Goal: Task Accomplishment & Management: Manage account settings

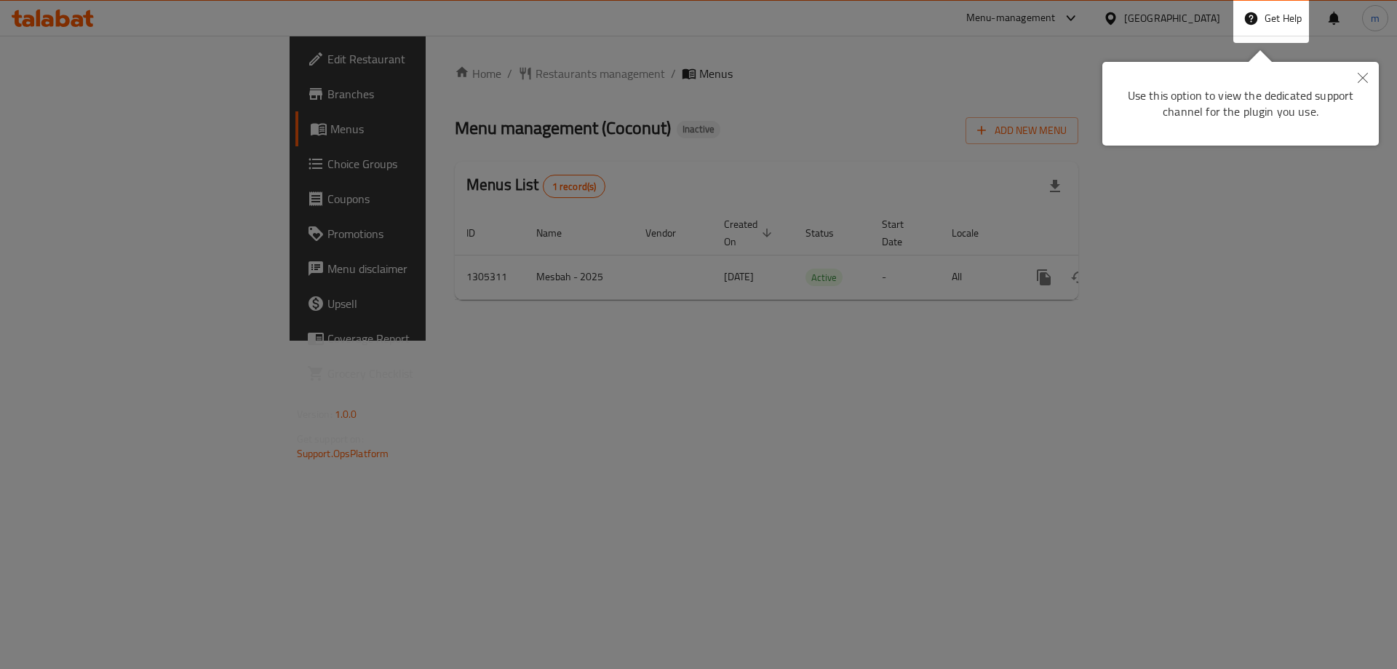
click at [1363, 77] on icon "Close" at bounding box center [1363, 78] width 10 height 10
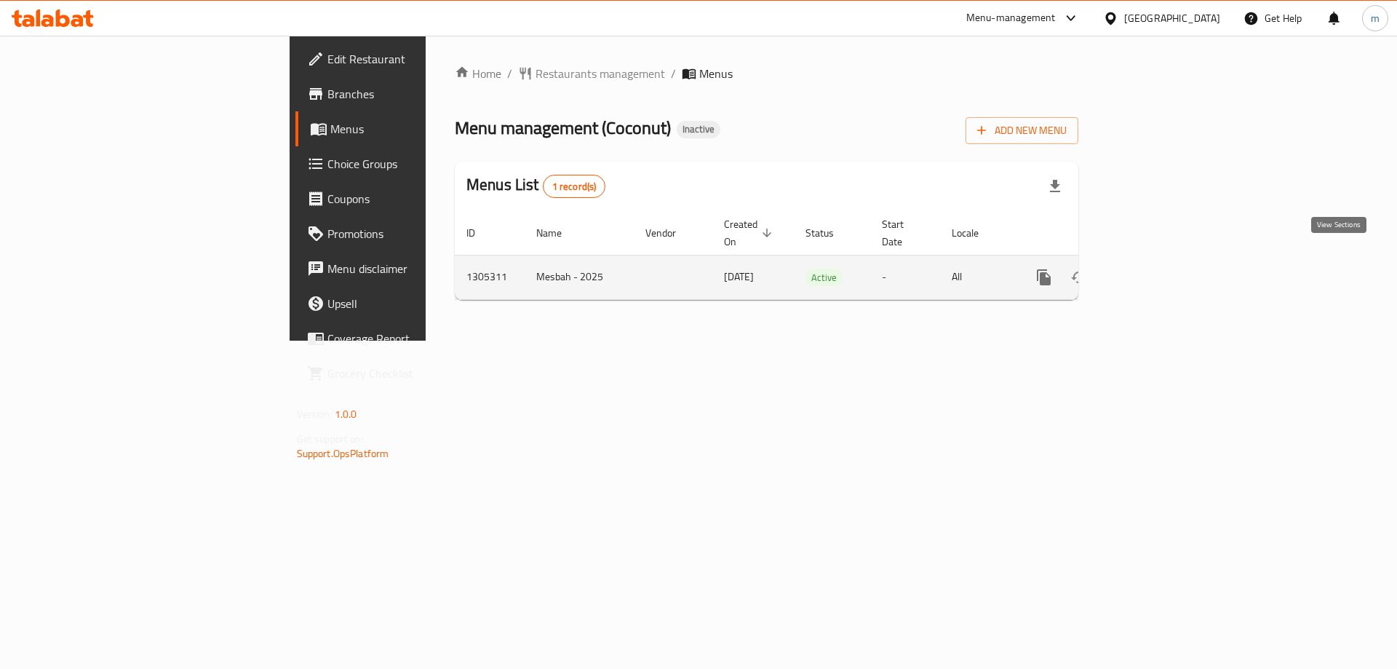
click at [1167, 261] on link "enhanced table" at bounding box center [1149, 277] width 35 height 35
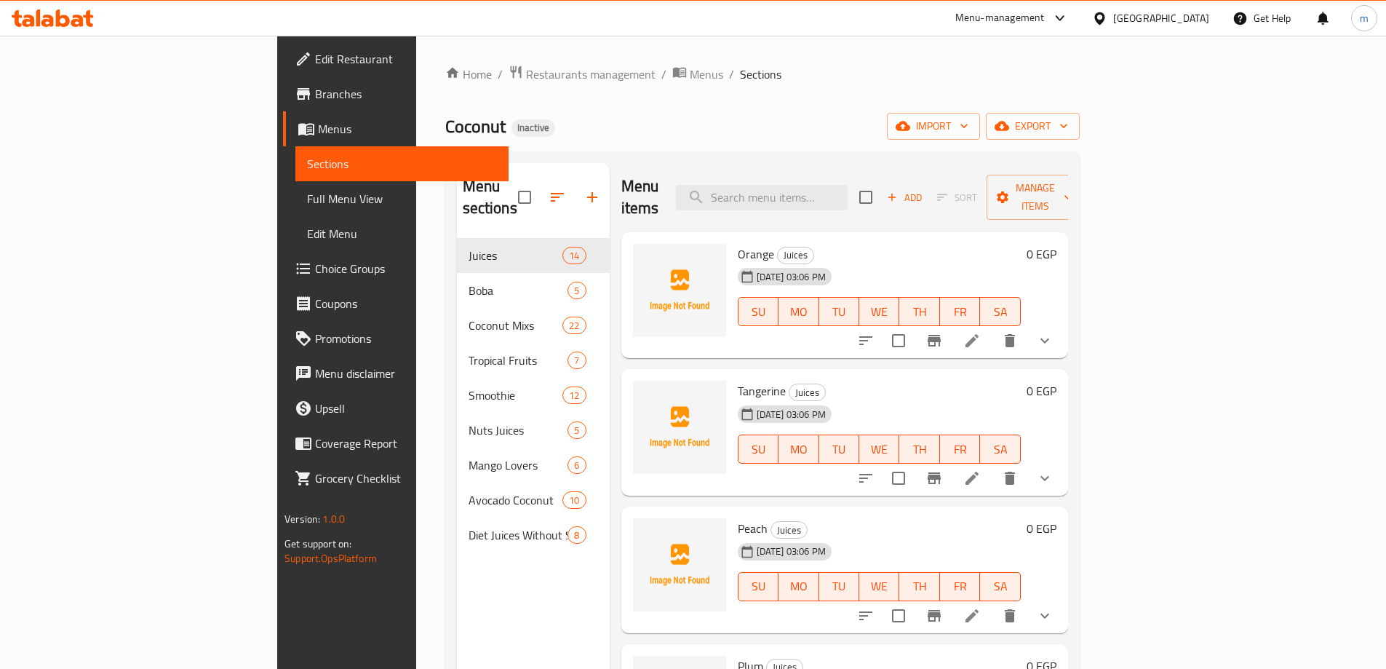
click at [1021, 244] on h6 "Orange Juices" at bounding box center [879, 254] width 283 height 20
click at [981, 469] on icon at bounding box center [972, 477] width 17 height 17
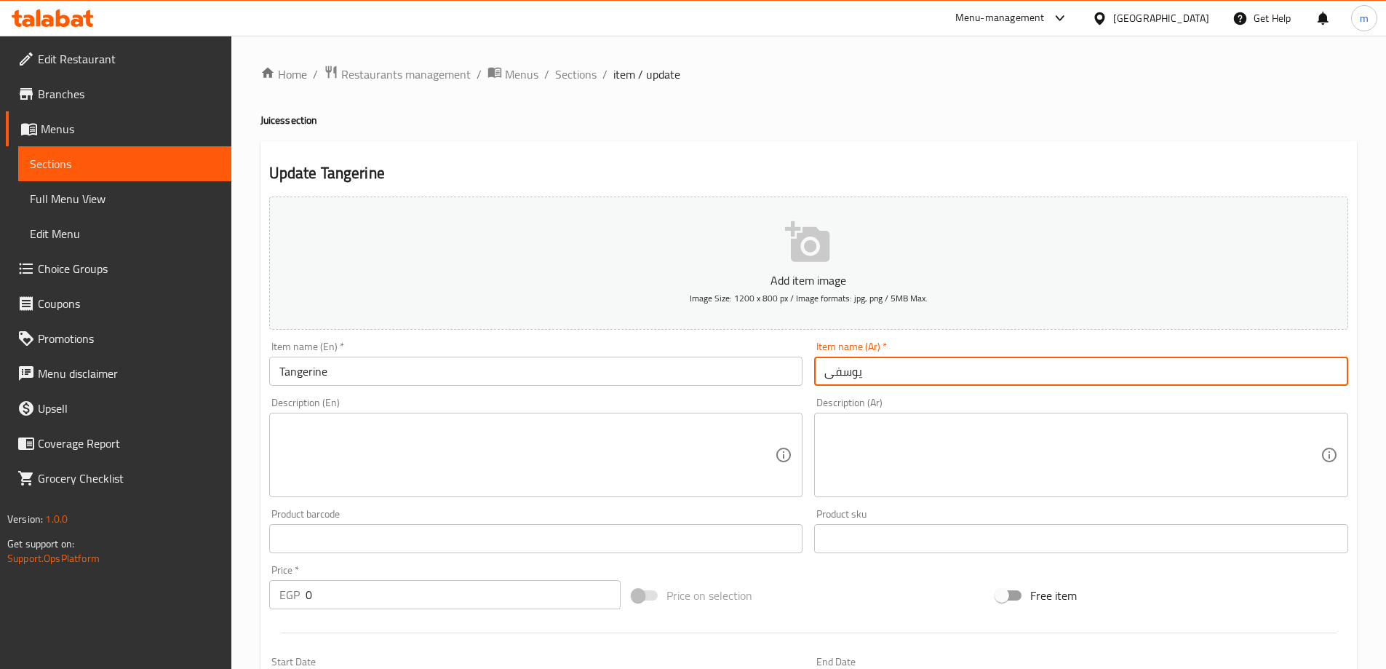
click at [913, 374] on input "يوسفى" at bounding box center [1081, 371] width 534 height 29
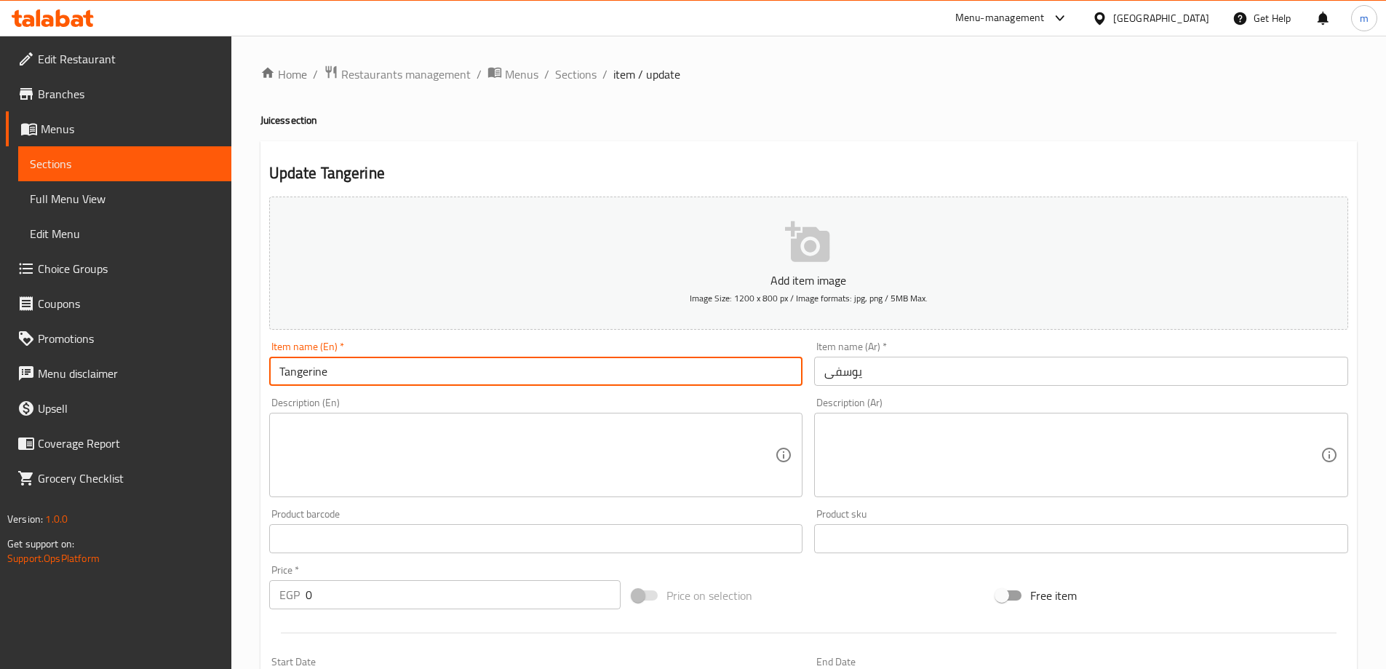
click at [393, 374] on input "Tangerine" at bounding box center [536, 371] width 534 height 29
click at [579, 130] on div "Home / Restaurants management / Menus / Sections / item / update Juices section…" at bounding box center [809, 569] width 1097 height 1009
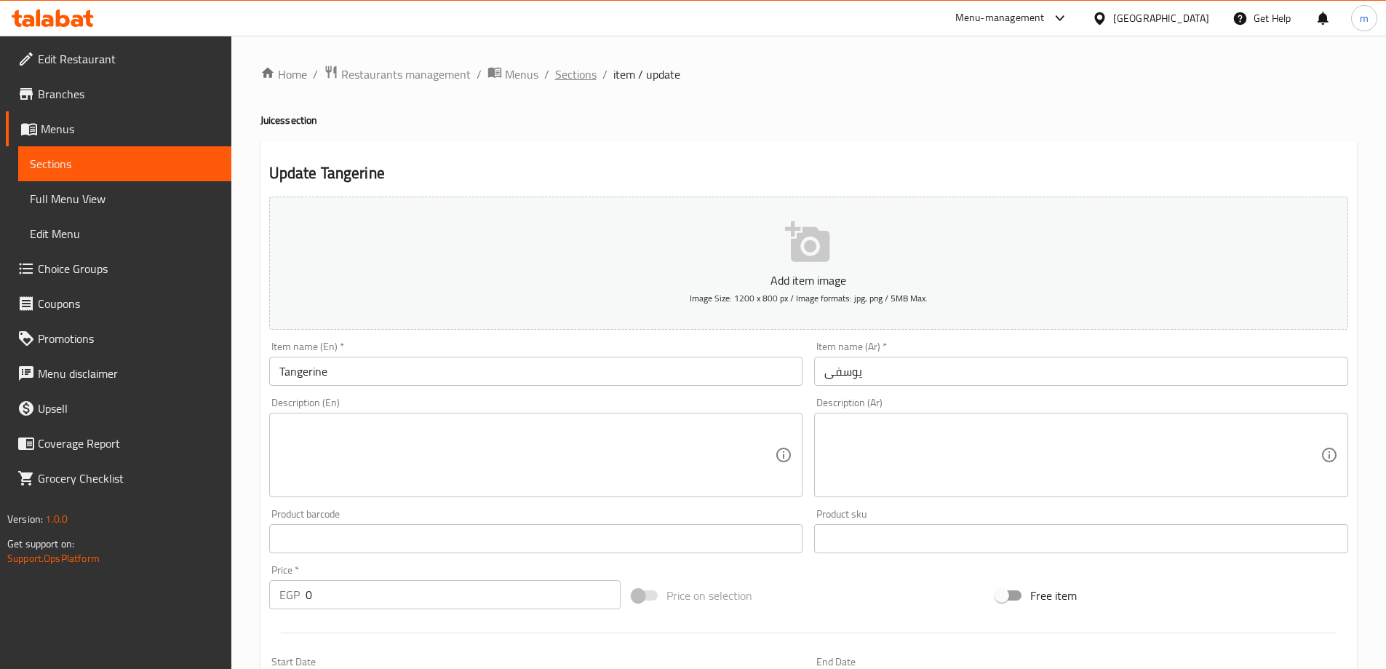
click at [588, 82] on span "Sections" at bounding box center [575, 74] width 41 height 17
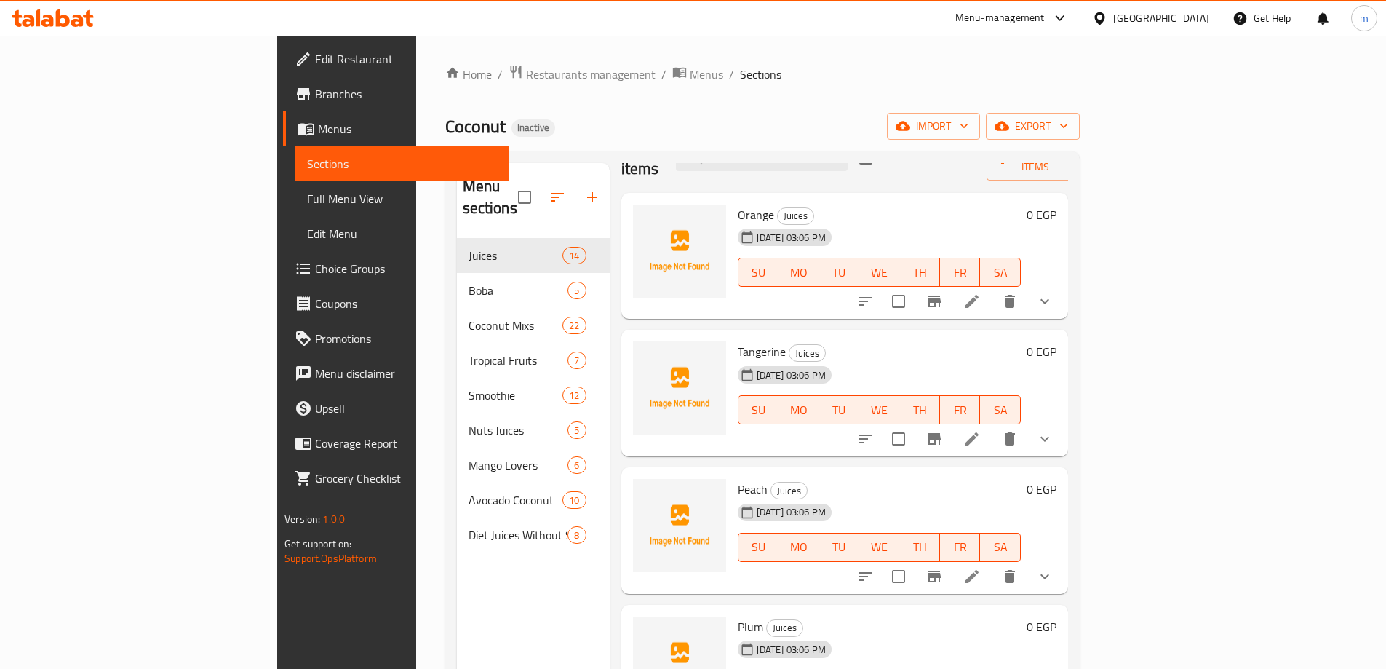
scroll to position [146, 0]
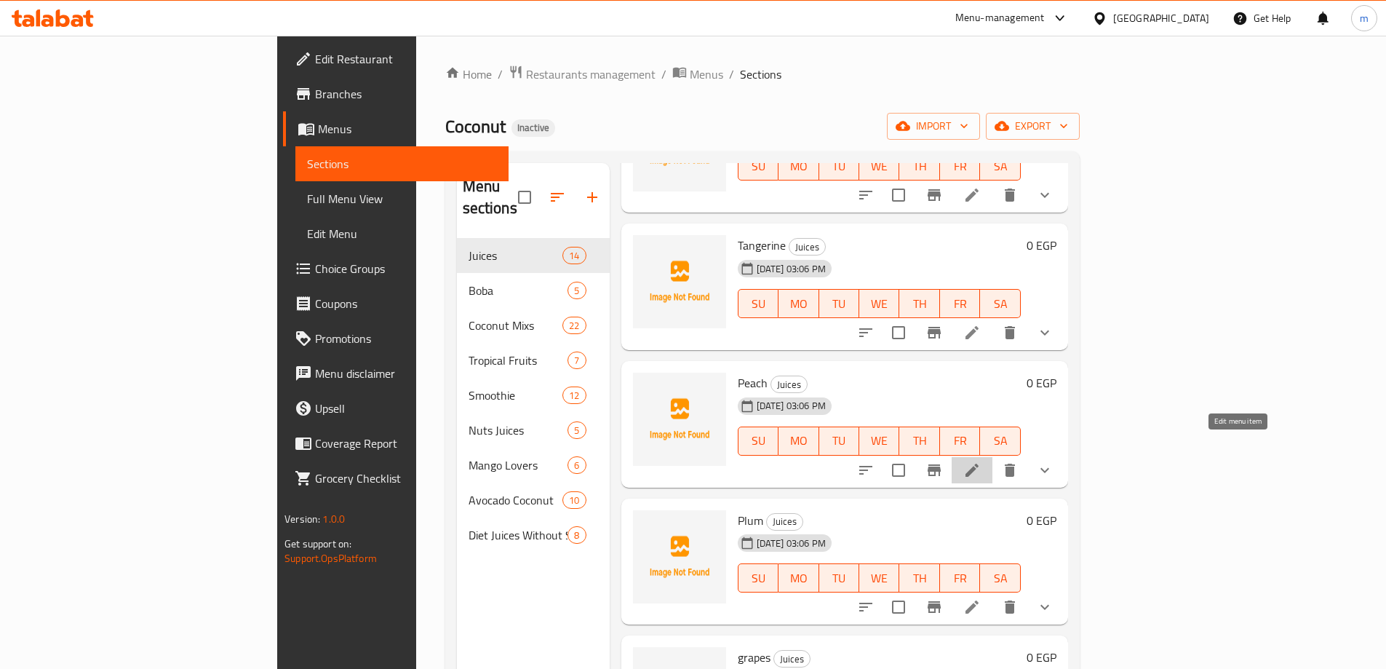
click at [981, 461] on icon at bounding box center [972, 469] width 17 height 17
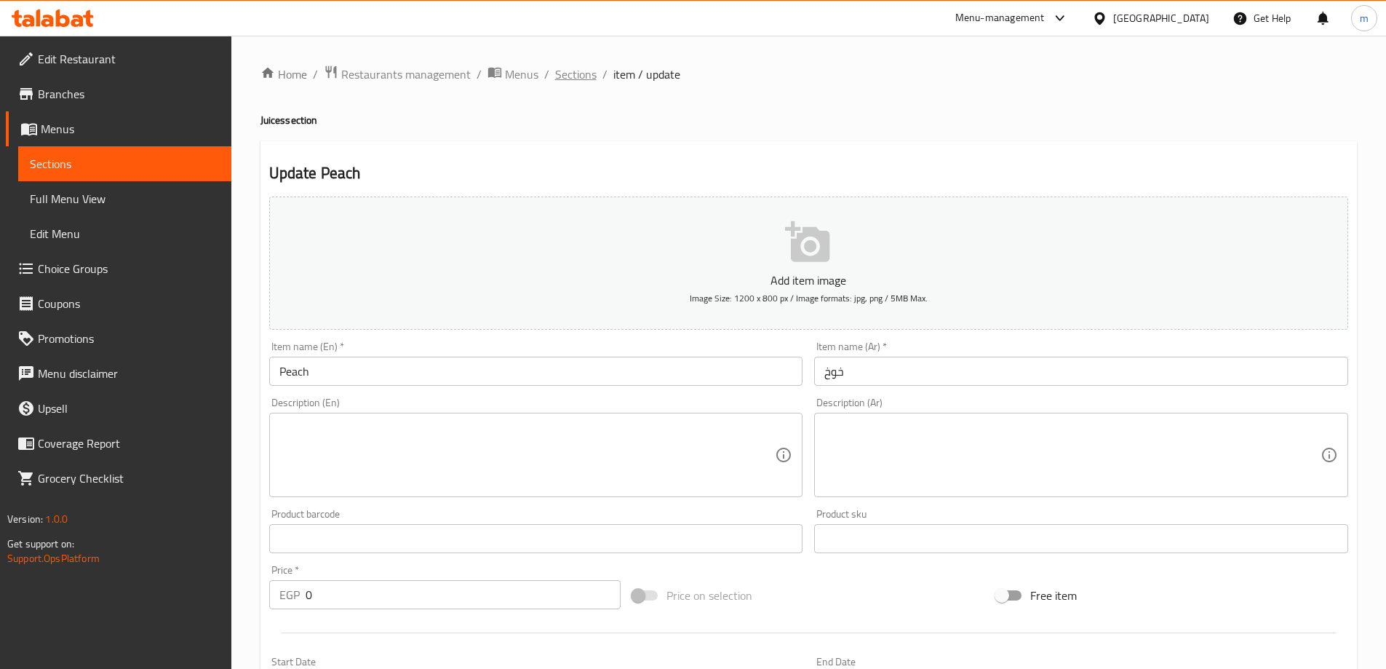
click at [585, 68] on span "Sections" at bounding box center [575, 74] width 41 height 17
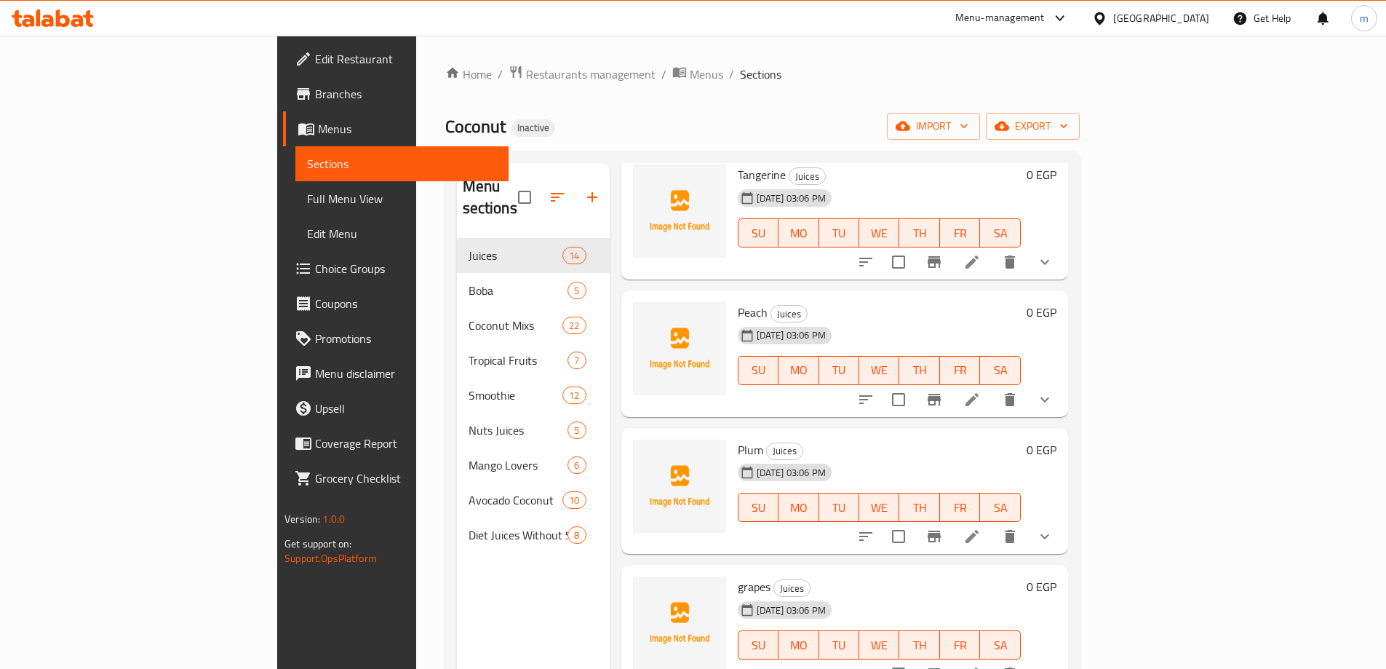
scroll to position [218, 0]
click at [981, 525] on icon at bounding box center [972, 533] width 17 height 17
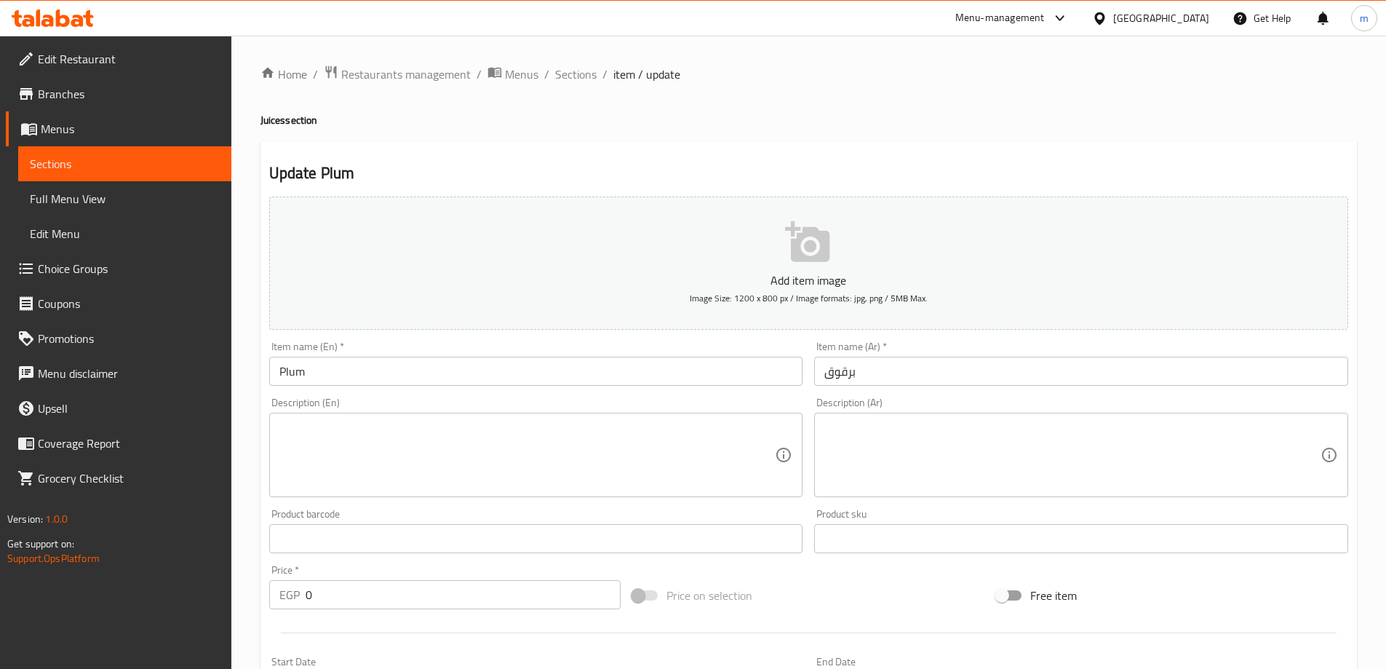
click at [857, 376] on input "برقوق" at bounding box center [1081, 371] width 534 height 29
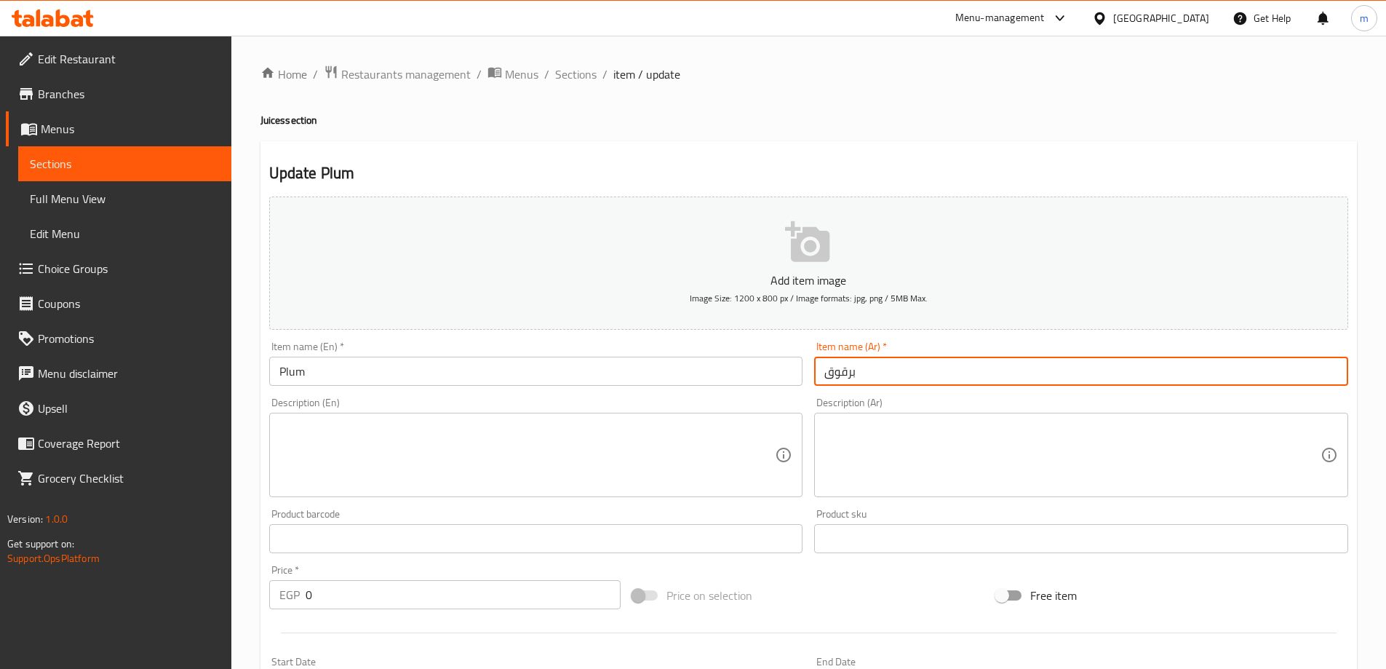
click at [857, 376] on input "برقوق" at bounding box center [1081, 371] width 534 height 29
click at [314, 374] on input "Plum" at bounding box center [536, 371] width 534 height 29
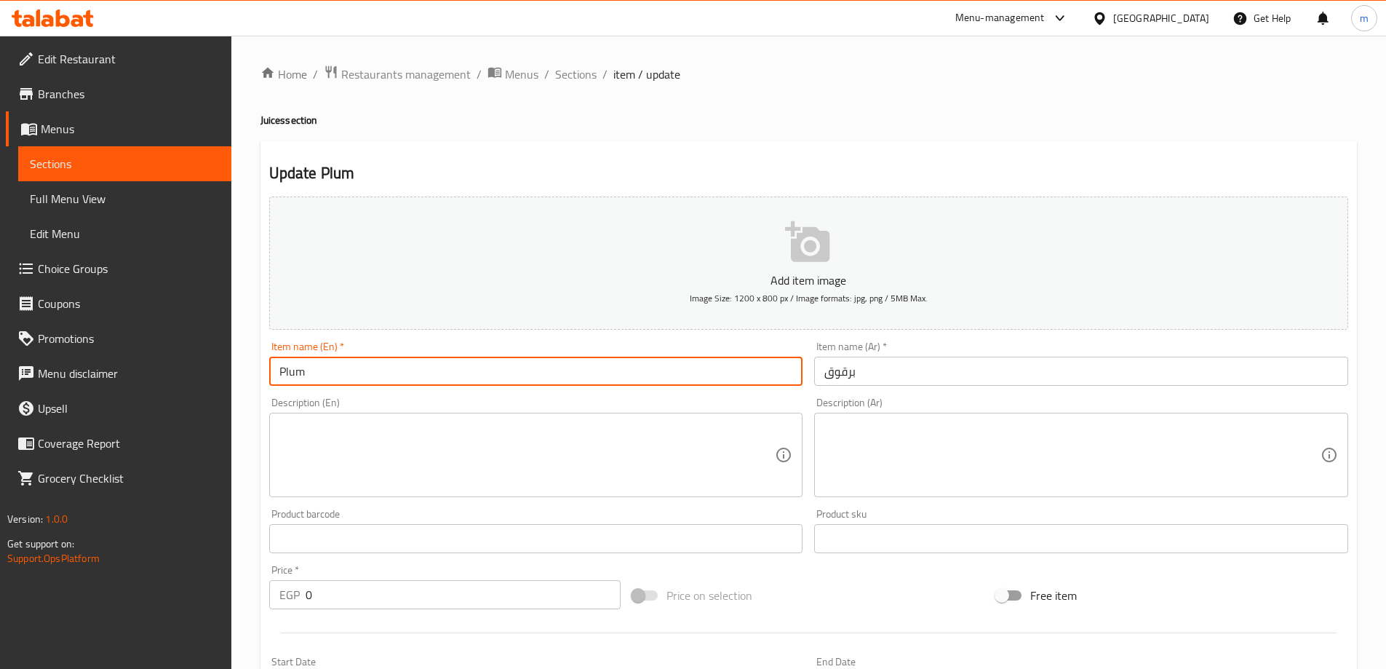
click at [314, 374] on input "Plum" at bounding box center [536, 371] width 534 height 29
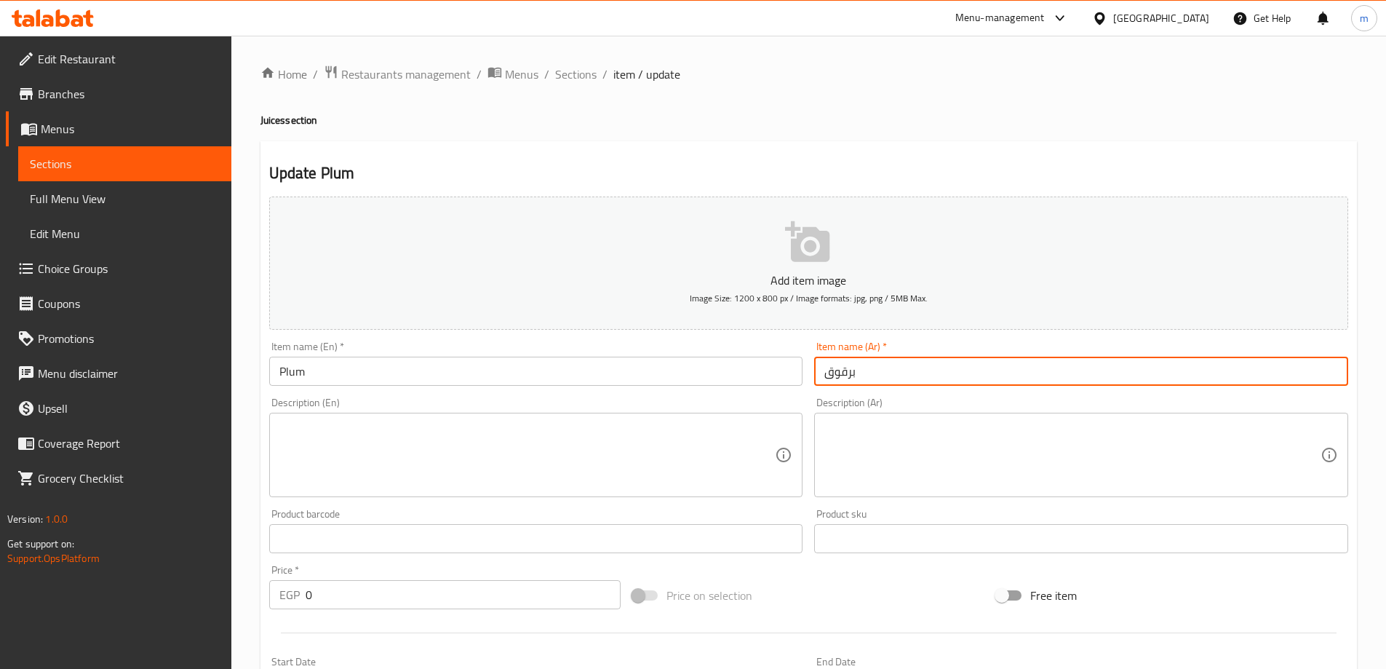
click at [846, 365] on input "برقوق" at bounding box center [1081, 371] width 534 height 29
click at [579, 66] on span "Sections" at bounding box center [575, 74] width 41 height 17
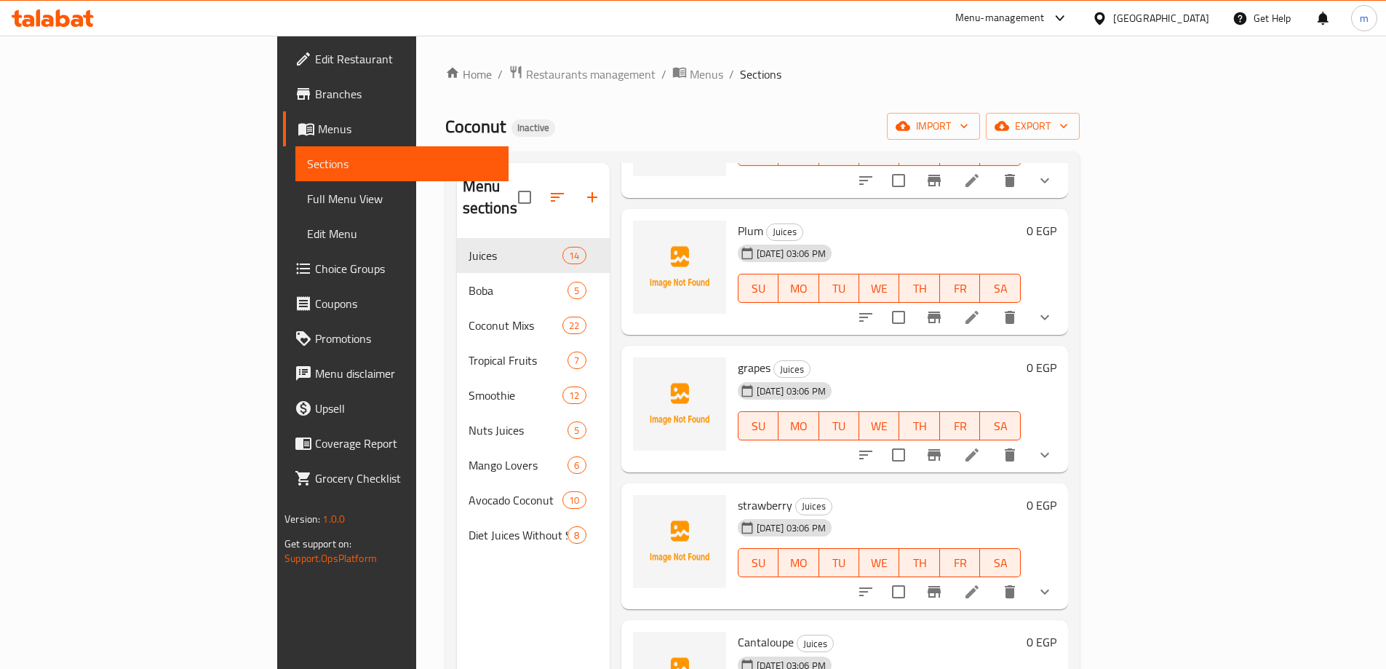
scroll to position [437, 0]
click at [981, 445] on icon at bounding box center [972, 453] width 17 height 17
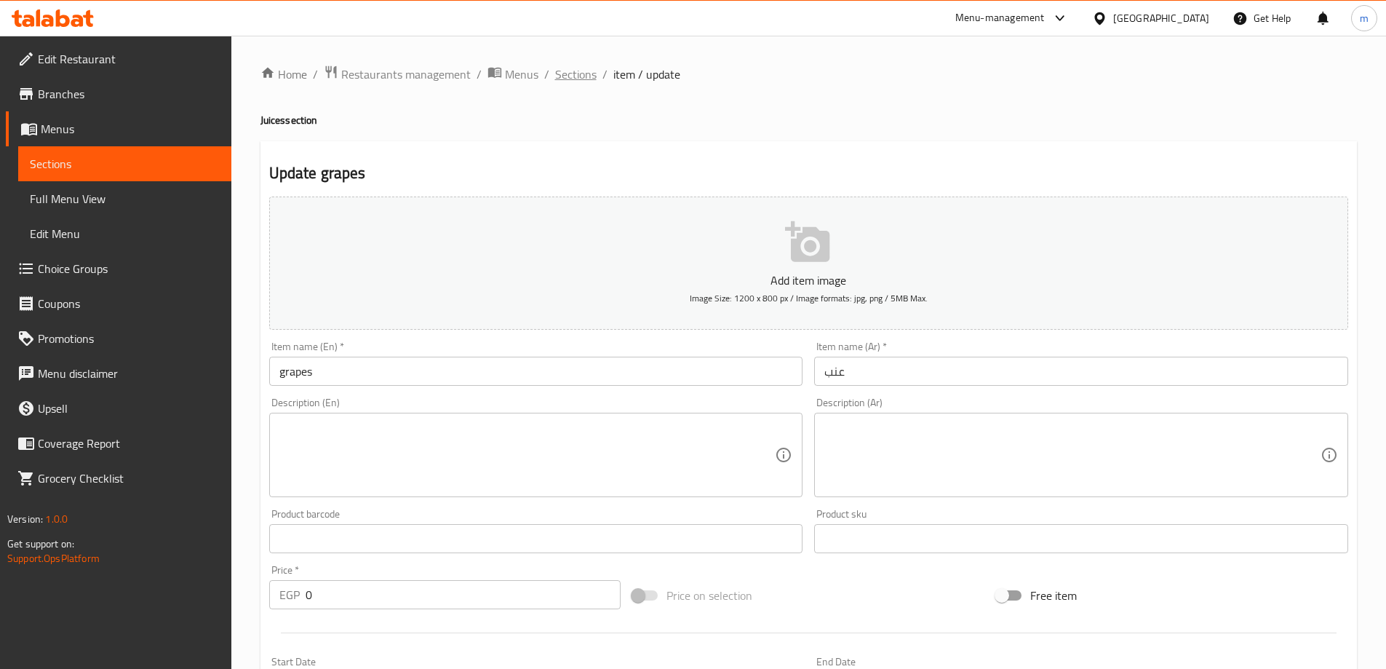
click at [566, 78] on span "Sections" at bounding box center [575, 74] width 41 height 17
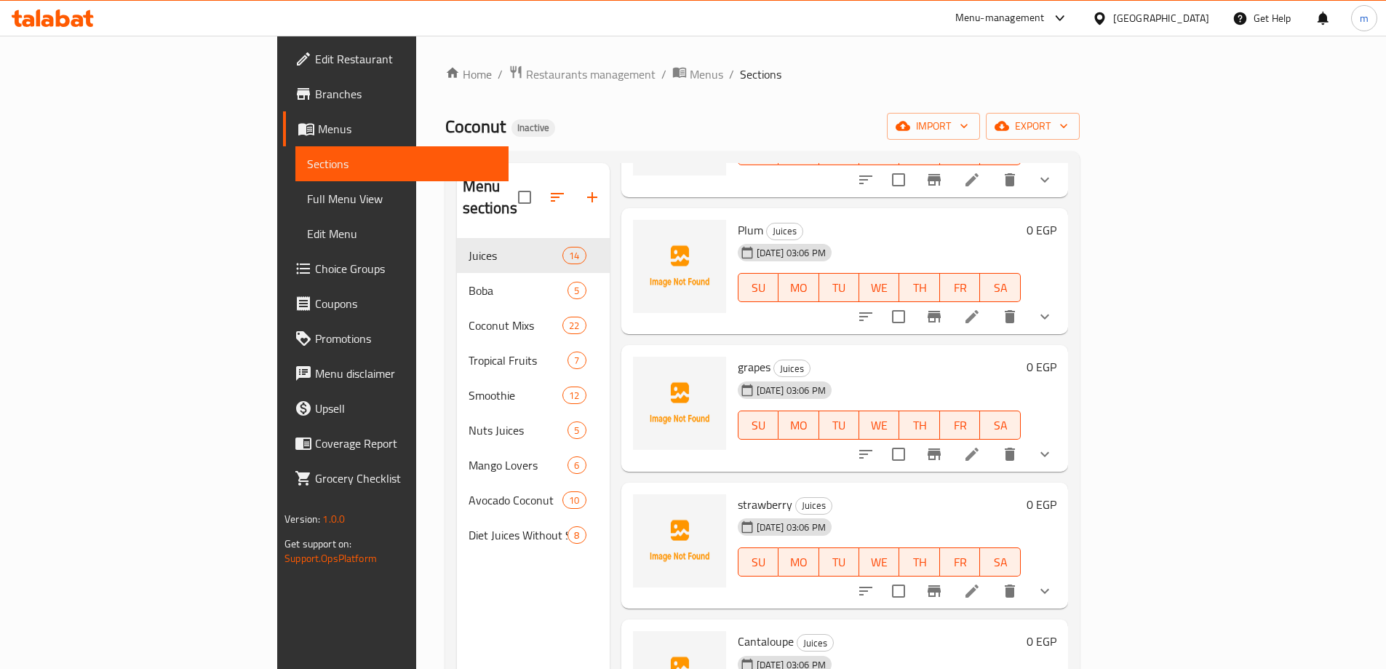
scroll to position [437, 0]
click at [993, 577] on li at bounding box center [972, 590] width 41 height 26
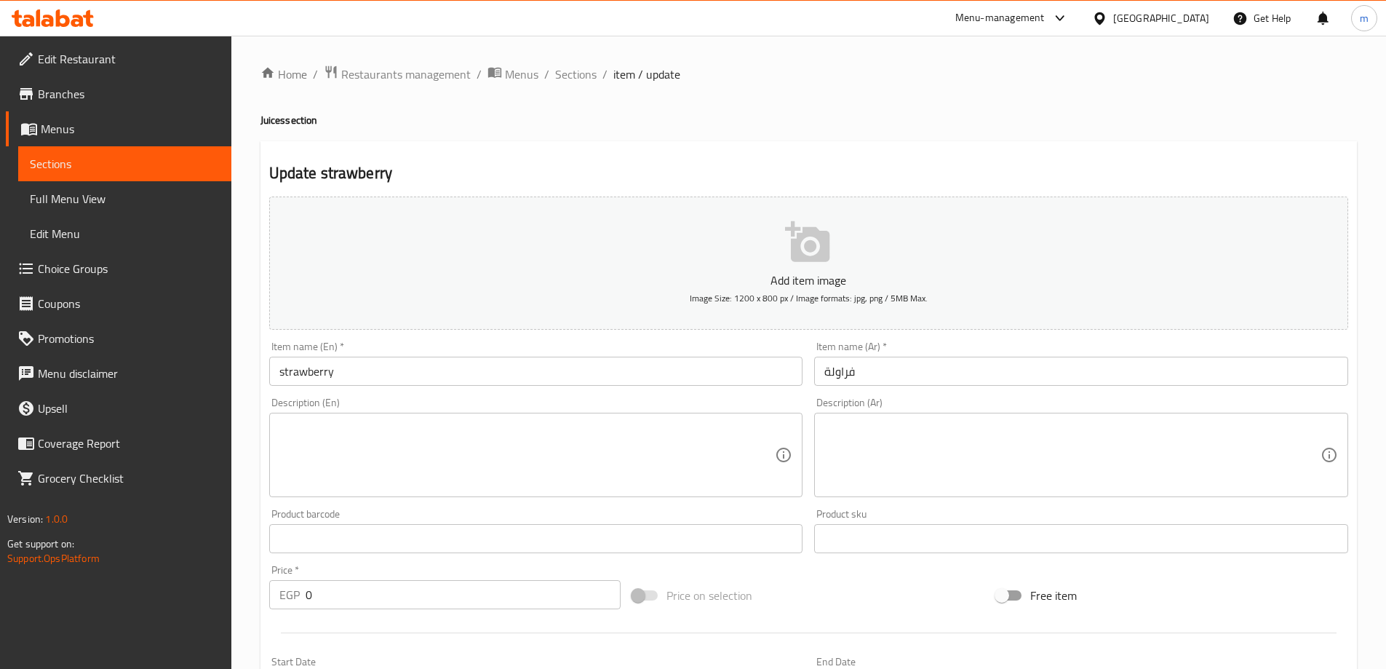
click at [910, 460] on textarea at bounding box center [1073, 455] width 496 height 69
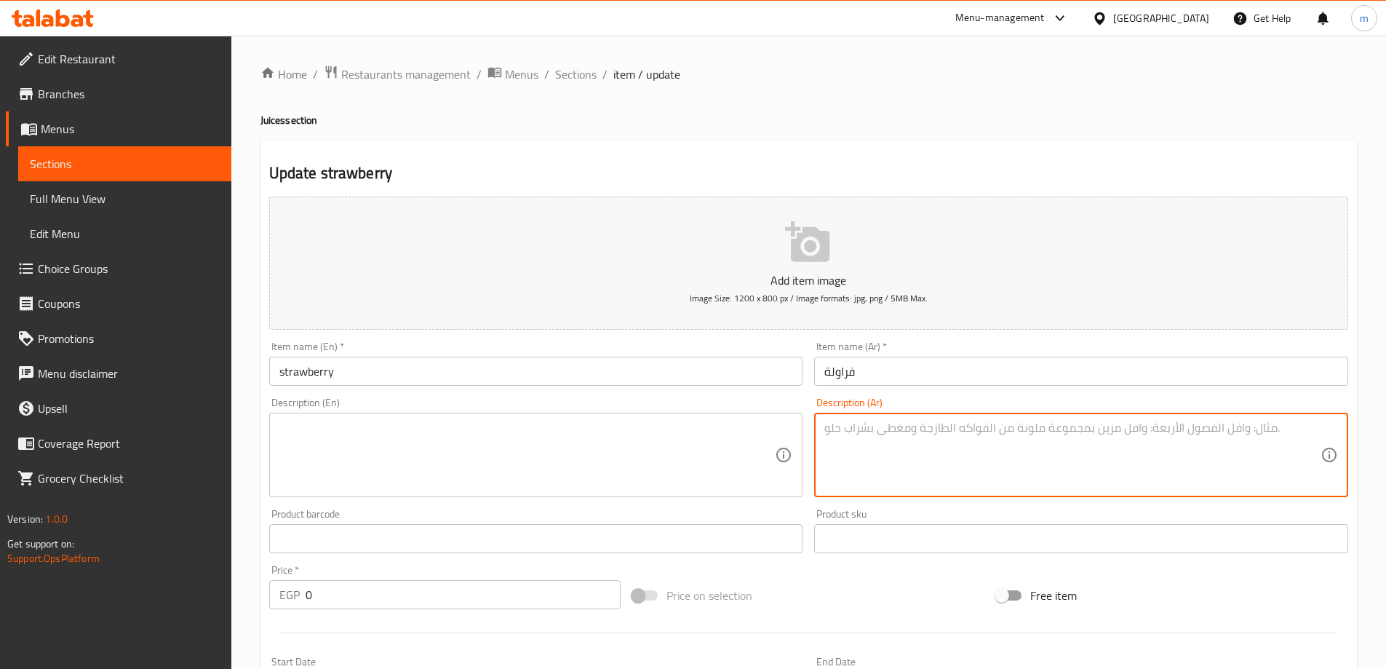
paste textarea "عصير أو مشروب بنكهة الفراولة الطازجة"
type textarea "عصير أو مشروب بنكهة الفراولة الطازجة"
click at [951, 429] on textarea "عصير أو مشروب بنكهة الفراولة الطازجة" at bounding box center [1073, 455] width 496 height 69
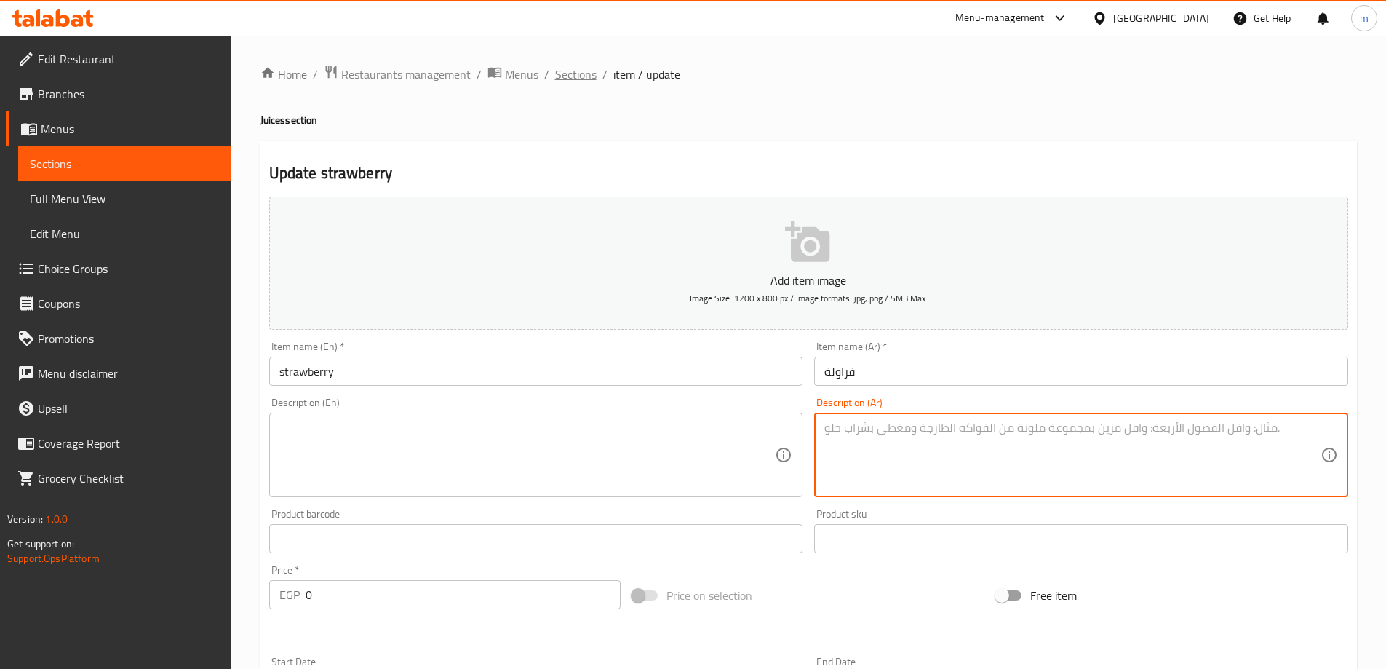
click at [562, 80] on span "Sections" at bounding box center [575, 74] width 41 height 17
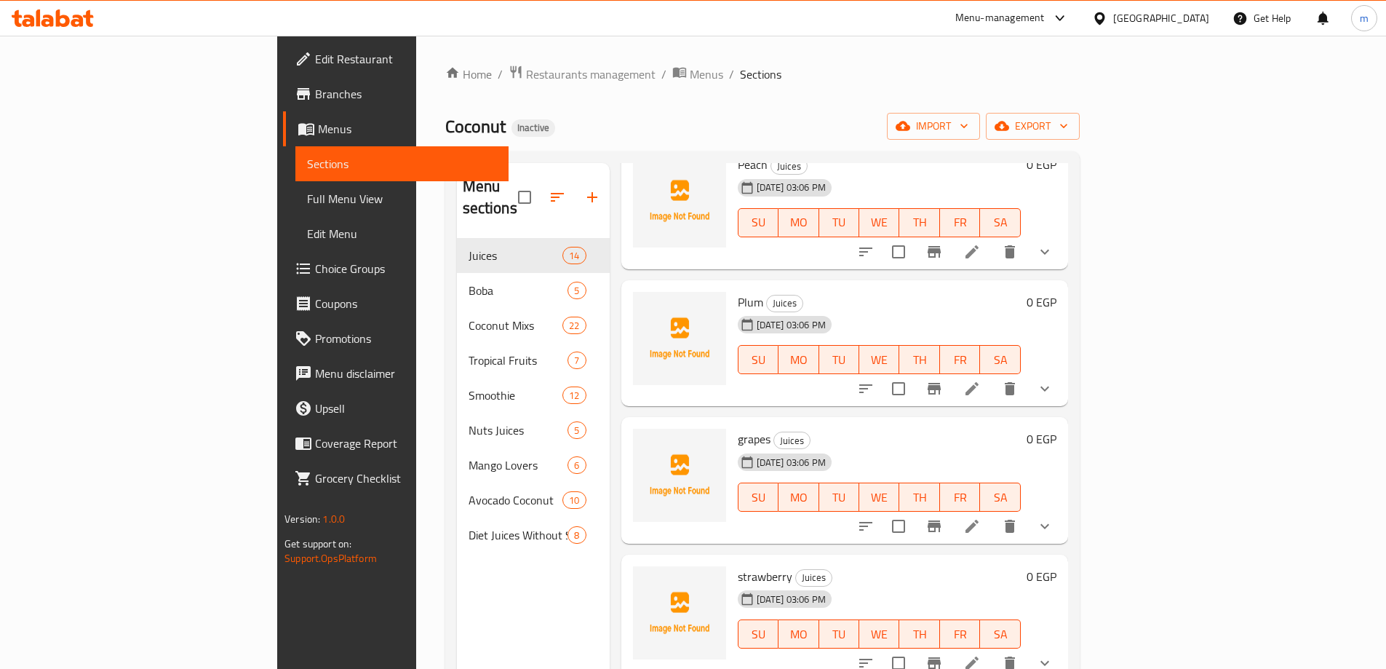
scroll to position [509, 0]
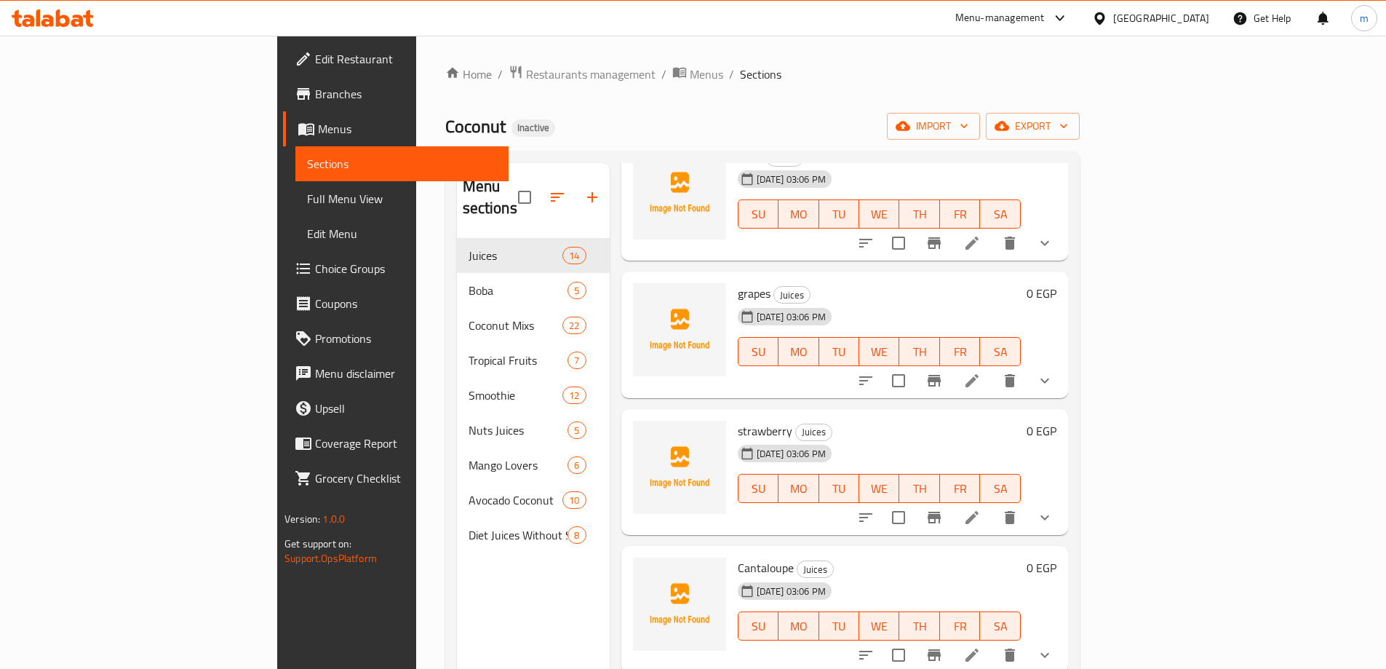
click at [738, 420] on span "strawberry" at bounding box center [765, 431] width 55 height 22
copy h6 "strawberry"
click at [753, 134] on div "Coconut Inactive import export" at bounding box center [762, 126] width 635 height 27
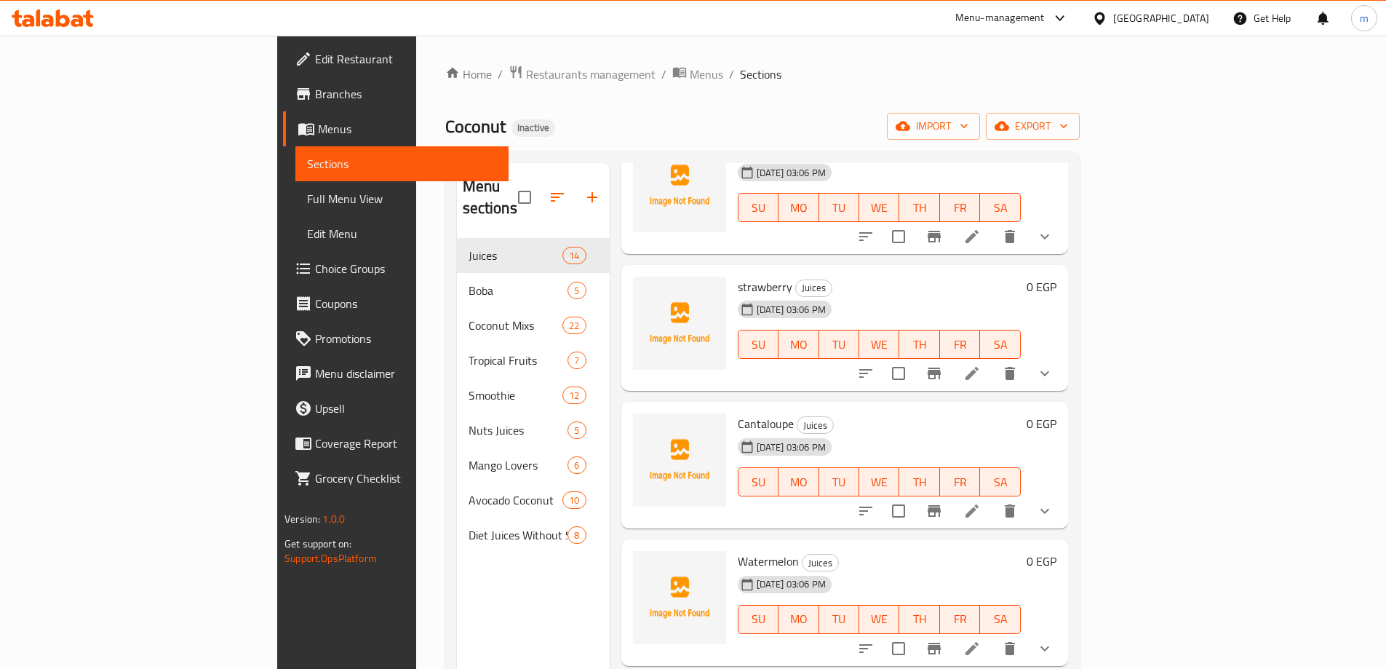
scroll to position [655, 0]
click at [993, 496] on li at bounding box center [972, 509] width 41 height 26
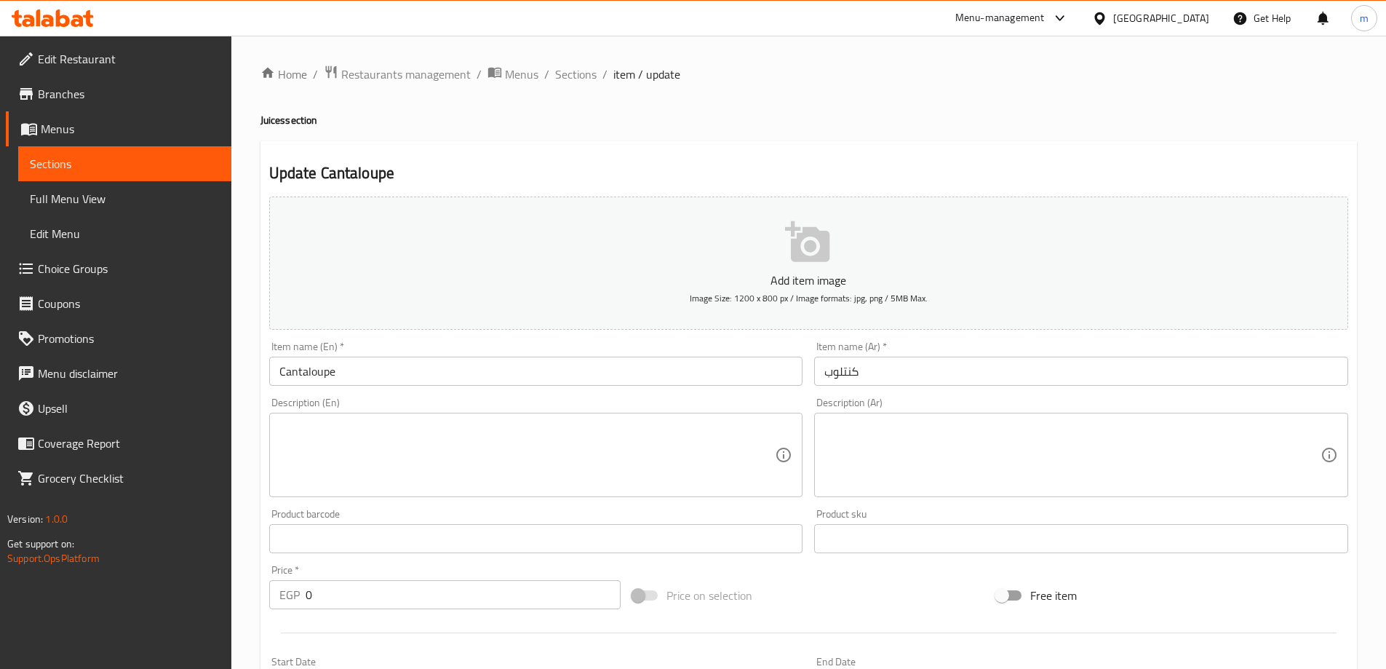
click at [306, 380] on input "Cantaloupe" at bounding box center [536, 371] width 534 height 29
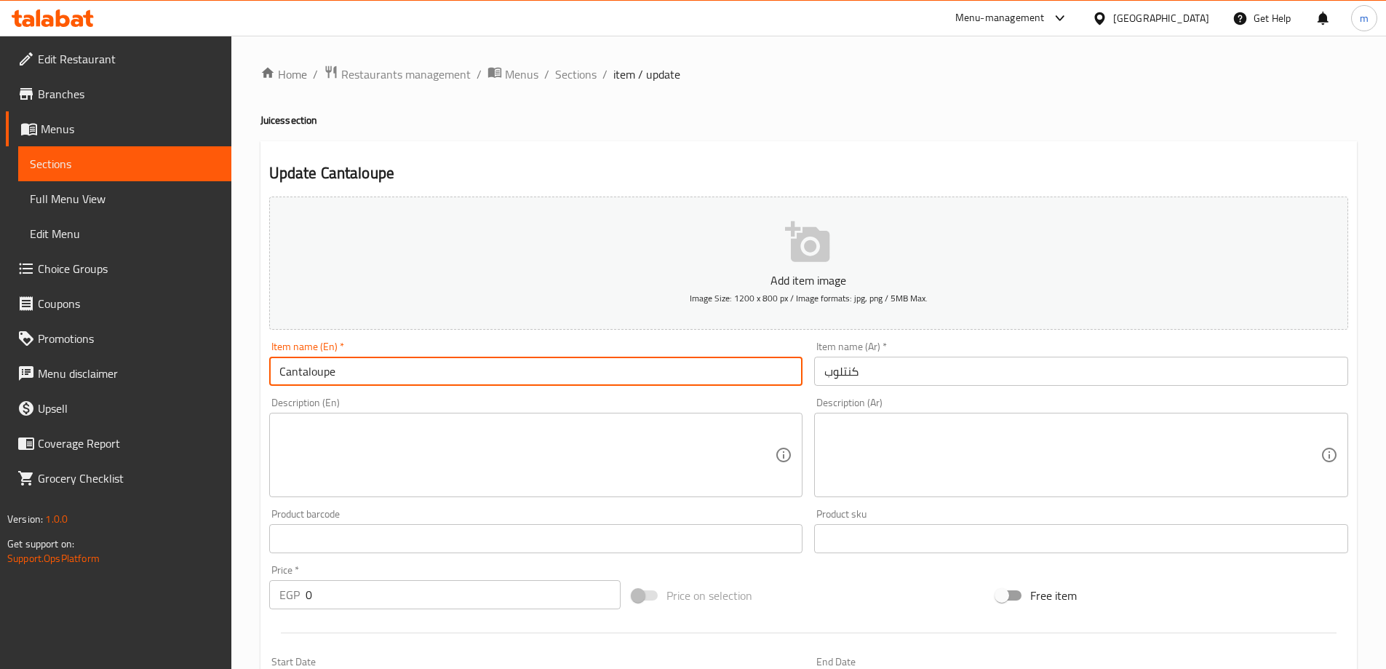
click at [306, 381] on input "Cantaloupe" at bounding box center [536, 371] width 534 height 29
drag, startPoint x: 306, startPoint y: 381, endPoint x: 841, endPoint y: 373, distance: 534.3
click at [841, 373] on input "كنتلوب" at bounding box center [1081, 371] width 534 height 29
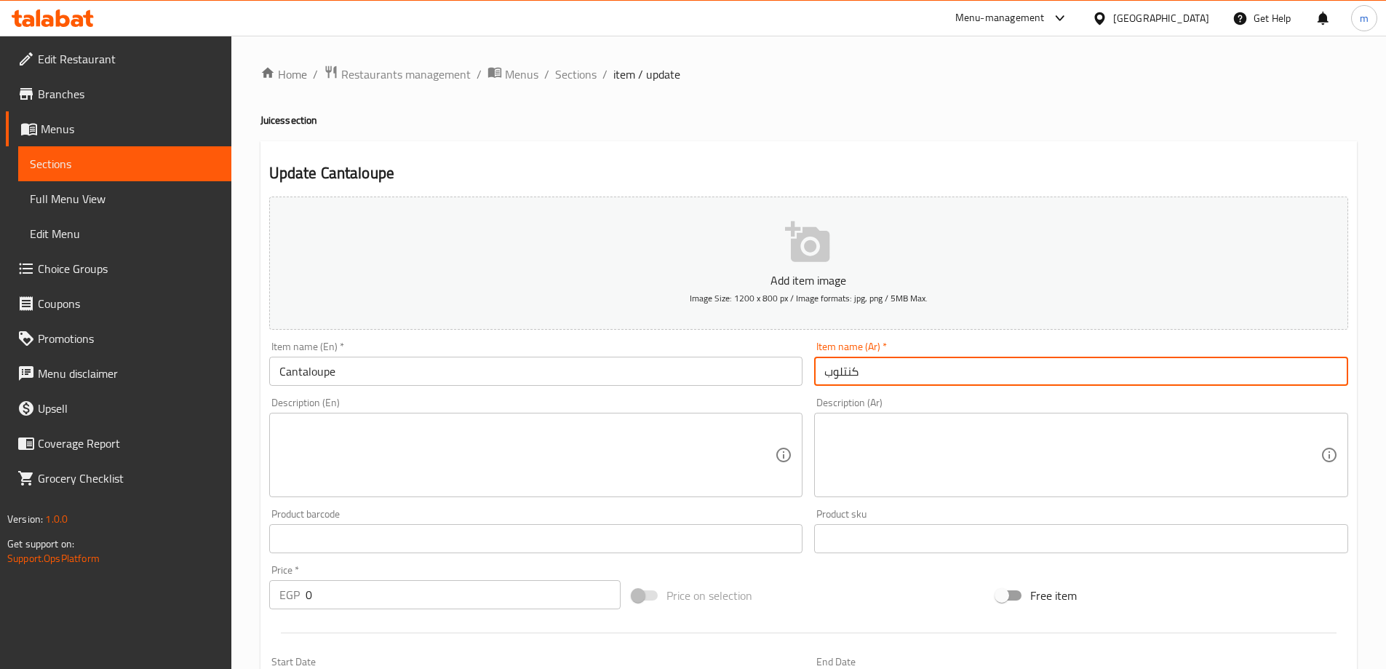
click at [841, 373] on input "كنتلوب" at bounding box center [1081, 371] width 534 height 29
click at [317, 368] on input "Cantaloupe" at bounding box center [536, 371] width 534 height 29
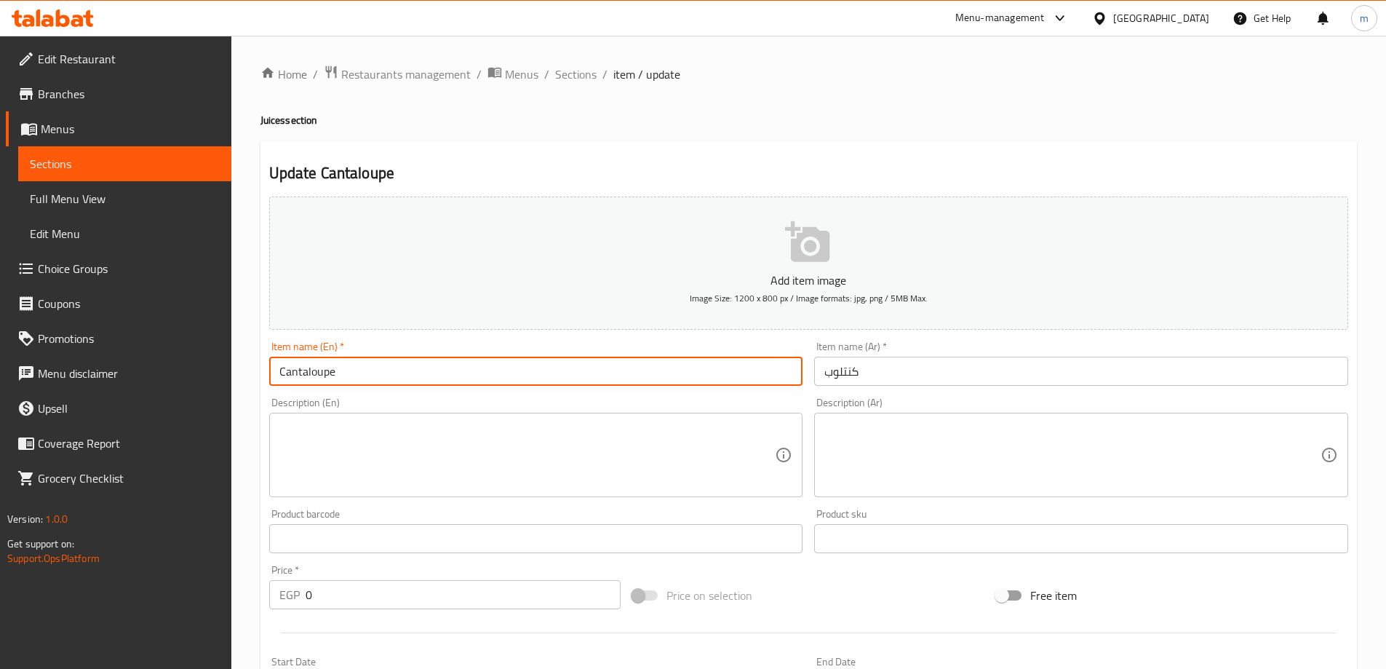
click at [317, 368] on input "Cantaloupe" at bounding box center [536, 371] width 534 height 29
click at [851, 367] on input "كنتلوب" at bounding box center [1081, 371] width 534 height 29
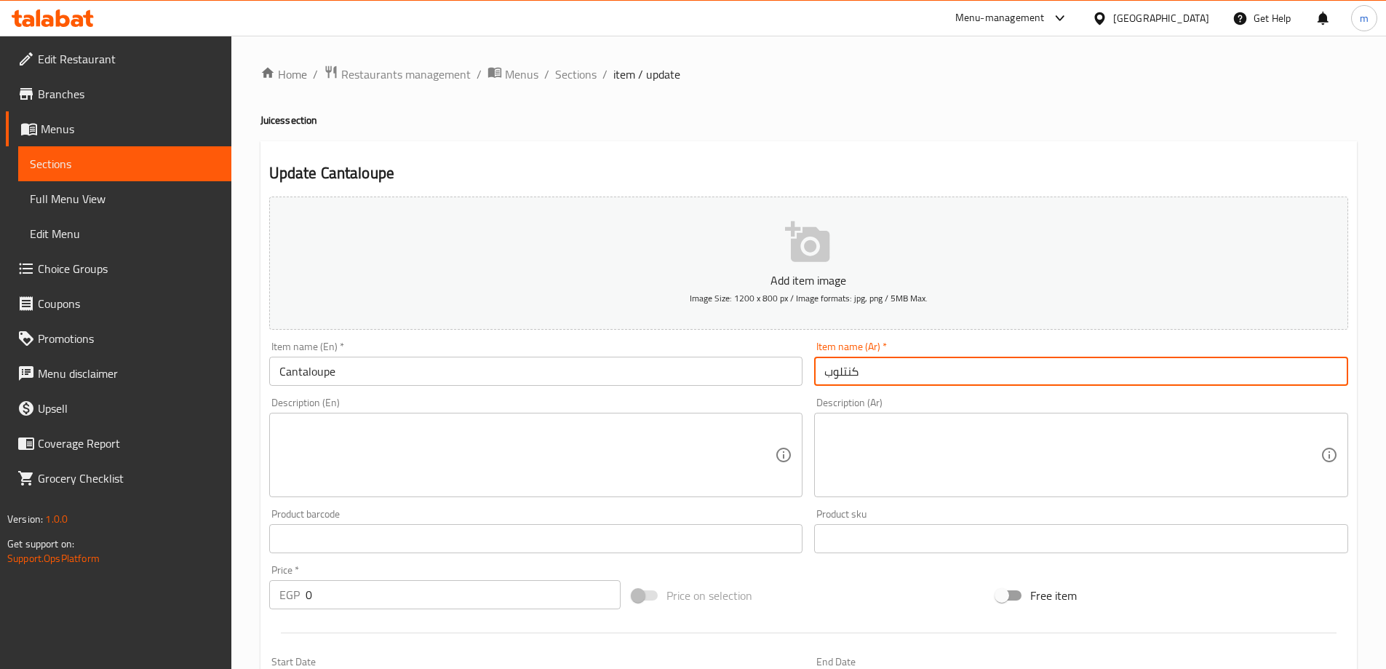
click at [851, 367] on input "كنتلوب" at bounding box center [1081, 371] width 534 height 29
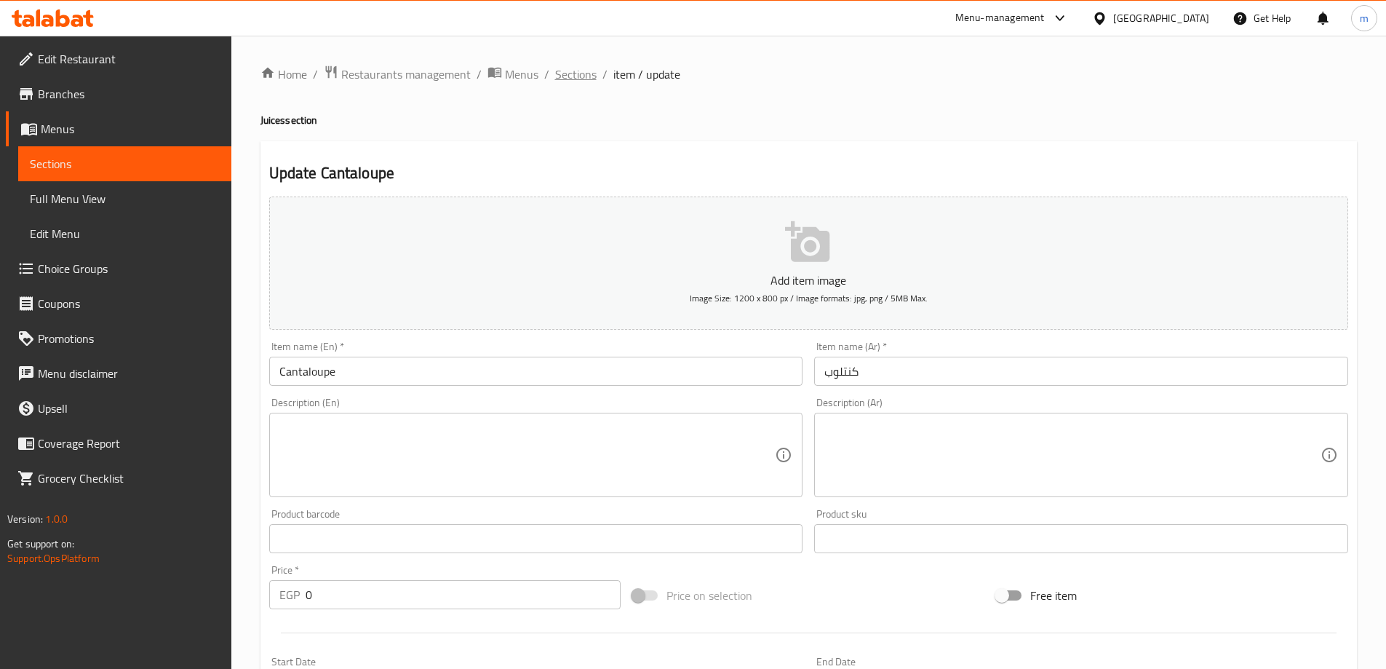
click at [566, 71] on span "Sections" at bounding box center [575, 74] width 41 height 17
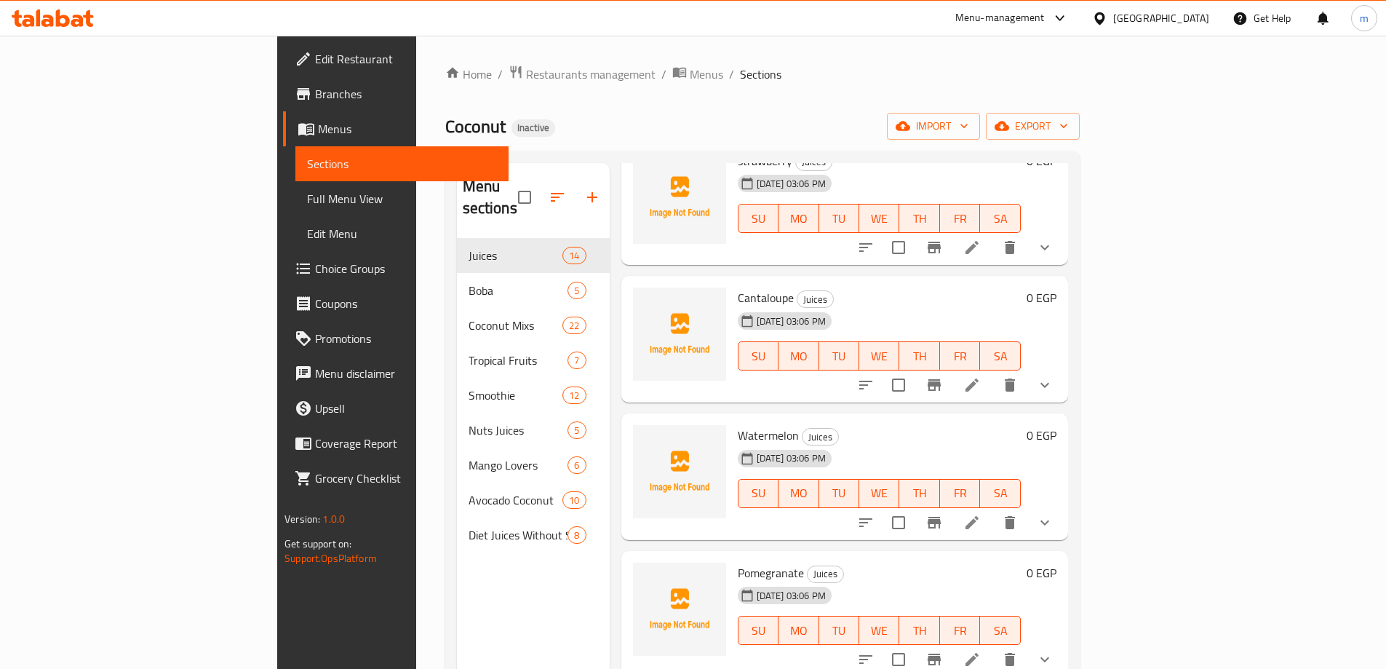
scroll to position [801, 0]
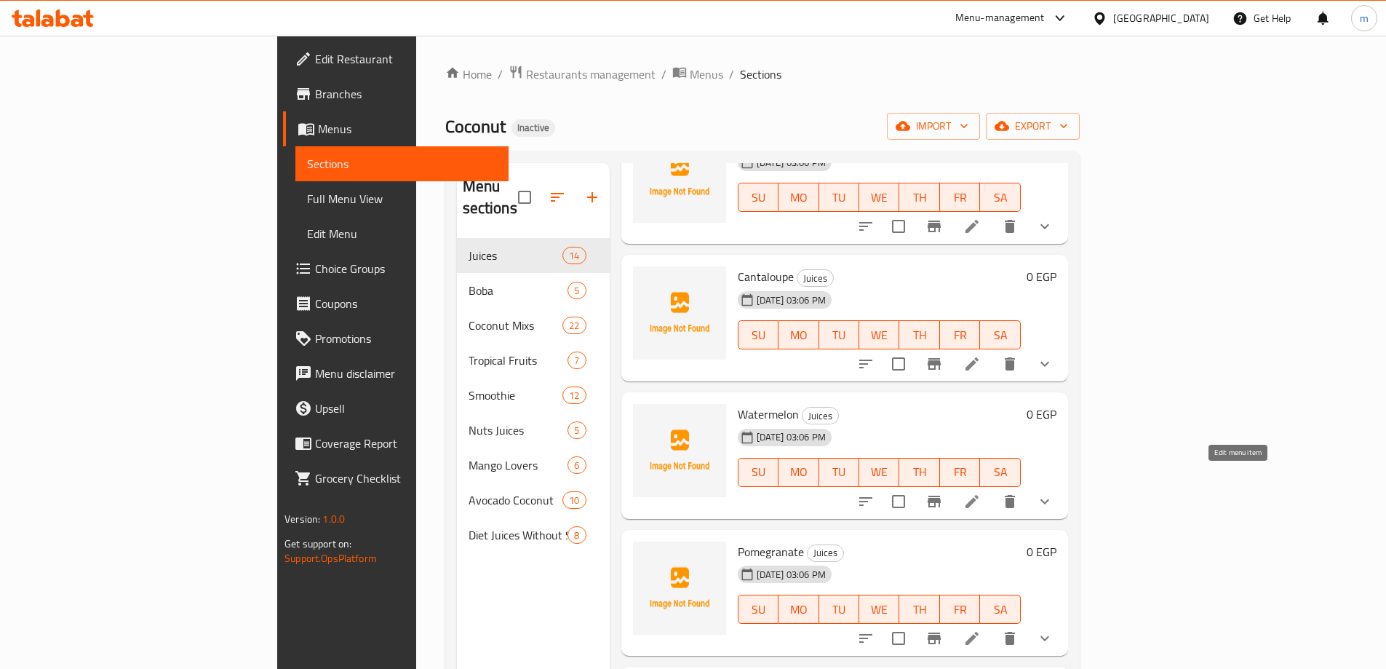
click at [979, 495] on icon at bounding box center [972, 501] width 13 height 13
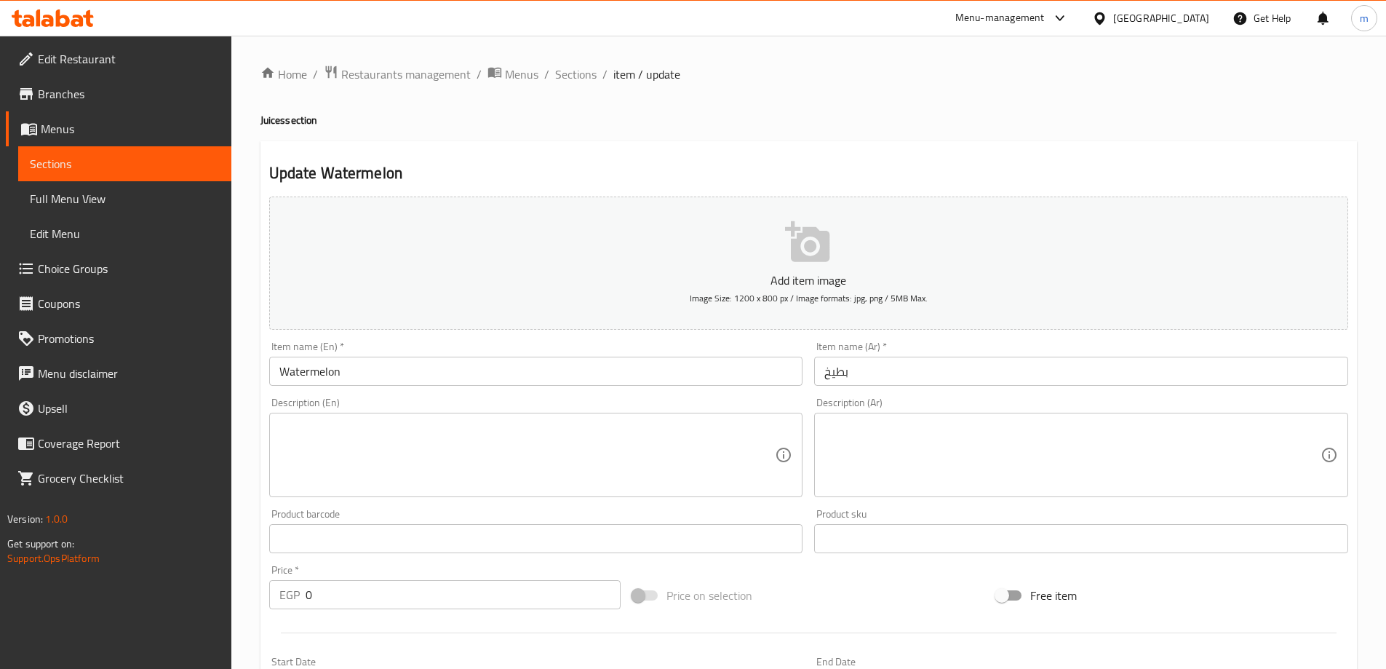
click at [952, 449] on textarea at bounding box center [1073, 455] width 496 height 69
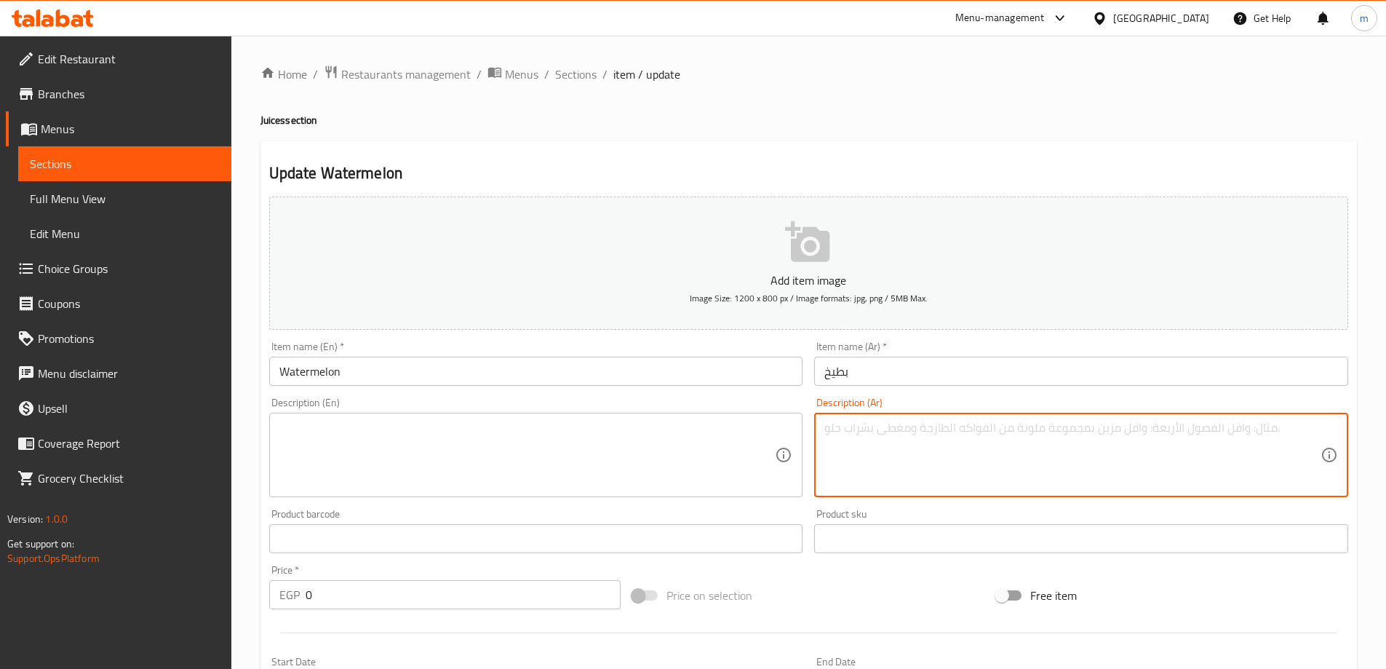
paste textarea "كنتلوب"
type textarea "كنتلوب"
click at [889, 437] on textarea "كنتلوب" at bounding box center [1073, 455] width 496 height 69
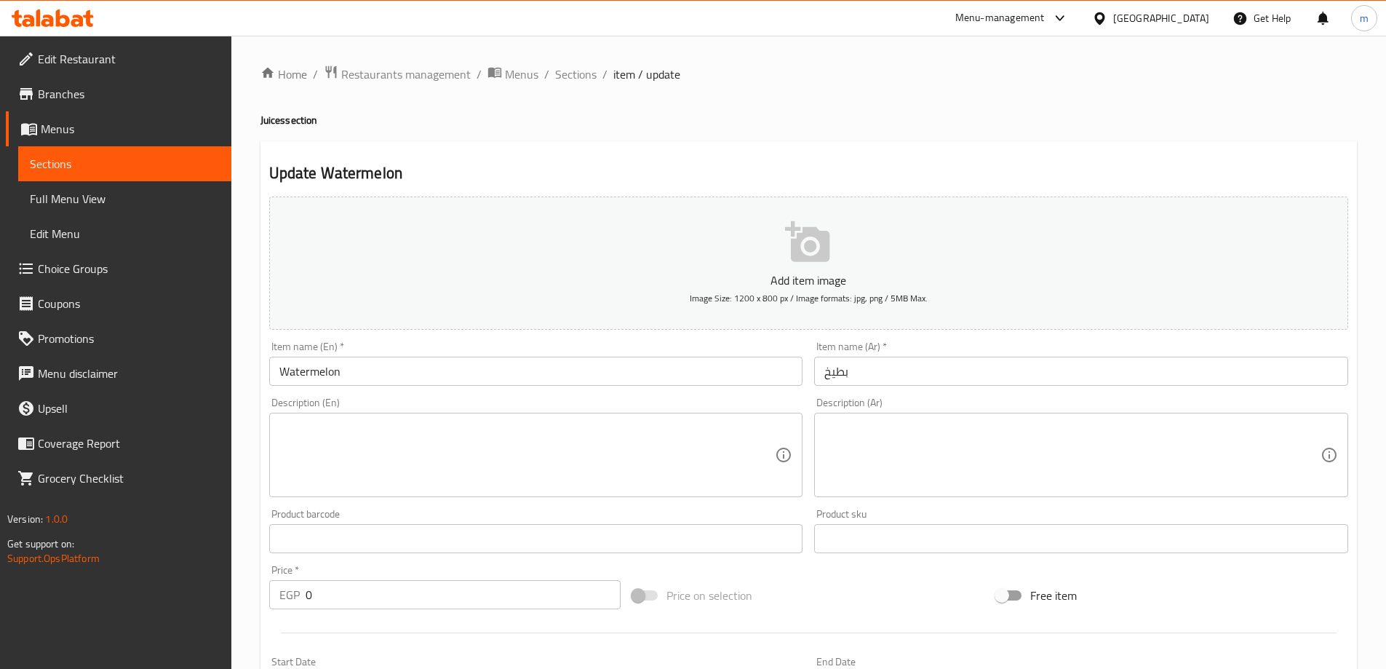
click at [897, 444] on textarea at bounding box center [1073, 455] width 496 height 69
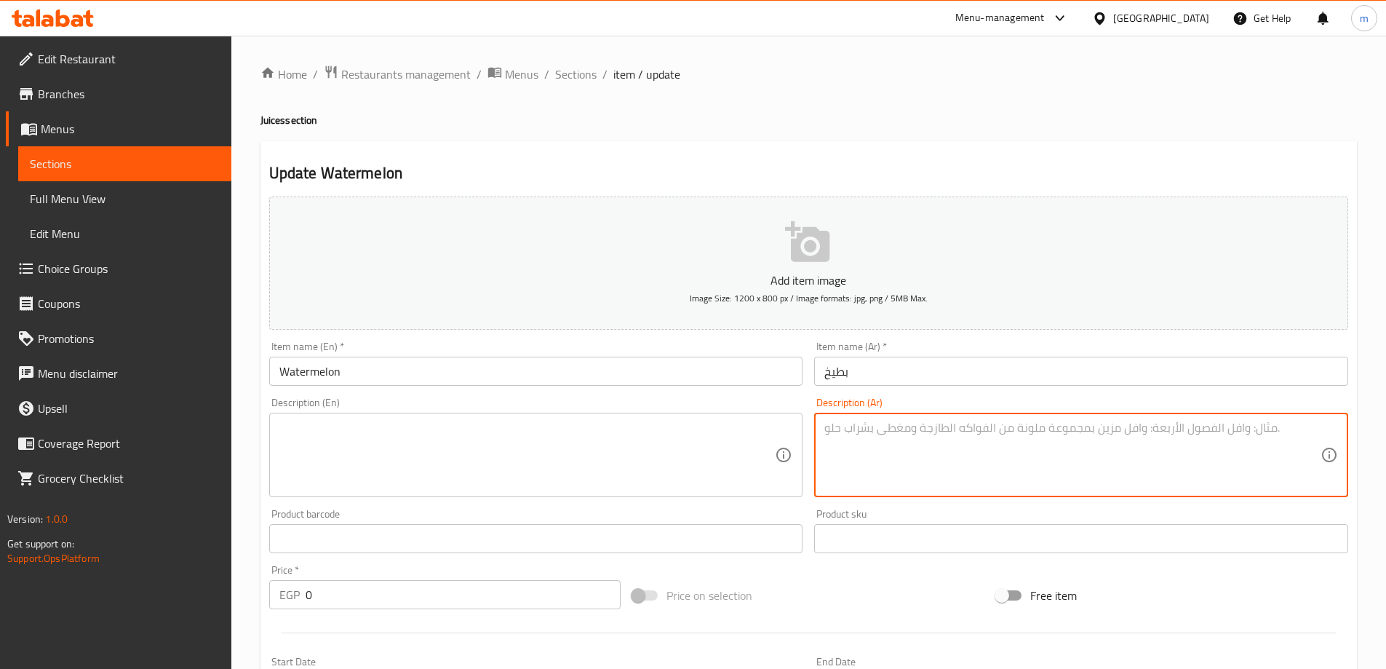
paste textarea "عصير بطيخ منعش ولذيذ"
type textarea "عصير بطيخ منعش ولذيذ"
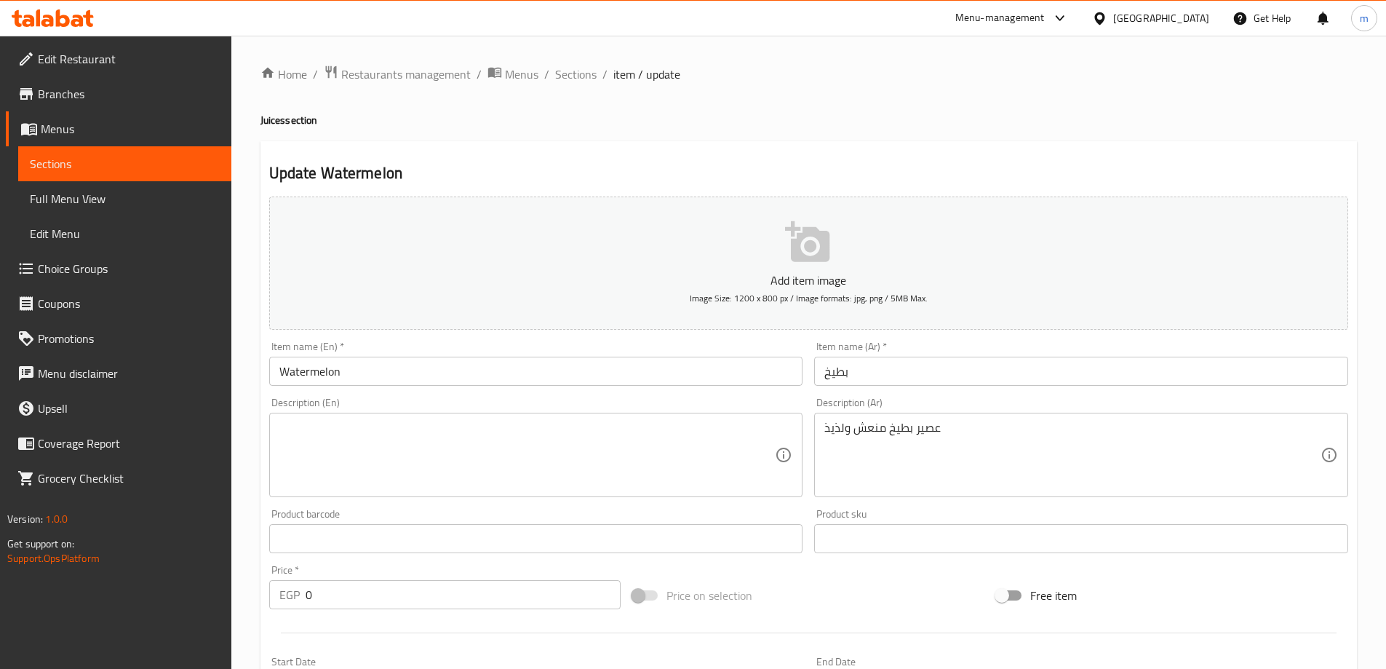
click at [567, 453] on textarea at bounding box center [527, 455] width 496 height 69
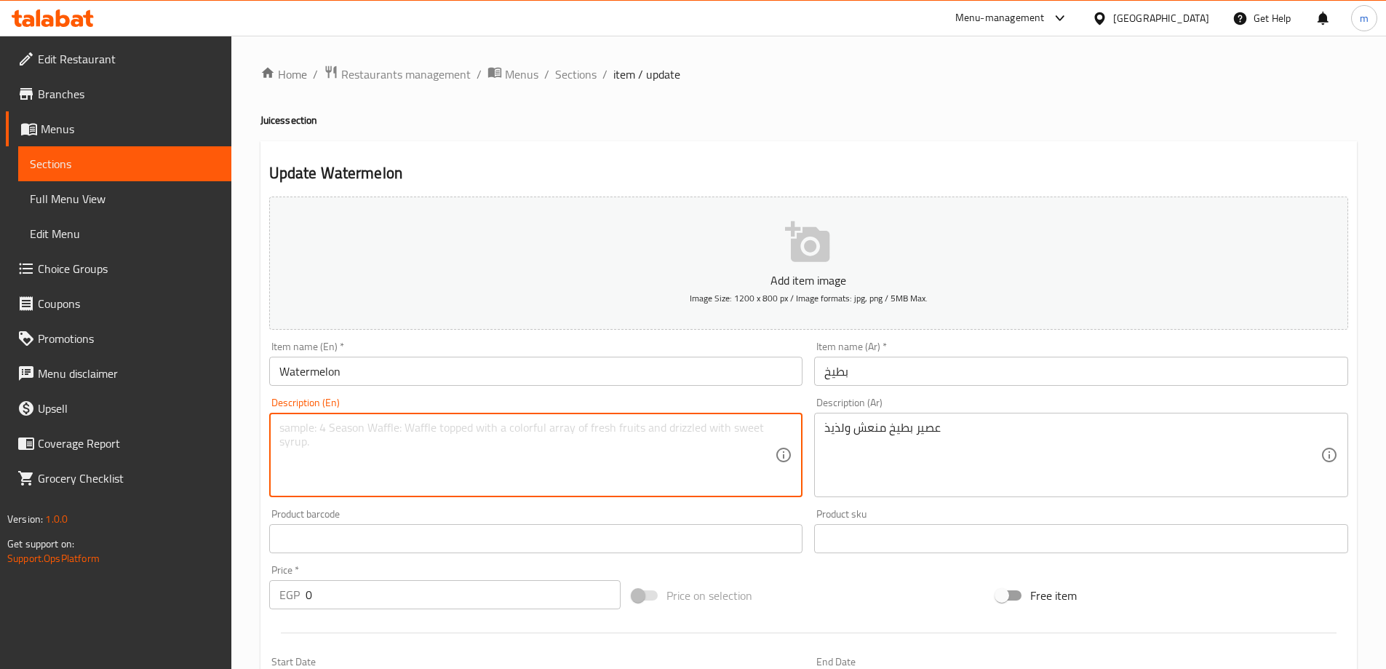
paste textarea "Refreshing and delicious watermelon juice"
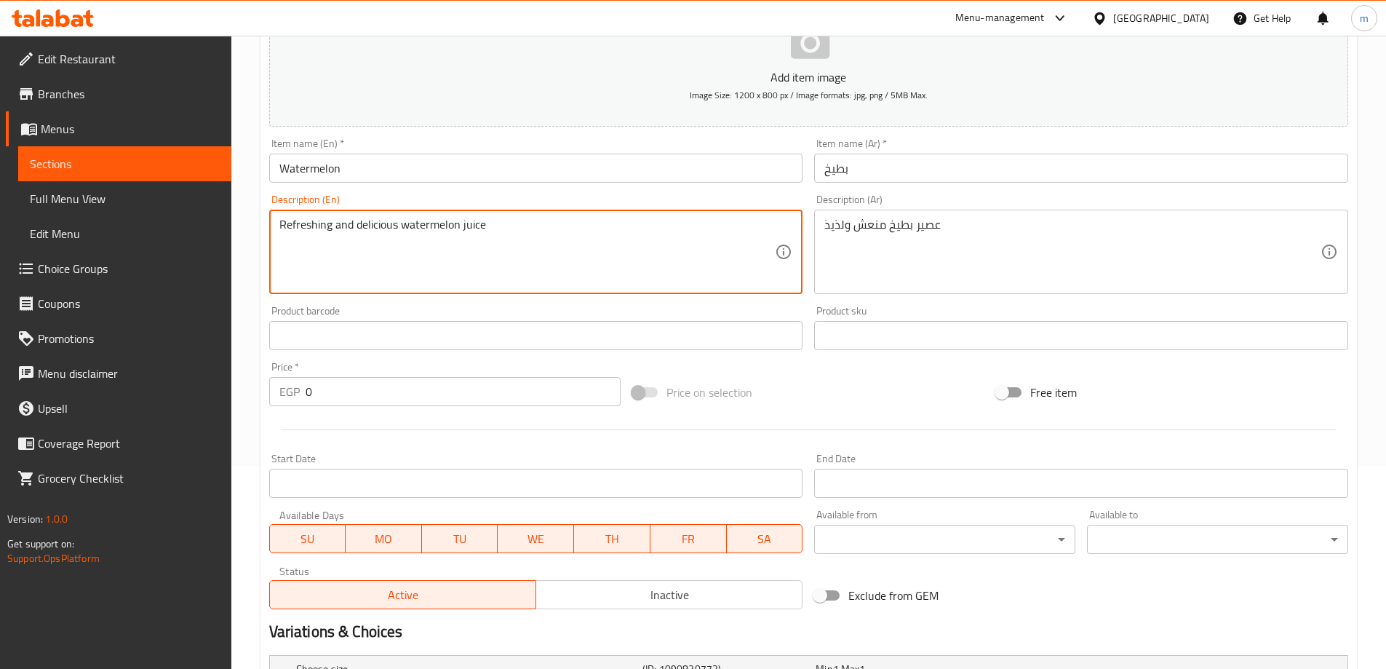
scroll to position [434, 0]
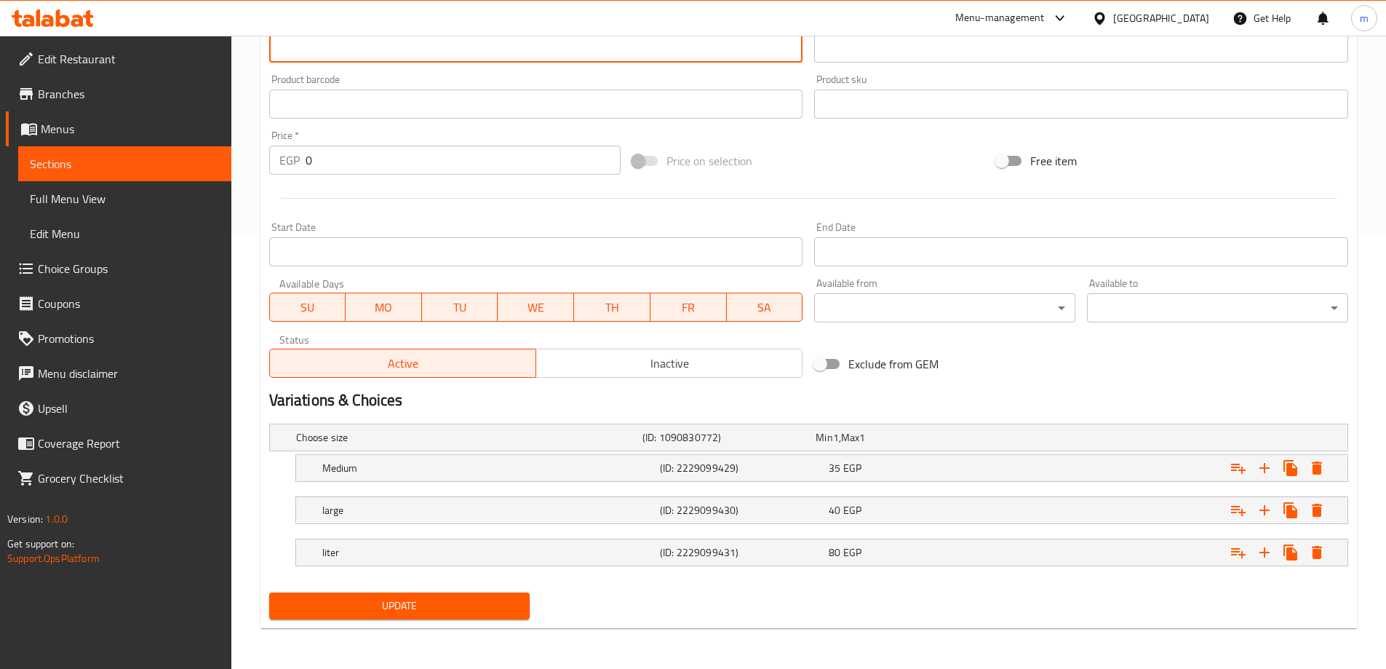
type textarea "Refreshing and delicious watermelon juice"
click at [440, 606] on span "Update" at bounding box center [400, 606] width 238 height 18
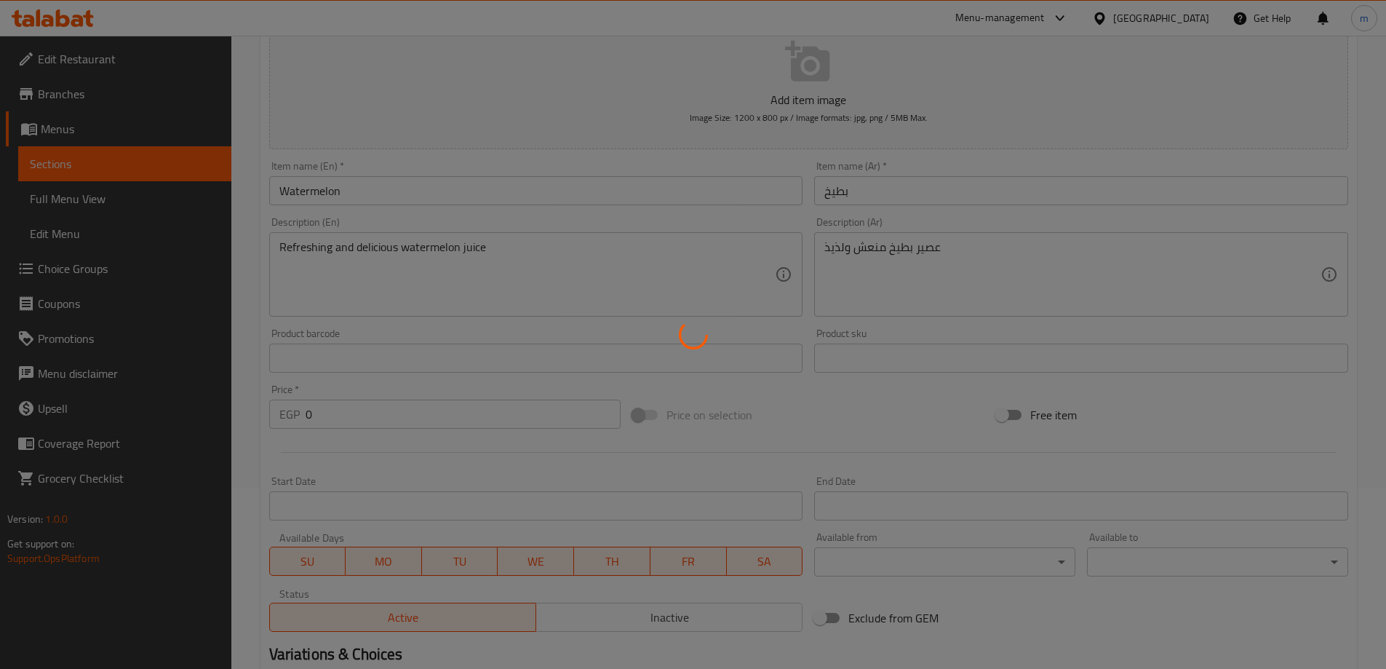
scroll to position [0, 0]
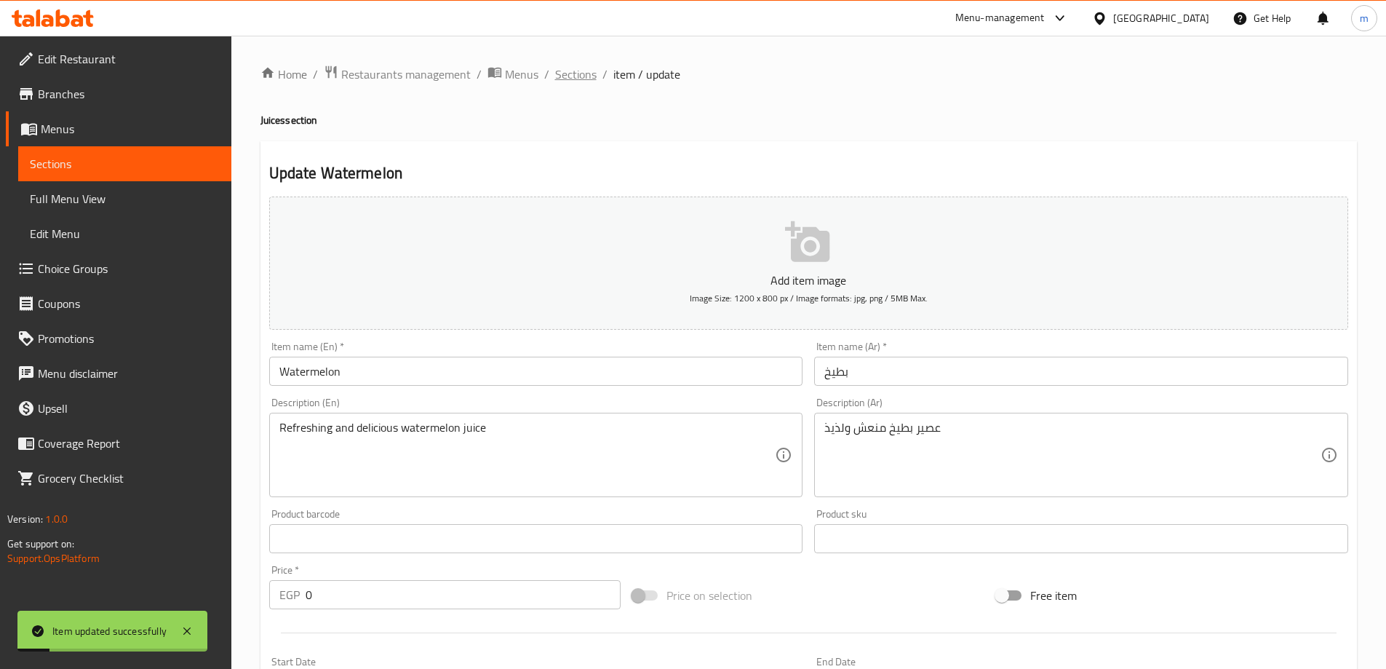
click at [577, 79] on span "Sections" at bounding box center [575, 74] width 41 height 17
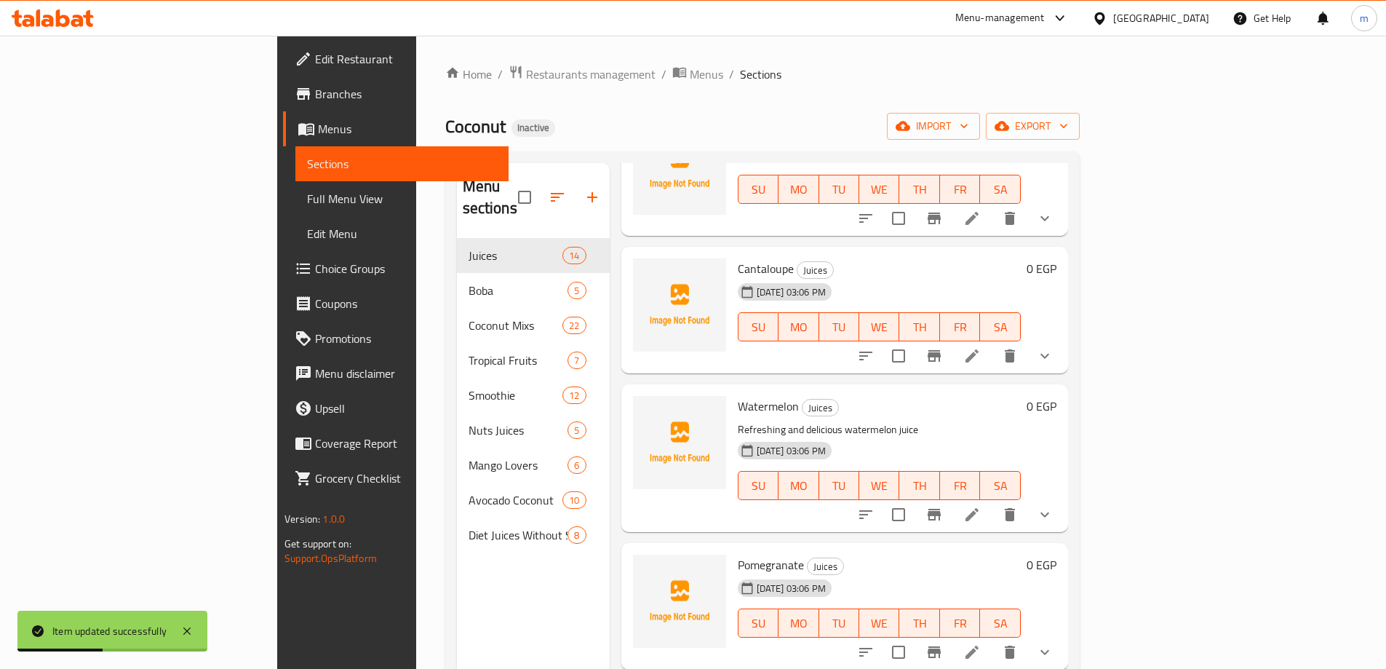
scroll to position [873, 0]
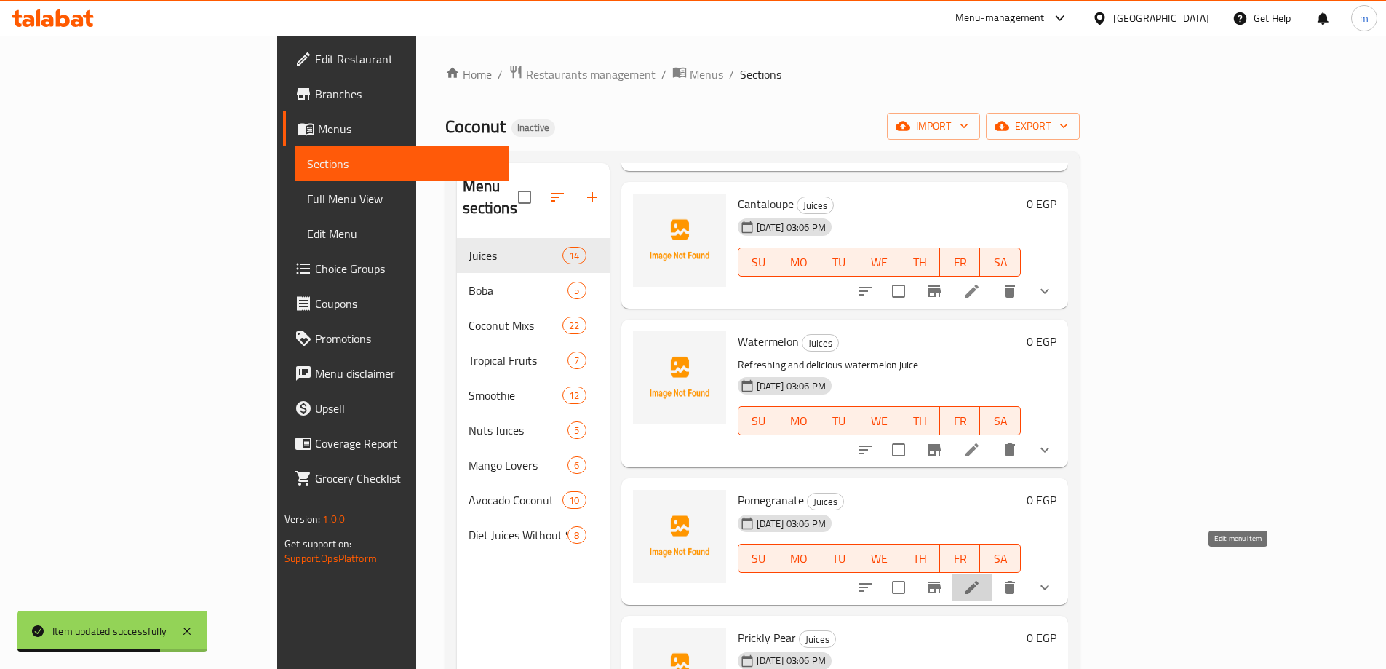
click at [981, 579] on icon at bounding box center [972, 587] width 17 height 17
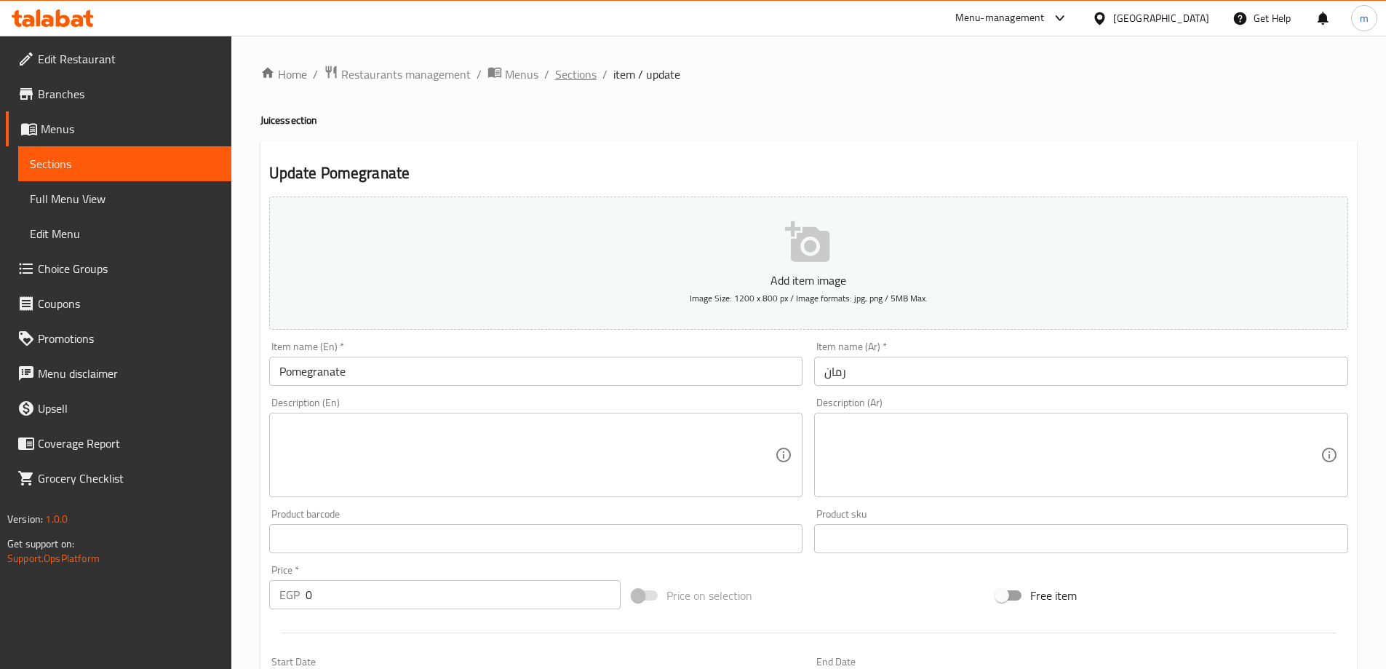
click at [574, 79] on span "Sections" at bounding box center [575, 74] width 41 height 17
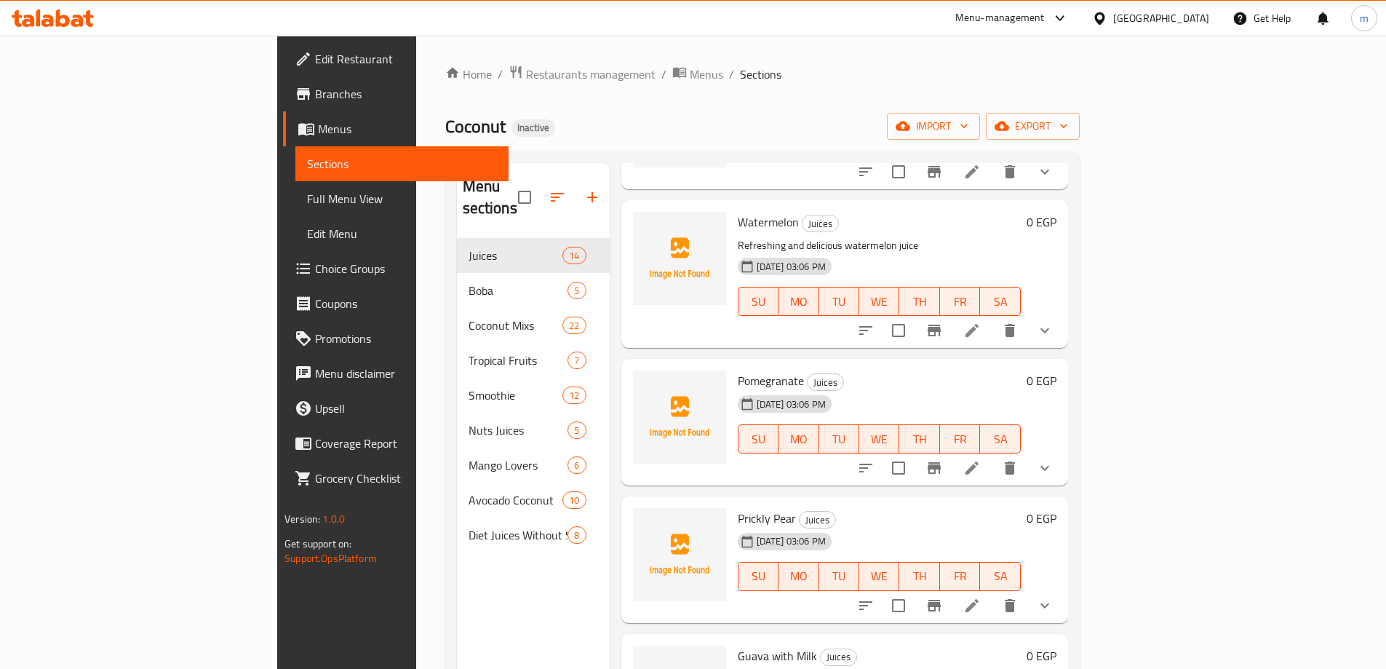
scroll to position [1019, 0]
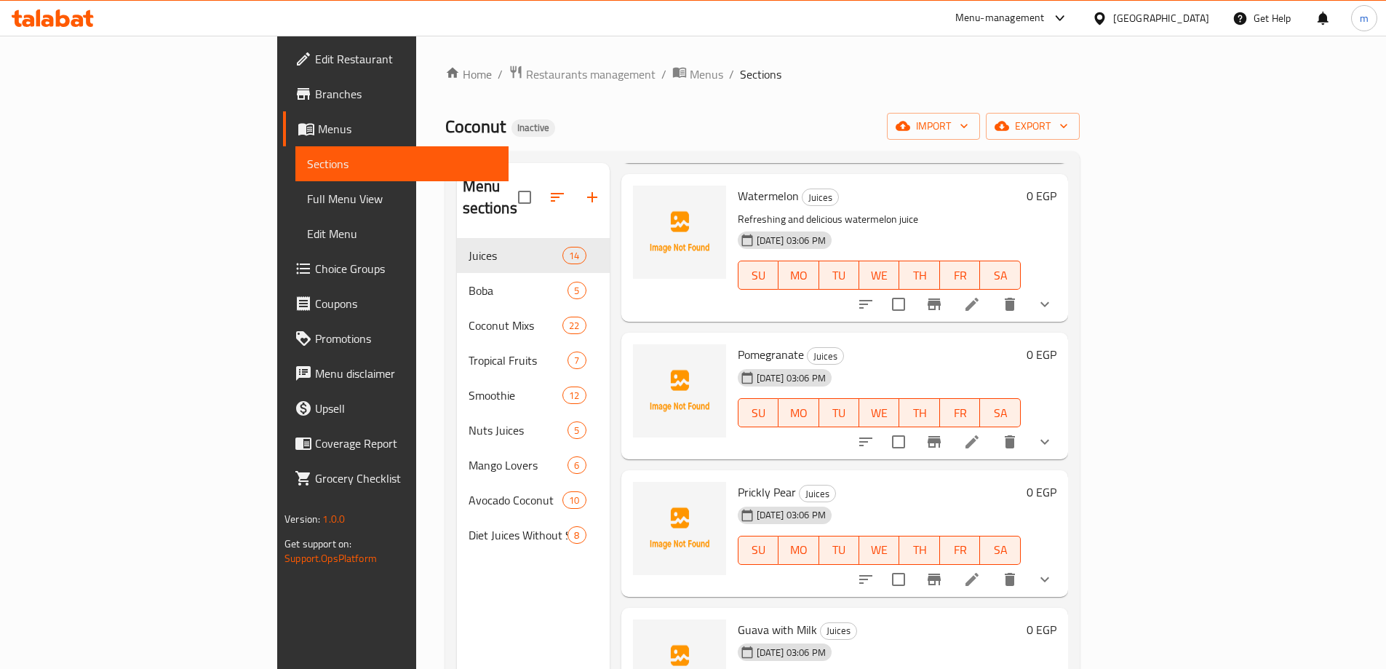
click at [993, 568] on li at bounding box center [972, 579] width 41 height 26
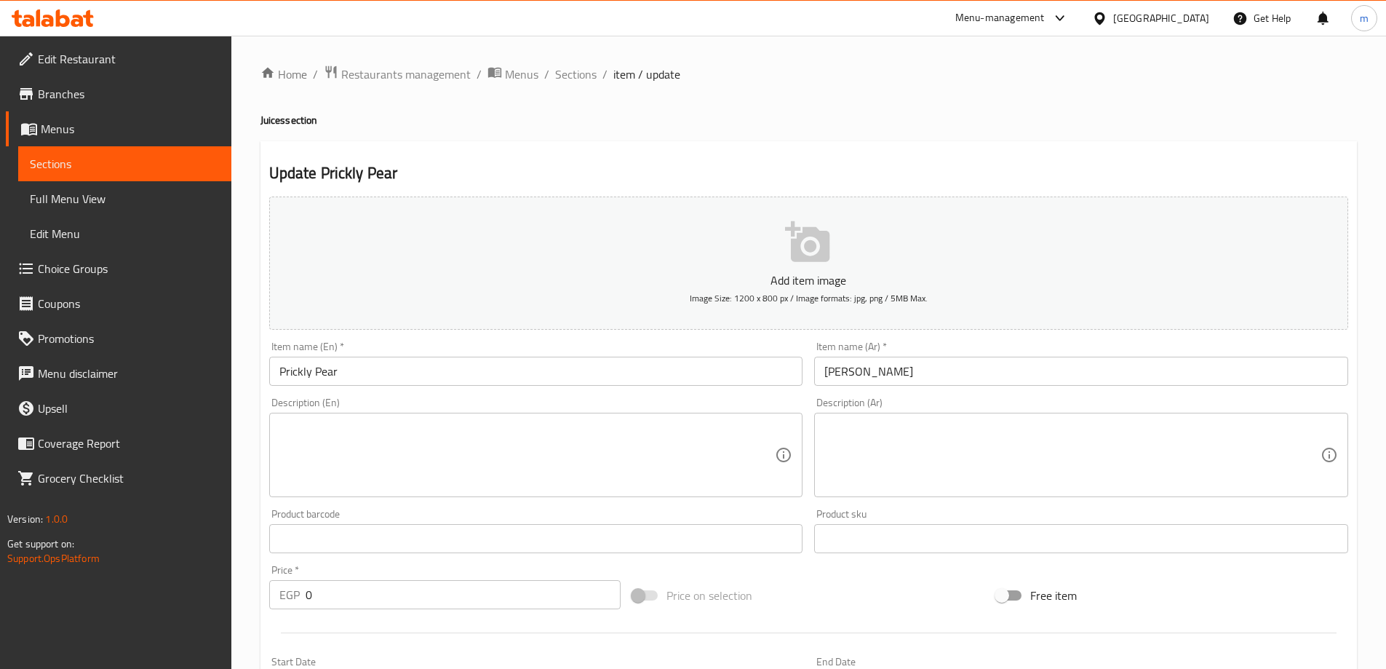
click at [403, 374] on input "Prickly Pear" at bounding box center [536, 371] width 534 height 29
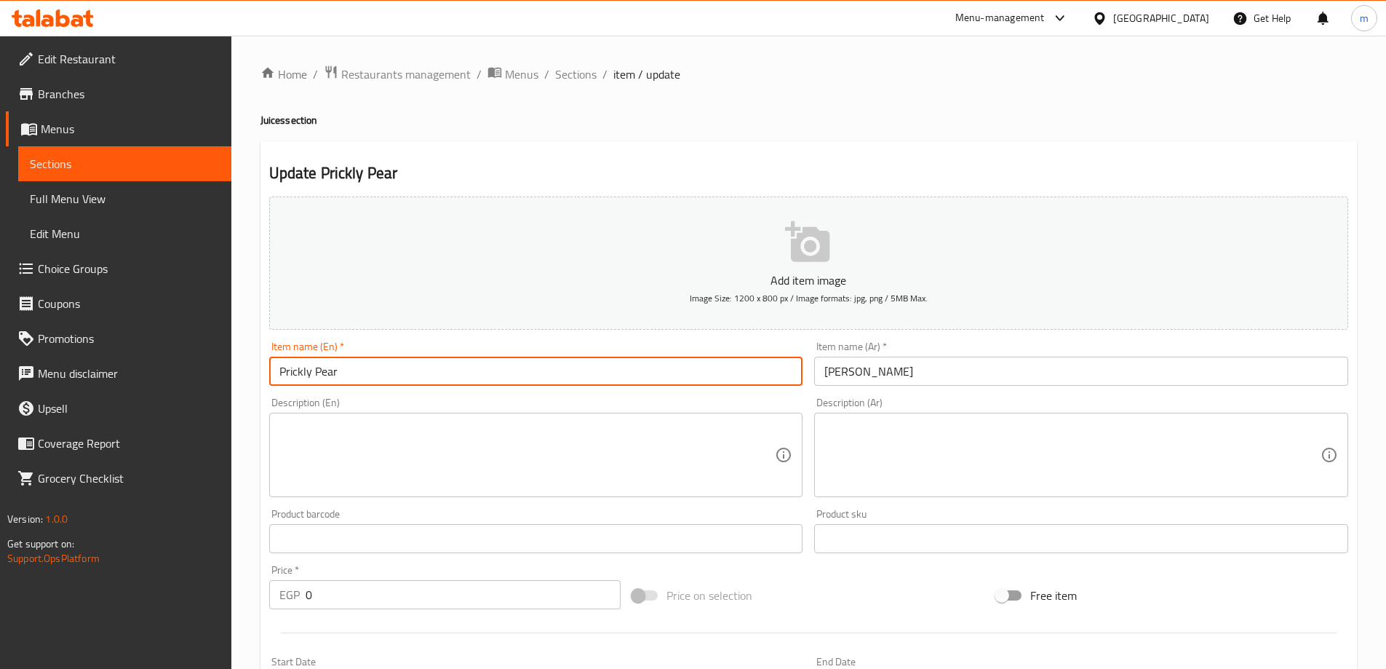
click at [403, 374] on input "Prickly Pear" at bounding box center [536, 371] width 534 height 29
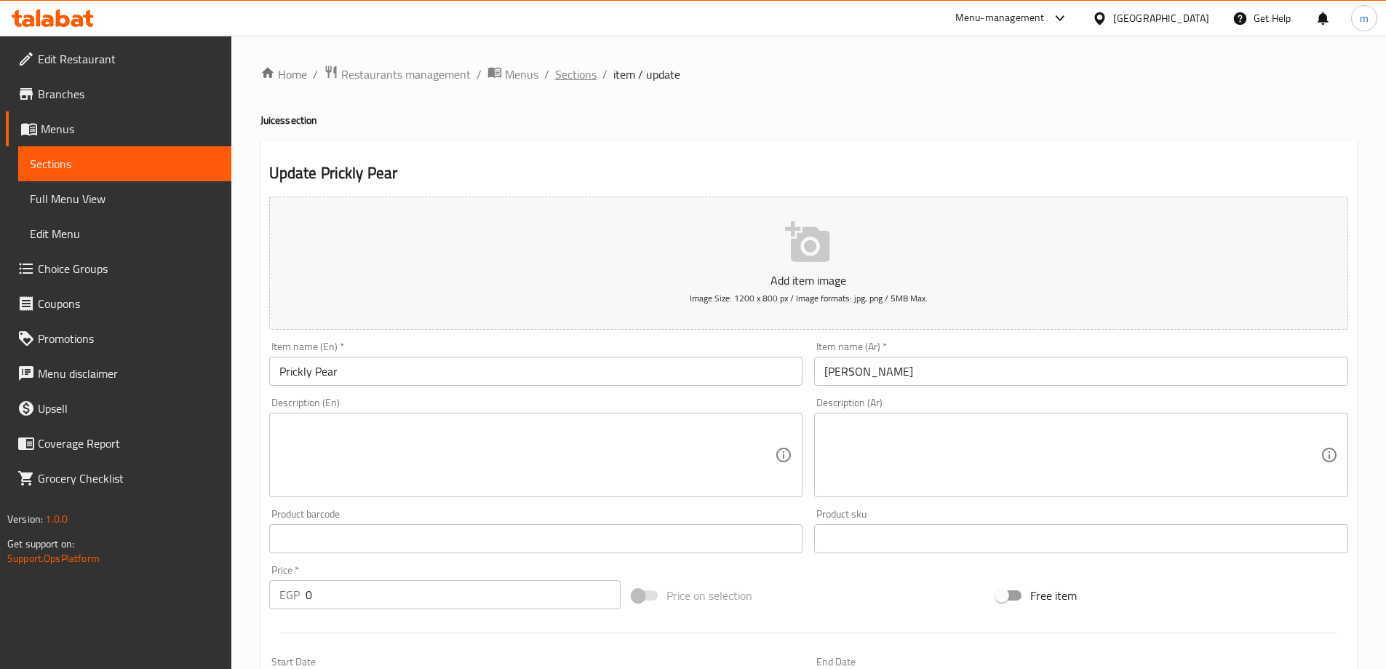
click at [584, 78] on span "Sections" at bounding box center [575, 74] width 41 height 17
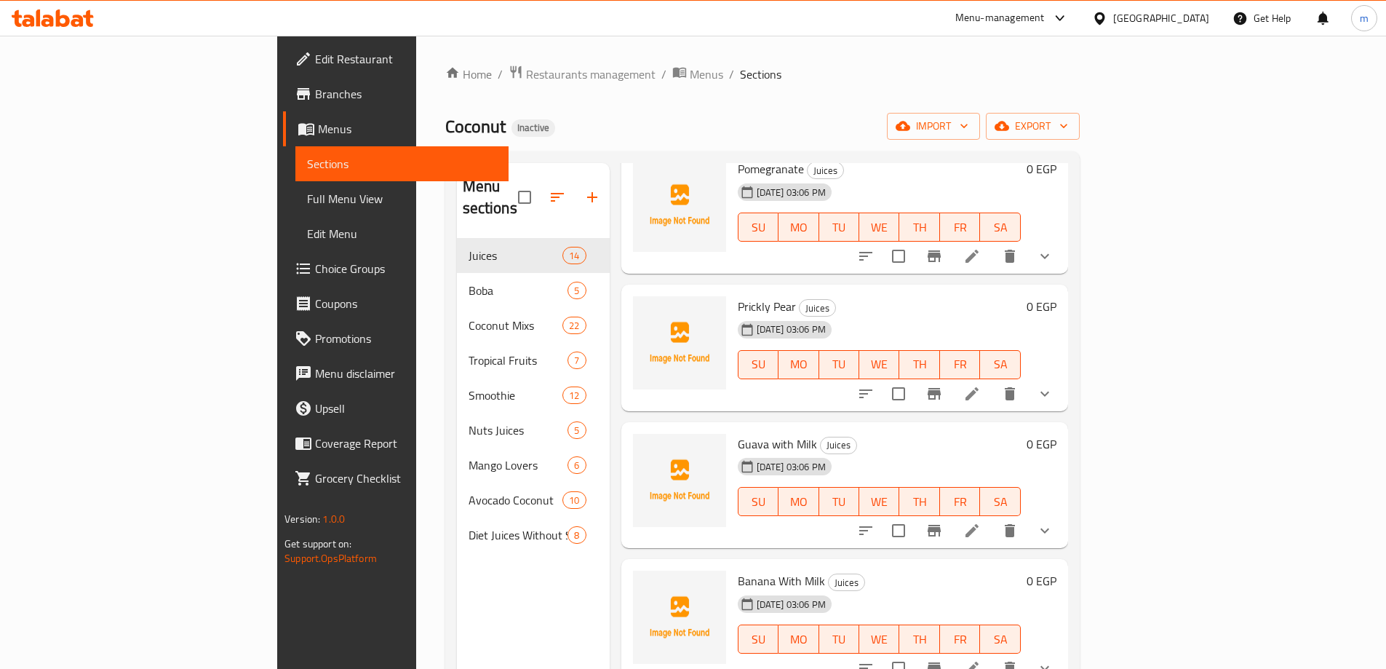
scroll to position [1237, 0]
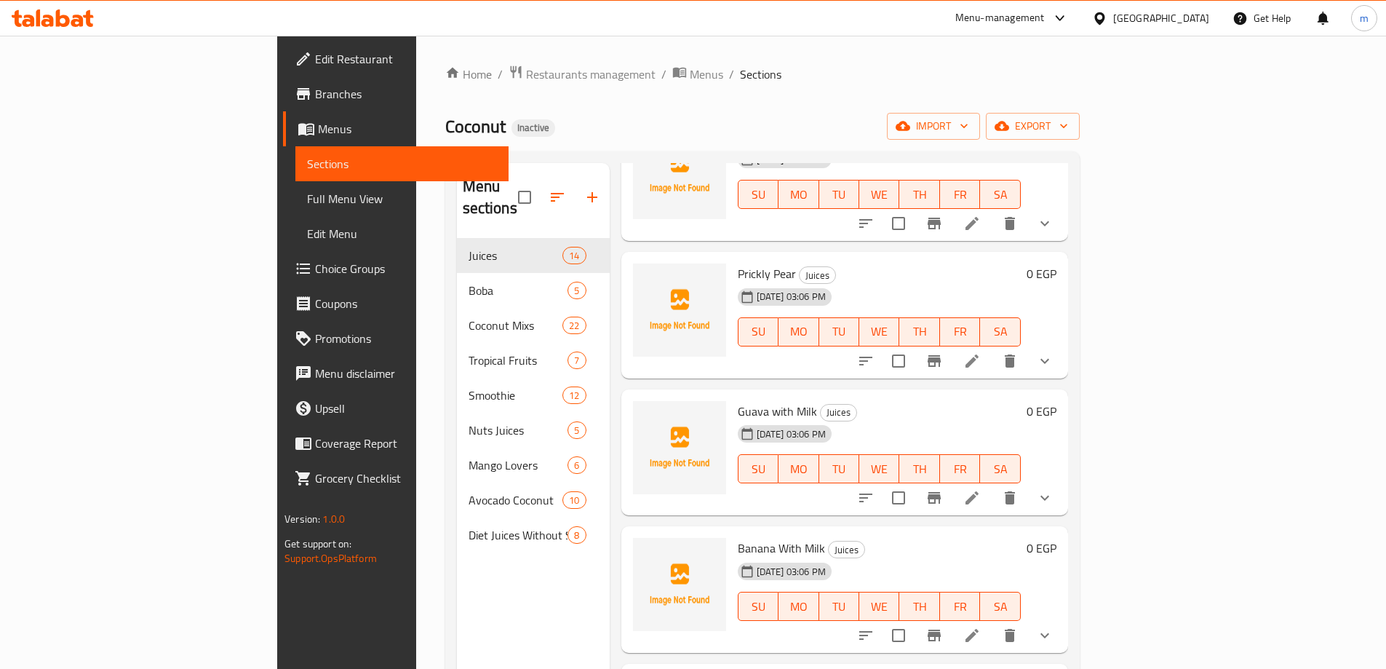
click at [1021, 263] on h6 "Prickly Pear Juices" at bounding box center [879, 273] width 283 height 20
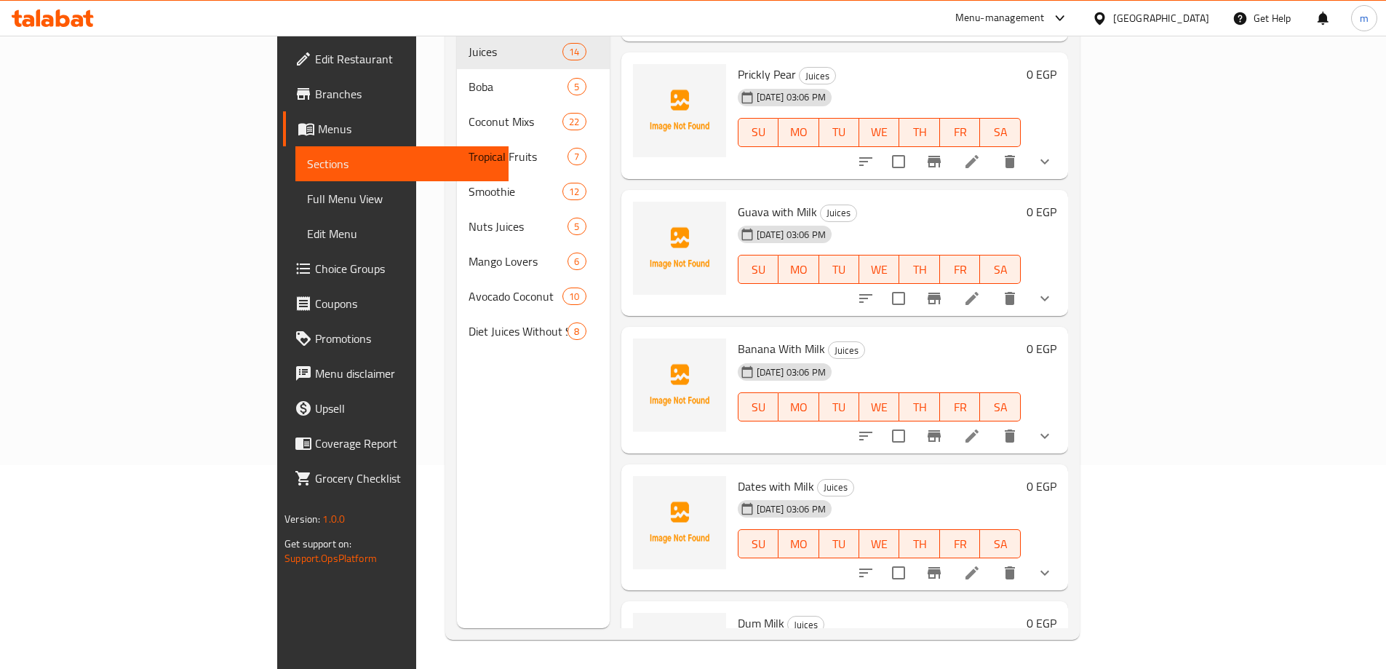
scroll to position [1092, 0]
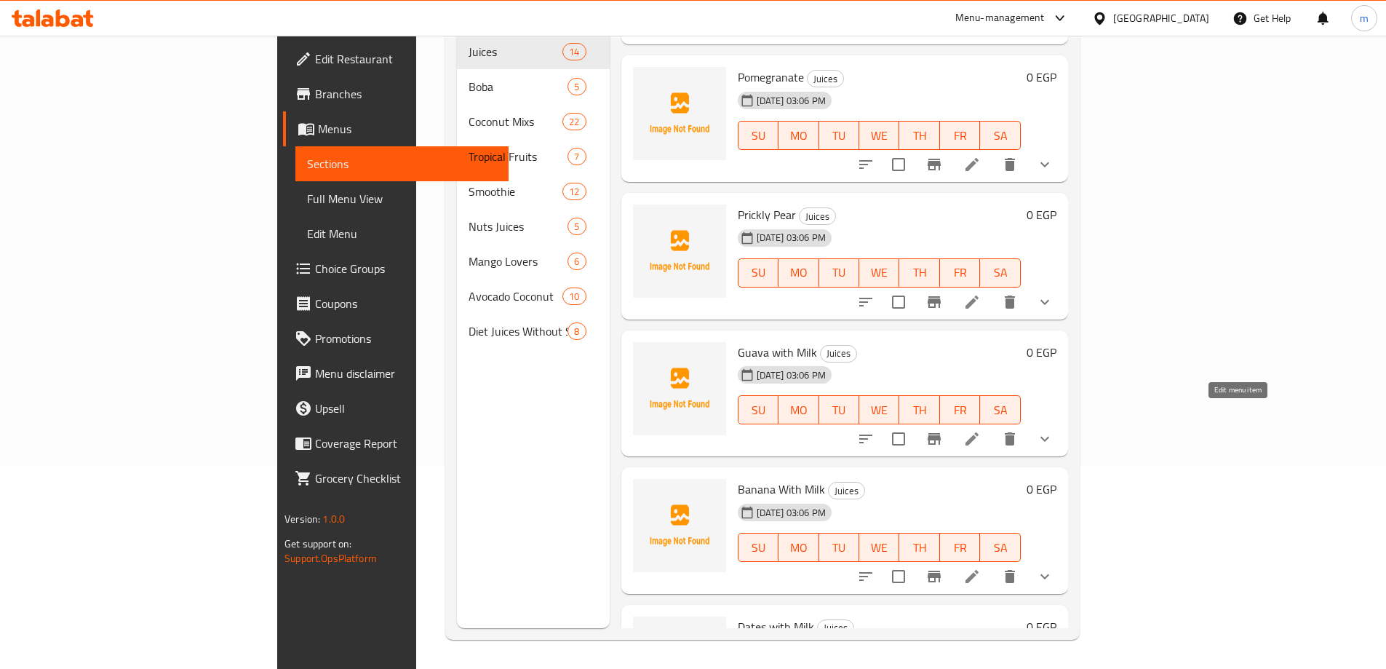
click at [981, 430] on icon at bounding box center [972, 438] width 17 height 17
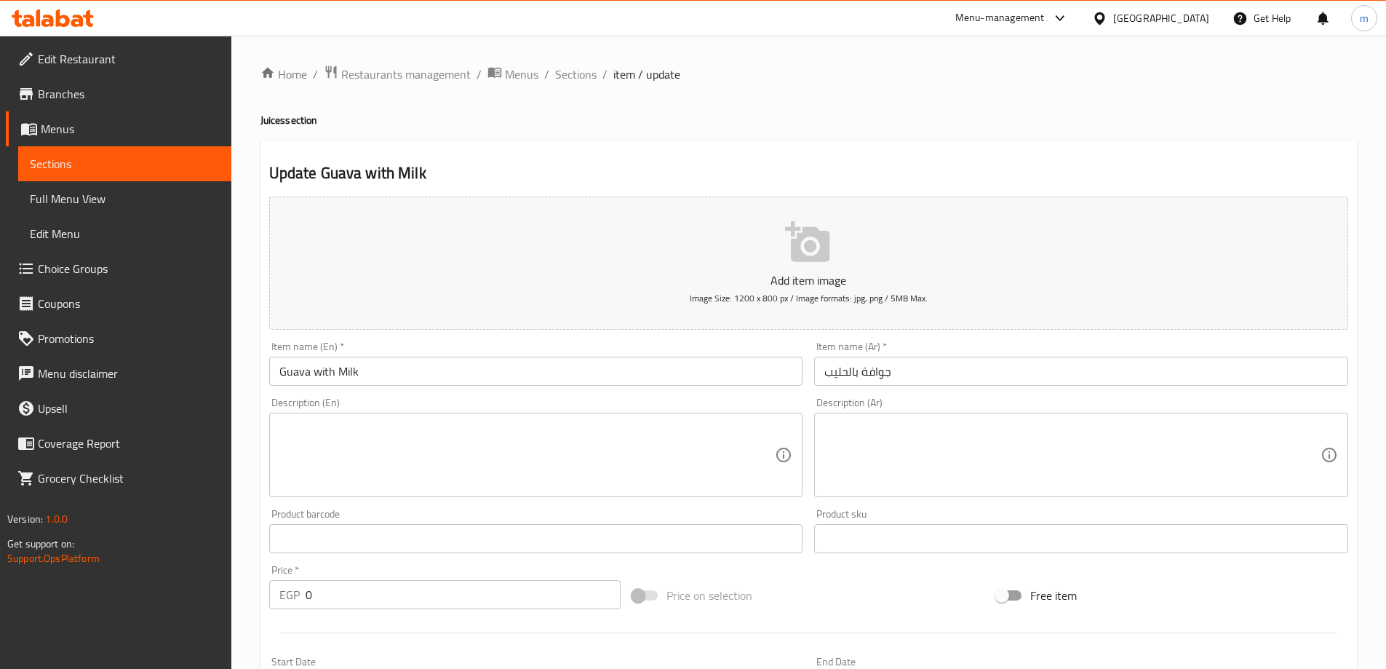
click at [396, 362] on input "Guava with Milk" at bounding box center [536, 371] width 534 height 29
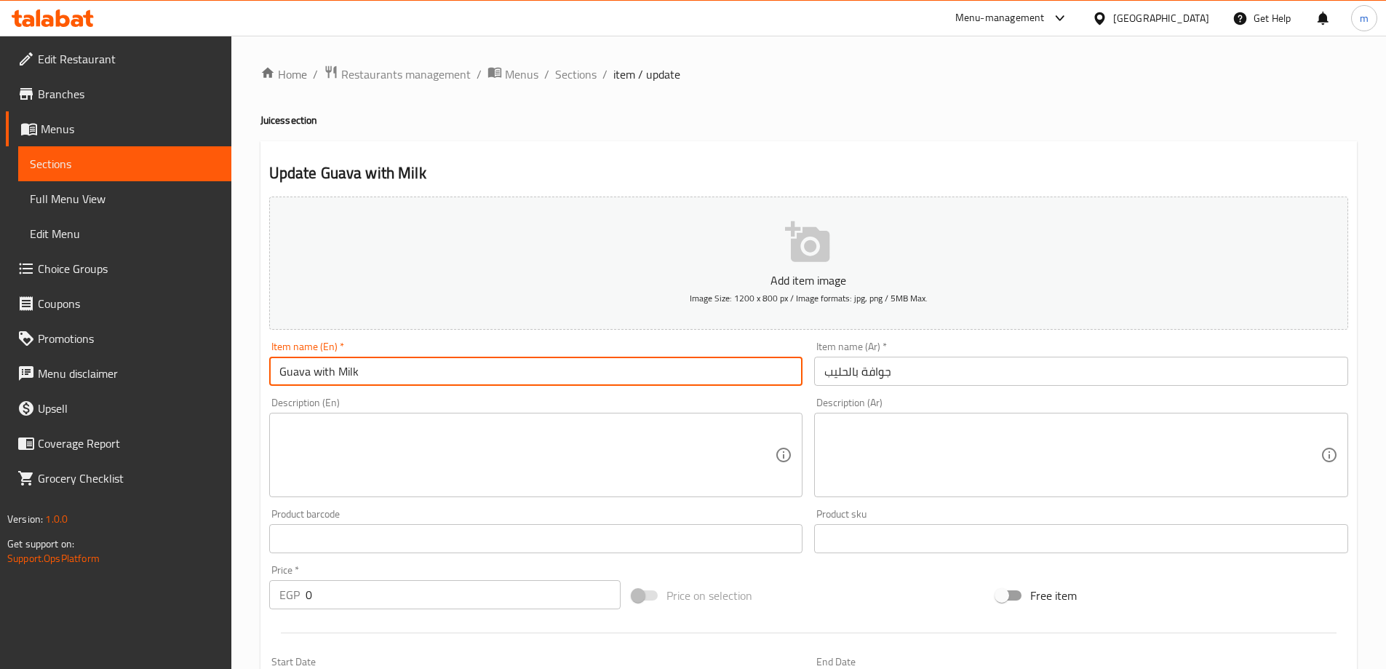
click at [373, 379] on input "Guava with Milk" at bounding box center [536, 371] width 534 height 29
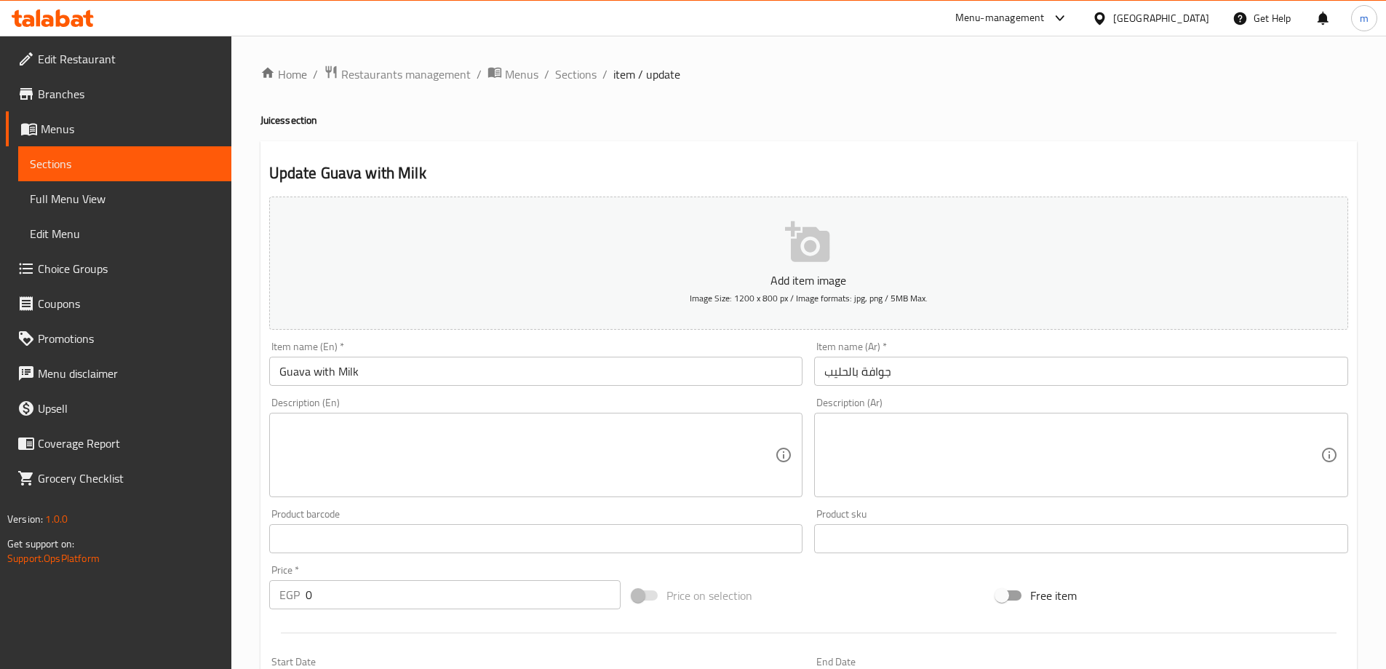
click at [456, 395] on div "Description (En) Description (En)" at bounding box center [536, 447] width 546 height 111
click at [584, 82] on span "Sections" at bounding box center [575, 74] width 41 height 17
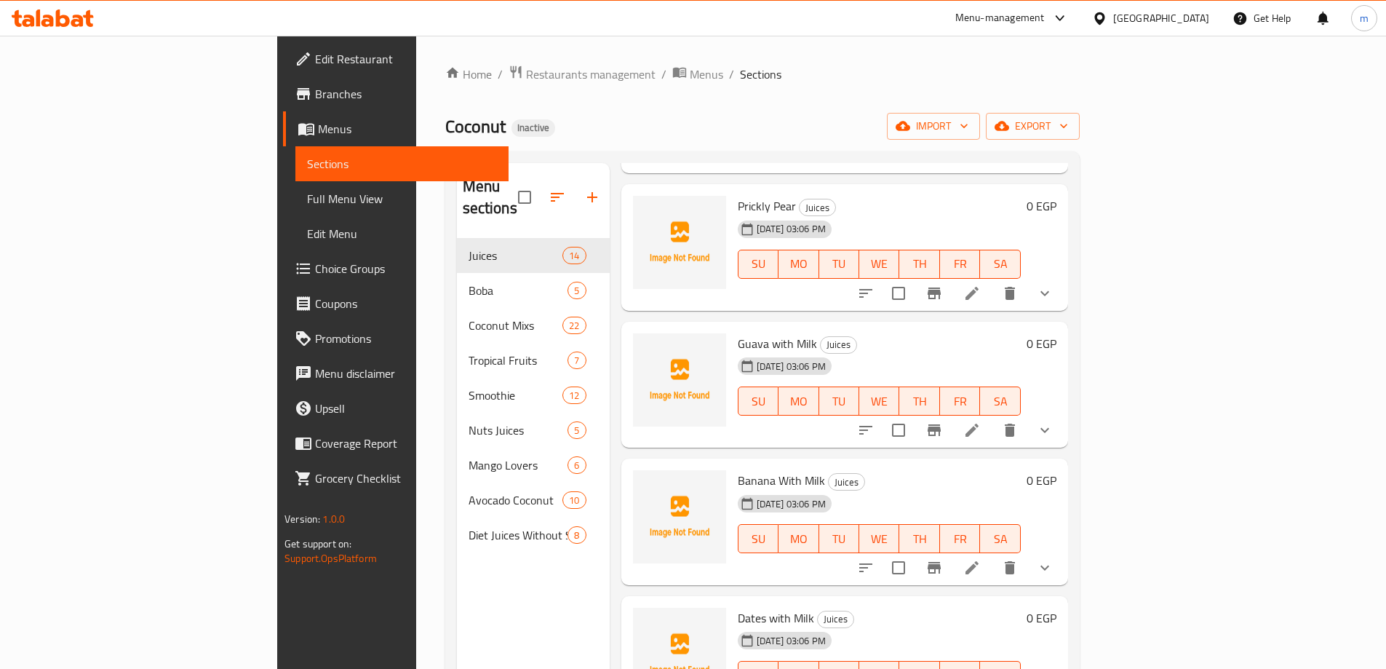
scroll to position [1310, 0]
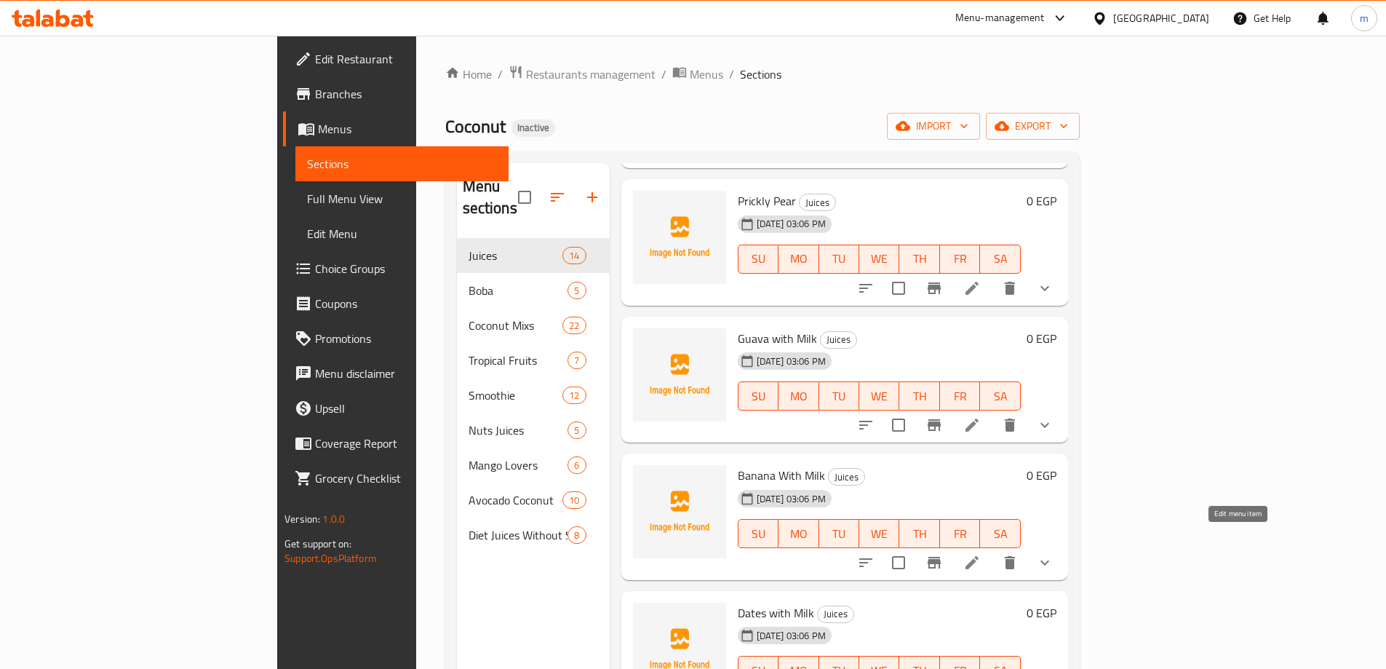
click at [981, 554] on icon at bounding box center [972, 562] width 17 height 17
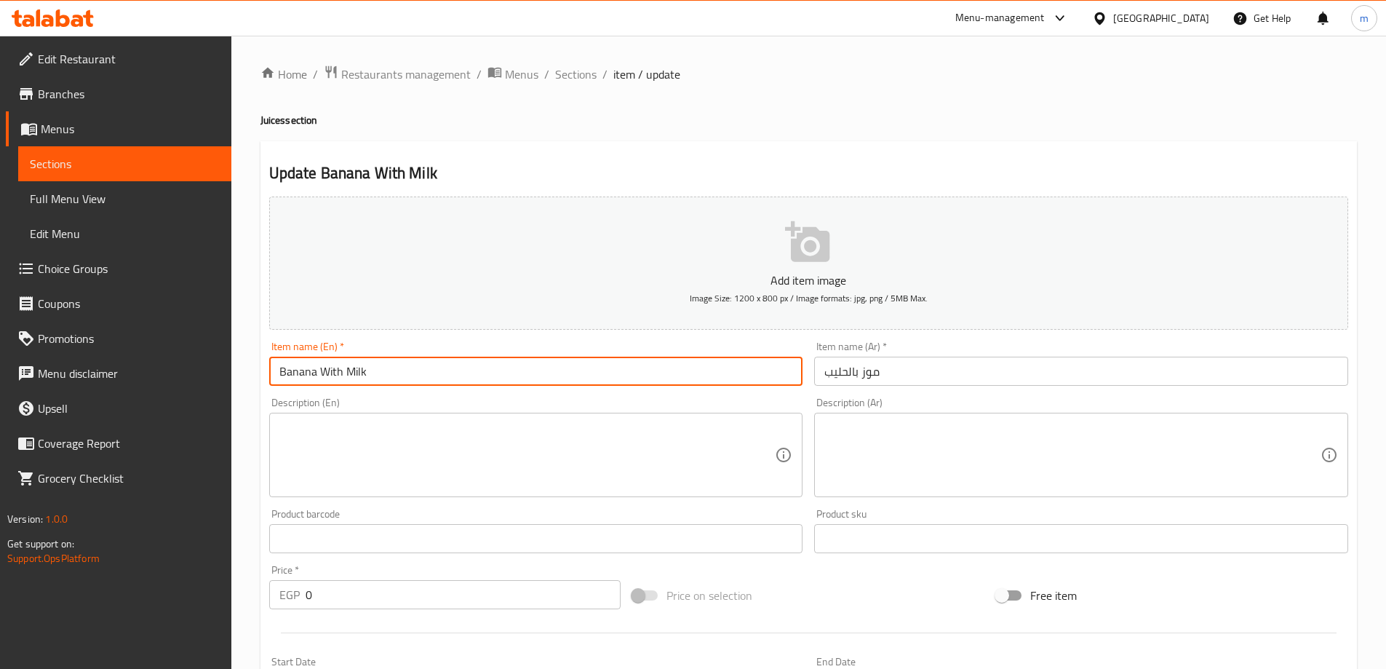
click at [353, 374] on input "Banana With Milk" at bounding box center [536, 371] width 534 height 29
click at [567, 68] on span "Sections" at bounding box center [575, 74] width 41 height 17
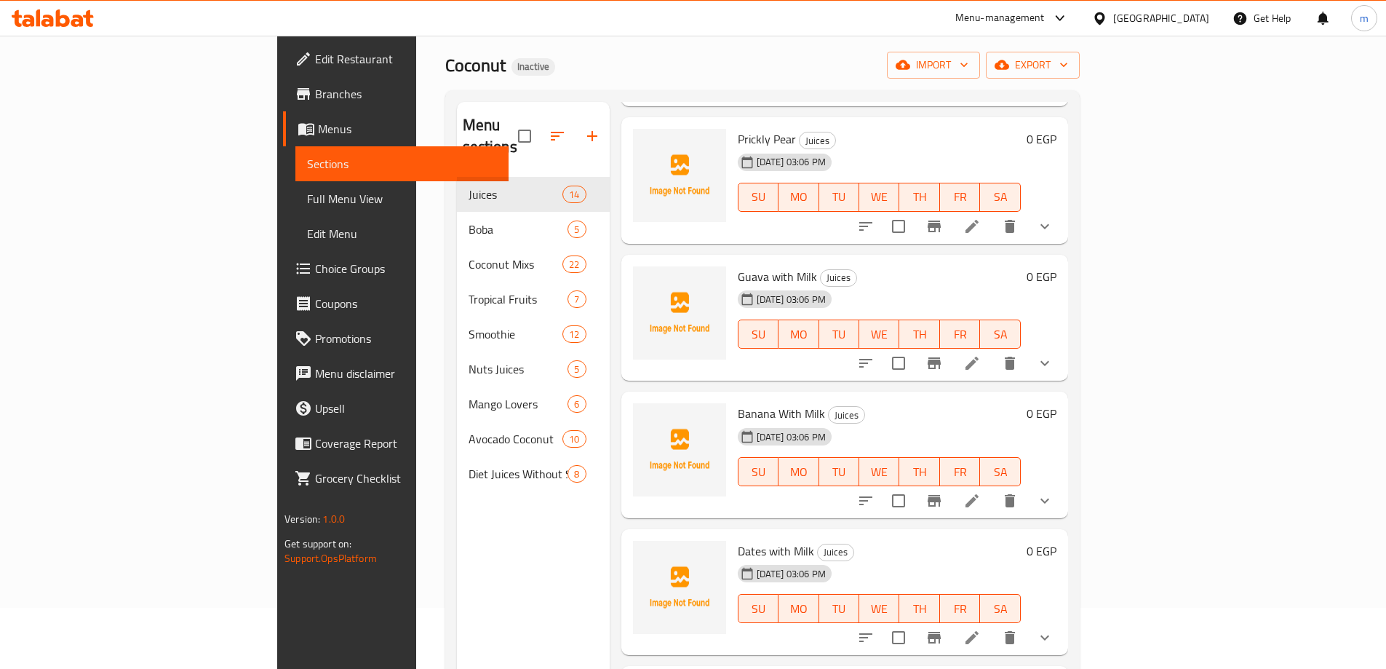
scroll to position [204, 0]
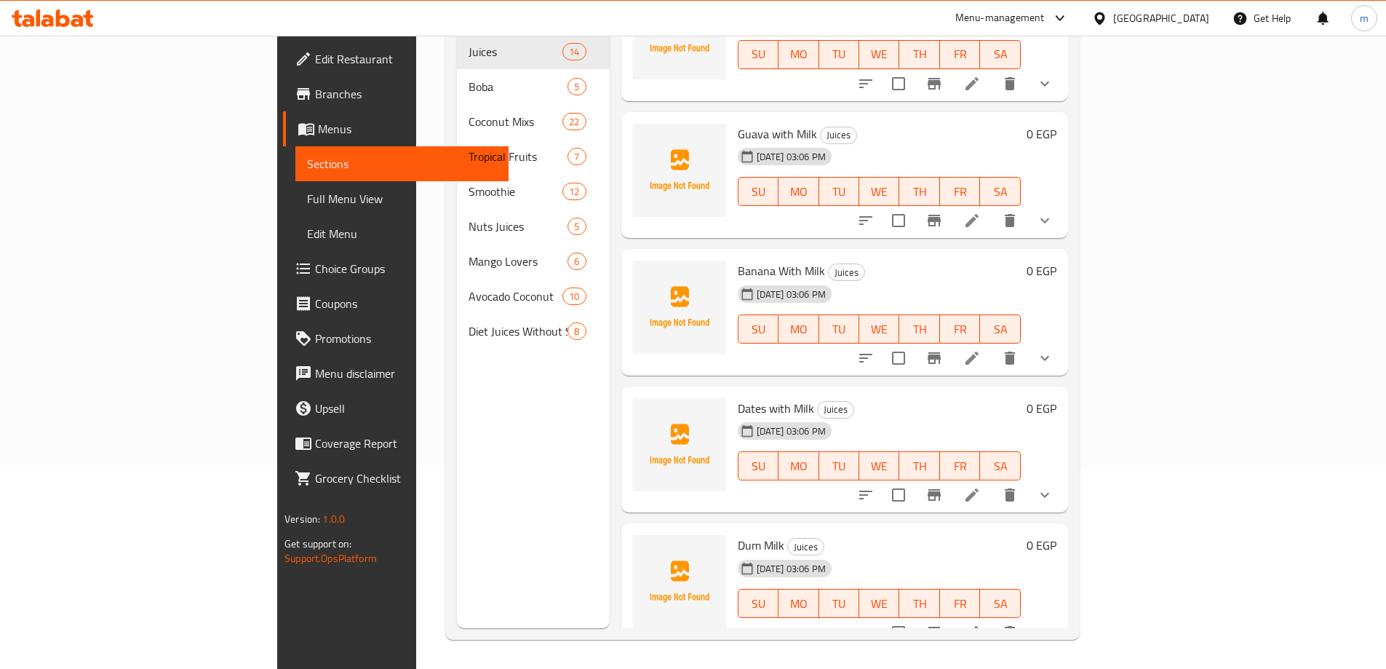
click at [993, 485] on li at bounding box center [972, 495] width 41 height 26
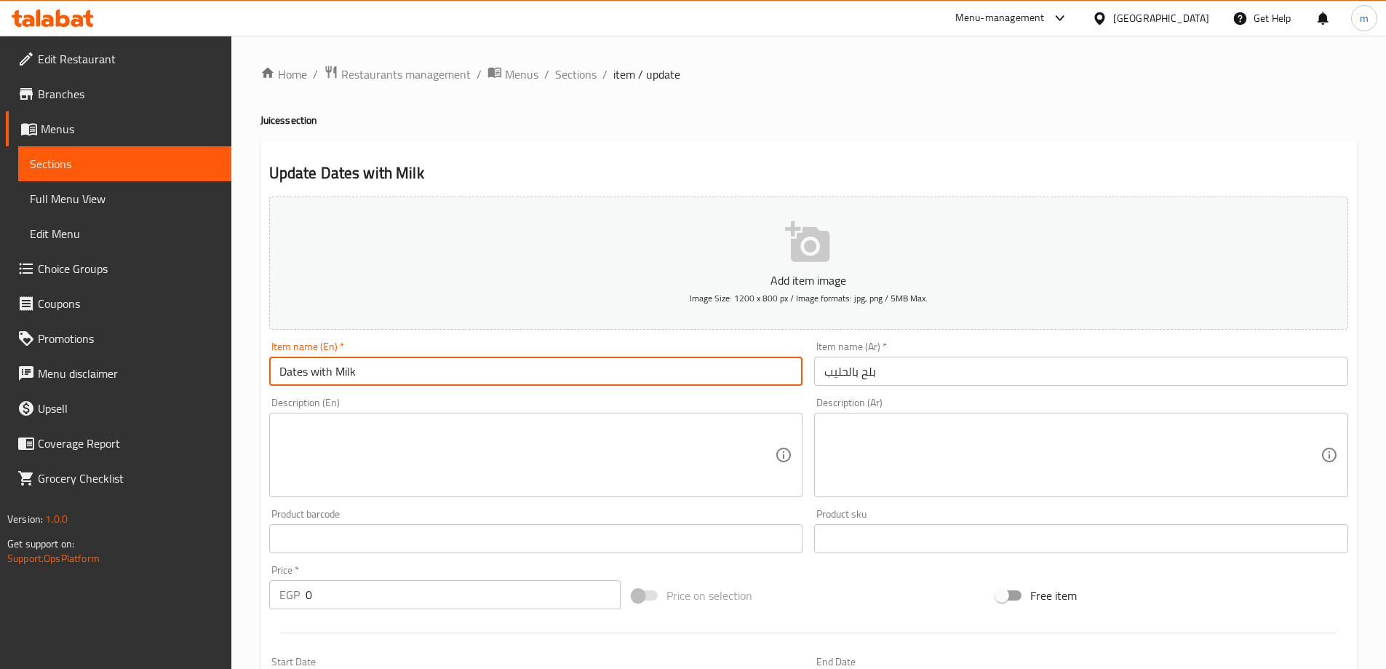
click at [407, 368] on input "Dates with Milk" at bounding box center [536, 371] width 534 height 29
drag, startPoint x: 407, startPoint y: 368, endPoint x: 378, endPoint y: 381, distance: 32.2
click at [378, 381] on input "Dates with Milk" at bounding box center [536, 371] width 534 height 29
click at [384, 372] on input "Dates with Milk" at bounding box center [536, 371] width 534 height 29
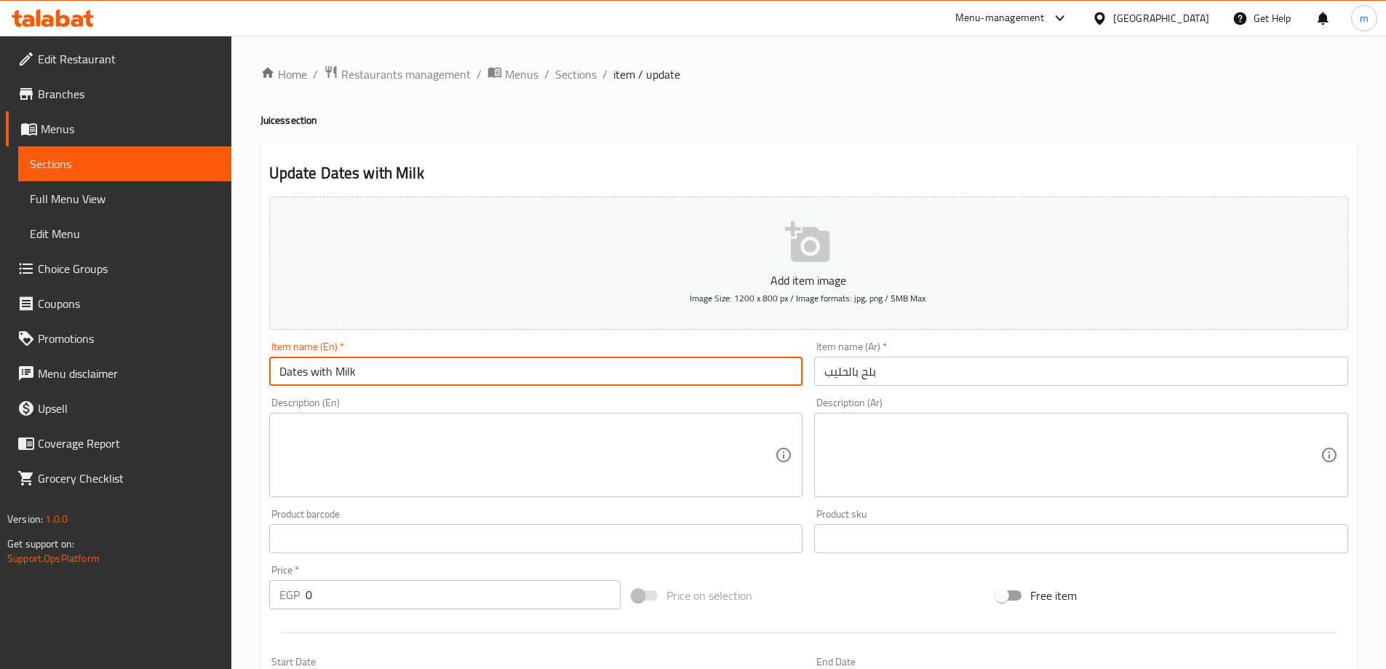
click at [384, 372] on input "Dates with Milk" at bounding box center [536, 371] width 534 height 29
click at [868, 375] on input "بلح بالحليب" at bounding box center [1081, 371] width 534 height 29
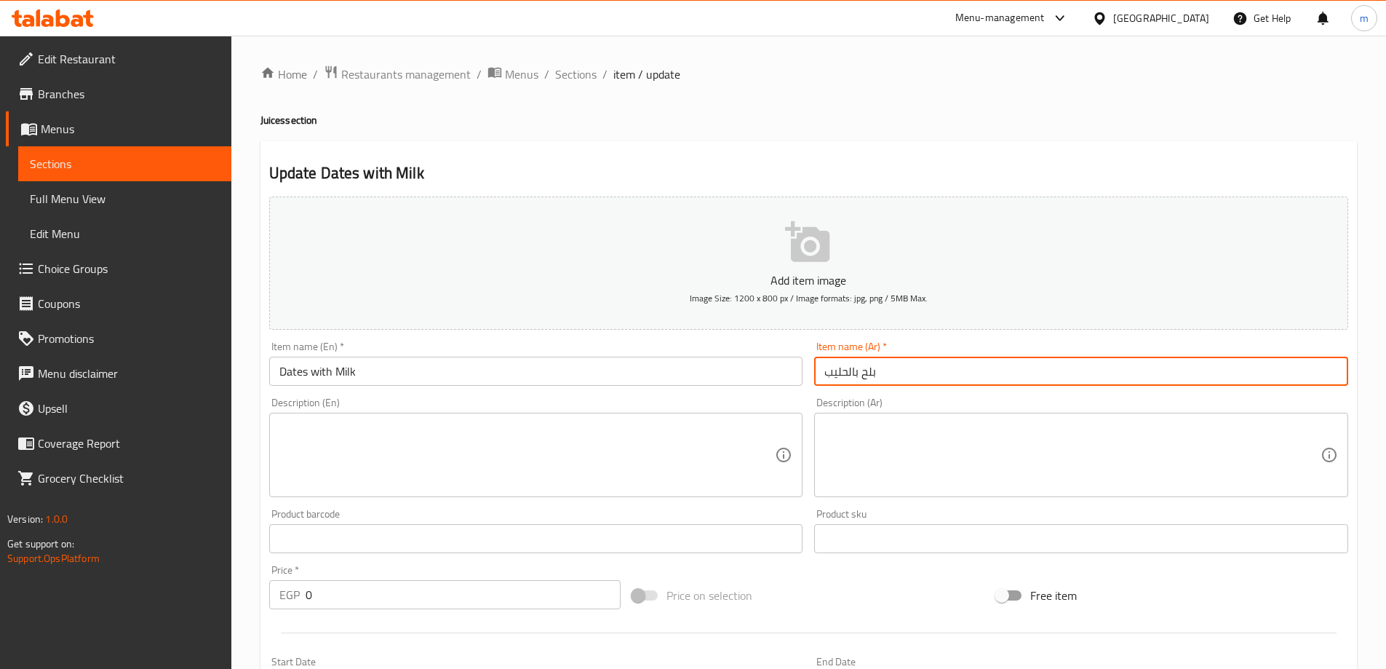
click at [868, 375] on input "بلح بالحليب" at bounding box center [1081, 371] width 534 height 29
click at [899, 374] on input "بلح بالحليب" at bounding box center [1081, 371] width 534 height 29
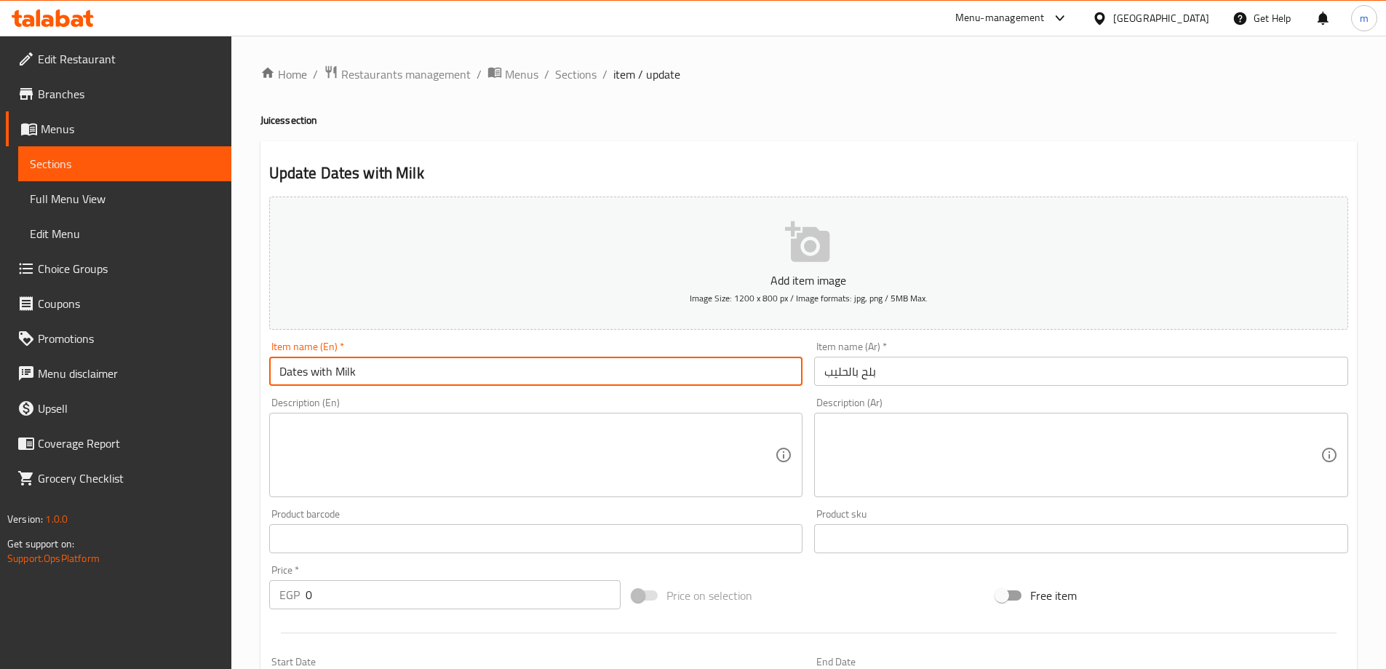
click at [330, 368] on input "Dates with Milk" at bounding box center [536, 371] width 534 height 29
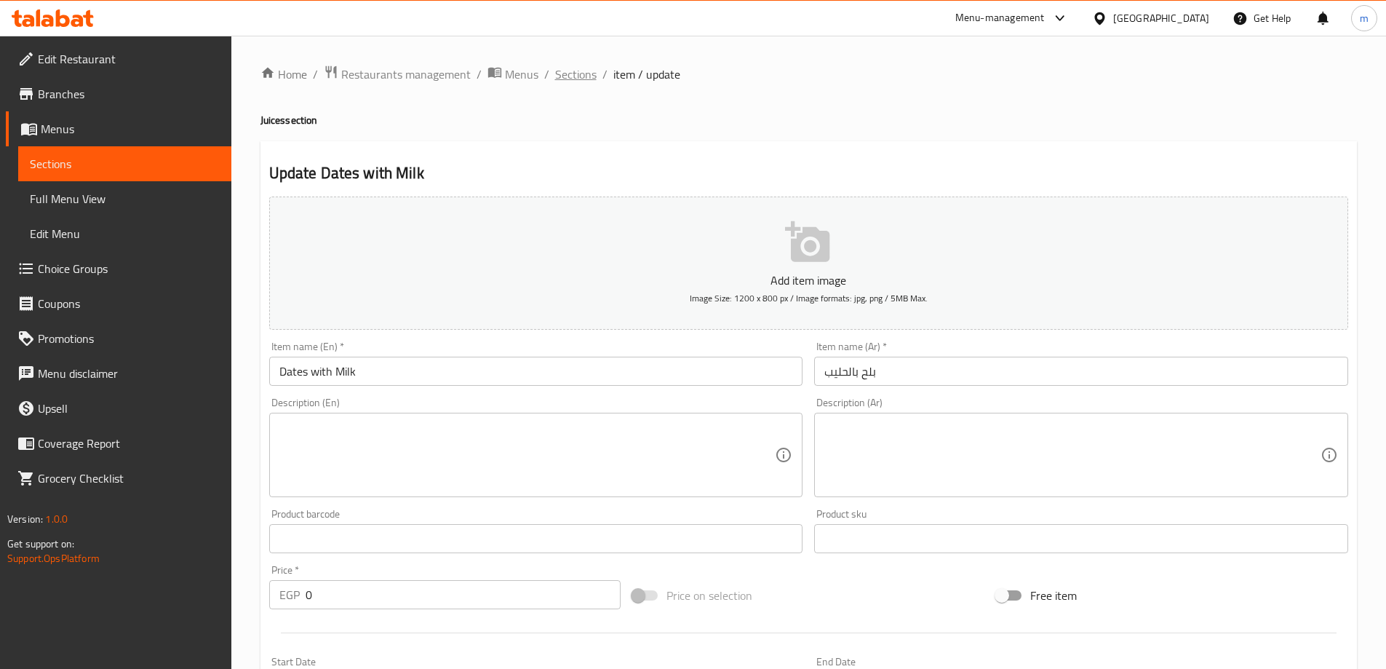
click at [582, 71] on span "Sections" at bounding box center [575, 74] width 41 height 17
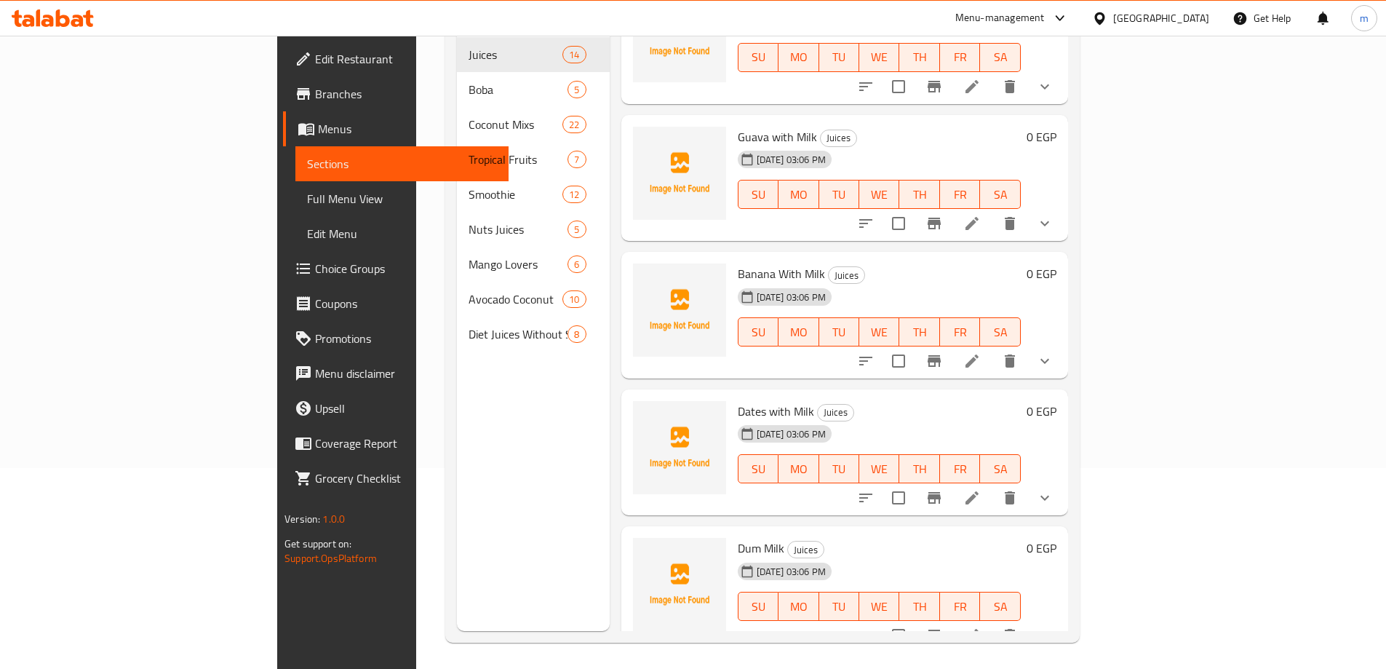
scroll to position [204, 0]
click at [979, 626] on icon at bounding box center [972, 632] width 13 height 13
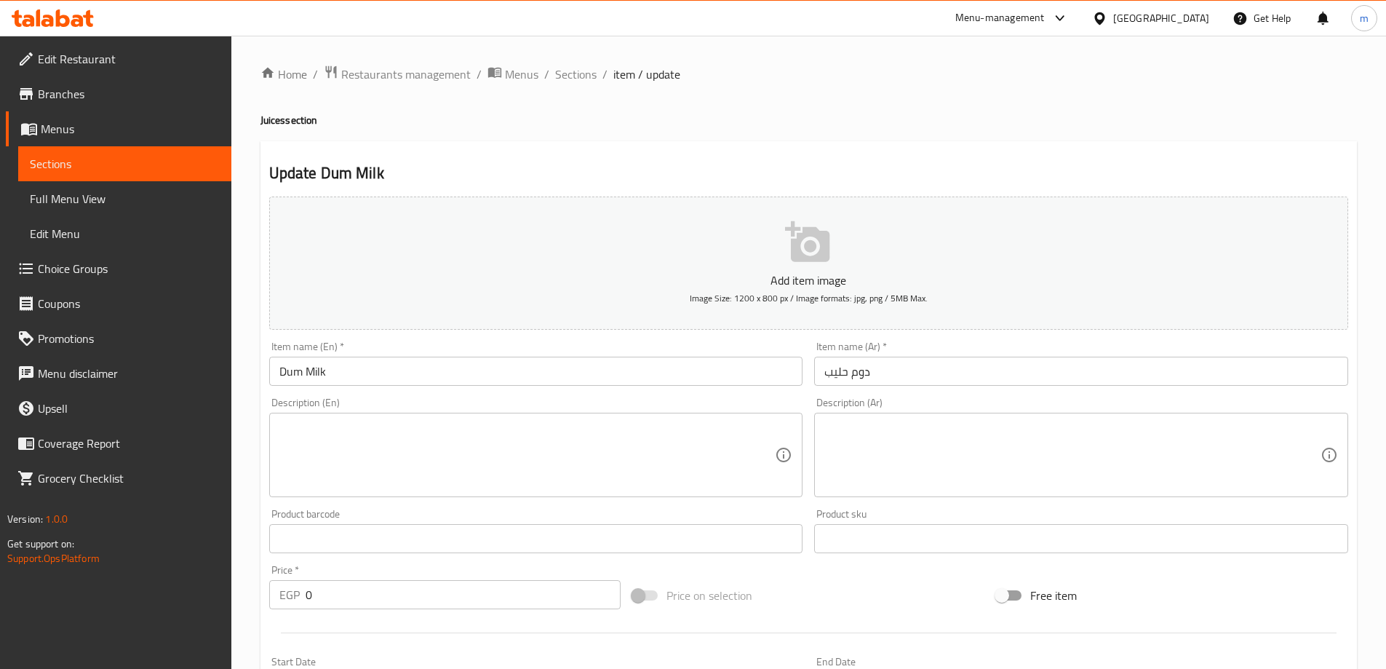
click at [360, 381] on input "Dum Milk" at bounding box center [536, 371] width 534 height 29
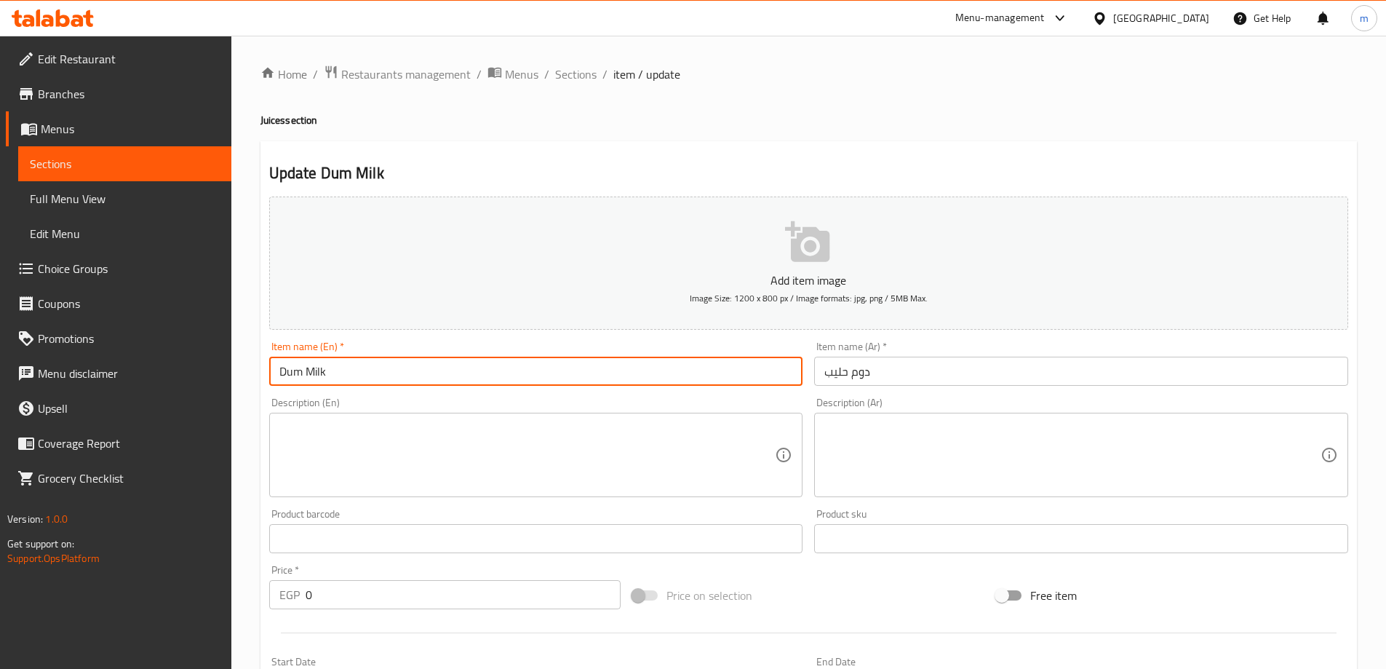
click at [360, 381] on input "Dum Milk" at bounding box center [536, 371] width 534 height 29
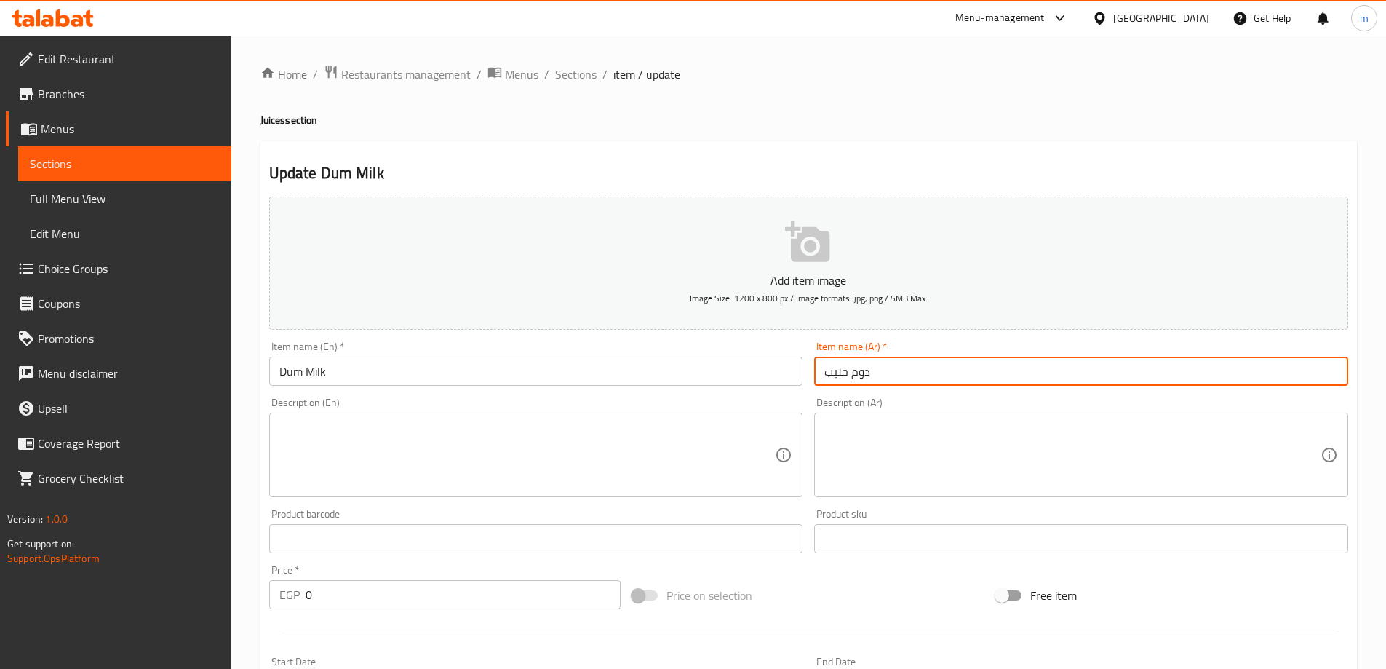
click at [852, 373] on input "دوم حليب" at bounding box center [1081, 371] width 534 height 29
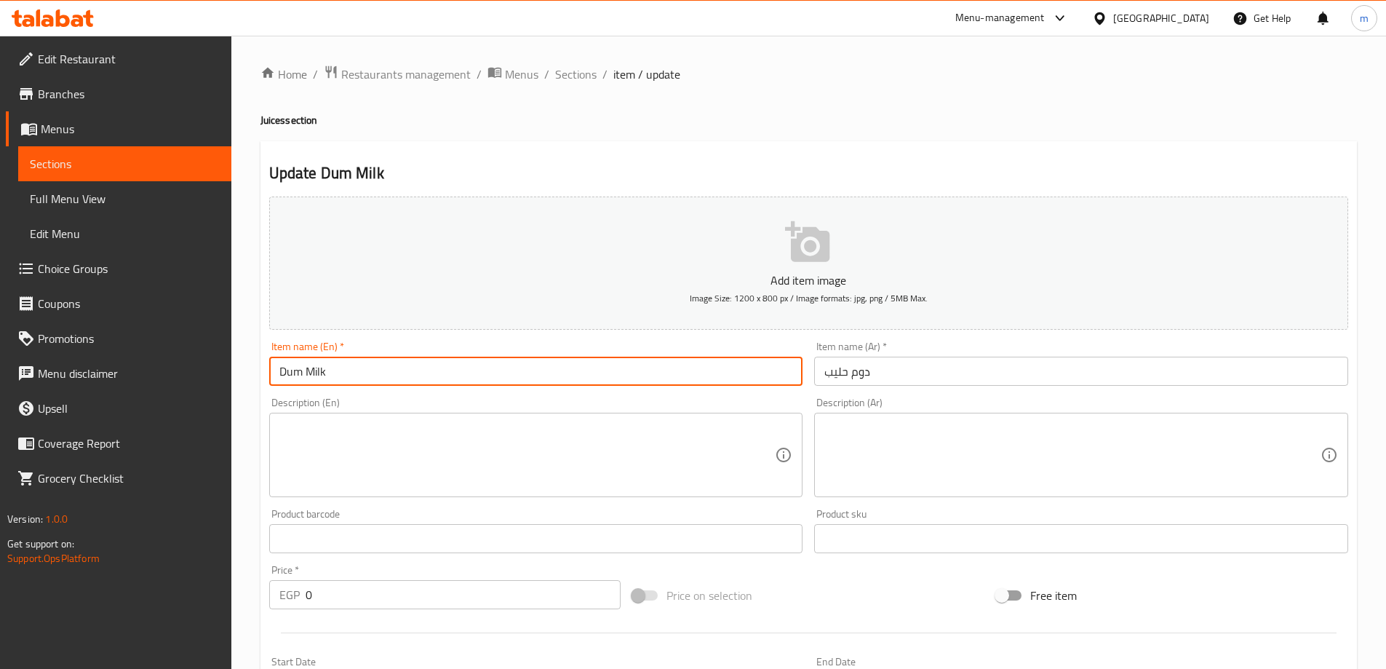
drag, startPoint x: 302, startPoint y: 365, endPoint x: 252, endPoint y: 375, distance: 51.1
click at [252, 375] on div "Home / Restaurants management / Menus / Sections / item / update Juices section…" at bounding box center [808, 570] width 1155 height 1068
paste input "o"
type input "Doum Milk"
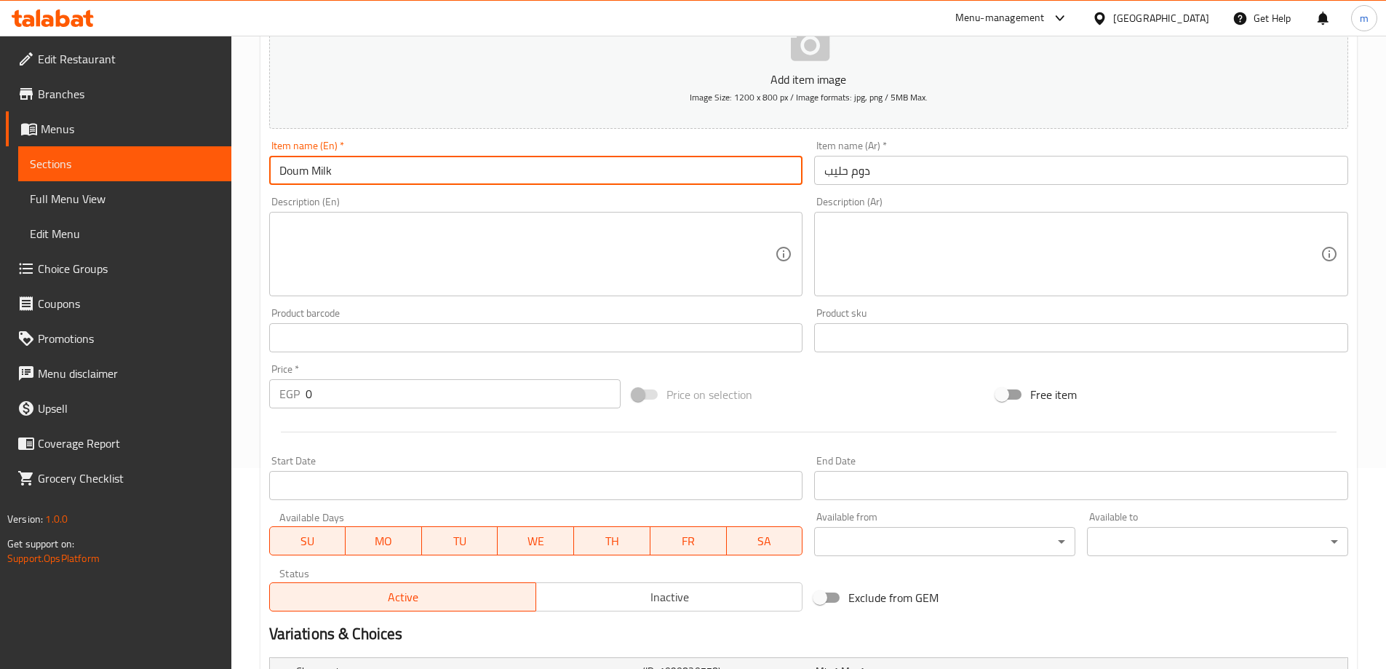
scroll to position [434, 0]
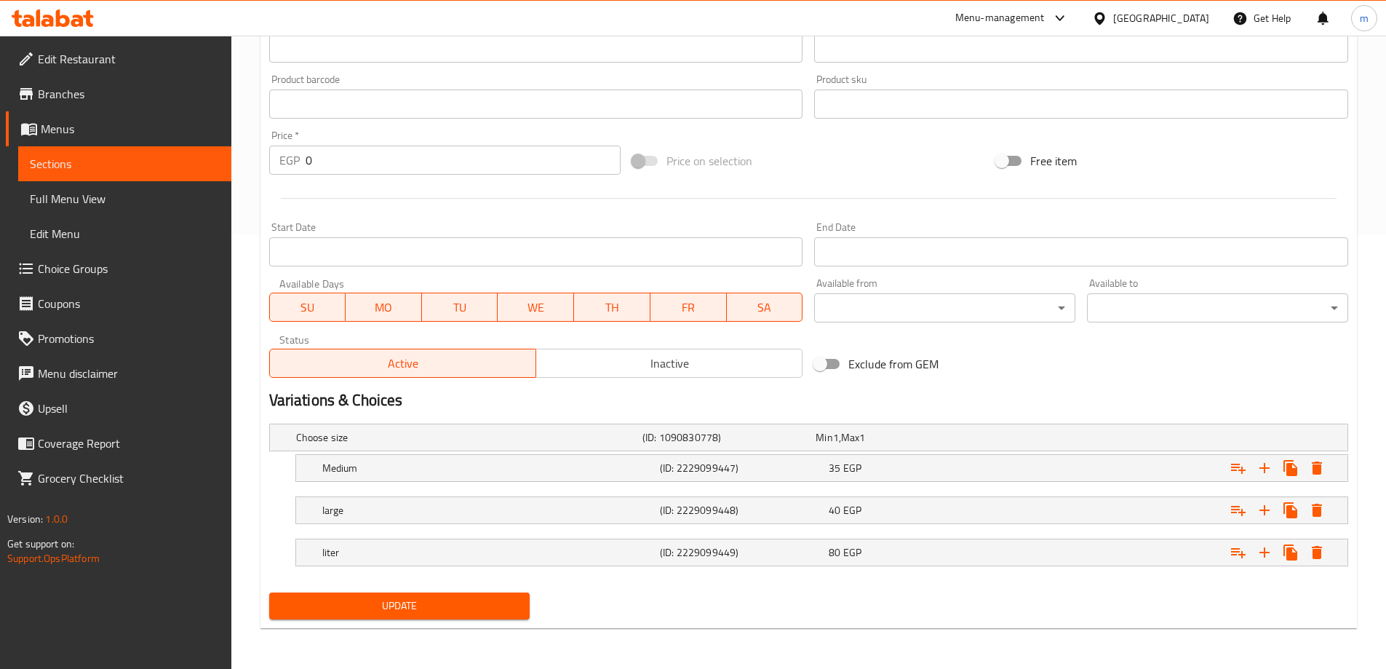
click at [459, 615] on button "Update" at bounding box center [399, 605] width 261 height 27
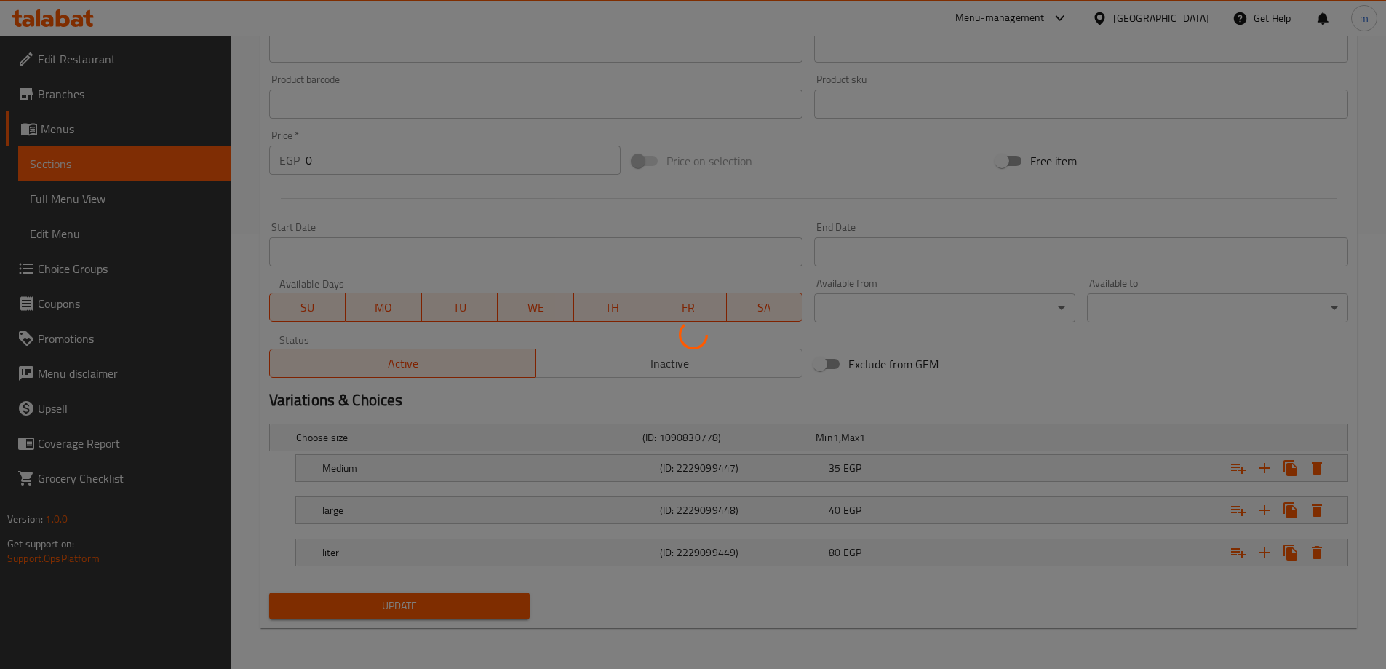
scroll to position [0, 0]
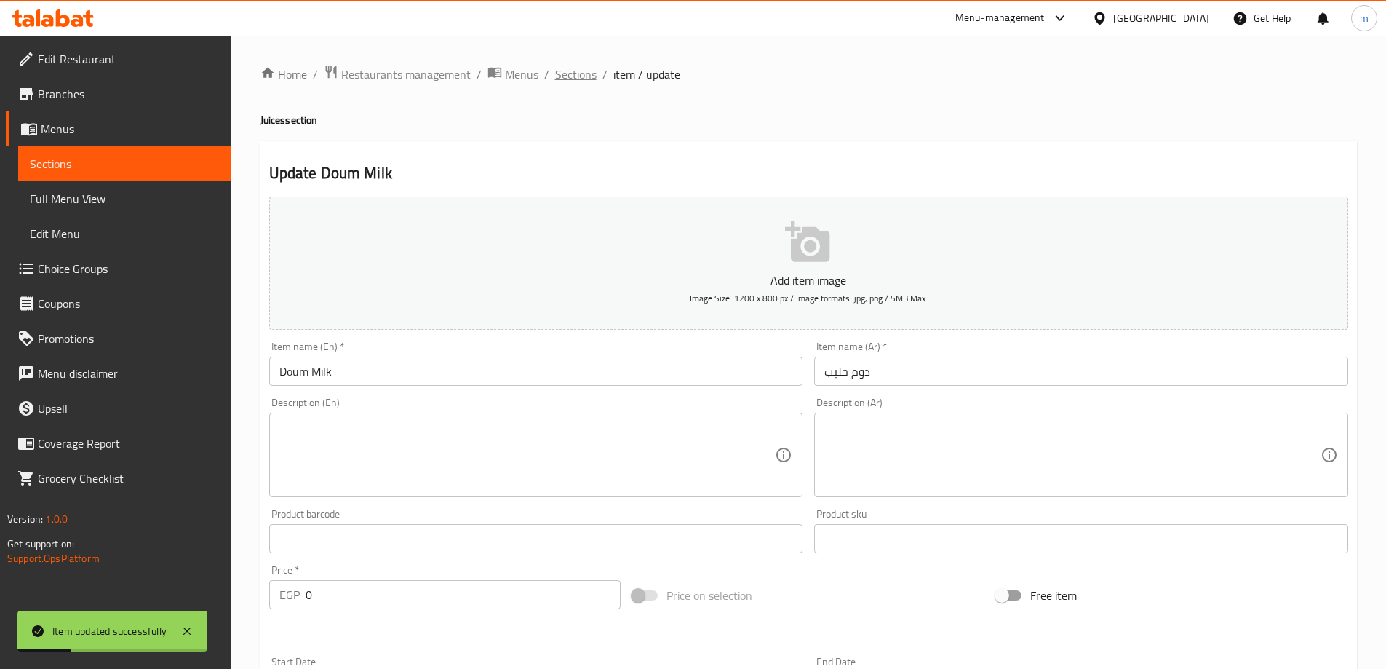
click at [582, 78] on span "Sections" at bounding box center [575, 74] width 41 height 17
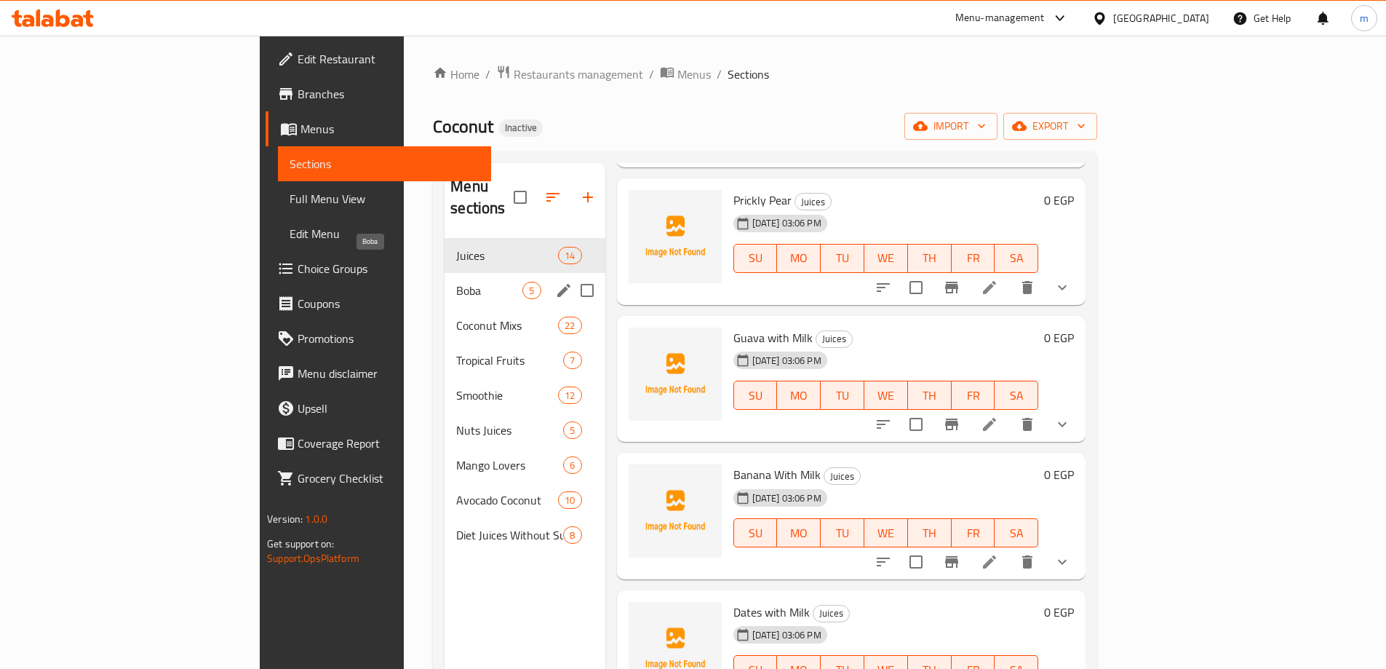
click at [456, 282] on span "Boba" at bounding box center [489, 290] width 66 height 17
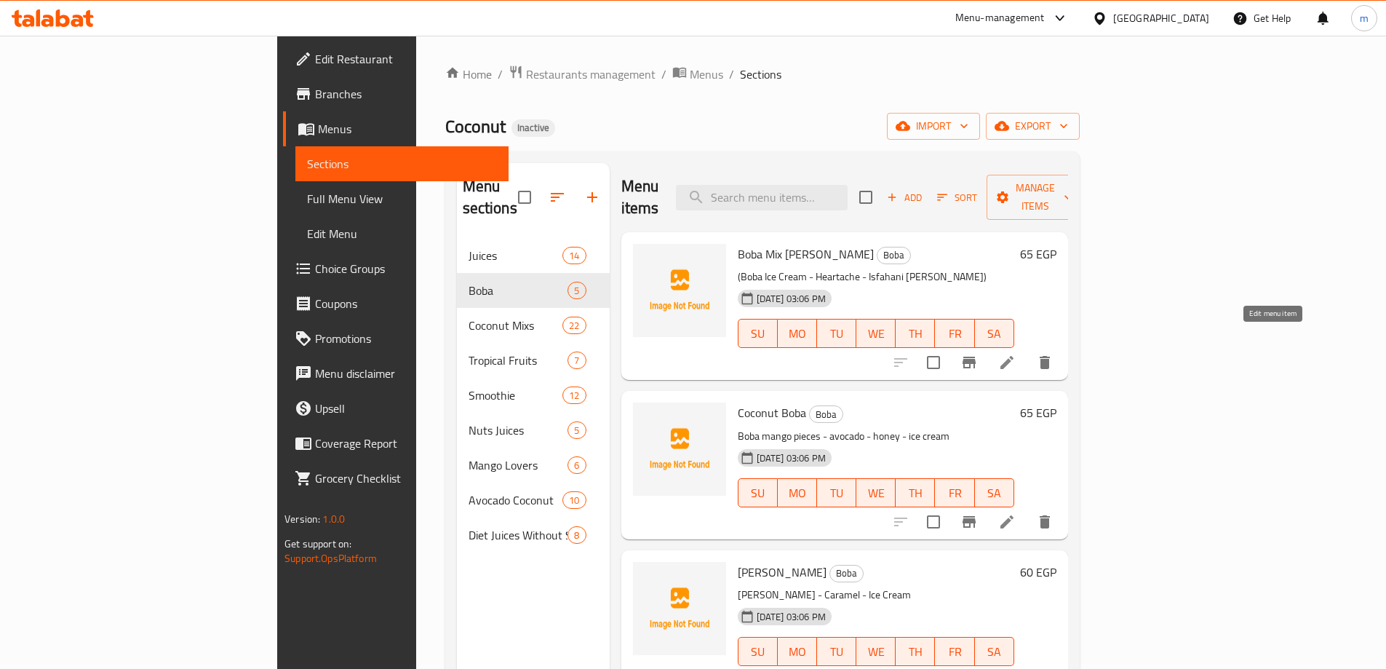
click at [1016, 354] on icon at bounding box center [1007, 362] width 17 height 17
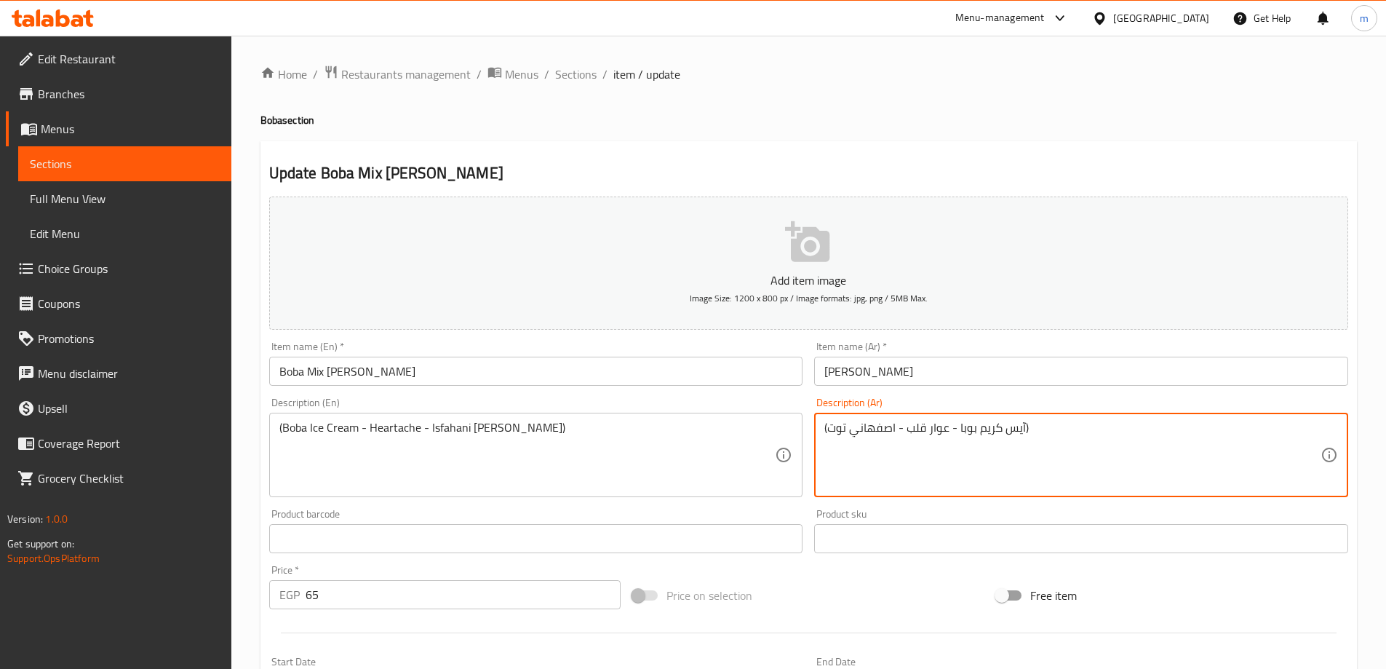
click at [884, 432] on textarea "(آيس كريم بوبا - عوار قلب - اصفهاني توت)" at bounding box center [1073, 455] width 496 height 69
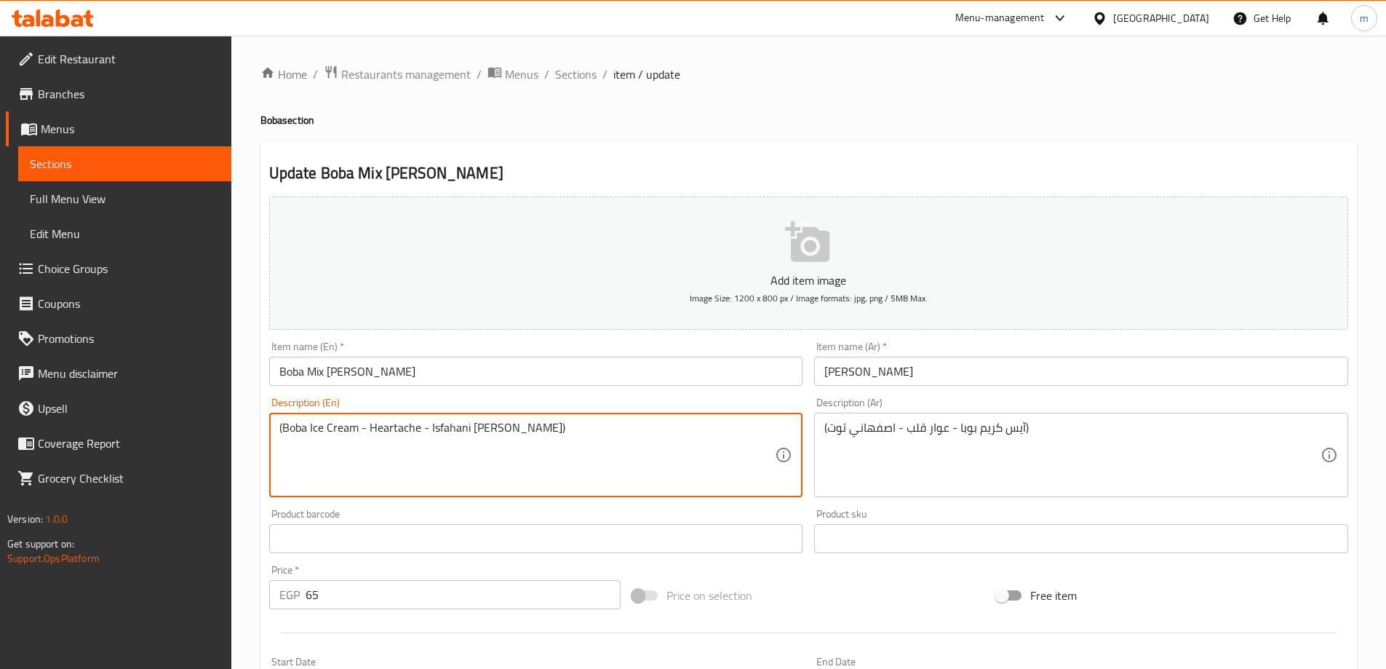
click at [456, 428] on textarea "(Boba Ice Cream - Heartache - Isfahani Berry)" at bounding box center [527, 455] width 496 height 69
click at [445, 433] on textarea "(Boba Ice Cream - Heartache - Isfahani Berry)" at bounding box center [527, 455] width 496 height 69
drag, startPoint x: 429, startPoint y: 431, endPoint x: 496, endPoint y: 430, distance: 67.0
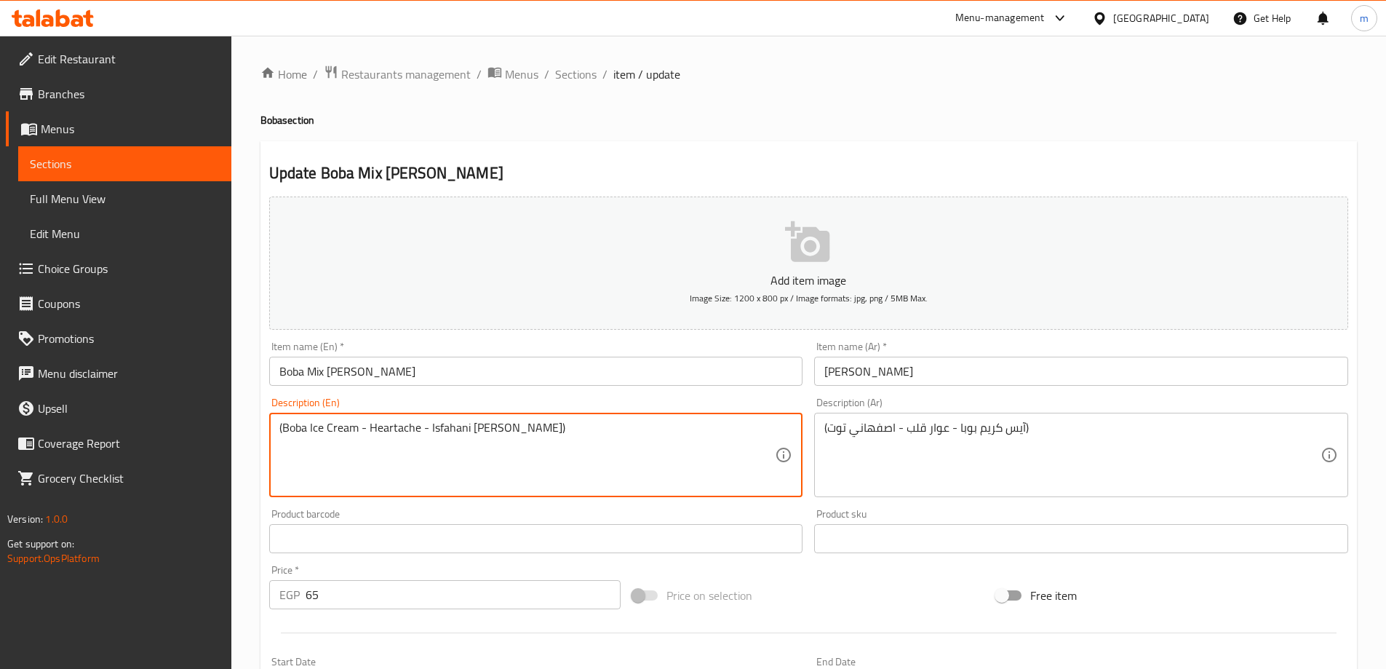
click at [496, 430] on textarea "(Boba Ice Cream - Heartache - Isfahani Berry)" at bounding box center [527, 455] width 496 height 69
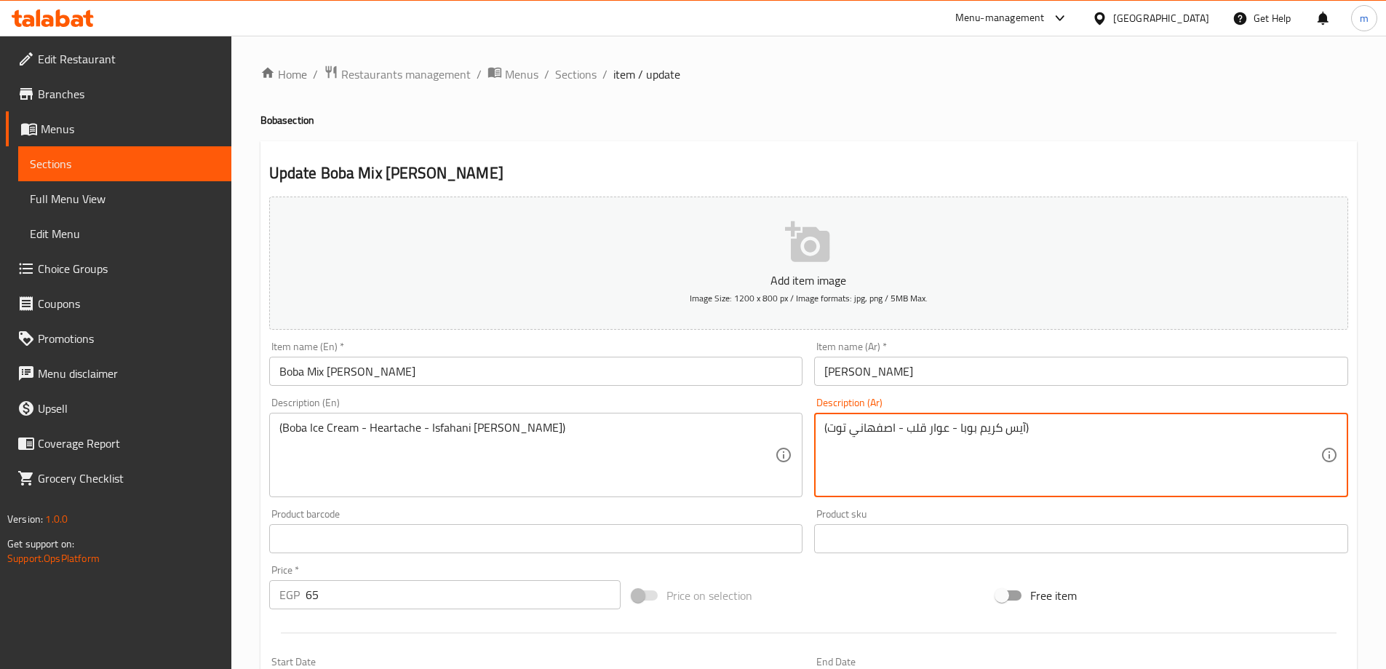
drag, startPoint x: 897, startPoint y: 431, endPoint x: 830, endPoint y: 427, distance: 66.3
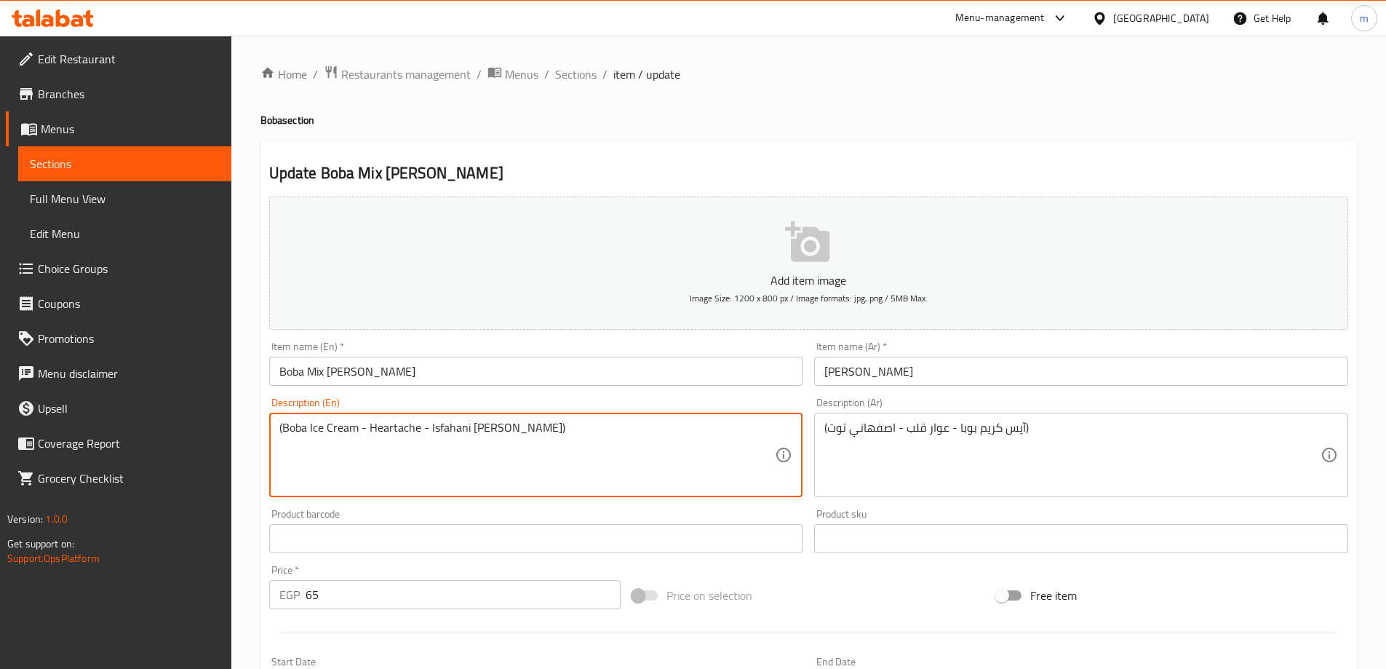
click at [466, 434] on textarea "(Boba Ice Cream - Heartache - Isfahani Berry)" at bounding box center [527, 455] width 496 height 69
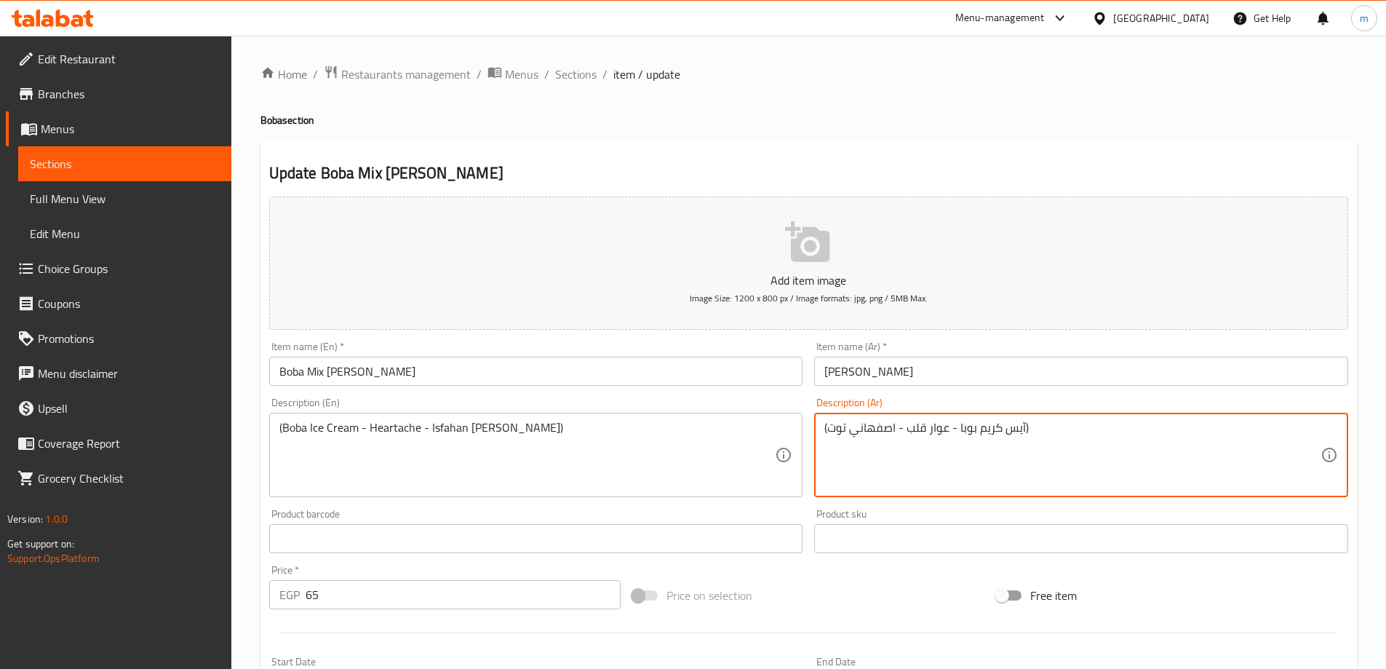
drag, startPoint x: 947, startPoint y: 428, endPoint x: 909, endPoint y: 425, distance: 38.0
click at [945, 432] on textarea "(آيس كريم بوبا - عوار قلب - اصفهاني توت)" at bounding box center [1073, 455] width 496 height 69
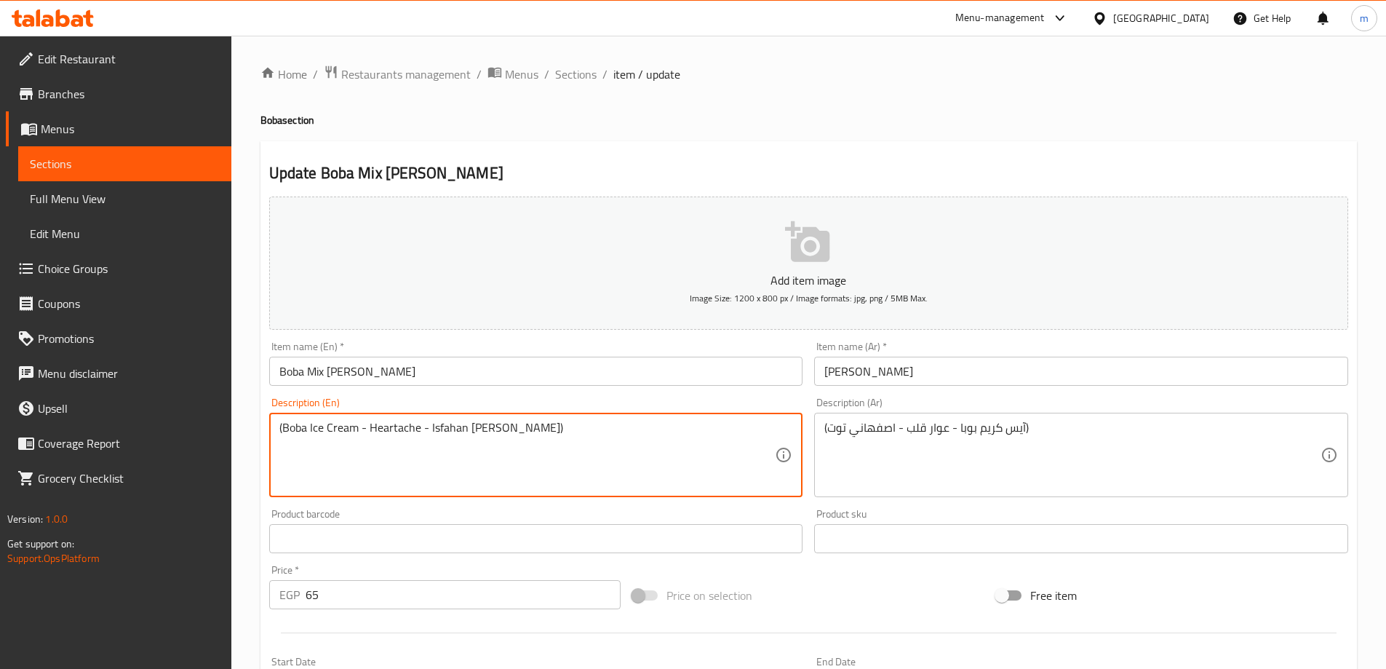
drag, startPoint x: 418, startPoint y: 432, endPoint x: 370, endPoint y: 426, distance: 48.3
paste textarea "Awar Qalb"
drag, startPoint x: 426, startPoint y: 428, endPoint x: 491, endPoint y: 429, distance: 65.5
click at [491, 429] on textarea "(Boba Ice Cream - Awar Qalb - Isfahan Berry)" at bounding box center [527, 455] width 496 height 69
click at [467, 430] on textarea "(Boba Ice Cream - Awar Qalb - Isfahan Berry)" at bounding box center [527, 455] width 496 height 69
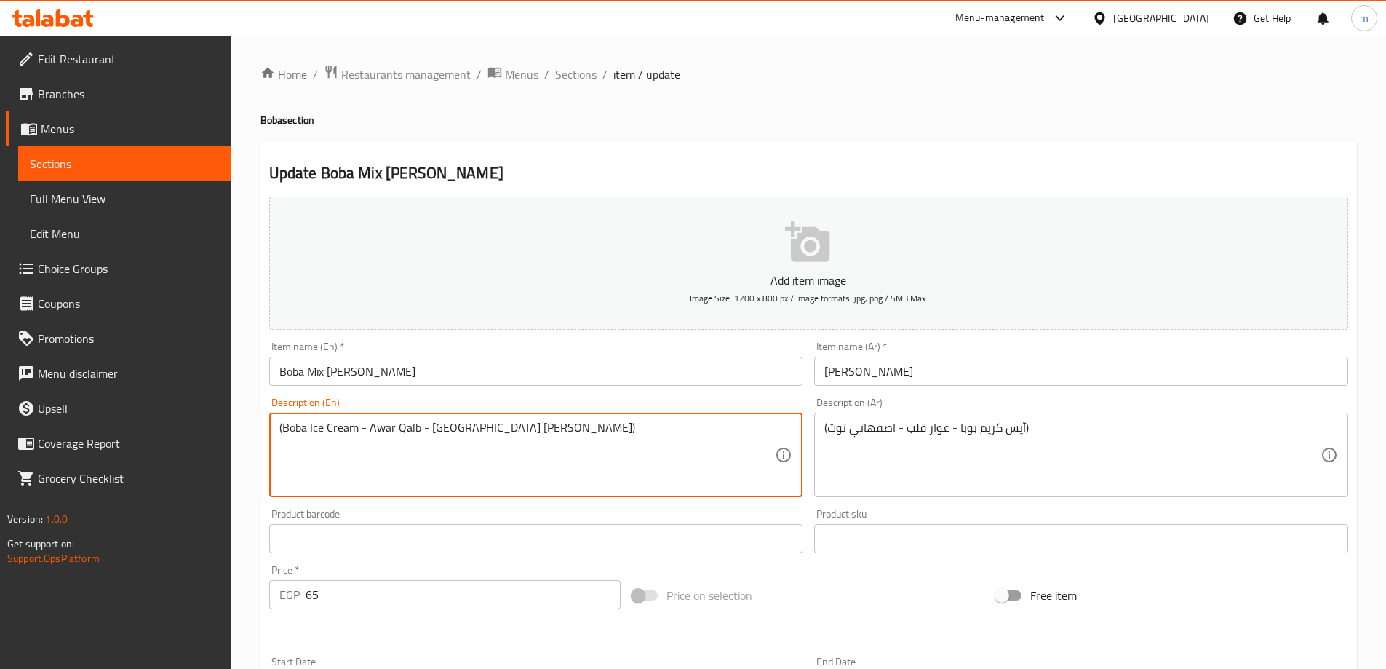
click at [539, 437] on textarea "(Boba Ice Cream - Awar Qalb - Isfahani Berry)" at bounding box center [527, 455] width 496 height 69
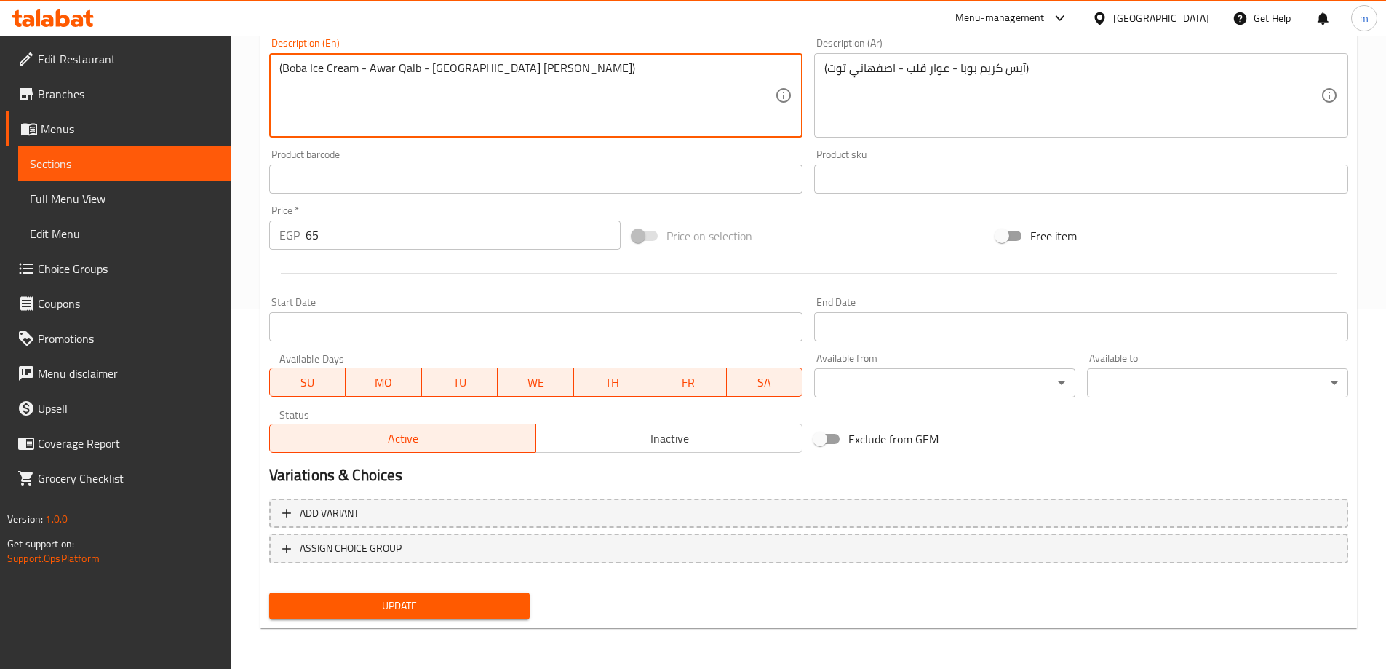
type textarea "(Boba Ice Cream - Awar Qalb - Isfahani Berry)"
click at [501, 616] on button "Update" at bounding box center [399, 605] width 261 height 27
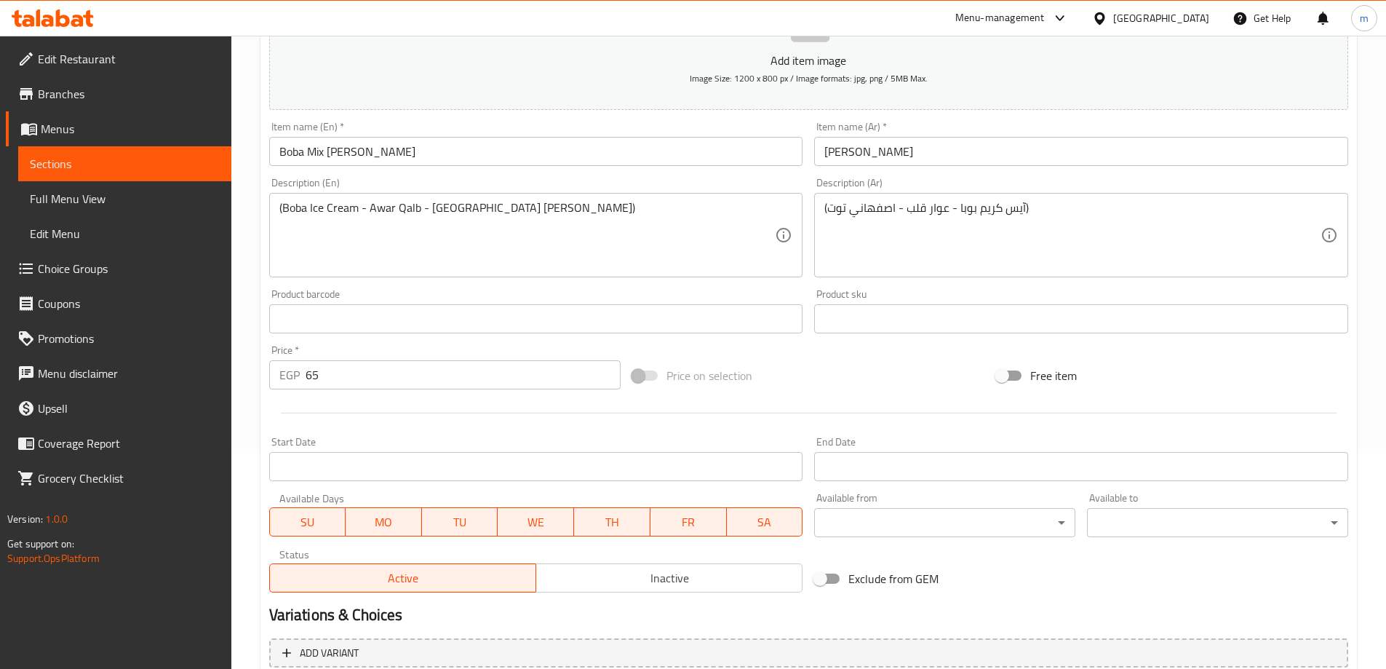
scroll to position [360, 0]
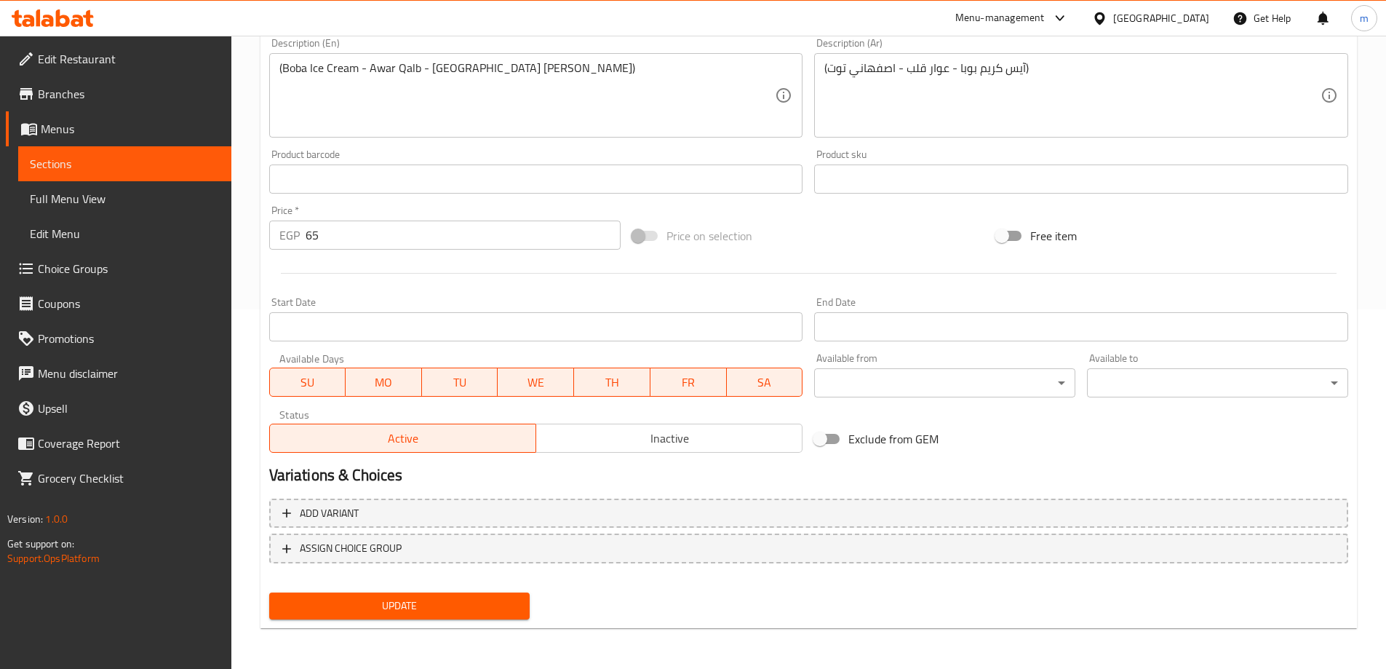
click at [455, 610] on span "Update" at bounding box center [400, 606] width 238 height 18
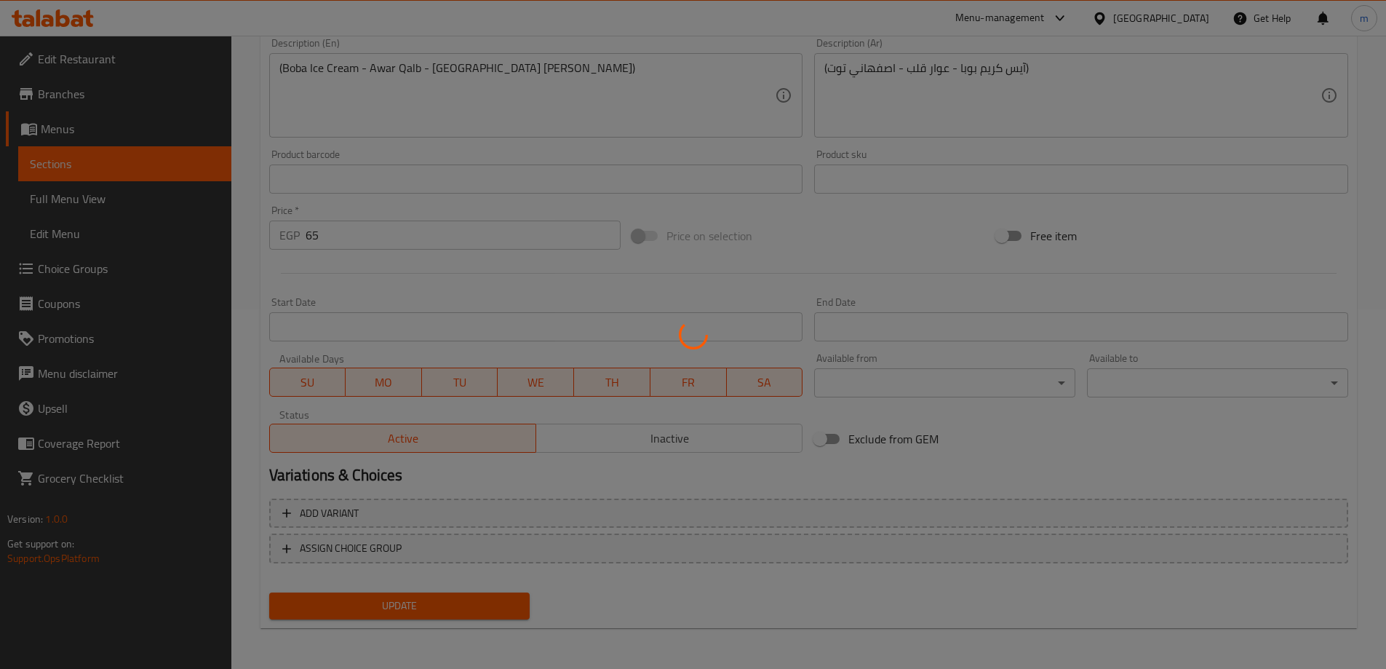
scroll to position [0, 0]
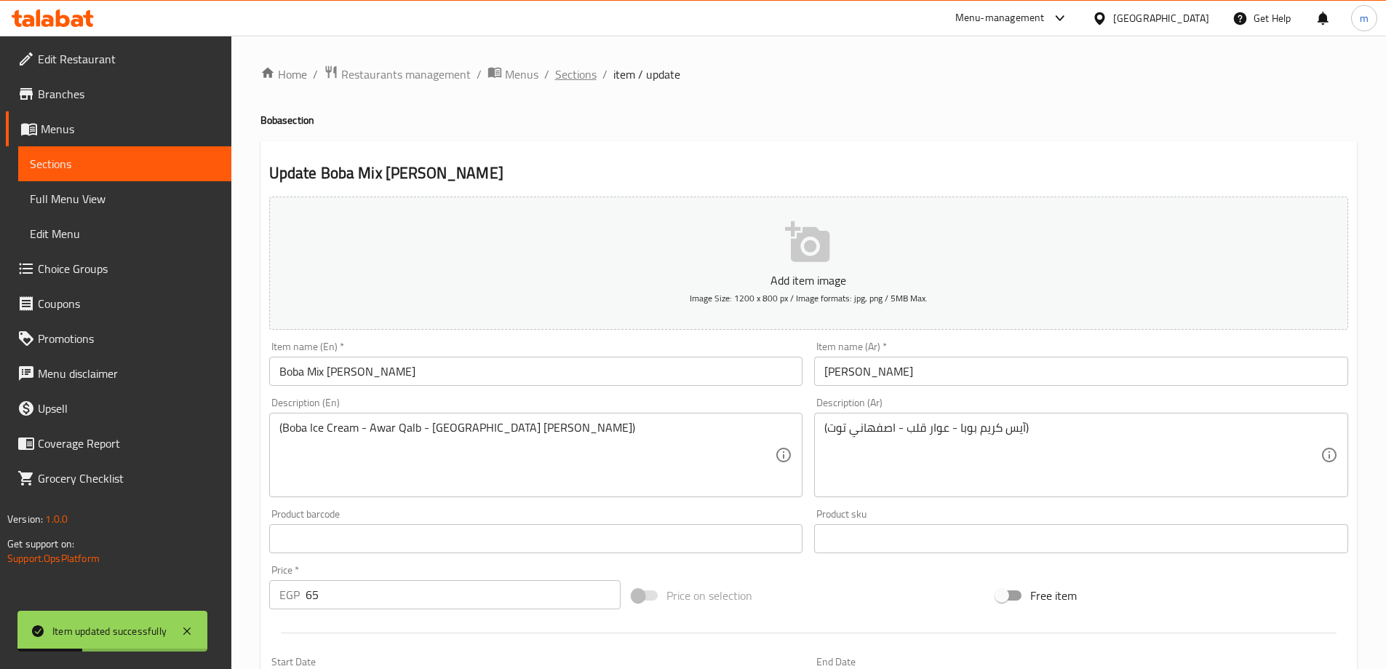
click at [584, 74] on span "Sections" at bounding box center [575, 74] width 41 height 17
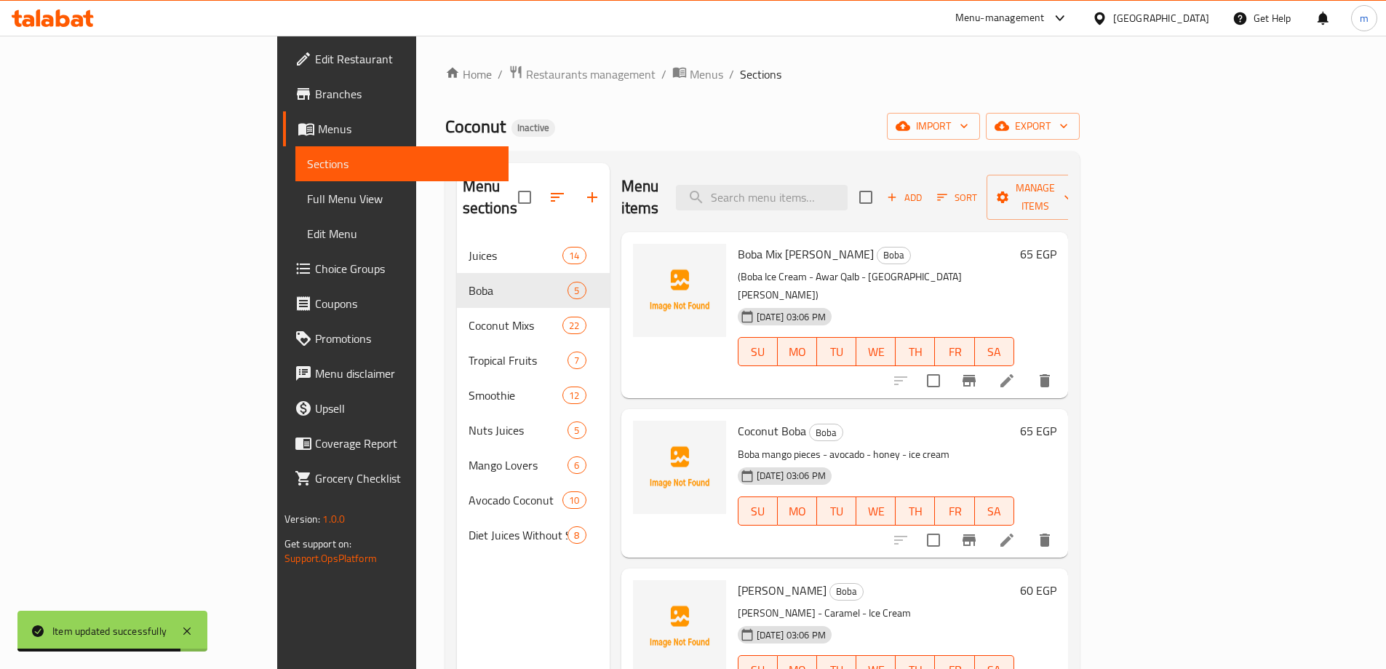
click at [1028, 527] on li at bounding box center [1007, 540] width 41 height 26
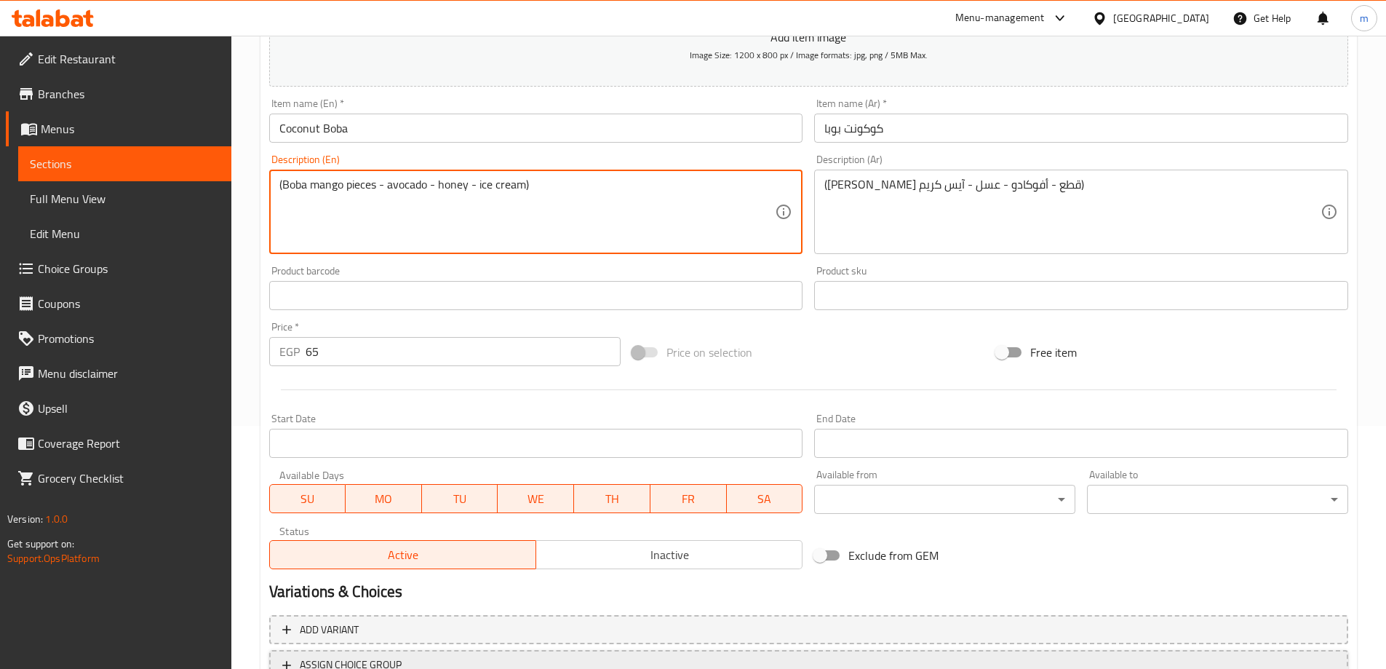
scroll to position [360, 0]
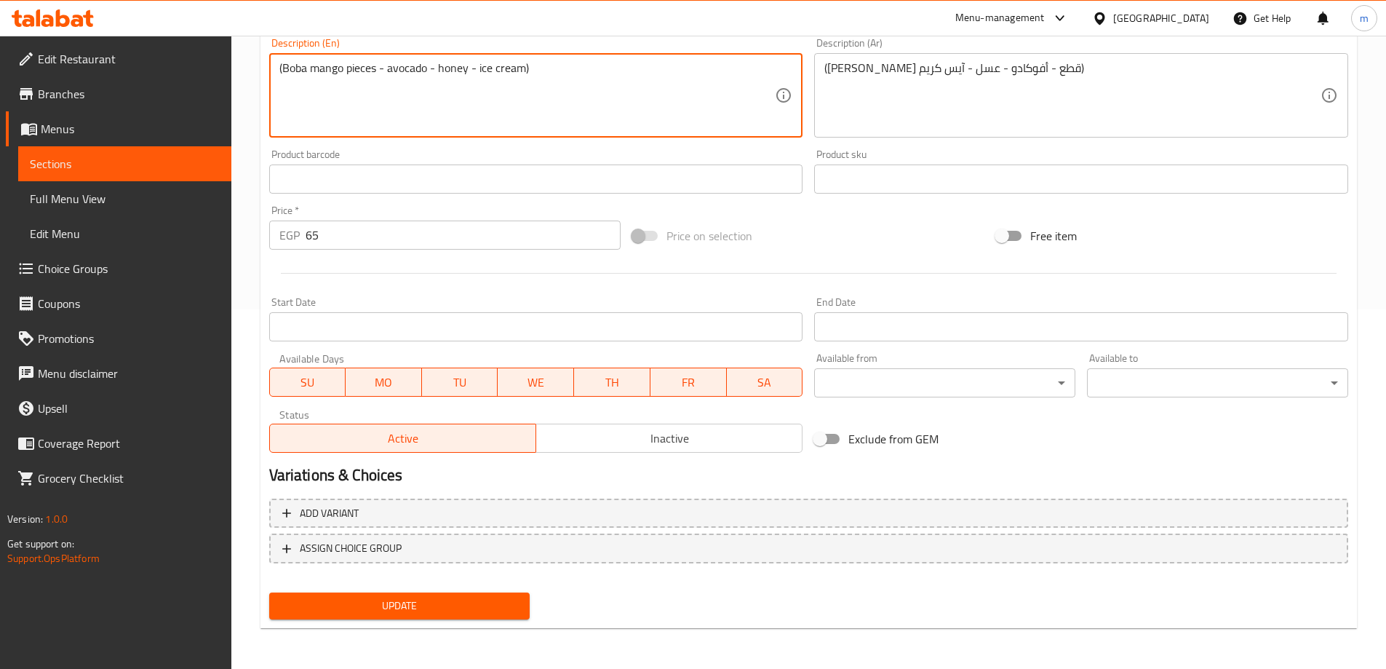
type textarea "(Boba mango pieces - avocado - honey - ice cream)"
click at [456, 617] on button "Update" at bounding box center [399, 605] width 261 height 27
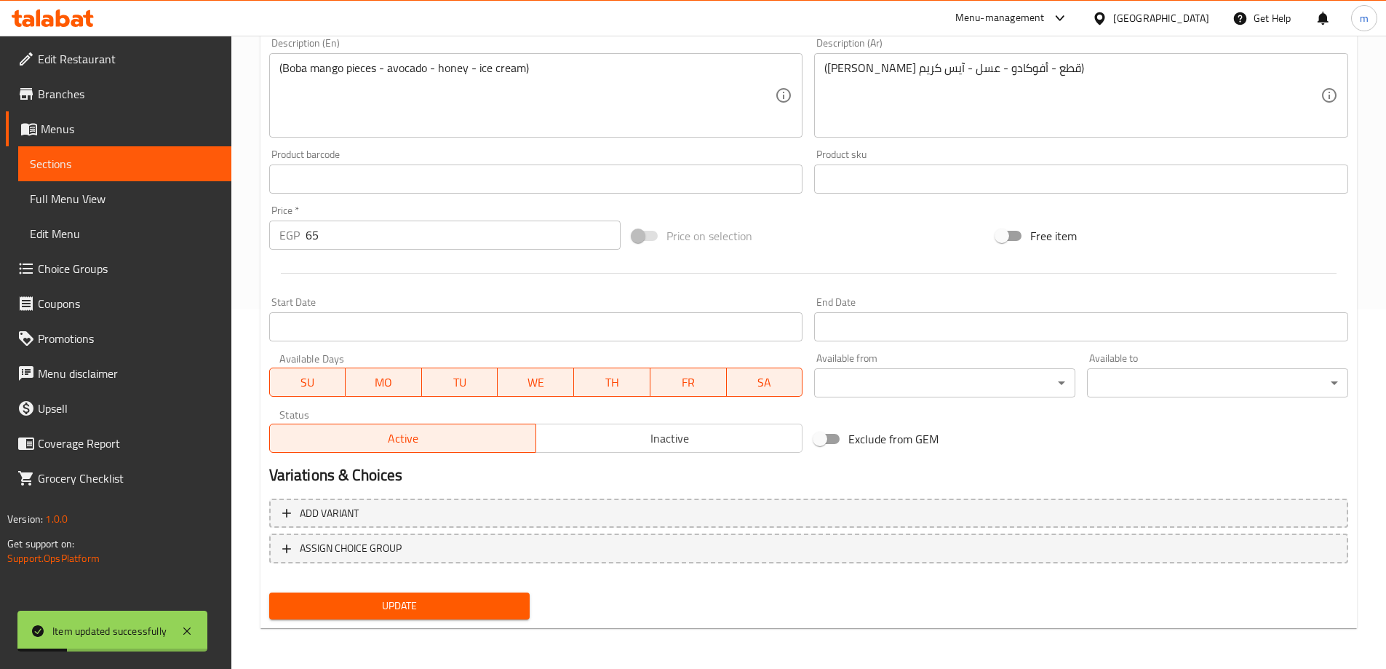
scroll to position [0, 0]
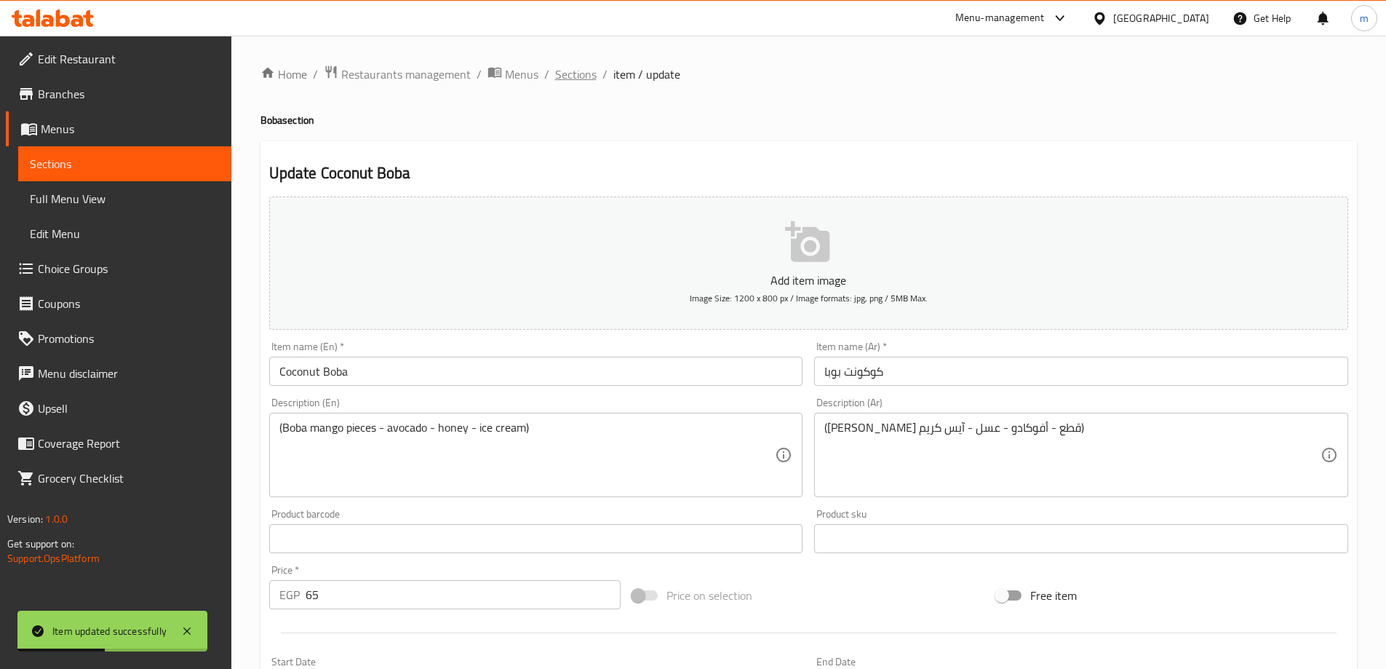
click at [584, 79] on span "Sections" at bounding box center [575, 74] width 41 height 17
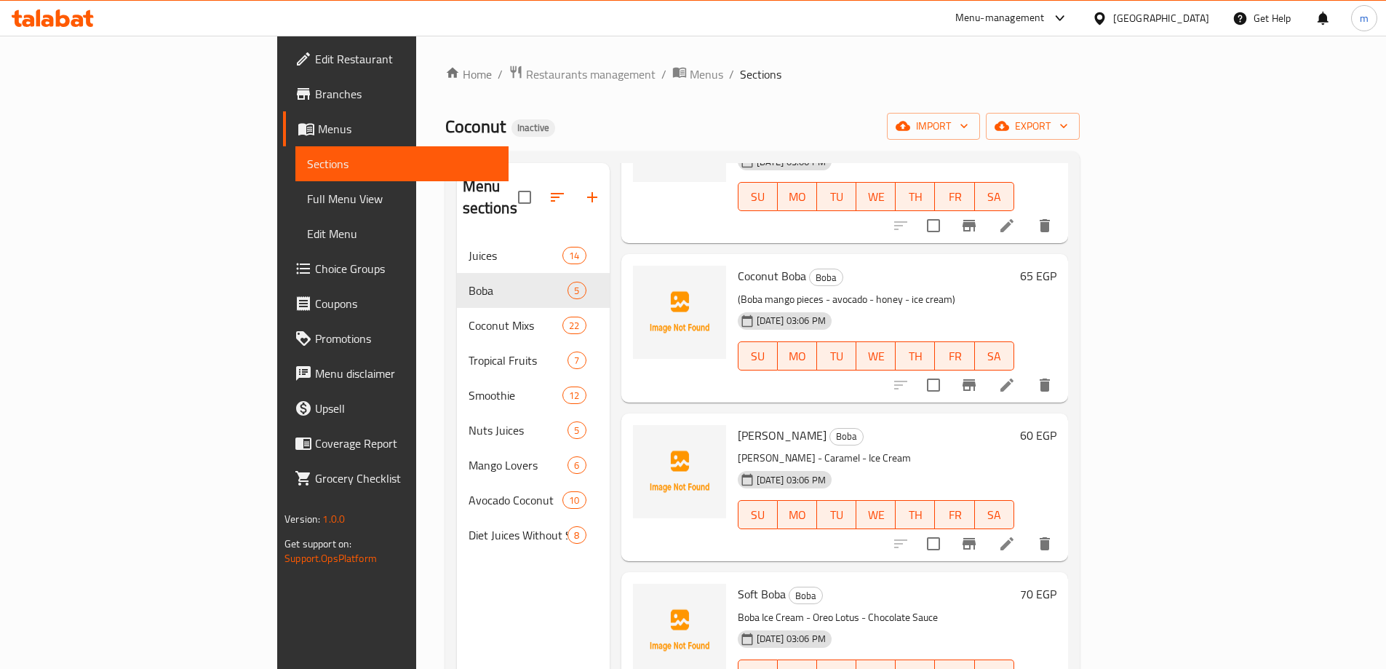
scroll to position [162, 0]
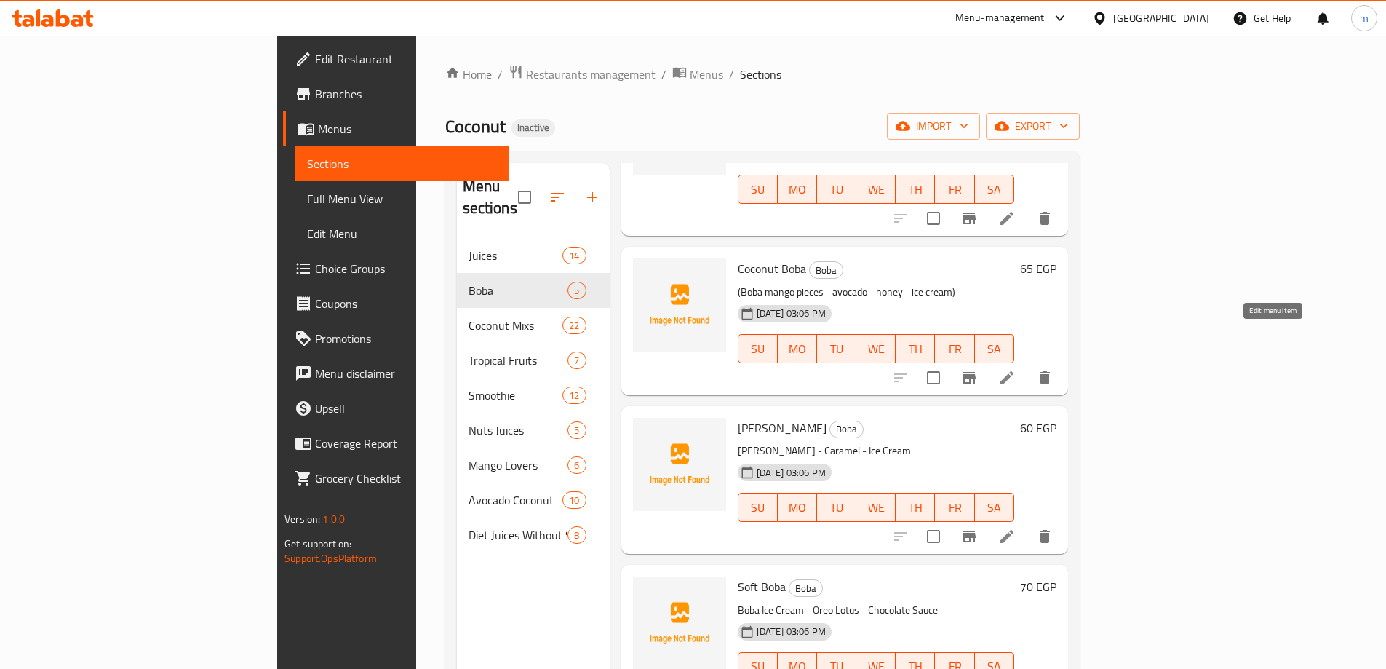
click at [1016, 369] on icon at bounding box center [1007, 377] width 17 height 17
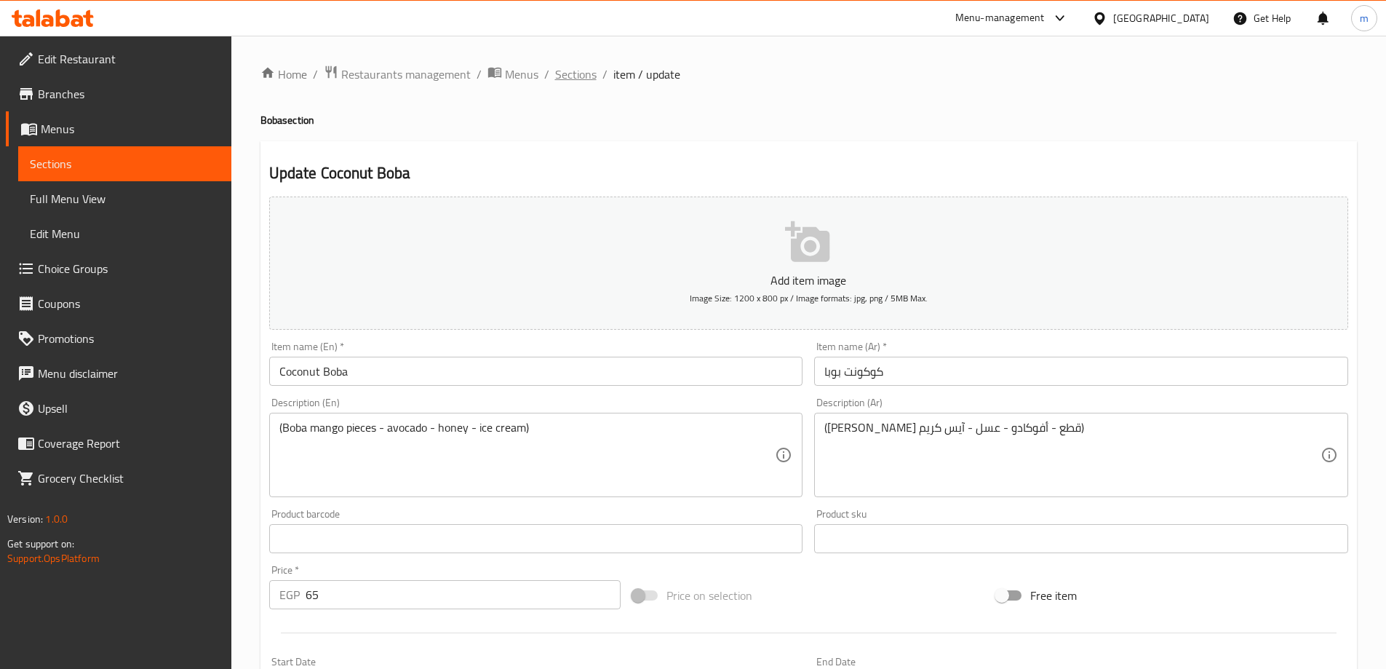
click at [582, 74] on span "Sections" at bounding box center [575, 74] width 41 height 17
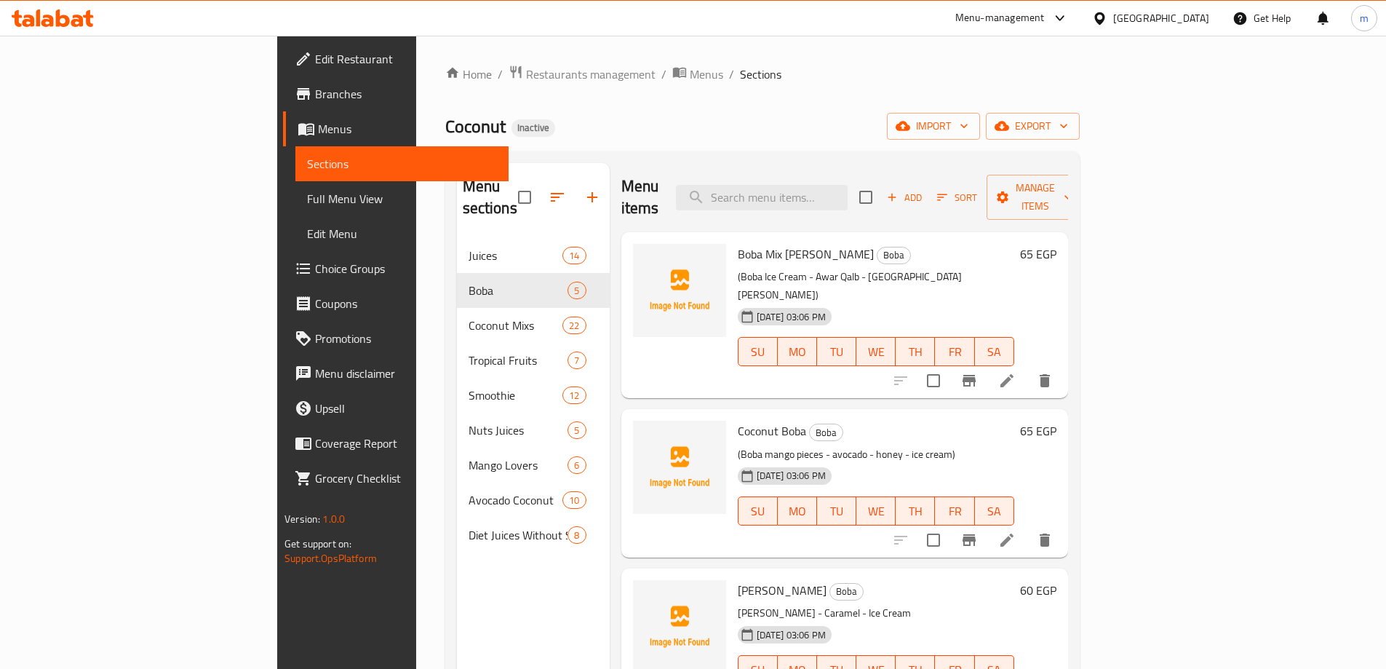
click at [1028, 368] on li at bounding box center [1007, 381] width 41 height 26
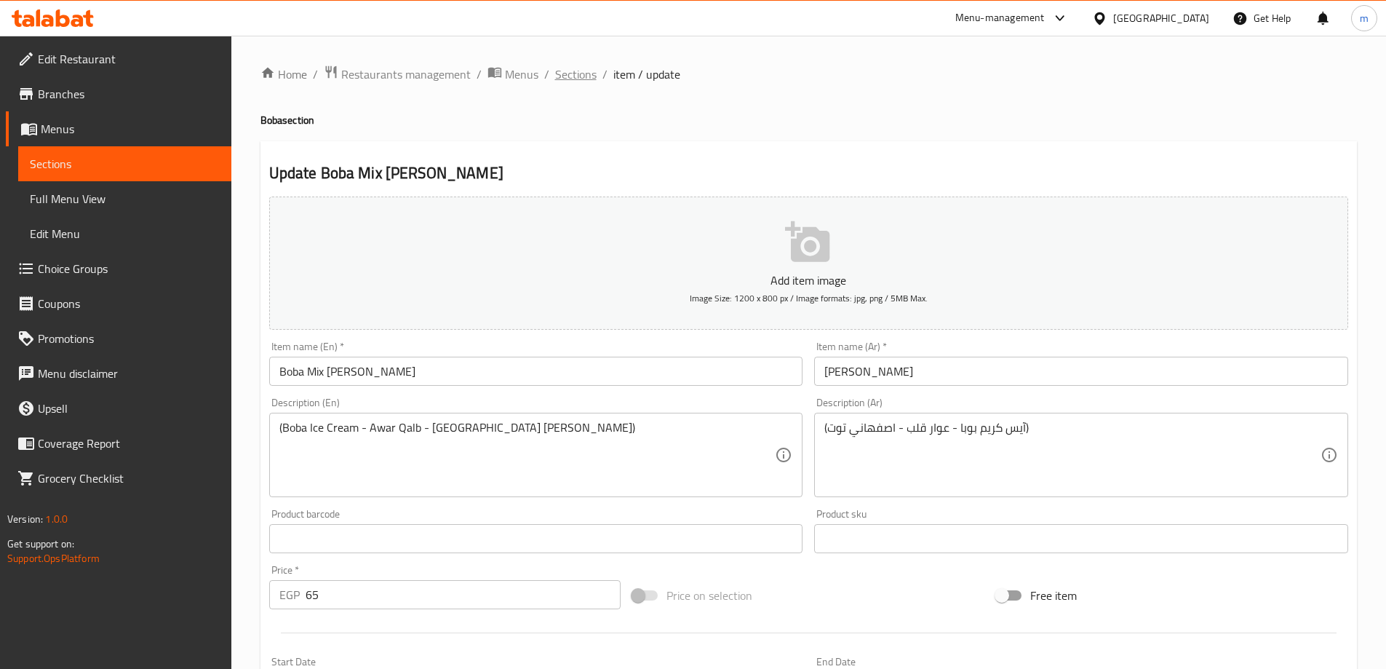
click at [587, 76] on span "Sections" at bounding box center [575, 74] width 41 height 17
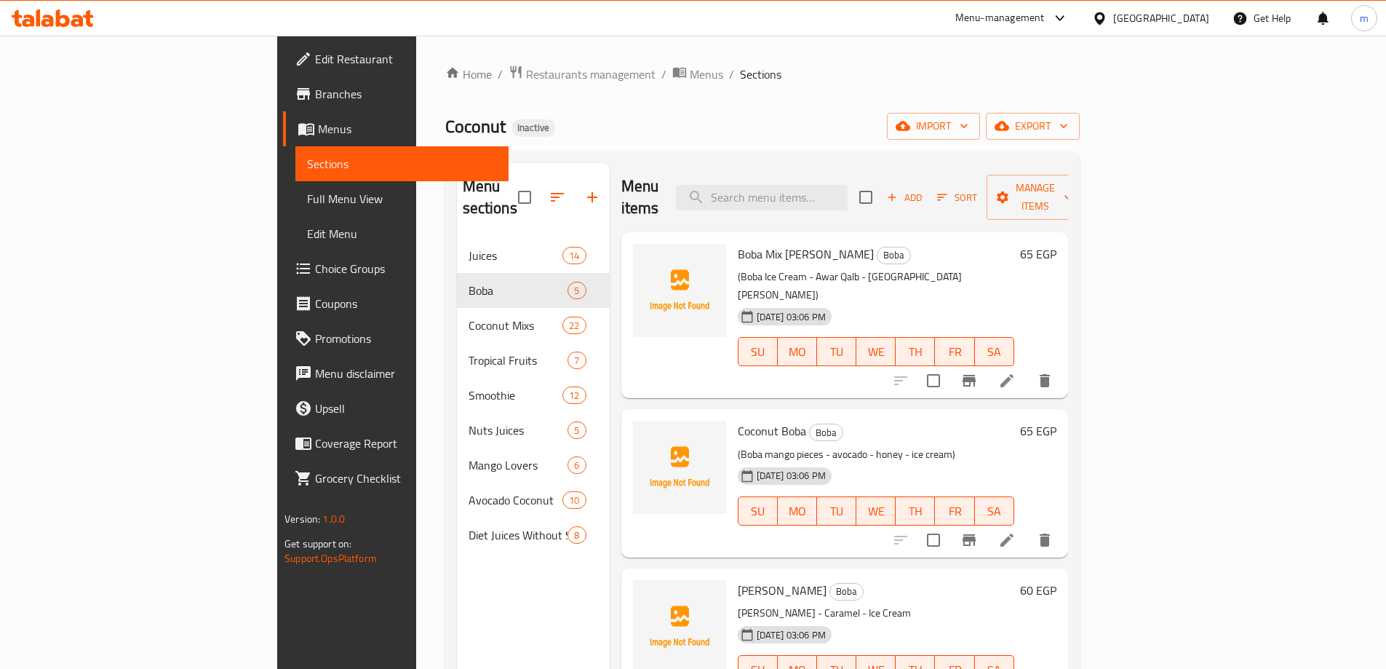
scroll to position [73, 0]
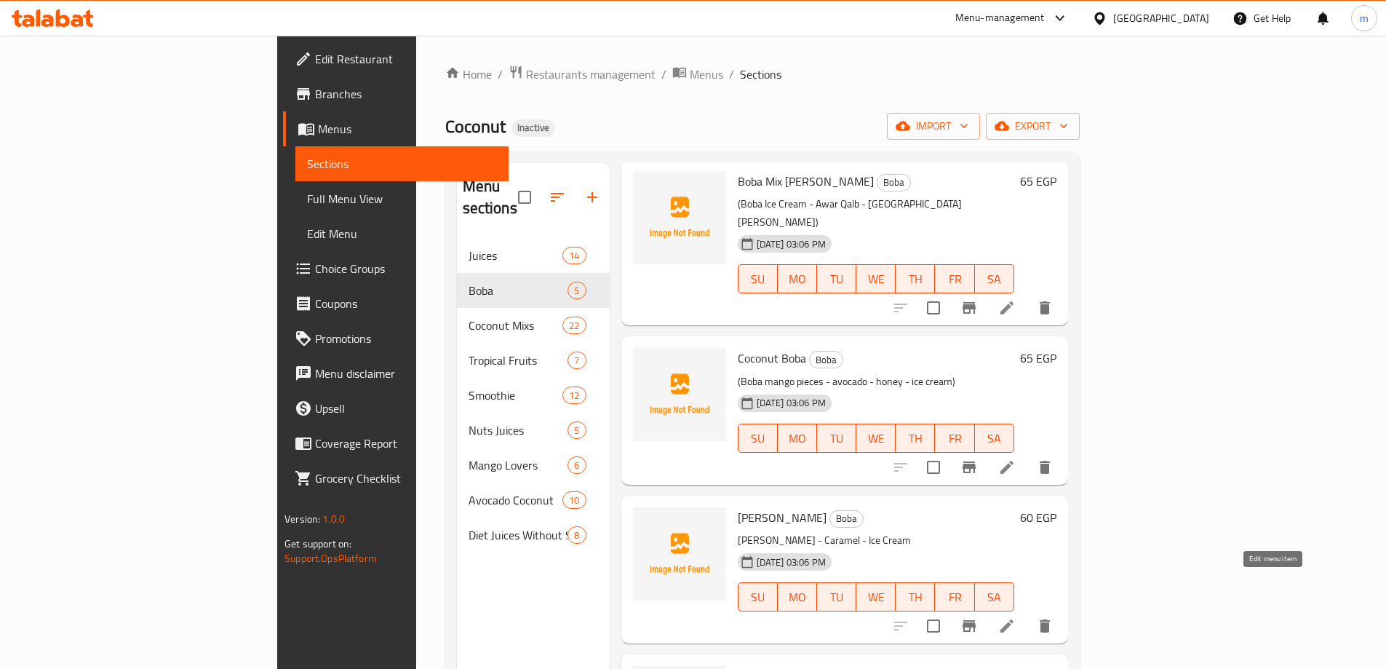
click at [1016, 617] on icon at bounding box center [1007, 625] width 17 height 17
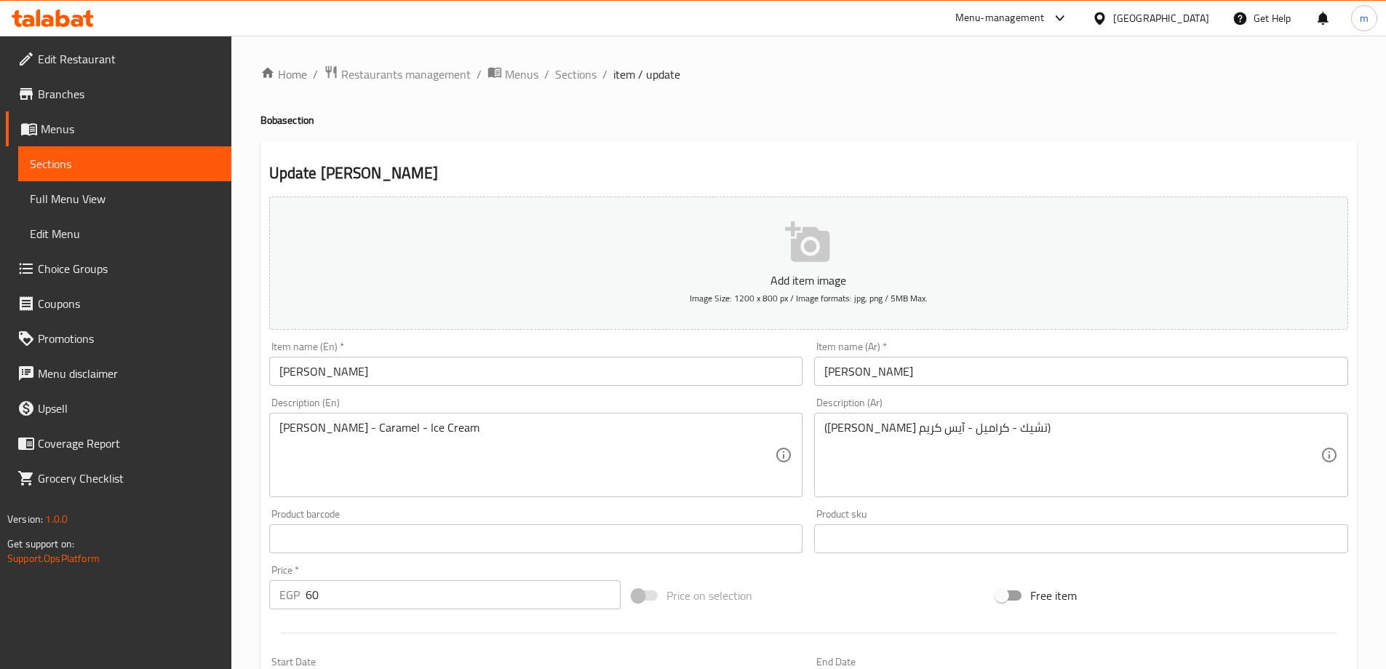
click at [277, 430] on div "Boba Milkshake - Caramel - Ice Cream Description (En)" at bounding box center [536, 455] width 534 height 84
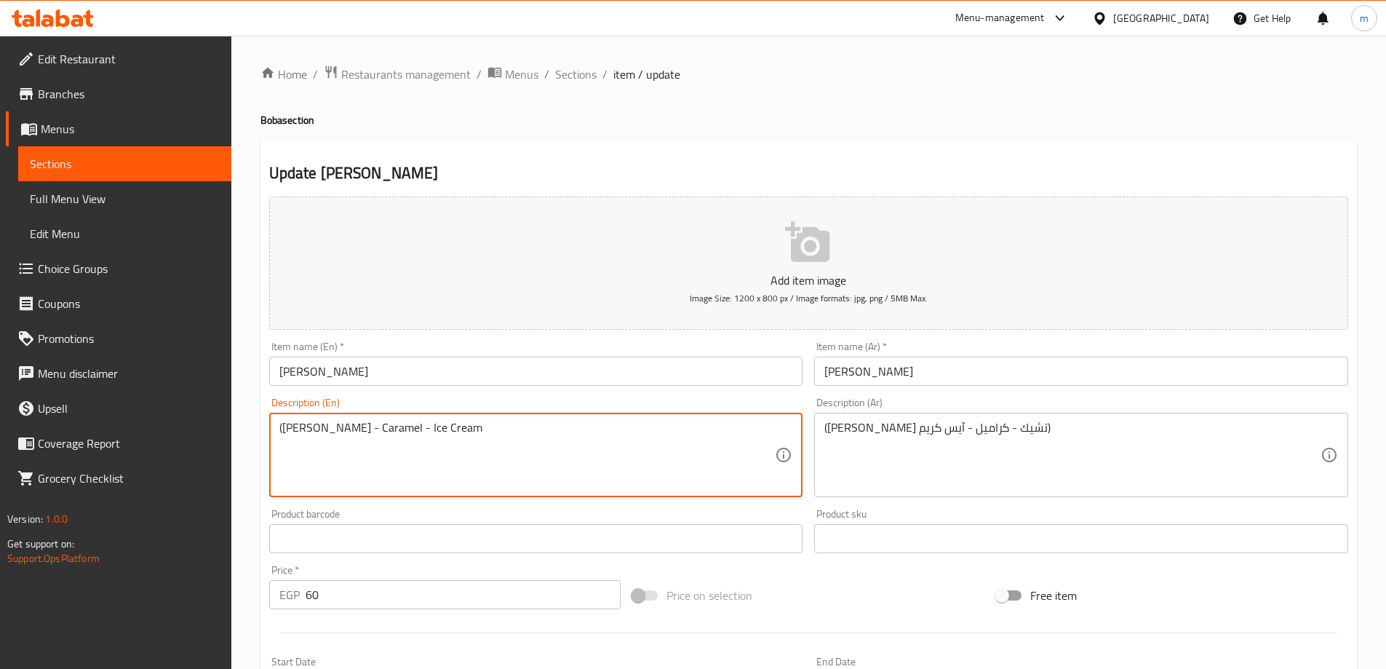
click at [475, 435] on textarea "(Boba Milkshake - Caramel - Ice Cream" at bounding box center [527, 455] width 496 height 69
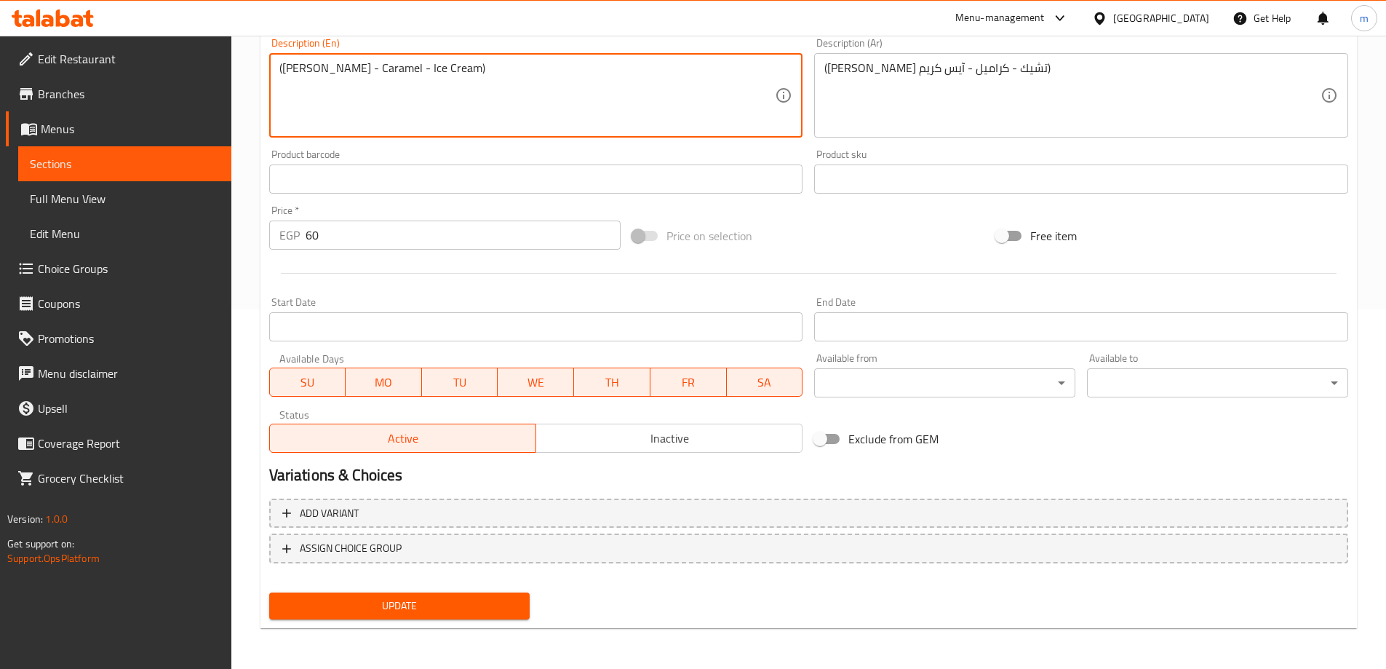
type textarea "(Boba Milkshake - Caramel - Ice Cream)"
click at [437, 600] on span "Update" at bounding box center [400, 606] width 238 height 18
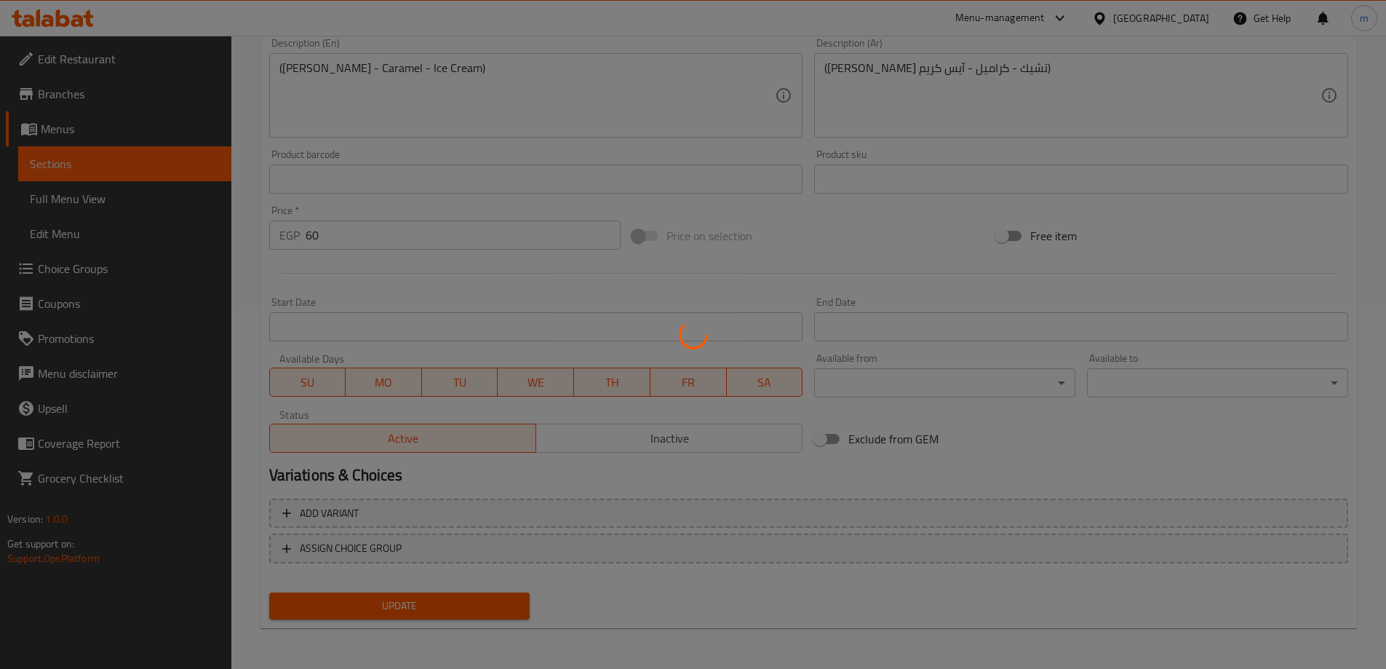
scroll to position [0, 0]
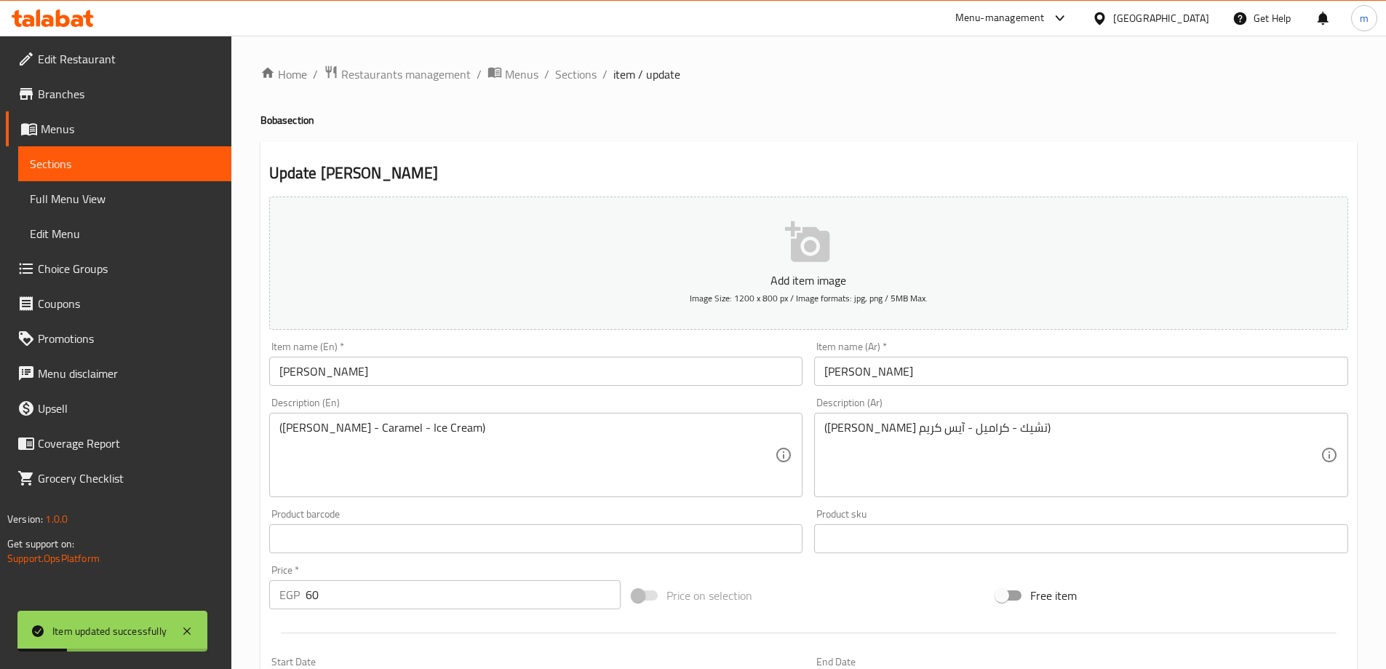
click at [573, 76] on span "Sections" at bounding box center [575, 74] width 41 height 17
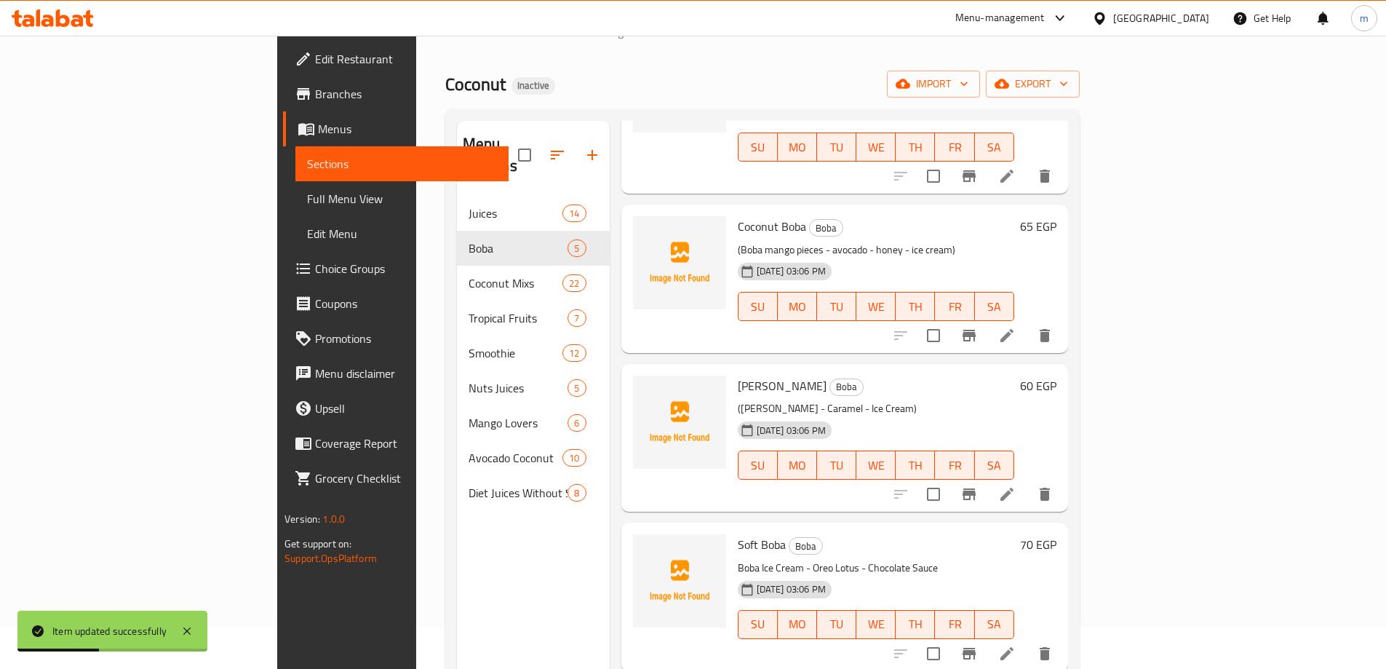
scroll to position [204, 0]
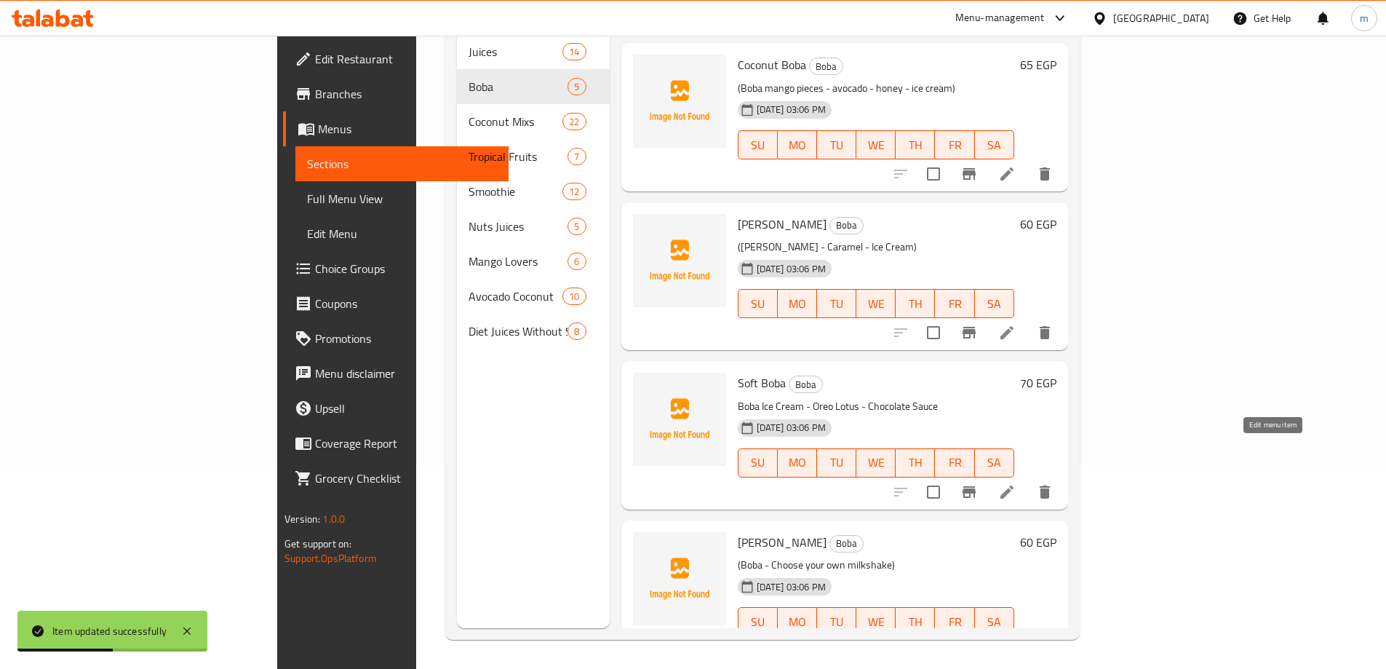
click at [1016, 483] on icon at bounding box center [1007, 491] width 17 height 17
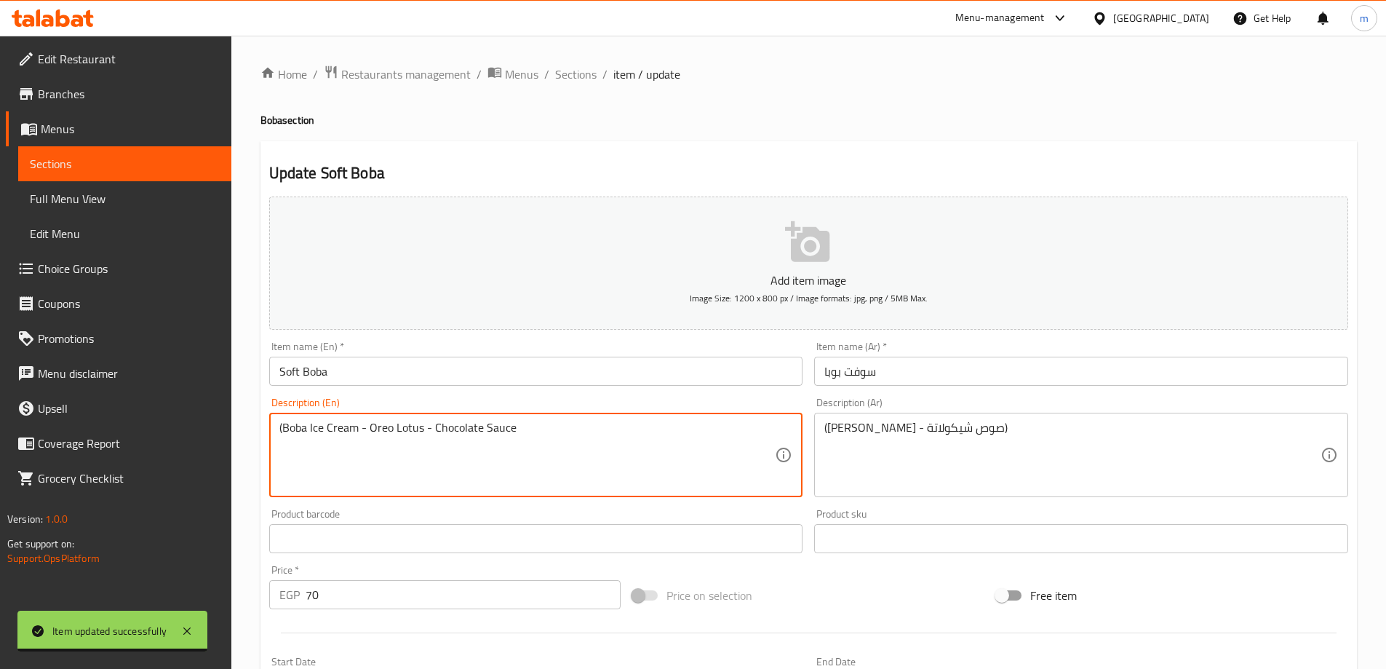
click at [557, 426] on textarea "(Boba Ice Cream - Oreo Lotus - Chocolate Sauce" at bounding box center [527, 455] width 496 height 69
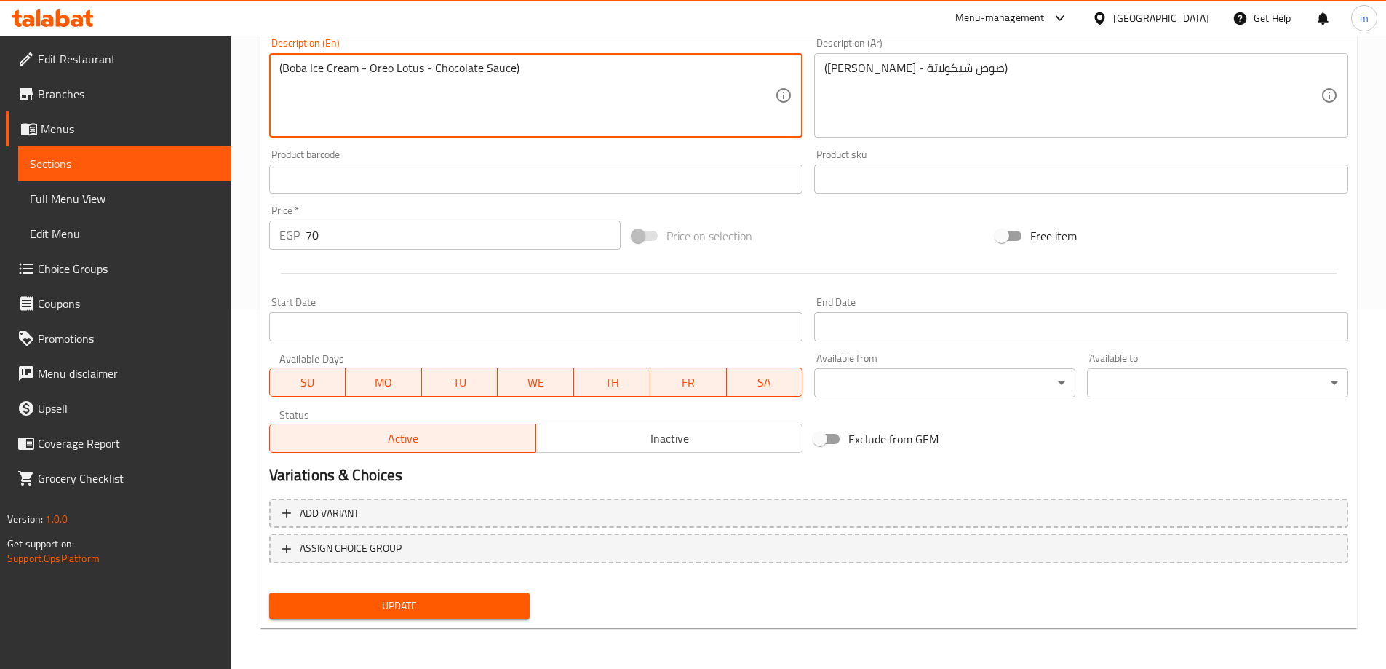
type textarea "(Boba Ice Cream - Oreo Lotus - Chocolate Sauce)"
click at [507, 596] on button "Update" at bounding box center [399, 605] width 261 height 27
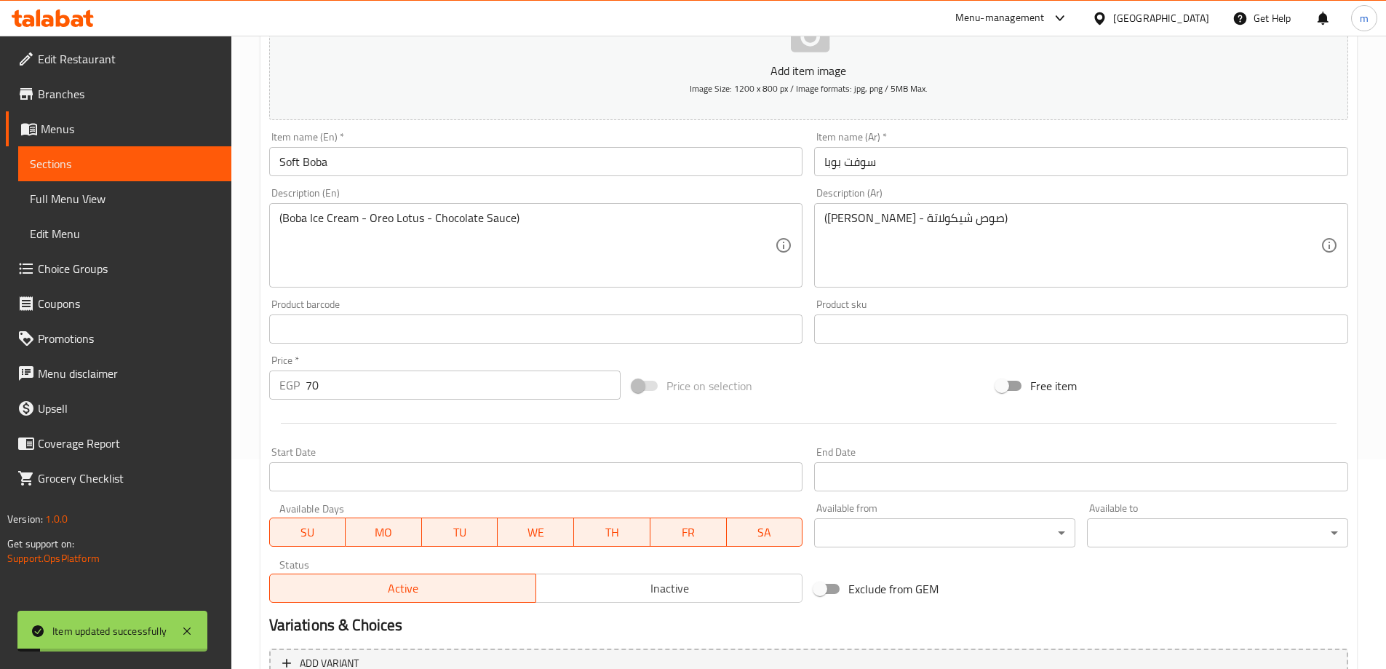
scroll to position [0, 0]
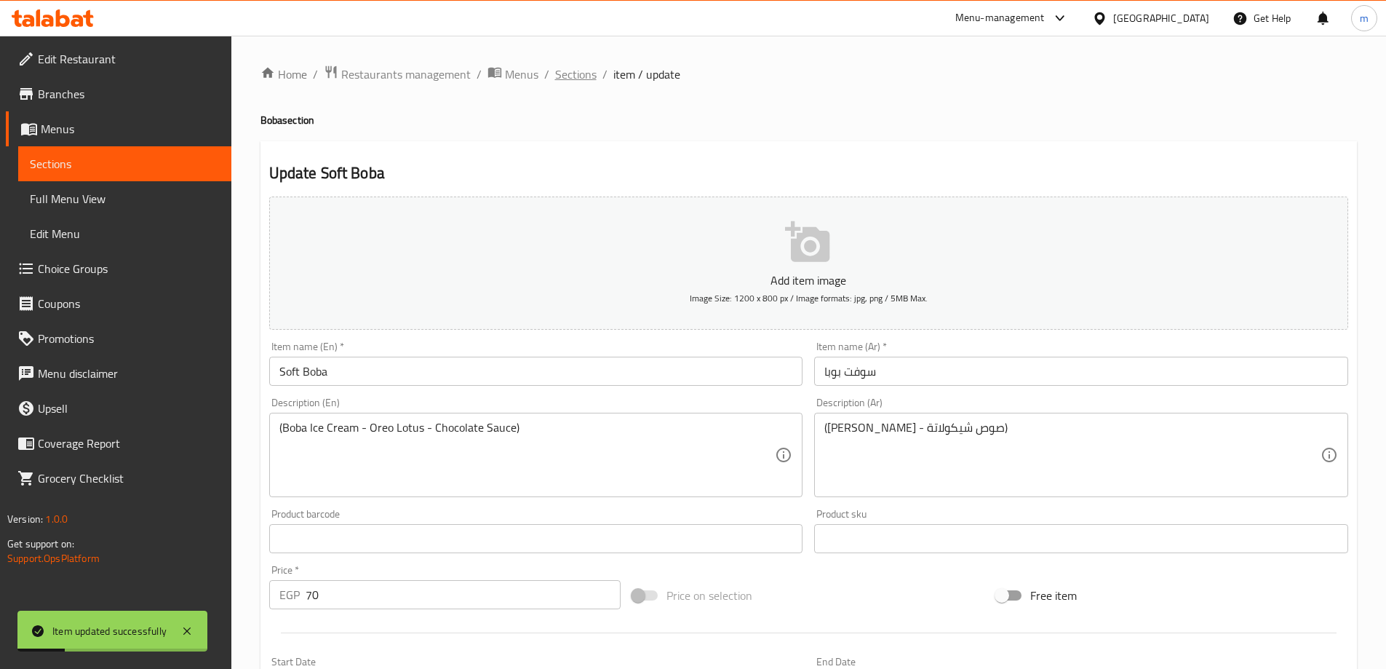
click at [574, 75] on span "Sections" at bounding box center [575, 74] width 41 height 17
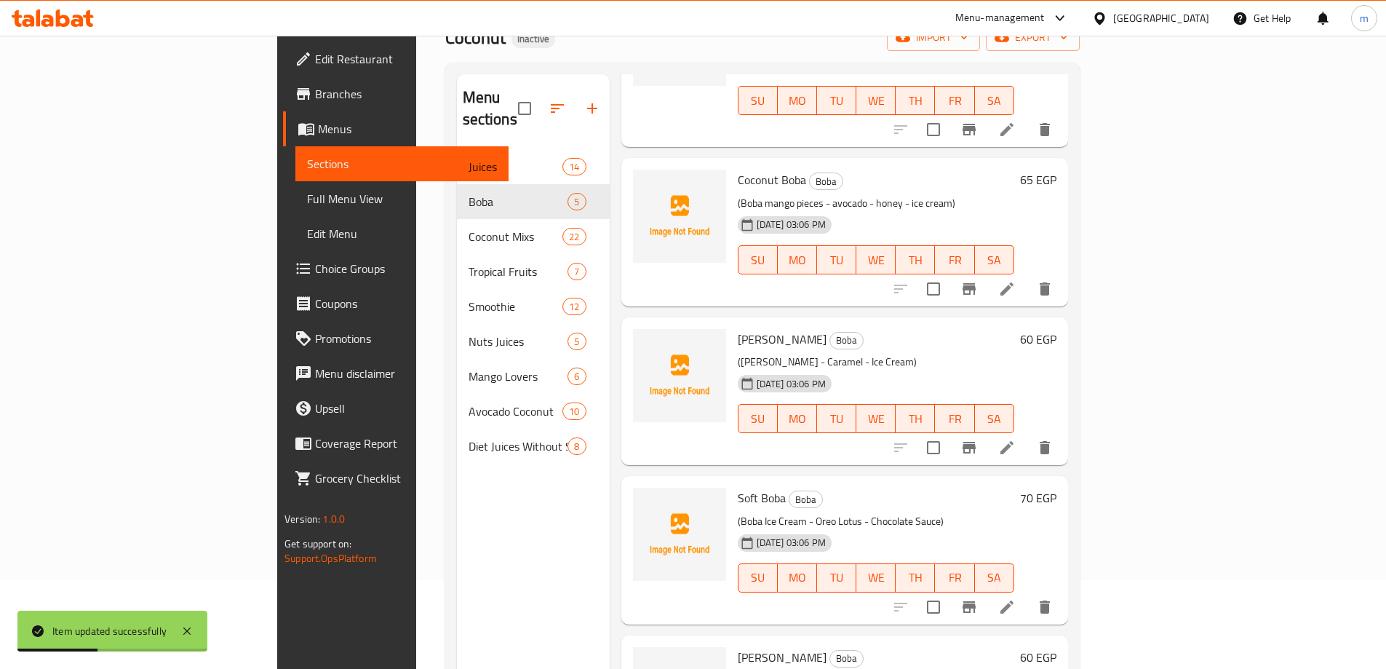
scroll to position [204, 0]
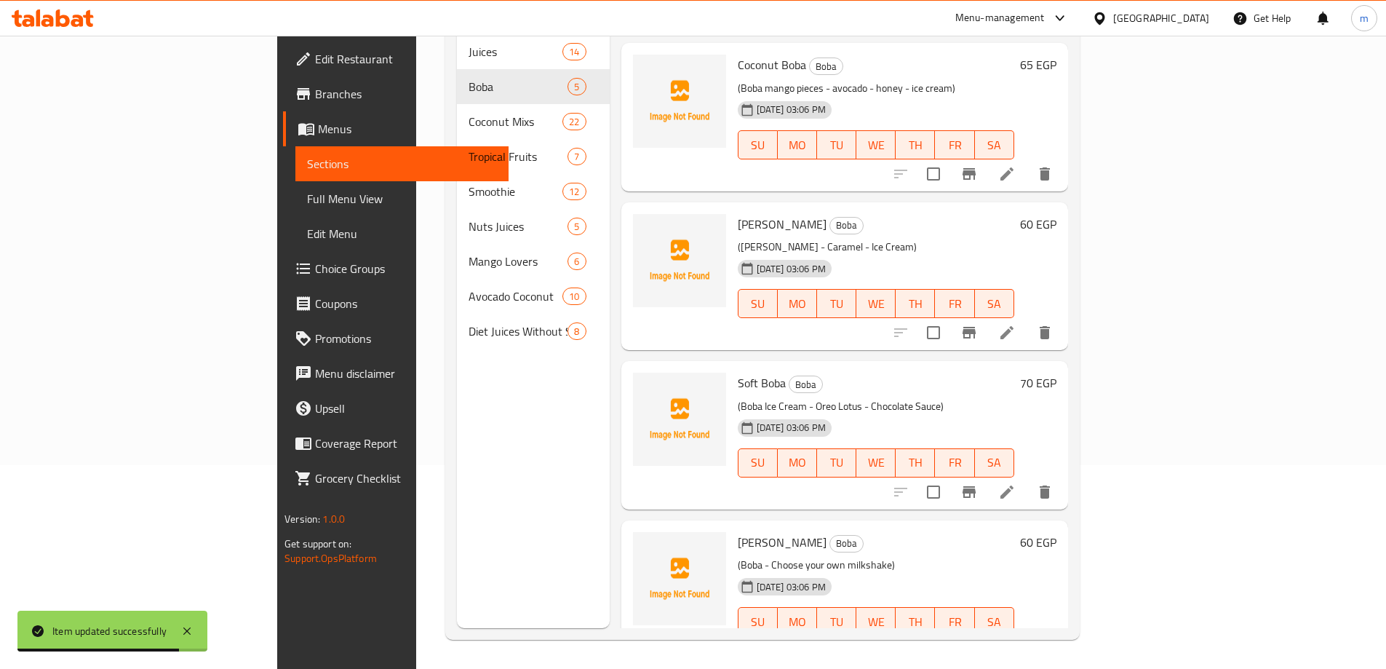
click at [738, 531] on span "Boba Milkshake" at bounding box center [782, 542] width 89 height 22
copy h6 "Boba Milkshake"
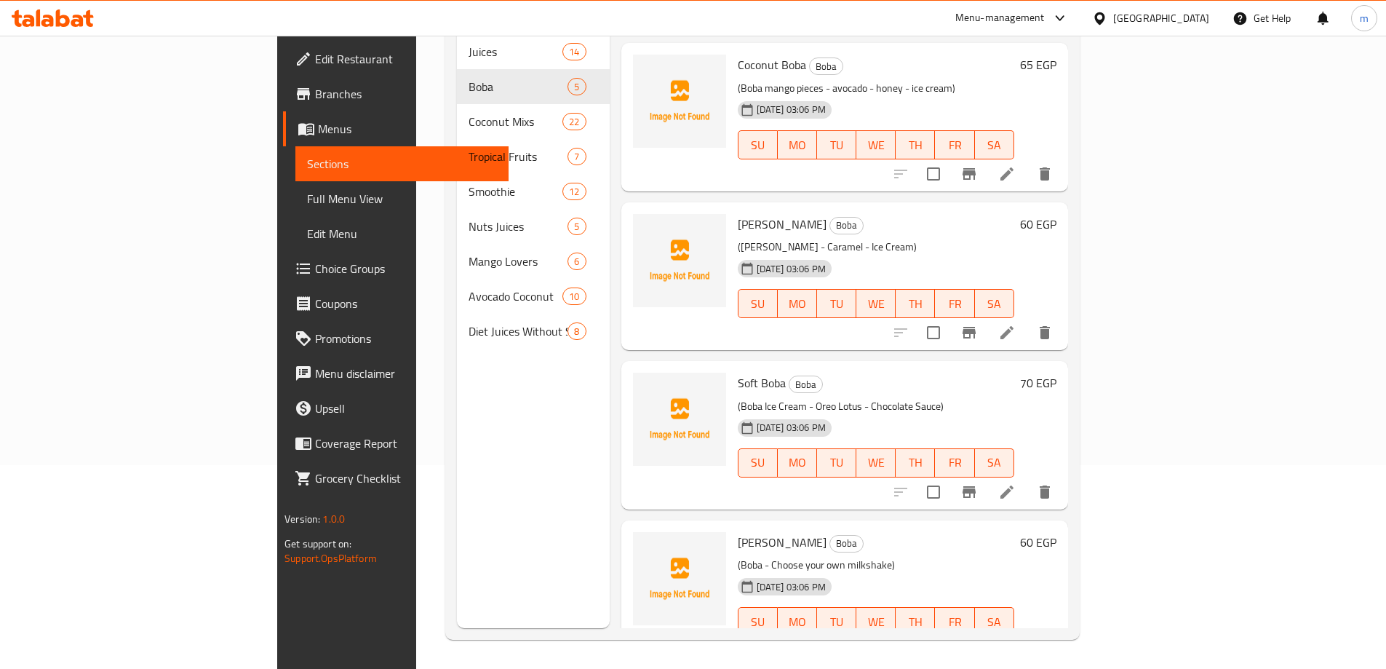
click at [989, 79] on p "(Boba mango pieces - avocado - honey - ice cream)" at bounding box center [876, 88] width 277 height 18
click at [949, 635] on input "checkbox" at bounding box center [933, 650] width 31 height 31
checkbox input "true"
click at [1050, 644] on icon "delete" at bounding box center [1045, 650] width 10 height 13
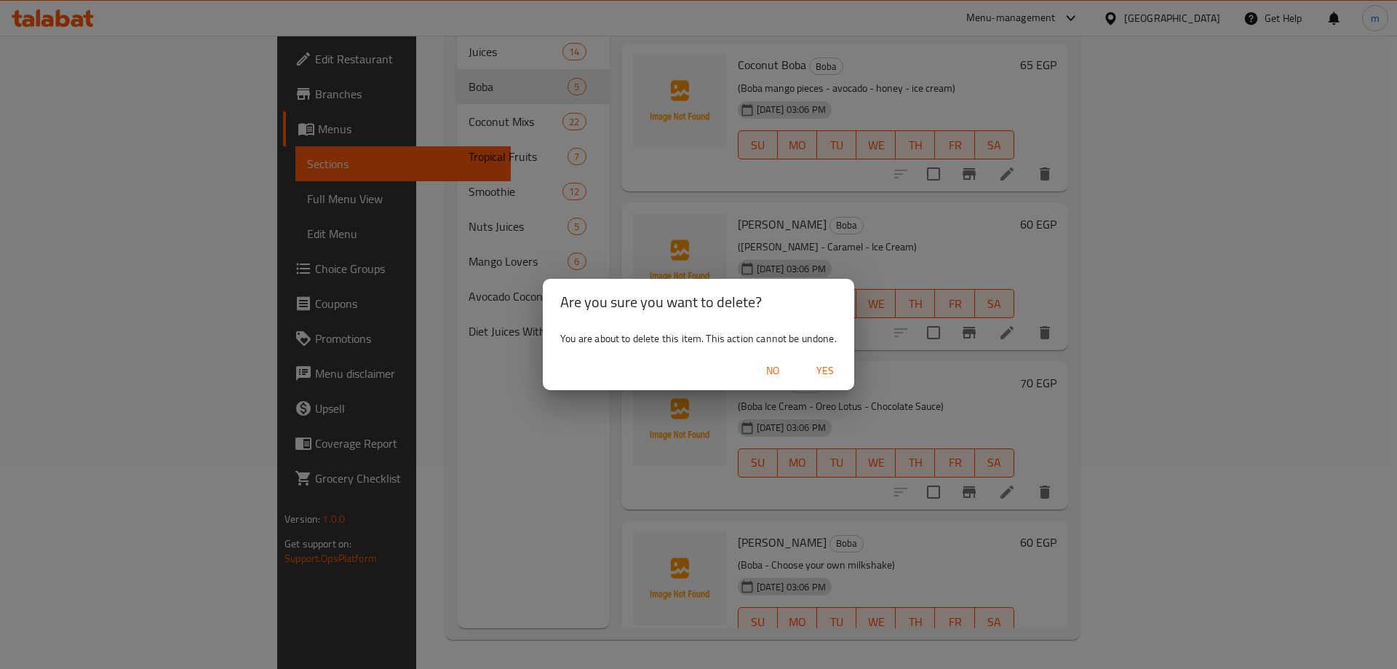
click at [825, 368] on span "Yes" at bounding box center [825, 371] width 35 height 18
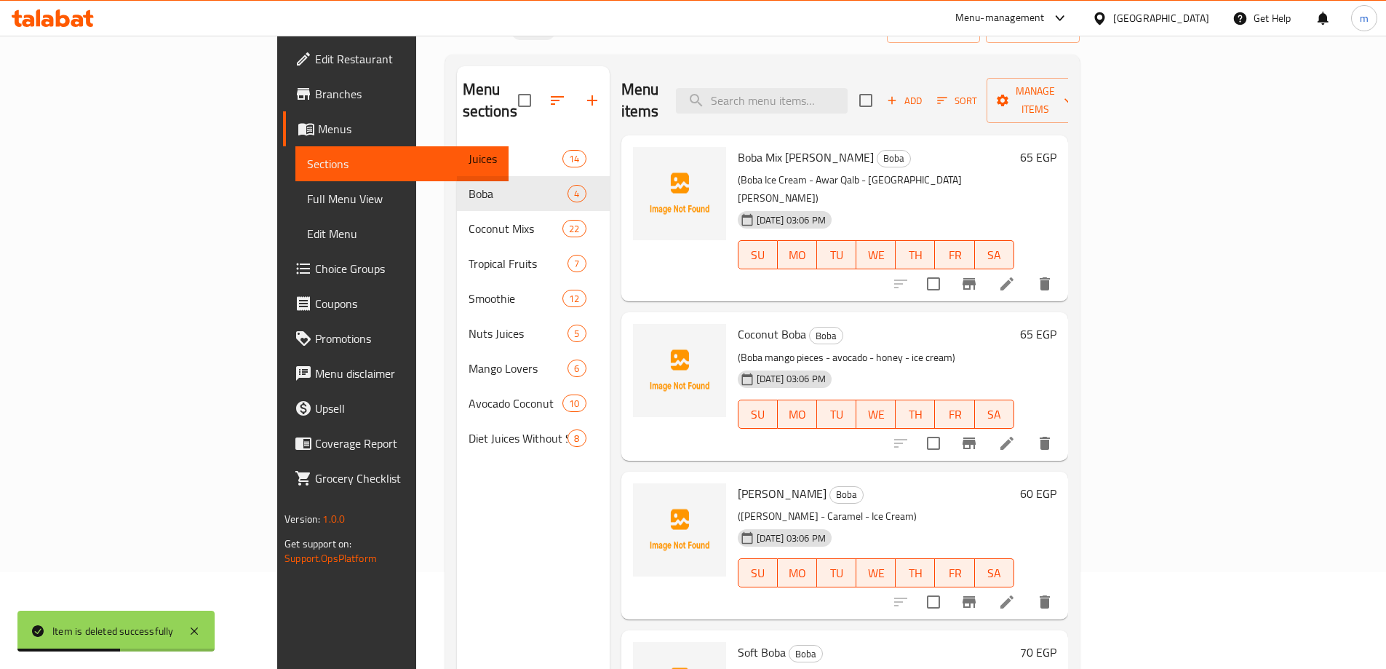
scroll to position [0, 0]
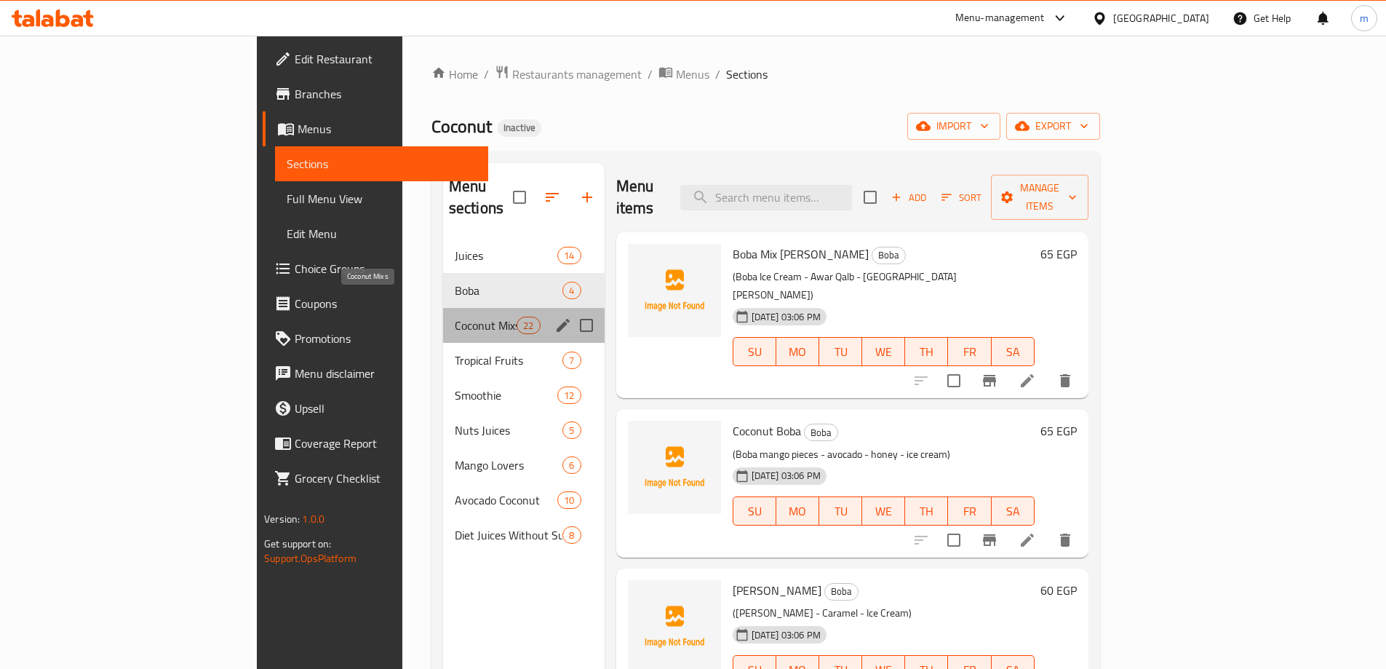
click at [455, 317] on span "Coconut Mixs" at bounding box center [486, 325] width 62 height 17
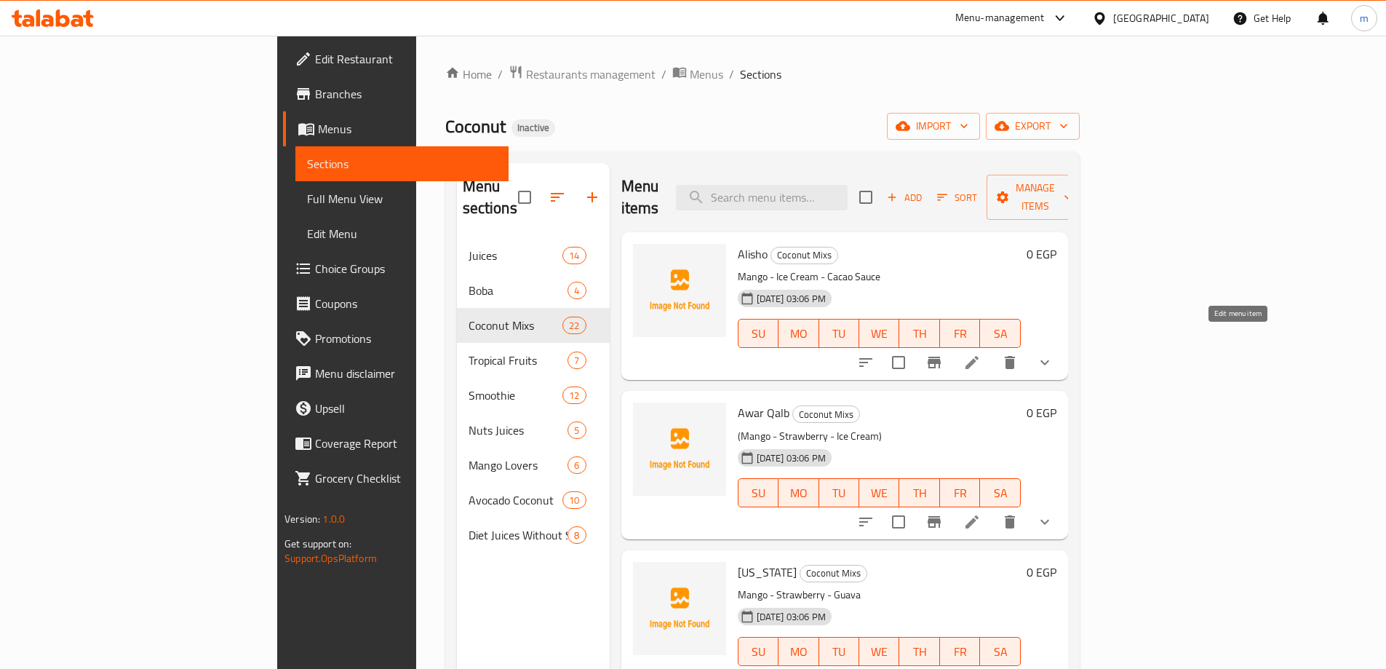
click at [981, 354] on icon at bounding box center [972, 362] width 17 height 17
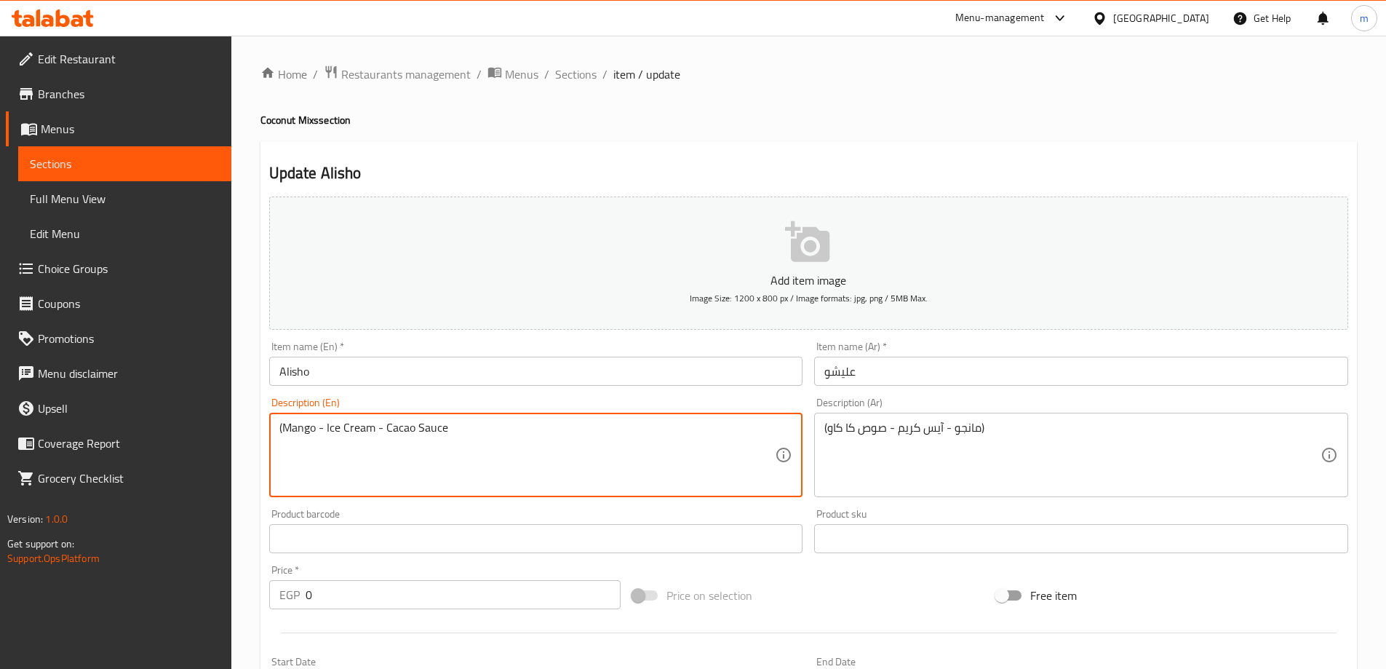
click at [461, 431] on textarea "(Mango - Ice Cream - Cacao Sauce" at bounding box center [527, 455] width 496 height 69
type textarea "(Mango - Ice Cream - Cacao Sauce)"
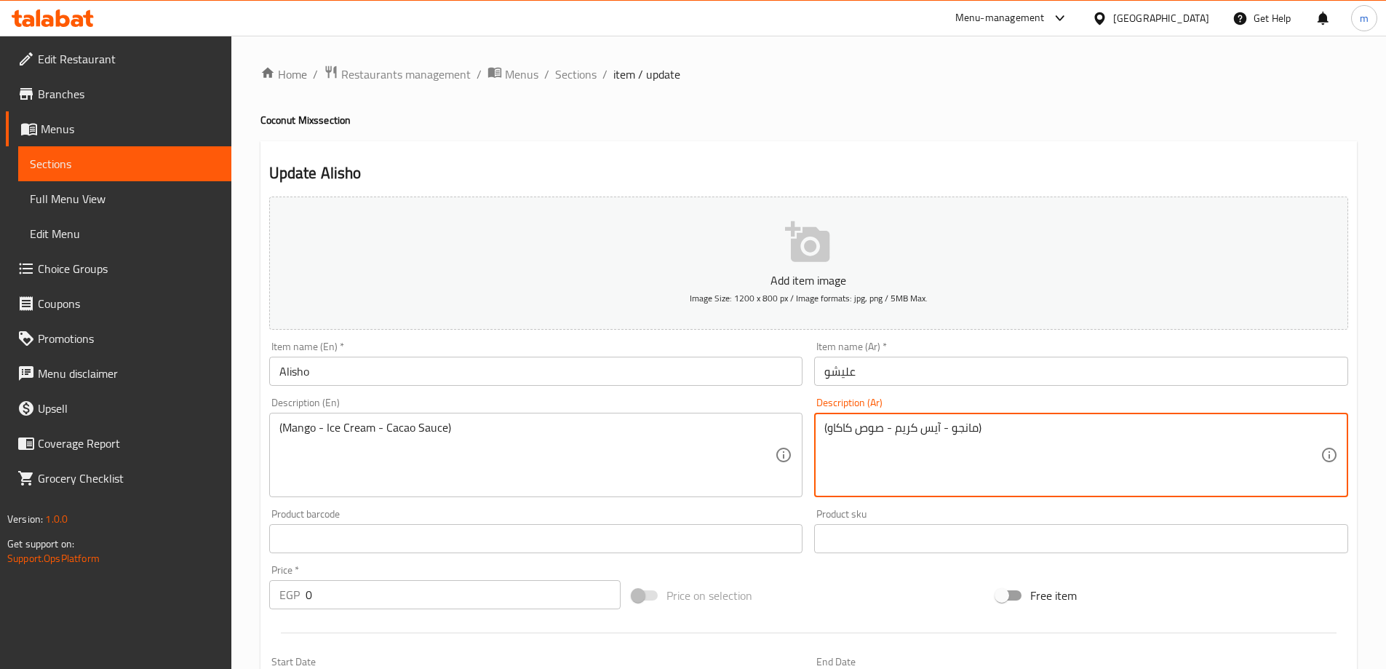
click at [836, 429] on textarea "(مانجو - آيس كريم - صوص كاكاو)" at bounding box center [1073, 455] width 496 height 69
type textarea "(مانجو - آيس كريم - صوص كاكاو)"
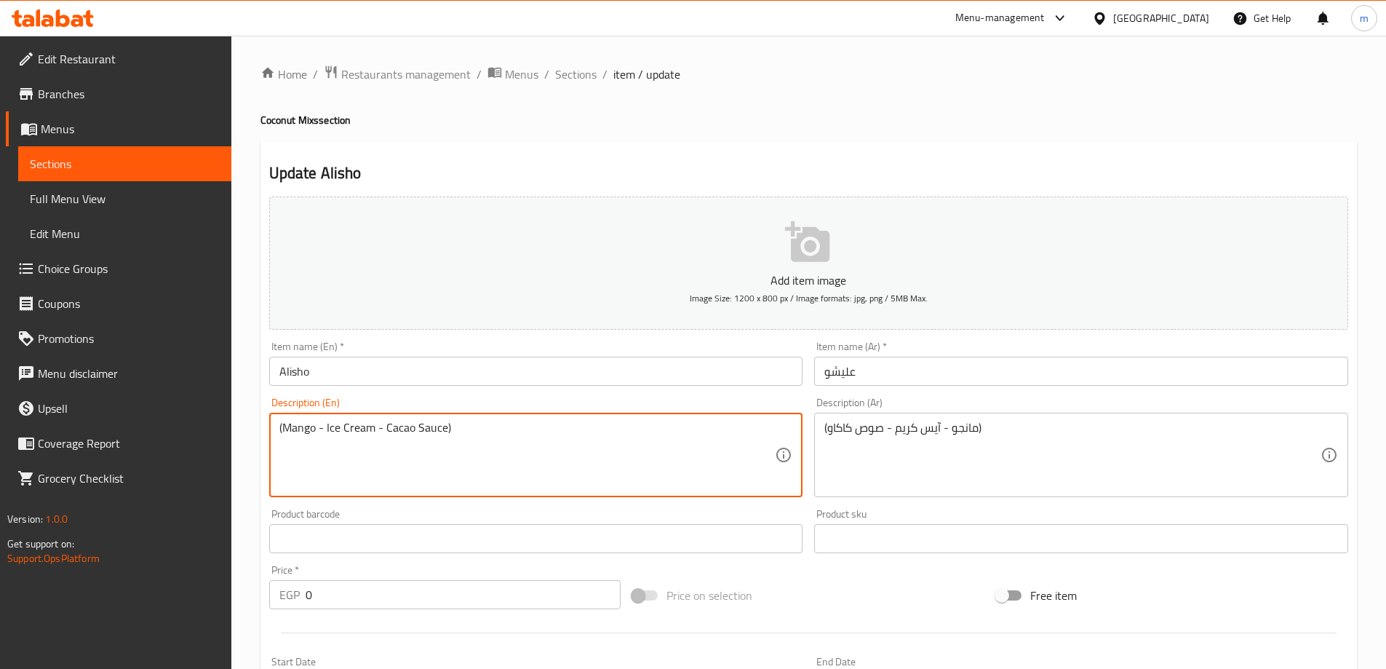
scroll to position [392, 0]
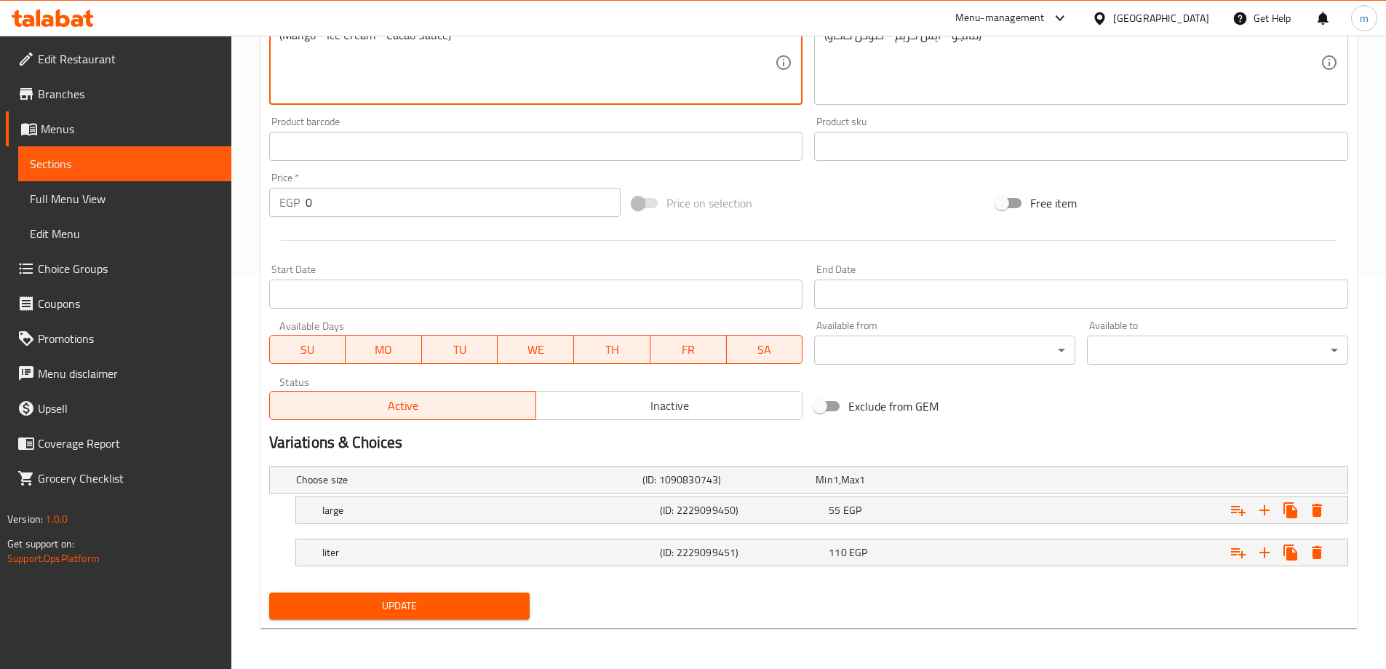
click at [467, 600] on span "Update" at bounding box center [400, 606] width 238 height 18
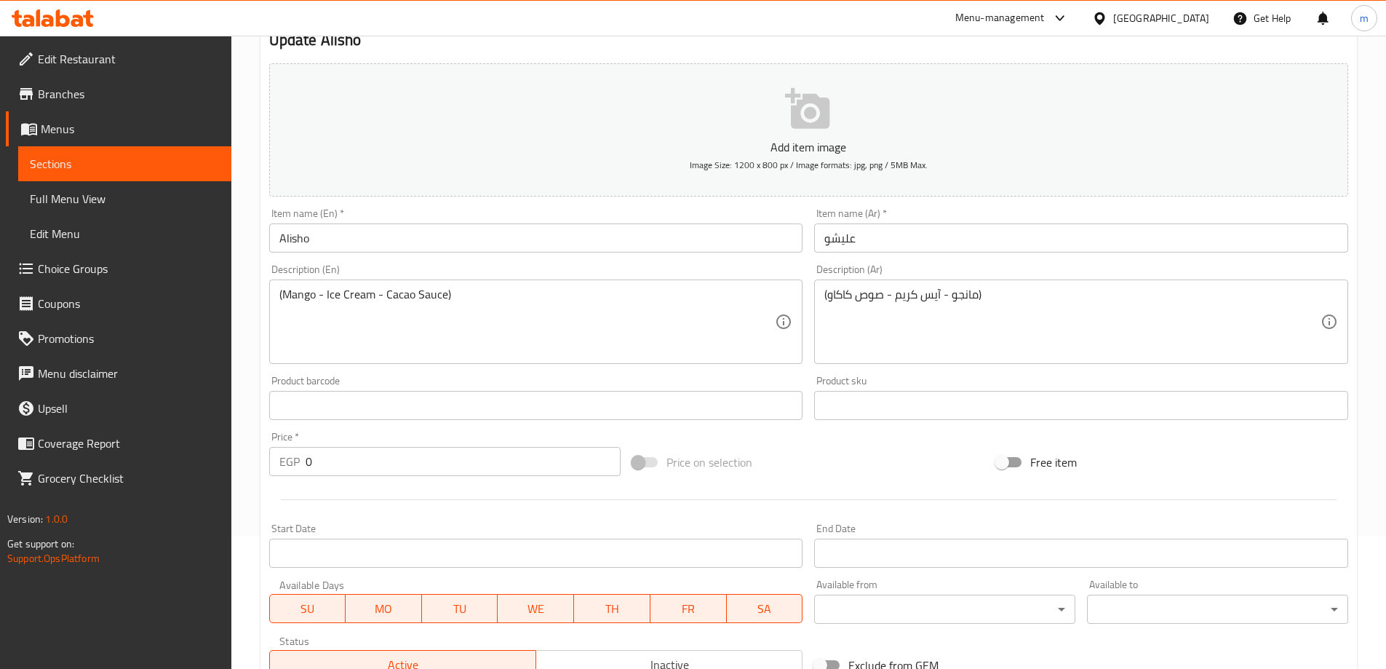
scroll to position [0, 0]
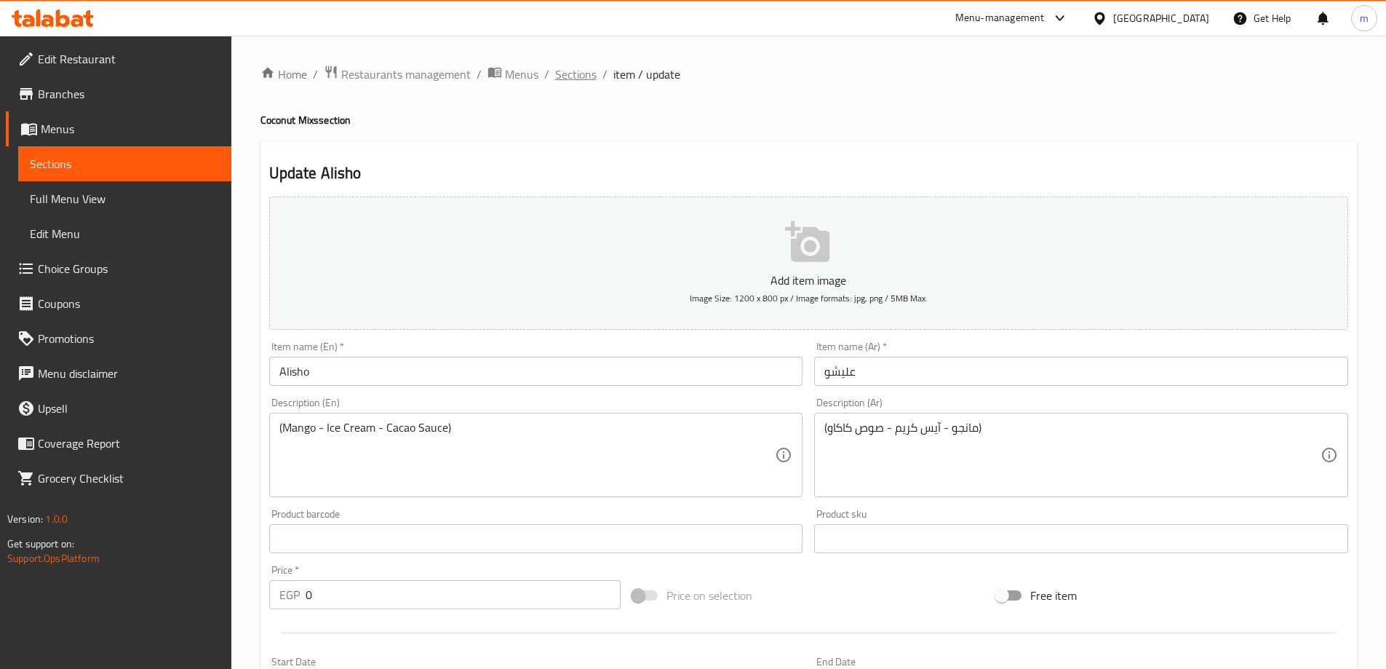
click at [581, 79] on span "Sections" at bounding box center [575, 74] width 41 height 17
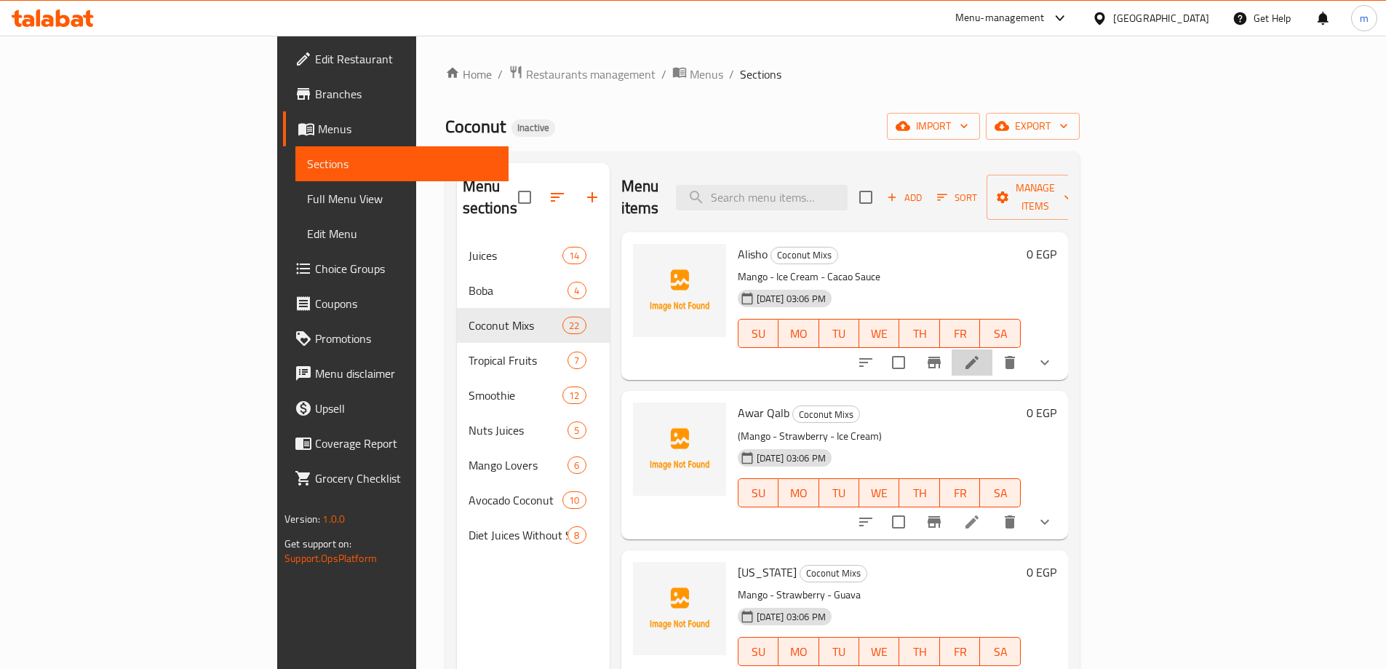
click at [993, 349] on li at bounding box center [972, 362] width 41 height 26
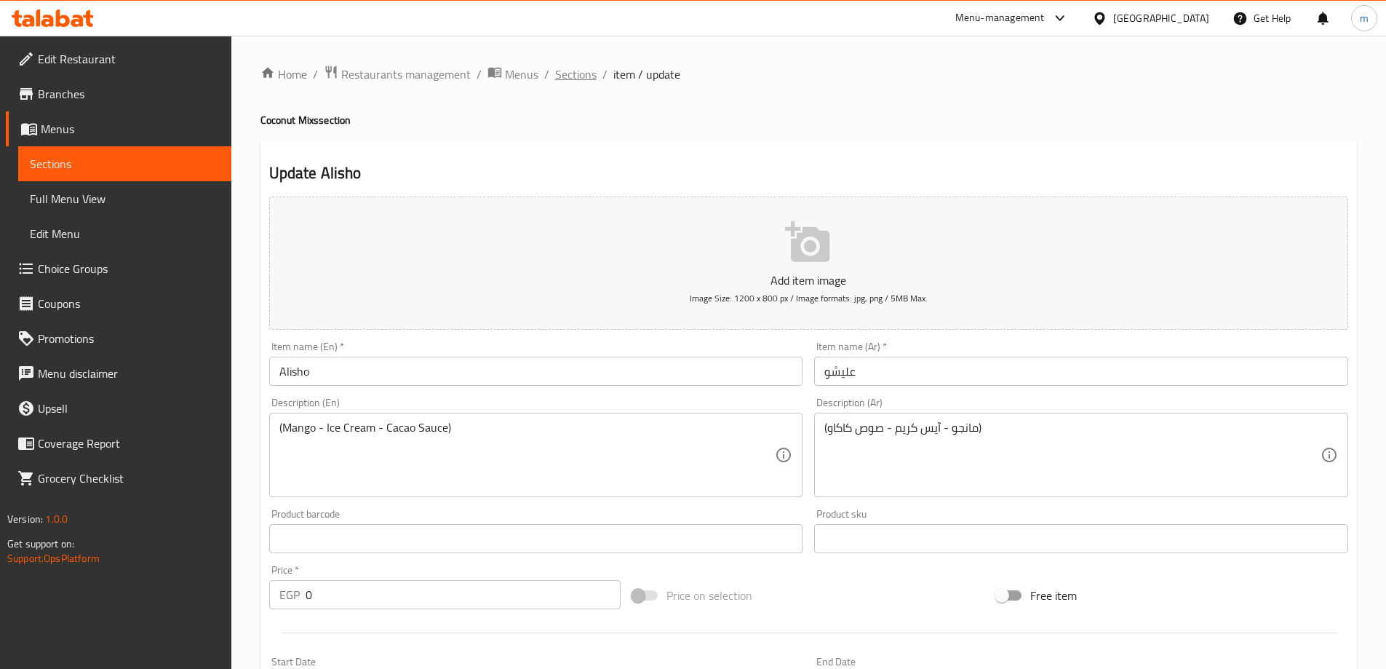
click at [564, 76] on span "Sections" at bounding box center [575, 74] width 41 height 17
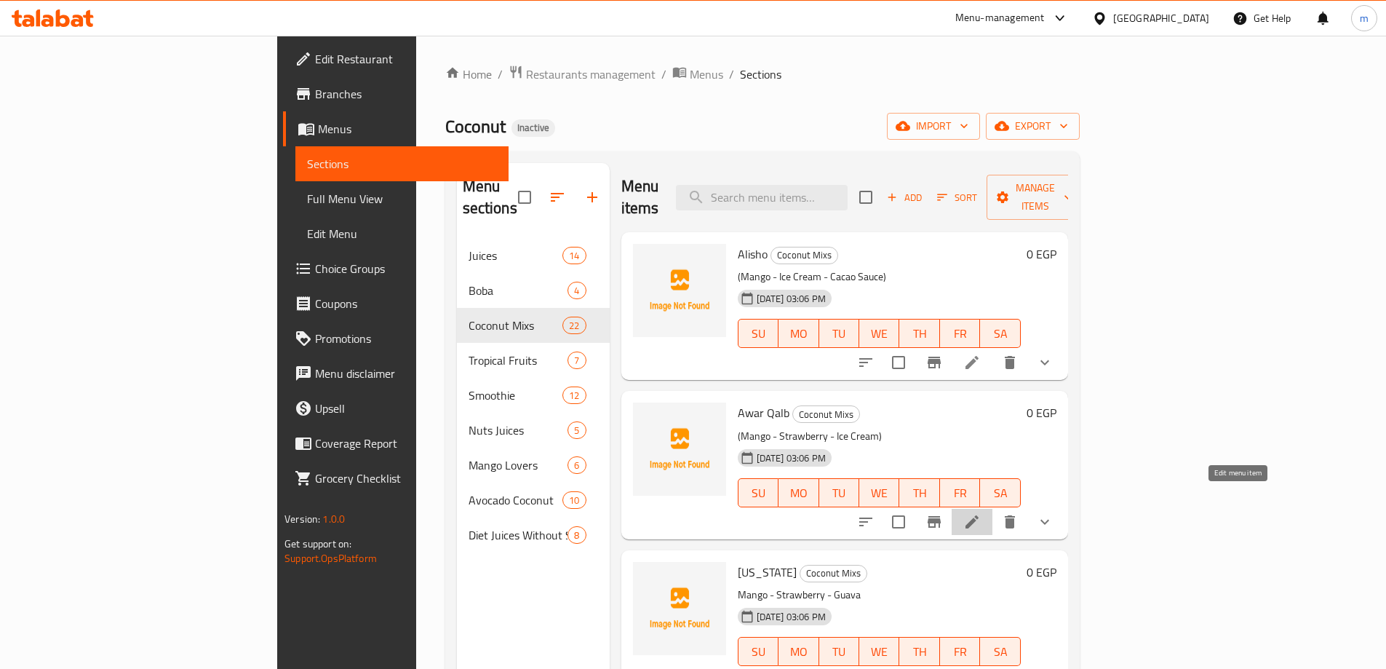
click at [981, 513] on icon at bounding box center [972, 521] width 17 height 17
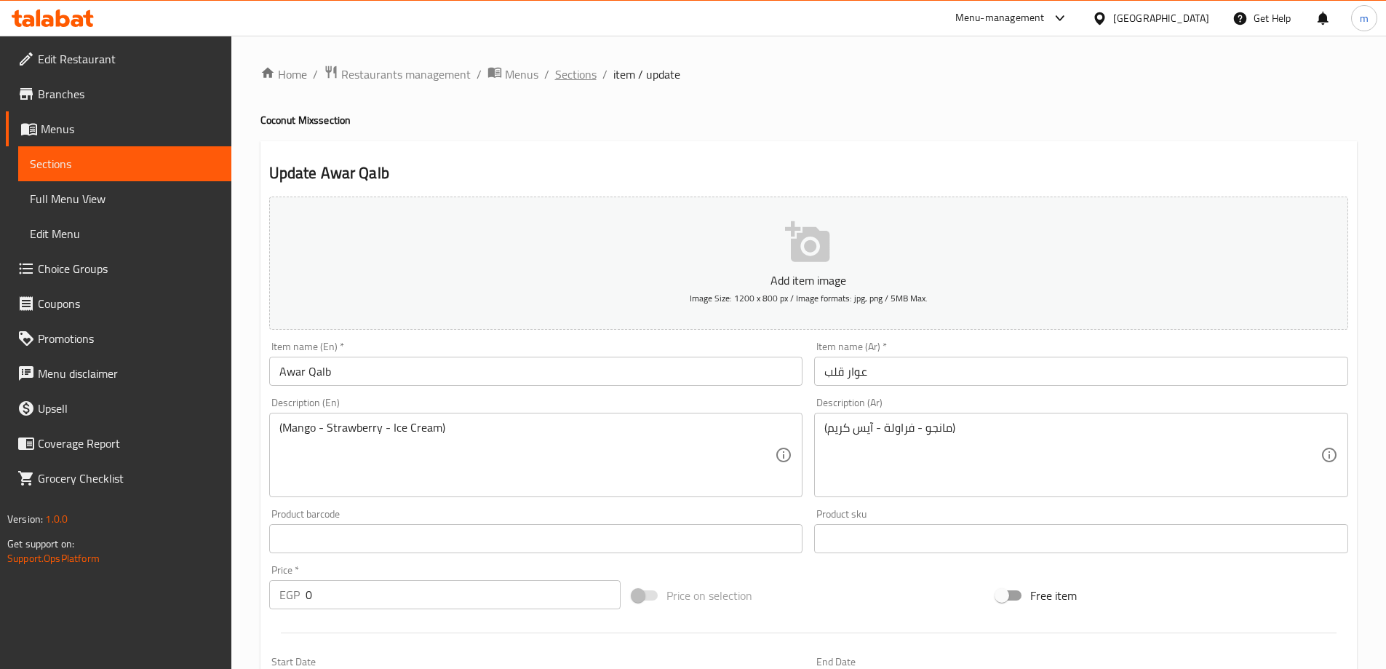
click at [579, 74] on span "Sections" at bounding box center [575, 74] width 41 height 17
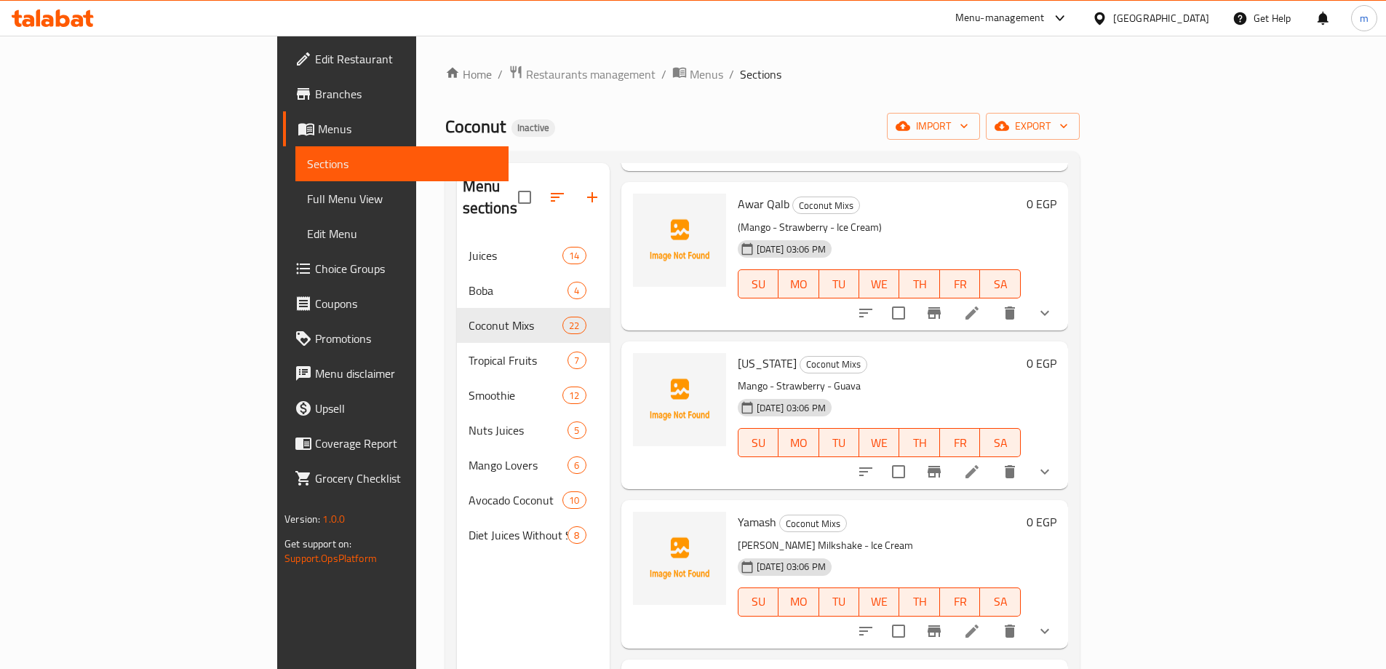
scroll to position [218, 0]
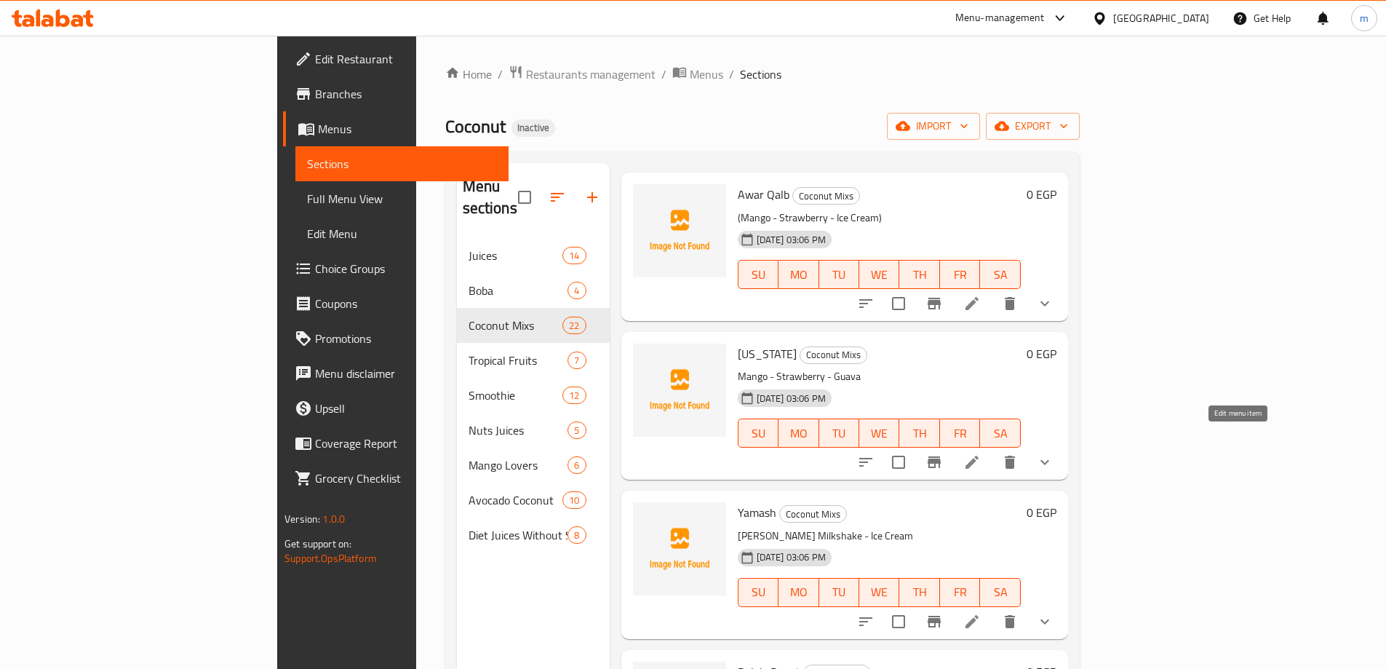
click at [981, 453] on icon at bounding box center [972, 461] width 17 height 17
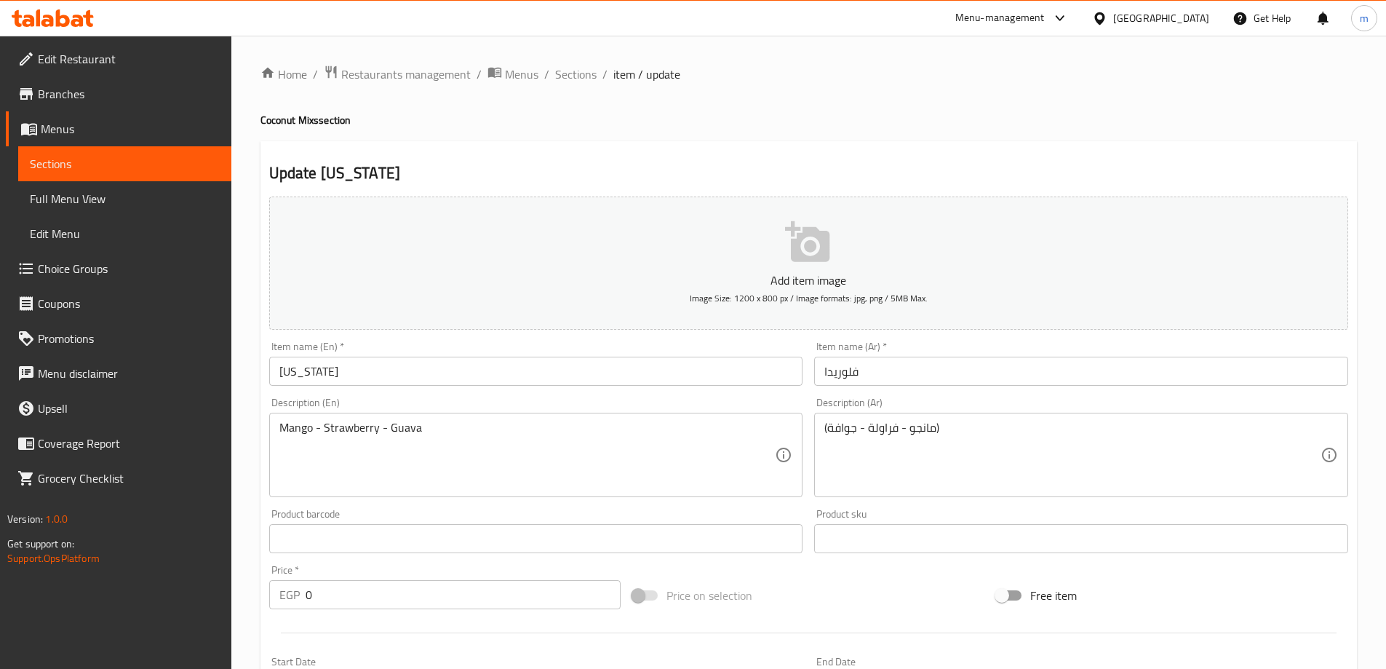
click at [277, 430] on div "Mango - Strawberry - Guava Description (En)" at bounding box center [536, 455] width 534 height 84
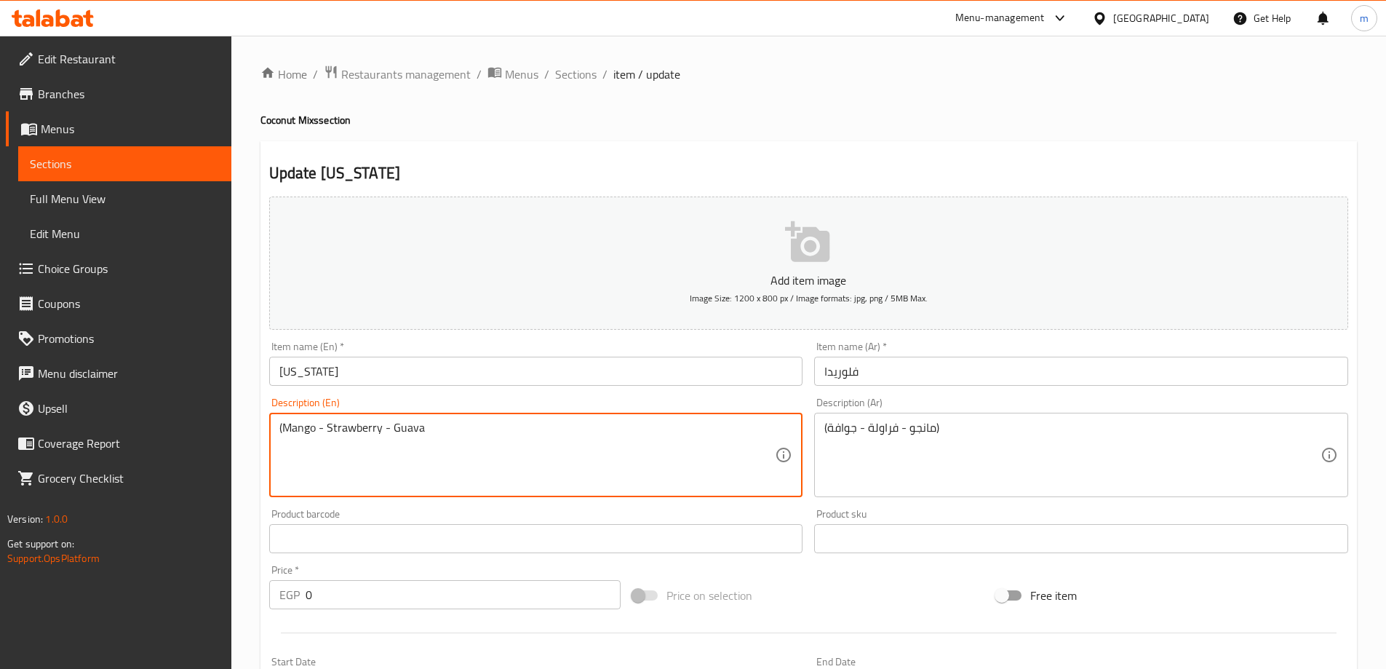
click at [436, 434] on textarea "(Mango - Strawberry - Guava" at bounding box center [527, 455] width 496 height 69
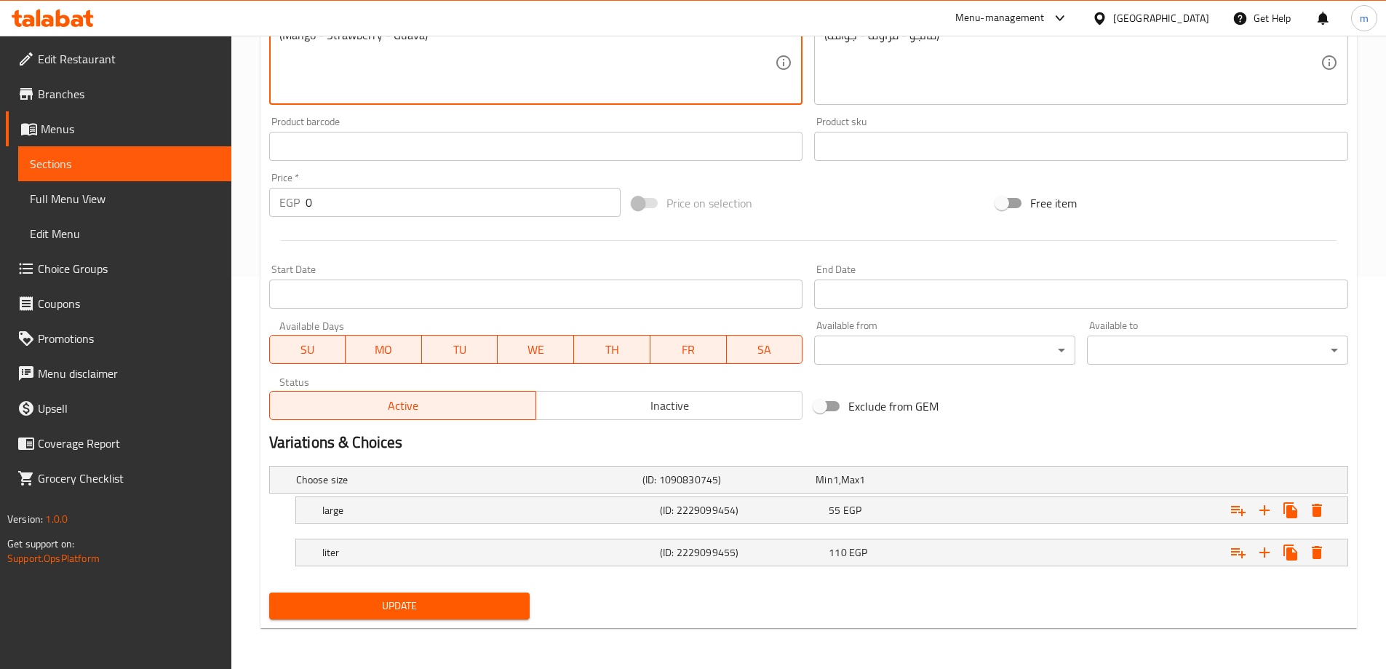
type textarea "(Mango - Strawberry - Guava)"
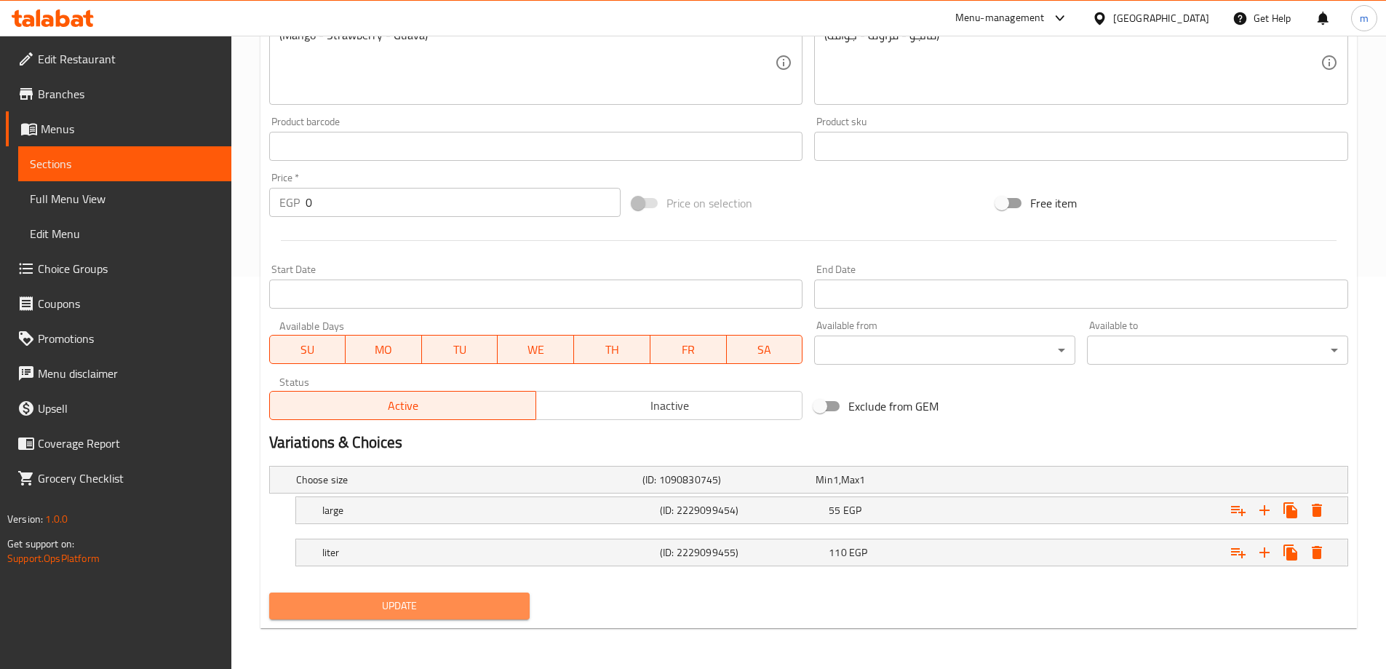
click at [412, 614] on span "Update" at bounding box center [400, 606] width 238 height 18
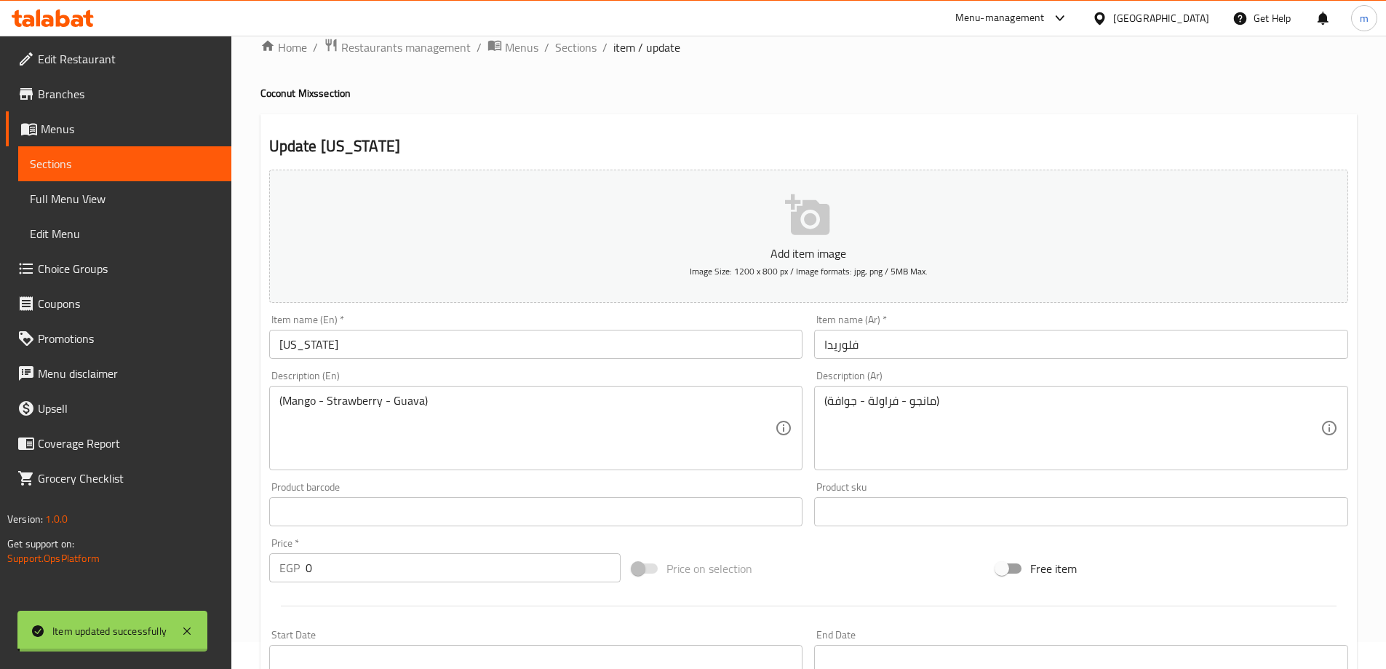
scroll to position [0, 0]
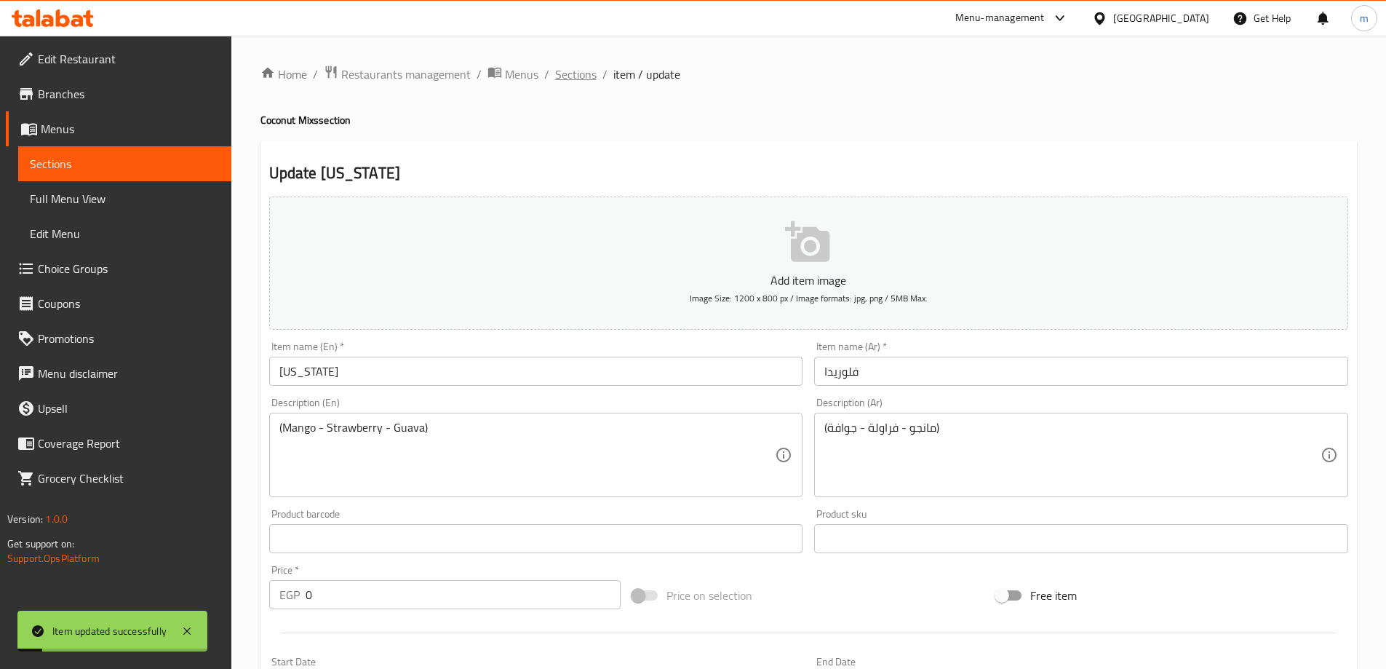
click at [563, 76] on span "Sections" at bounding box center [575, 74] width 41 height 17
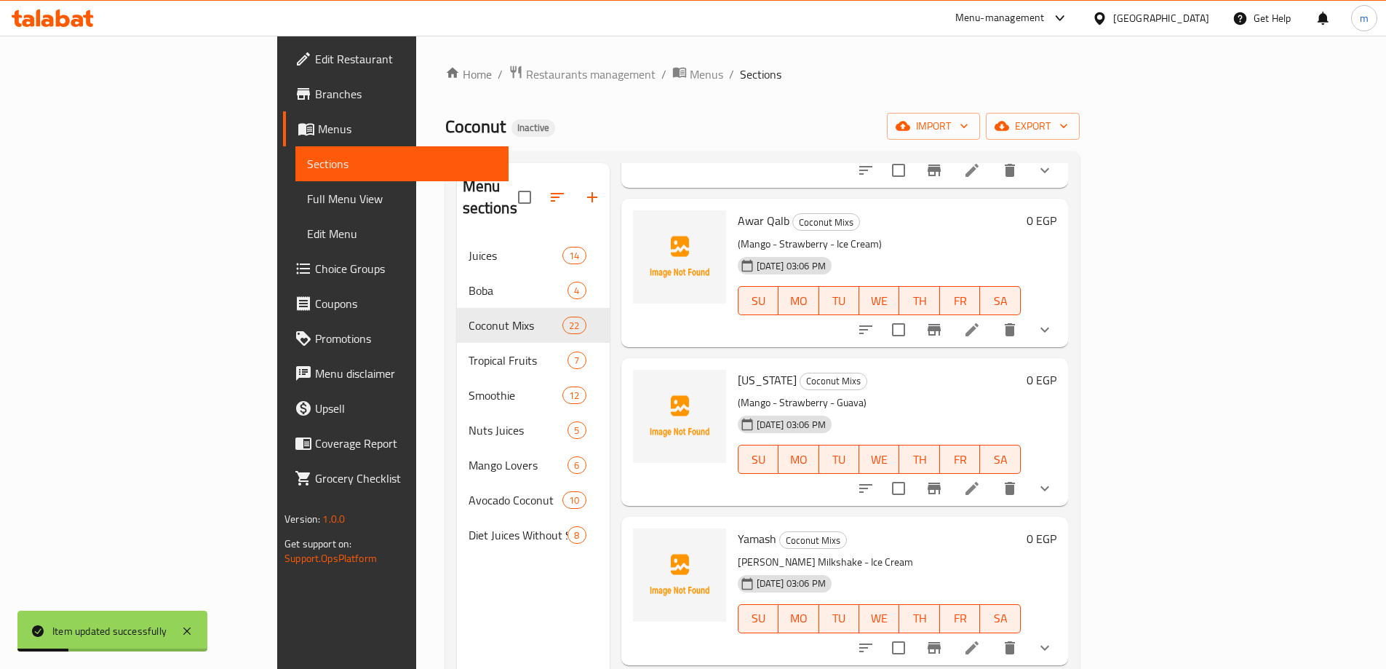
scroll to position [218, 0]
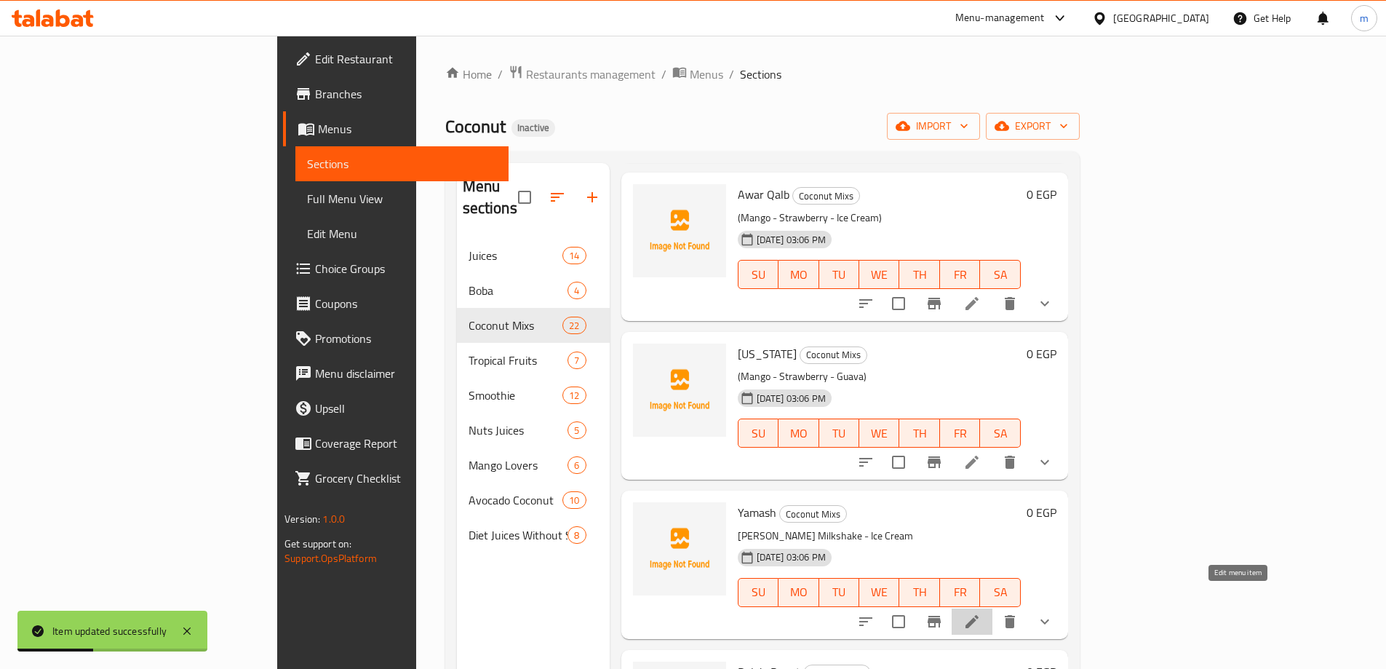
click at [979, 615] on icon at bounding box center [972, 621] width 13 height 13
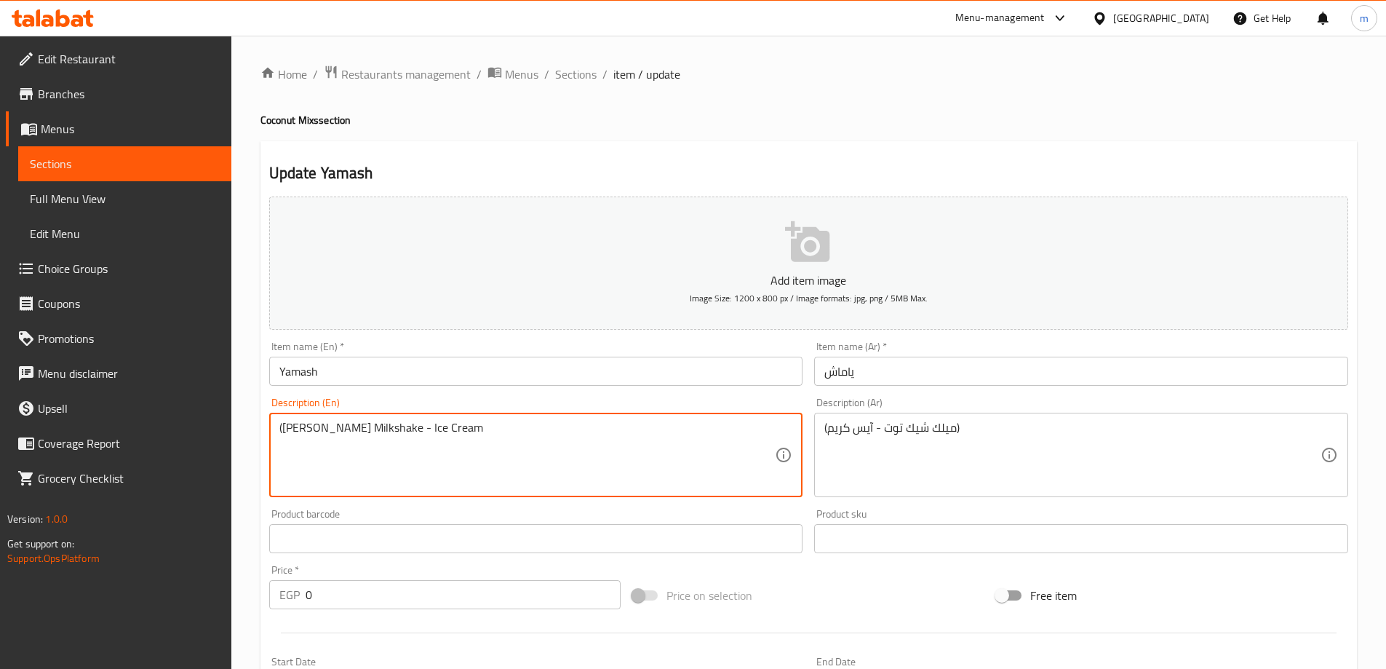
click at [437, 443] on textarea "(Berry Milkshake - Ice Cream" at bounding box center [527, 455] width 496 height 69
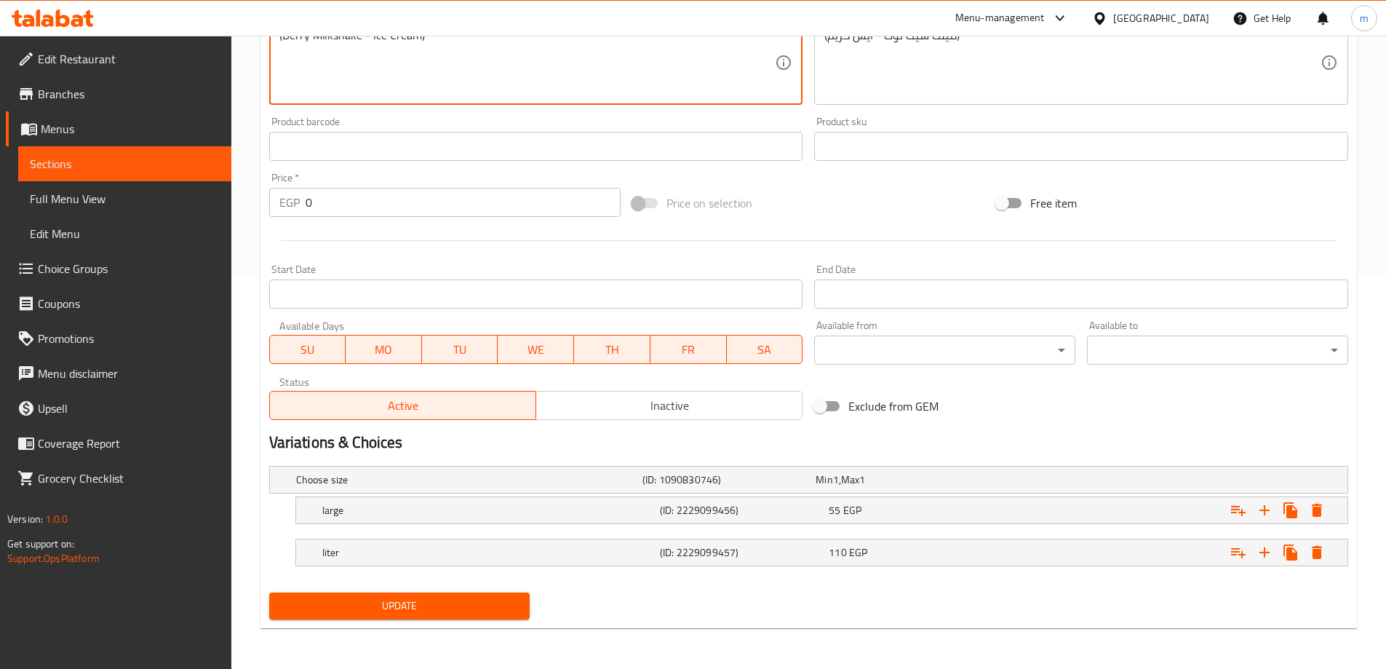
type textarea "(Berry Milkshake - Ice Cream)"
click at [371, 598] on span "Update" at bounding box center [400, 606] width 238 height 18
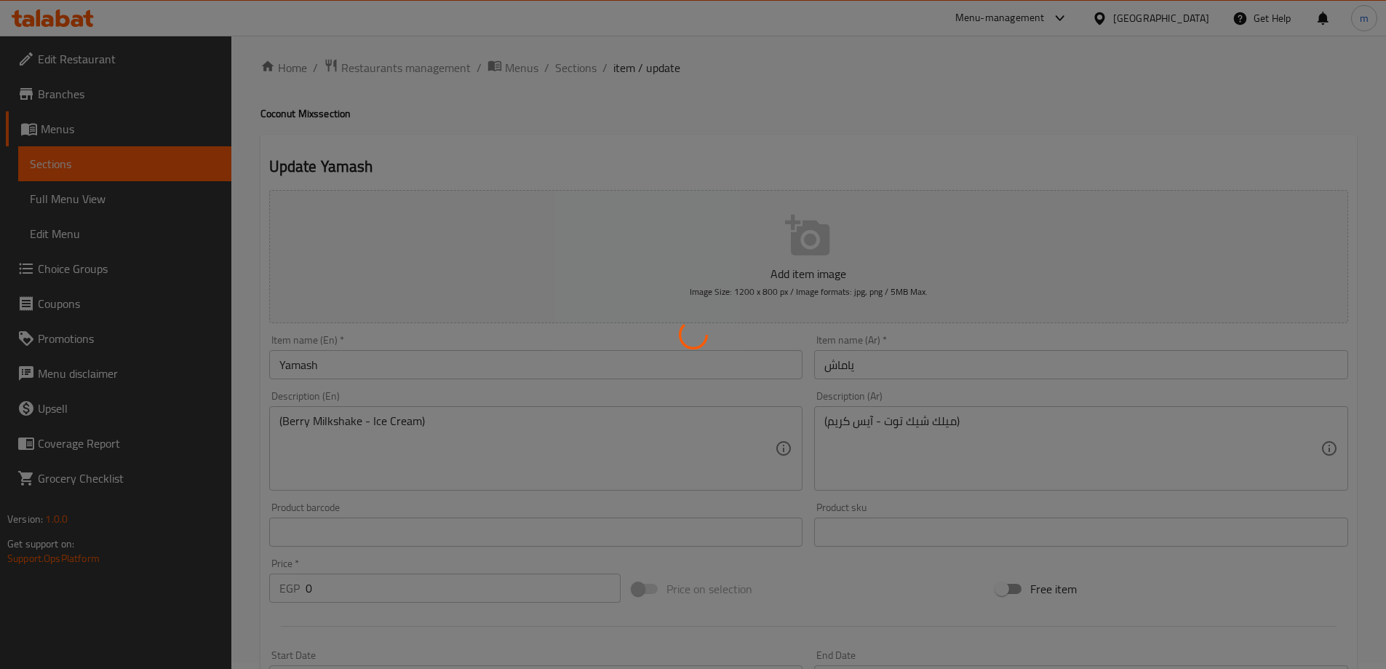
scroll to position [0, 0]
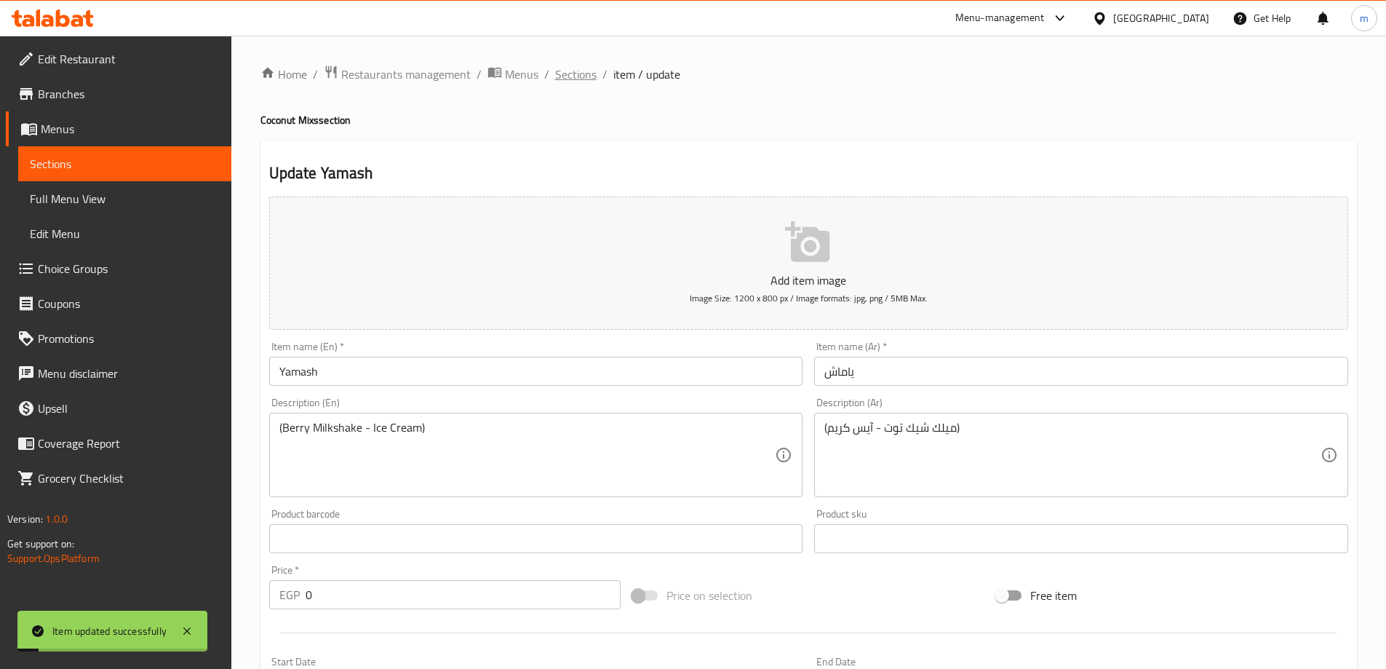
click at [583, 72] on span "Sections" at bounding box center [575, 74] width 41 height 17
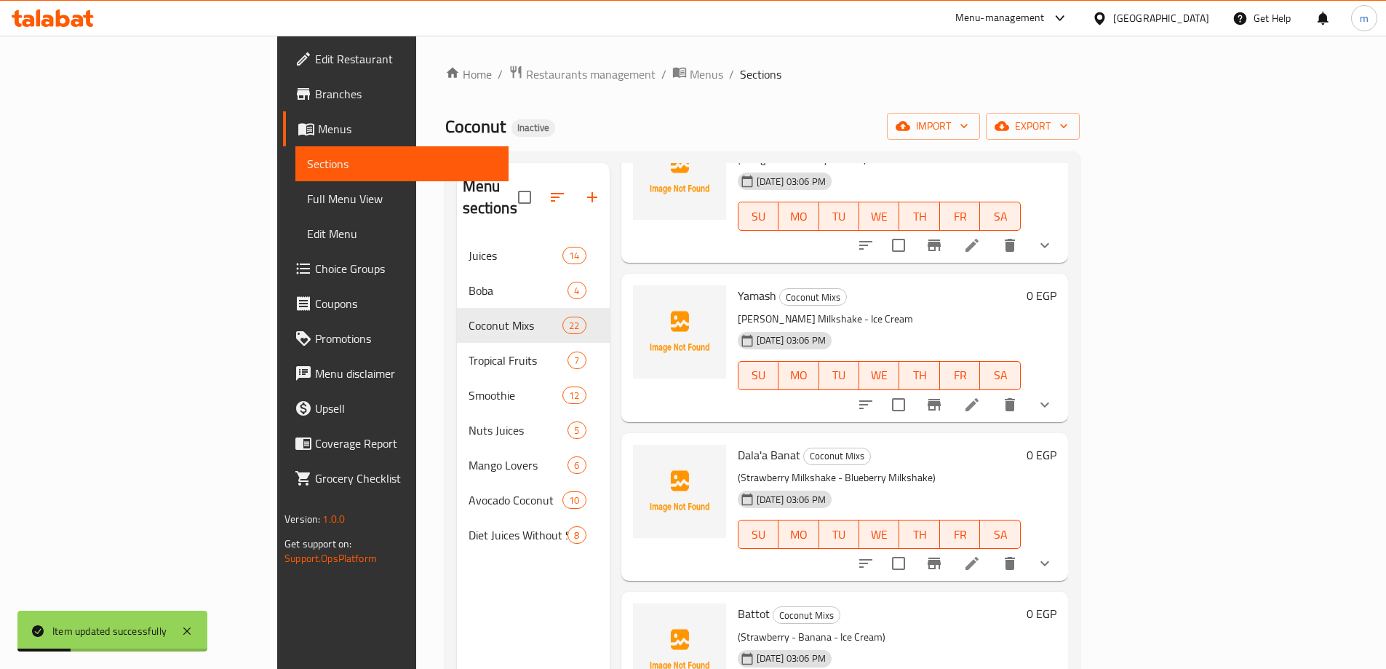
scroll to position [437, 0]
click at [981, 553] on icon at bounding box center [972, 561] width 17 height 17
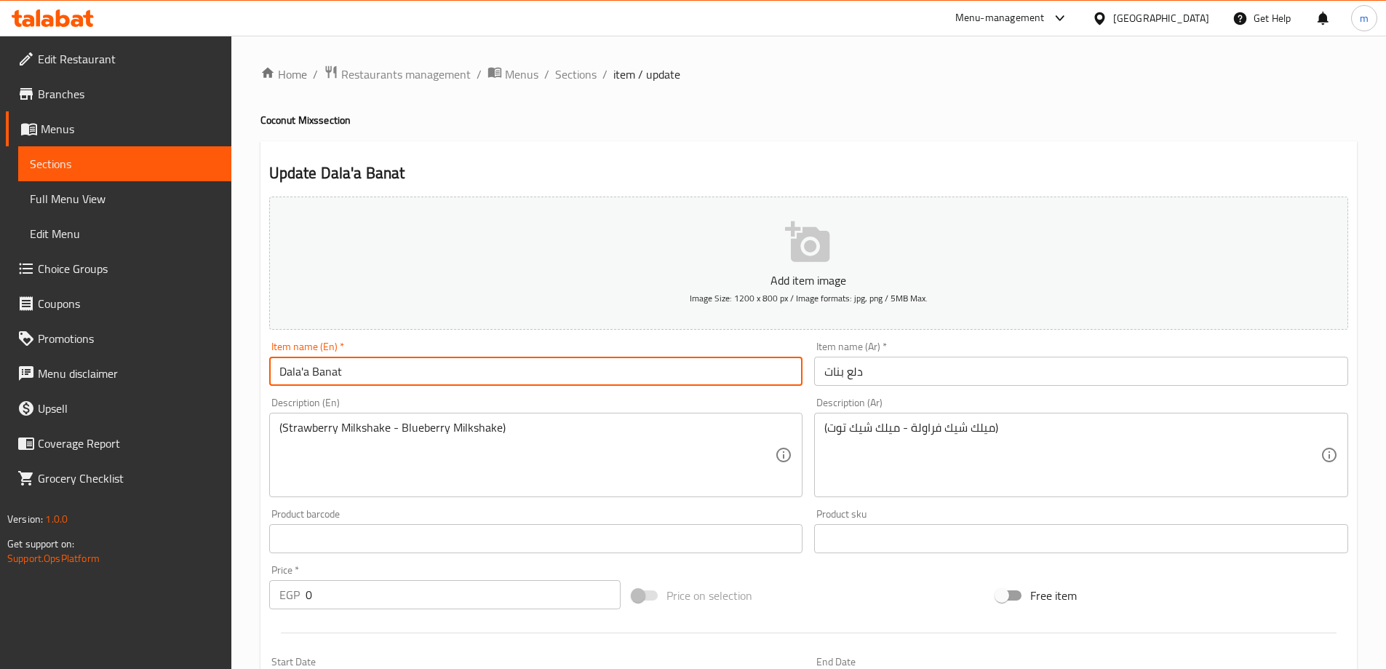
click at [302, 372] on input "Dala'a Banat" at bounding box center [536, 371] width 534 height 29
click at [418, 372] on input "Dalaa Banat" at bounding box center [536, 371] width 534 height 29
type input "Dalaa Banat"
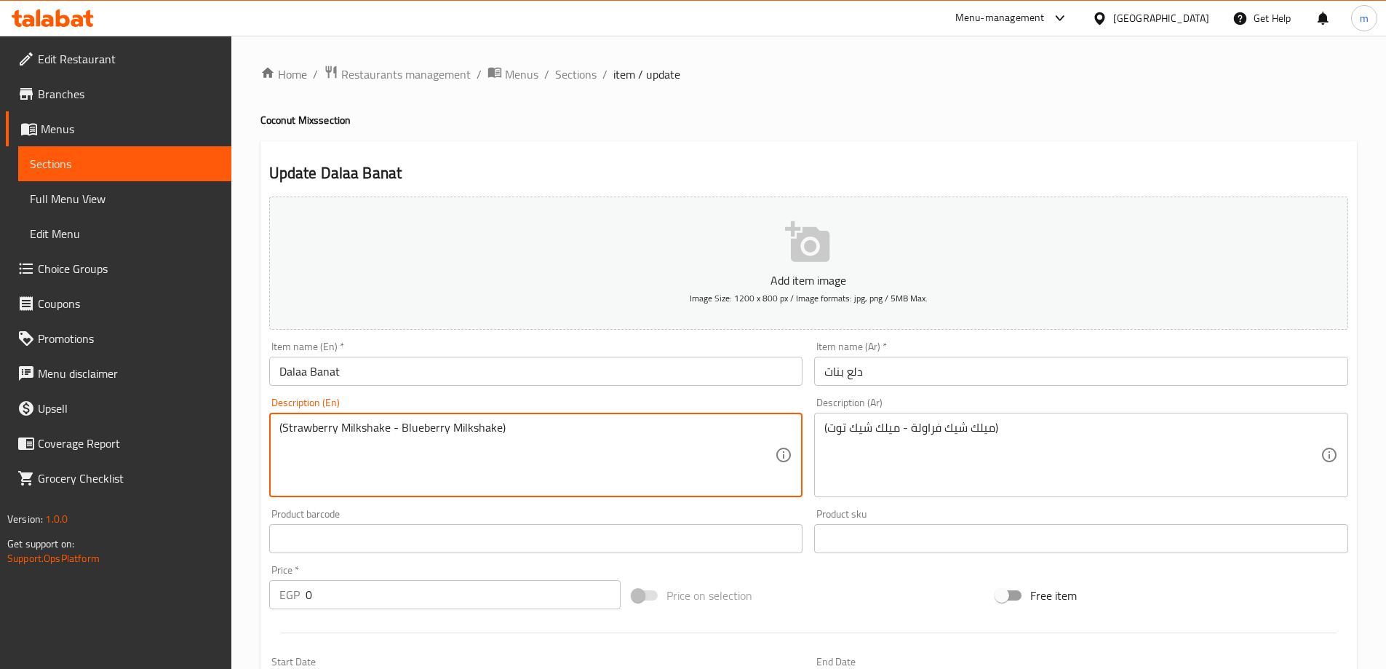
drag, startPoint x: 421, startPoint y: 433, endPoint x: 402, endPoint y: 433, distance: 18.9
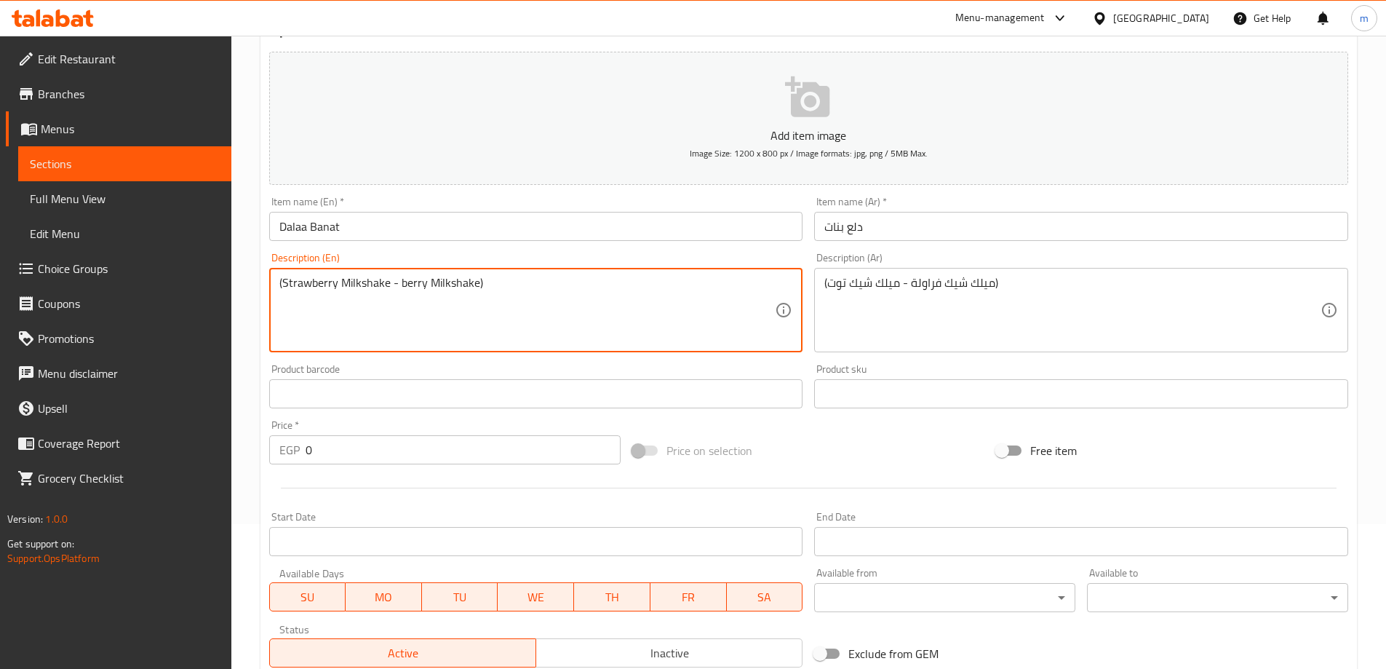
scroll to position [392, 0]
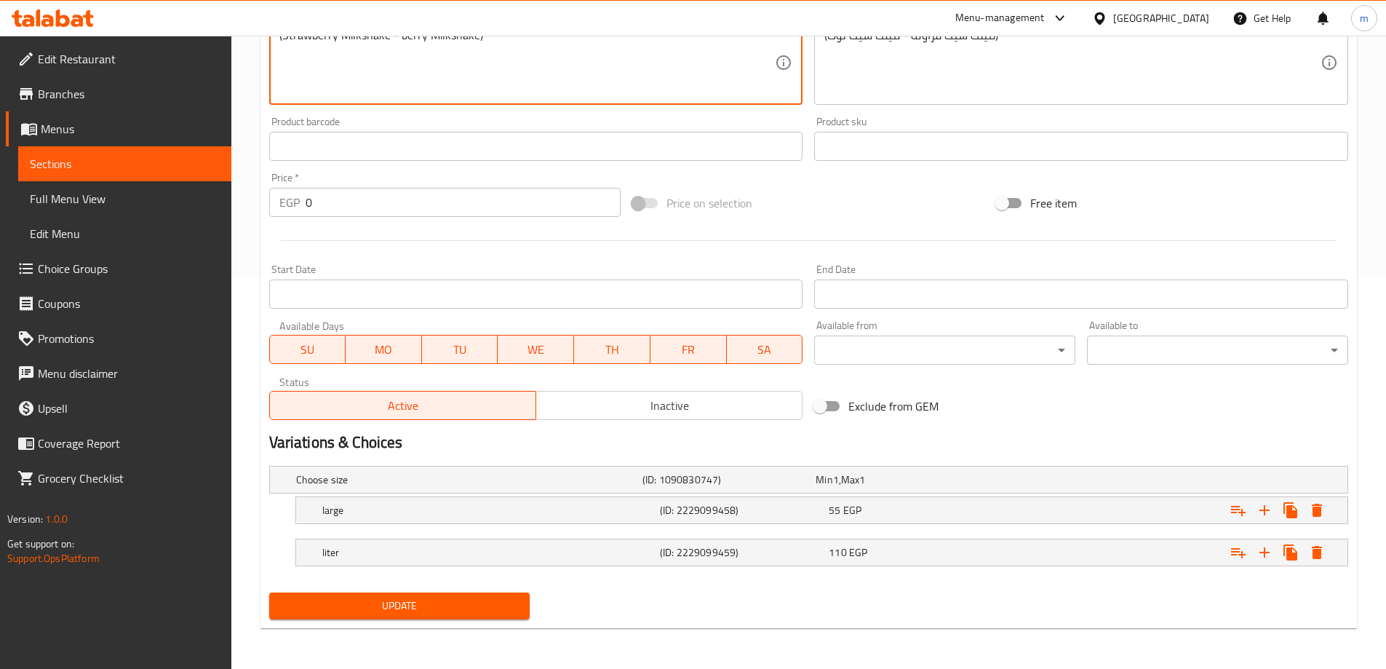
type textarea "(Strawberry Milkshake - berry Milkshake)"
click at [440, 616] on button "Update" at bounding box center [399, 605] width 261 height 27
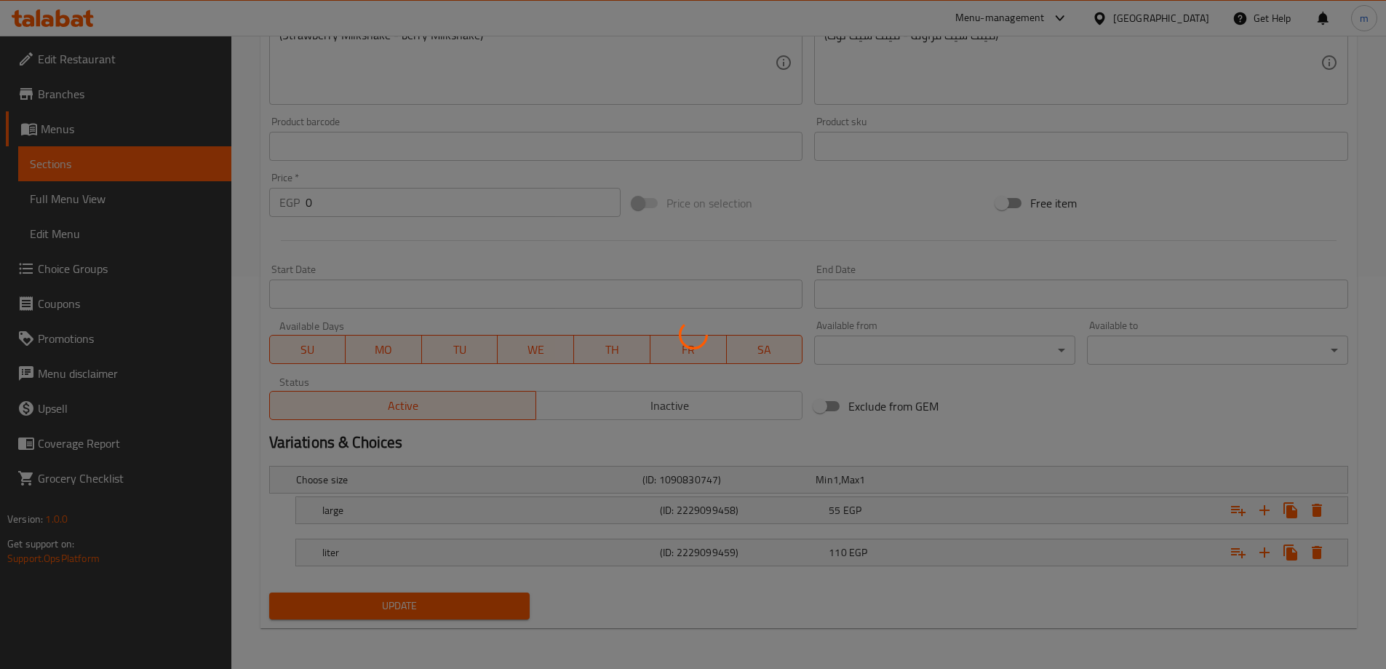
scroll to position [0, 0]
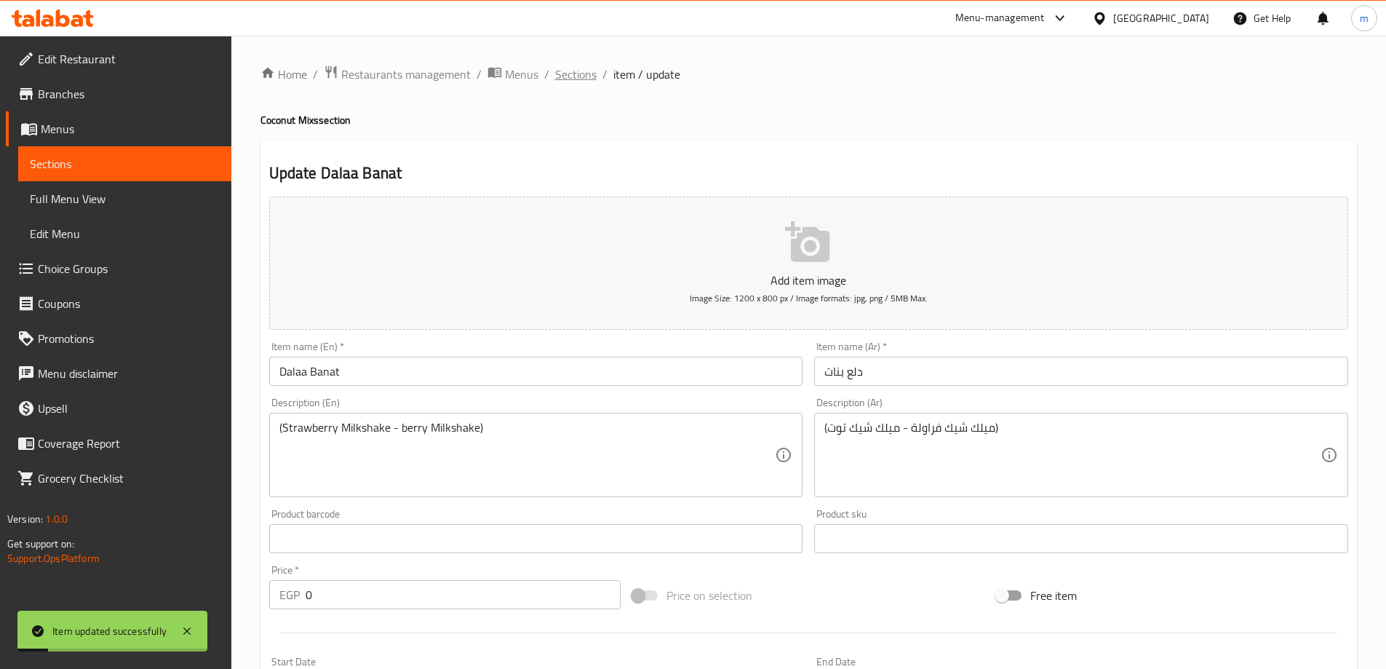
click at [585, 78] on span "Sections" at bounding box center [575, 74] width 41 height 17
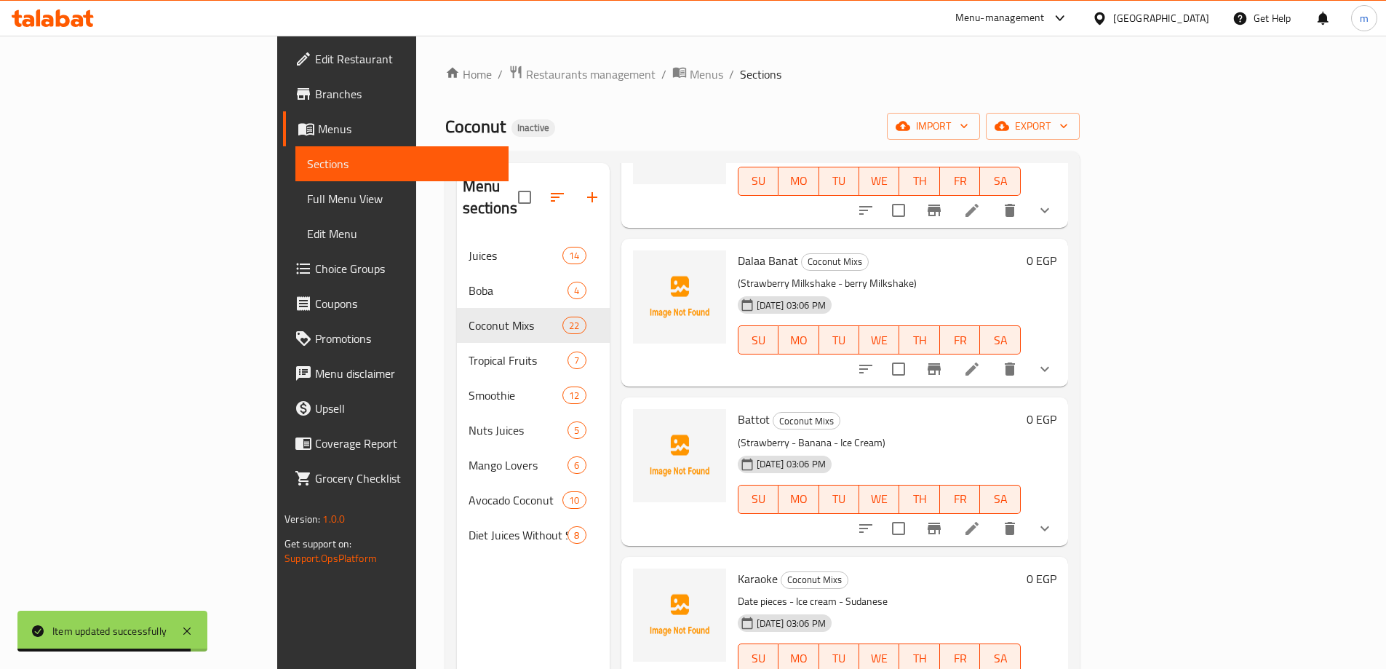
scroll to position [655, 0]
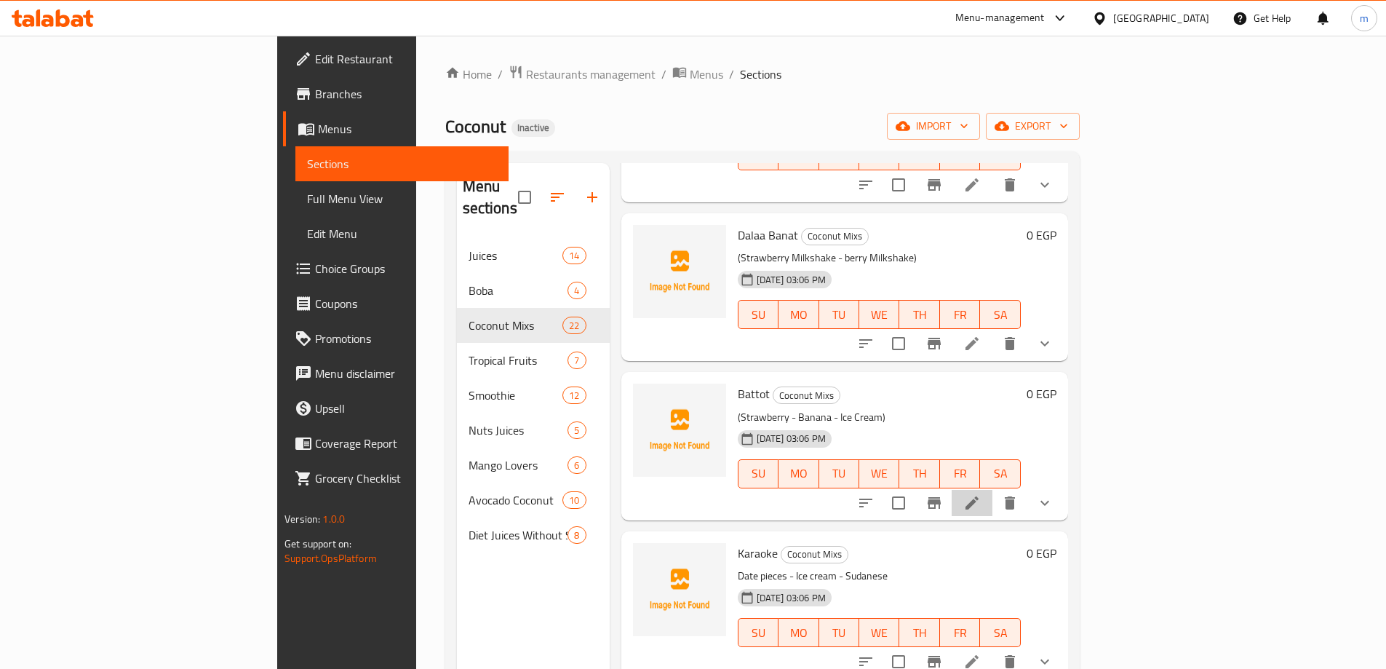
click at [993, 490] on li at bounding box center [972, 503] width 41 height 26
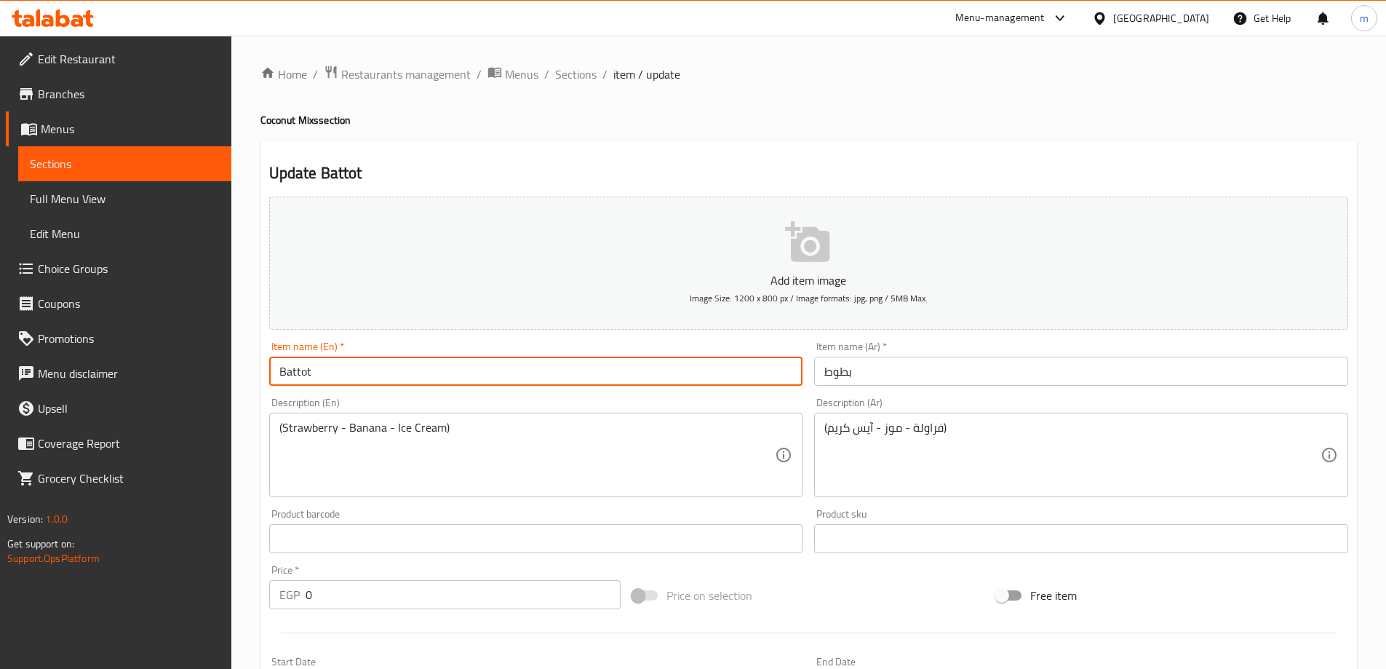
click at [298, 376] on input "Battot" at bounding box center [536, 371] width 534 height 29
click at [358, 373] on input "Batot" at bounding box center [536, 371] width 534 height 29
click at [520, 370] on input "Batot" at bounding box center [536, 371] width 534 height 29
type input "Batot"
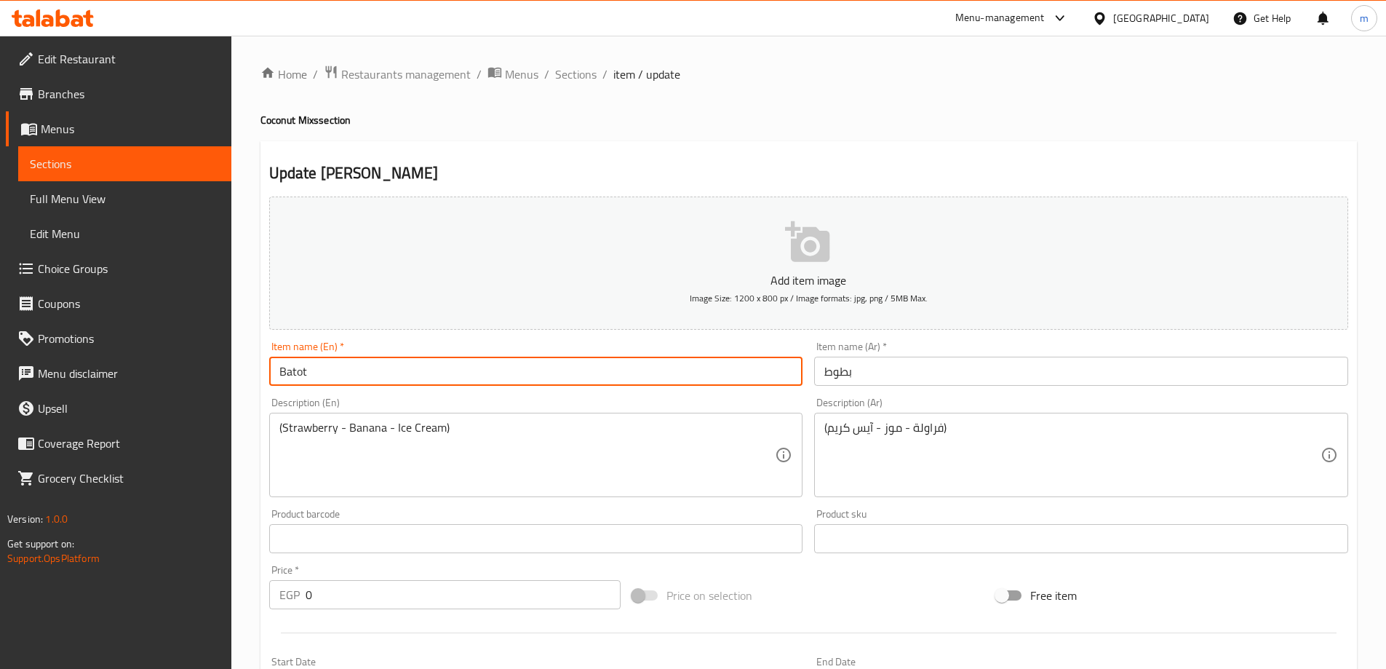
click at [780, 106] on div "Home / Restaurants management / Menus / Sections / item / update Coconut Mixs s…" at bounding box center [809, 548] width 1097 height 967
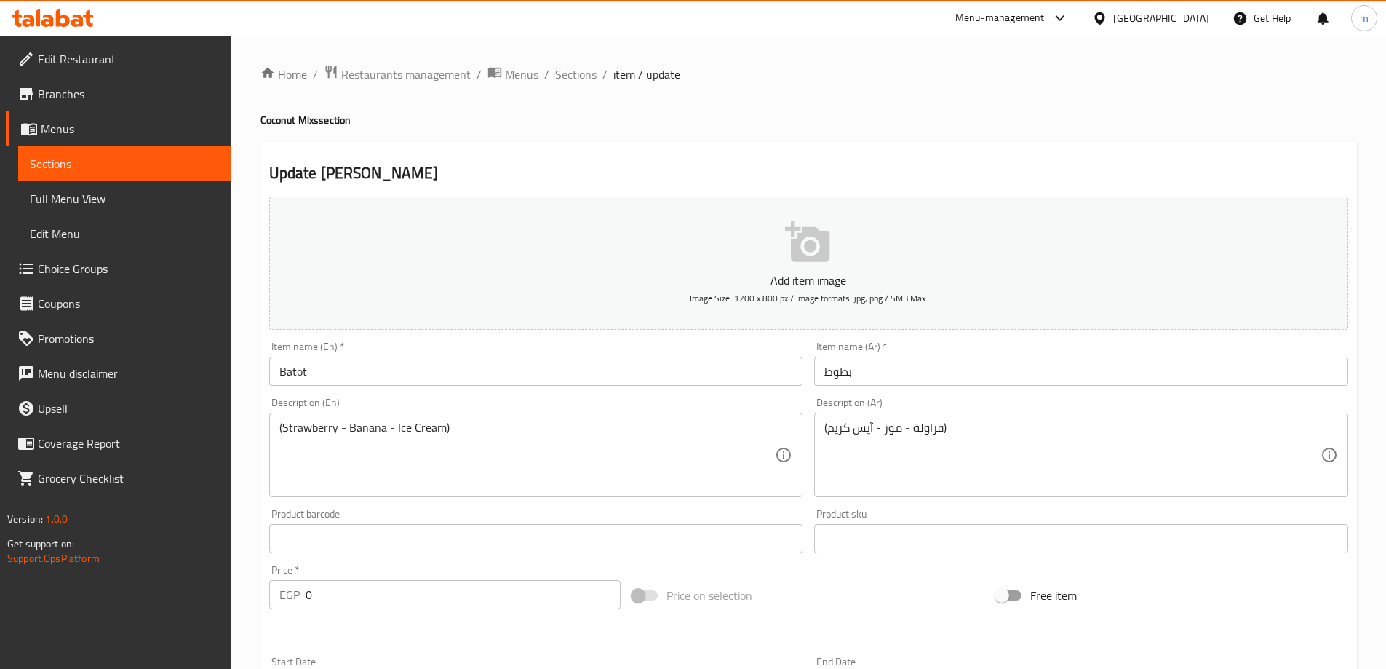
click at [290, 370] on input "Batot" at bounding box center [536, 371] width 534 height 29
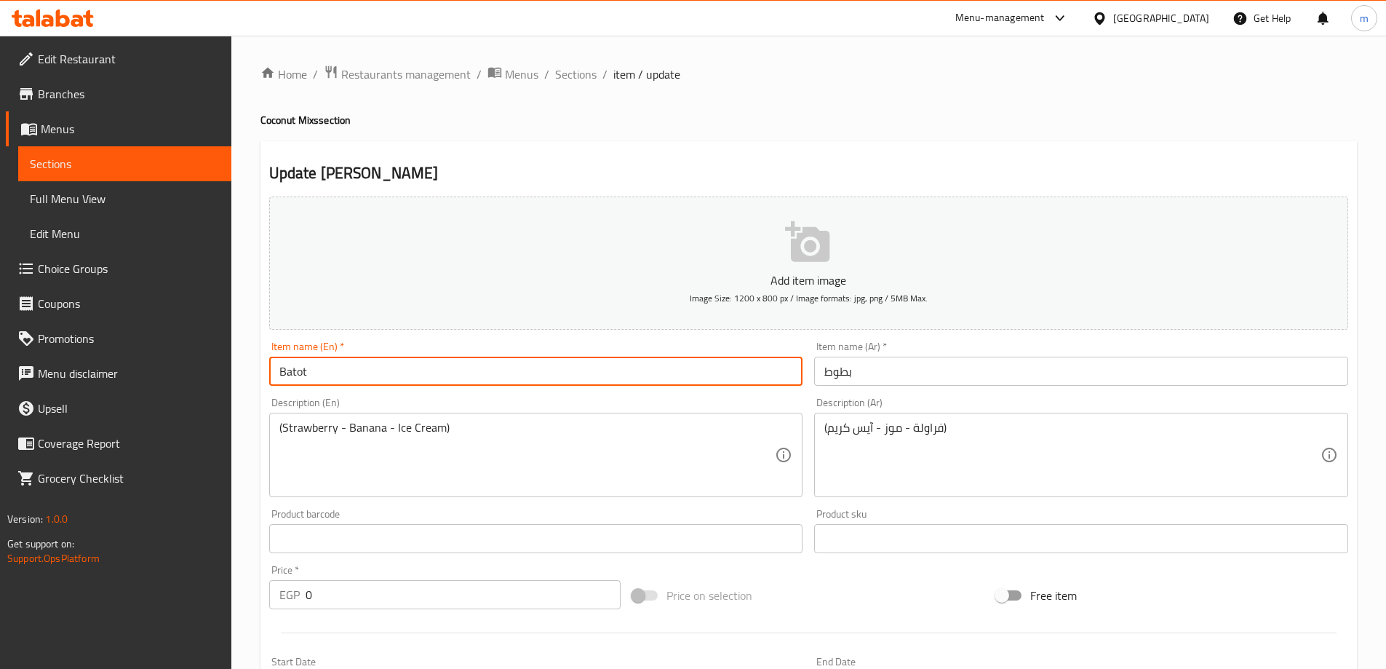
click at [290, 370] on input "Batot" at bounding box center [536, 371] width 534 height 29
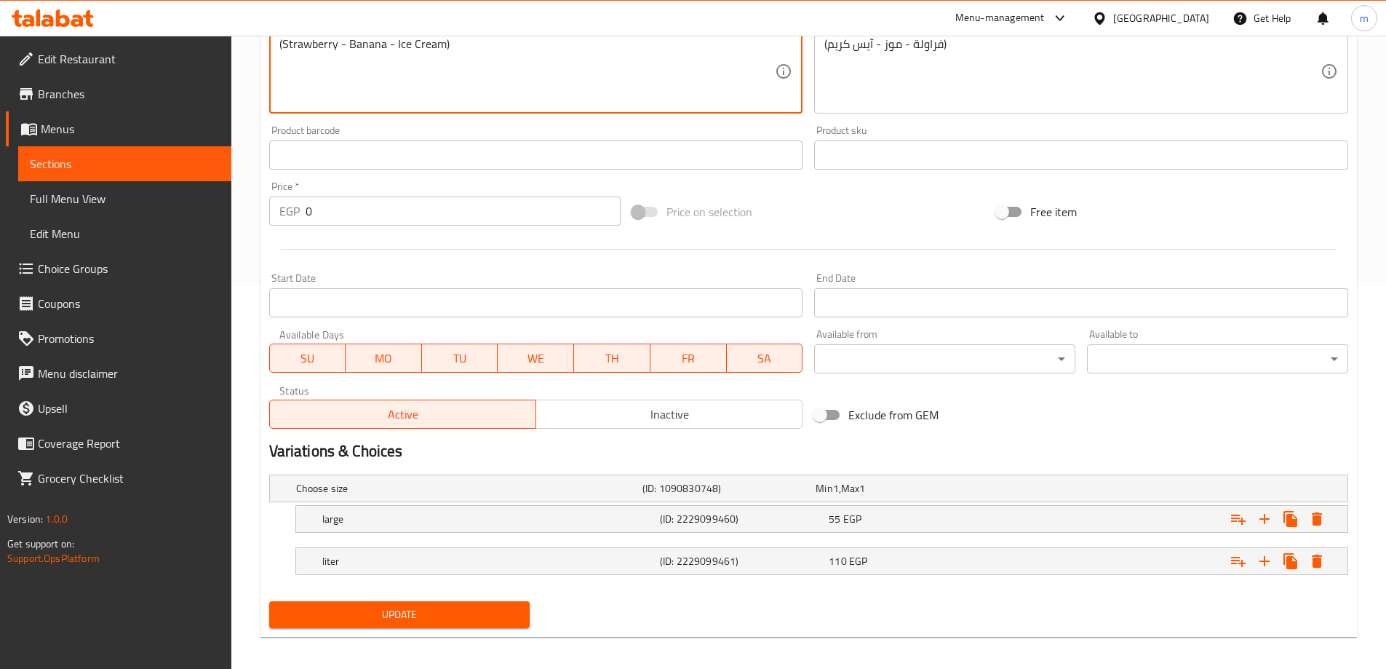
scroll to position [392, 0]
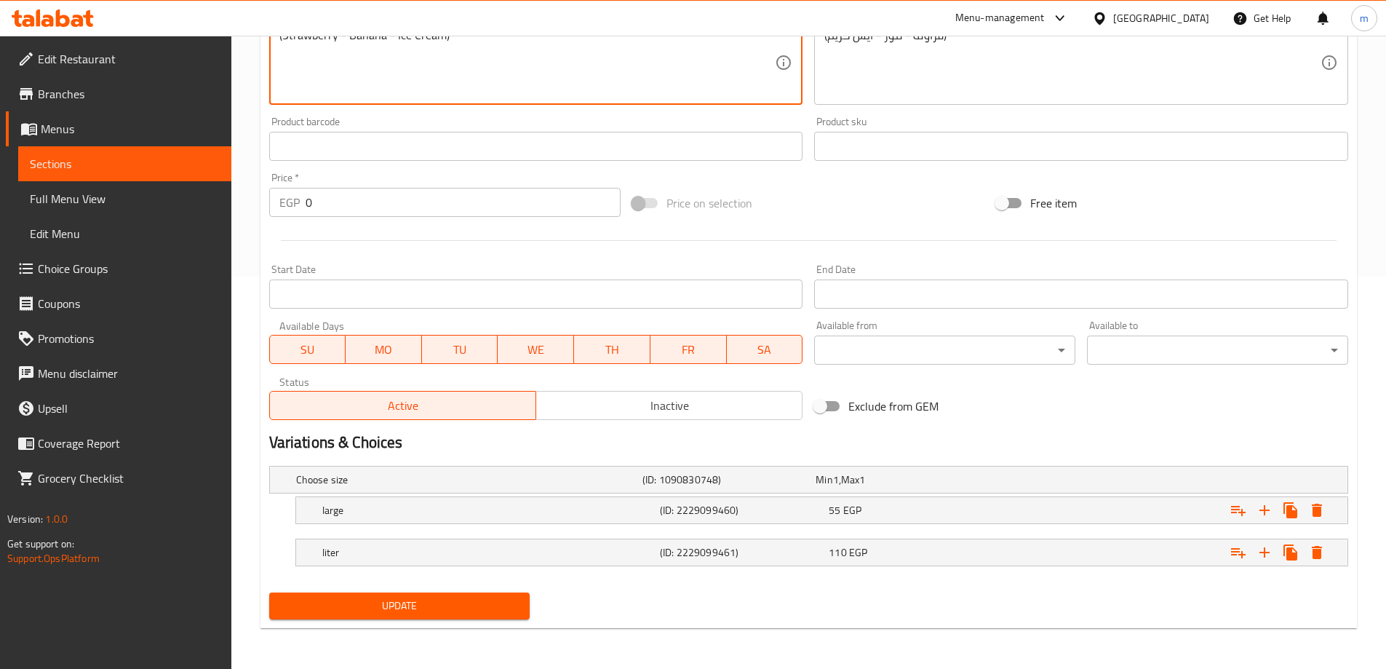
click at [507, 606] on span "Update" at bounding box center [400, 606] width 238 height 18
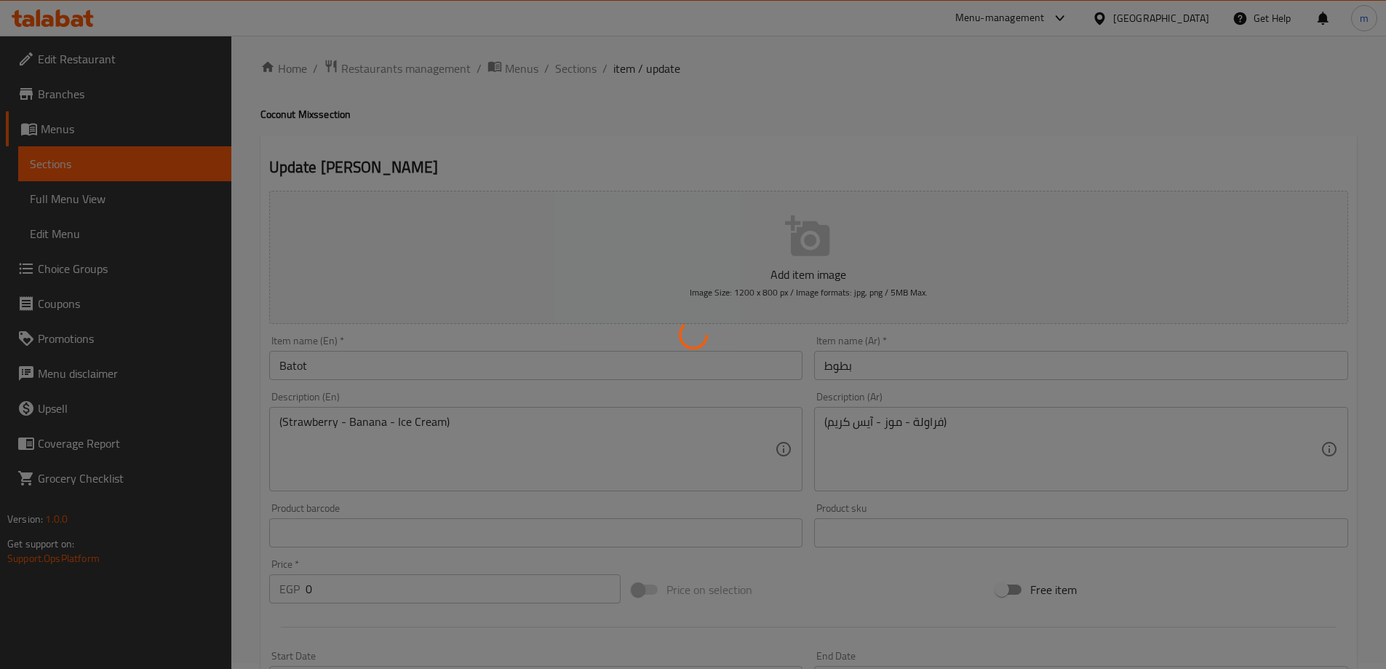
scroll to position [0, 0]
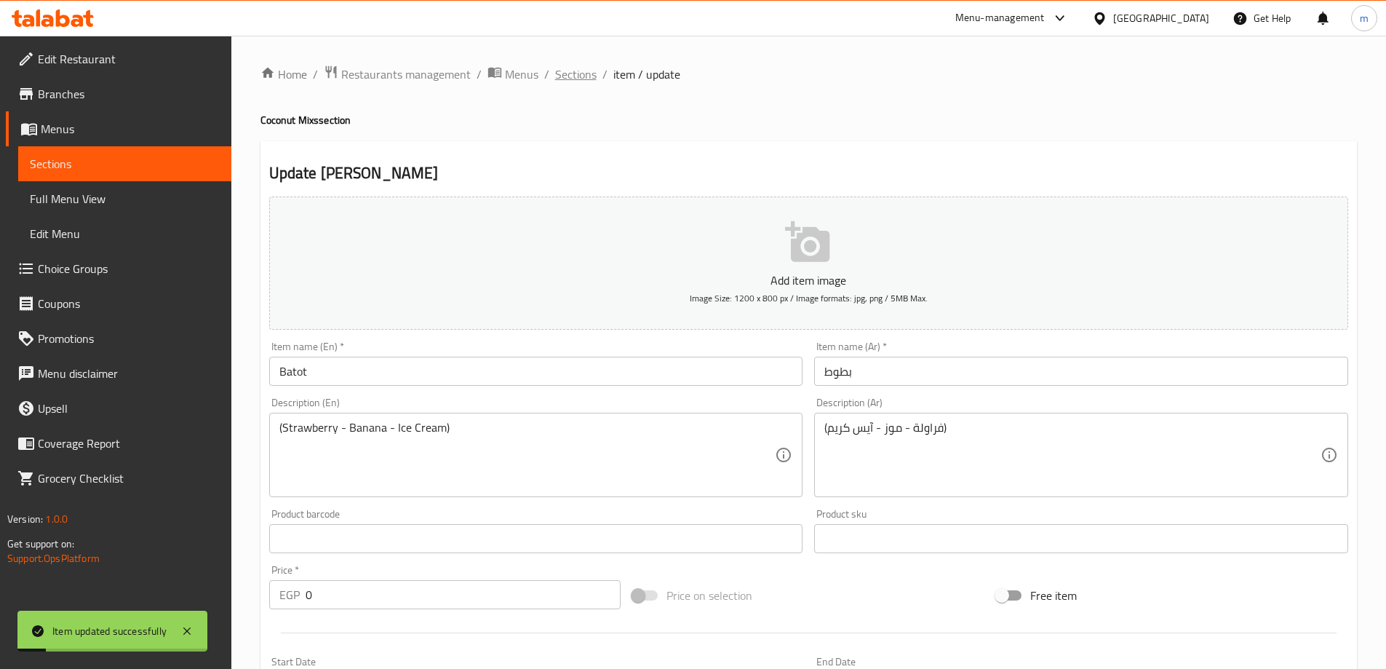
click at [568, 83] on span "Sections" at bounding box center [575, 74] width 41 height 17
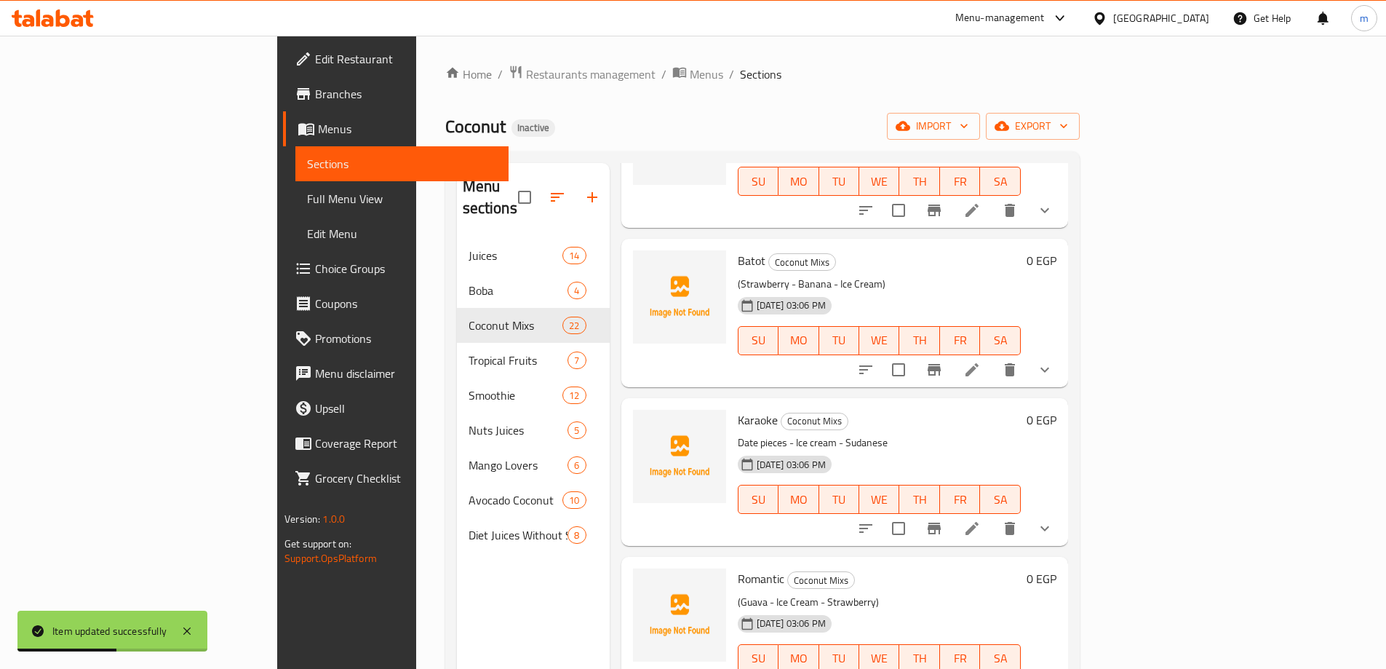
scroll to position [801, 0]
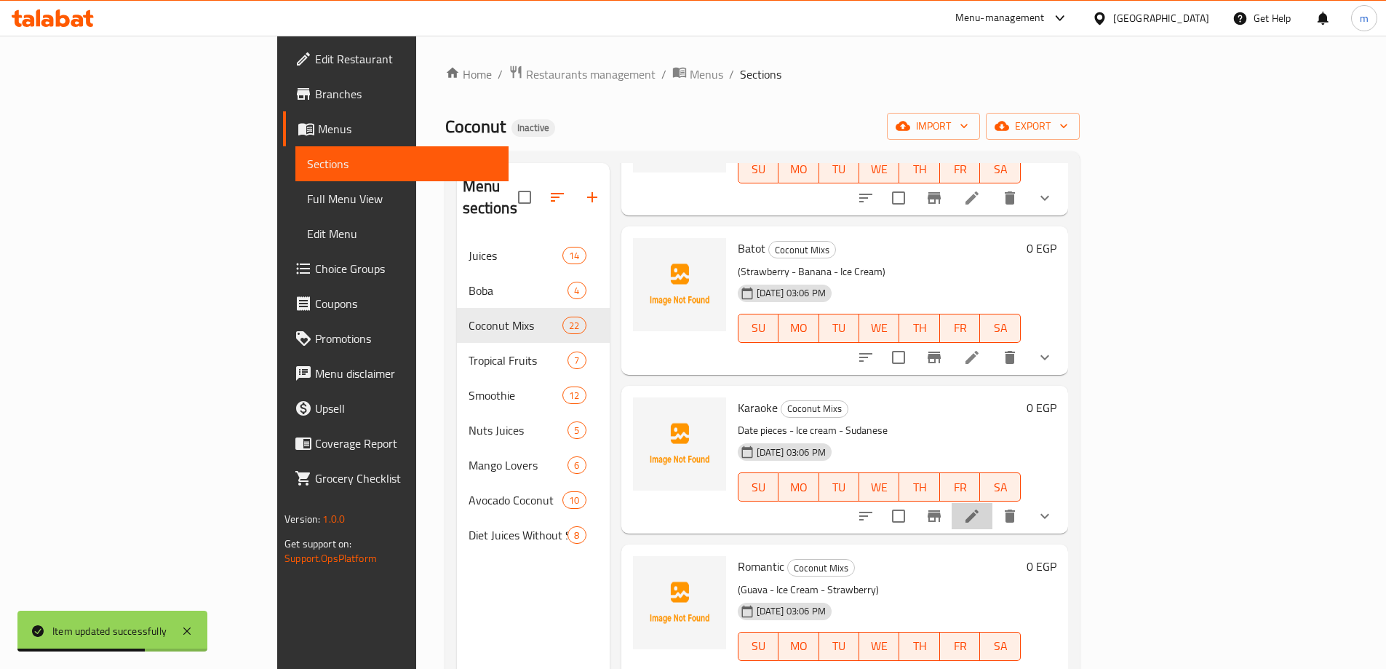
click at [993, 503] on li at bounding box center [972, 516] width 41 height 26
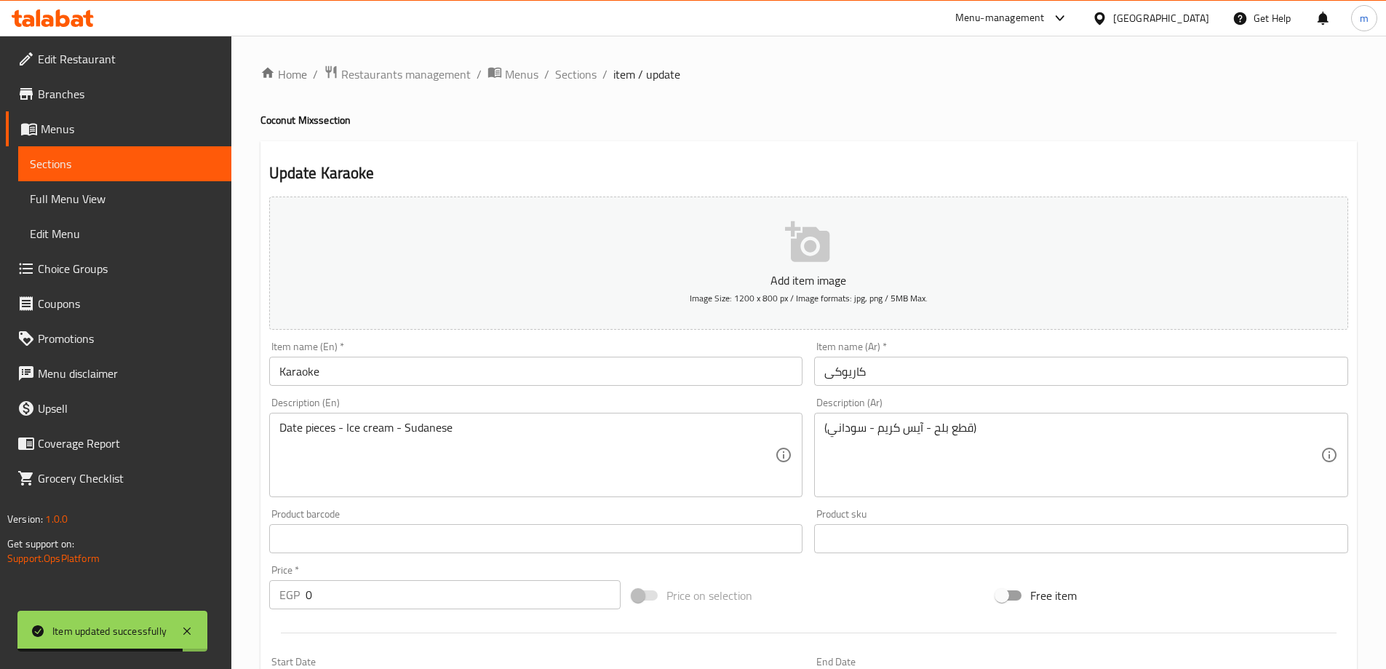
click at [876, 375] on input "كاريوكى" at bounding box center [1081, 371] width 534 height 29
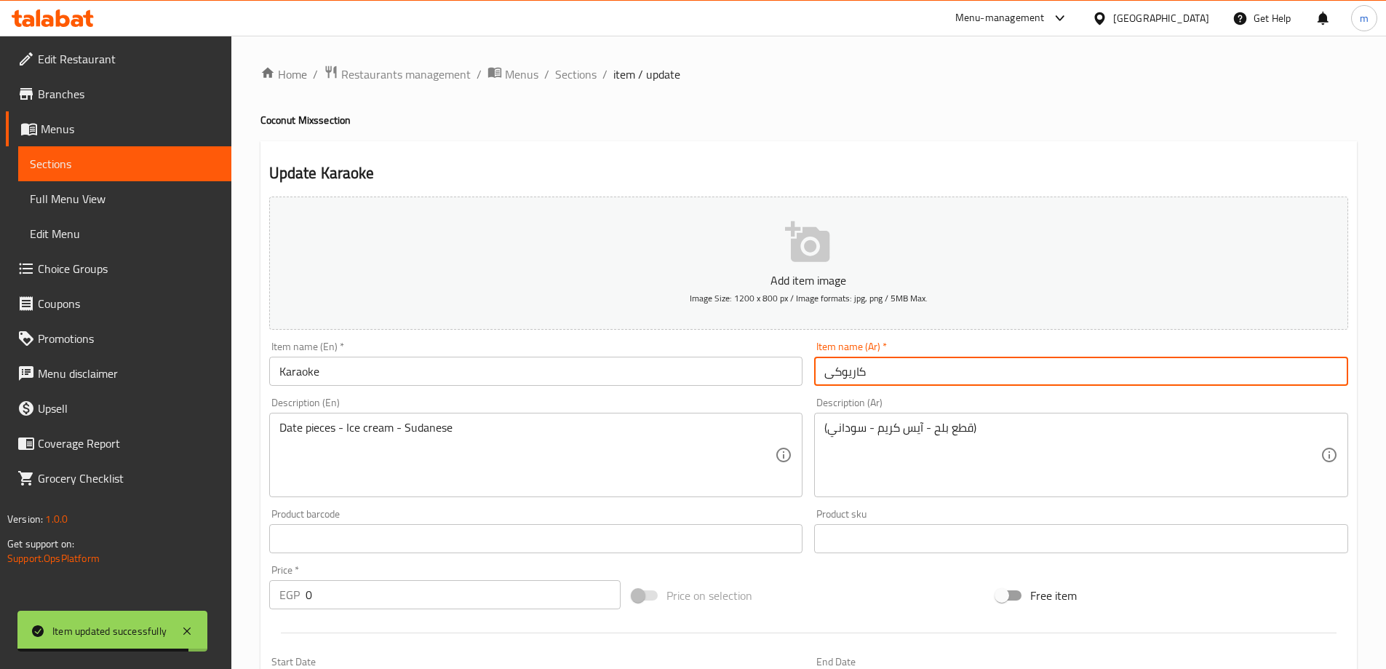
click at [876, 375] on input "كاريوكى" at bounding box center [1081, 371] width 534 height 29
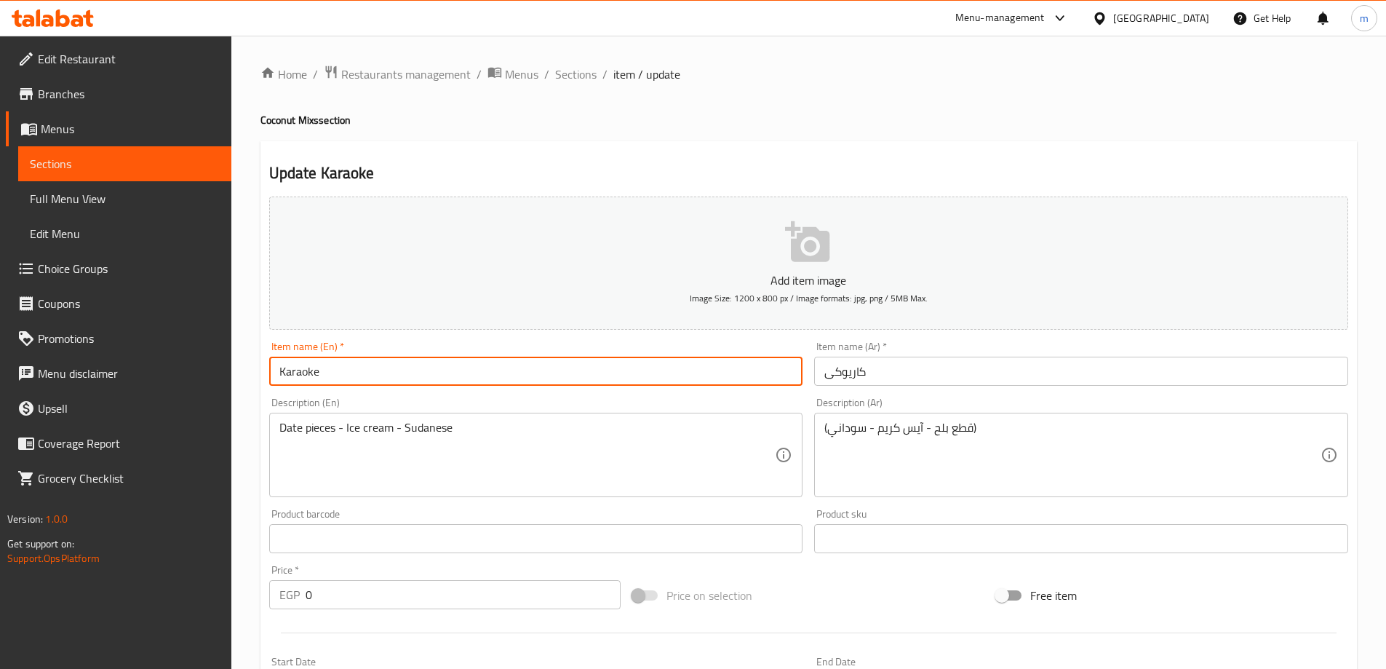
click at [382, 368] on input "Karaoke" at bounding box center [536, 371] width 534 height 29
paste input "Cairoke"
click at [298, 373] on input "Cairokee" at bounding box center [536, 371] width 534 height 29
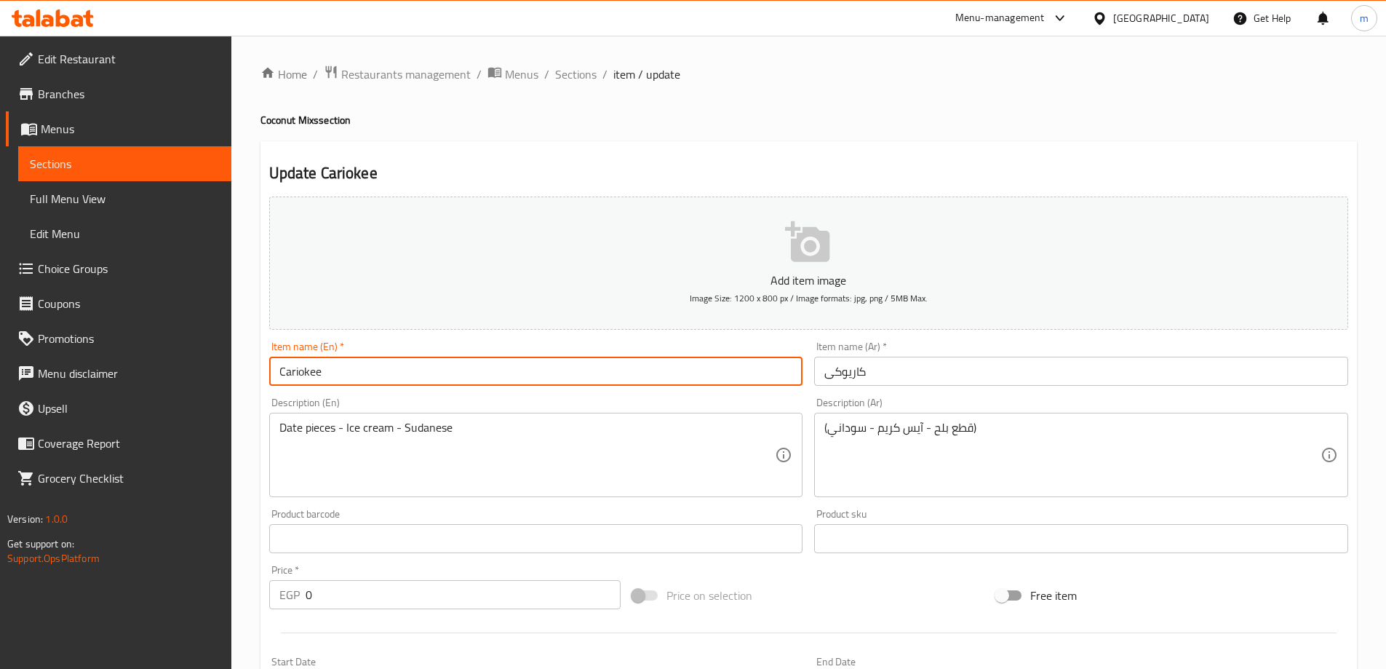
type input "Cariokee"
click at [539, 160] on div "Update Cariokee Add item image Image Size: 1200 x 800 px / Image formats: jpg, …" at bounding box center [809, 580] width 1097 height 879
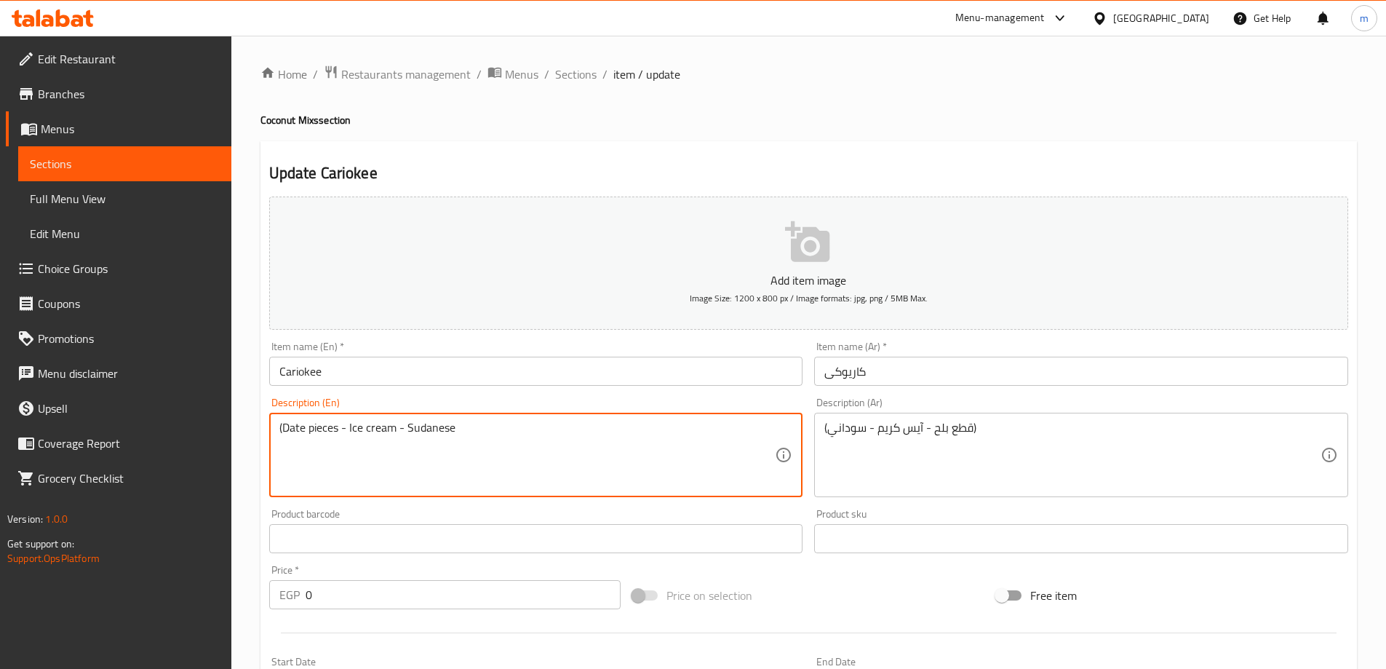
click at [467, 428] on textarea "(Date pieces - Ice cream - Sudanese" at bounding box center [527, 455] width 496 height 69
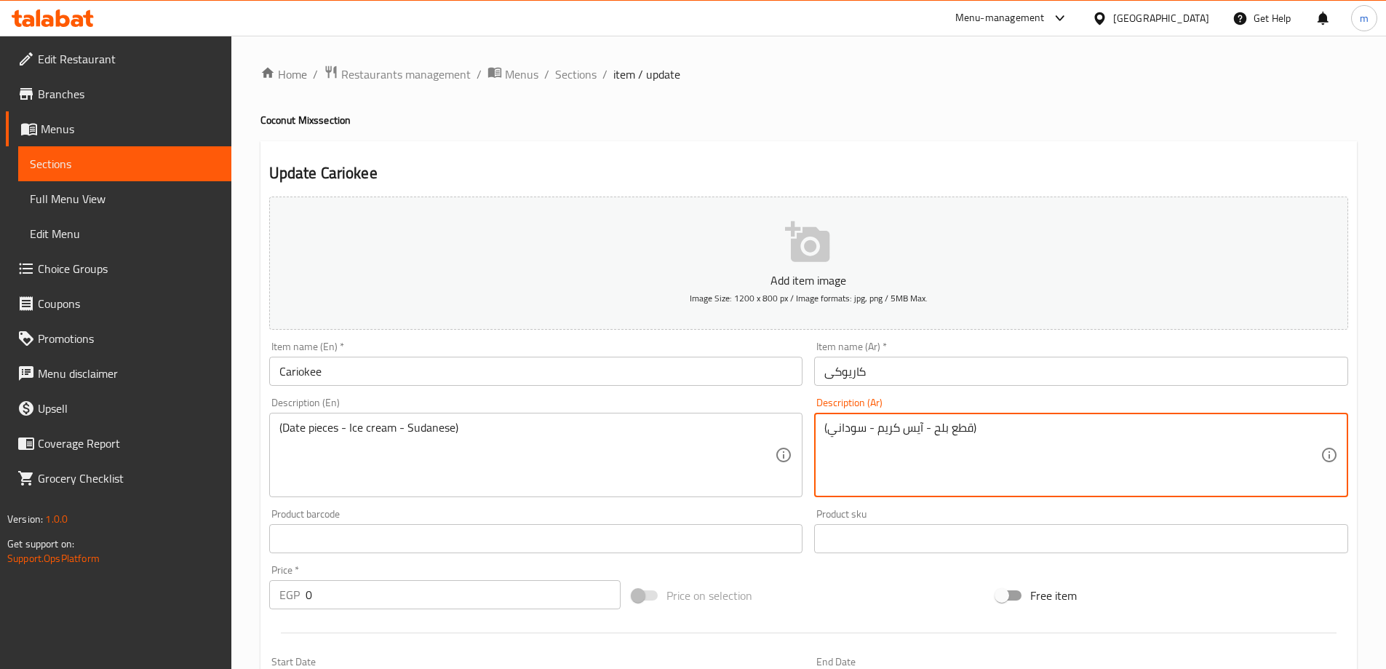
drag, startPoint x: 864, startPoint y: 433, endPoint x: 831, endPoint y: 426, distance: 33.6
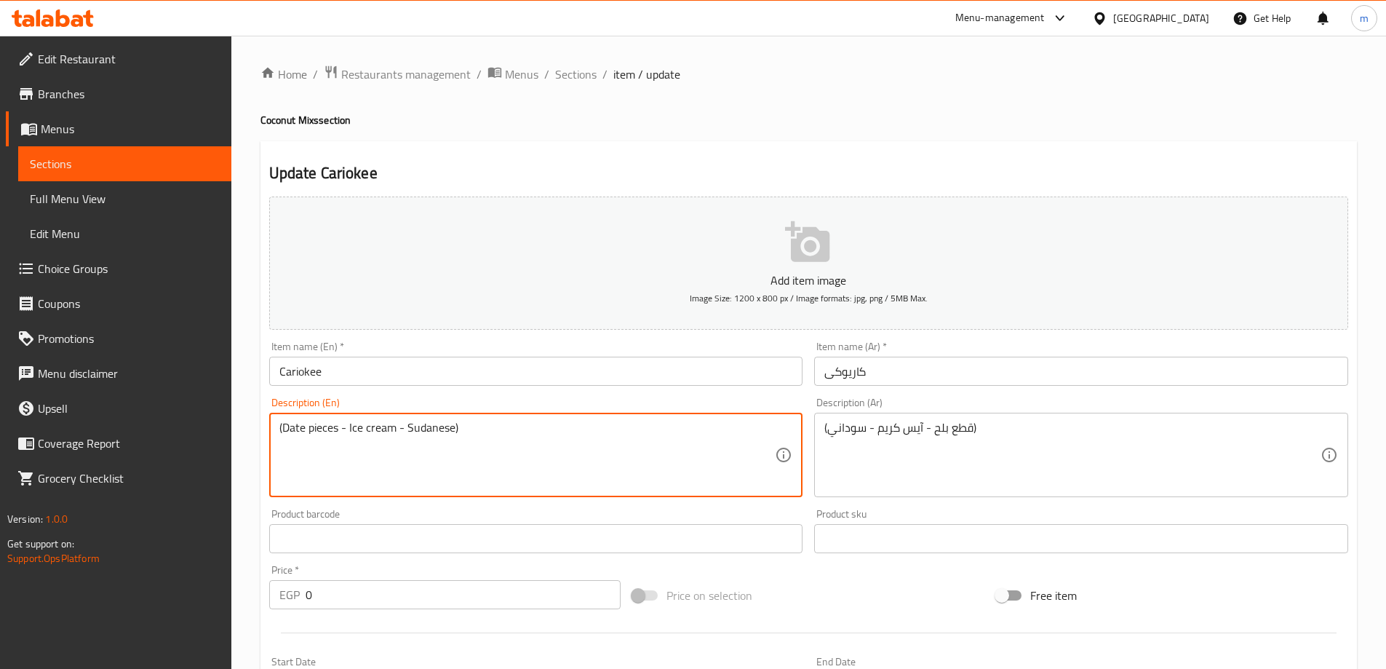
click at [426, 436] on textarea "(Date pieces - Ice cream - Sudanese)" at bounding box center [527, 455] width 496 height 69
paste textarea "Peanut"
click at [305, 432] on textarea "(Date pieces - Ice cream - Peanut)" at bounding box center [527, 455] width 496 height 69
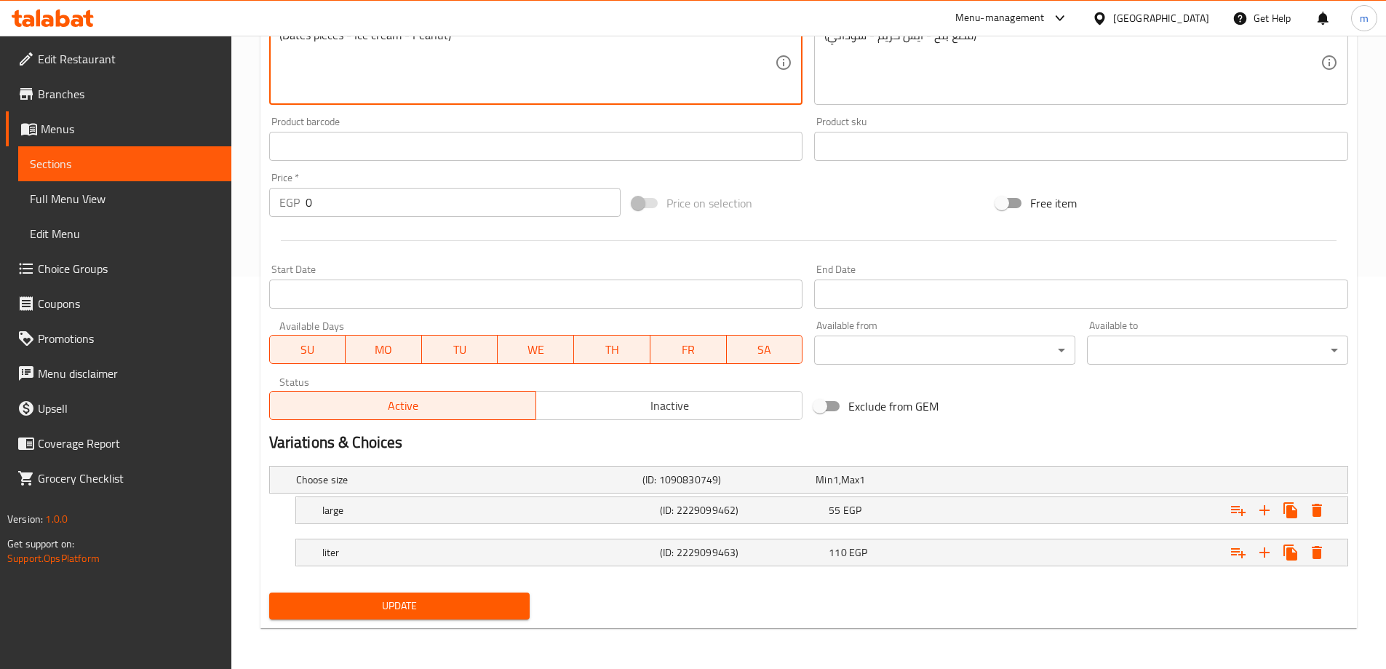
type textarea "(Dates pieces - Ice cream - Peanut)"
click at [410, 595] on button "Update" at bounding box center [399, 605] width 261 height 27
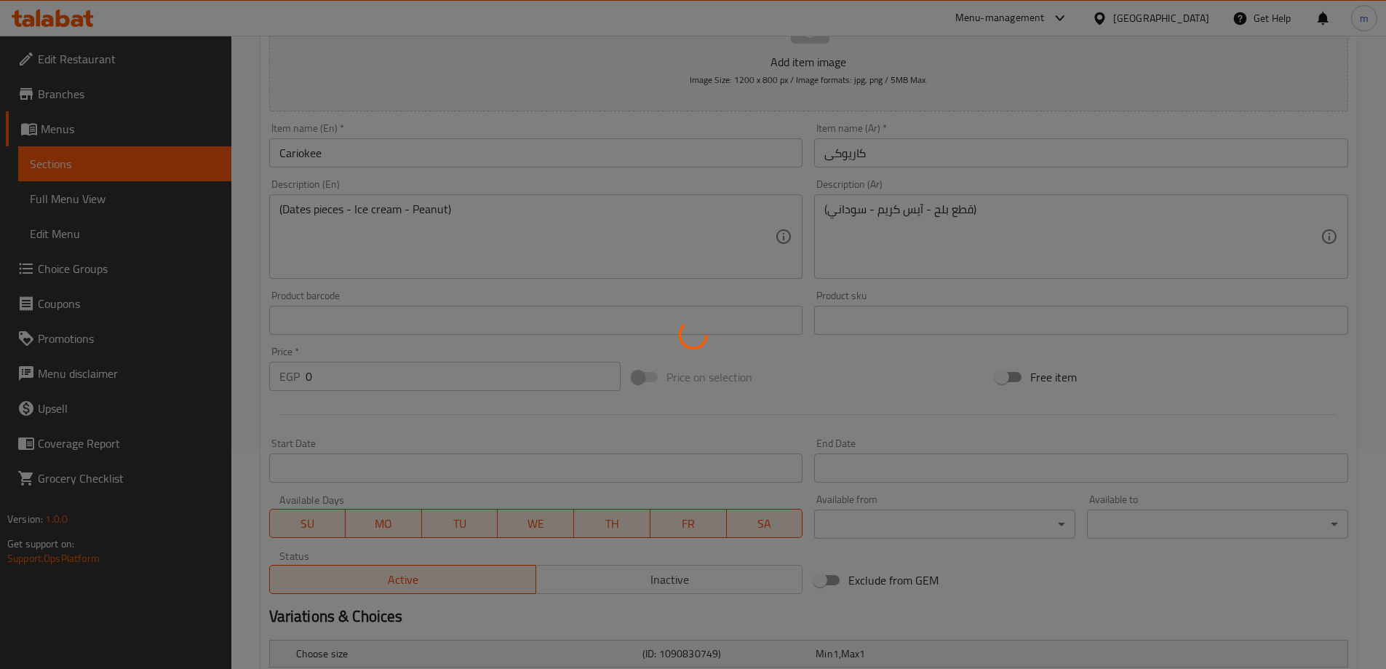
scroll to position [0, 0]
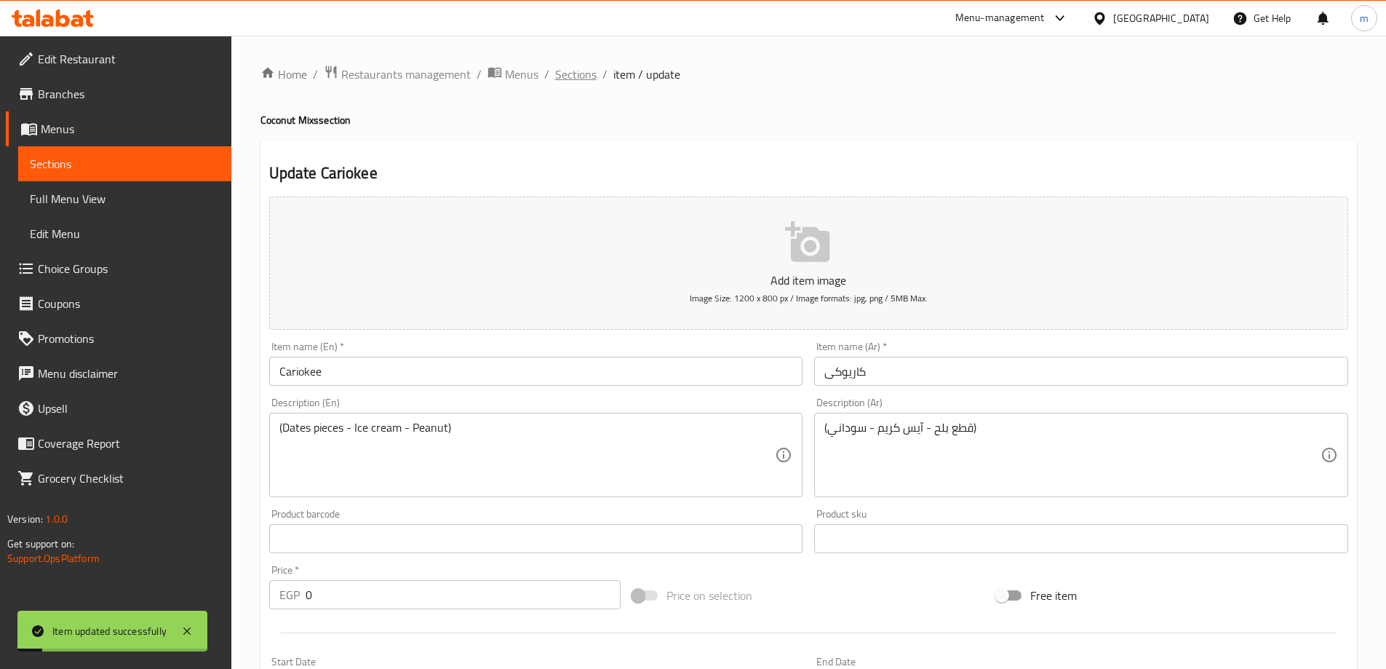
click at [571, 68] on span "Sections" at bounding box center [575, 74] width 41 height 17
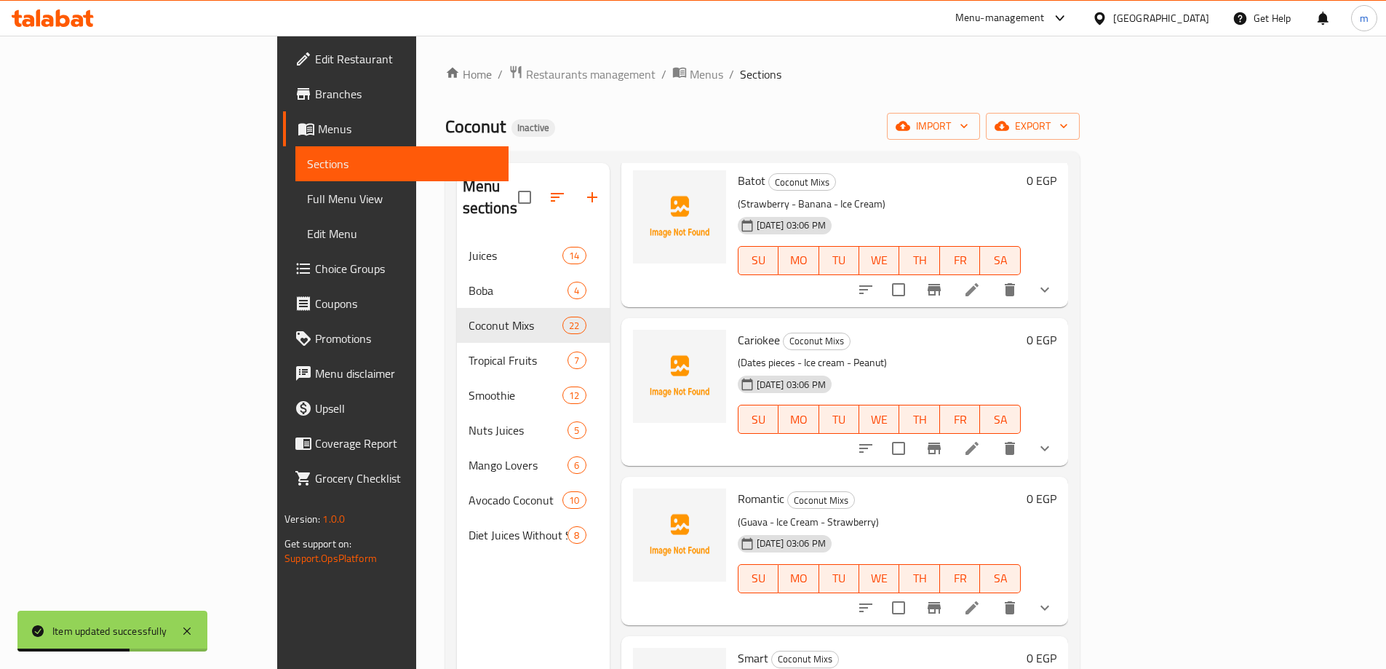
scroll to position [873, 0]
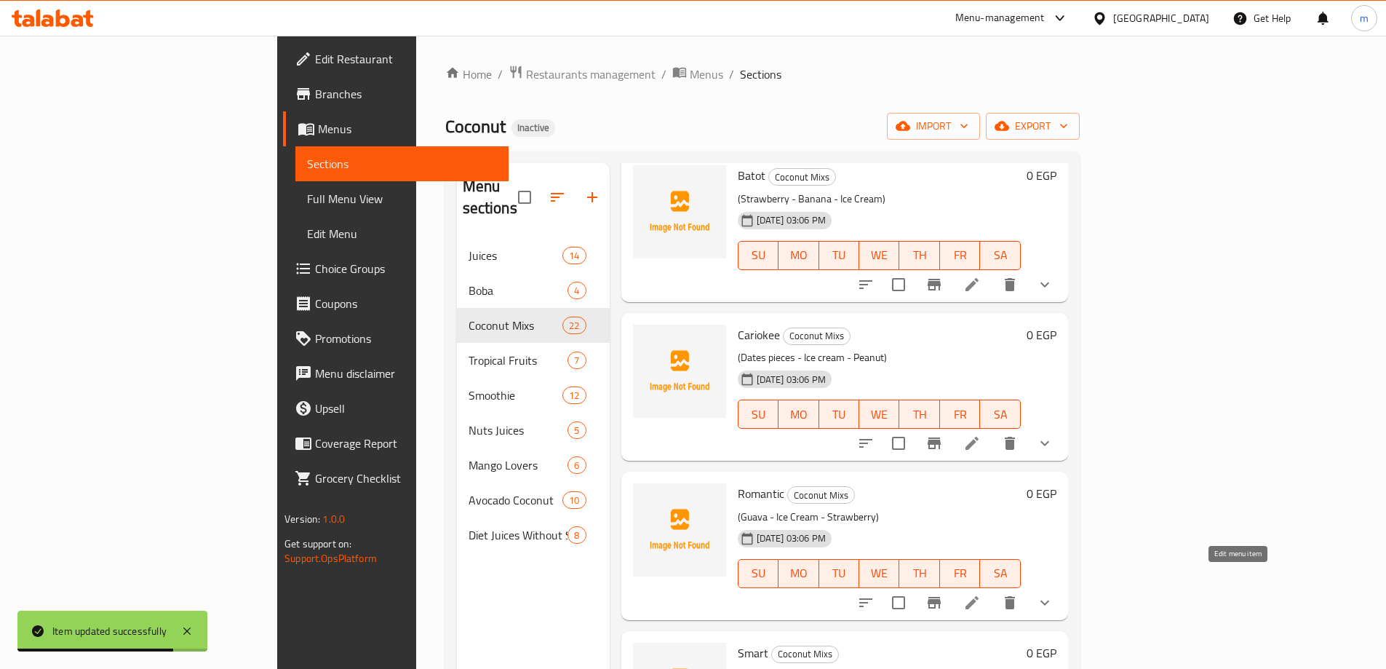
click at [981, 594] on icon at bounding box center [972, 602] width 17 height 17
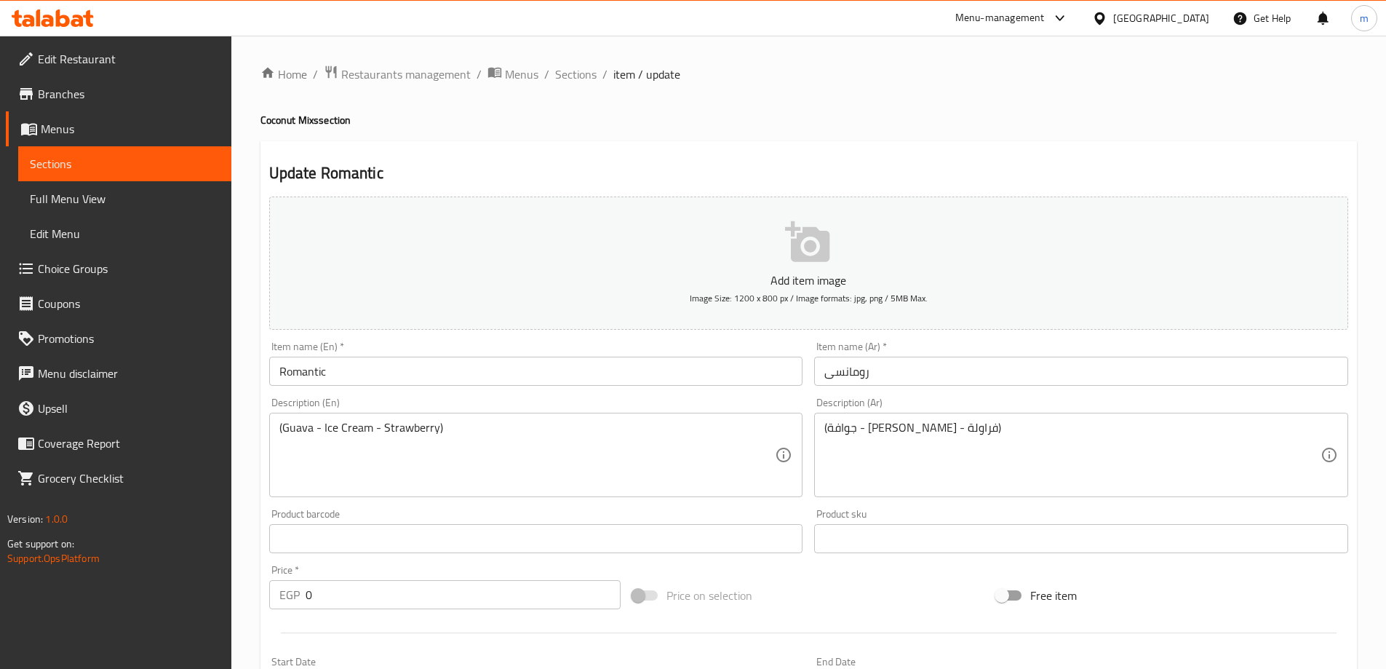
click at [434, 376] on input "Romantic" at bounding box center [536, 371] width 534 height 29
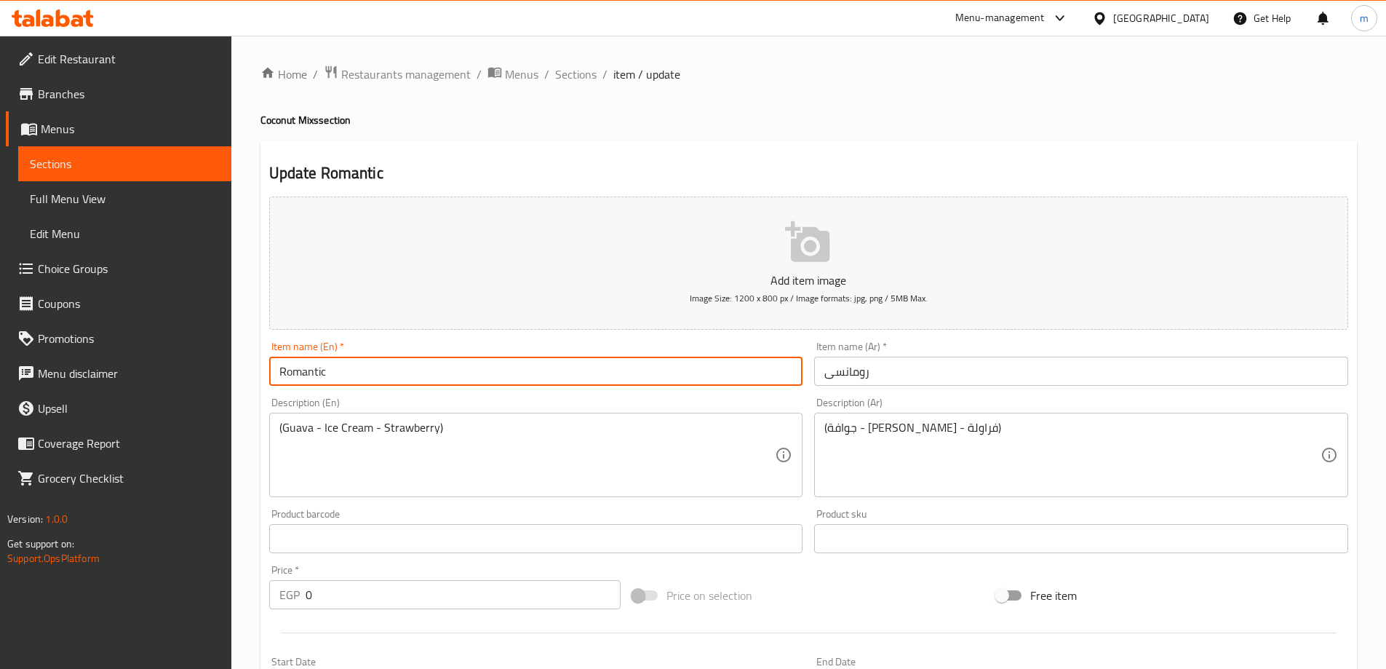
click at [434, 376] on input "Romantic" at bounding box center [536, 371] width 534 height 29
type input "Romance"
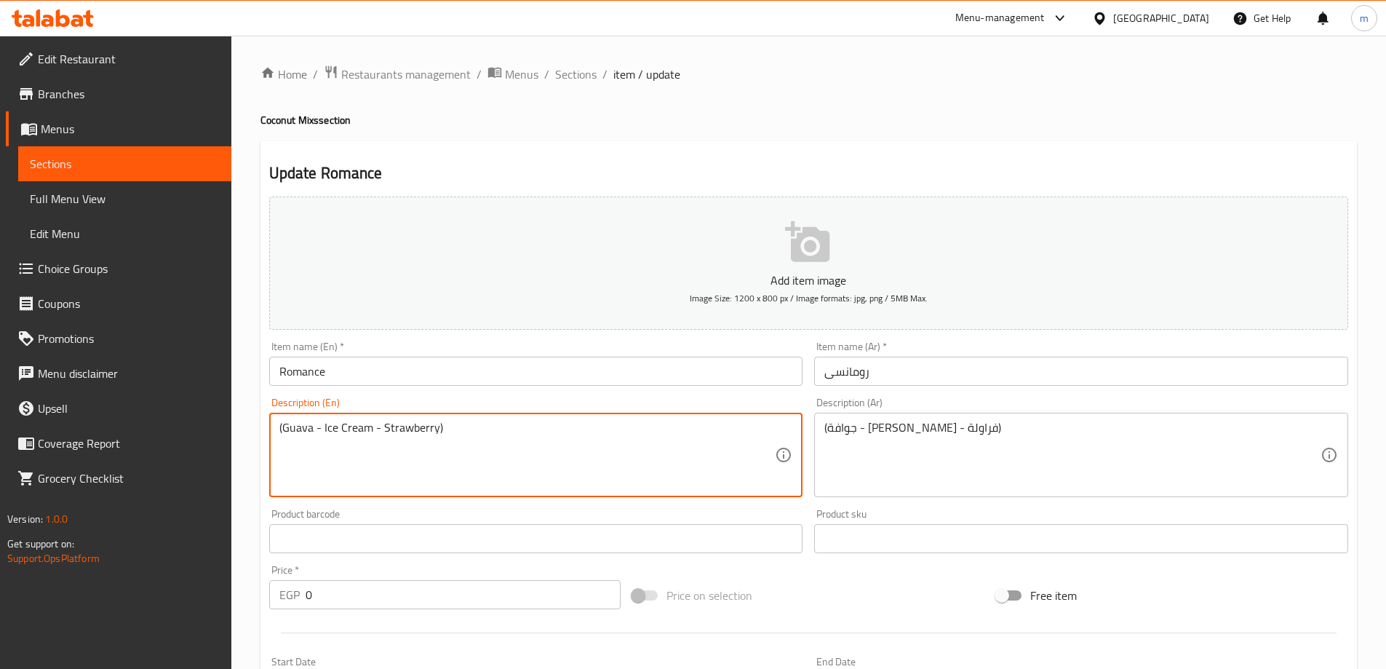
scroll to position [392, 0]
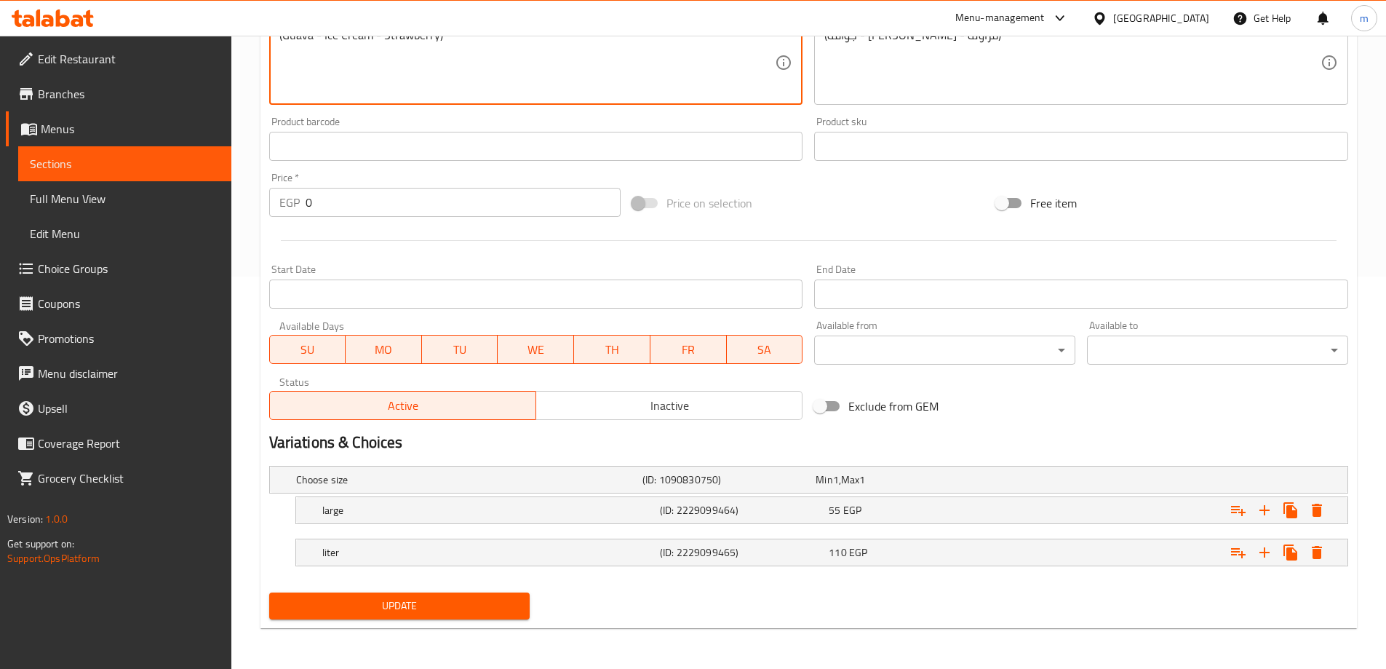
click at [481, 608] on span "Update" at bounding box center [400, 606] width 238 height 18
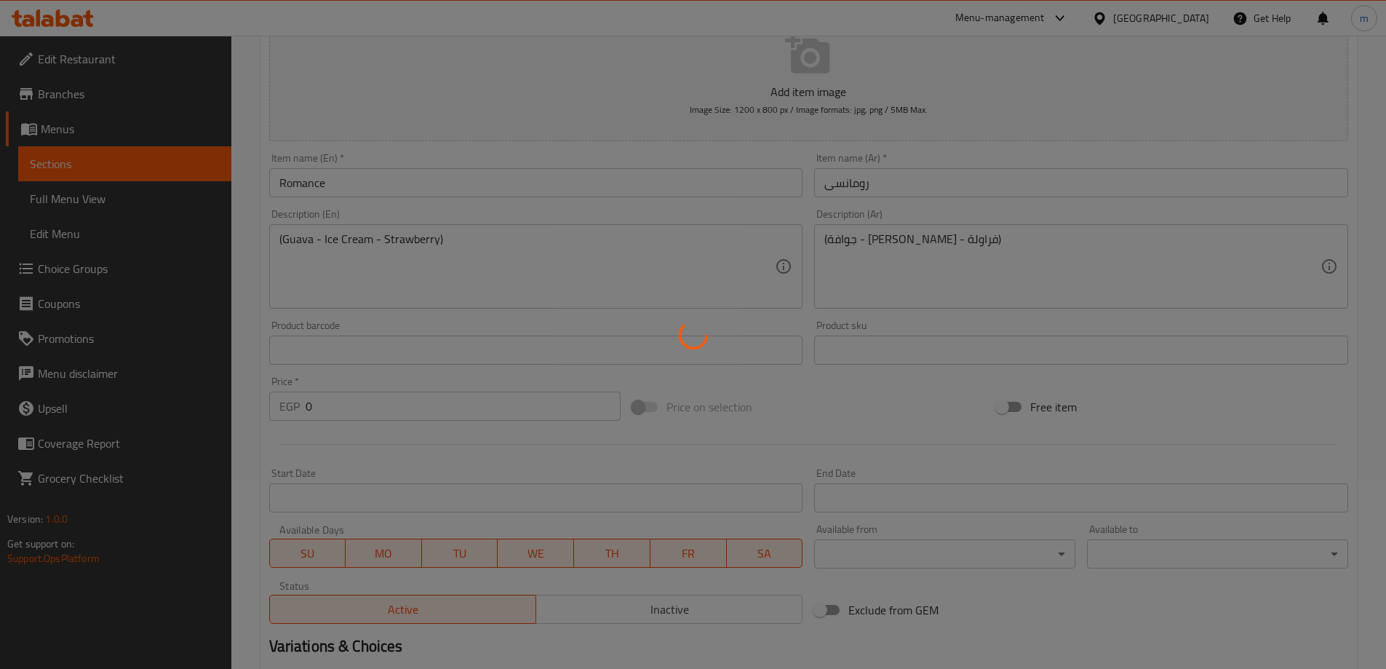
scroll to position [0, 0]
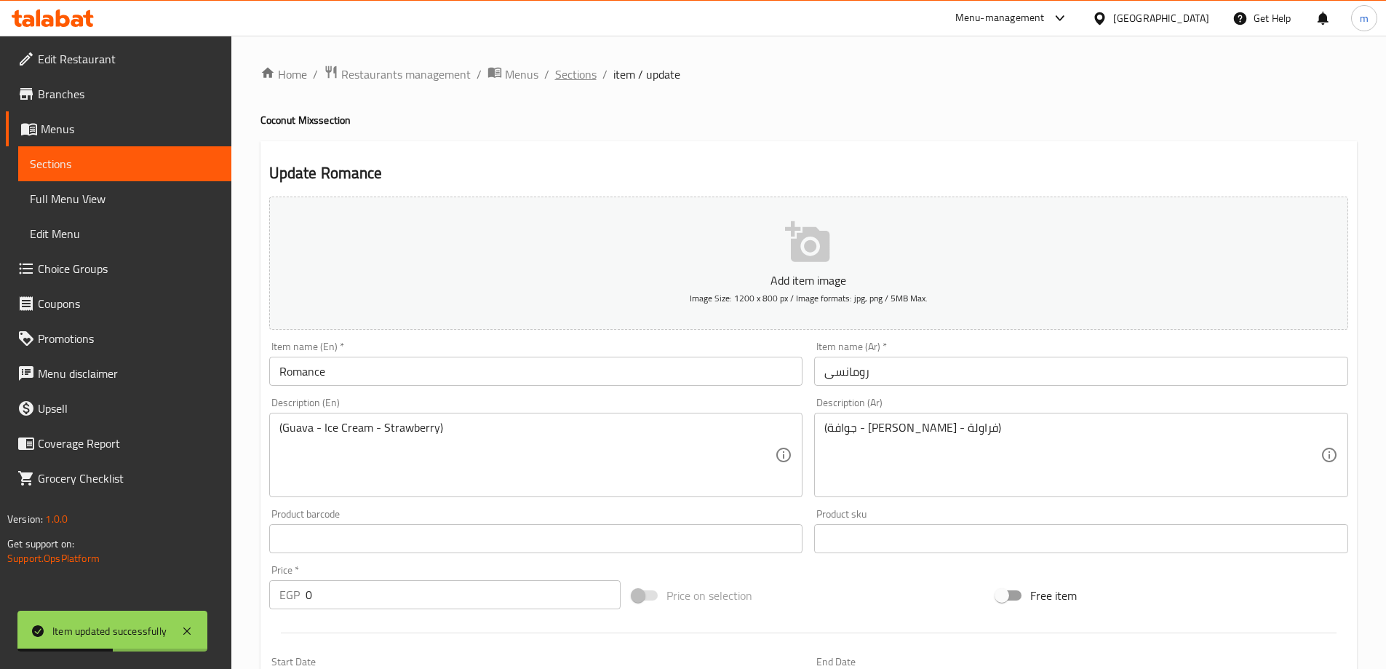
click at [584, 73] on span "Sections" at bounding box center [575, 74] width 41 height 17
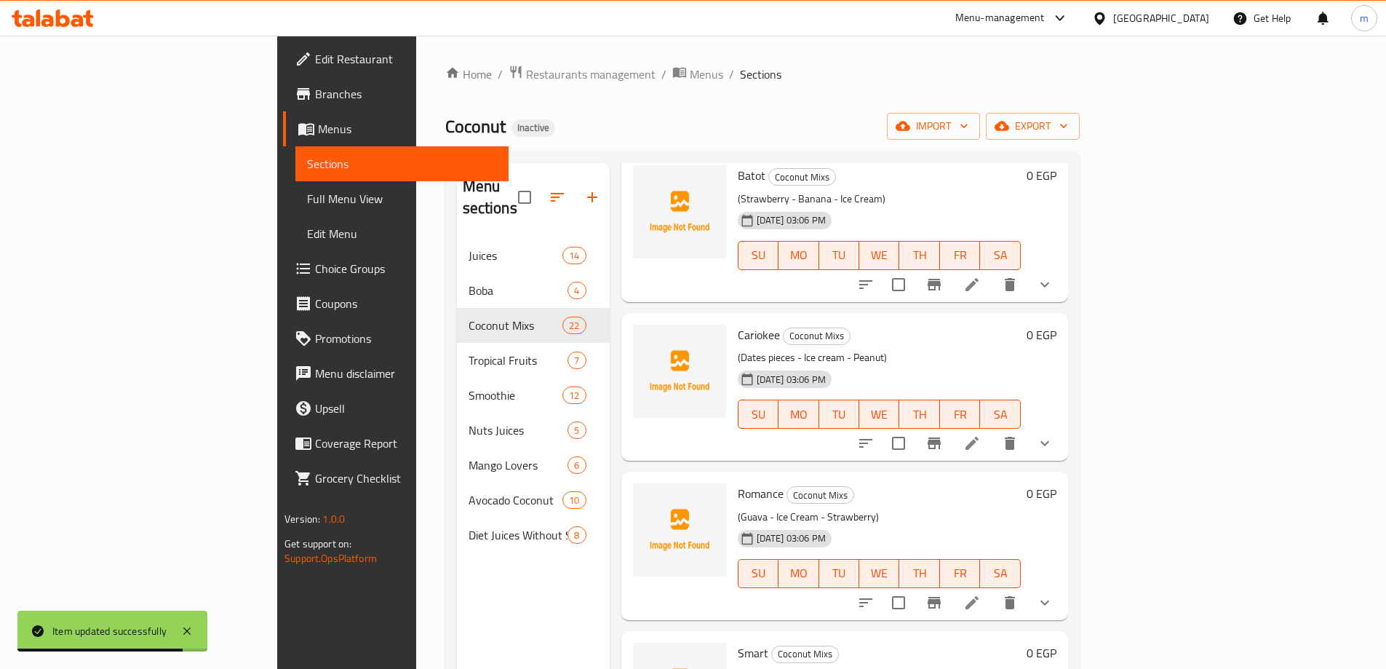
scroll to position [1019, 0]
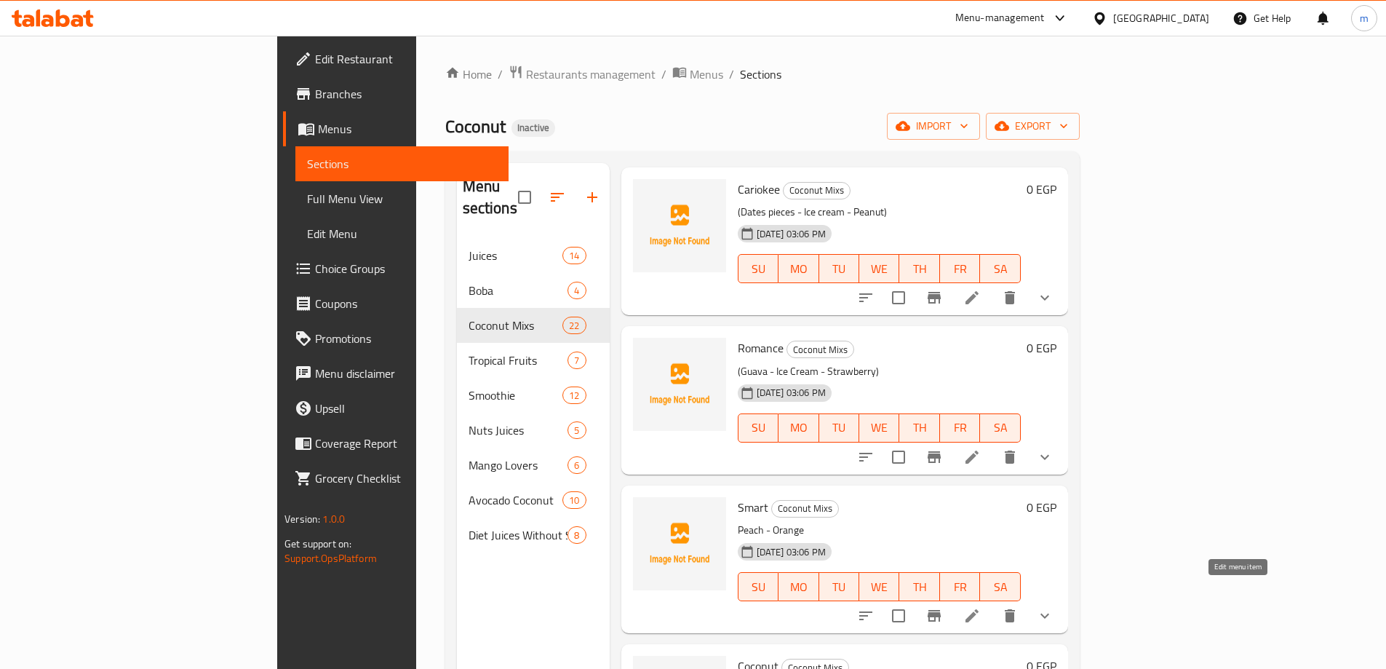
click at [981, 607] on icon at bounding box center [972, 615] width 17 height 17
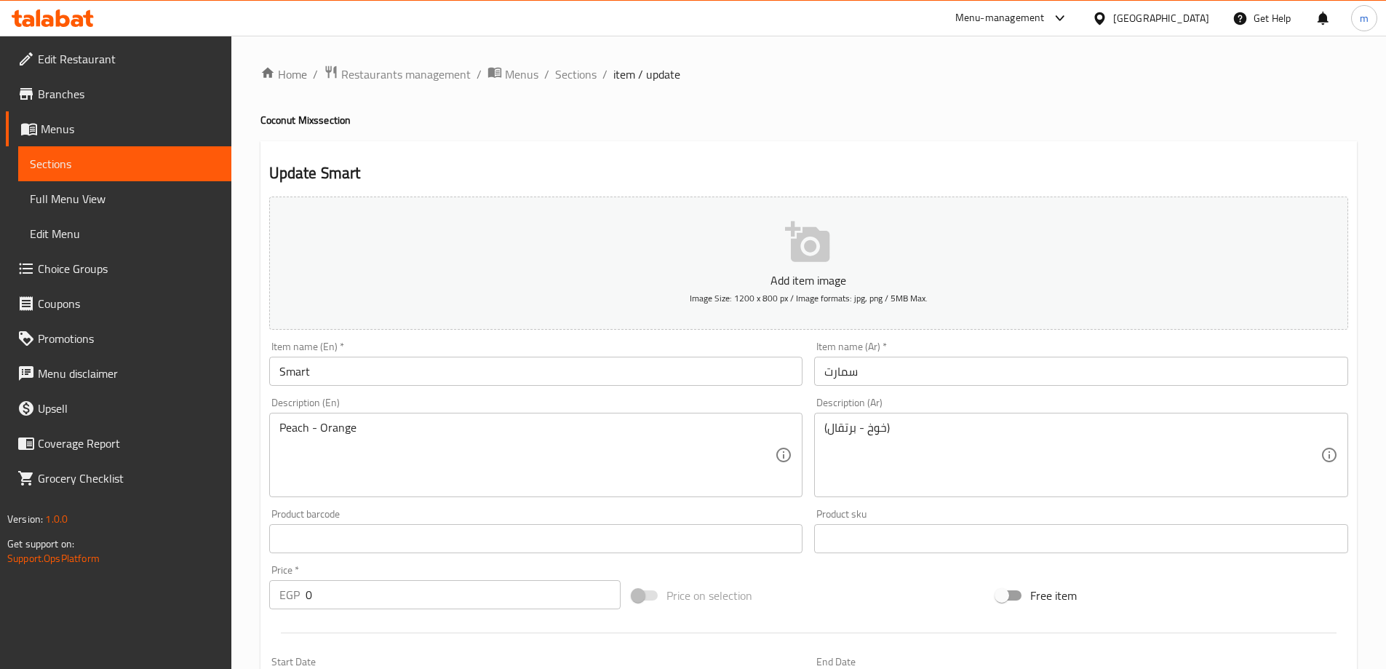
drag, startPoint x: 279, startPoint y: 426, endPoint x: 299, endPoint y: 436, distance: 22.1
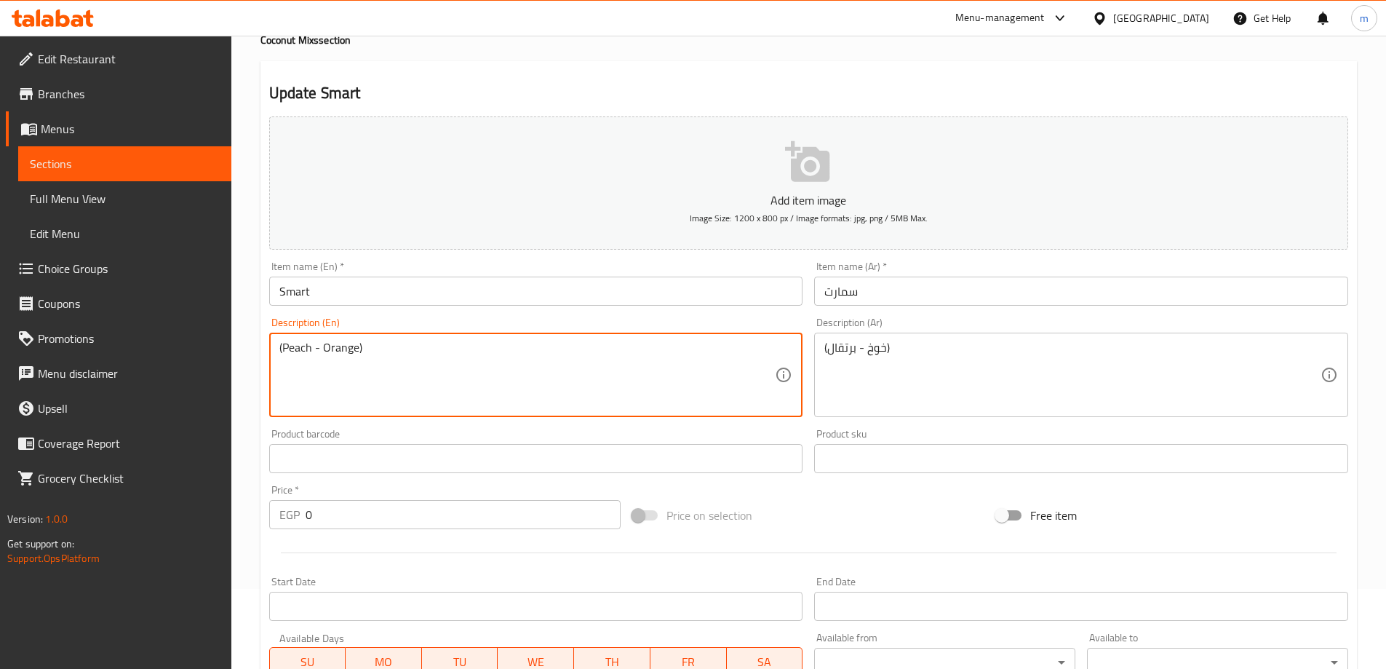
scroll to position [392, 0]
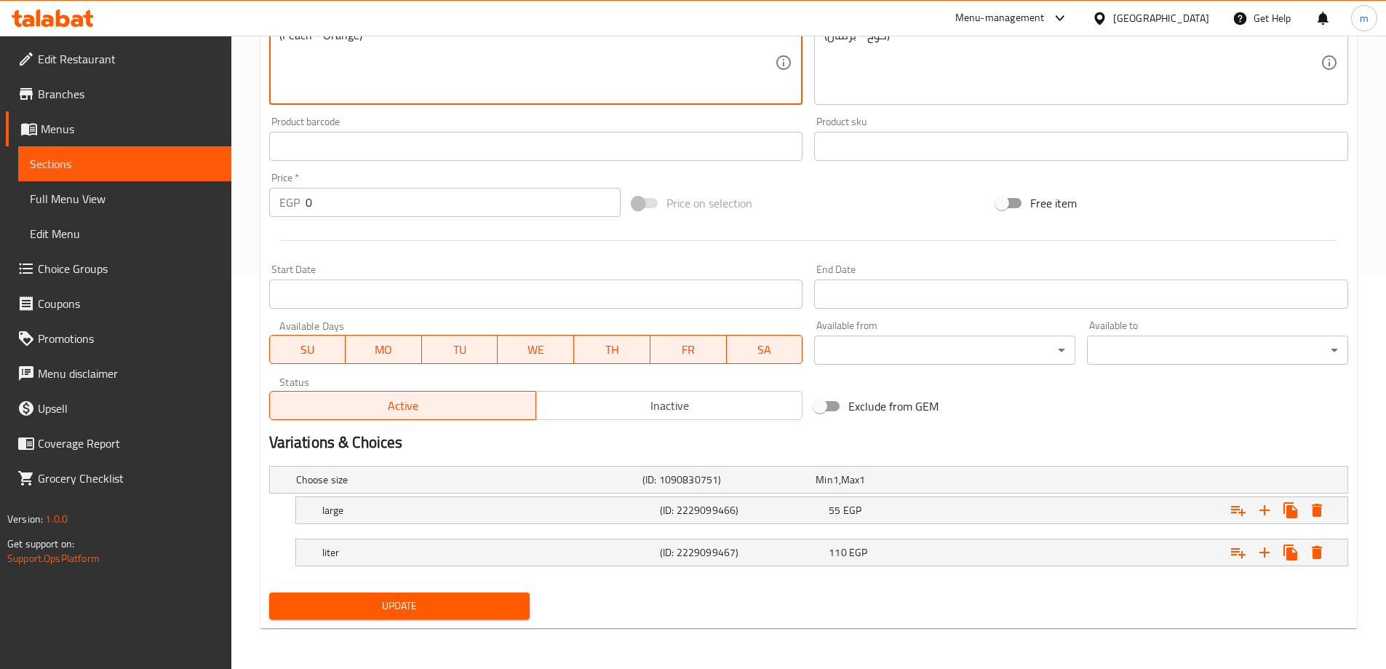
type textarea "(Peach - Orange)"
click at [393, 616] on button "Update" at bounding box center [399, 605] width 261 height 27
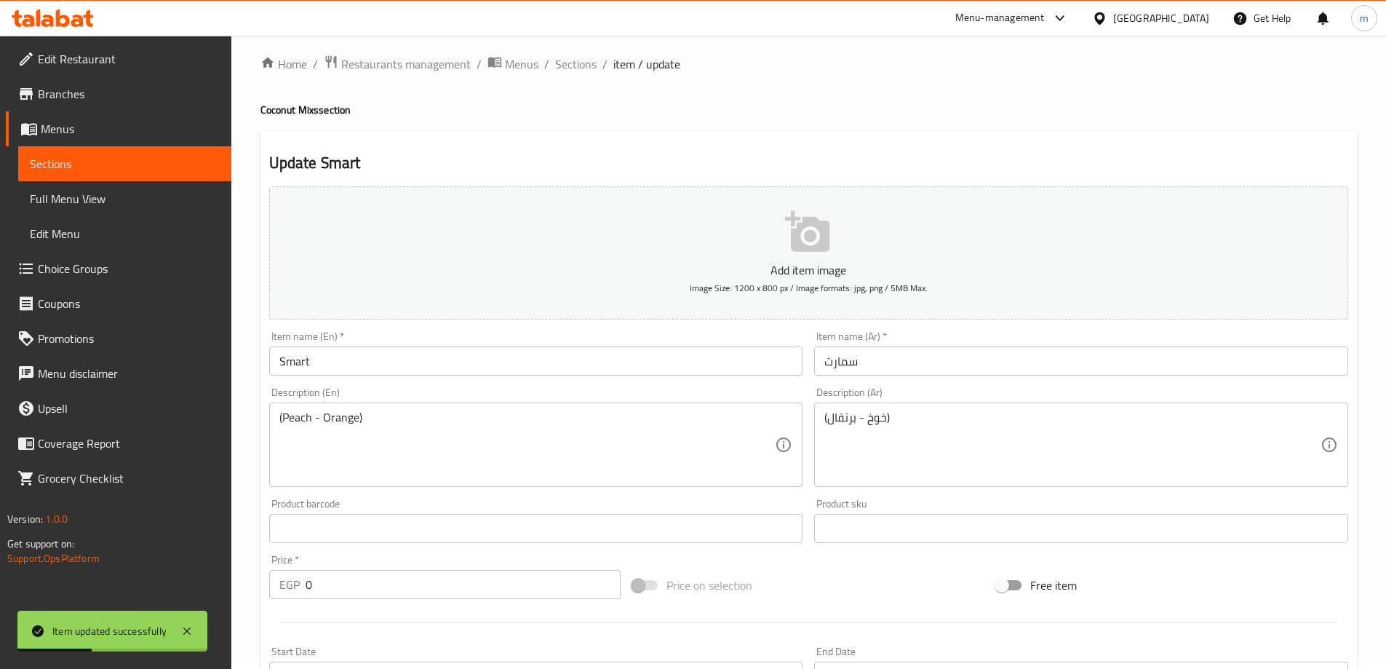
scroll to position [0, 0]
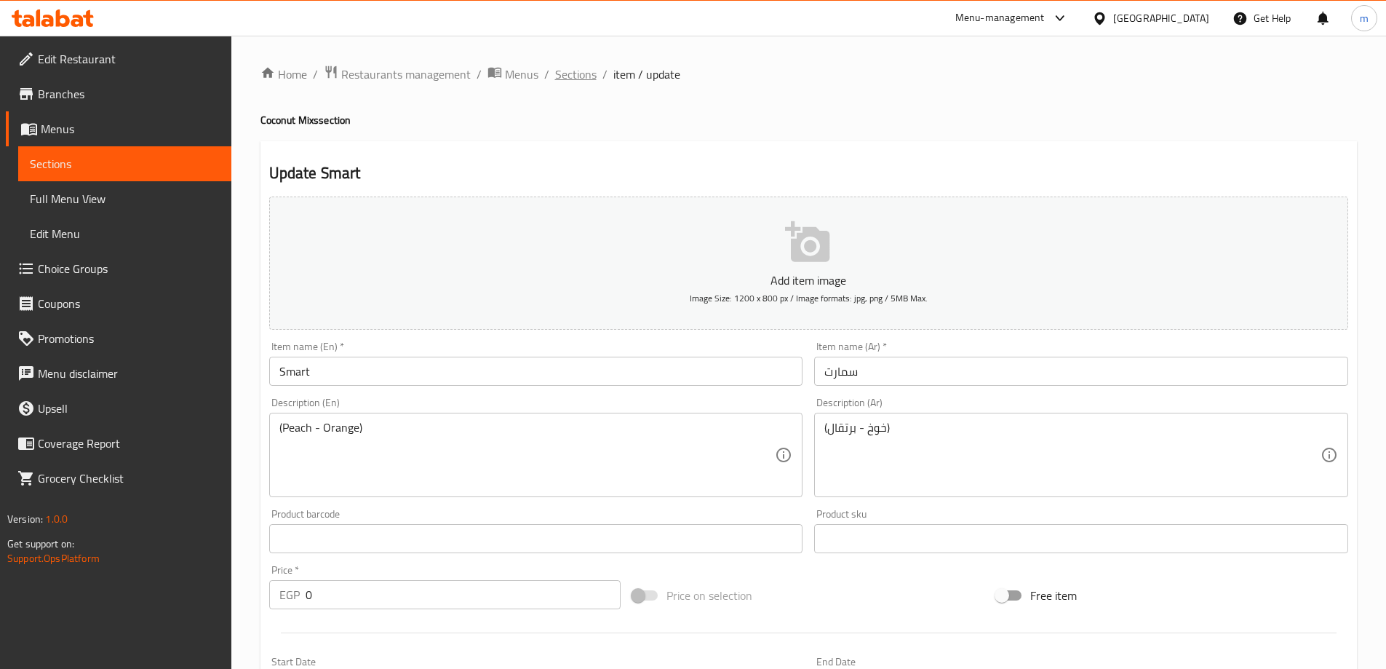
click at [574, 71] on span "Sections" at bounding box center [575, 74] width 41 height 17
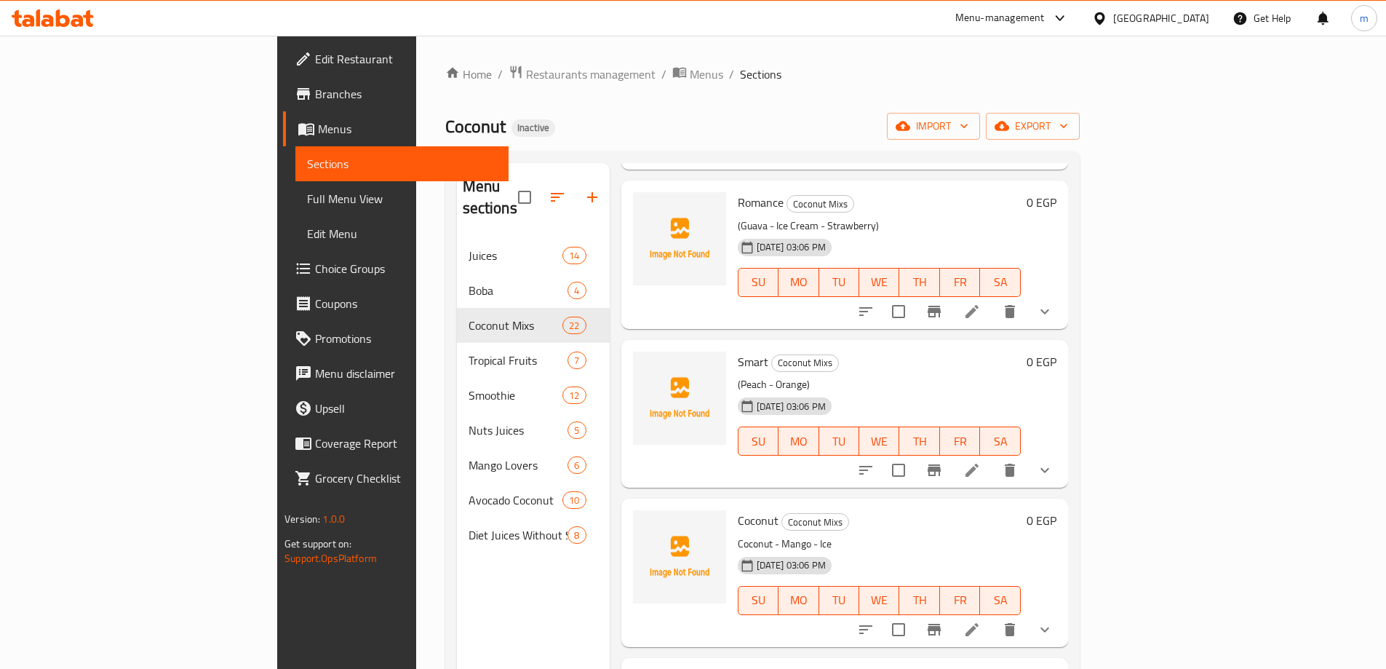
scroll to position [1237, 0]
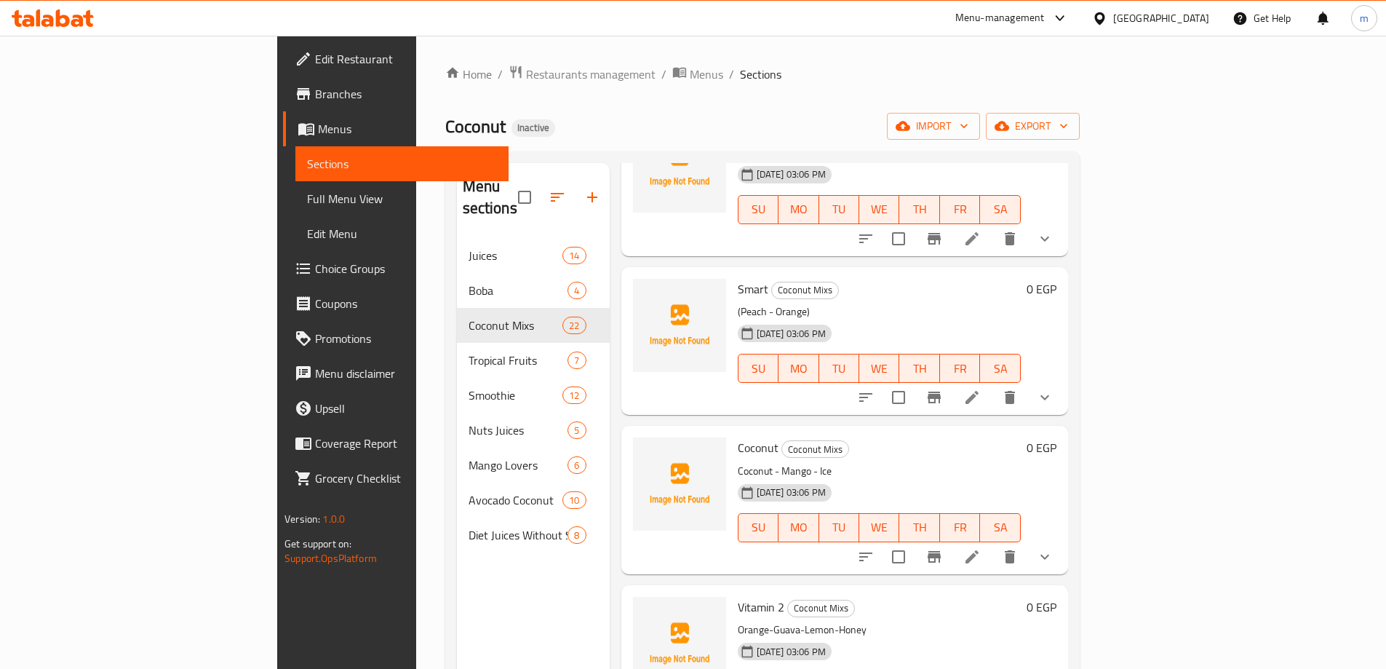
click at [993, 544] on li at bounding box center [972, 557] width 41 height 26
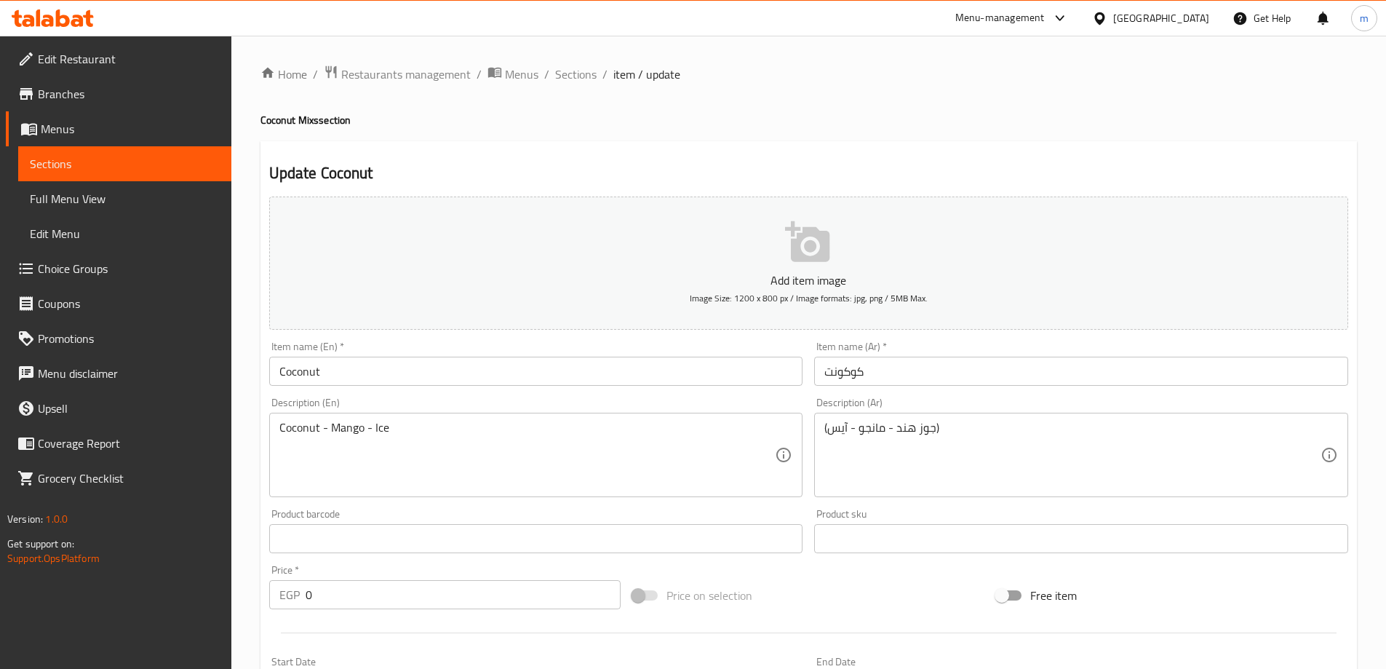
click at [275, 431] on div "Coconut - Mango - Ice Description (En)" at bounding box center [536, 455] width 534 height 84
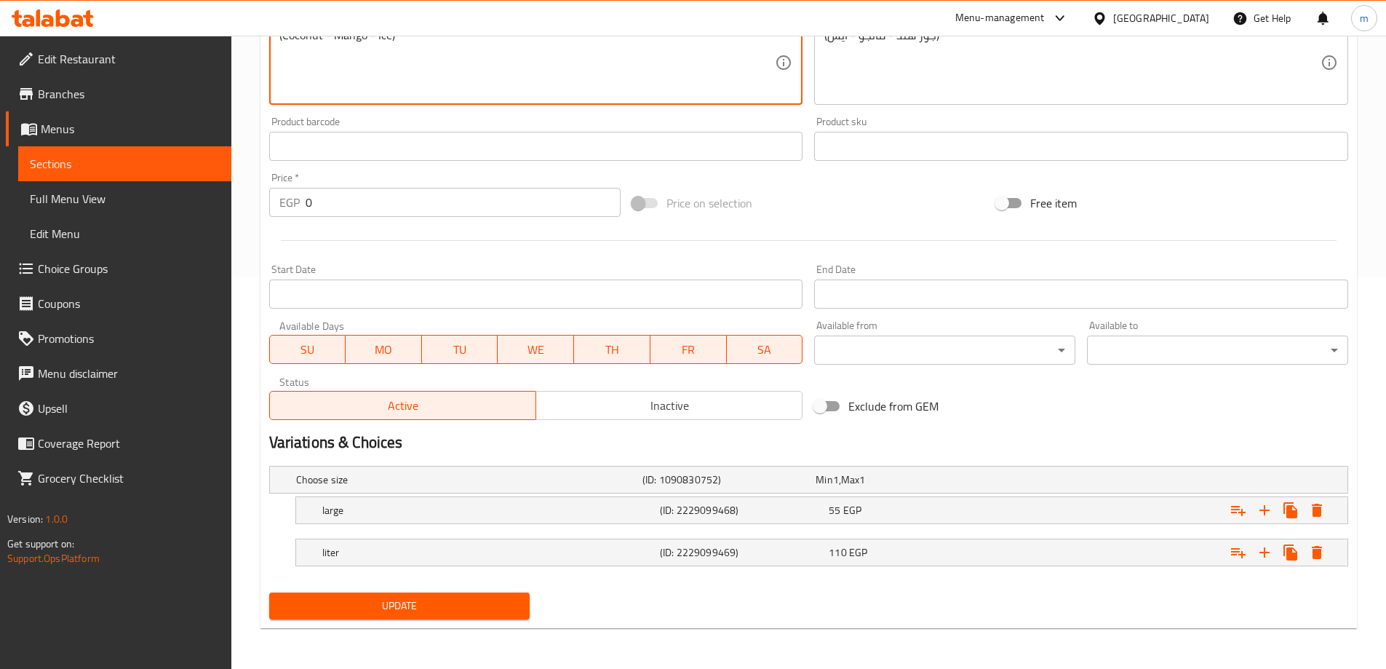
type textarea "(Coconut - Mango - Ice)"
click at [320, 608] on span "Update" at bounding box center [400, 606] width 238 height 18
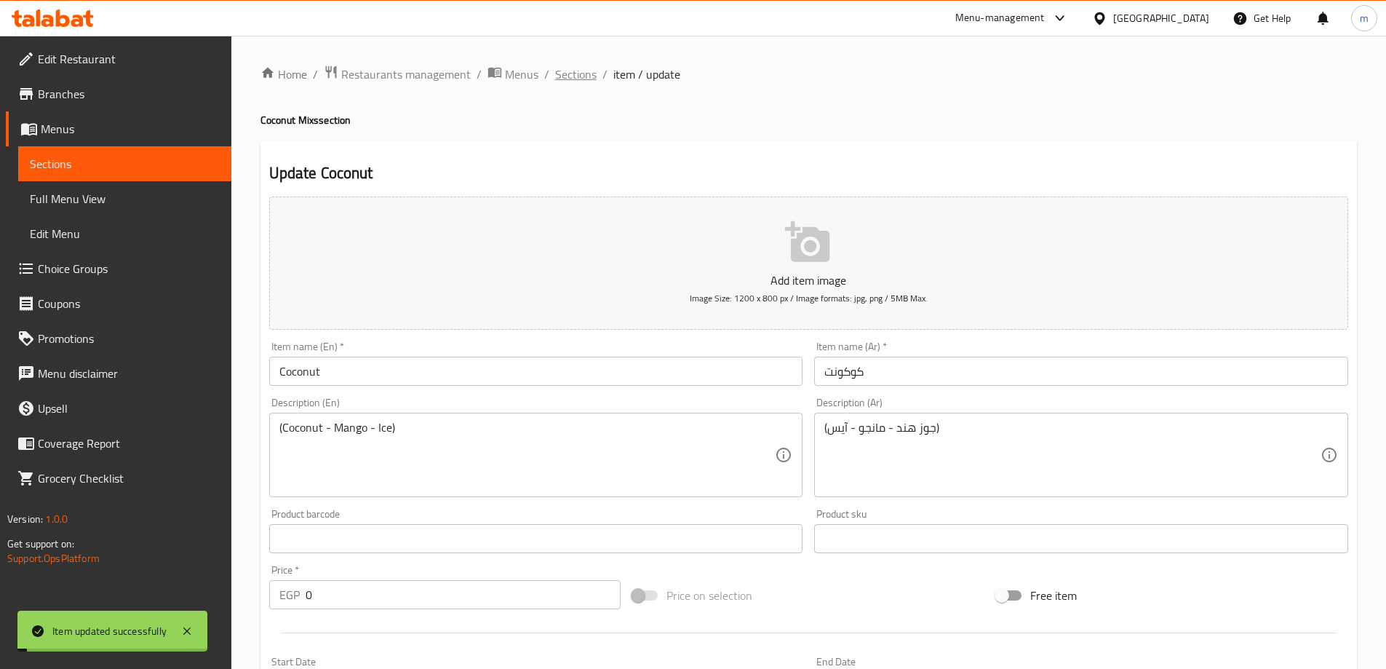
click at [570, 83] on span "Sections" at bounding box center [575, 74] width 41 height 17
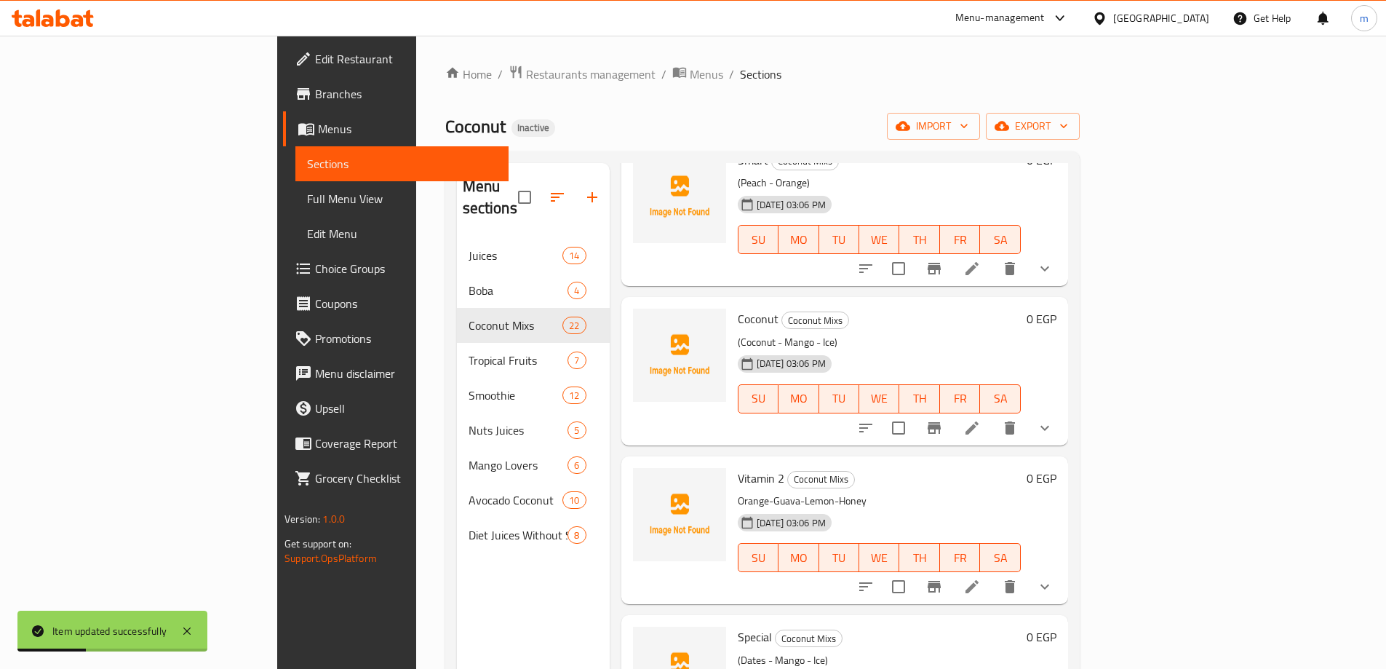
scroll to position [1456, 0]
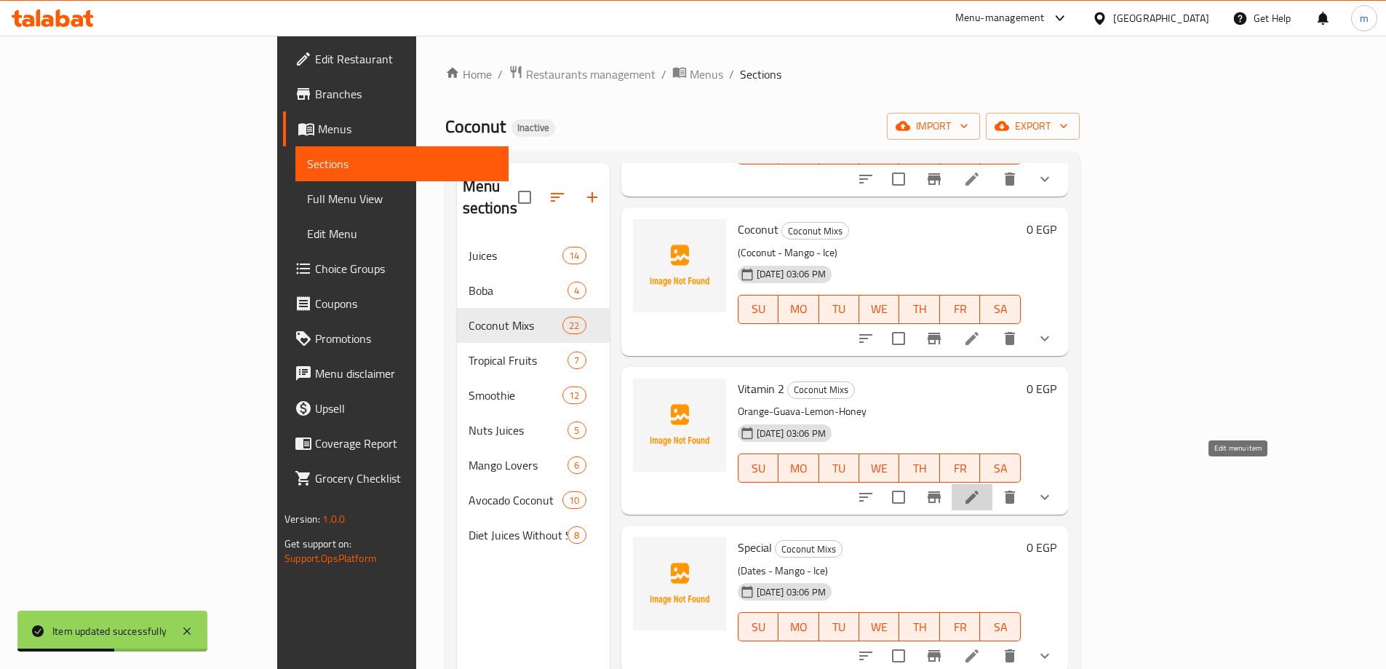
click at [981, 488] on icon at bounding box center [972, 496] width 17 height 17
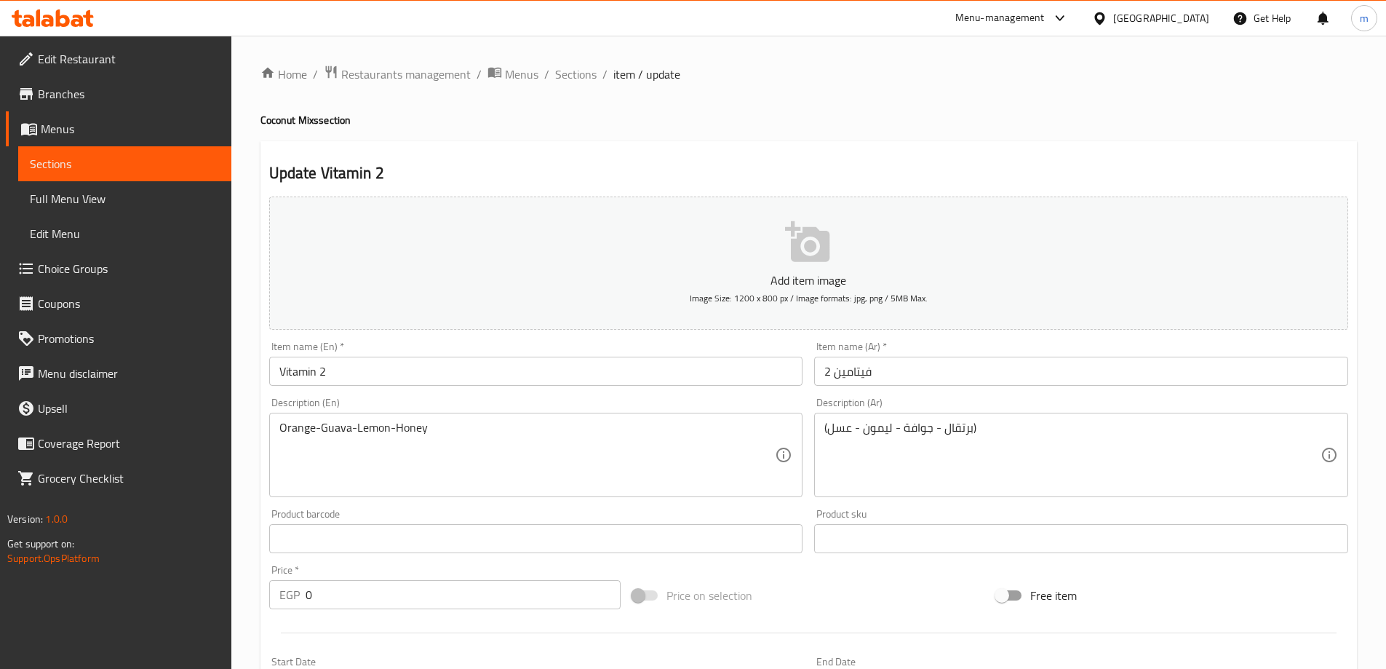
click at [277, 432] on div "Orange-Guava-Lemon-Honey Description (En)" at bounding box center [536, 455] width 534 height 84
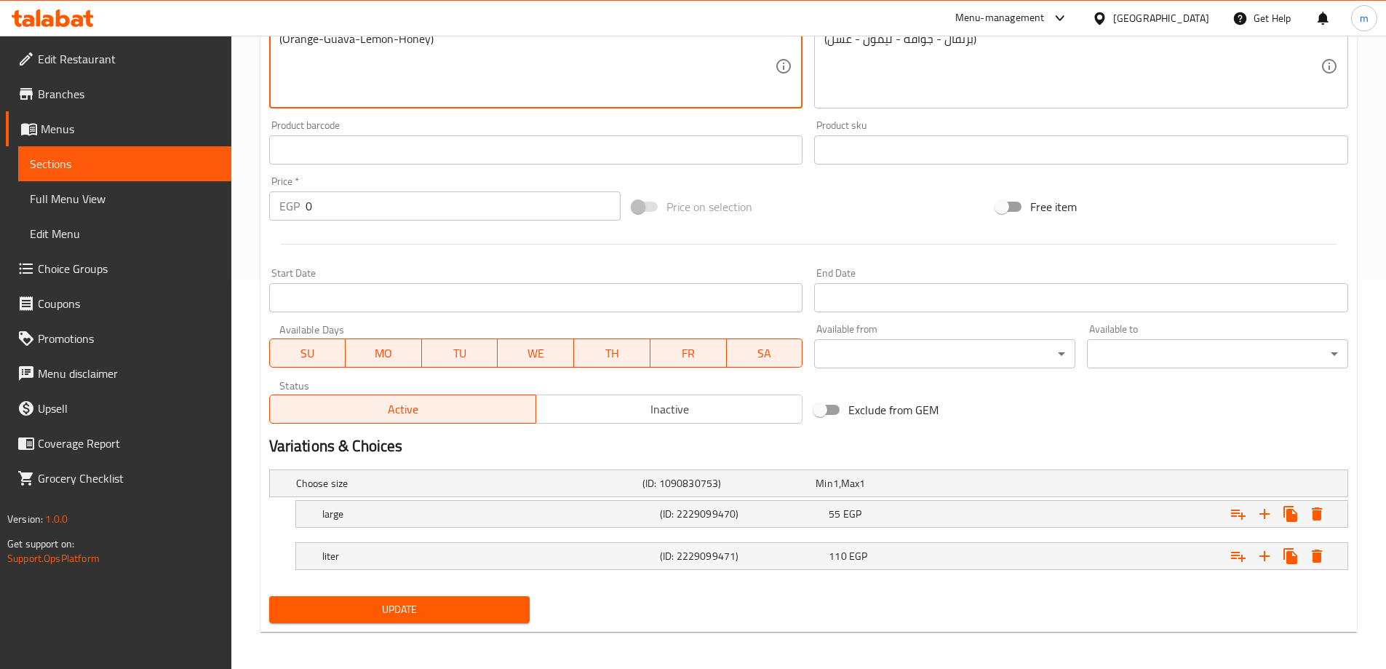
scroll to position [392, 0]
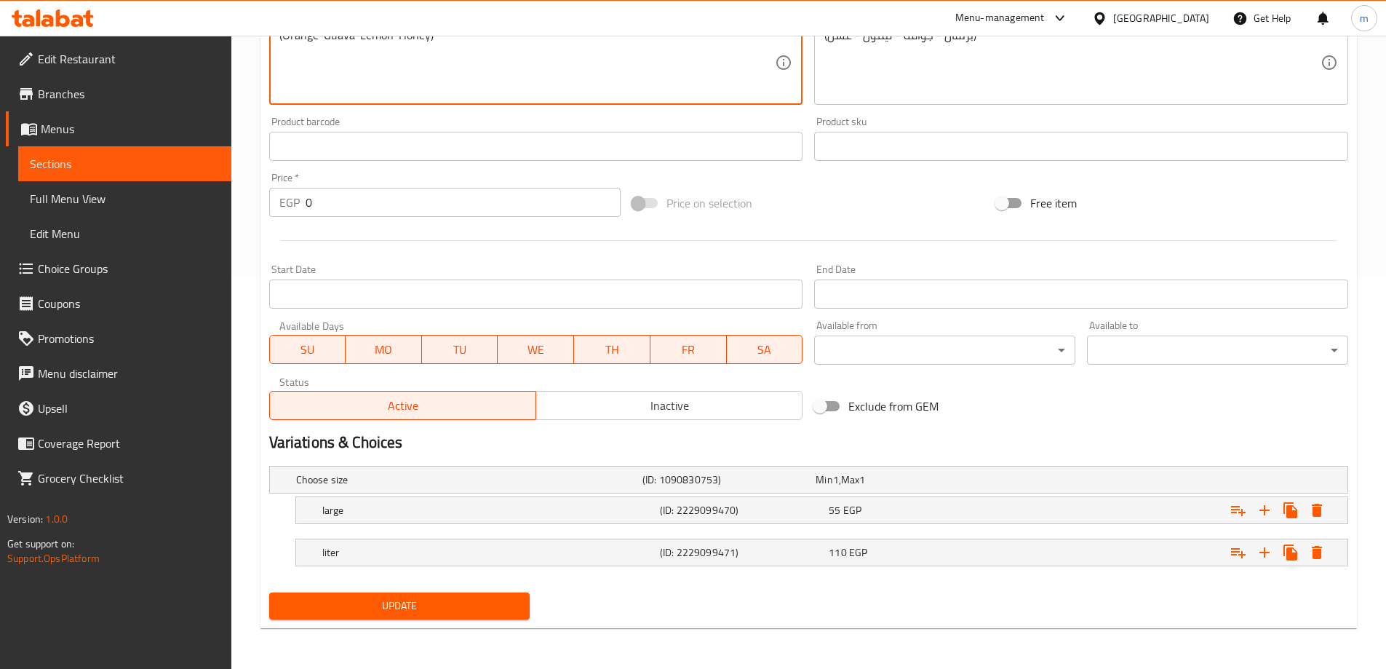
type textarea "(Orange-Guava-Lemon-Honey)"
click at [399, 603] on span "Update" at bounding box center [400, 606] width 238 height 18
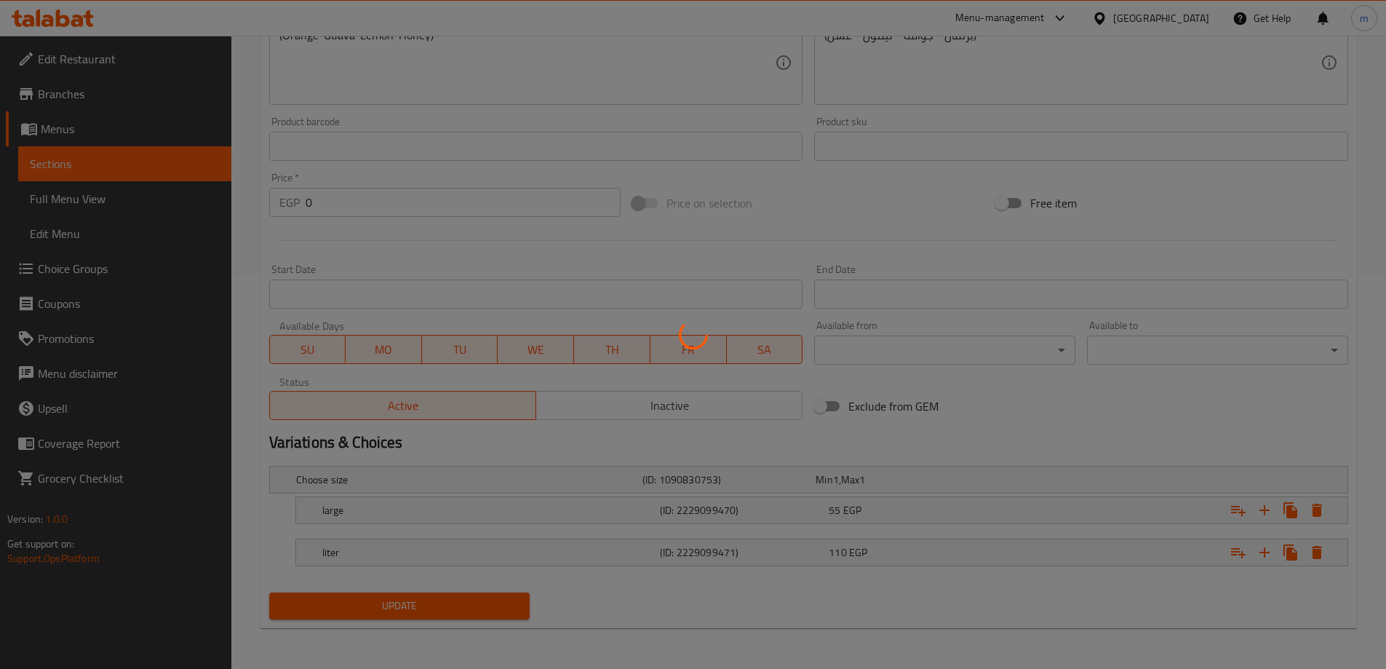
scroll to position [0, 0]
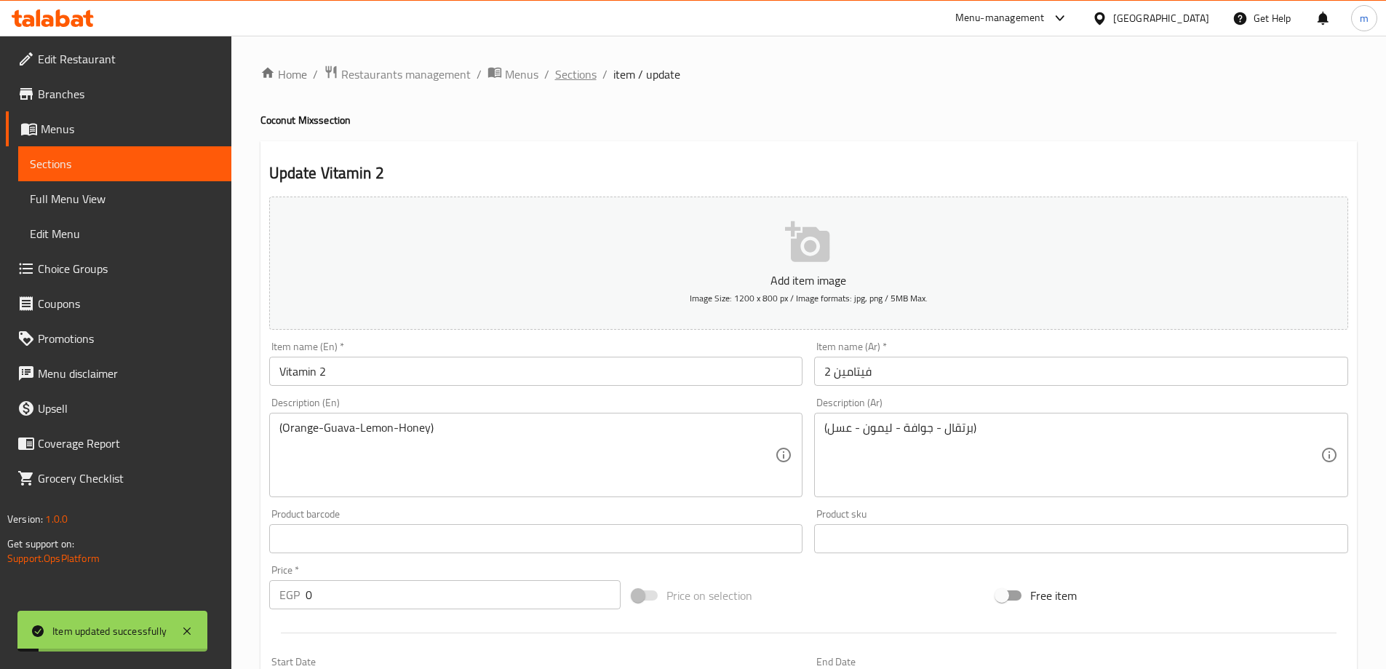
click at [563, 74] on span "Sections" at bounding box center [575, 74] width 41 height 17
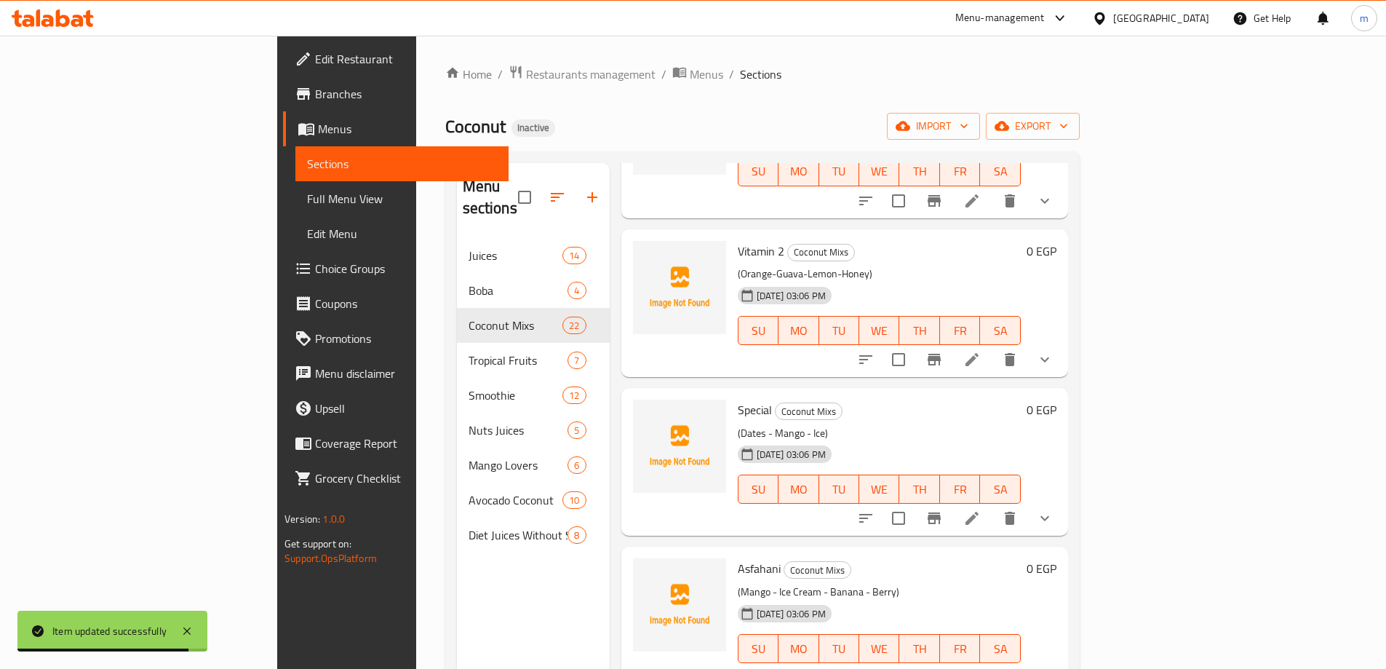
scroll to position [1601, 0]
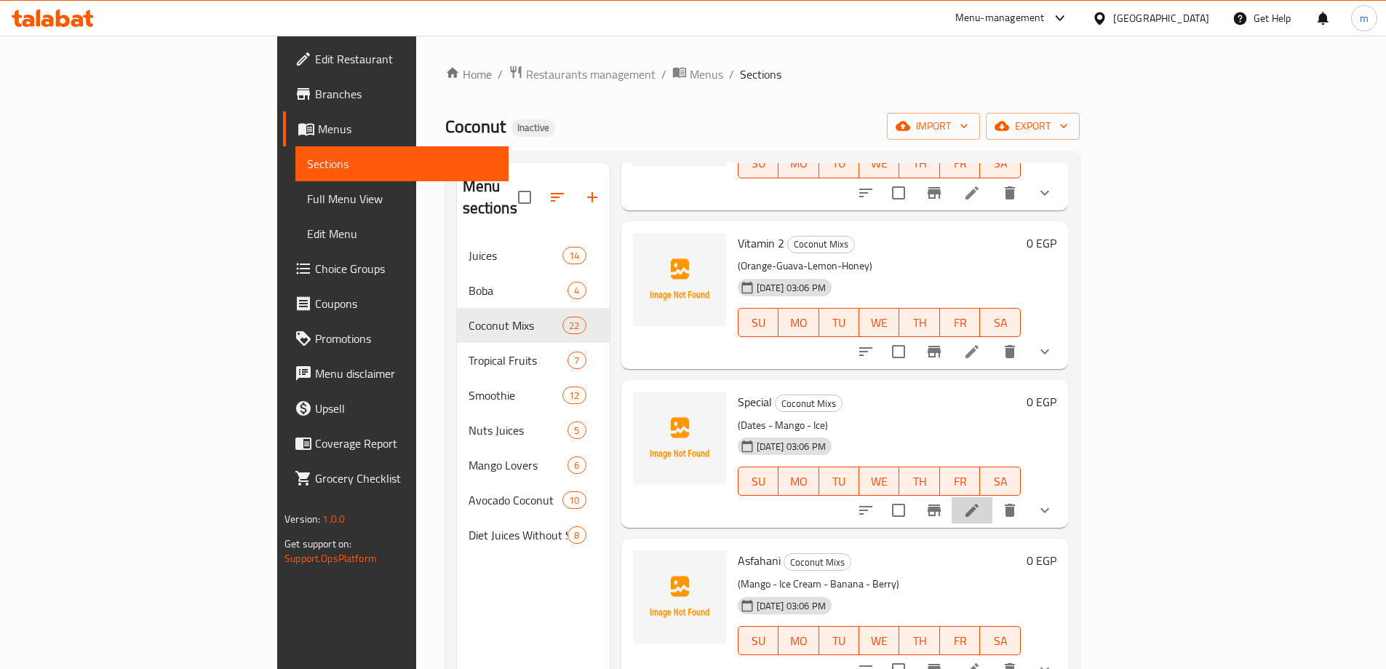
click at [993, 497] on li at bounding box center [972, 510] width 41 height 26
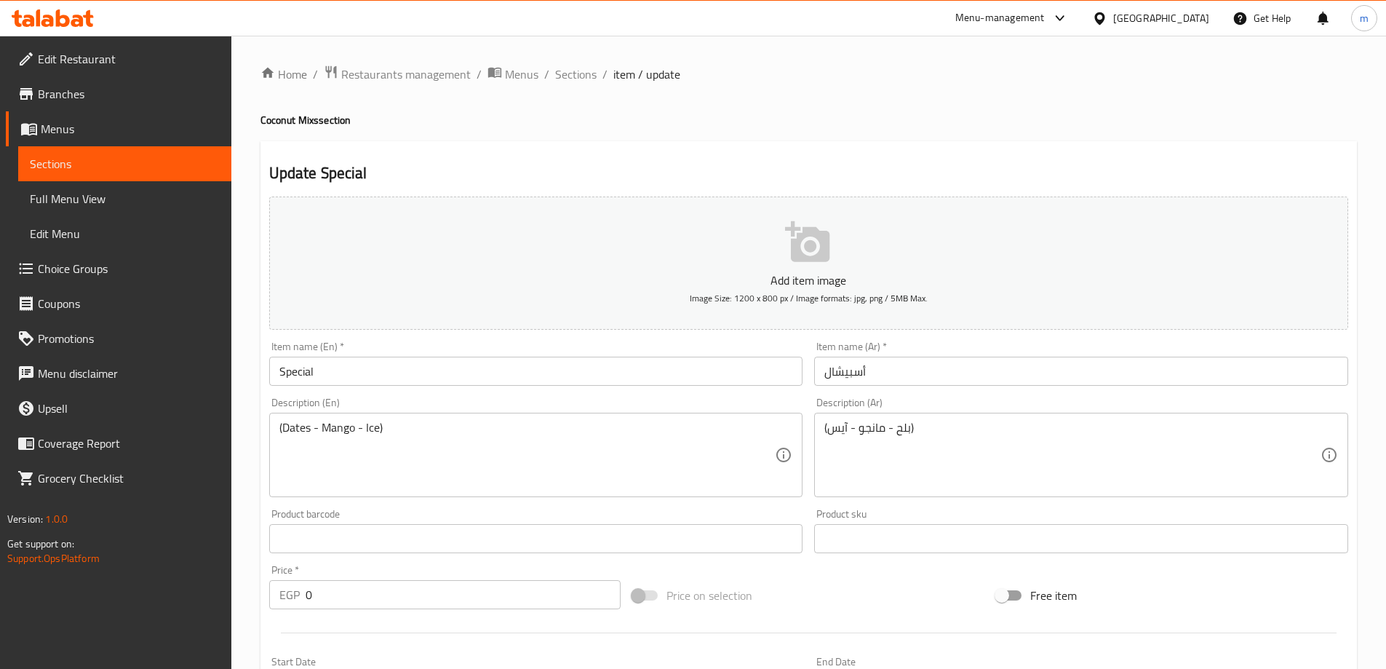
drag, startPoint x: 282, startPoint y: 368, endPoint x: 304, endPoint y: 401, distance: 40.0
click at [282, 368] on input "Special" at bounding box center [536, 371] width 534 height 29
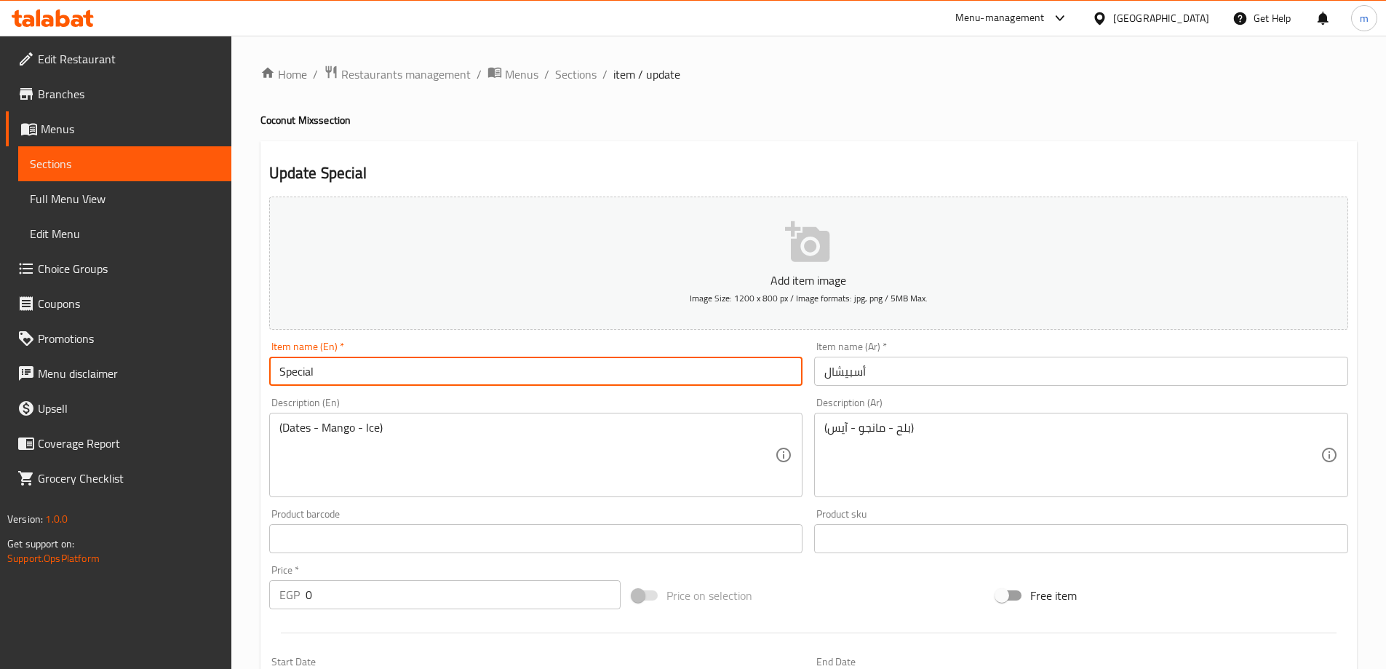
click at [275, 369] on input "Special" at bounding box center [536, 371] width 534 height 29
click at [294, 374] on input "ASpecial" at bounding box center [536, 371] width 534 height 29
type input "Aspecial"
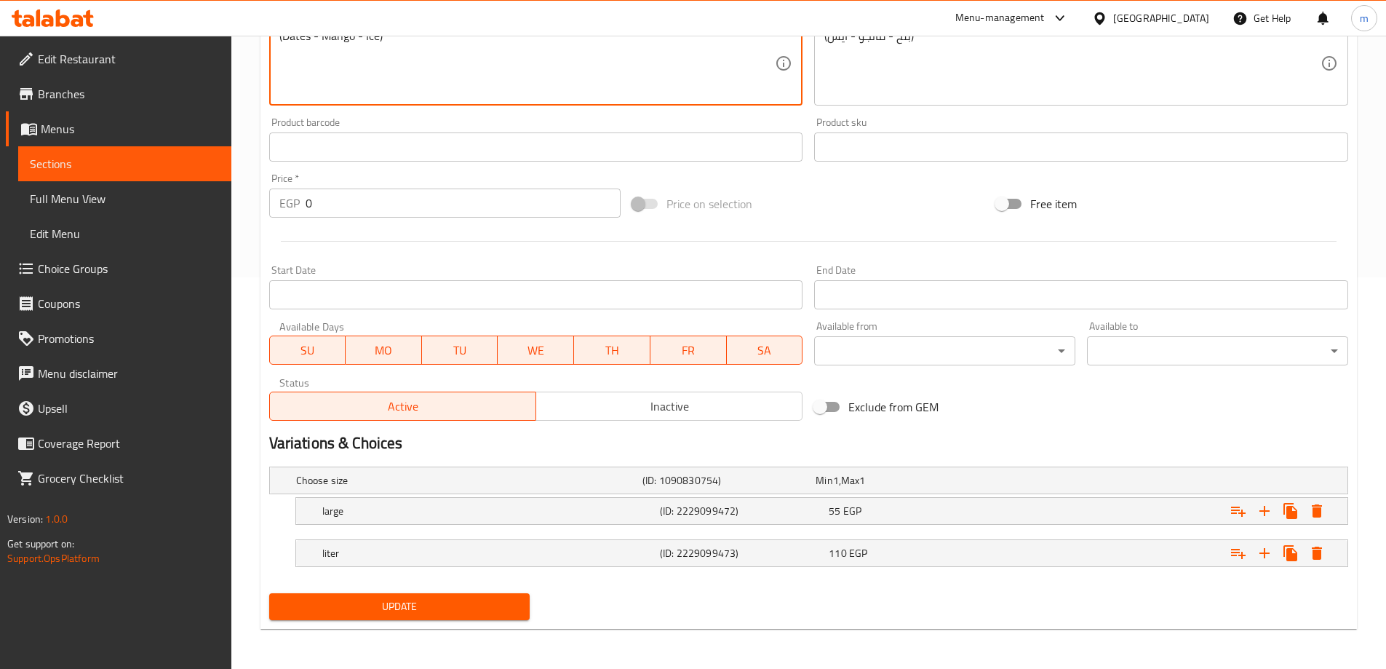
scroll to position [392, 0]
click at [440, 609] on span "Update" at bounding box center [400, 606] width 238 height 18
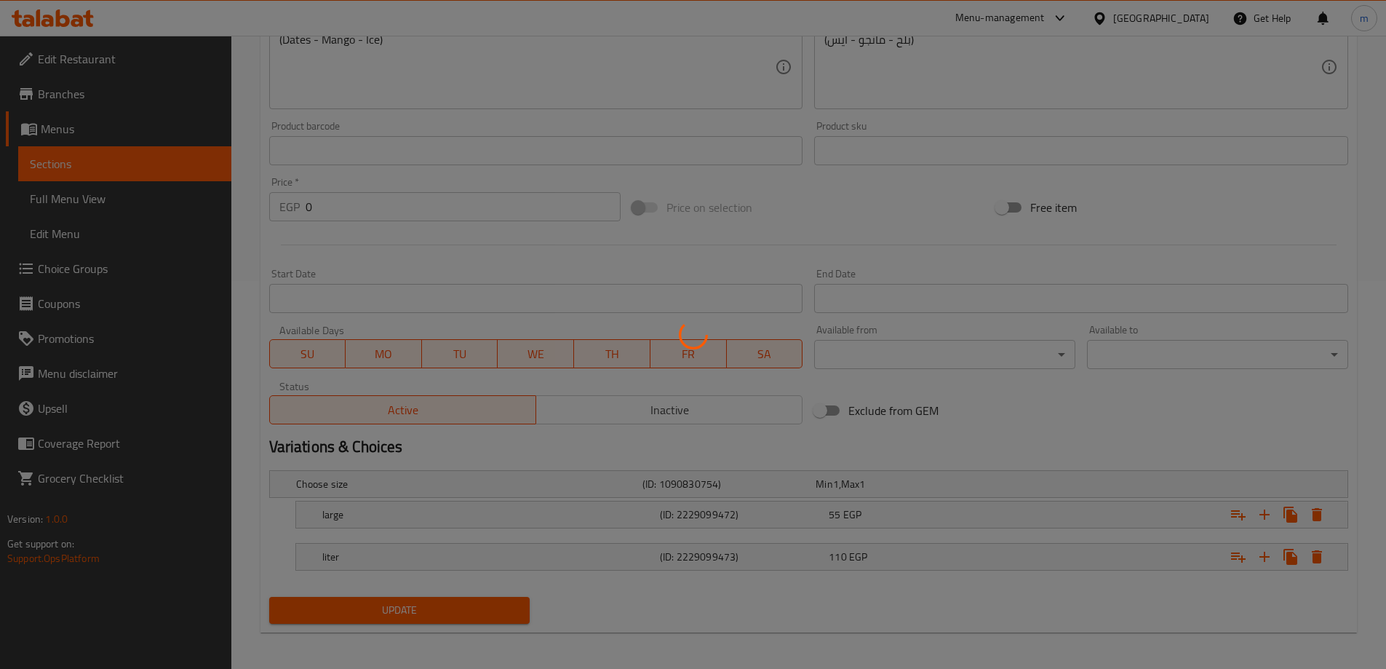
scroll to position [0, 0]
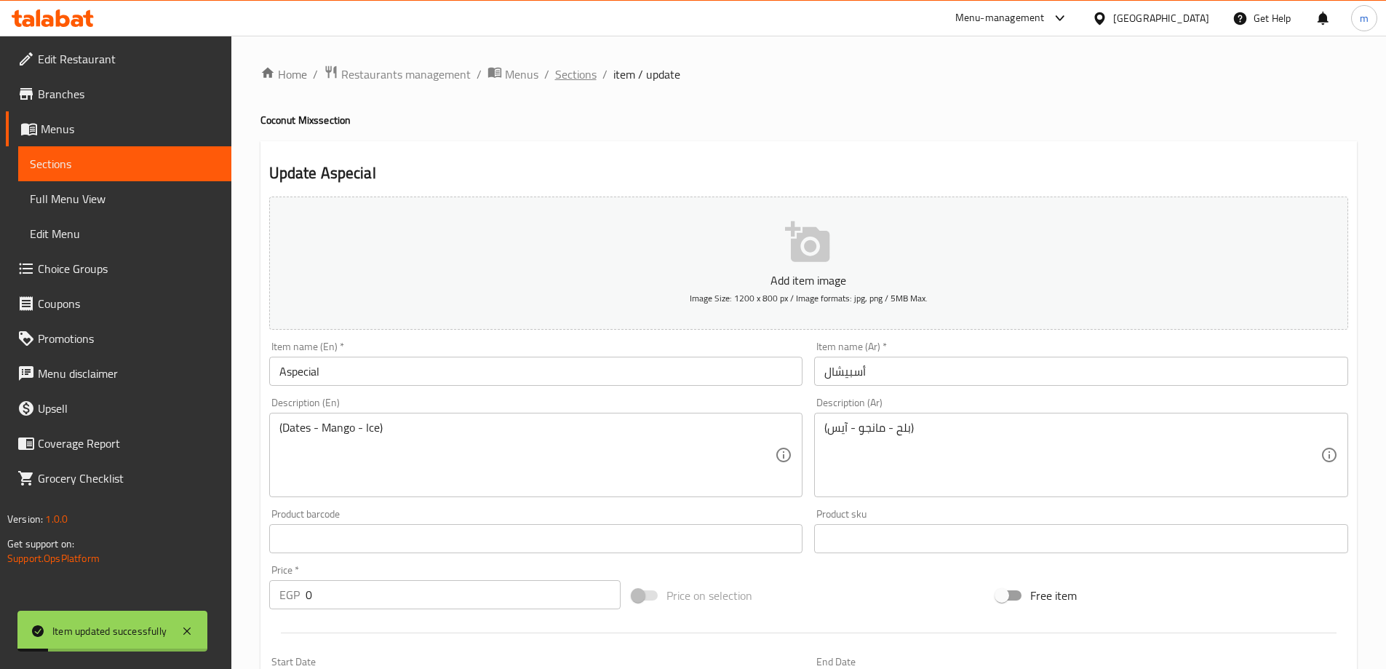
click at [579, 78] on span "Sections" at bounding box center [575, 74] width 41 height 17
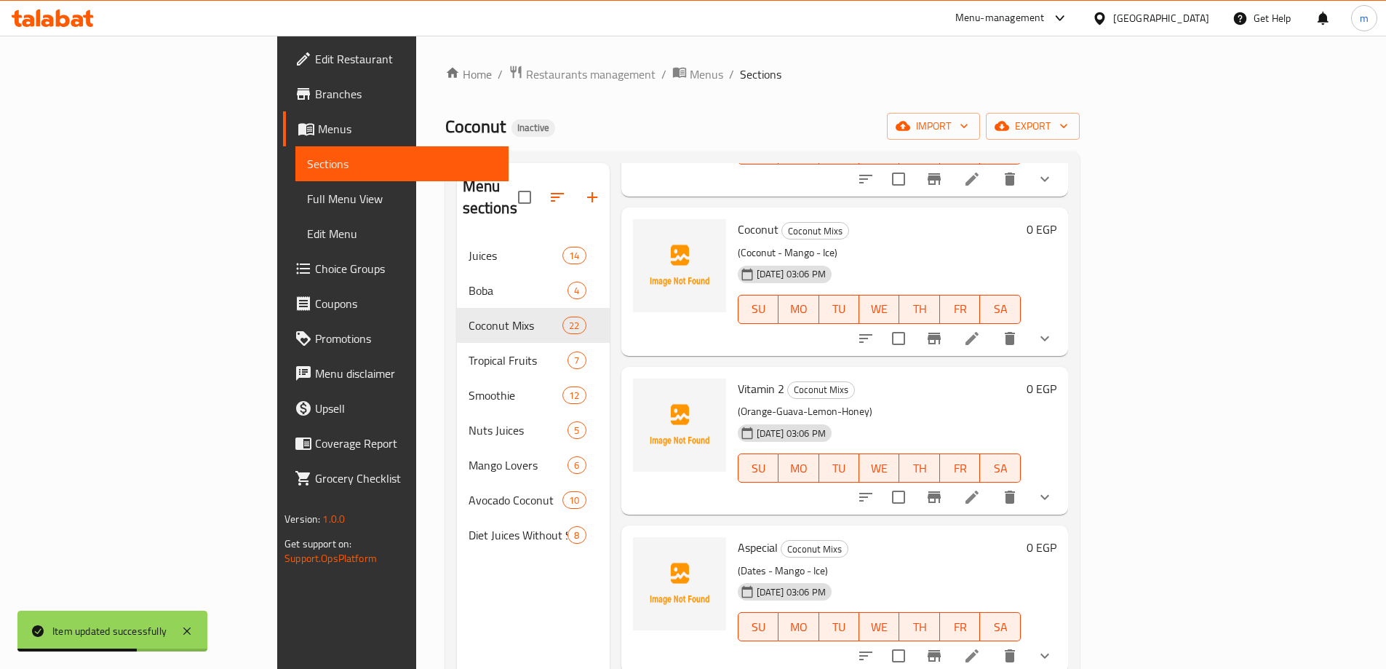
scroll to position [1674, 0]
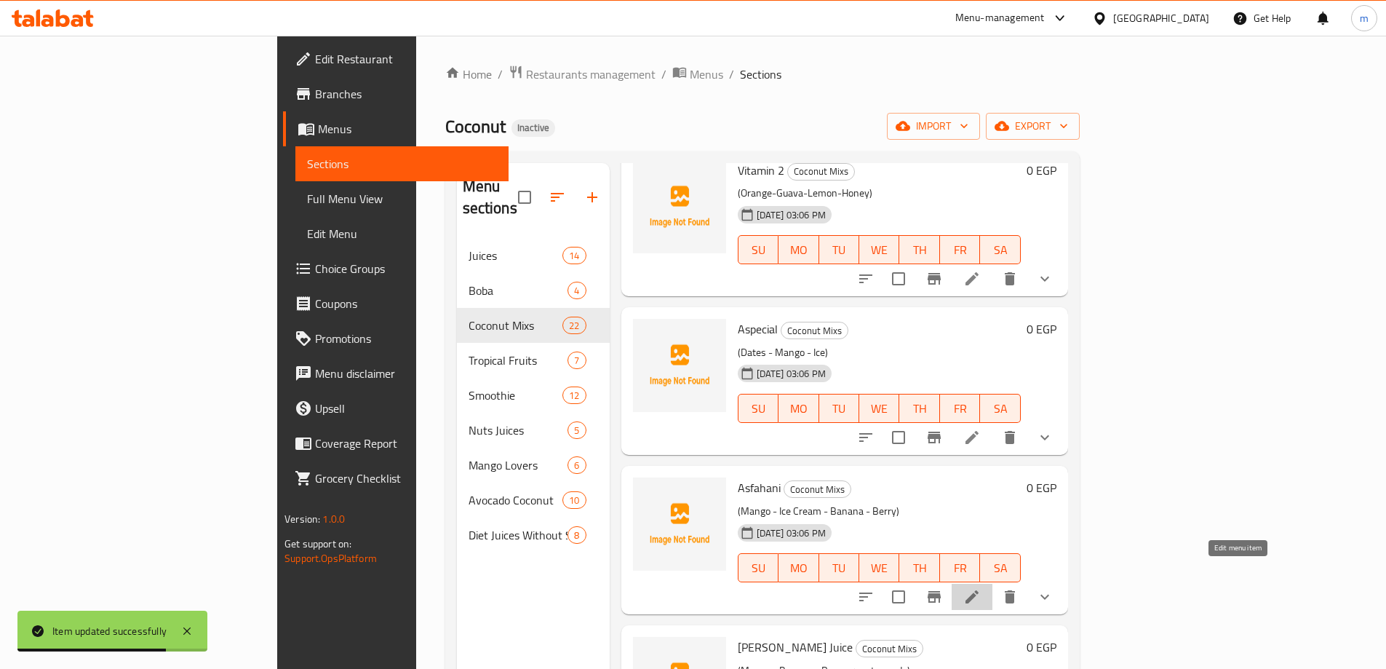
click at [981, 588] on icon at bounding box center [972, 596] width 17 height 17
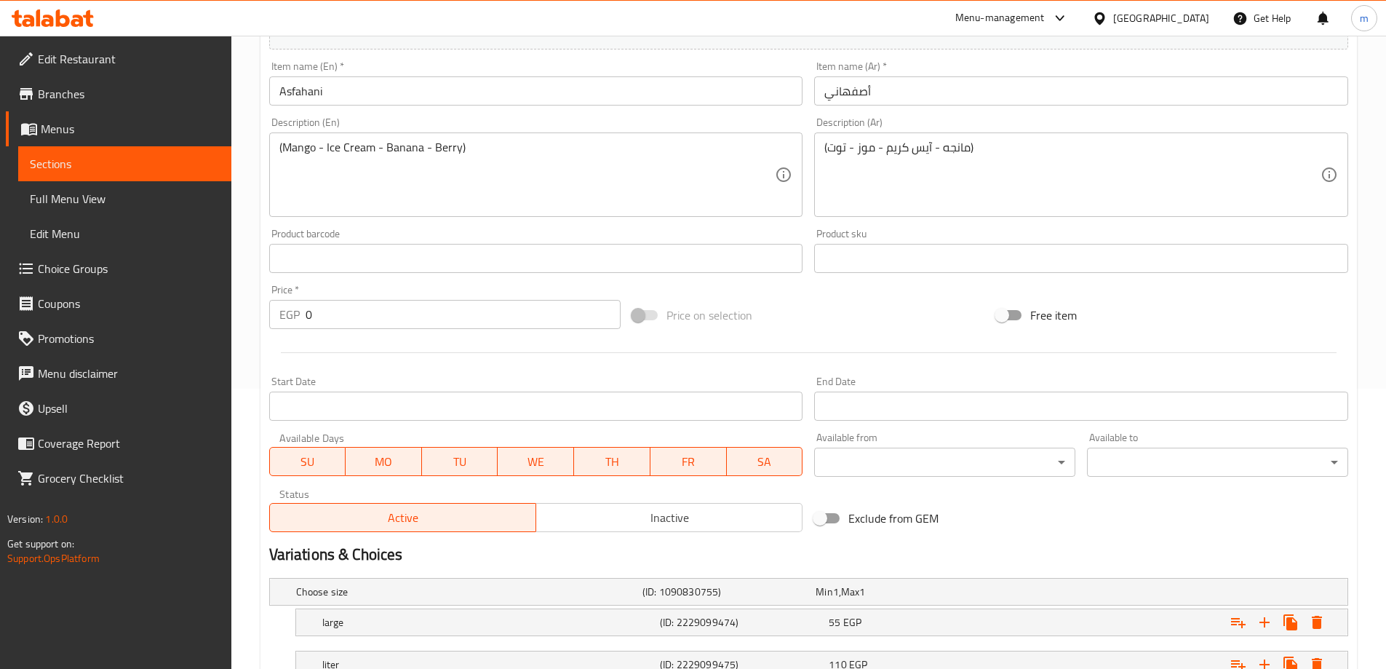
scroll to position [392, 0]
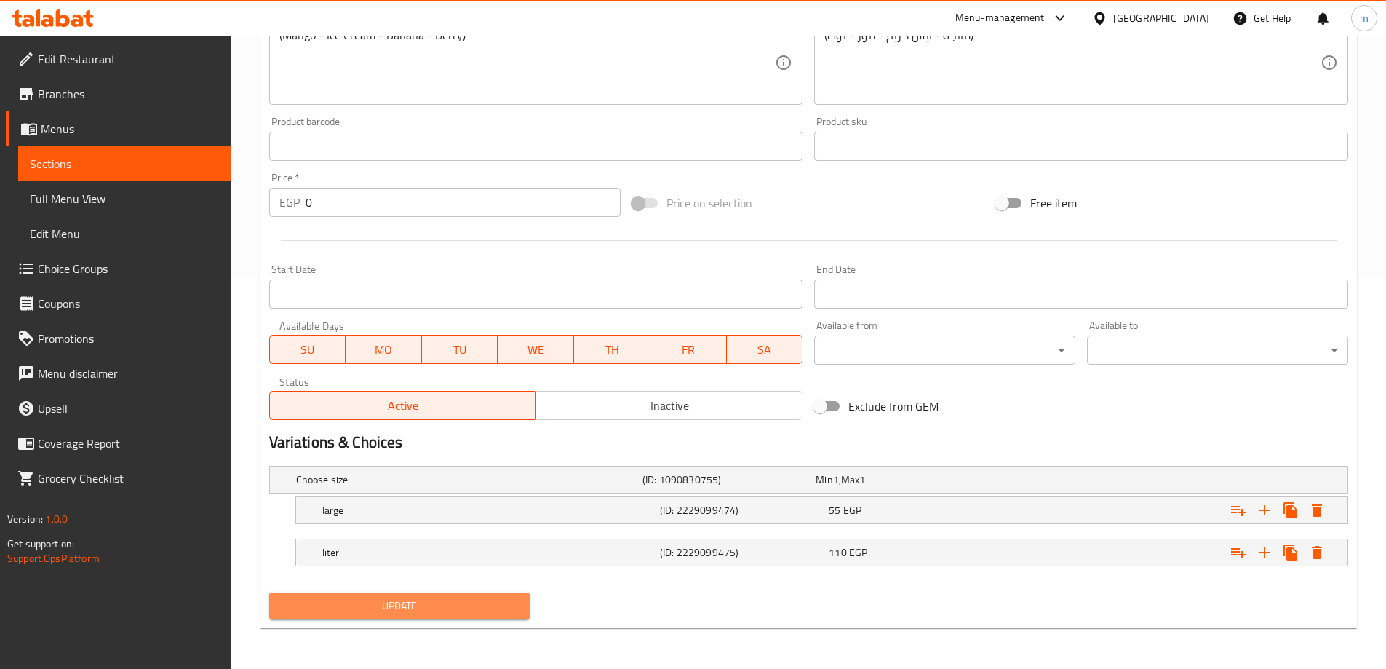
click at [403, 606] on span "Update" at bounding box center [400, 606] width 238 height 18
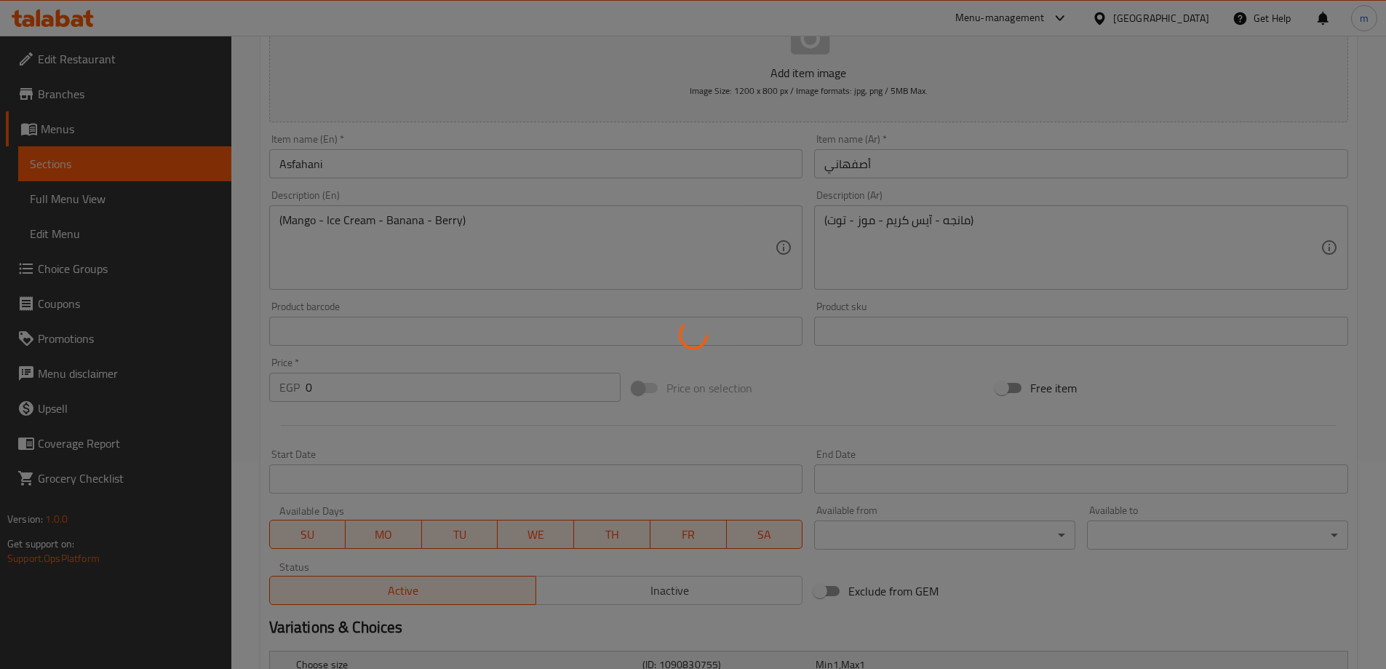
scroll to position [0, 0]
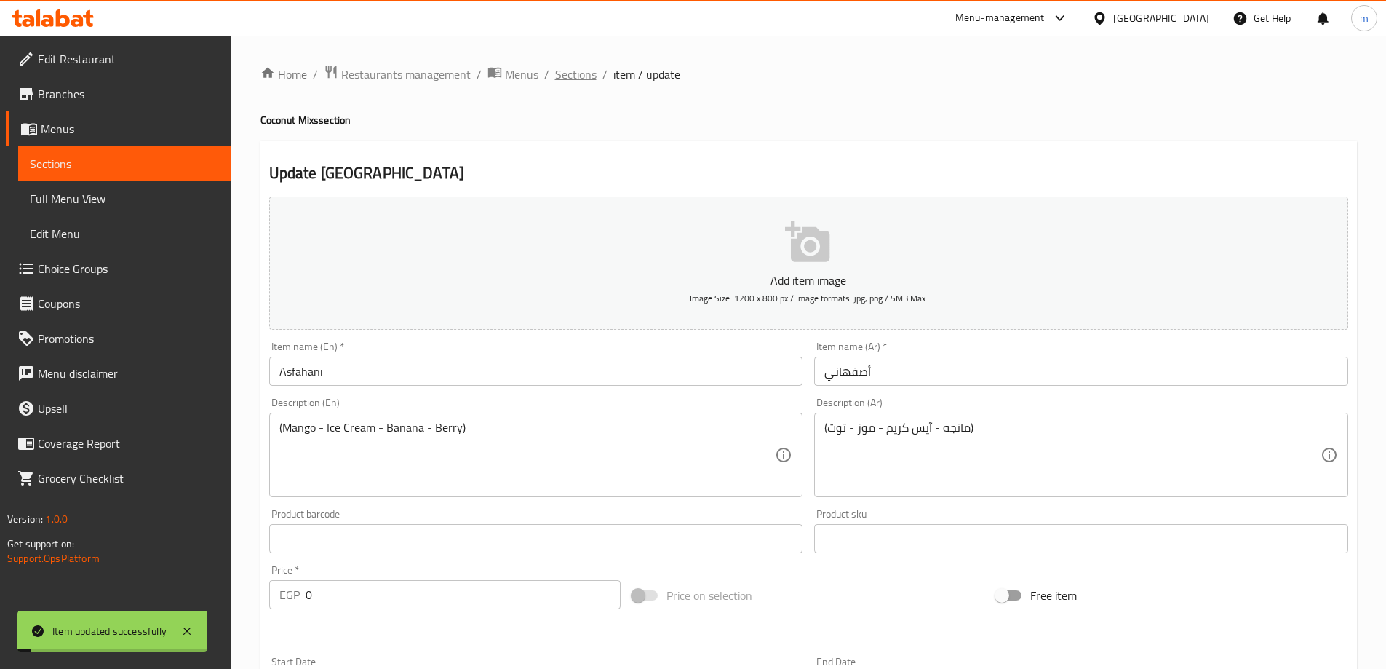
click at [589, 75] on span "Sections" at bounding box center [575, 74] width 41 height 17
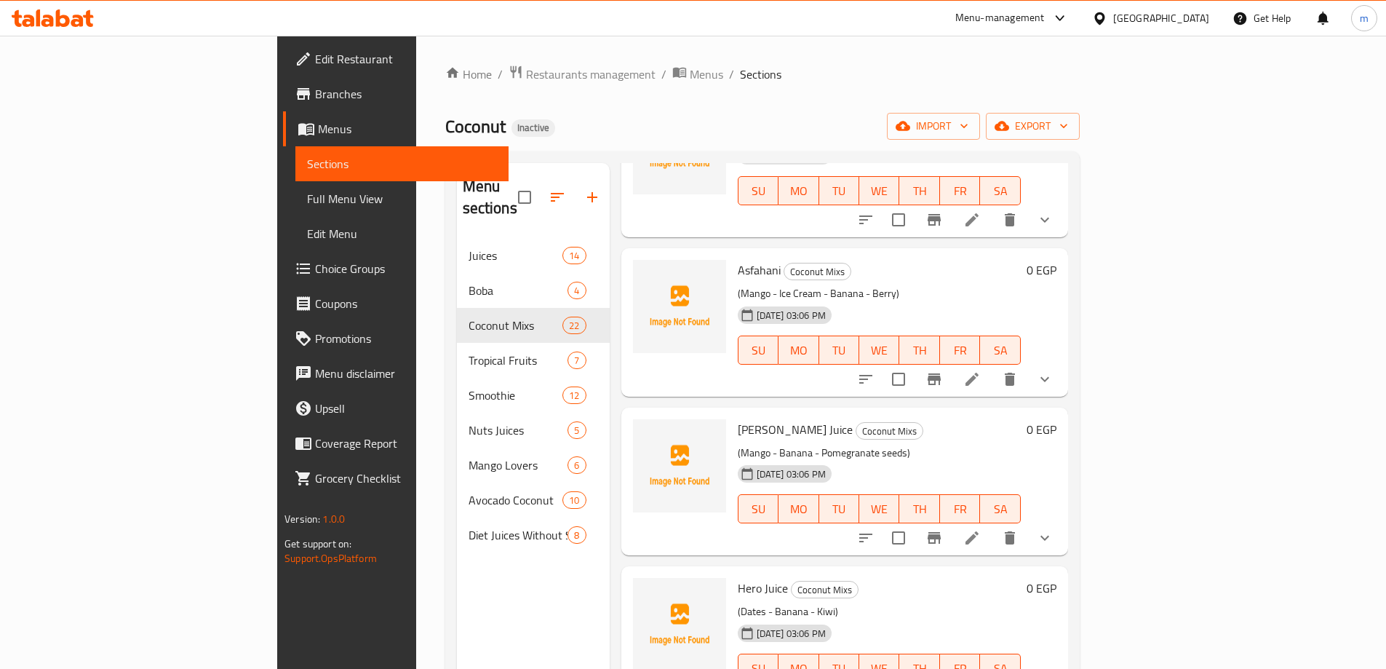
scroll to position [1892, 0]
click at [981, 528] on icon at bounding box center [972, 536] width 17 height 17
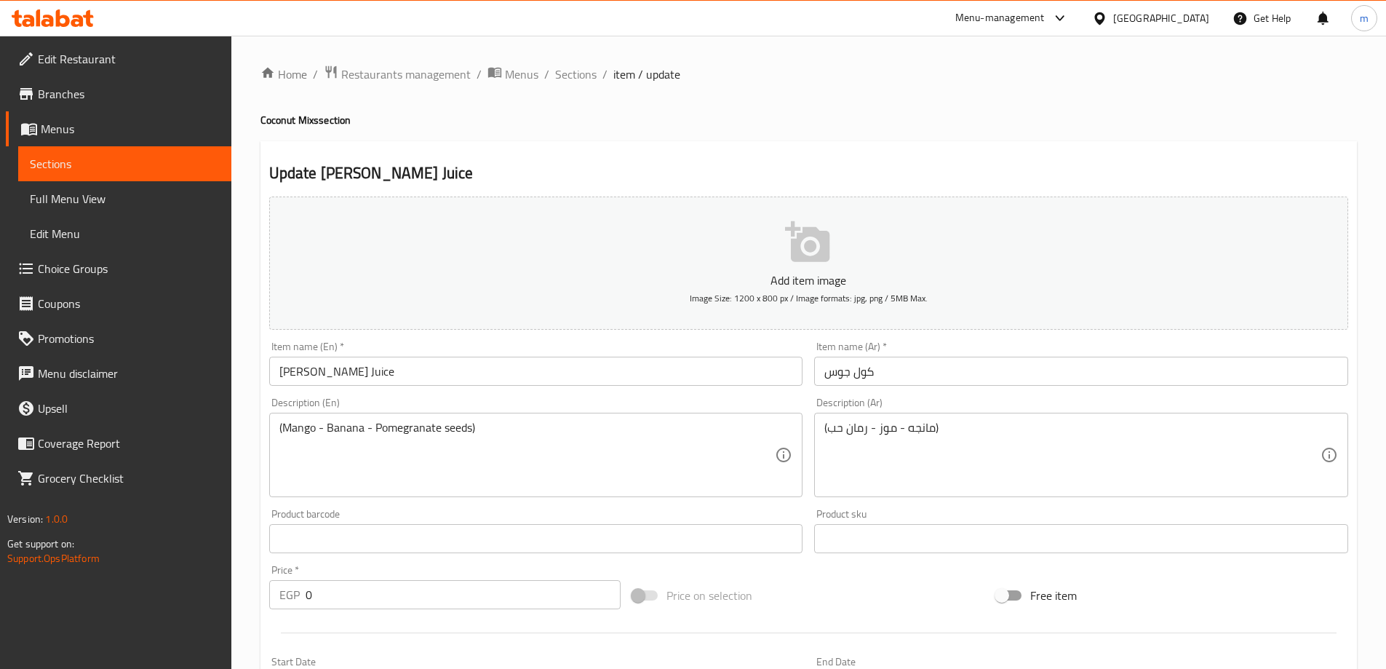
click at [298, 381] on input "Cole Juice" at bounding box center [536, 371] width 534 height 29
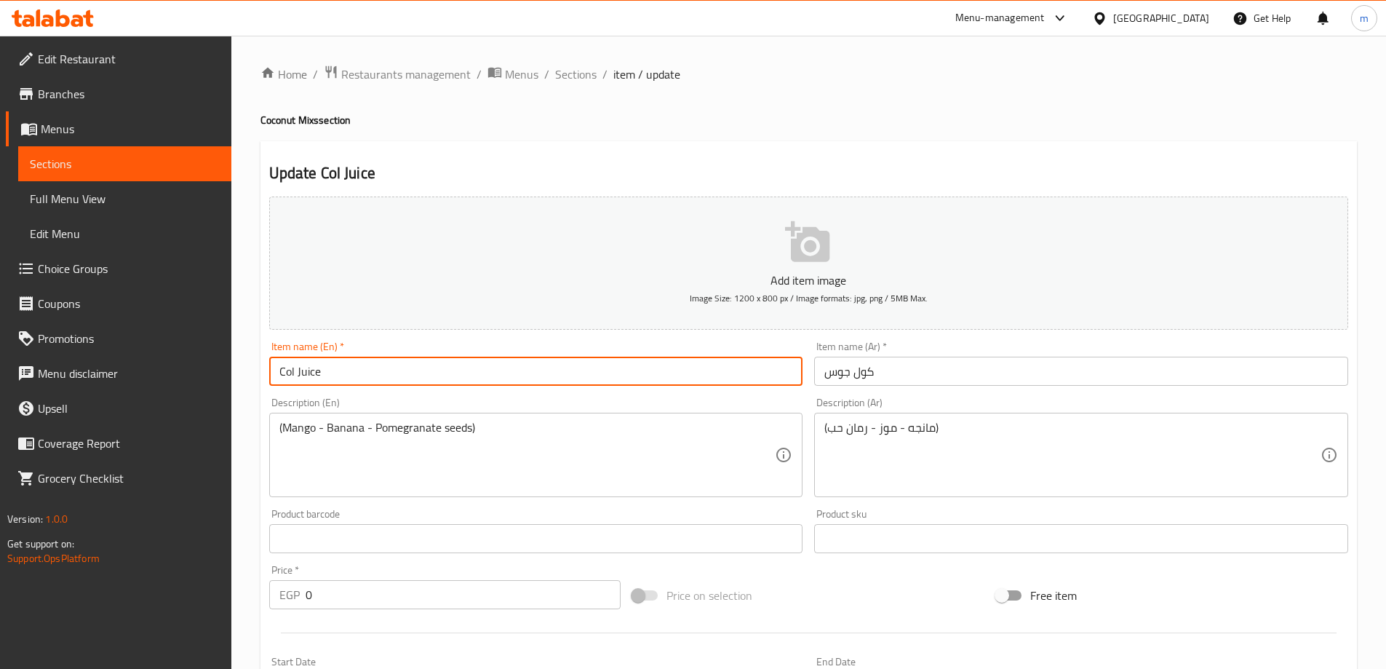
drag, startPoint x: 320, startPoint y: 372, endPoint x: 295, endPoint y: 373, distance: 25.5
click at [295, 373] on input "Col Juice" at bounding box center [536, 371] width 534 height 29
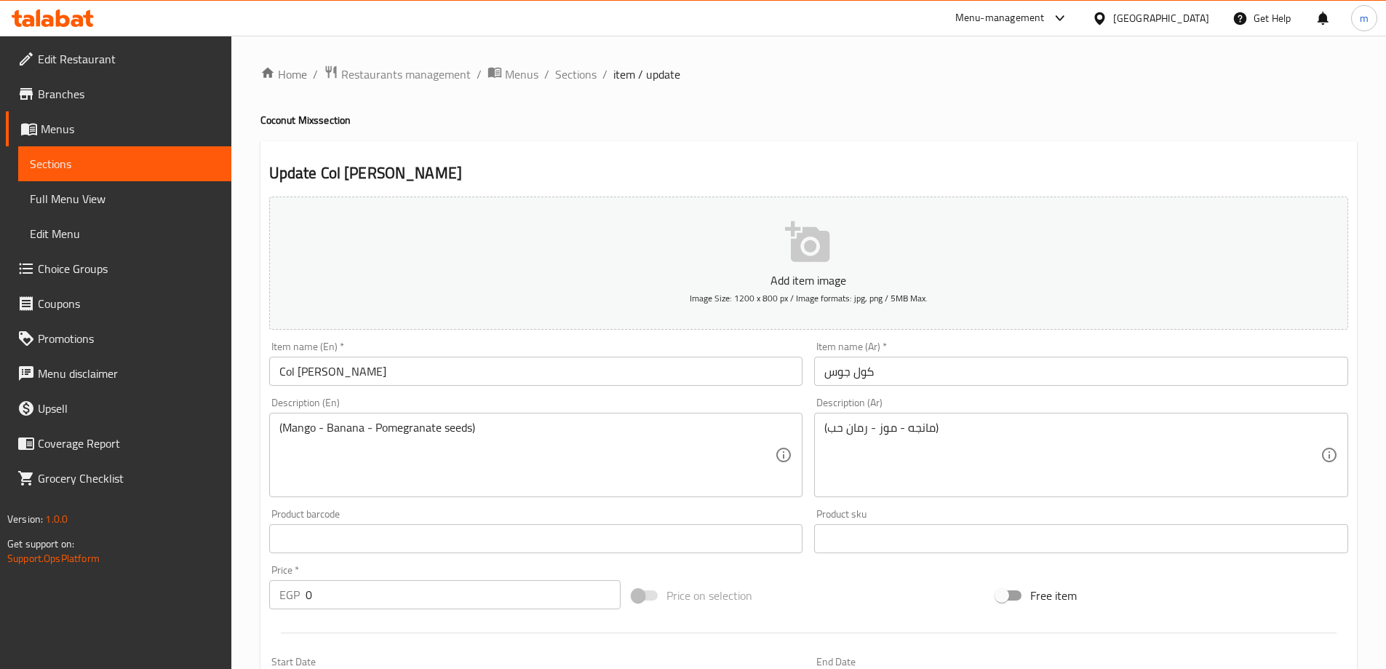
click at [242, 280] on div "Home / Restaurants management / Menus / Sections / item / update Coconut Mixs s…" at bounding box center [808, 548] width 1155 height 1025
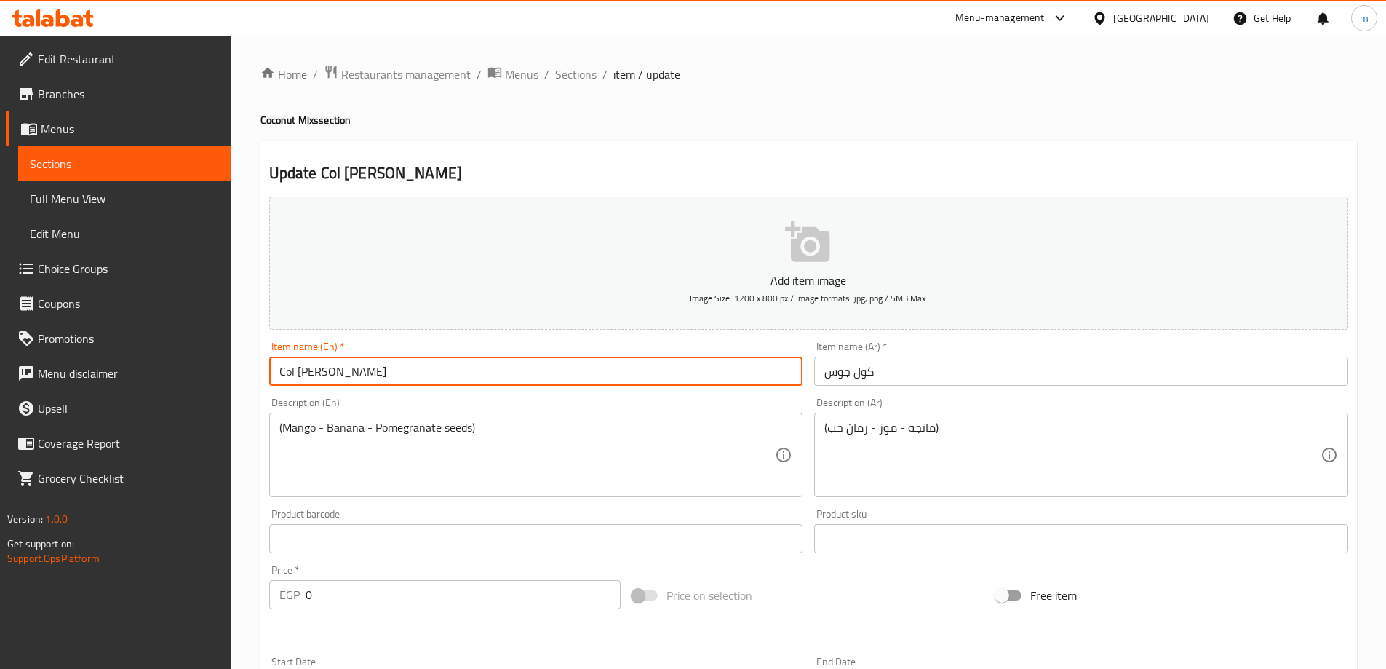
click at [291, 371] on input "Col jos" at bounding box center [536, 371] width 534 height 29
click at [330, 373] on input "Cool jos" at bounding box center [536, 371] width 534 height 29
click at [316, 373] on input "Cool jos" at bounding box center [536, 371] width 534 height 29
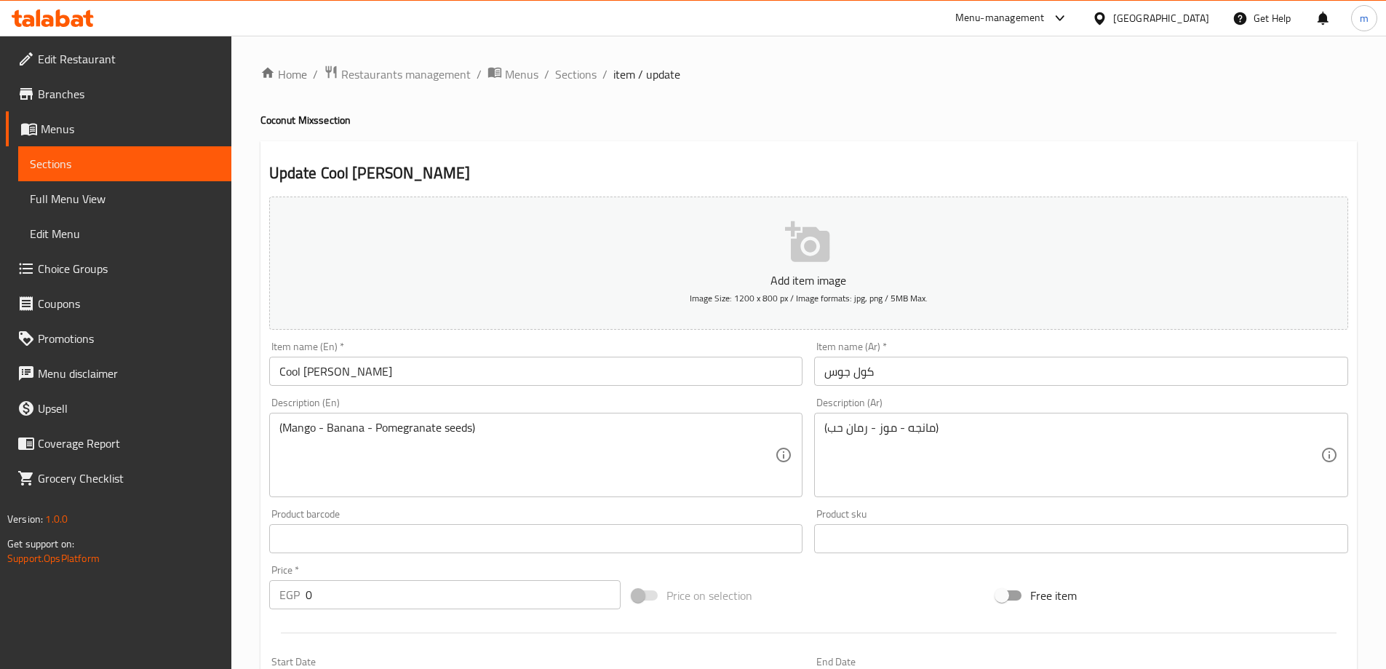
click at [313, 376] on input "Cool jos" at bounding box center [536, 371] width 534 height 29
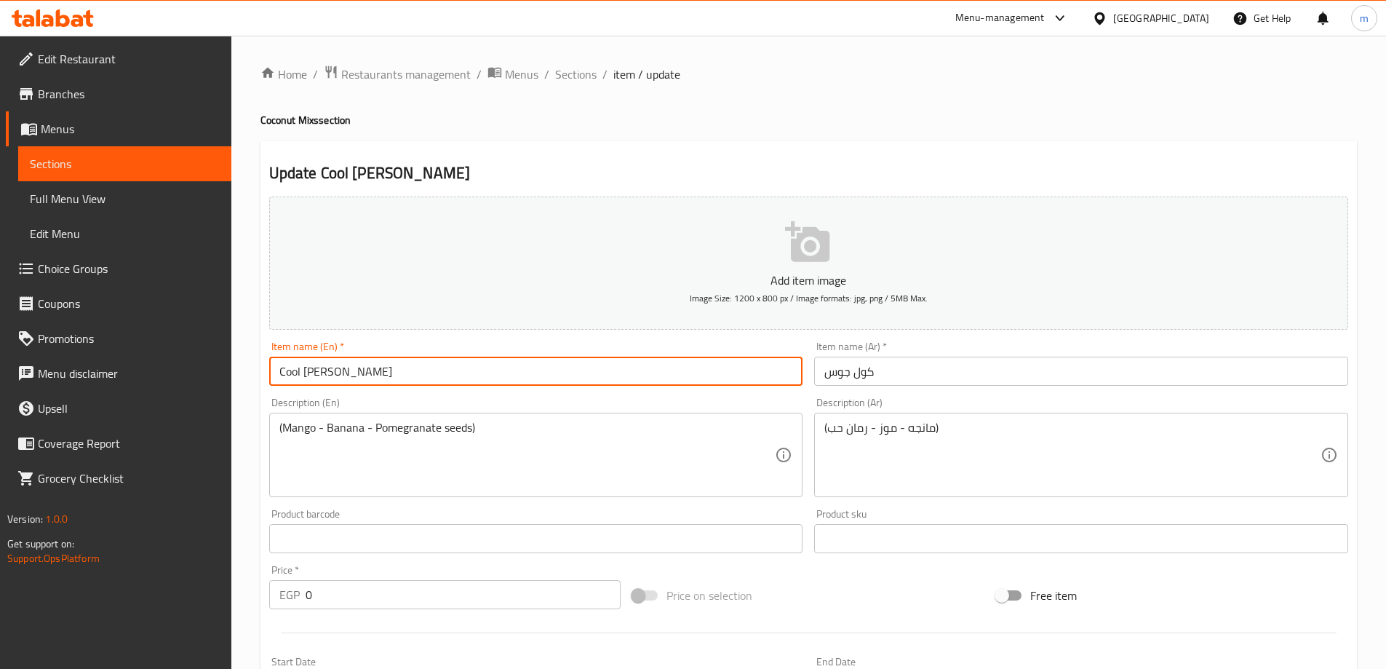
click at [312, 376] on input "Cool jos" at bounding box center [536, 371] width 534 height 29
click at [291, 378] on input "Cool jos" at bounding box center [536, 371] width 534 height 29
click at [330, 370] on input "Col jos" at bounding box center [536, 371] width 534 height 29
type input "Col jos"
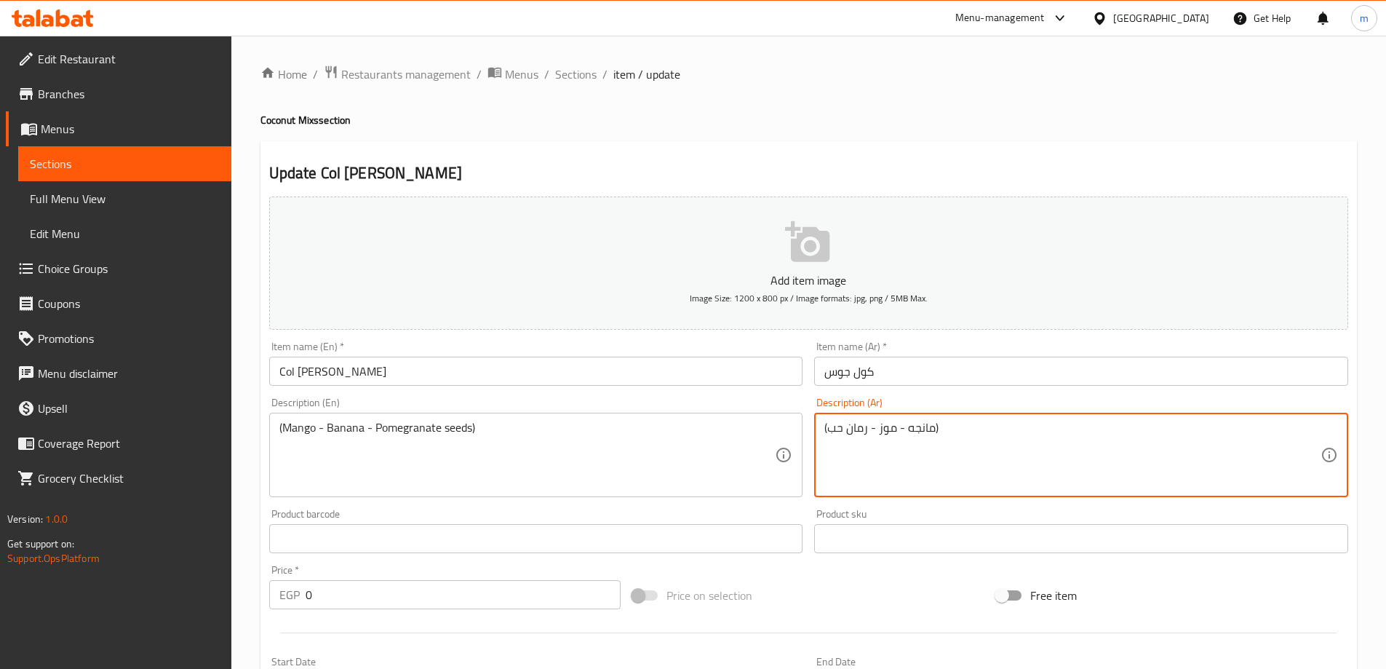
drag, startPoint x: 870, startPoint y: 429, endPoint x: 831, endPoint y: 426, distance: 39.4
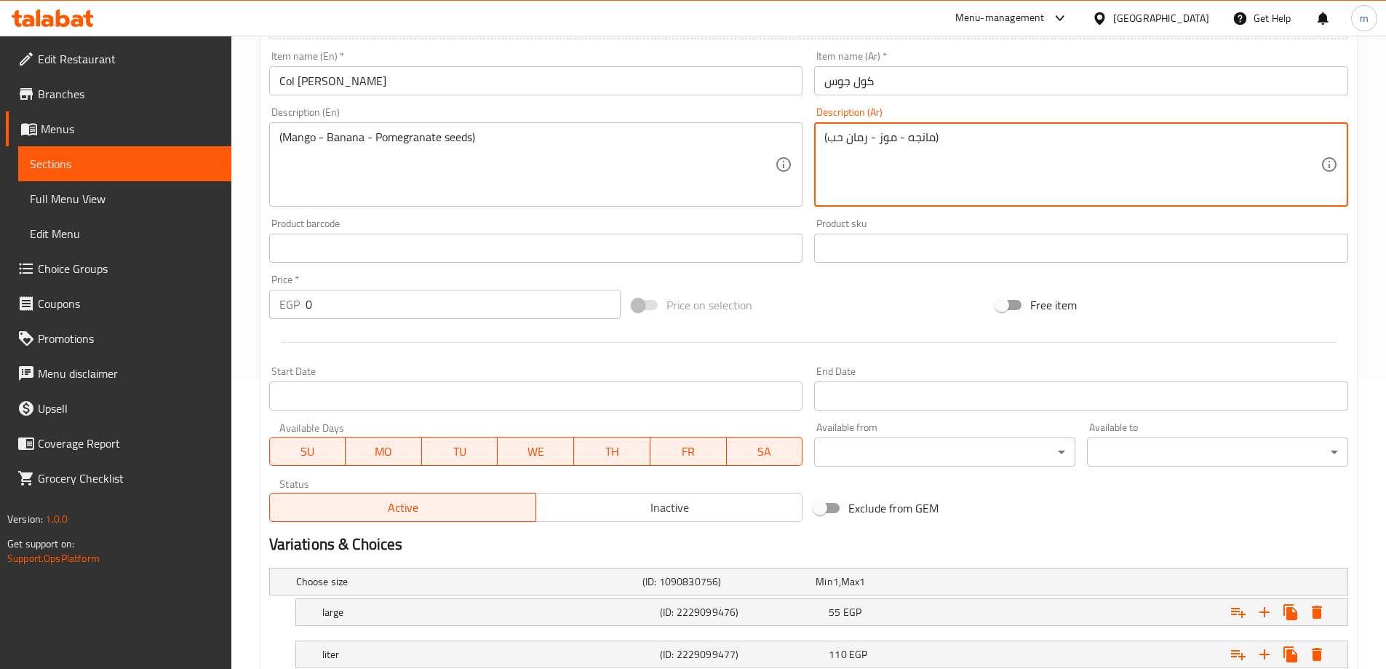
scroll to position [392, 0]
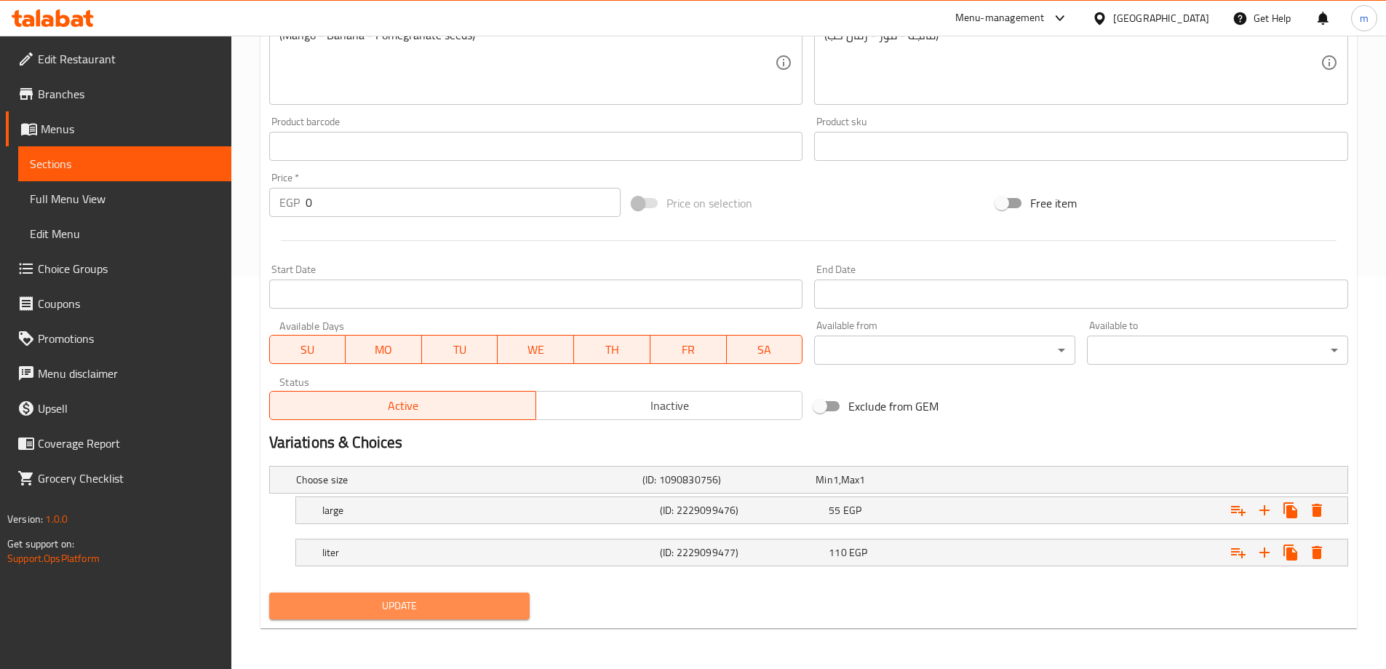
click at [423, 614] on span "Update" at bounding box center [400, 606] width 238 height 18
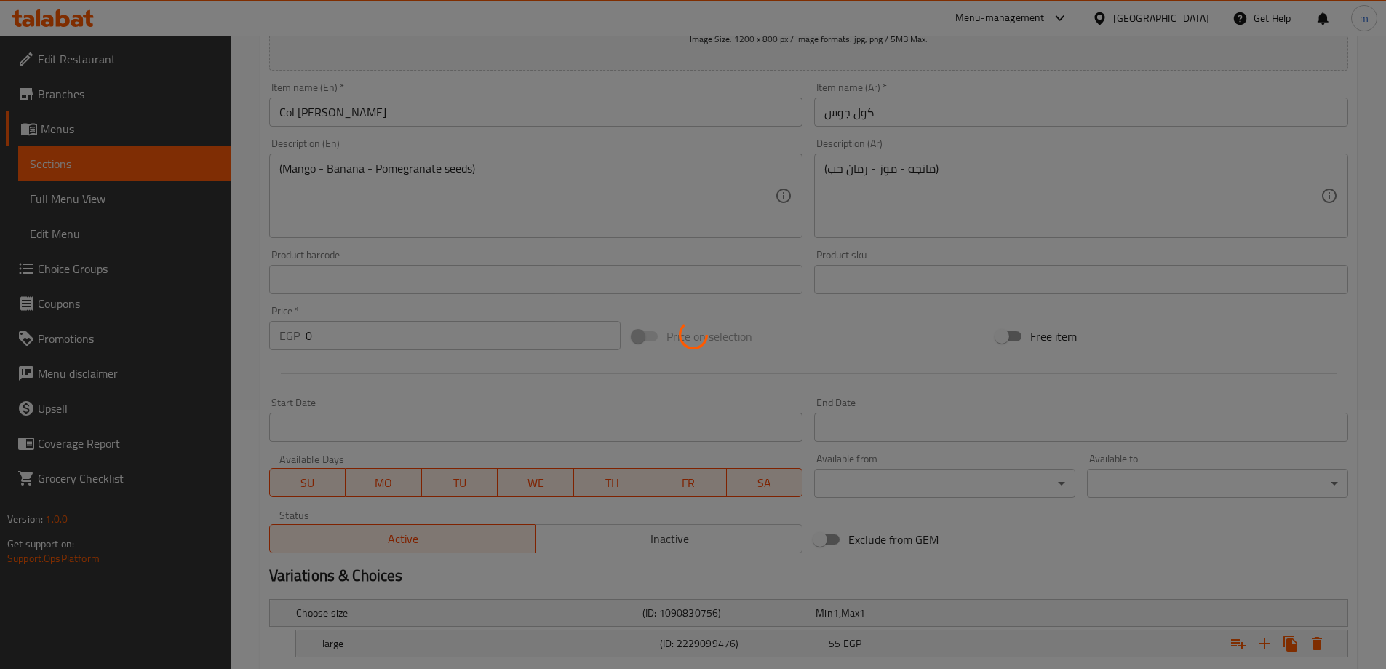
scroll to position [0, 0]
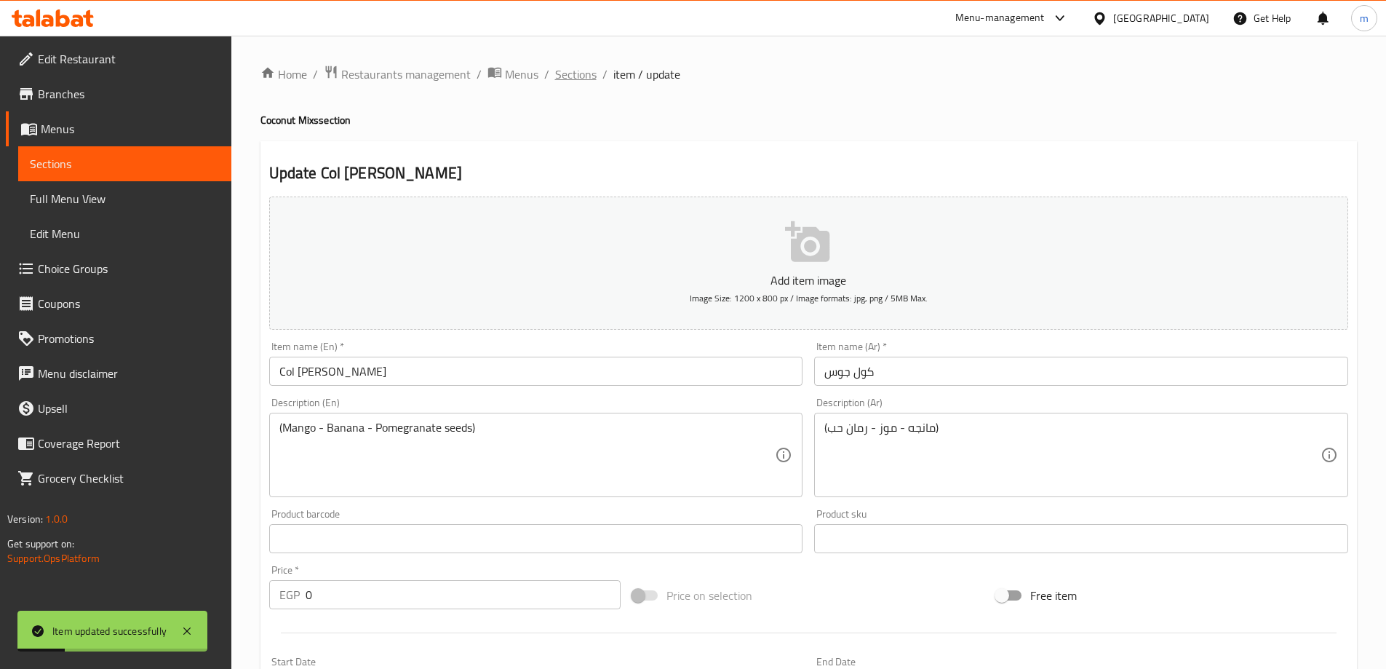
click at [566, 66] on span "Sections" at bounding box center [575, 74] width 41 height 17
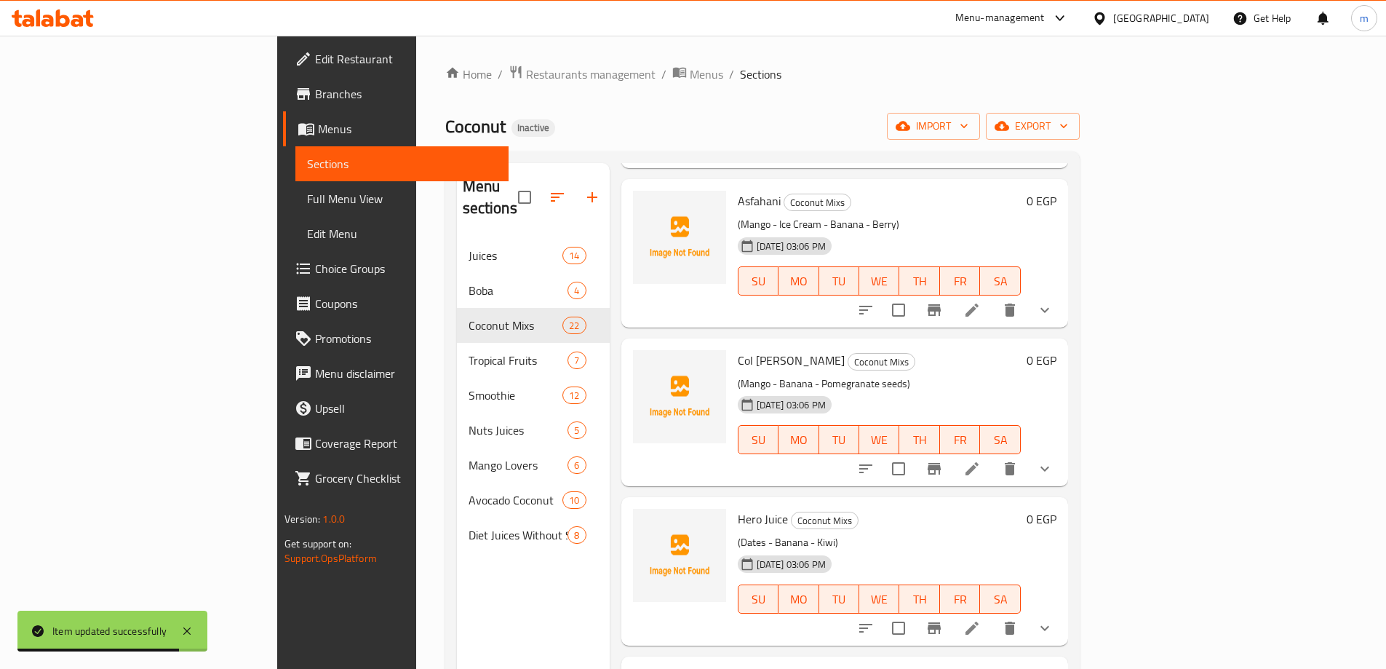
scroll to position [1965, 0]
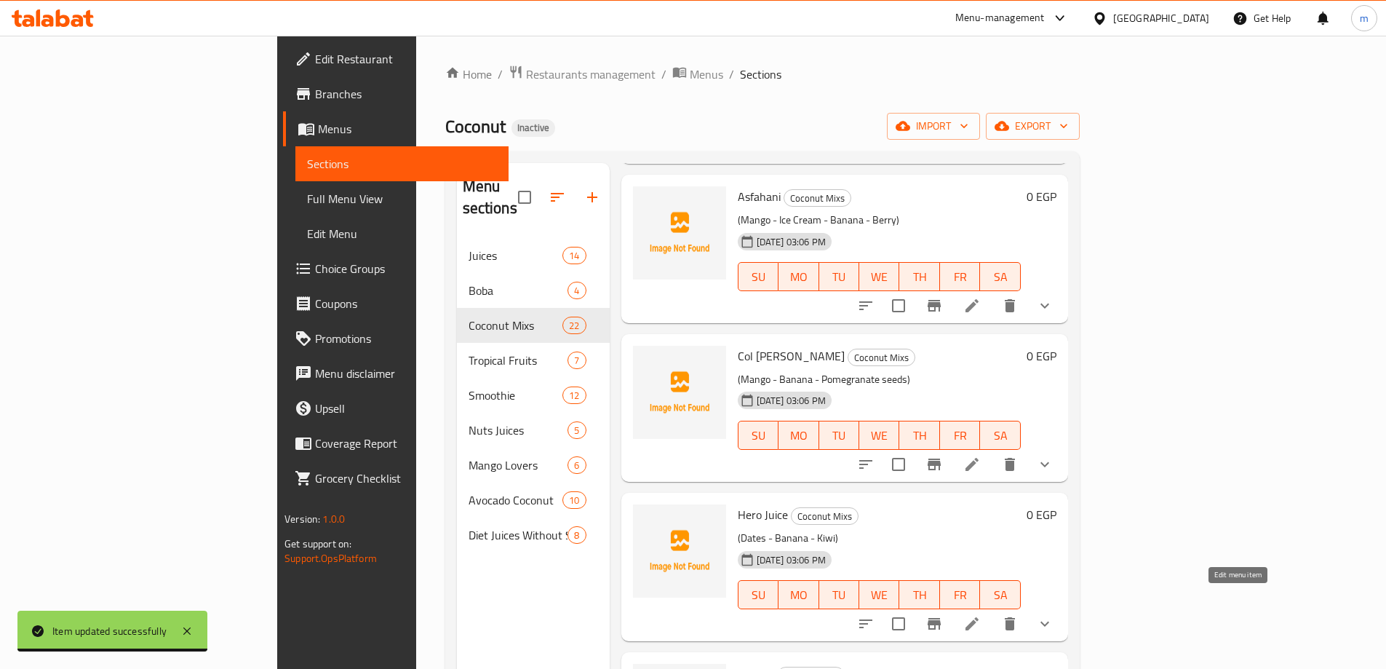
click at [981, 615] on icon at bounding box center [972, 623] width 17 height 17
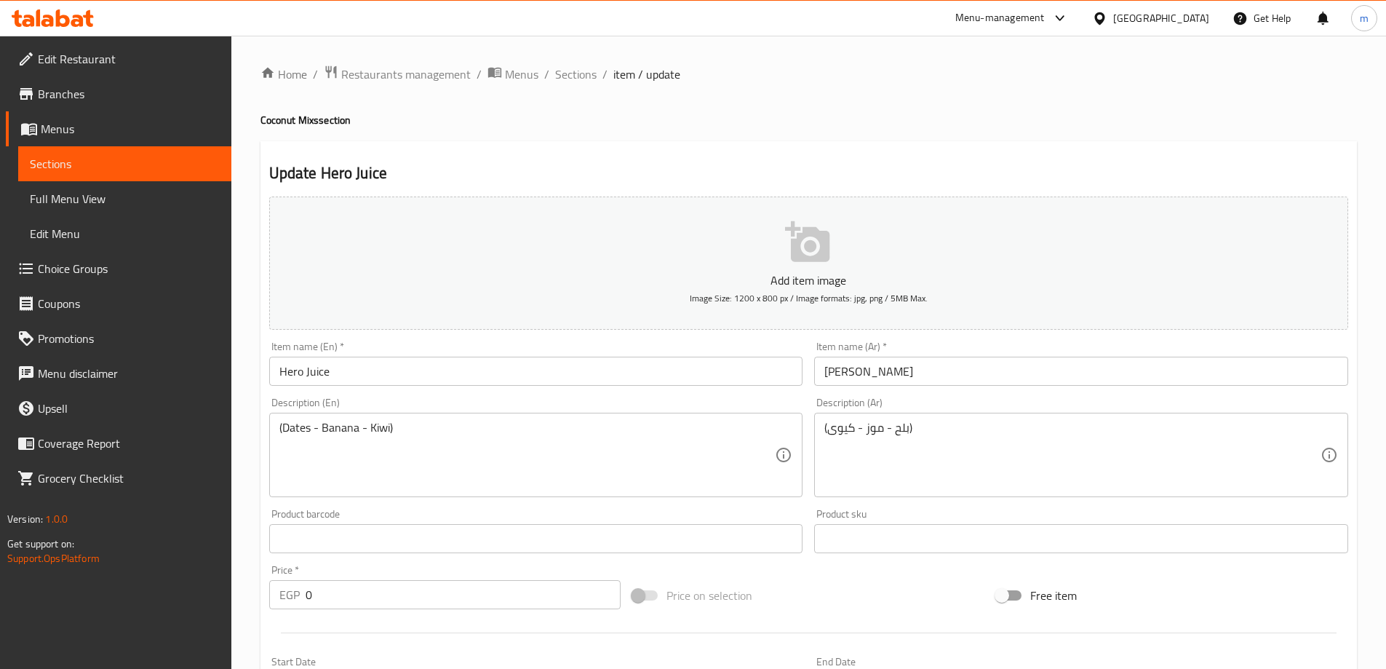
click at [672, 370] on input "Hero Juice" at bounding box center [536, 371] width 534 height 29
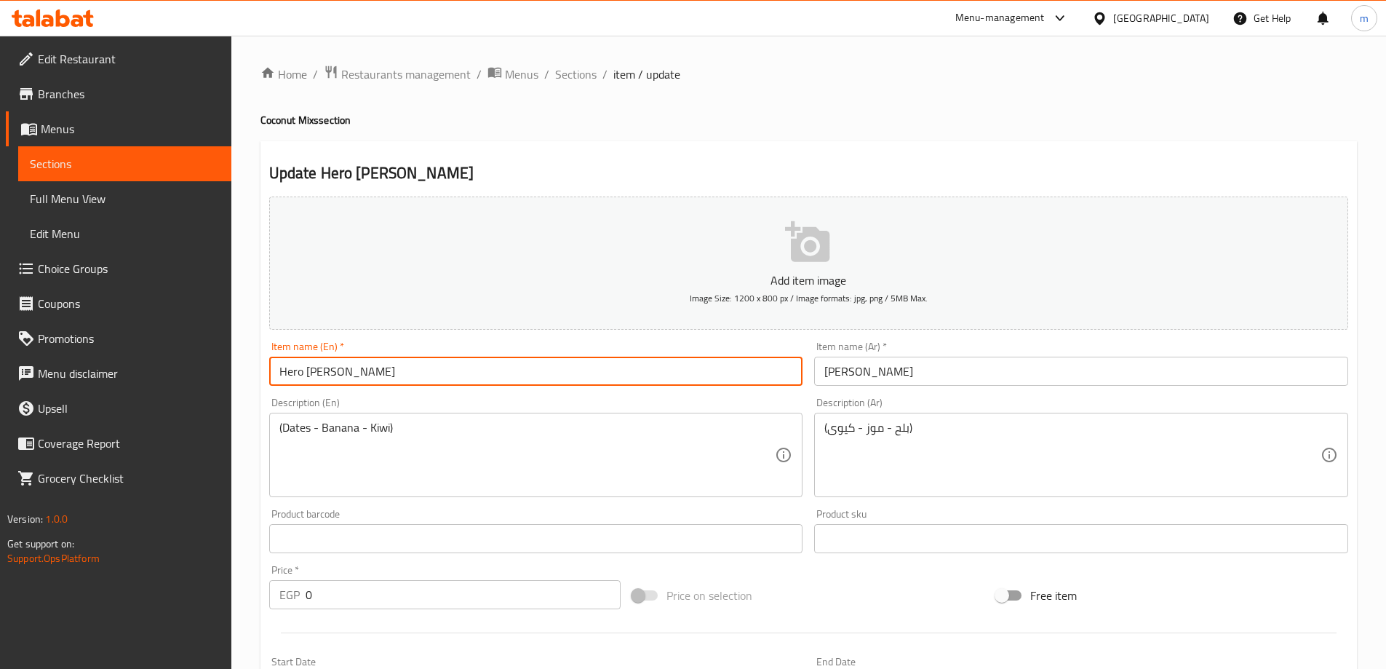
type input "Hero Jos"
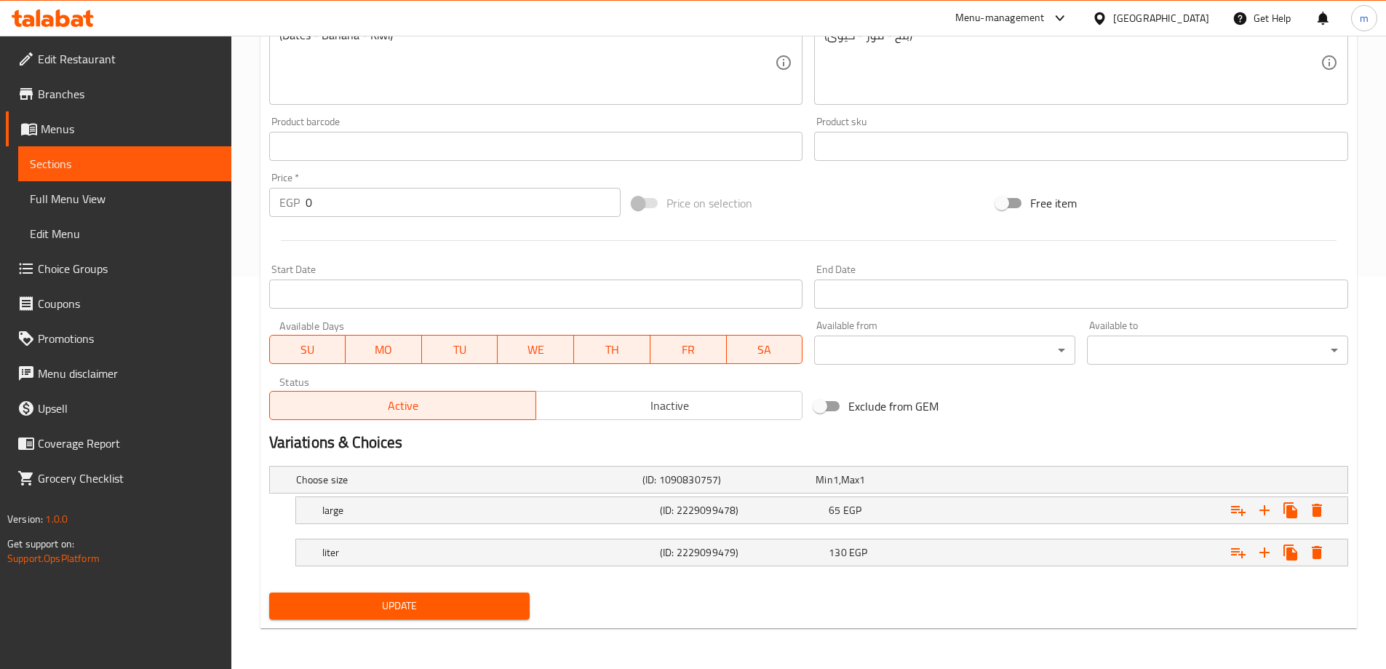
click at [376, 616] on button "Update" at bounding box center [399, 605] width 261 height 27
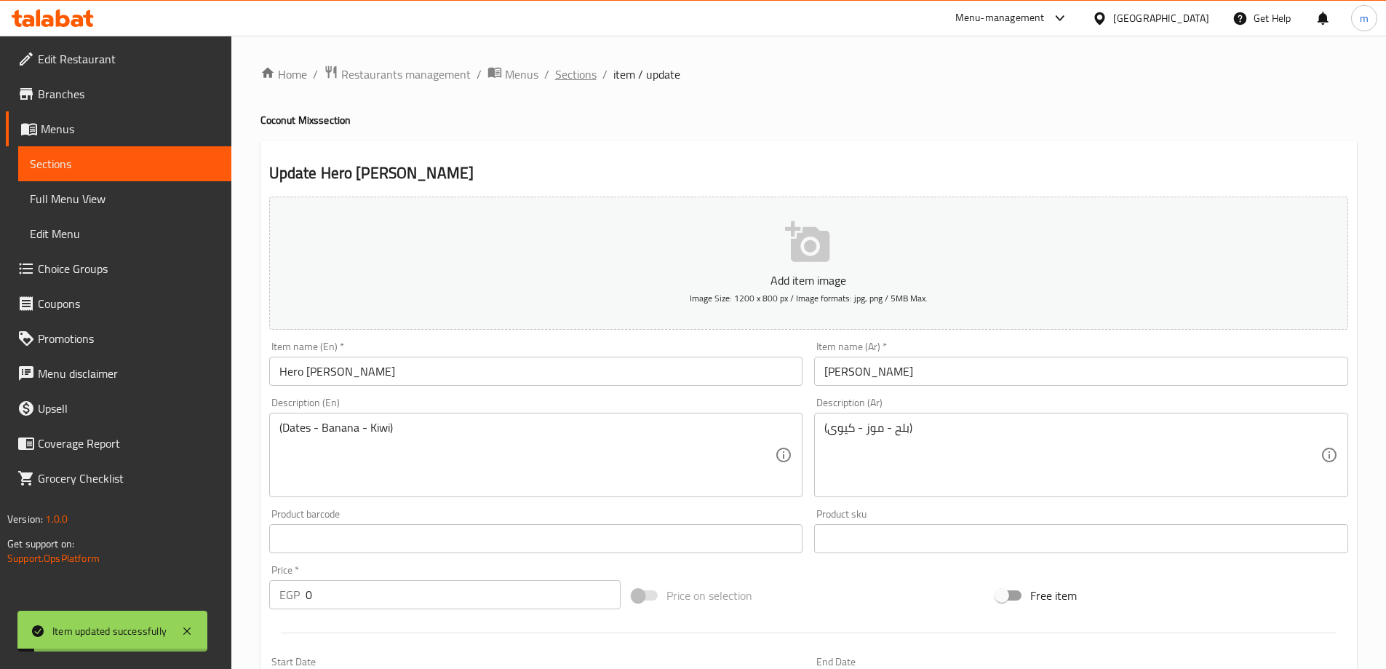
click at [570, 81] on span "Sections" at bounding box center [575, 74] width 41 height 17
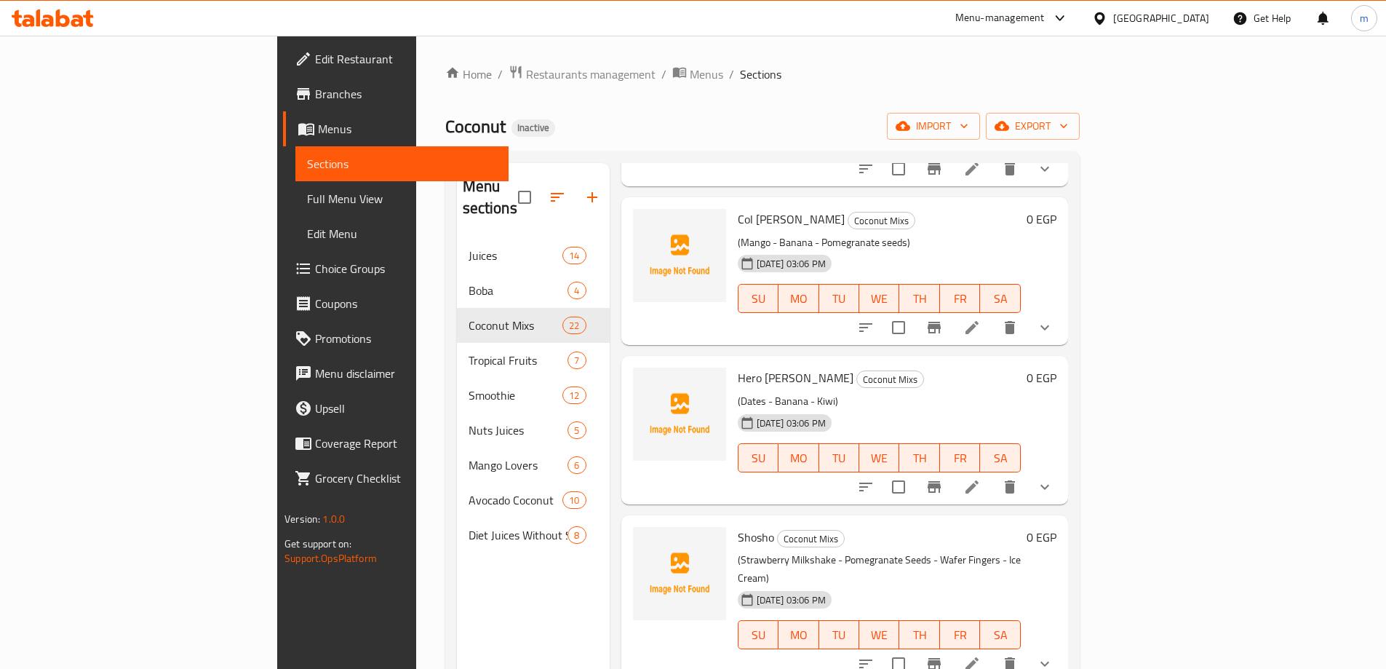
scroll to position [2111, 0]
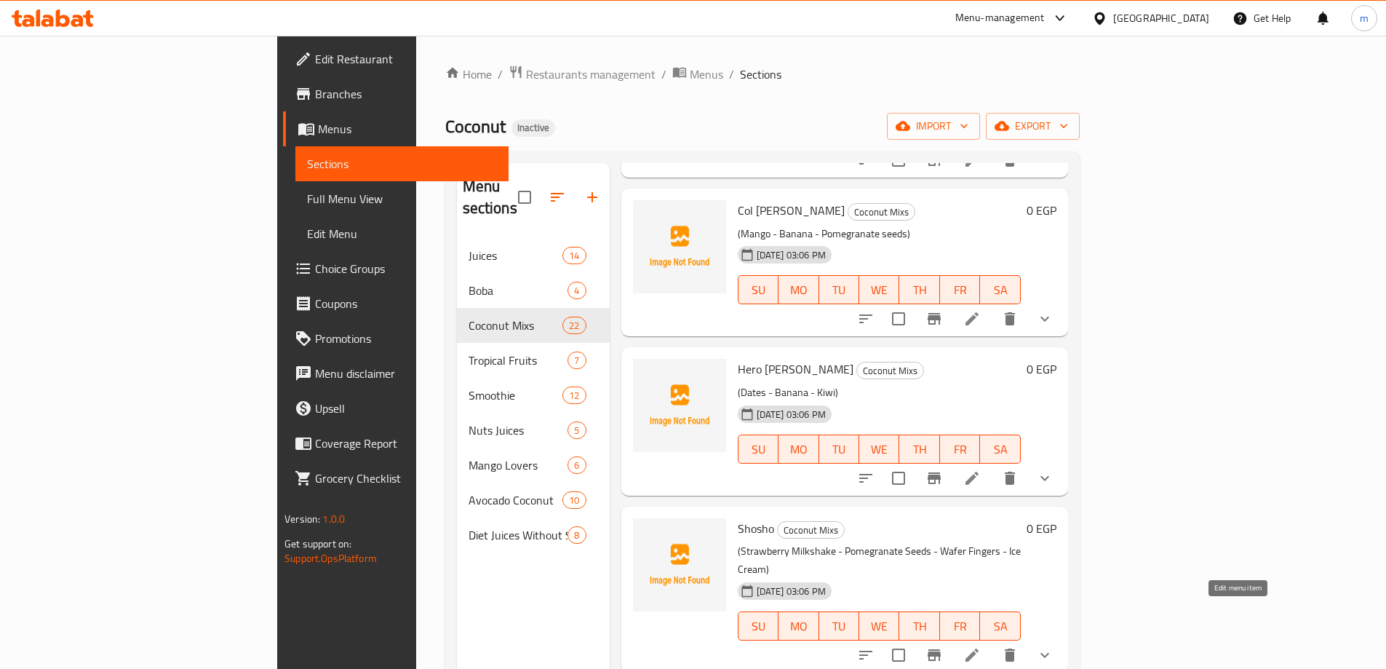
click at [981, 646] on icon at bounding box center [972, 654] width 17 height 17
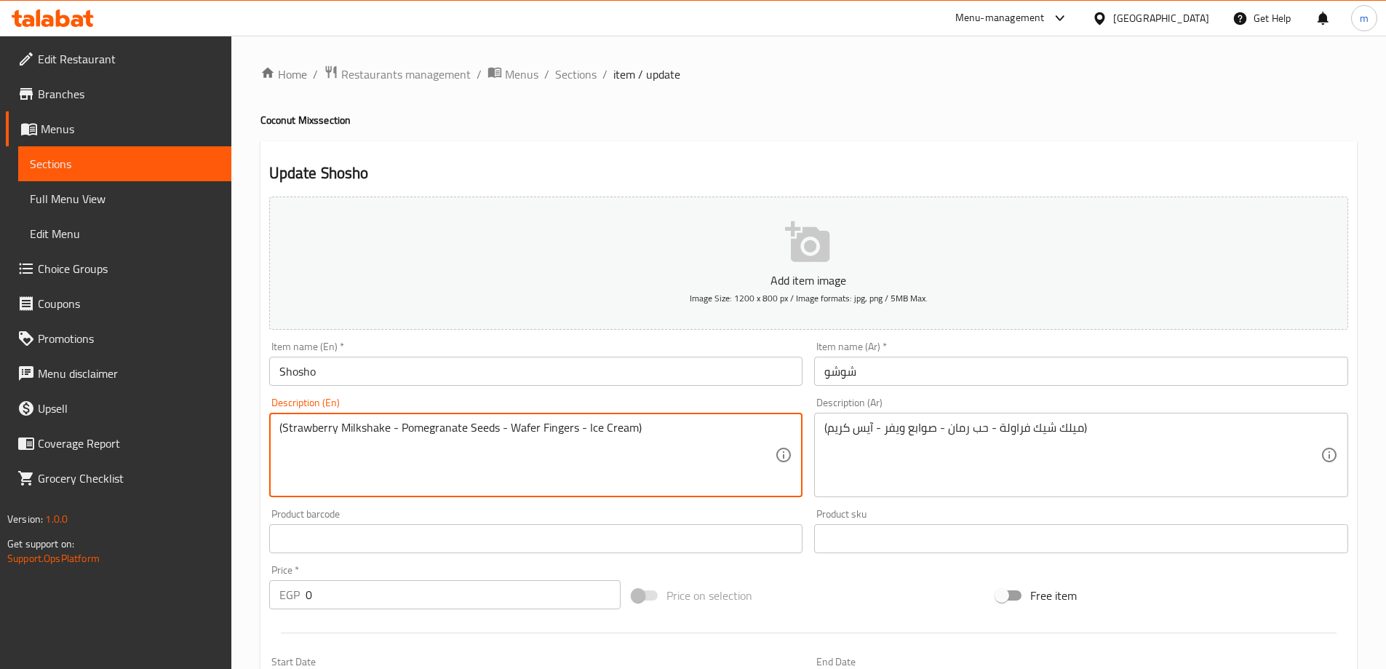
drag, startPoint x: 571, startPoint y: 429, endPoint x: 542, endPoint y: 429, distance: 29.1
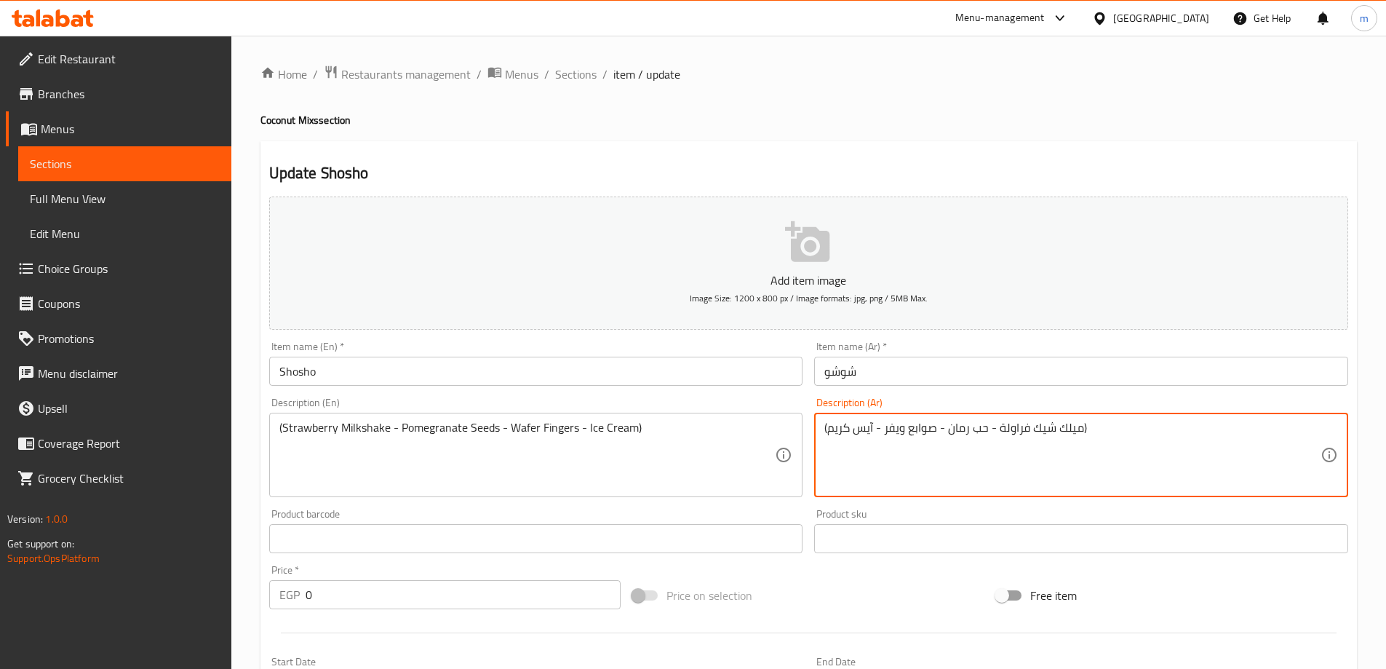
drag, startPoint x: 903, startPoint y: 434, endPoint x: 886, endPoint y: 432, distance: 17.5
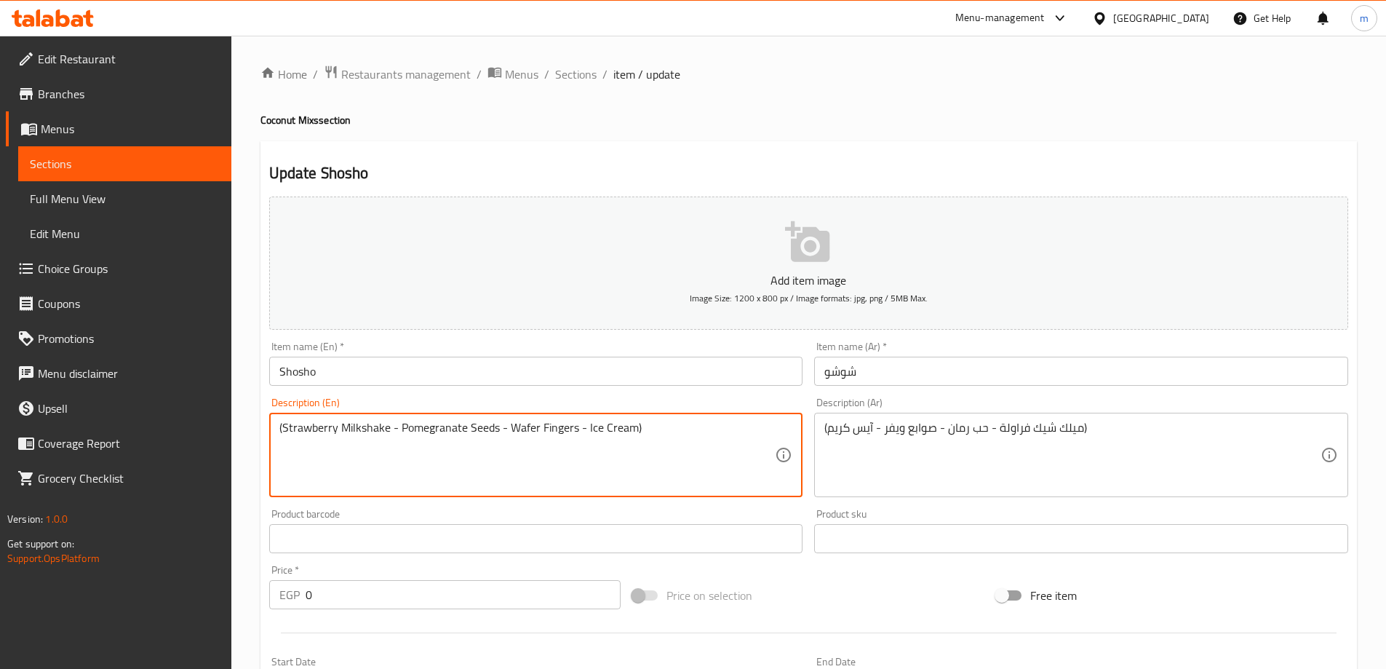
drag, startPoint x: 511, startPoint y: 429, endPoint x: 575, endPoint y: 433, distance: 64.1
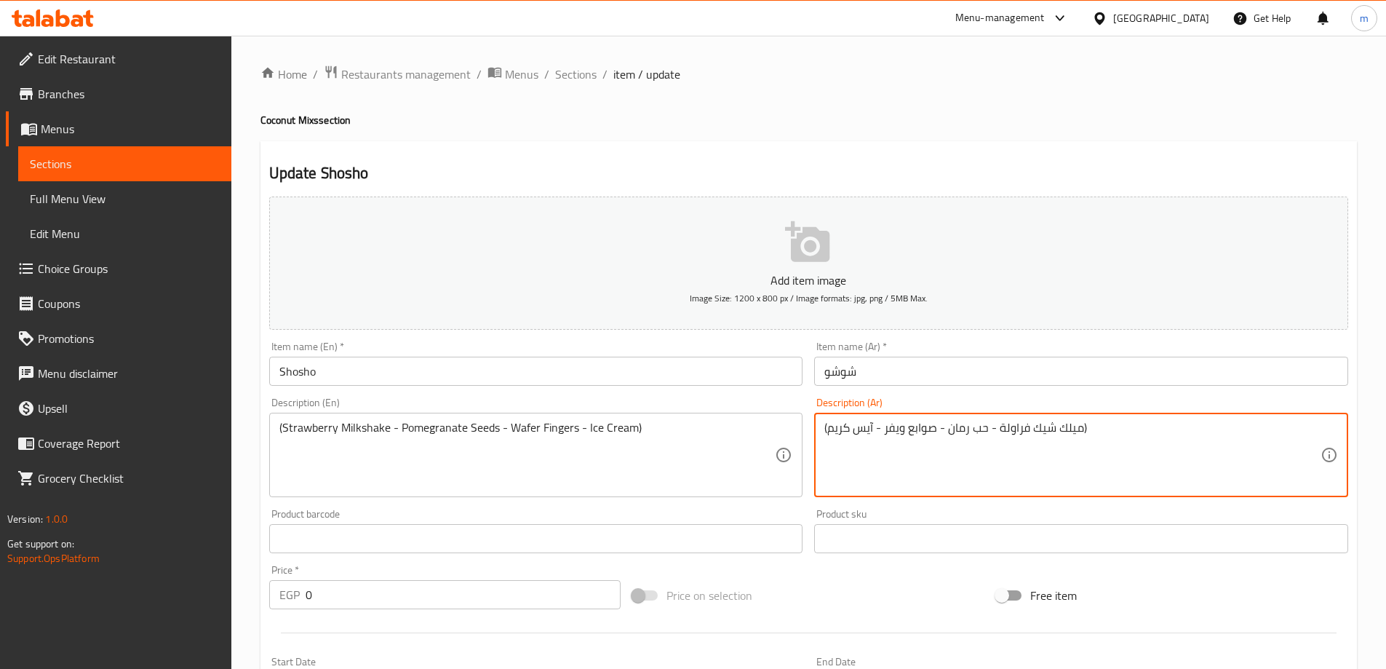
drag, startPoint x: 934, startPoint y: 429, endPoint x: 893, endPoint y: 426, distance: 40.9
click at [885, 424] on textarea "(ميلك شيك فراولة - حب رمان - صوابع ويفر - آيس كريم)" at bounding box center [1073, 455] width 496 height 69
drag, startPoint x: 891, startPoint y: 428, endPoint x: 921, endPoint y: 427, distance: 29.8
click at [921, 427] on textarea "(ميلك شيك فراولة - حب رمان - صوابع ويفر - آيس كريم)" at bounding box center [1073, 455] width 496 height 69
drag, startPoint x: 885, startPoint y: 433, endPoint x: 939, endPoint y: 429, distance: 54.0
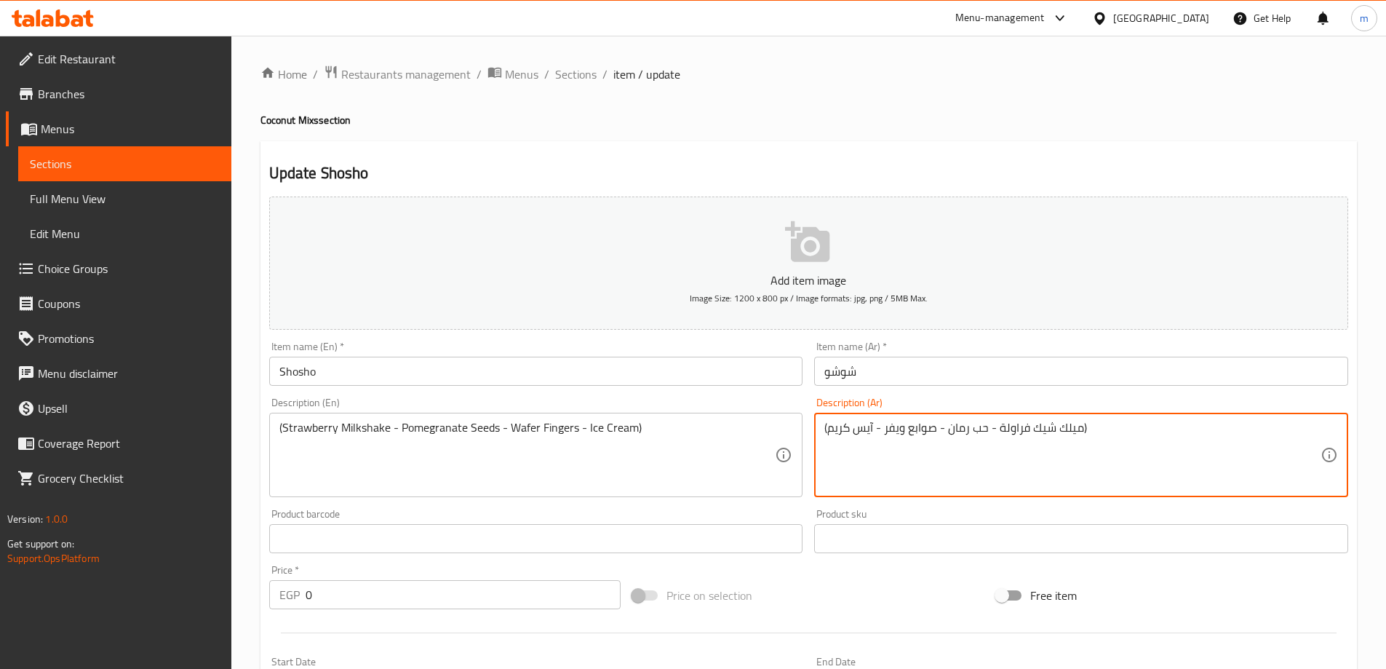
click at [939, 429] on textarea "(ميلك شيك فراولة - حب رمان - صوابع ويفر - آيس كريم)" at bounding box center [1073, 455] width 496 height 69
click at [929, 429] on textarea "(ميلك شيك فراولة - حب رمان - صوابع ويفر - آيس كريم)" at bounding box center [1073, 455] width 496 height 69
click at [964, 466] on textarea "(ميلك شيك فراولة - حب رمان - صوابع ويفر - آيس كريم)" at bounding box center [1073, 455] width 496 height 69
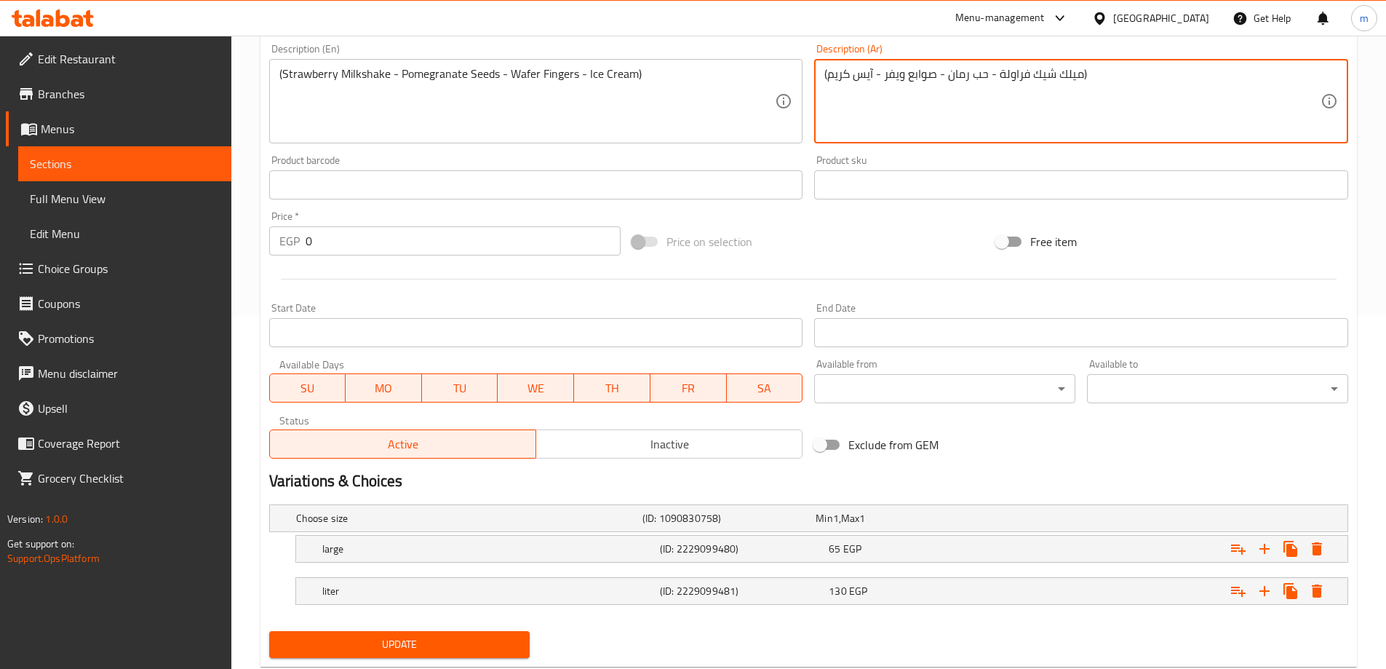
scroll to position [392, 0]
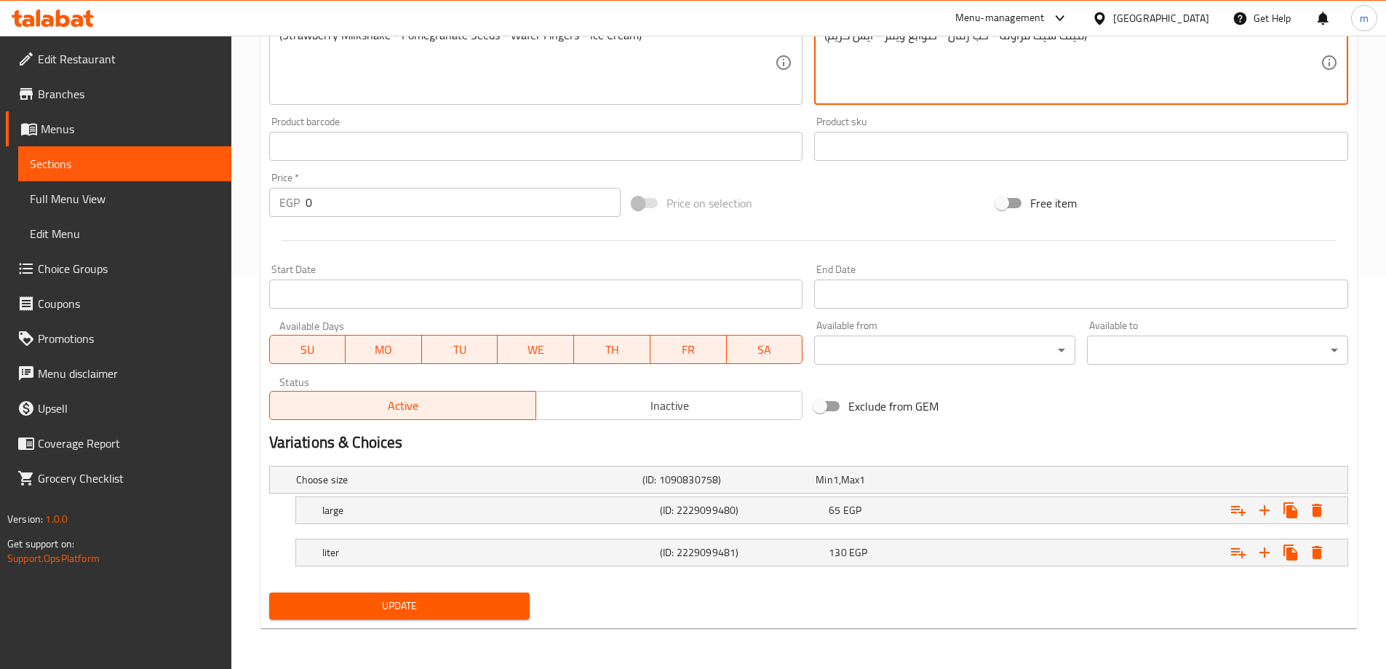
click at [424, 603] on span "Update" at bounding box center [400, 606] width 238 height 18
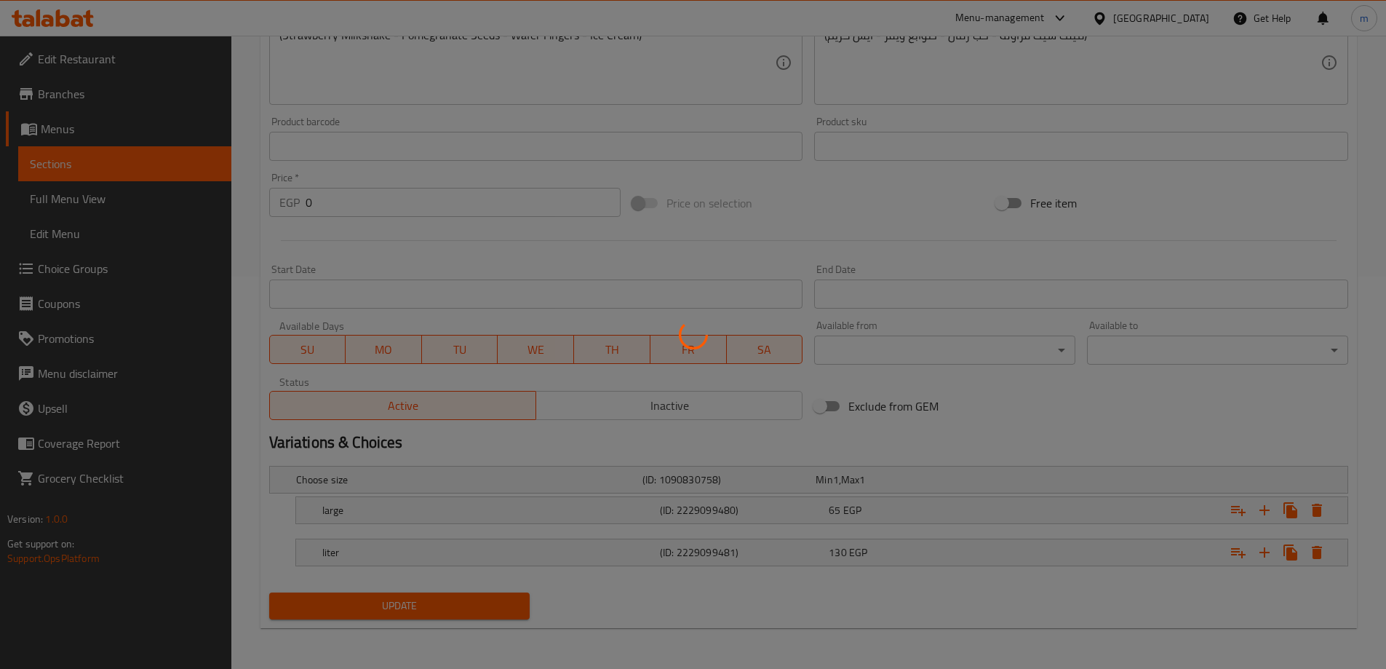
scroll to position [0, 0]
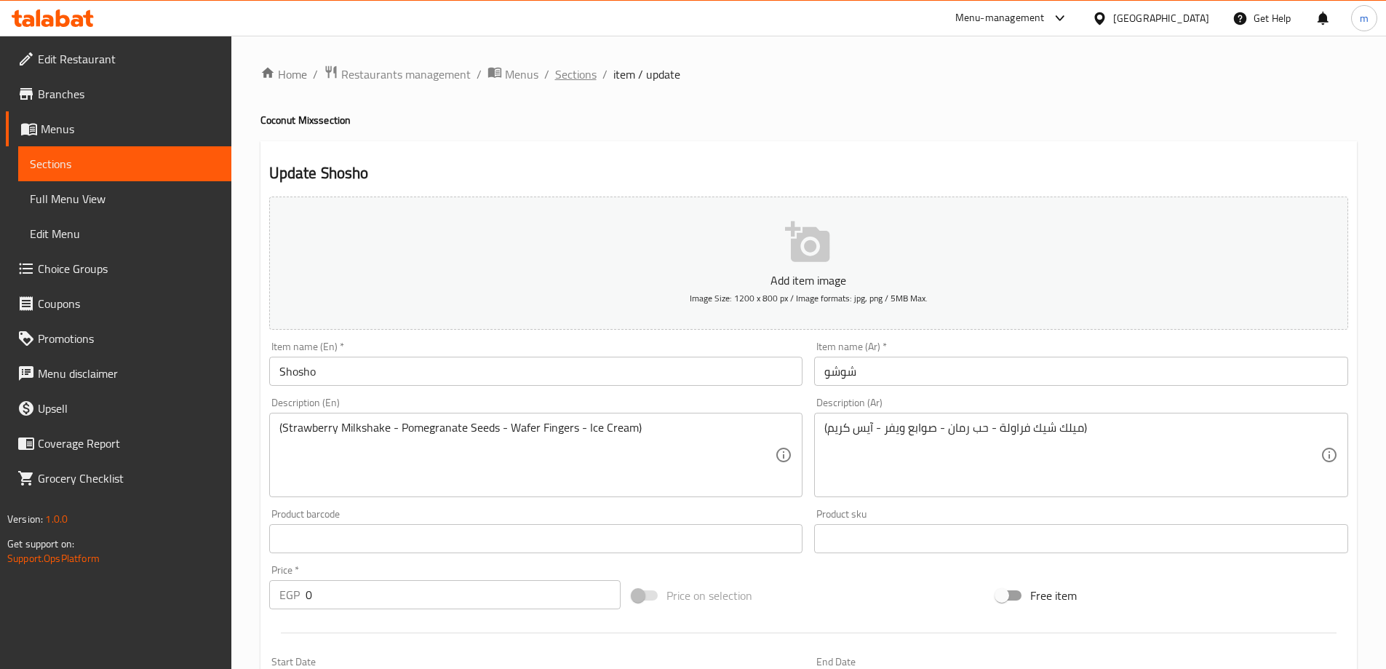
click at [579, 79] on span "Sections" at bounding box center [575, 74] width 41 height 17
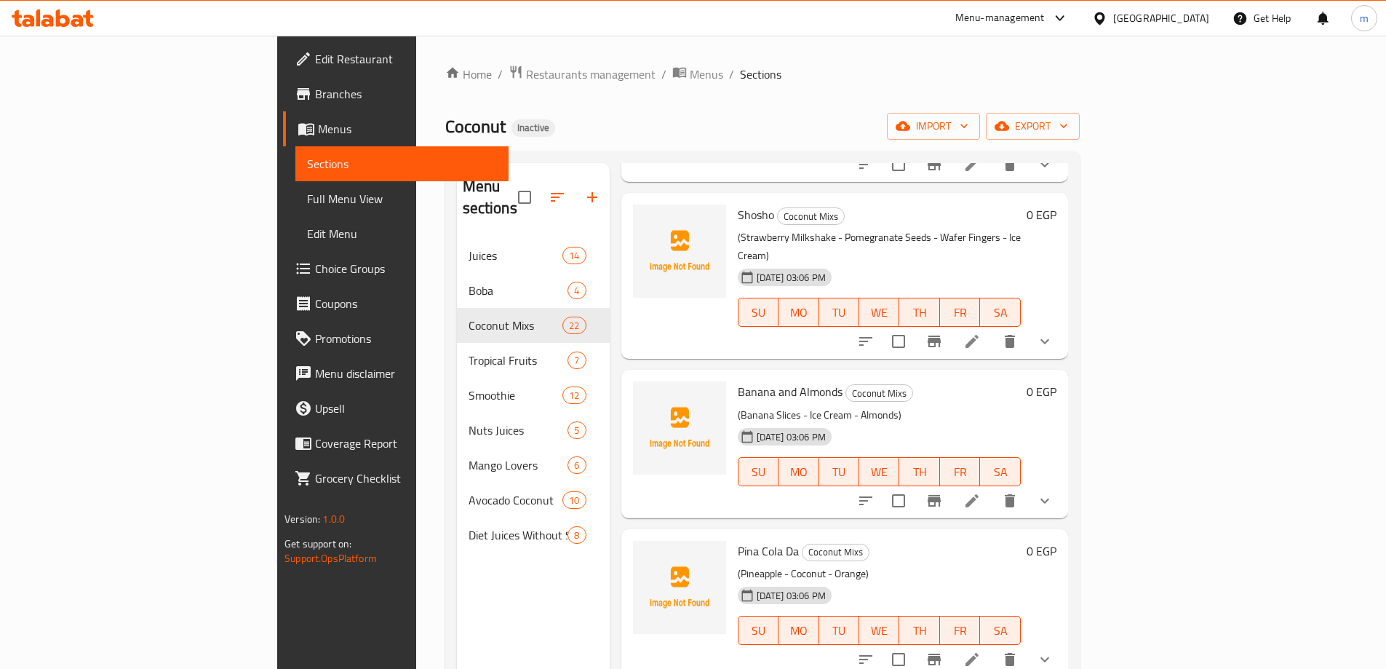
scroll to position [2402, 0]
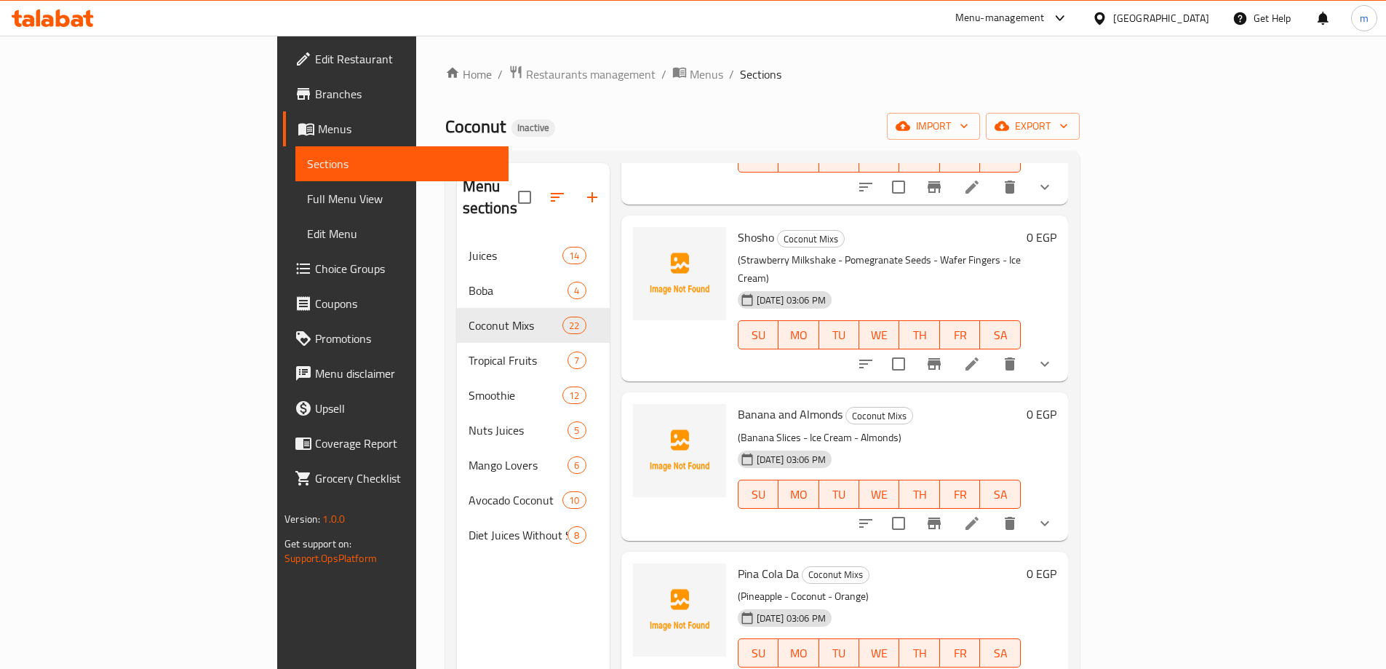
click at [993, 510] on li at bounding box center [972, 523] width 41 height 26
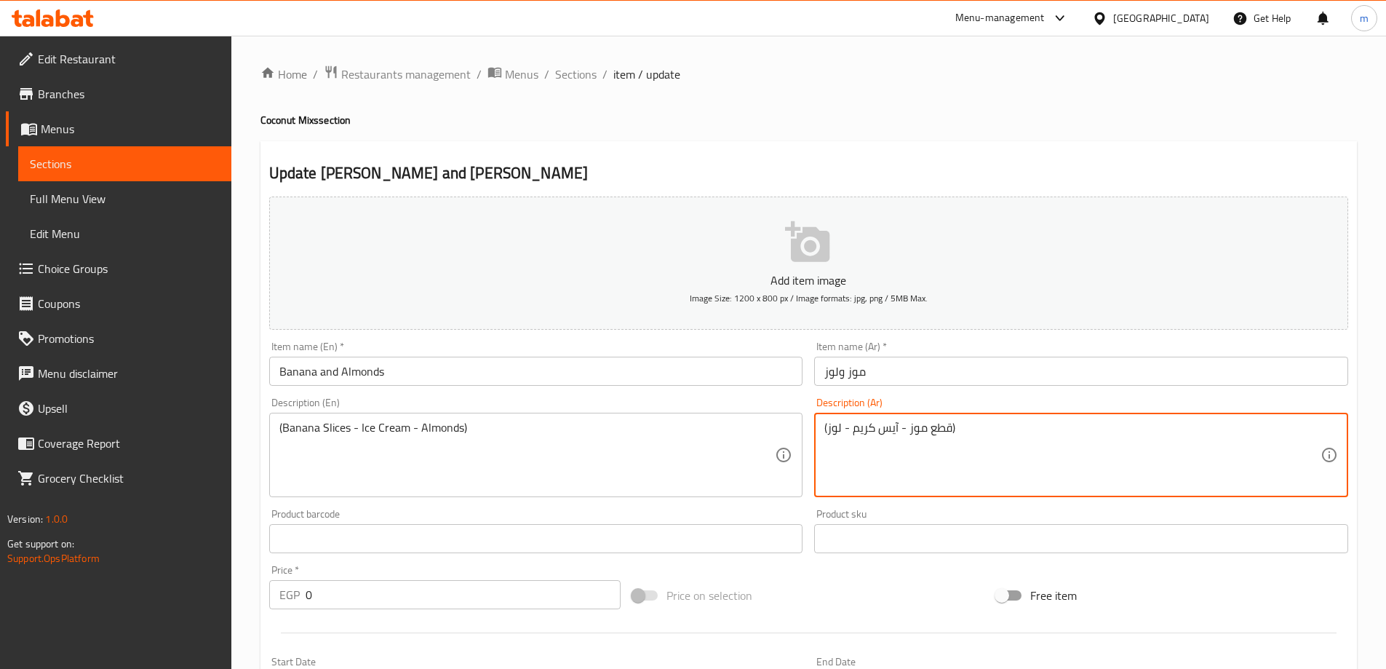
drag, startPoint x: 908, startPoint y: 434, endPoint x: 951, endPoint y: 434, distance: 42.9
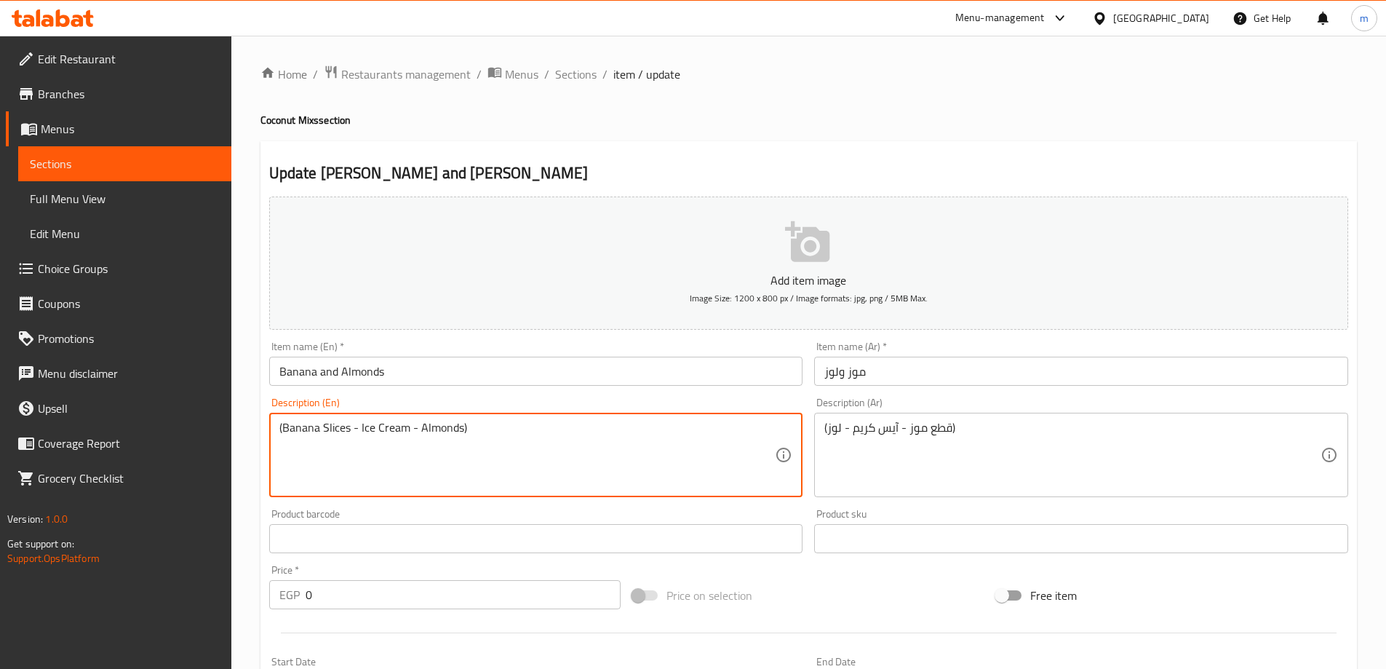
click at [338, 431] on textarea "(Banana Slices - Ice Cream - Almonds)" at bounding box center [527, 455] width 496 height 69
paste textarea "pieces"
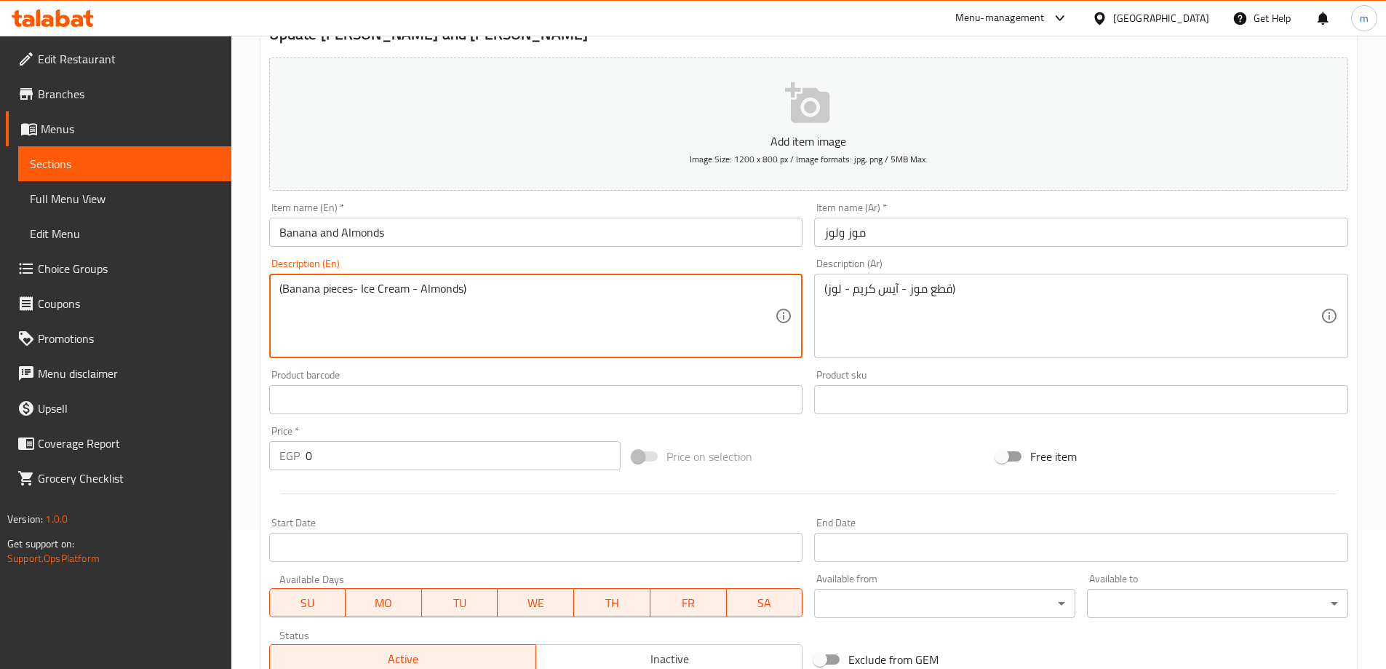
scroll to position [392, 0]
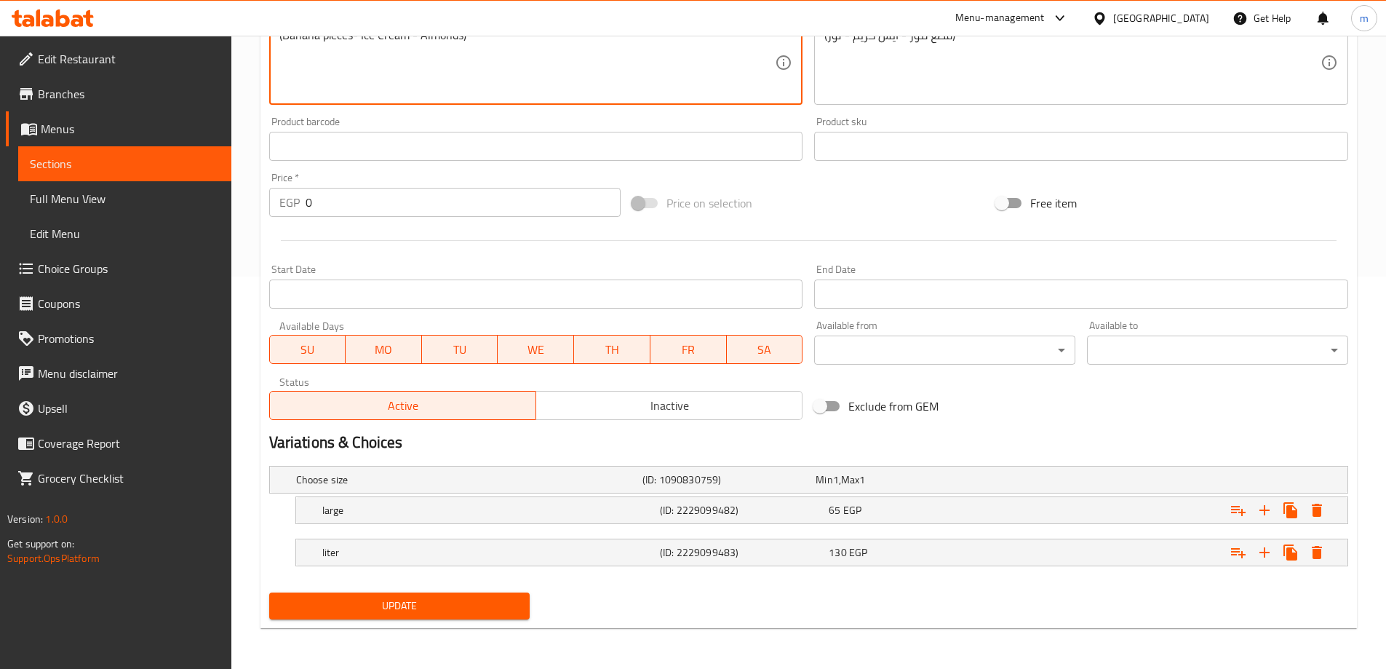
type textarea "(Banana pieces- Ice Cream - Almonds)"
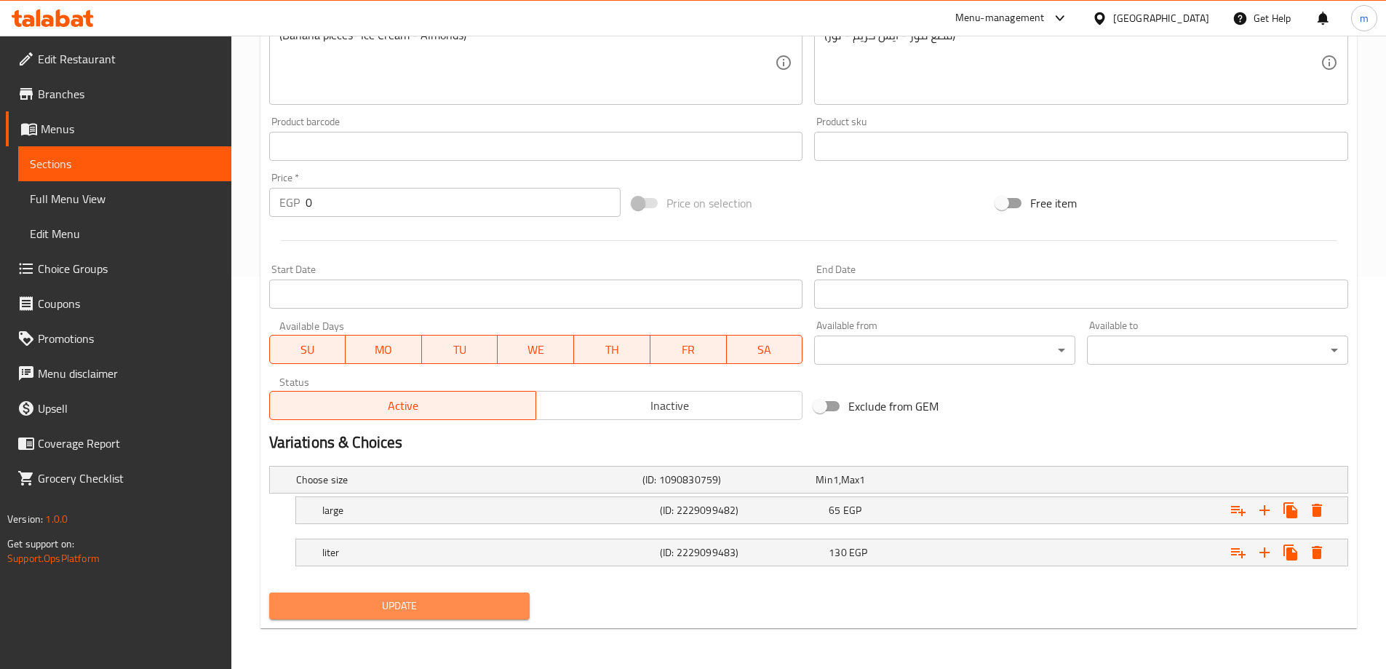
click at [436, 611] on span "Update" at bounding box center [400, 606] width 238 height 18
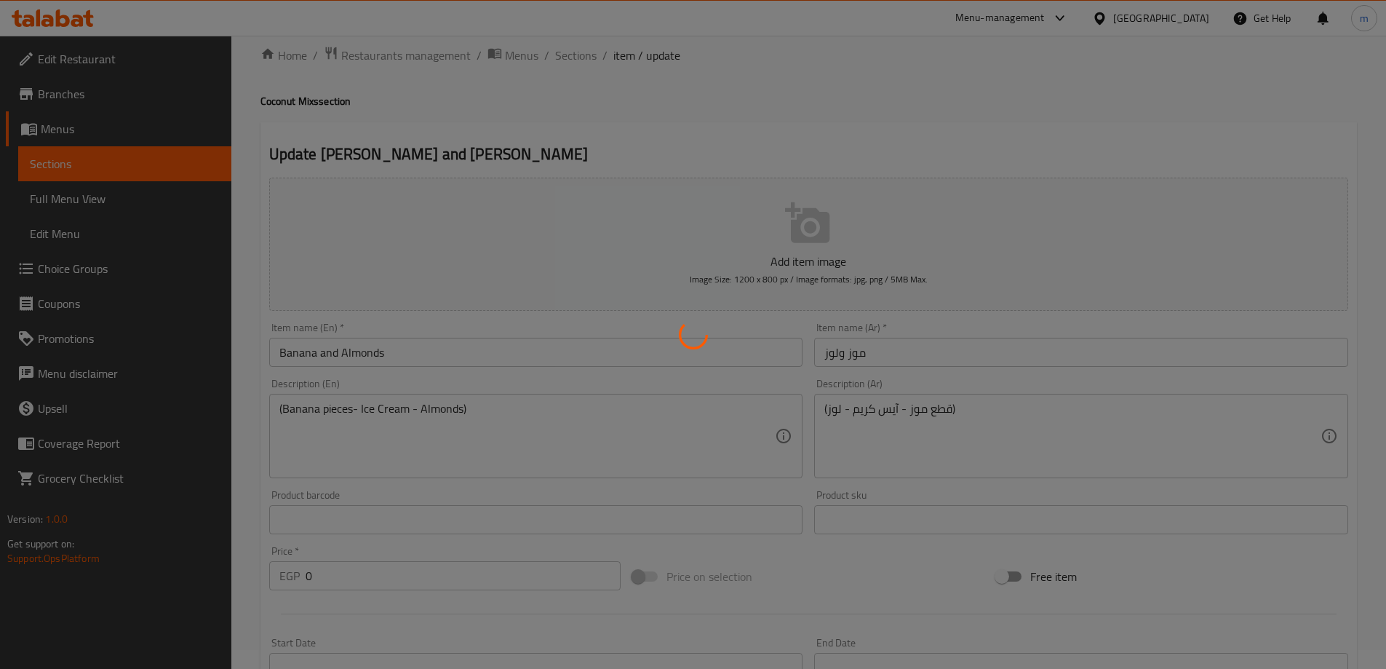
scroll to position [0, 0]
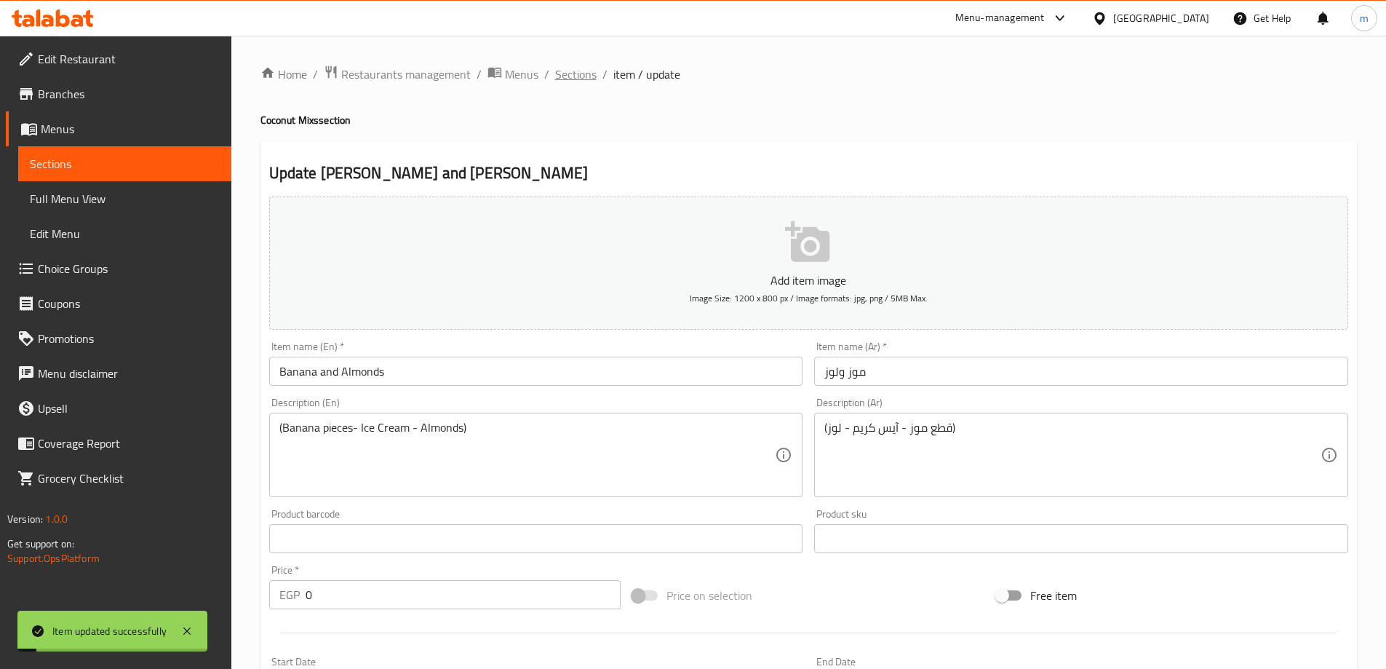
click at [574, 83] on span "Sections" at bounding box center [575, 74] width 41 height 17
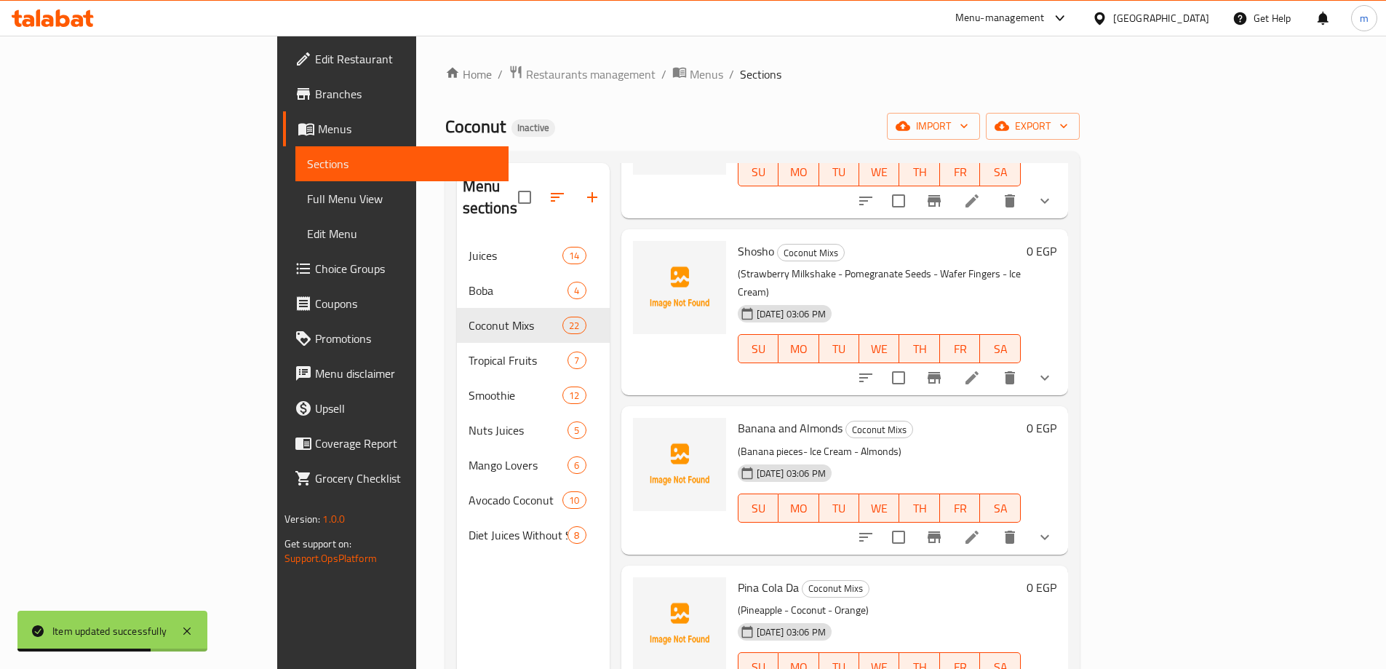
scroll to position [2402, 0]
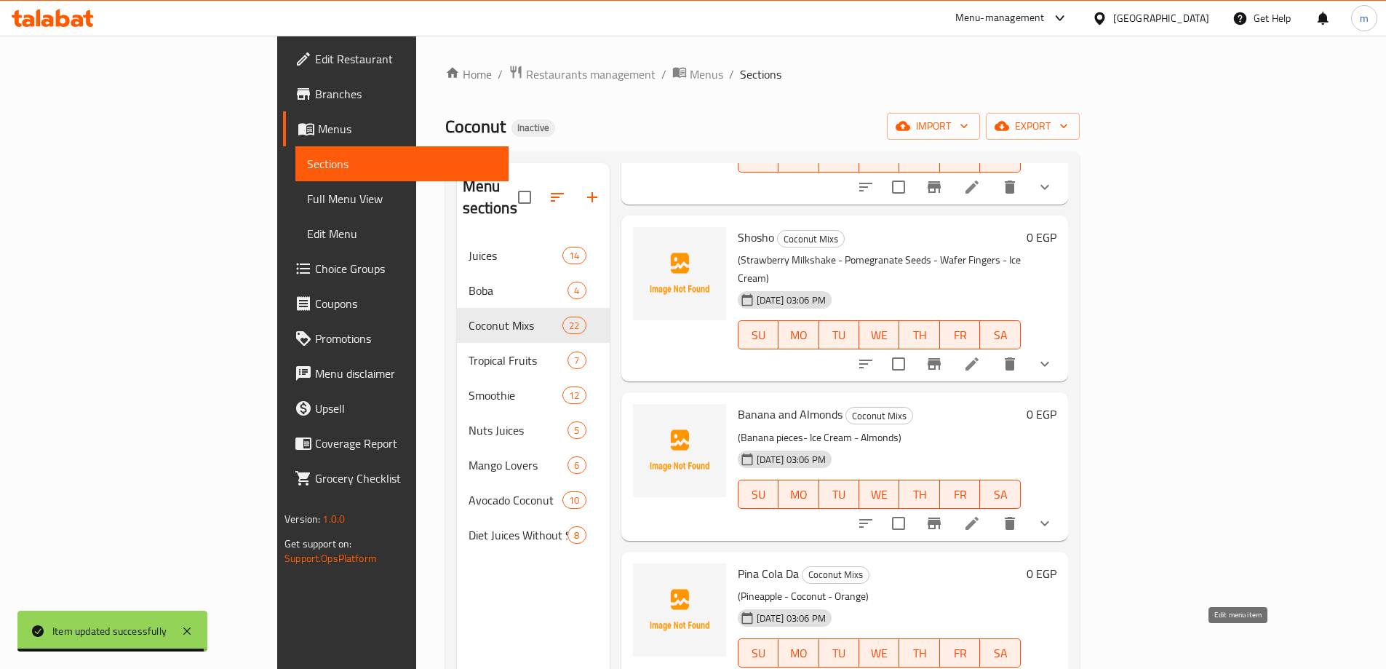
click at [981, 668] on icon at bounding box center [972, 681] width 17 height 17
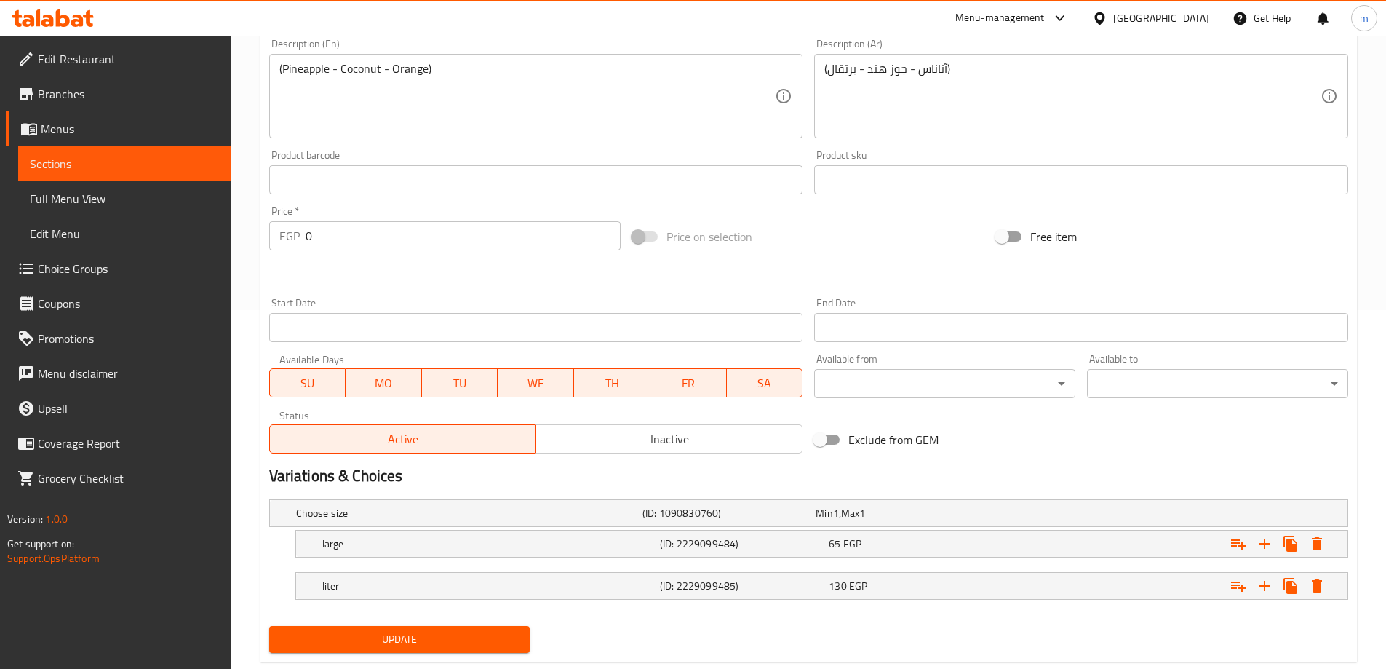
scroll to position [392, 0]
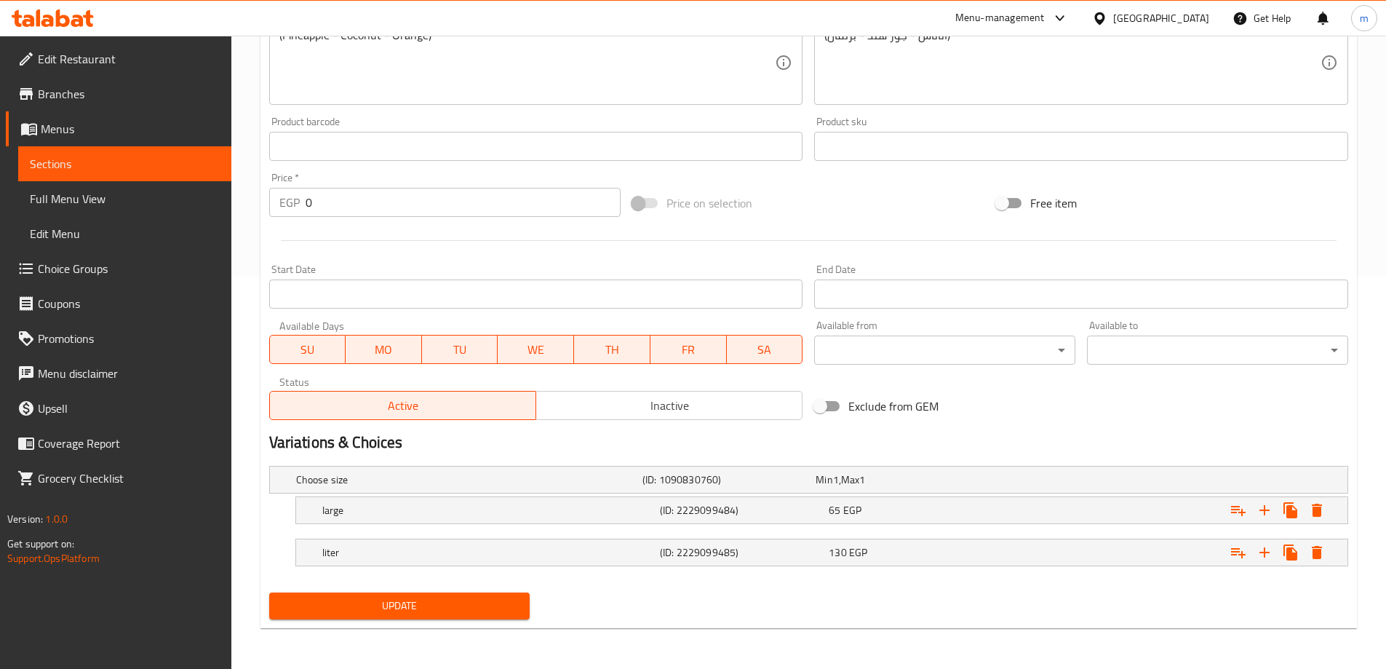
drag, startPoint x: 450, startPoint y: 611, endPoint x: 571, endPoint y: 318, distance: 316.8
click at [450, 611] on span "Update" at bounding box center [400, 606] width 238 height 18
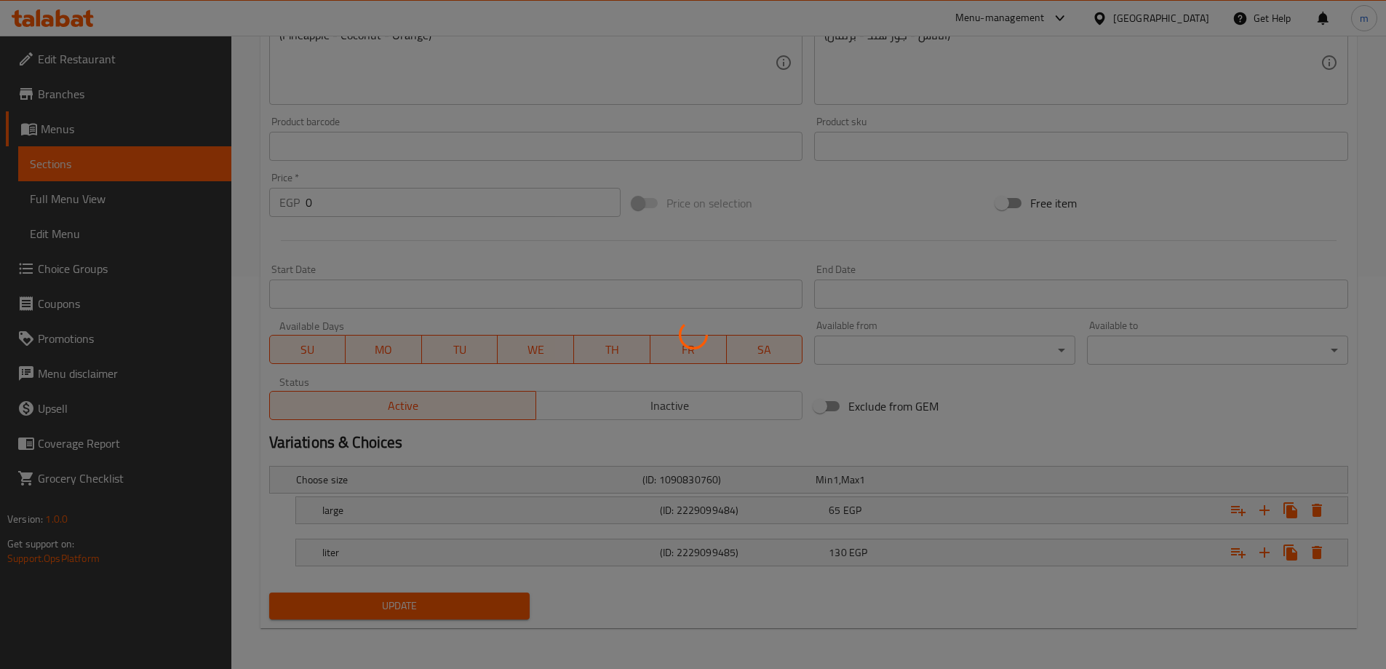
scroll to position [0, 0]
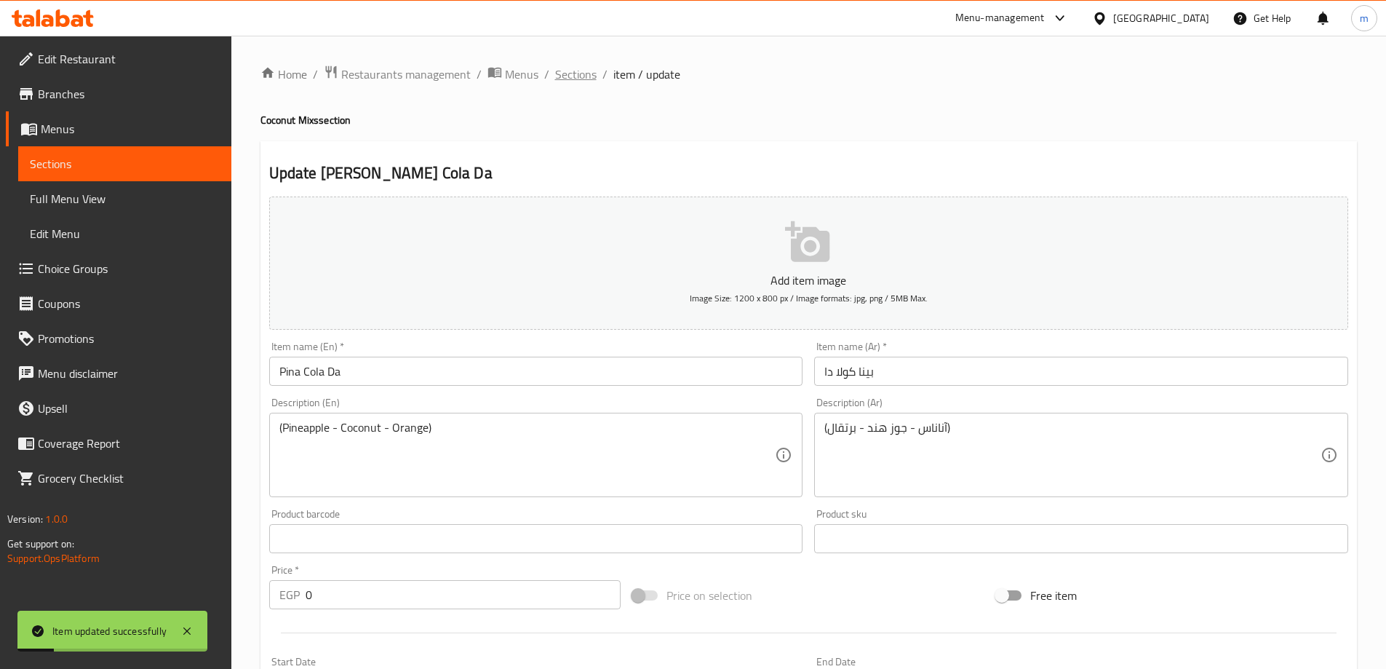
click at [574, 80] on span "Sections" at bounding box center [575, 74] width 41 height 17
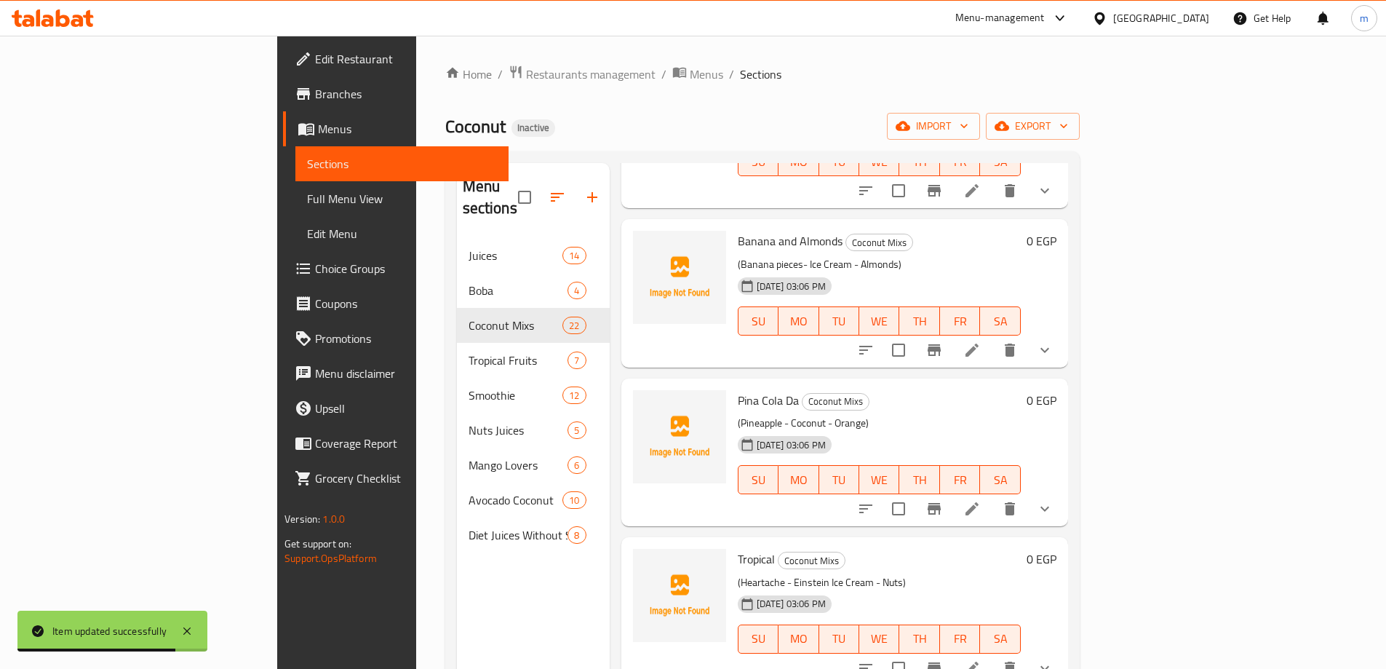
scroll to position [2620, 0]
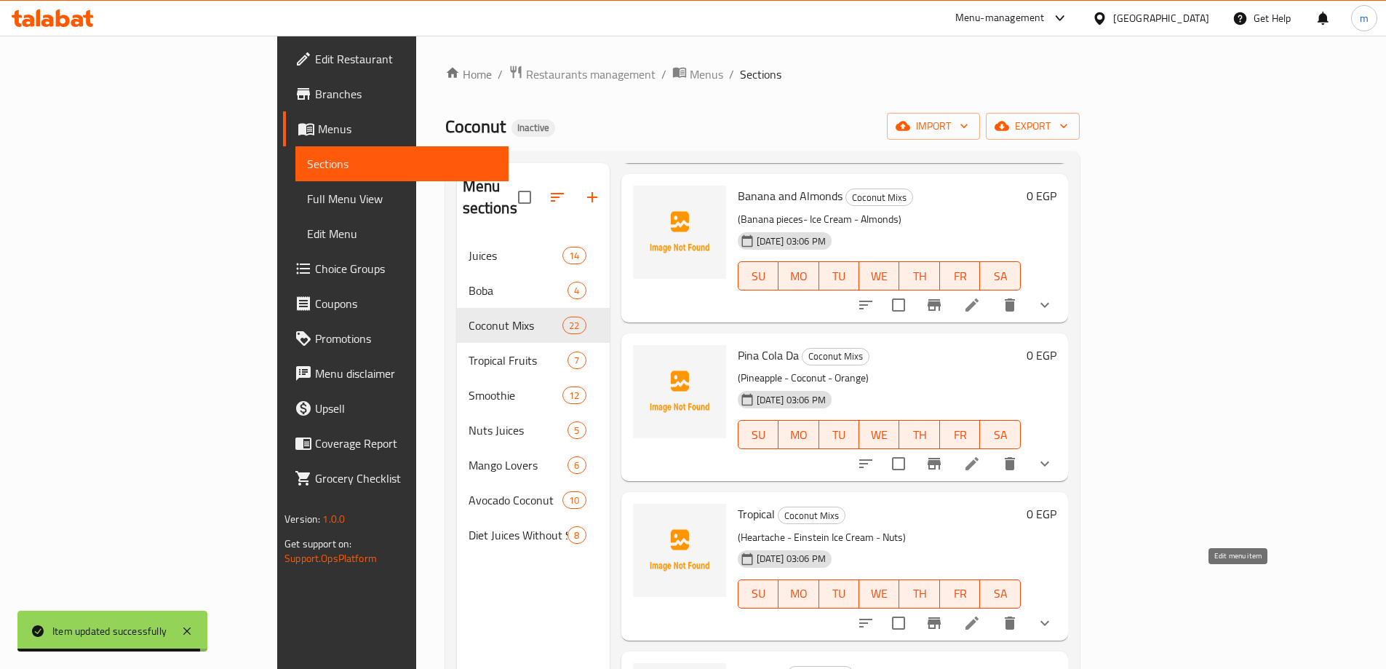
click at [979, 616] on icon at bounding box center [972, 622] width 13 height 13
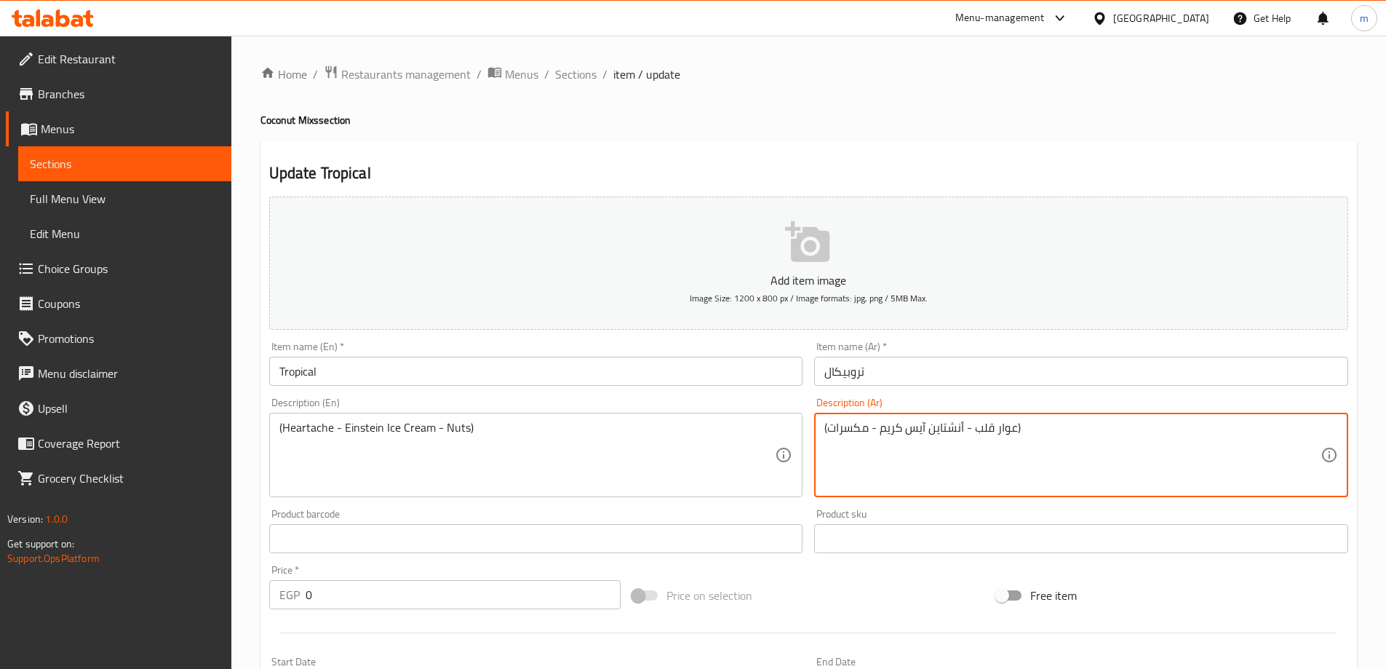
drag, startPoint x: 1014, startPoint y: 431, endPoint x: 978, endPoint y: 430, distance: 35.7
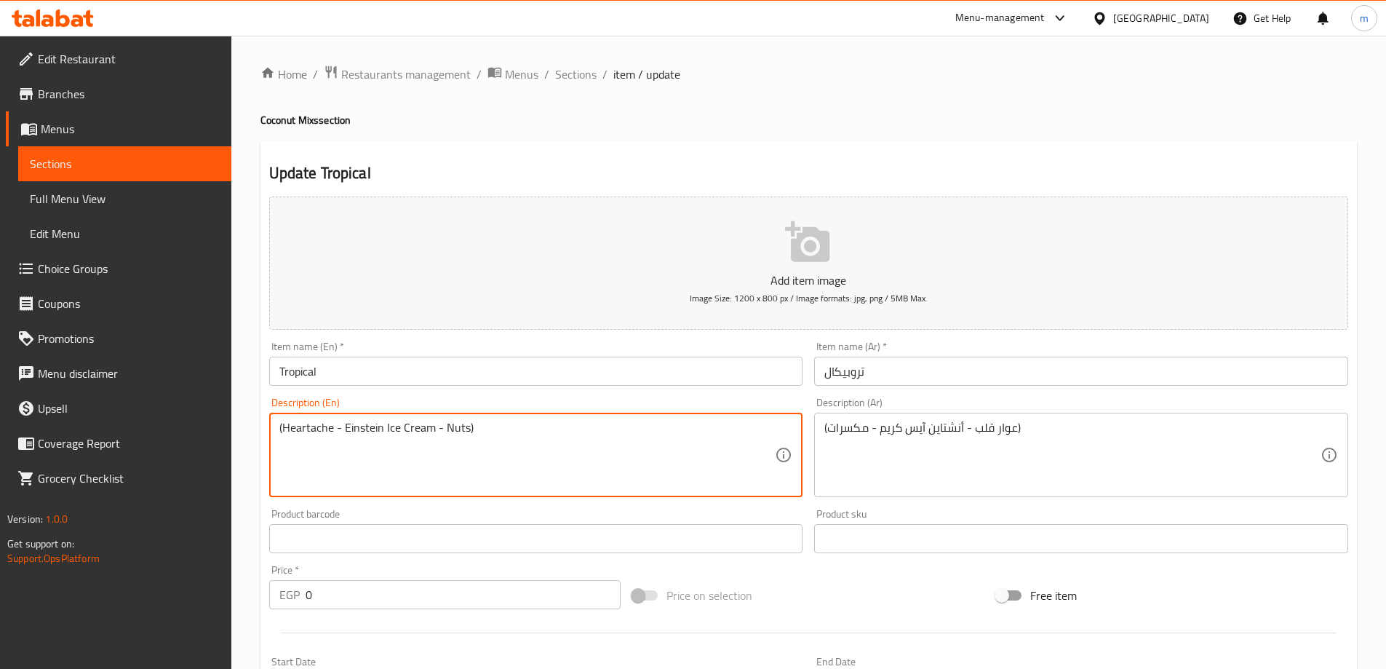
click at [298, 429] on textarea "(Heartache - Einstein Ice Cream - Nuts)" at bounding box center [527, 455] width 496 height 69
paste textarea "Awar Qalb"
click at [283, 456] on textarea "( Awar Qalb- Einstein Ice Cream - Nuts)" at bounding box center [527, 455] width 496 height 69
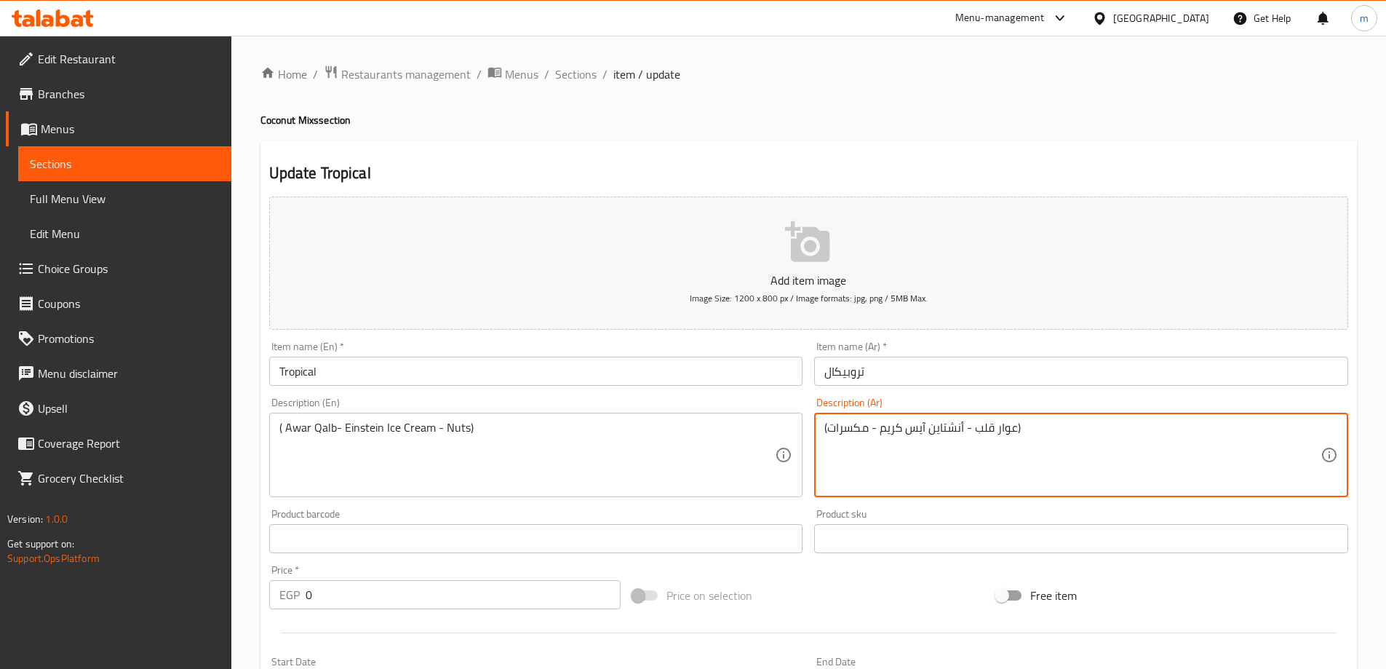
drag, startPoint x: 965, startPoint y: 428, endPoint x: 879, endPoint y: 431, distance: 85.9
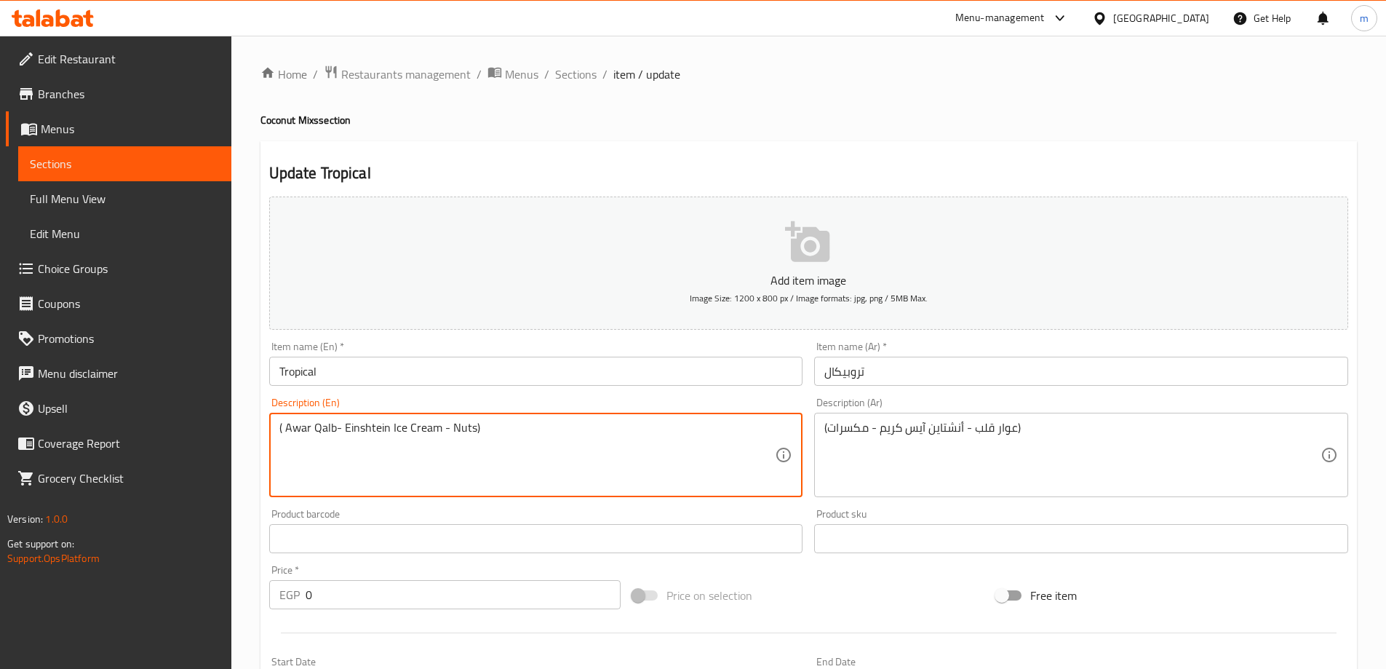
drag, startPoint x: 343, startPoint y: 430, endPoint x: 437, endPoint y: 441, distance: 94.5
click at [437, 441] on textarea "( Awar Qalb- Einshtein Ice Cream - Nuts)" at bounding box center [527, 455] width 496 height 69
type textarea "( Awar Qalb- Einshtein Ice Cream - Nuts)"
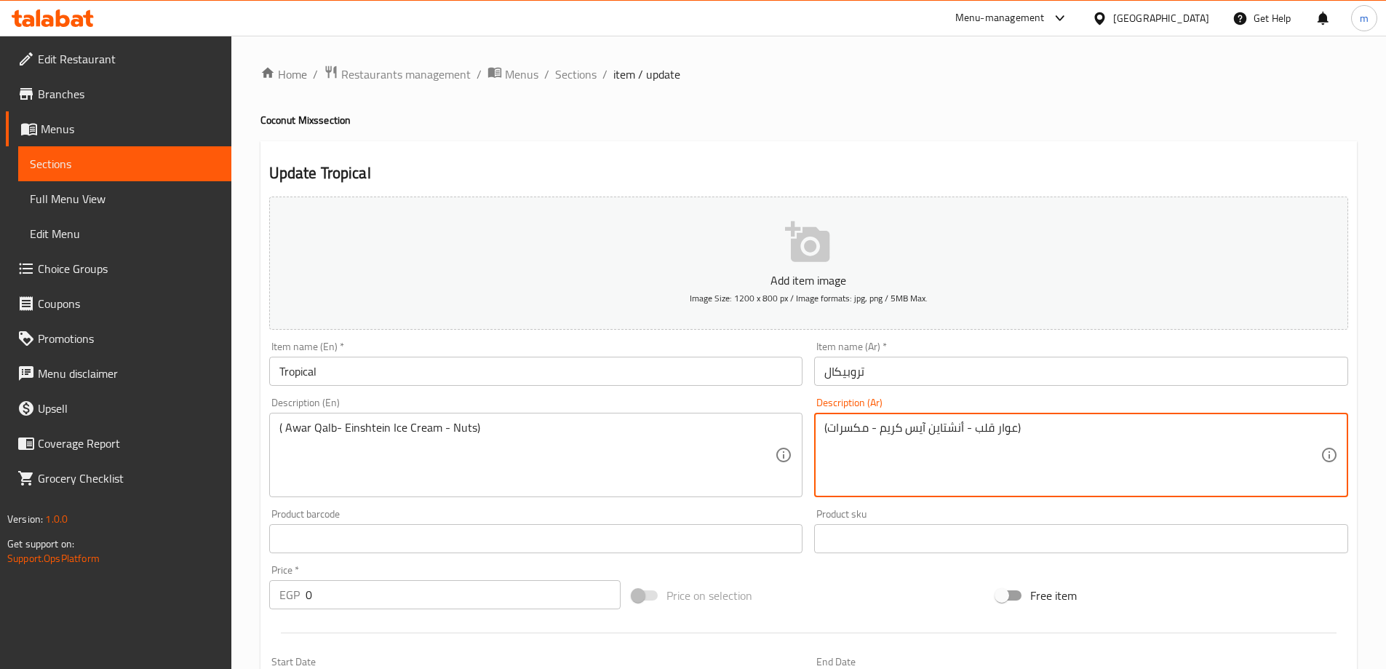
drag, startPoint x: 959, startPoint y: 432, endPoint x: 876, endPoint y: 426, distance: 83.2
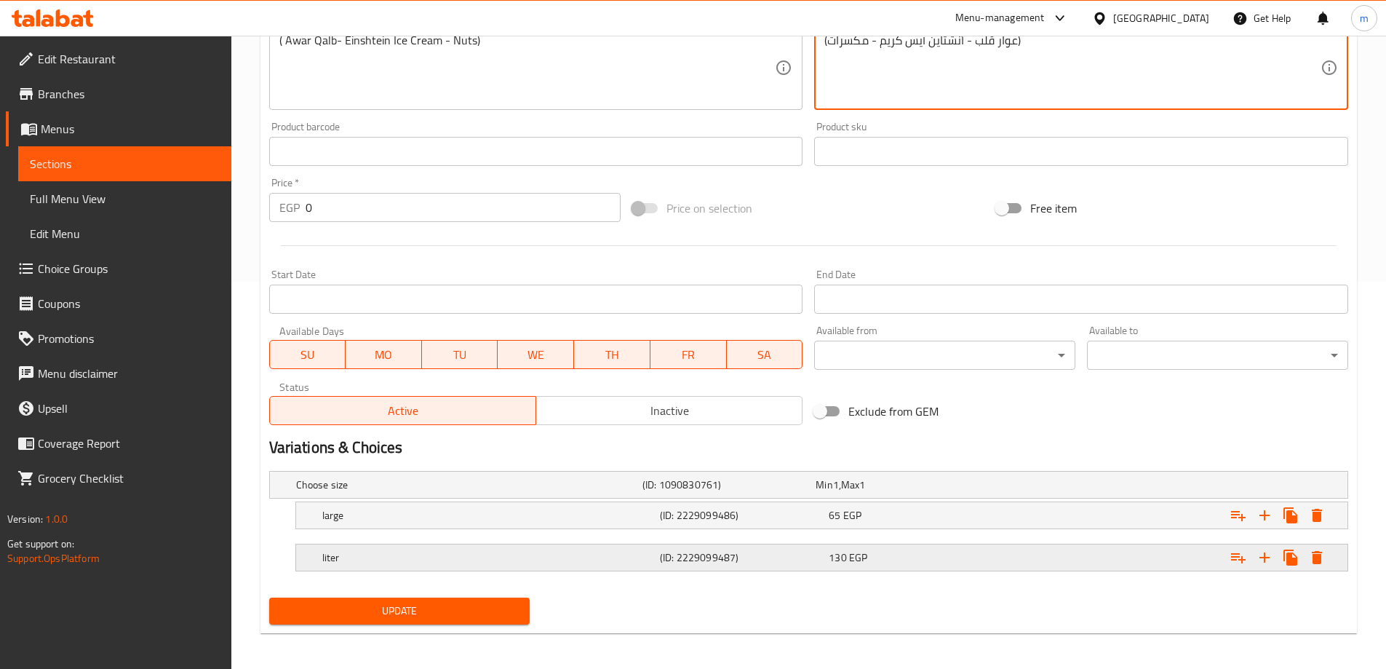
scroll to position [392, 0]
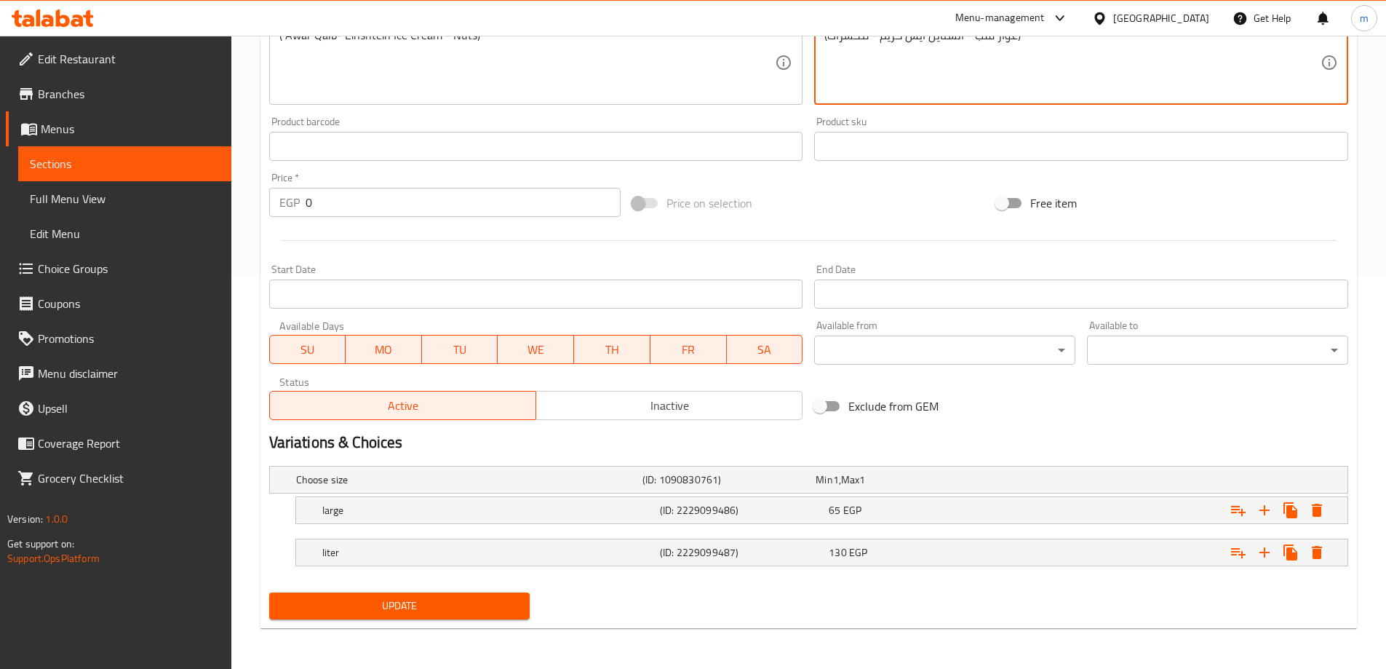
click at [448, 616] on button "Update" at bounding box center [399, 605] width 261 height 27
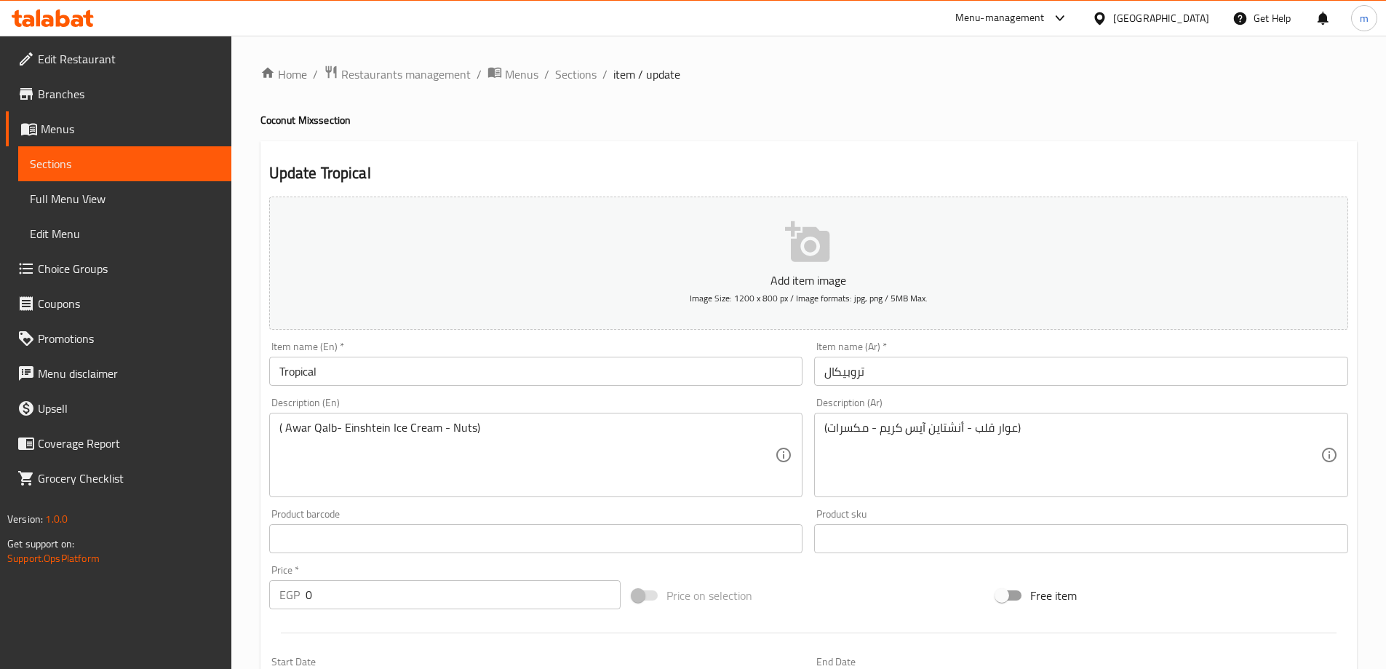
scroll to position [364, 0]
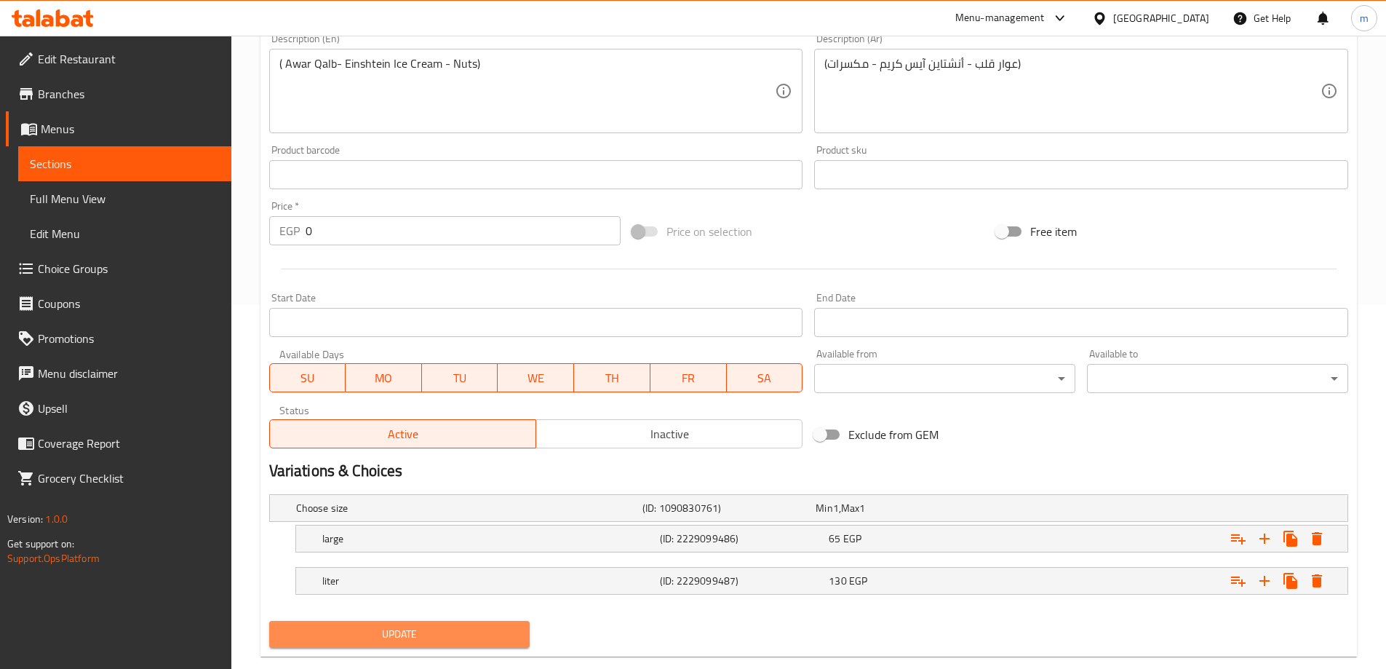
click at [468, 634] on span "Update" at bounding box center [400, 634] width 238 height 18
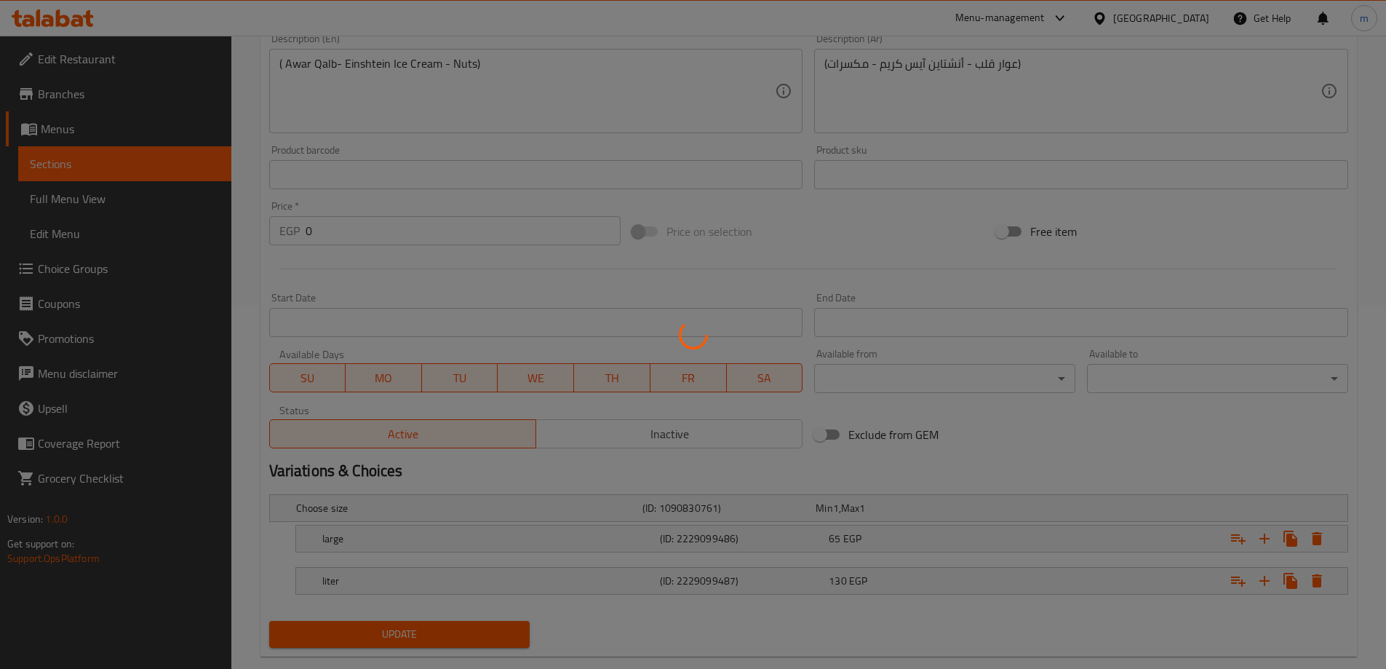
scroll to position [0, 0]
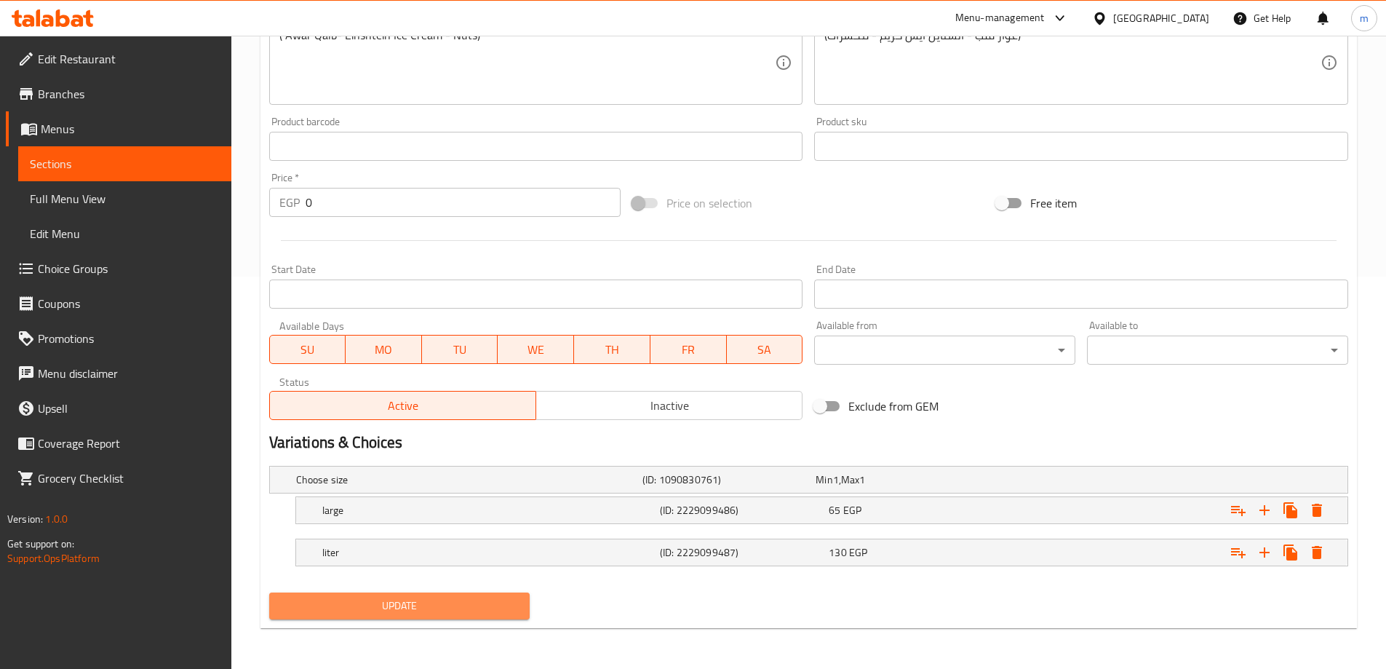
click at [480, 603] on span "Update" at bounding box center [400, 606] width 238 height 18
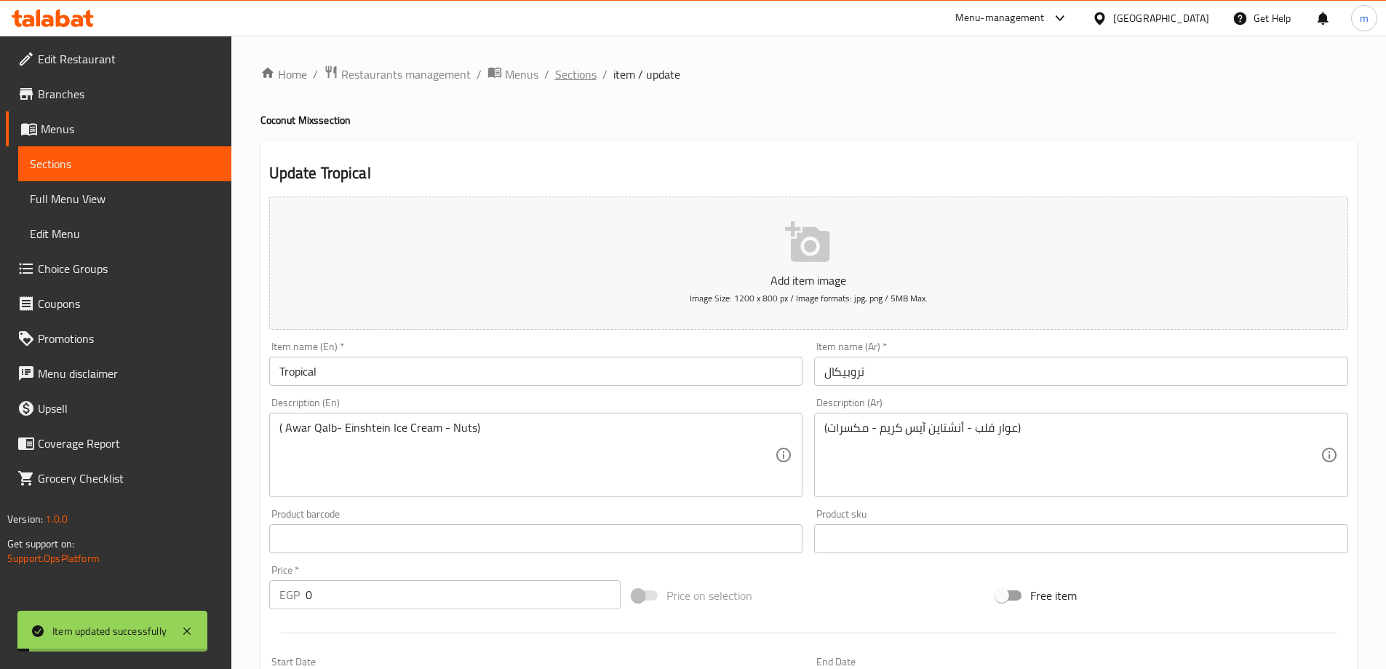
click at [568, 79] on span "Sections" at bounding box center [575, 74] width 41 height 17
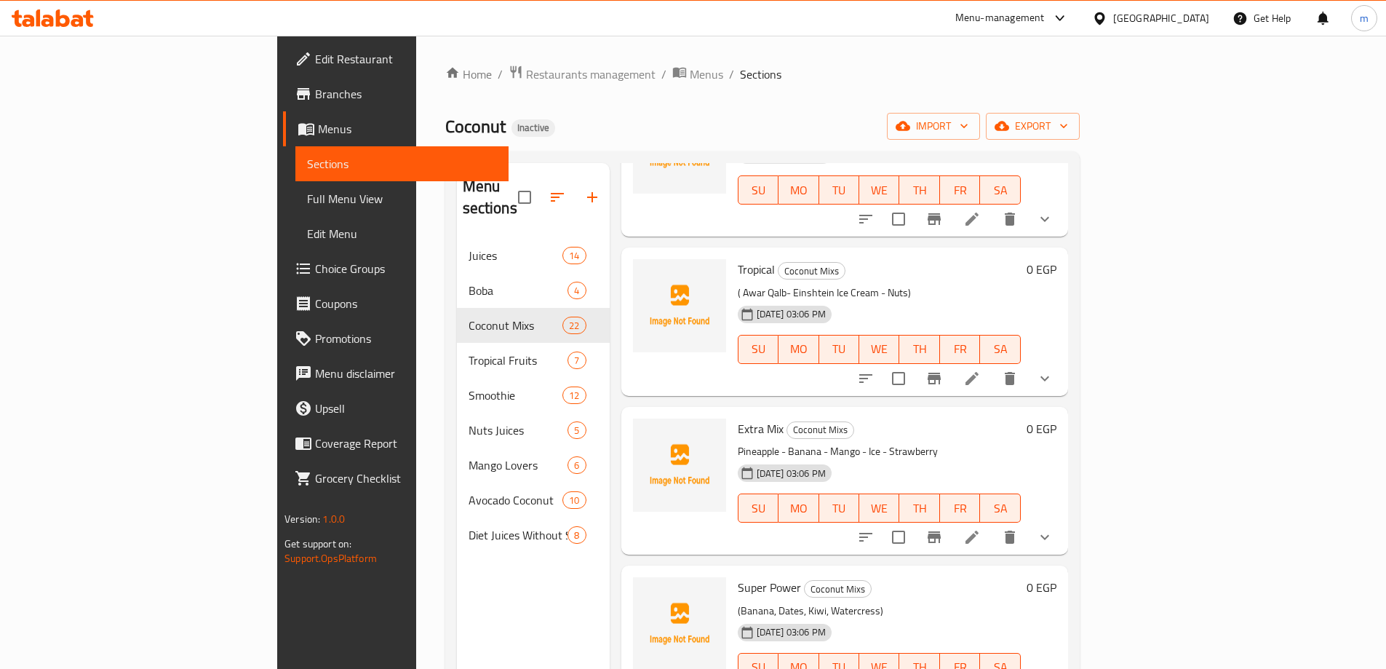
scroll to position [2865, 0]
click at [993, 523] on li at bounding box center [972, 536] width 41 height 26
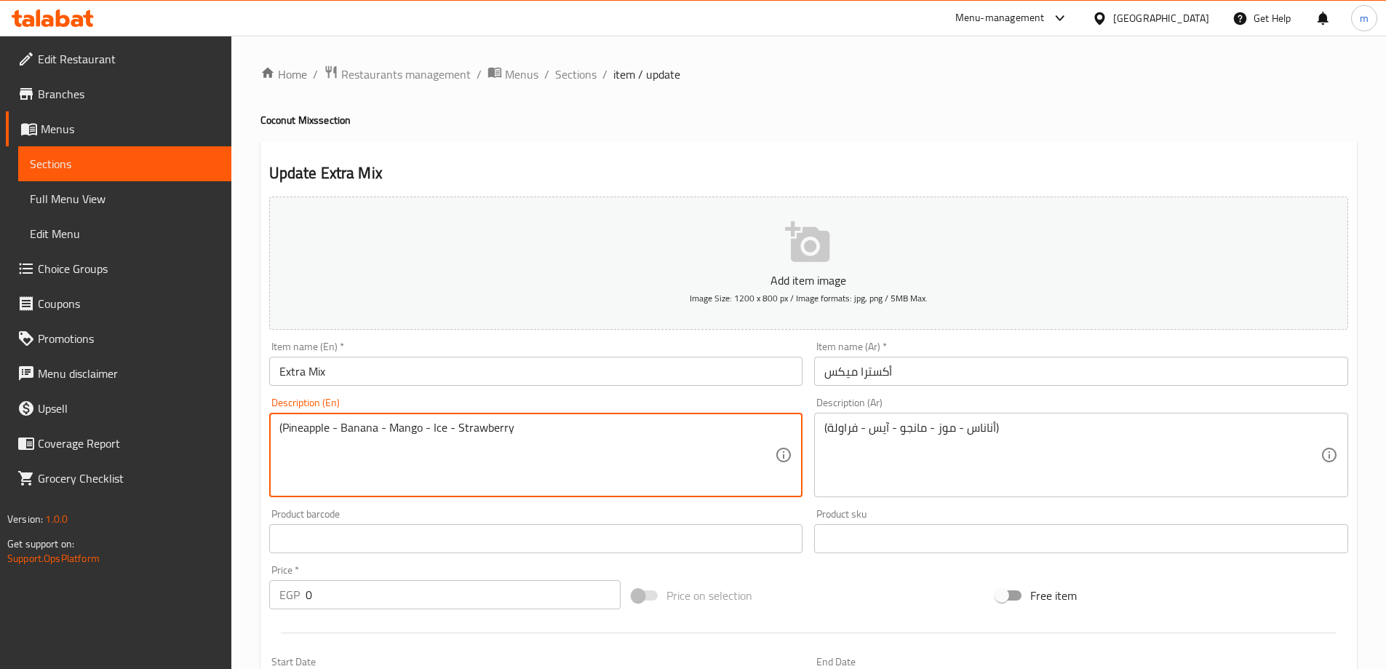
click at [525, 429] on textarea "(Pineapple - Banana - Mango - Ice - Strawberry" at bounding box center [527, 455] width 496 height 69
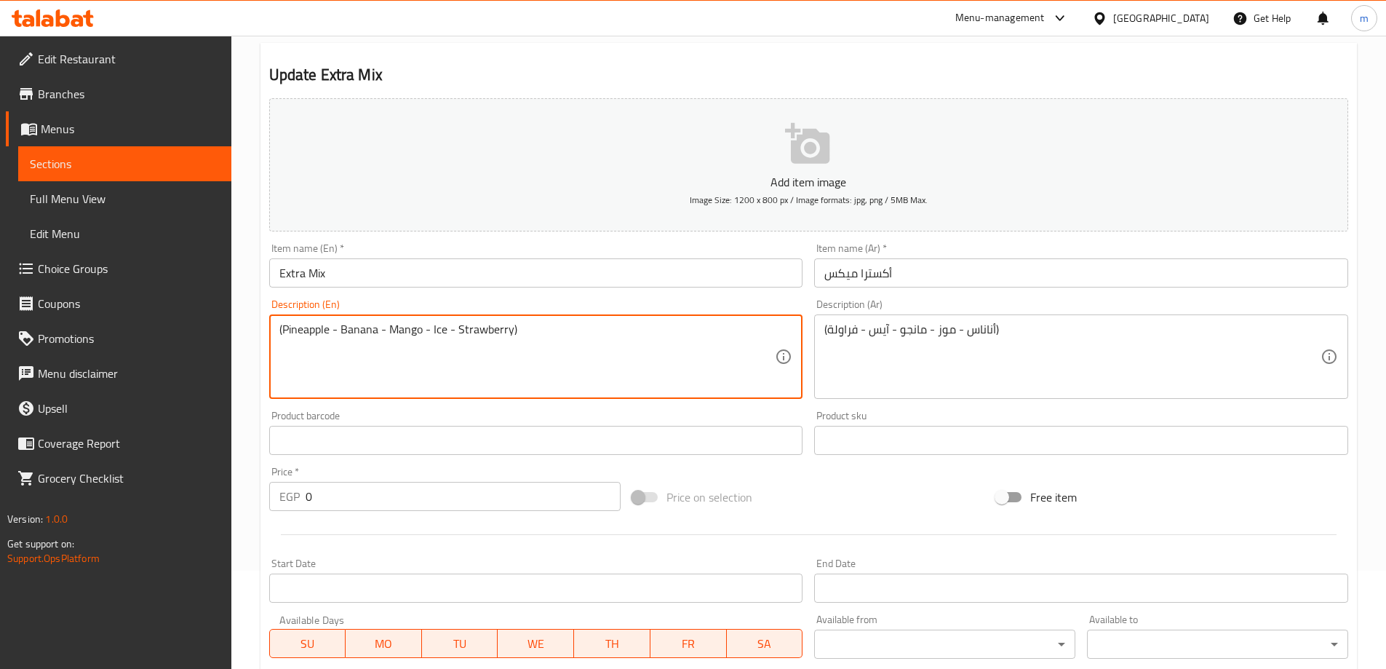
scroll to position [392, 0]
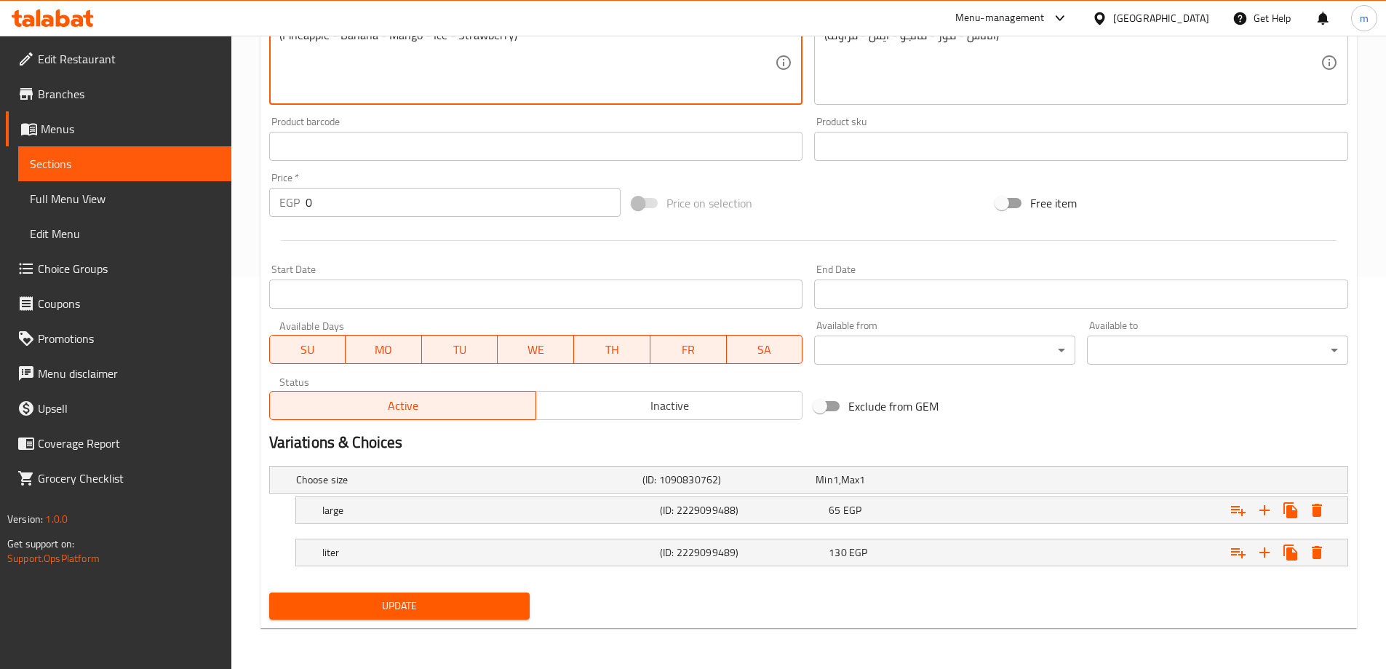
type textarea "(Pineapple - Banana - Mango - Ice - Strawberry)"
click at [507, 603] on span "Update" at bounding box center [400, 606] width 238 height 18
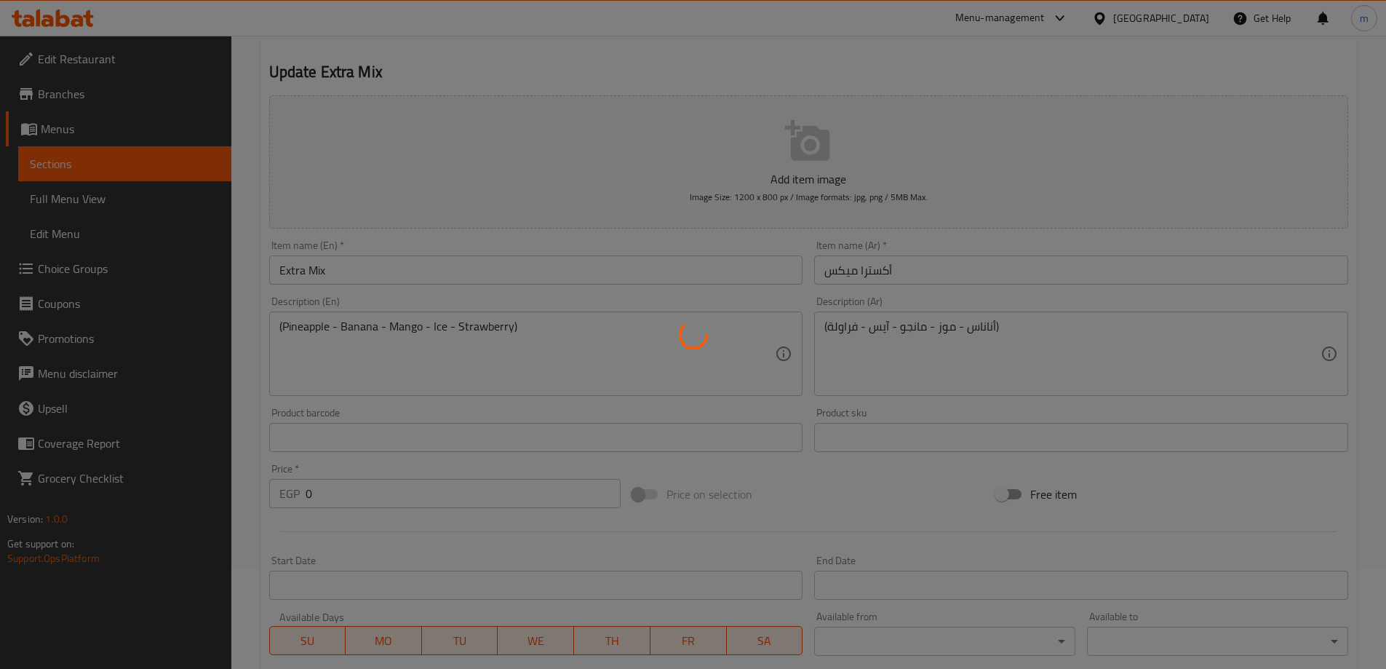
scroll to position [0, 0]
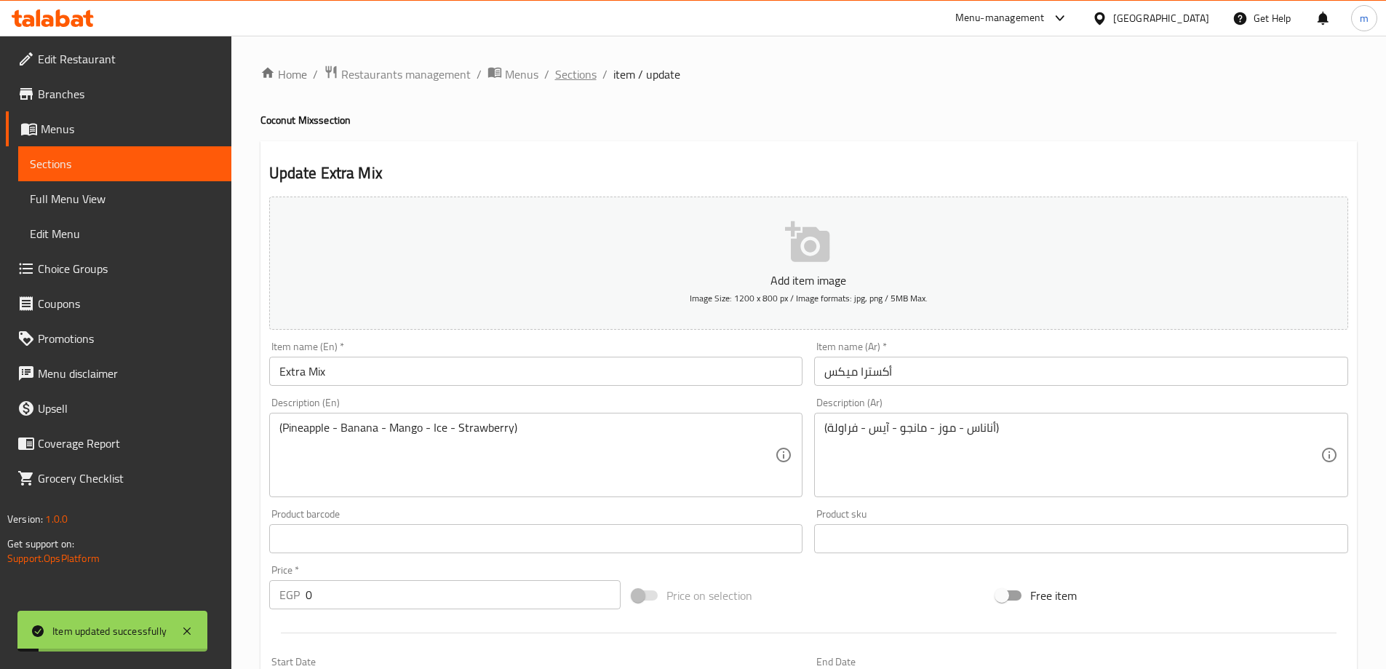
click at [576, 79] on span "Sections" at bounding box center [575, 74] width 41 height 17
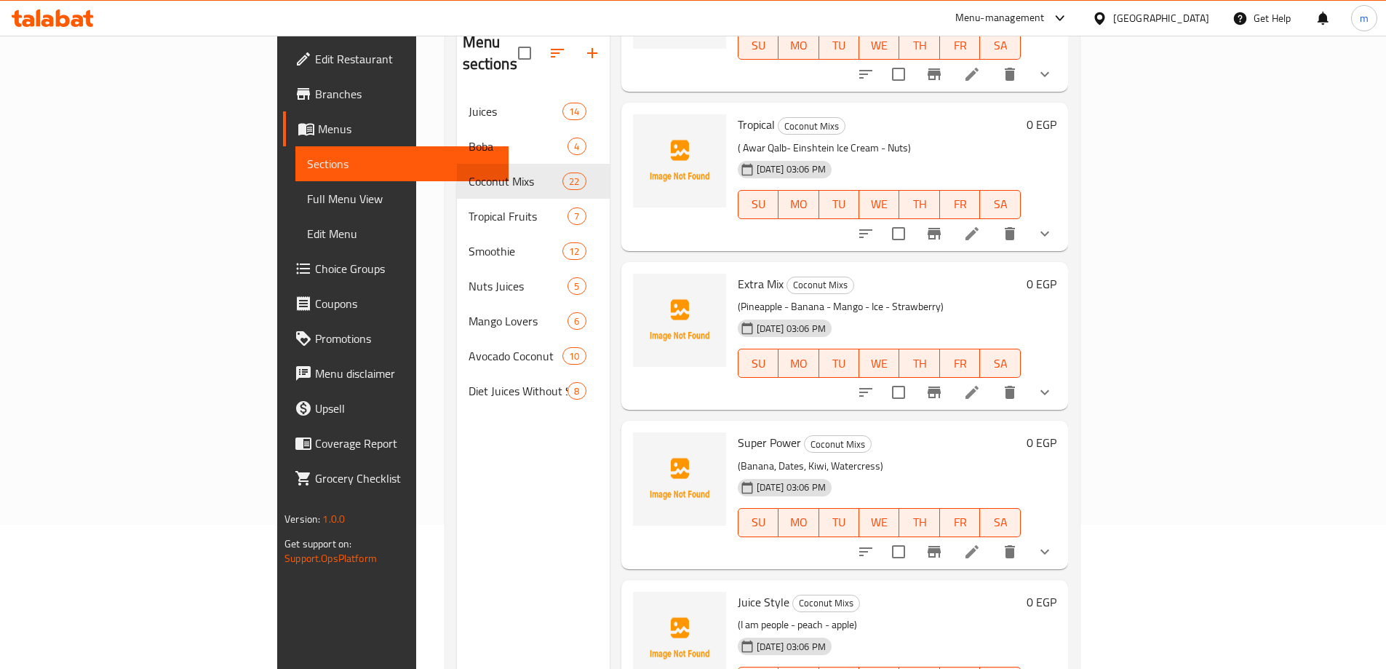
scroll to position [146, 0]
click at [981, 541] on icon at bounding box center [972, 549] width 17 height 17
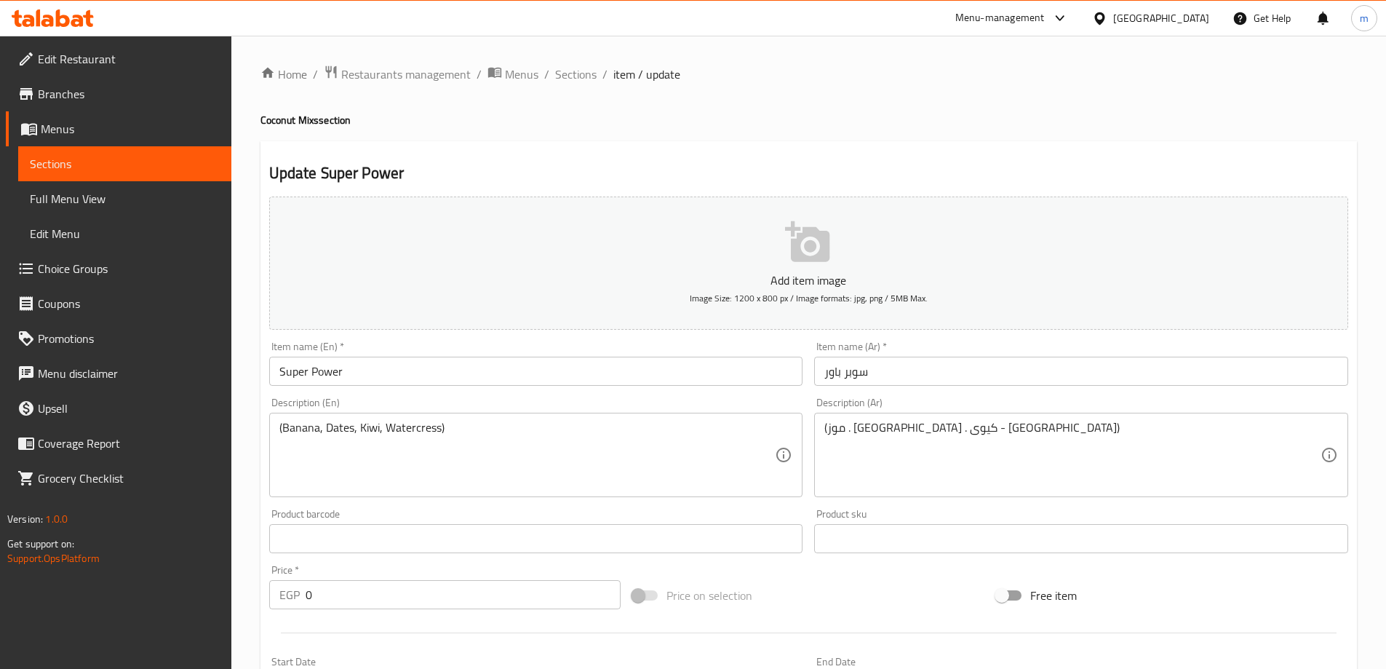
click at [886, 378] on input "سوبر باور" at bounding box center [1081, 371] width 534 height 29
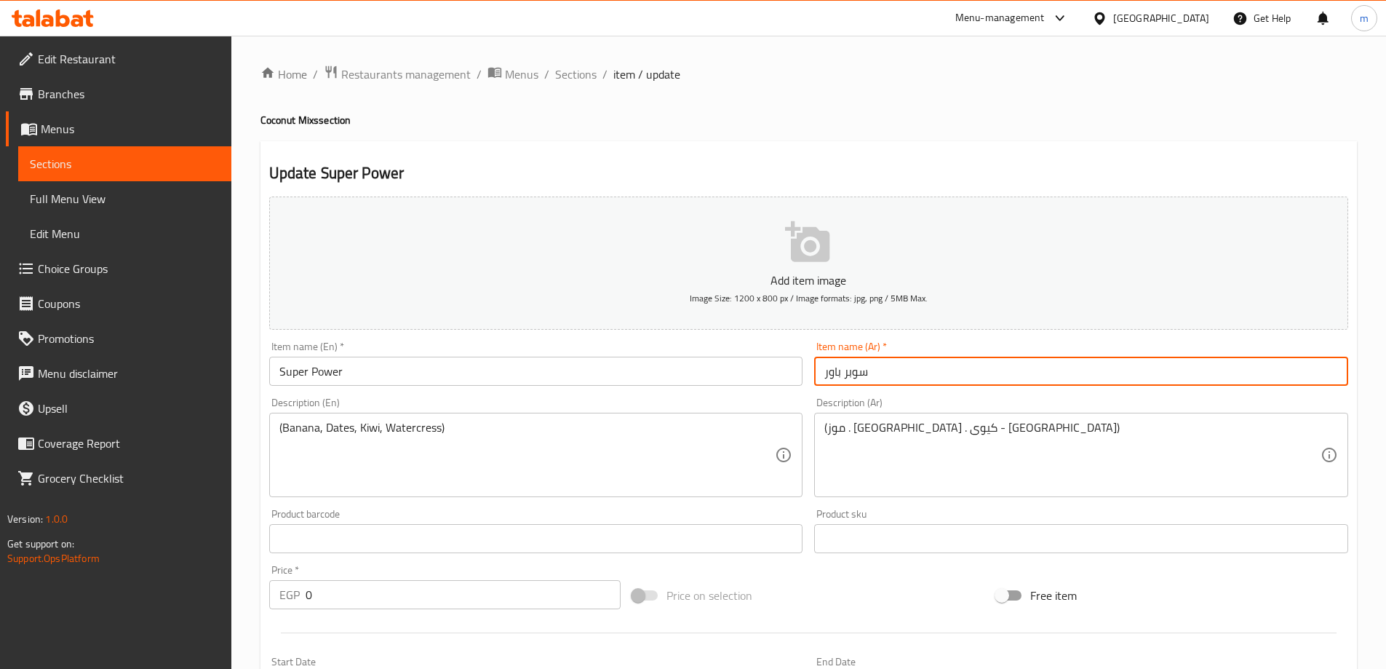
click at [886, 378] on input "سوبر باور" at bounding box center [1081, 371] width 534 height 29
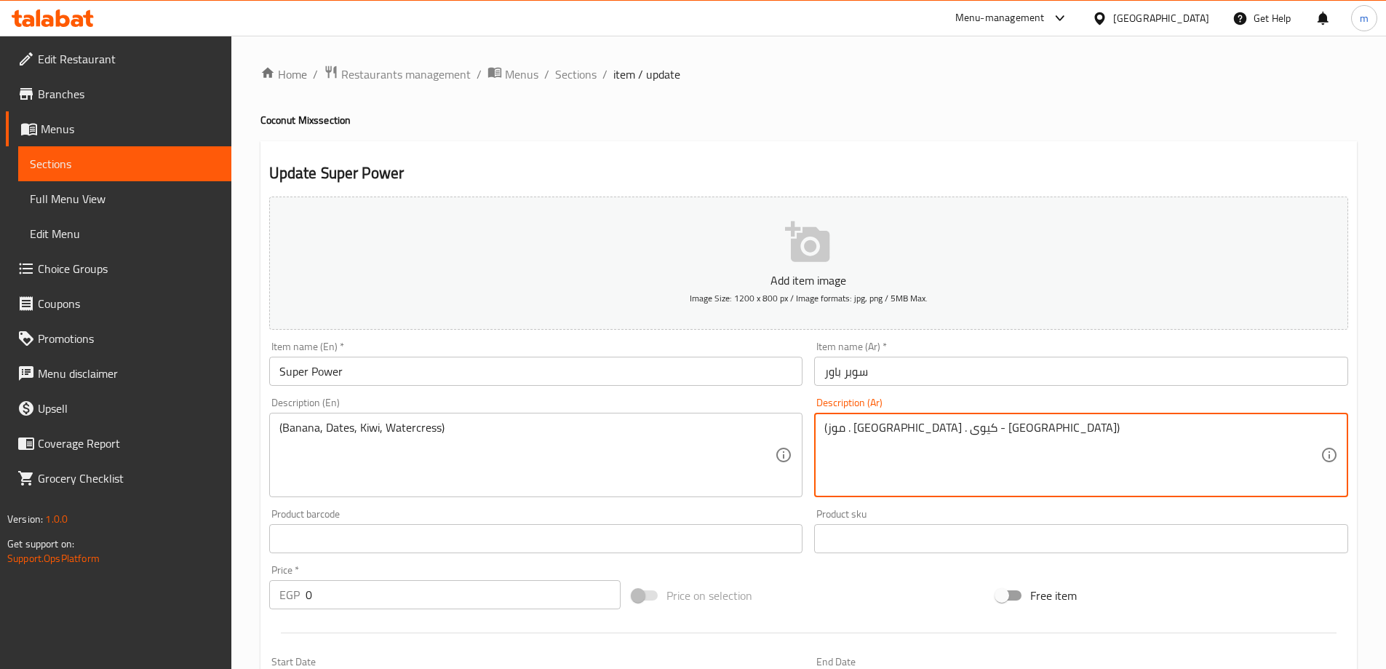
drag, startPoint x: 853, startPoint y: 434, endPoint x: 830, endPoint y: 429, distance: 23.8
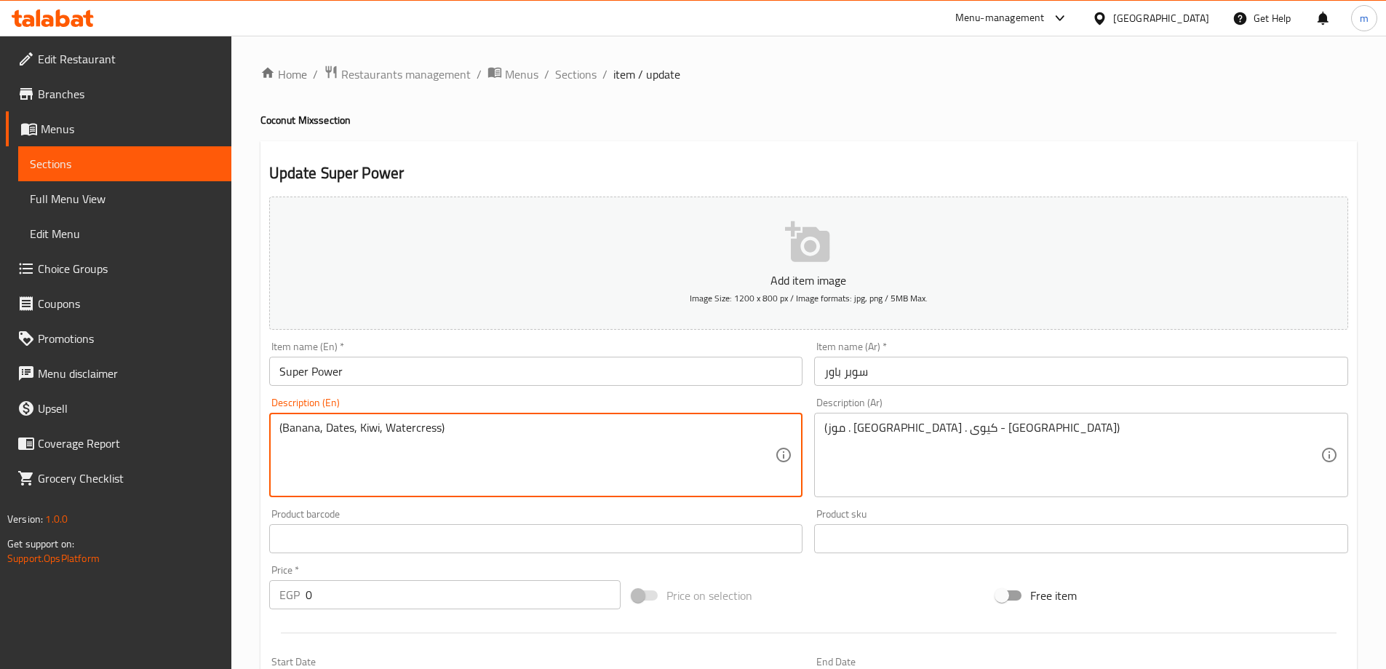
click at [406, 426] on textarea "(Banana, Dates, Kiwi, Watercress)" at bounding box center [527, 455] width 496 height 69
paste textarea "Rocca"
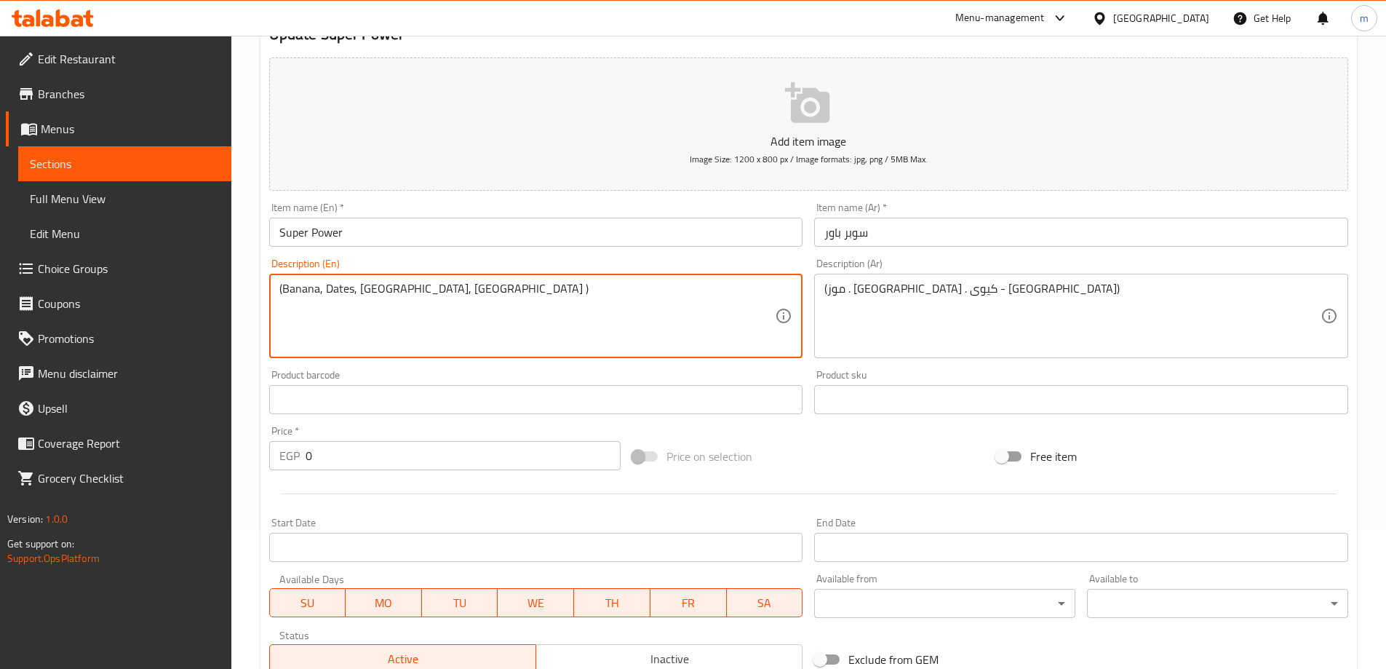
scroll to position [392, 0]
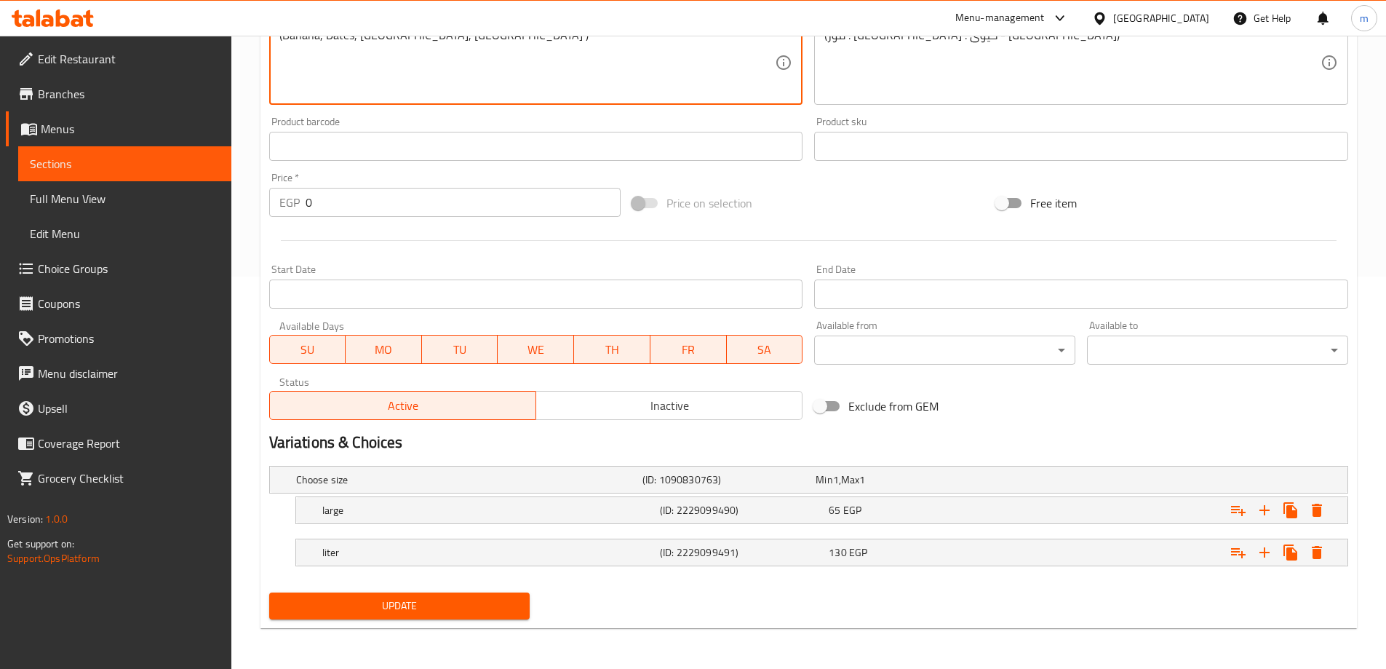
type textarea "(Banana, Dates, Kiwi, Rocca )"
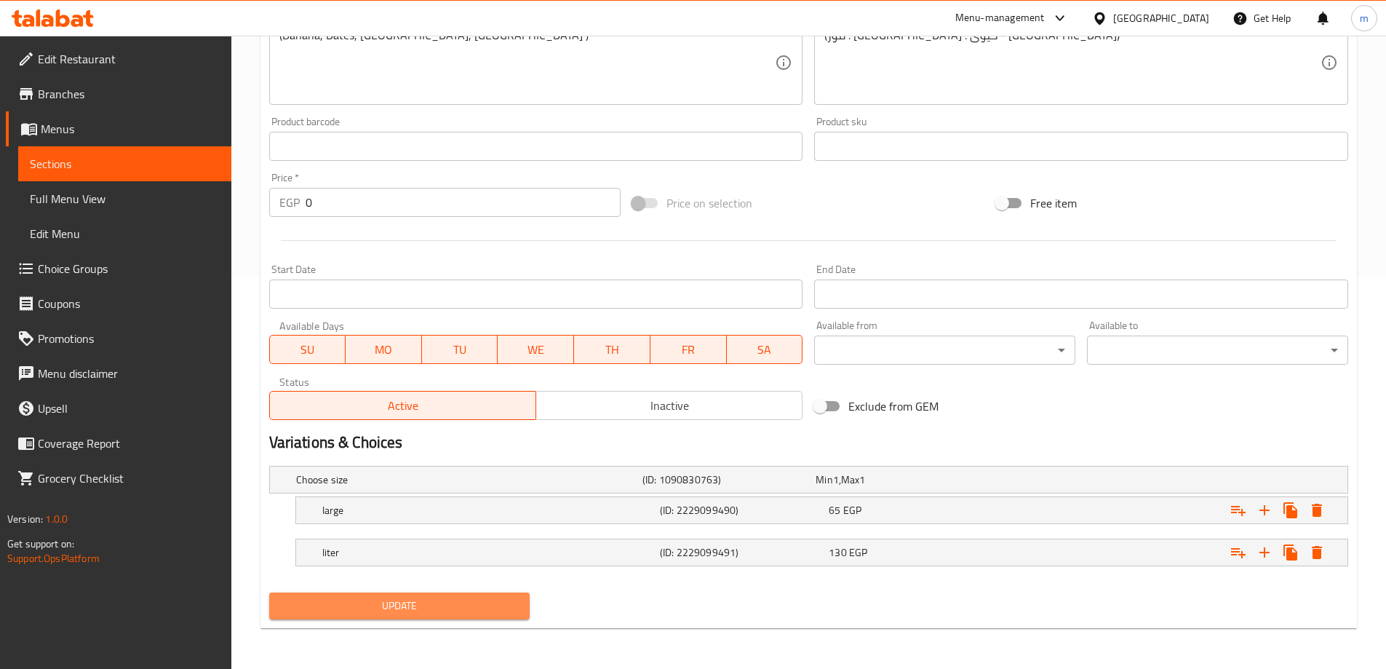
click at [467, 606] on span "Update" at bounding box center [400, 606] width 238 height 18
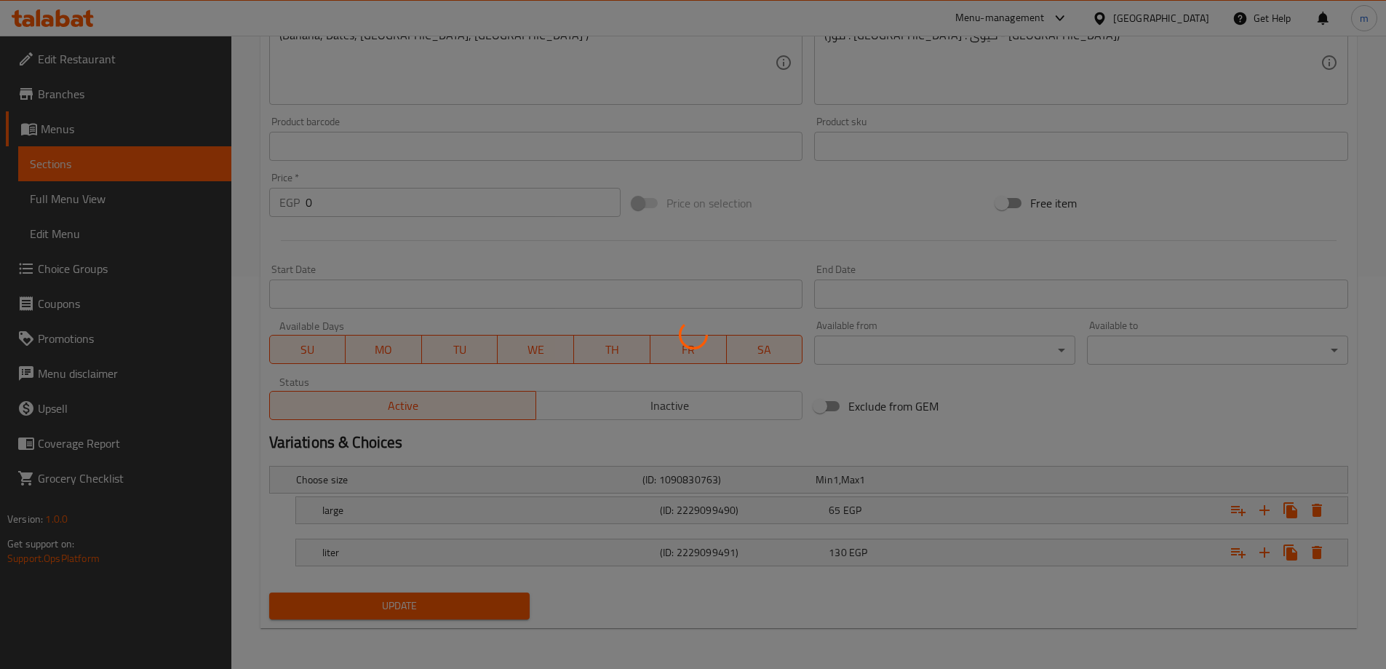
scroll to position [0, 0]
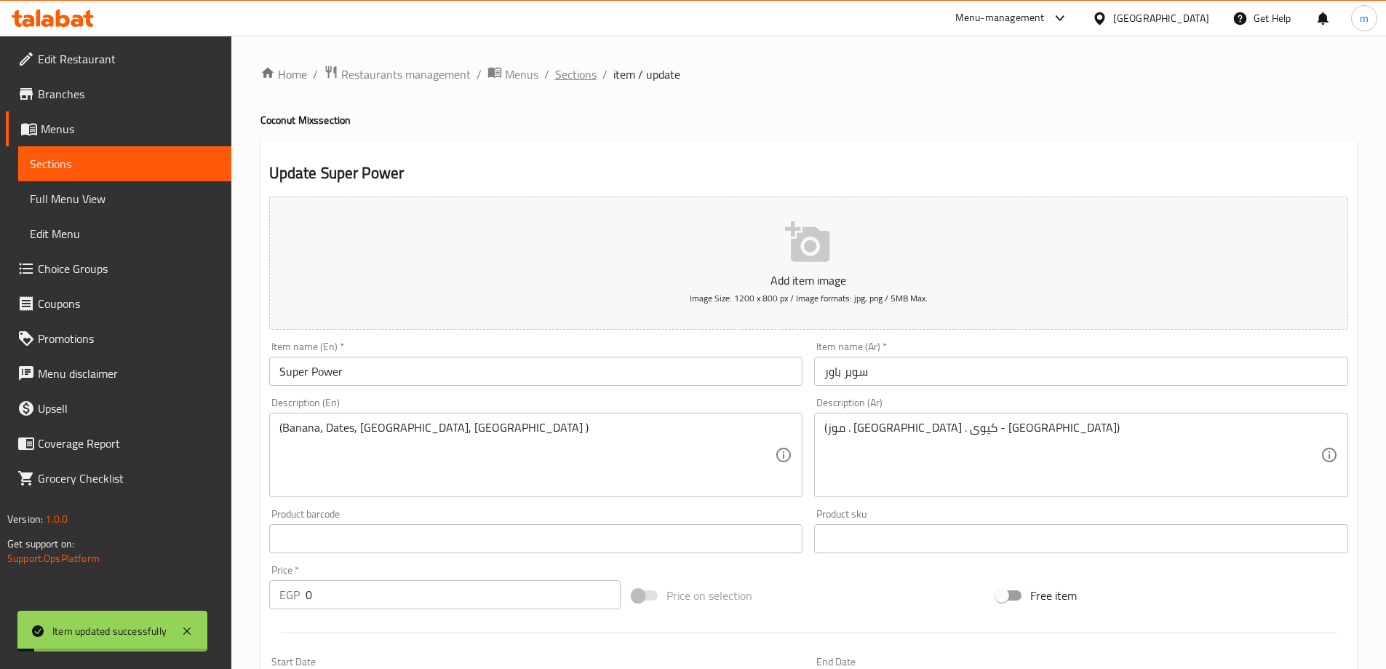
click at [563, 81] on span "Sections" at bounding box center [575, 74] width 41 height 17
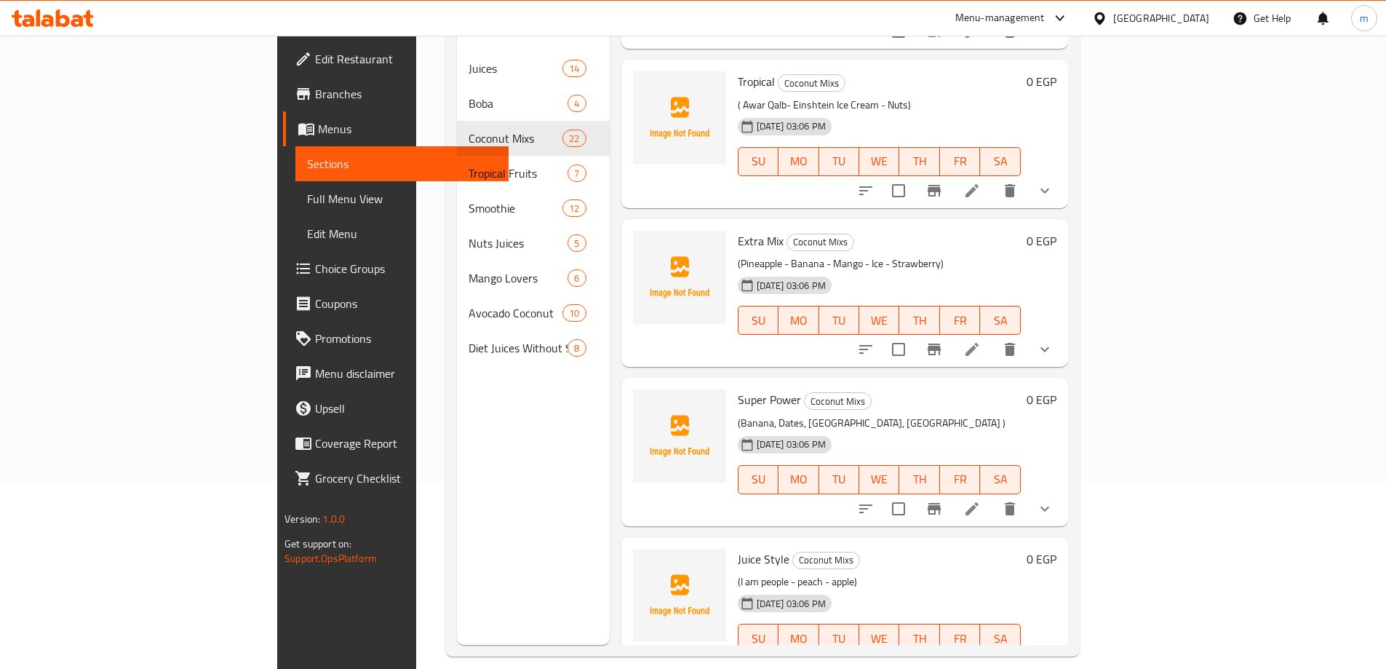
scroll to position [204, 0]
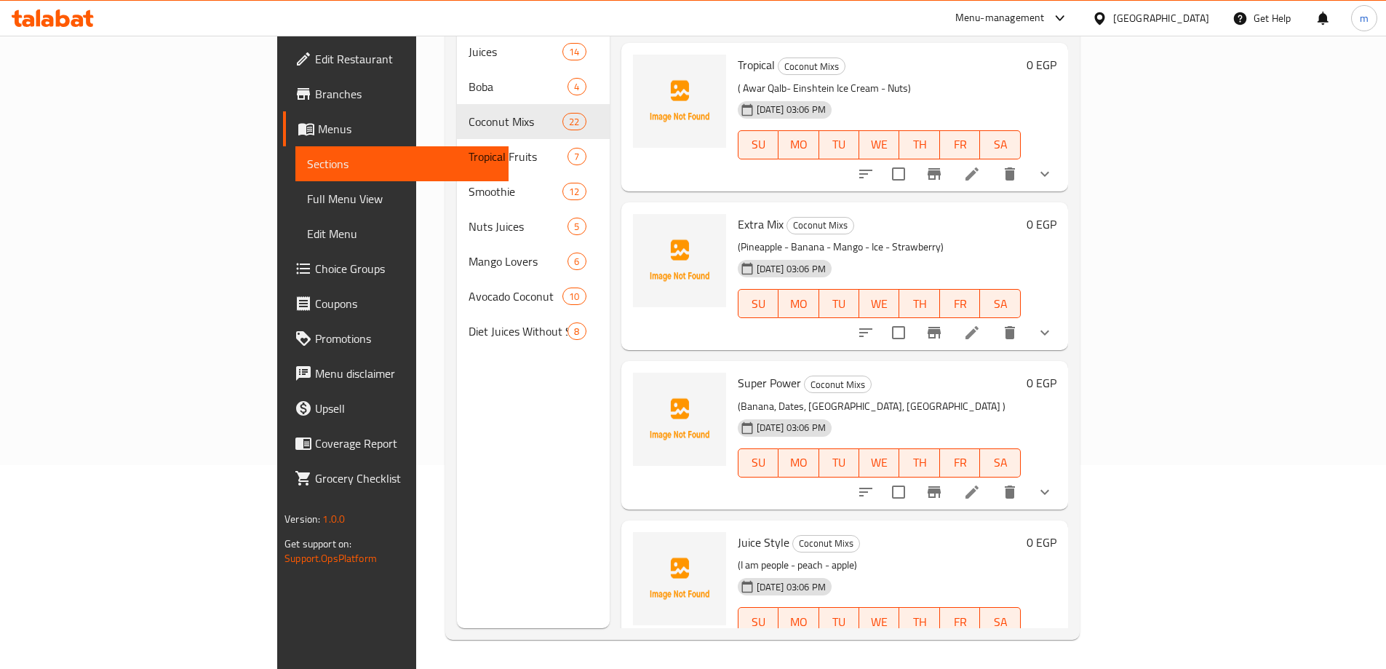
click at [993, 638] on li at bounding box center [972, 651] width 41 height 26
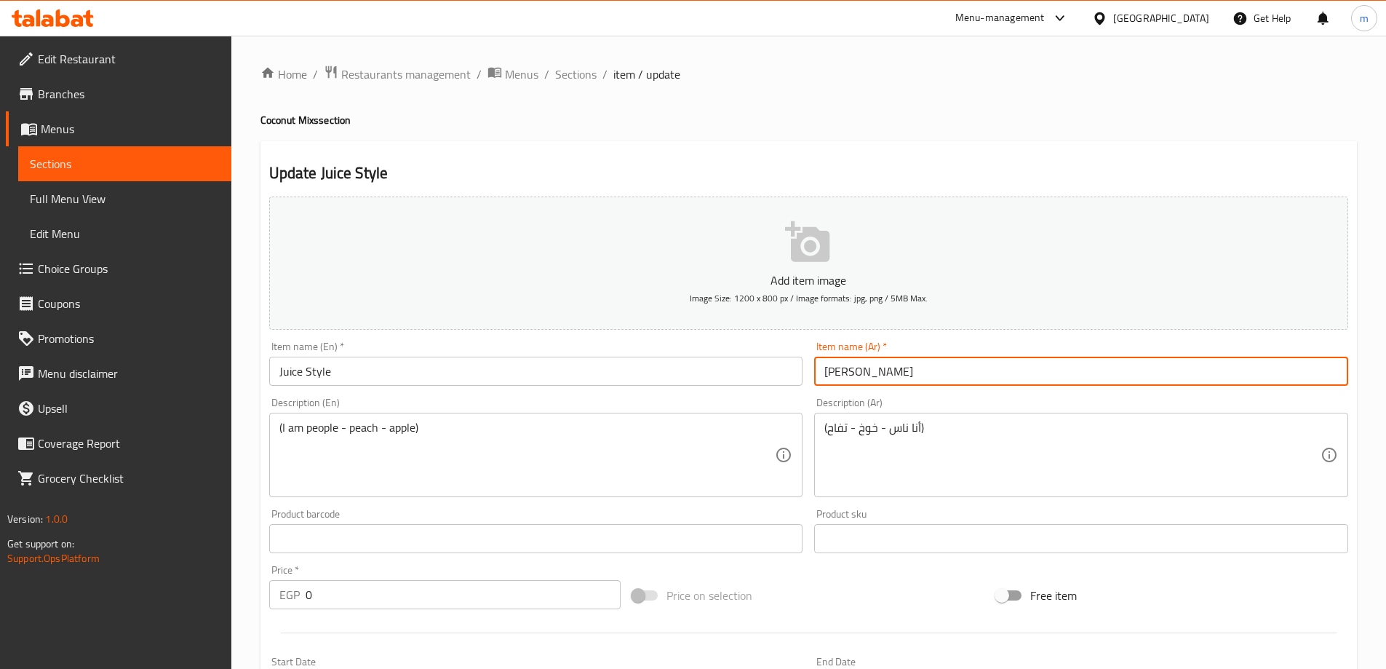
click at [876, 372] on input "أستايل جوس" at bounding box center [1081, 371] width 534 height 29
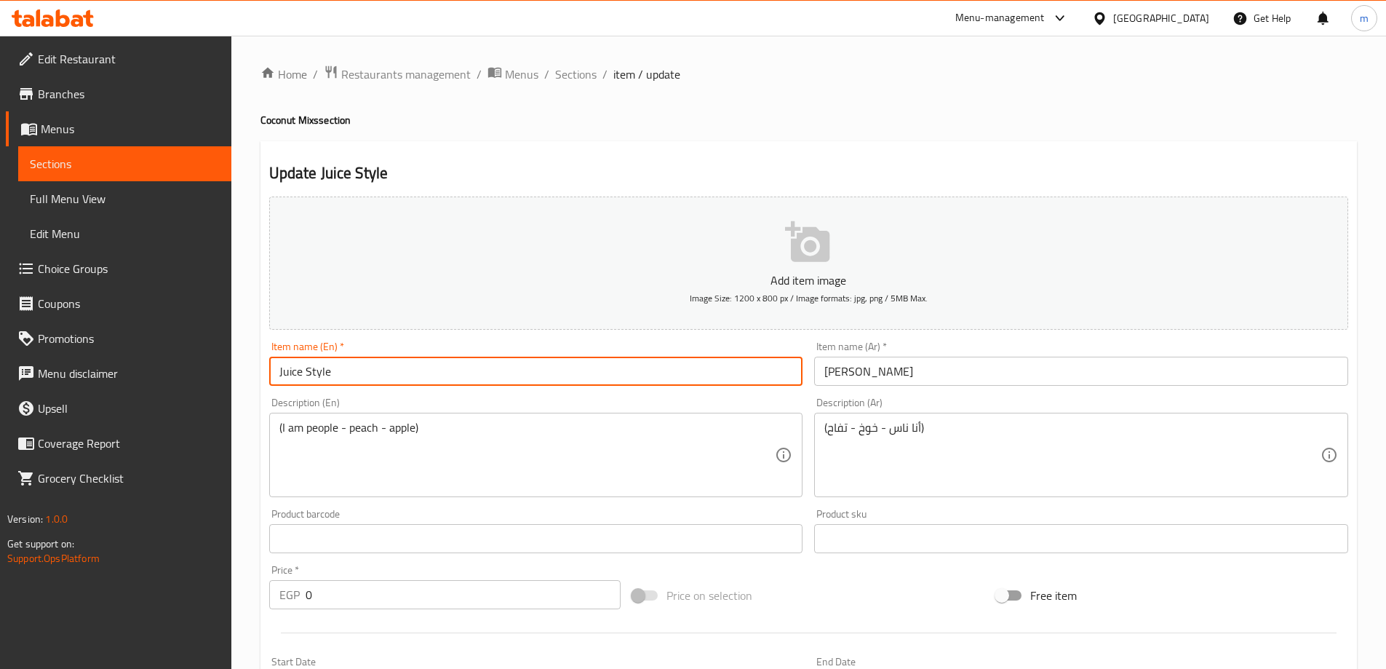
drag, startPoint x: 333, startPoint y: 373, endPoint x: 235, endPoint y: 362, distance: 98.1
click at [235, 362] on div "Home / Restaurants management / Menus / Sections / item / update Coconut Mixs s…" at bounding box center [808, 548] width 1155 height 1025
click at [305, 379] on input "Astyle Jos" at bounding box center [536, 371] width 534 height 29
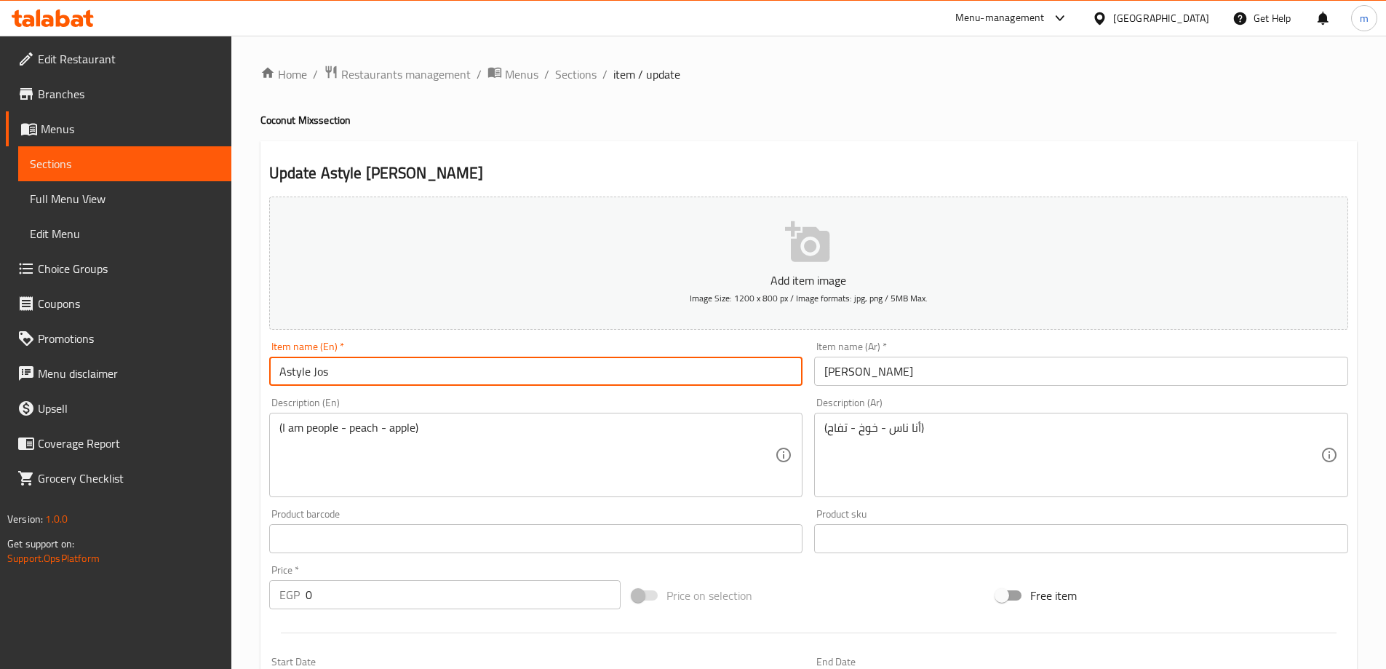
type input "Astyle Jos"
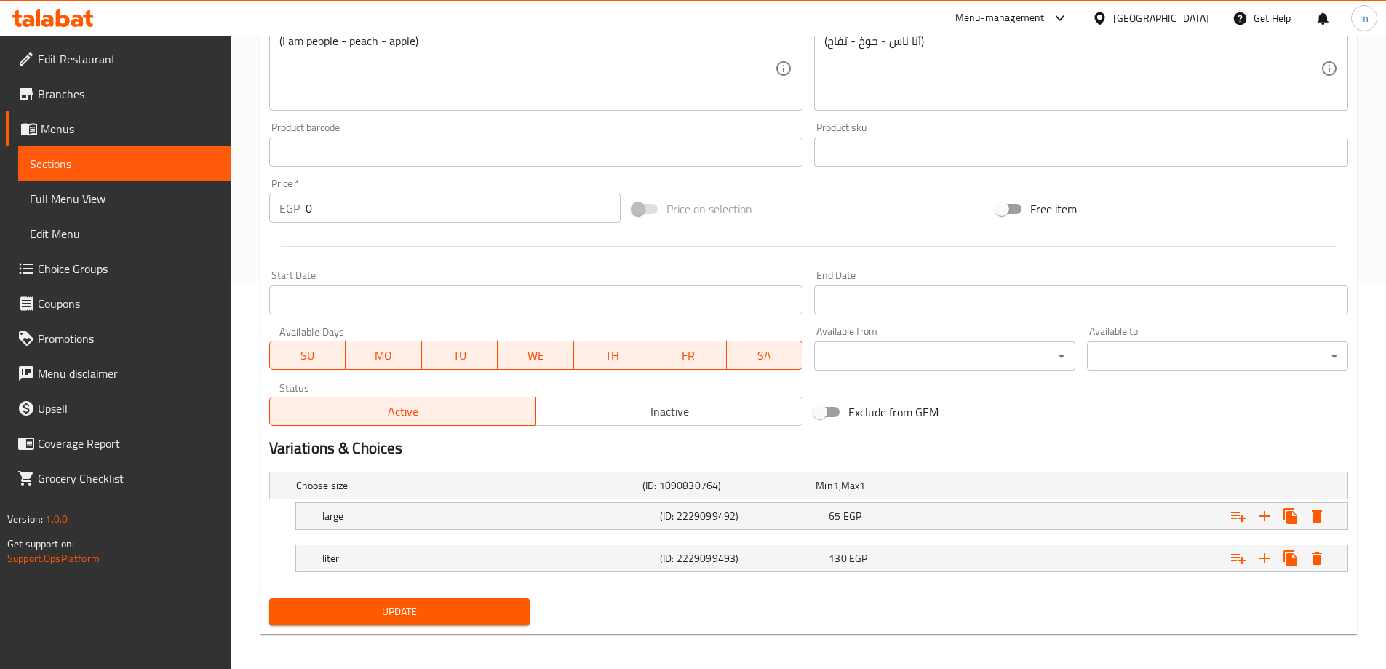
scroll to position [392, 0]
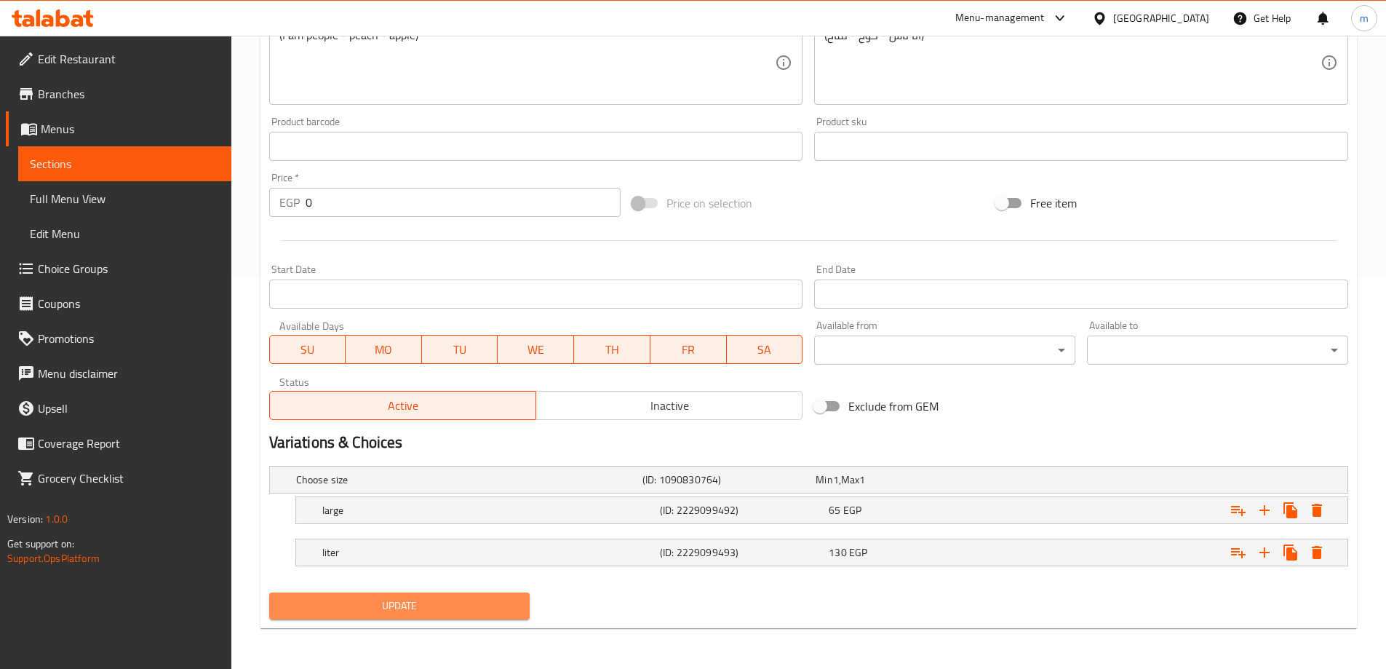
drag, startPoint x: 418, startPoint y: 600, endPoint x: 424, endPoint y: 576, distance: 24.6
click at [418, 600] on span "Update" at bounding box center [400, 606] width 238 height 18
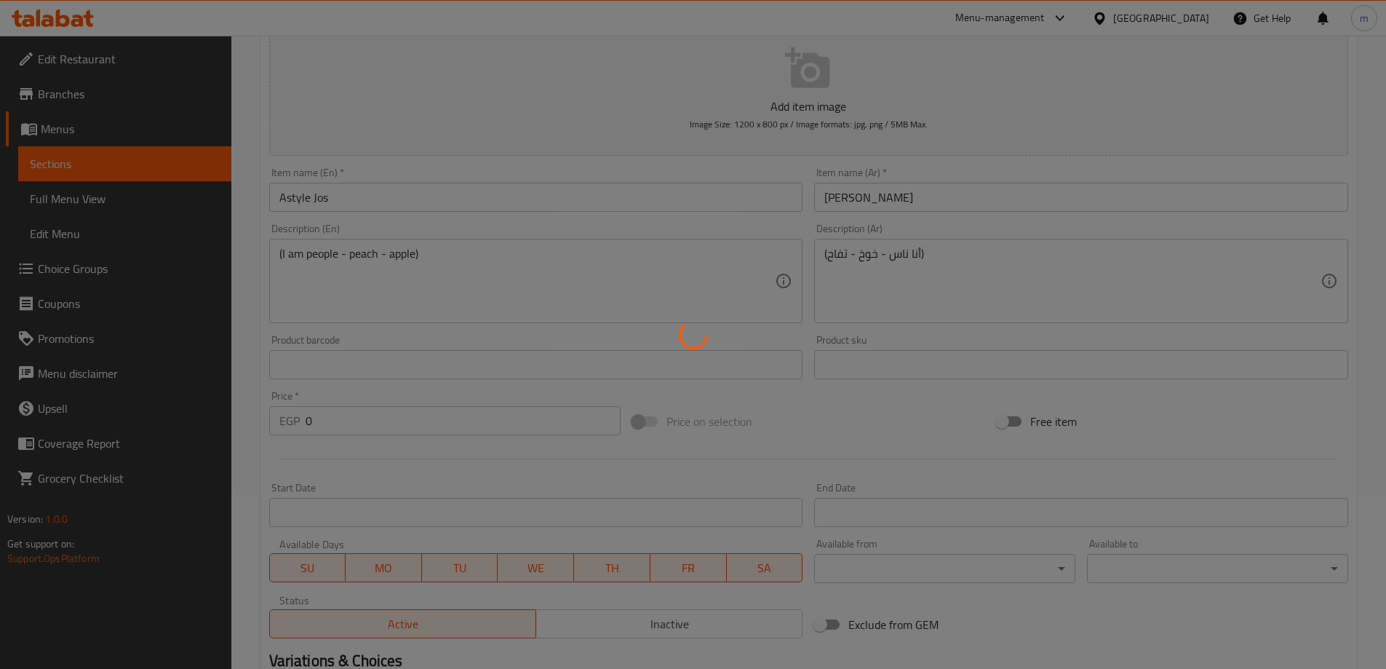
scroll to position [28, 0]
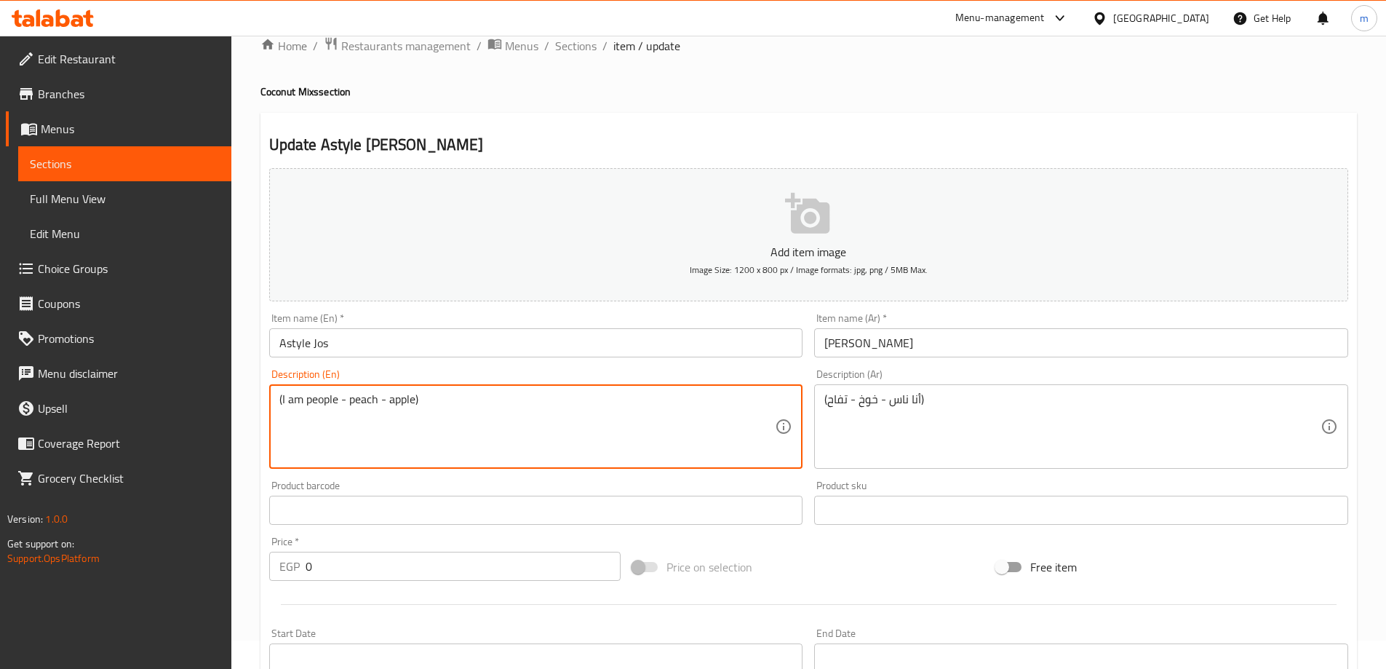
drag, startPoint x: 339, startPoint y: 397, endPoint x: 282, endPoint y: 396, distance: 56.8
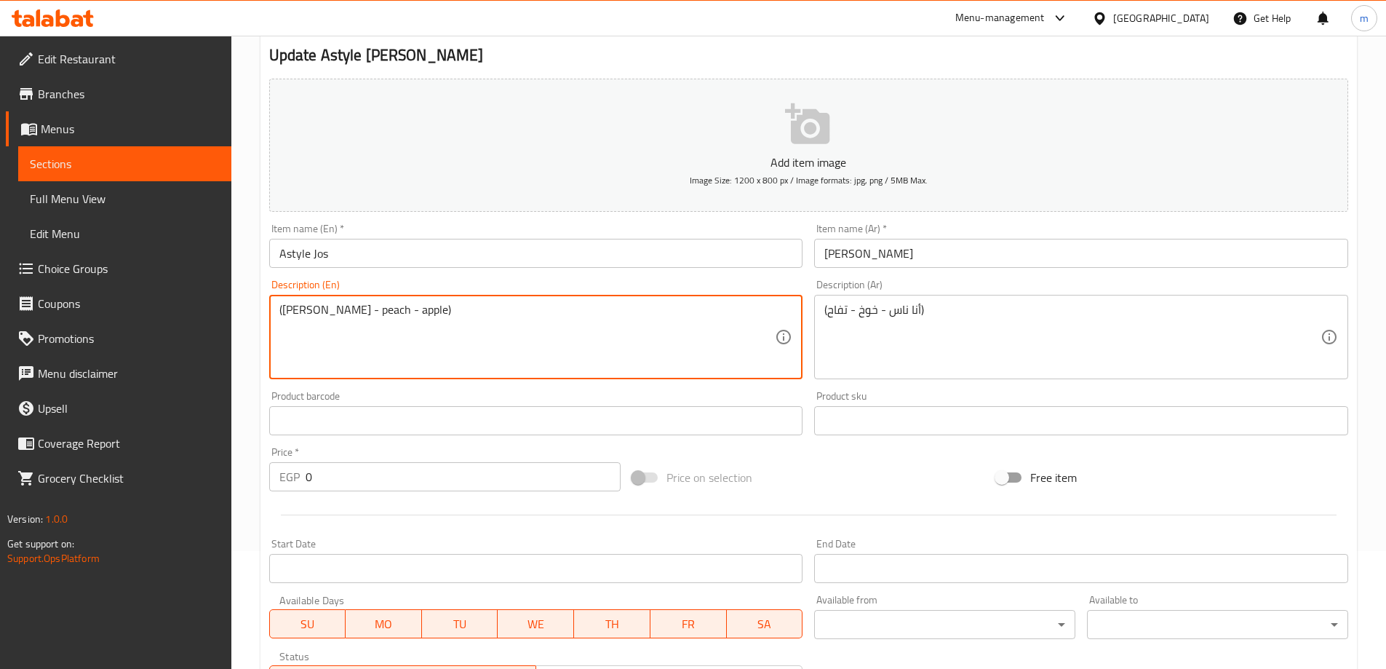
scroll to position [392, 0]
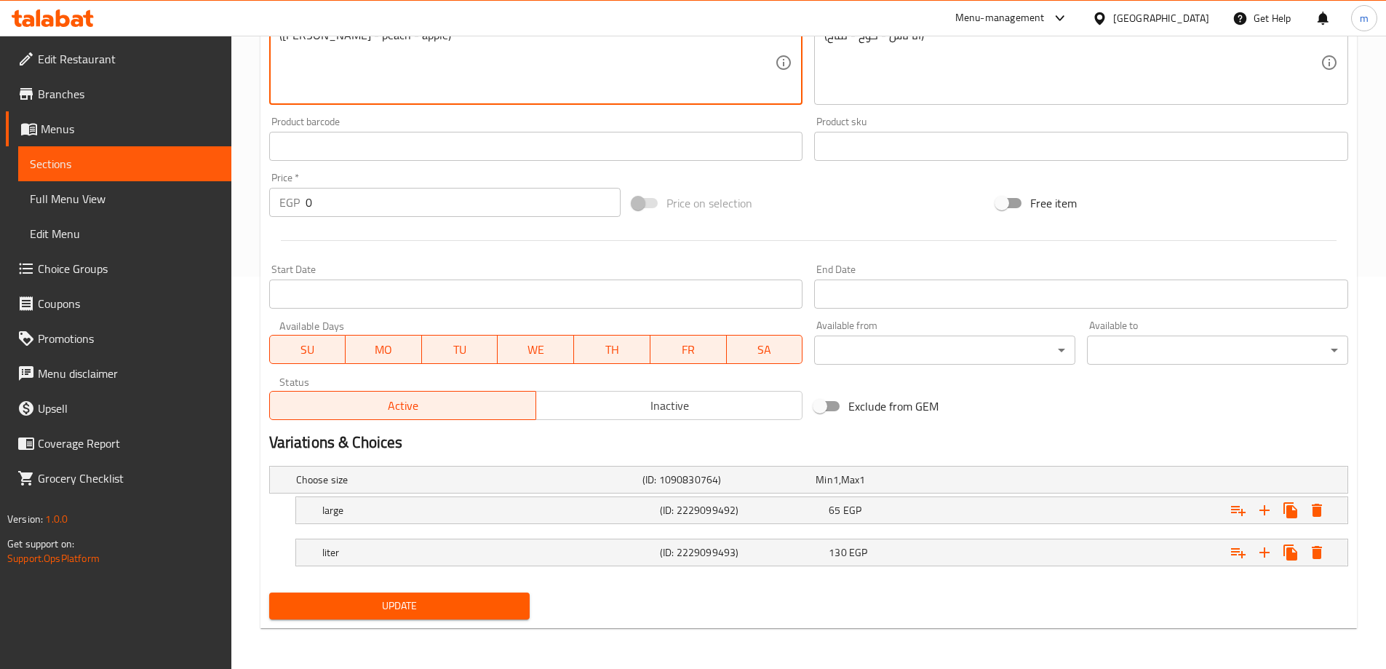
type textarea "(Ana Nas - peach - apple)"
click at [408, 597] on span "Update" at bounding box center [400, 606] width 238 height 18
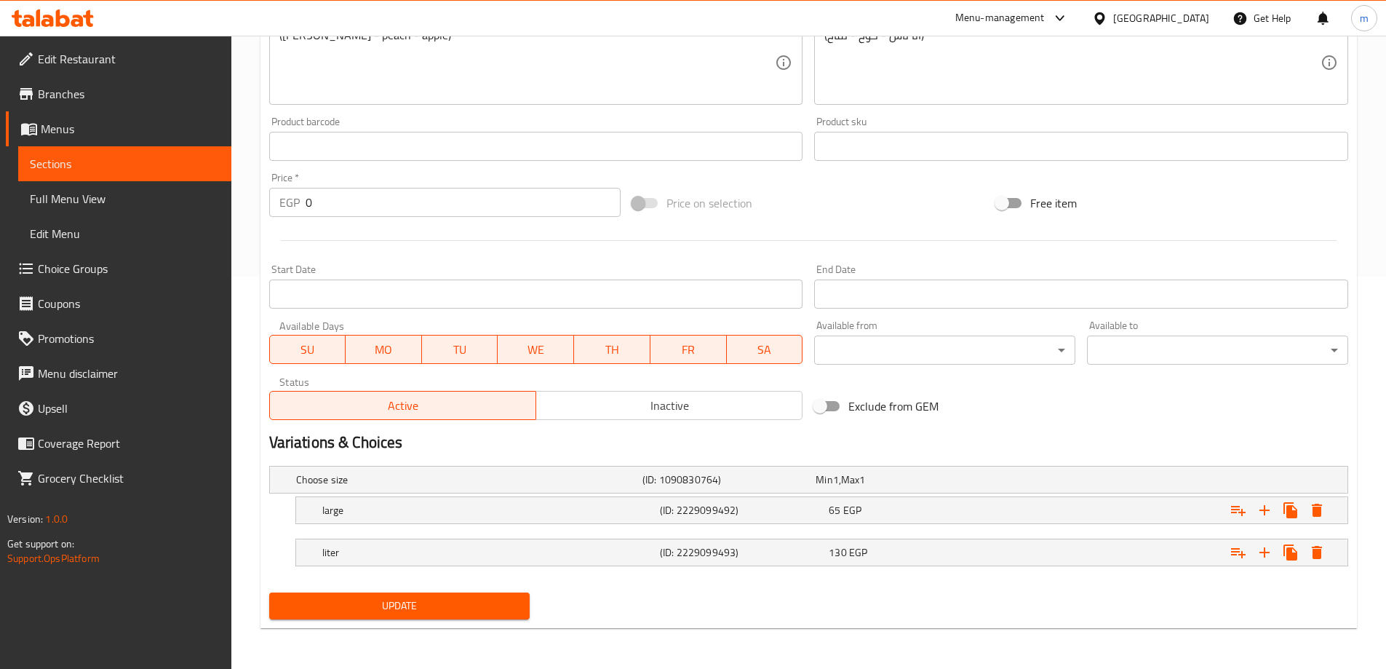
click at [463, 597] on span "Update" at bounding box center [400, 606] width 238 height 18
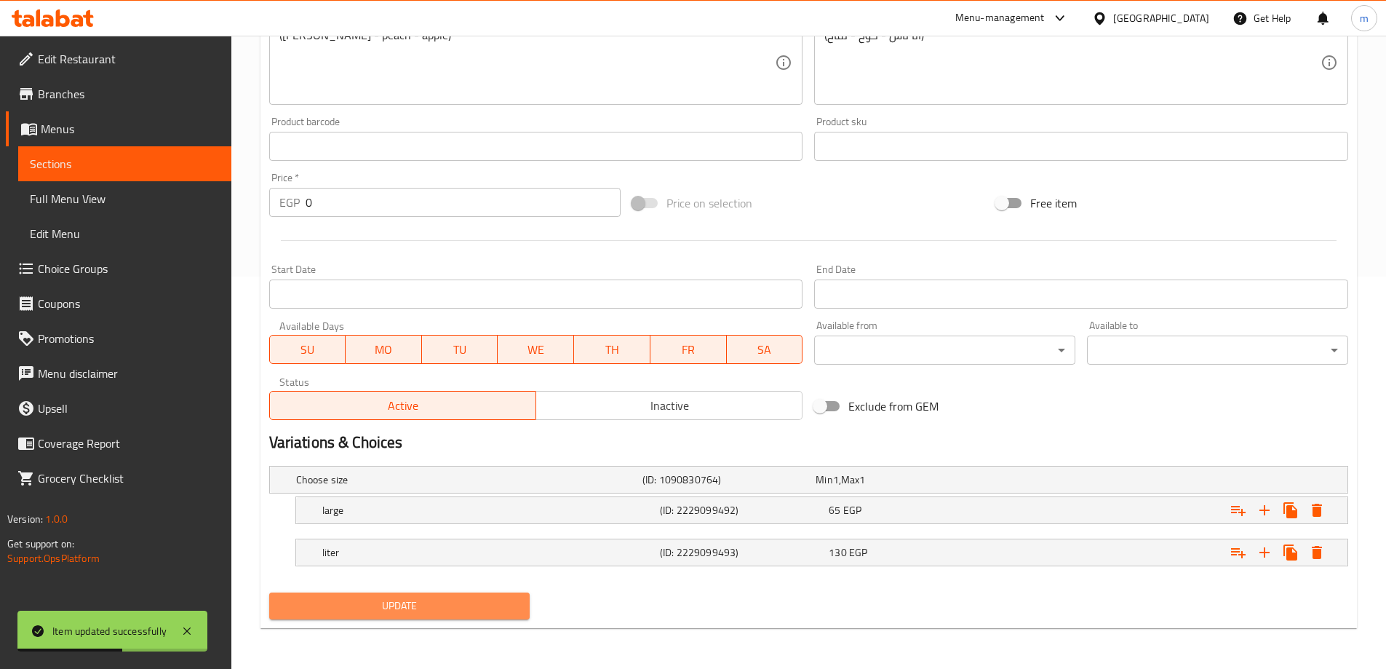
click at [453, 607] on span "Update" at bounding box center [400, 606] width 238 height 18
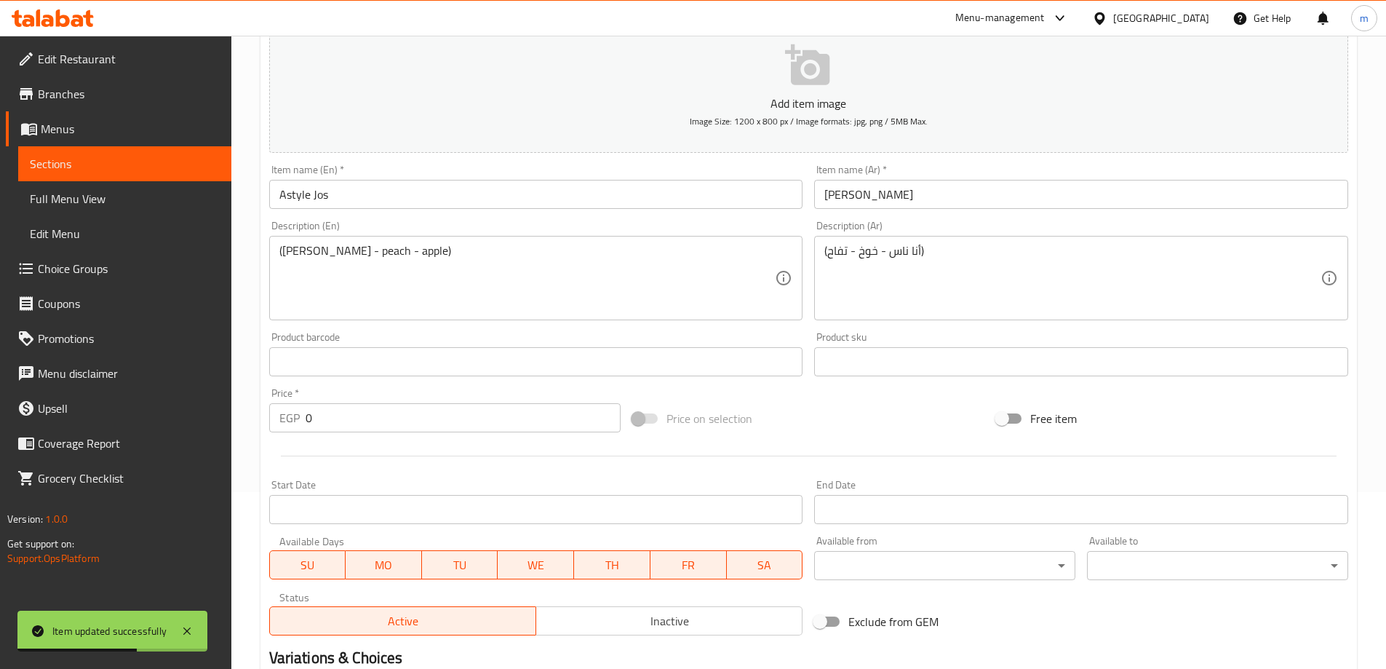
scroll to position [0, 0]
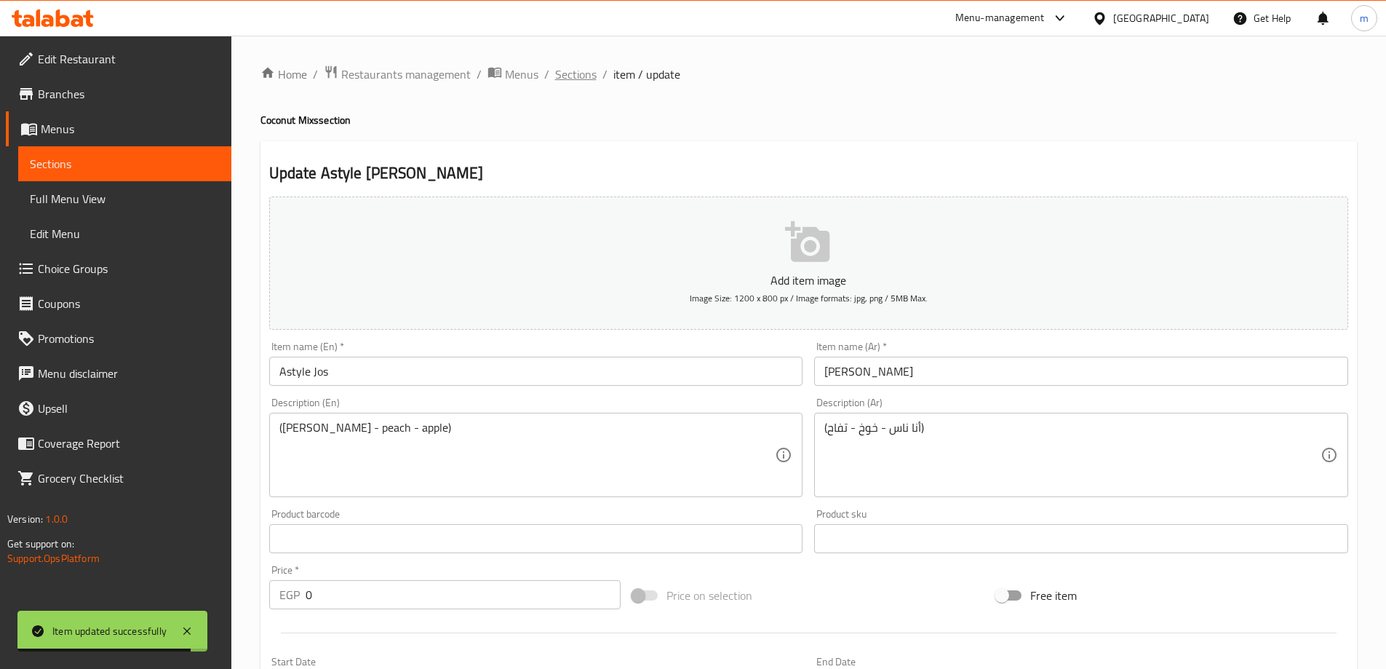
click at [582, 66] on span "Sections" at bounding box center [575, 74] width 41 height 17
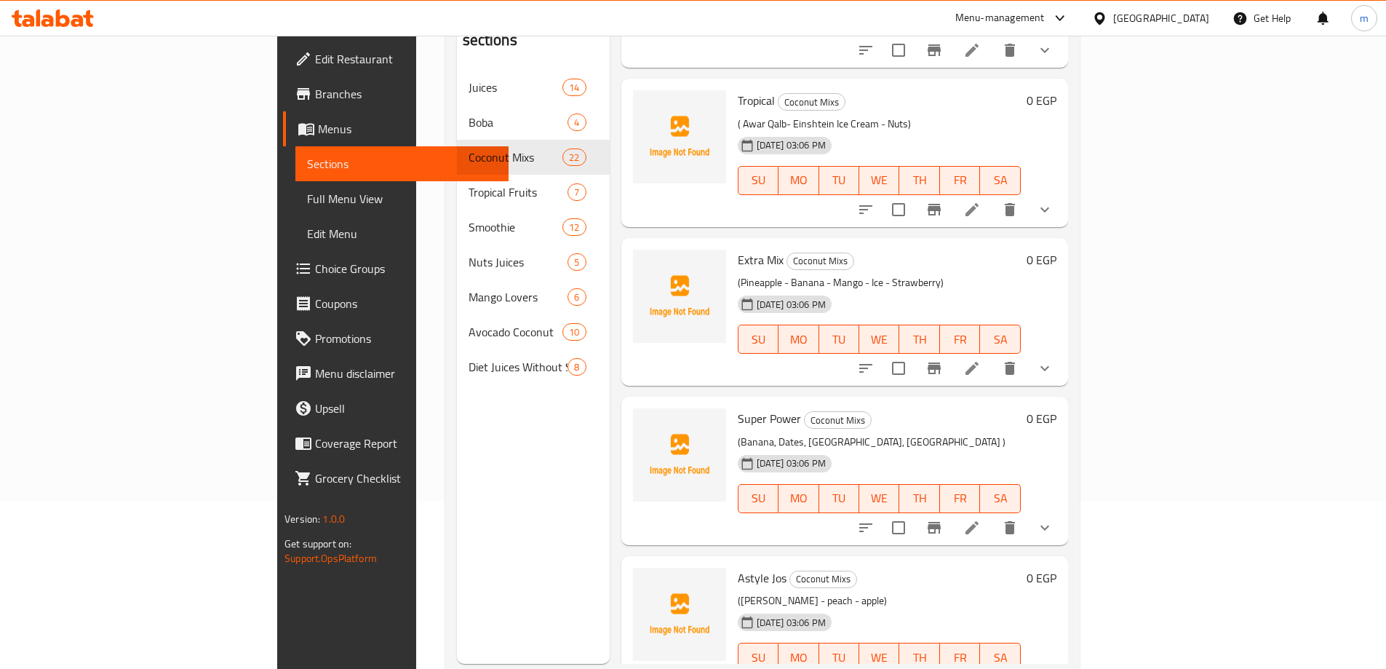
scroll to position [204, 0]
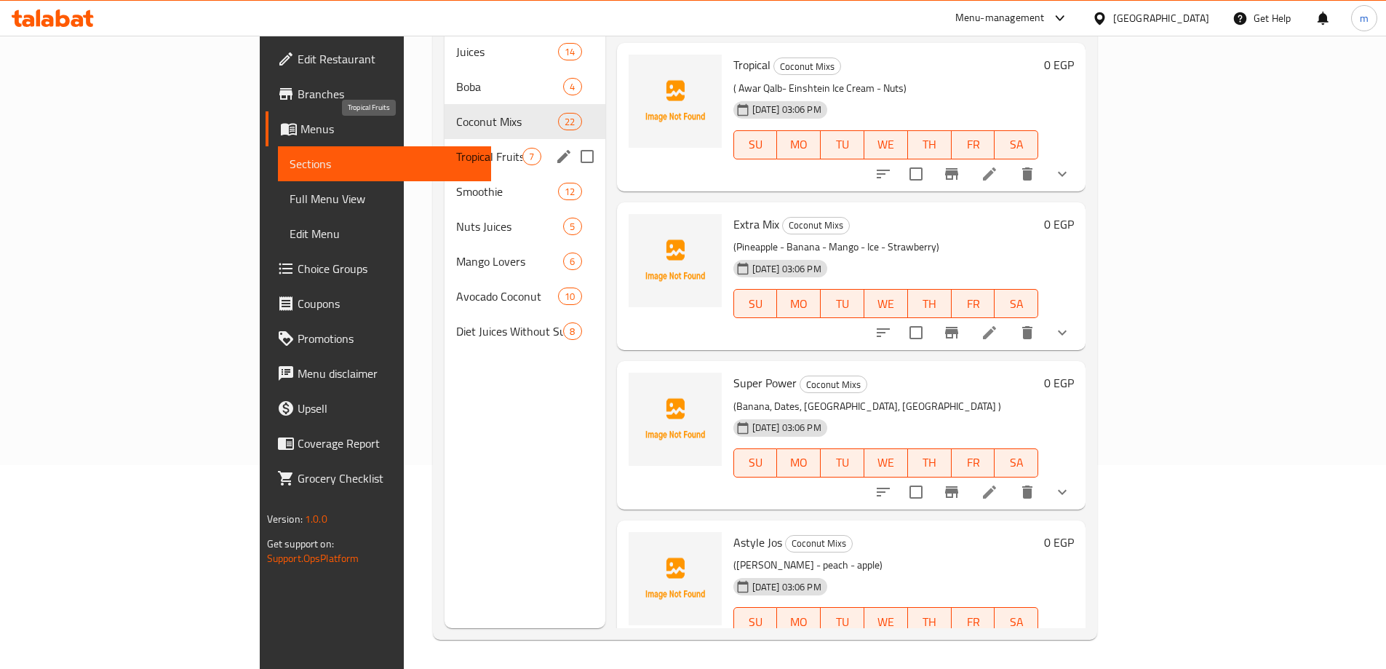
click at [456, 148] on span "Tropical Fruits" at bounding box center [489, 156] width 66 height 17
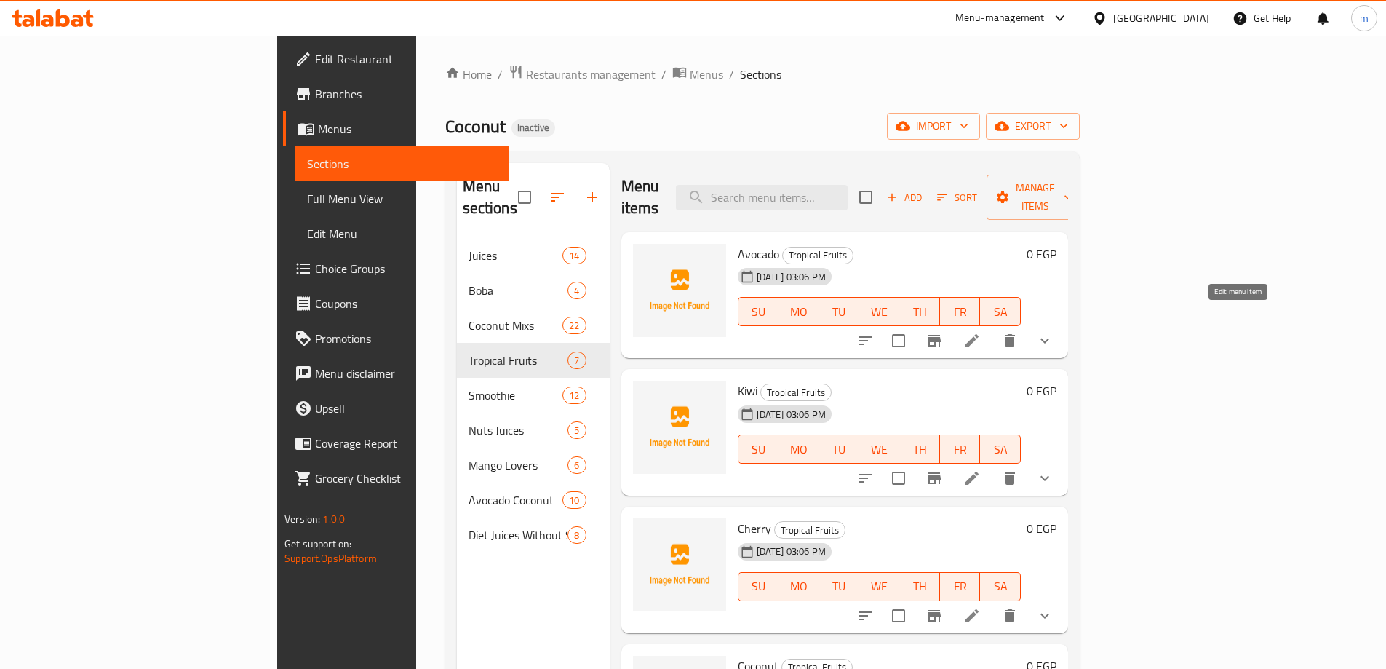
click at [981, 332] on icon at bounding box center [972, 340] width 17 height 17
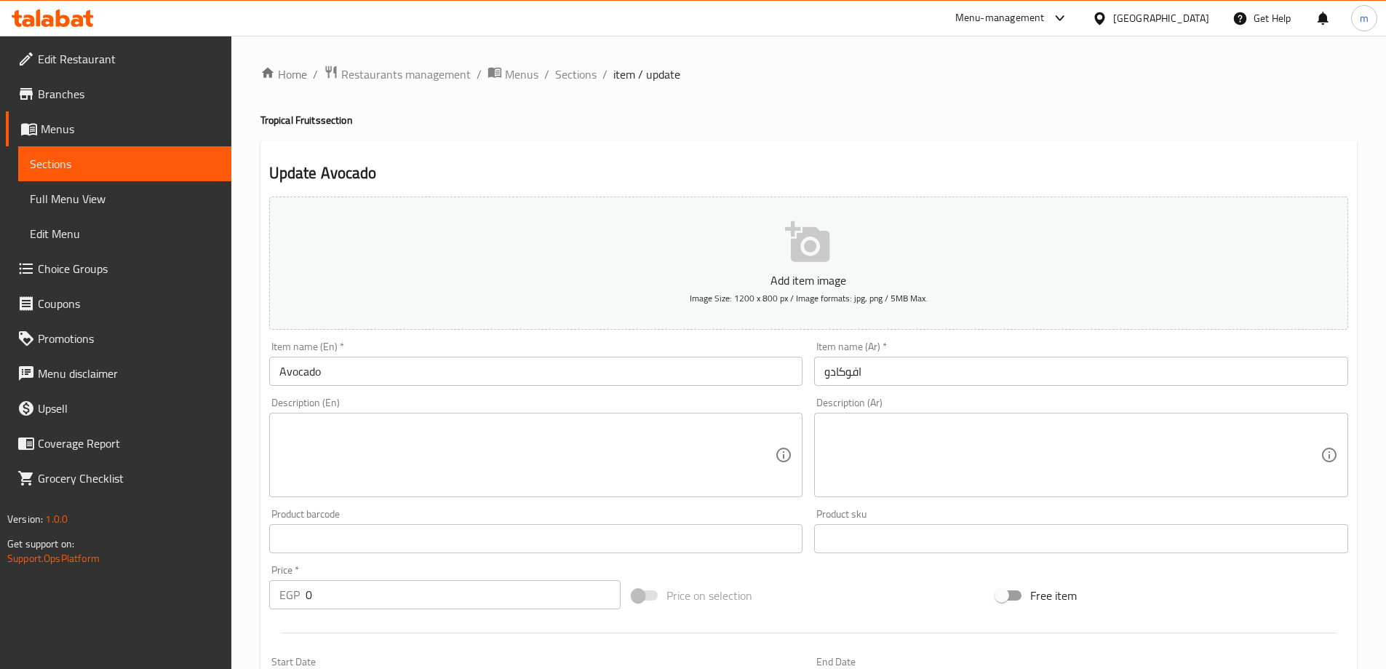
drag, startPoint x: 577, startPoint y: 80, endPoint x: 598, endPoint y: 112, distance: 38.4
click at [577, 80] on span "Sections" at bounding box center [575, 74] width 41 height 17
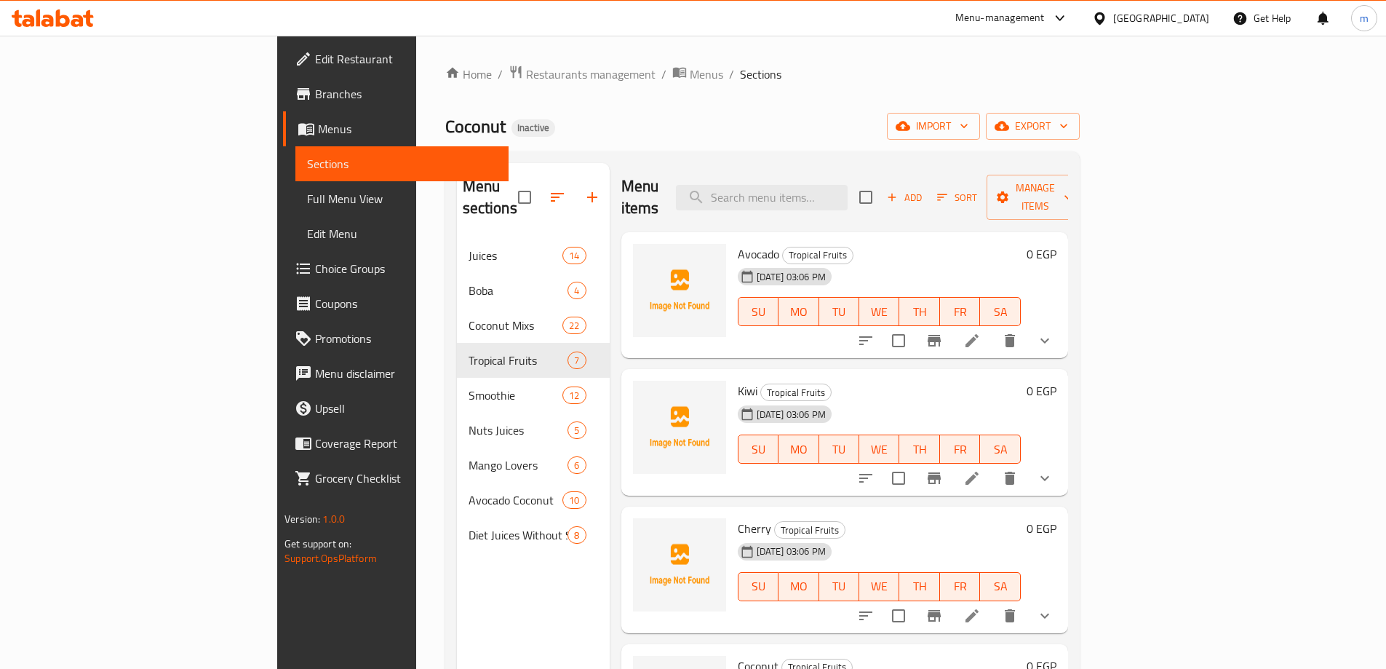
click at [993, 465] on li at bounding box center [972, 478] width 41 height 26
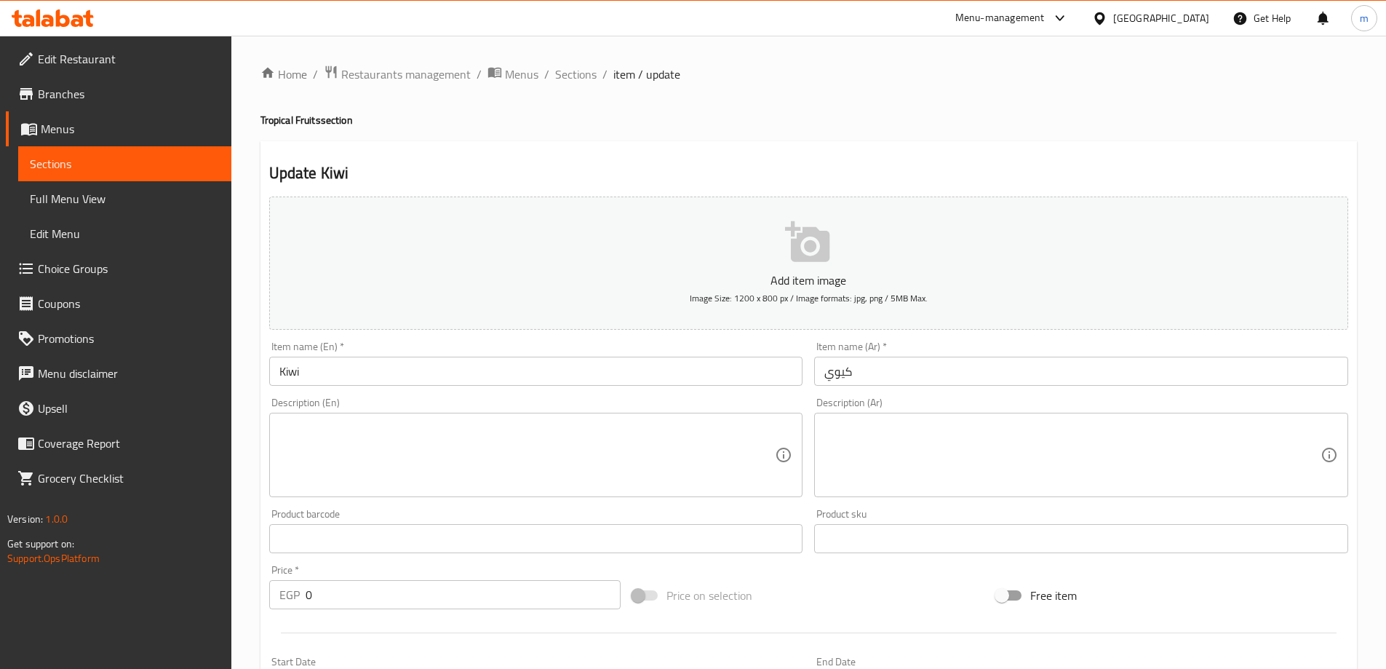
click at [1090, 429] on textarea at bounding box center [1073, 455] width 496 height 69
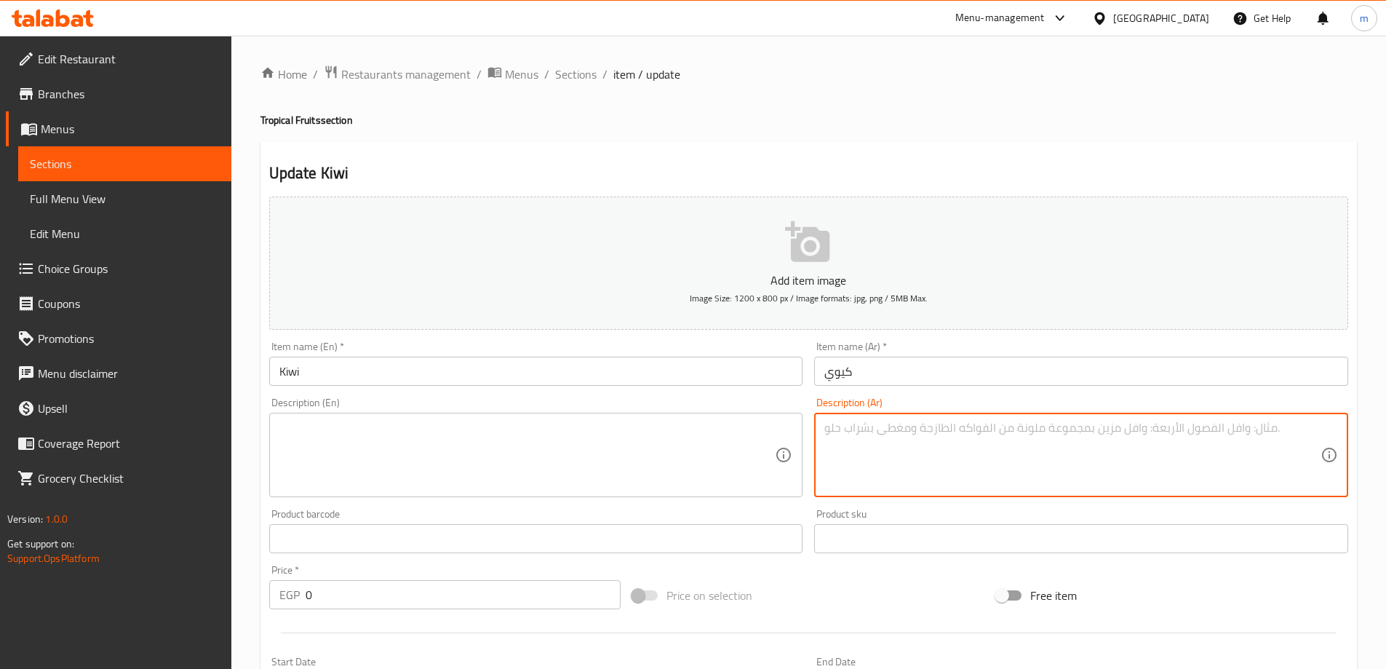
paste textarea "مشروب بنكهة الكيوي الطازجة"
type textarea "مشروب بنكهة الكيوي الطازجة"
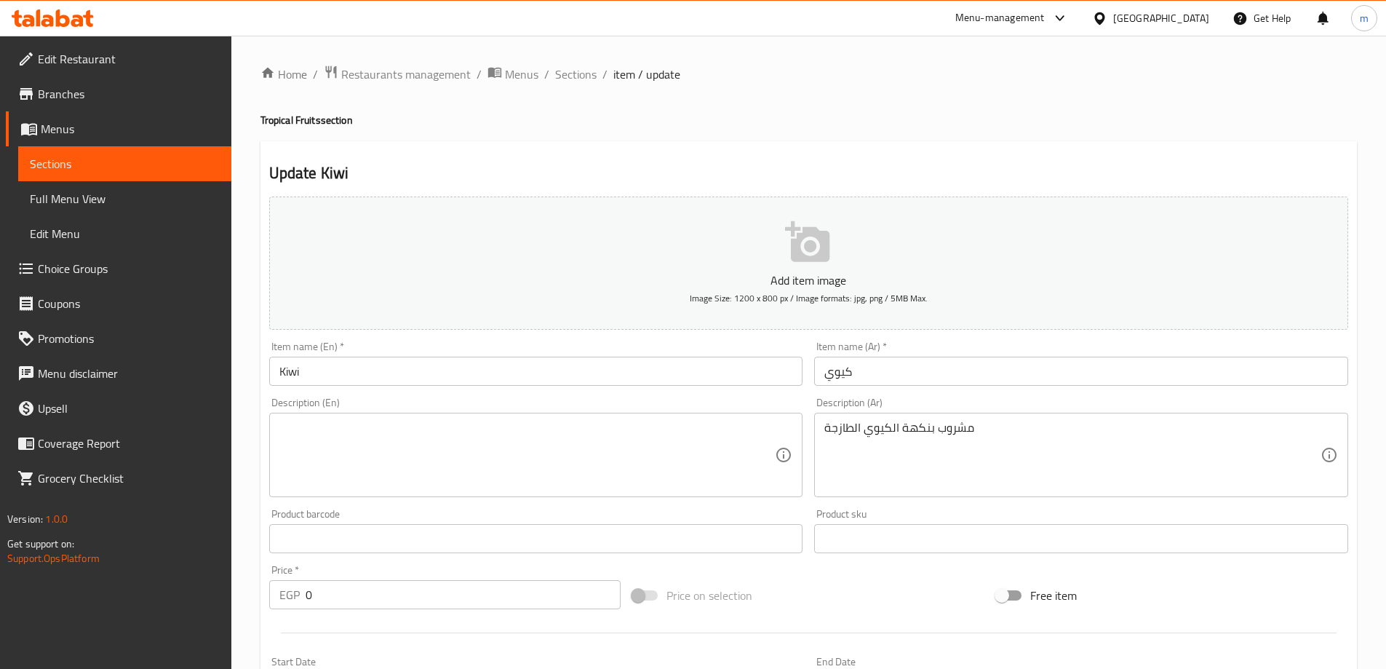
click at [456, 477] on textarea at bounding box center [527, 455] width 496 height 69
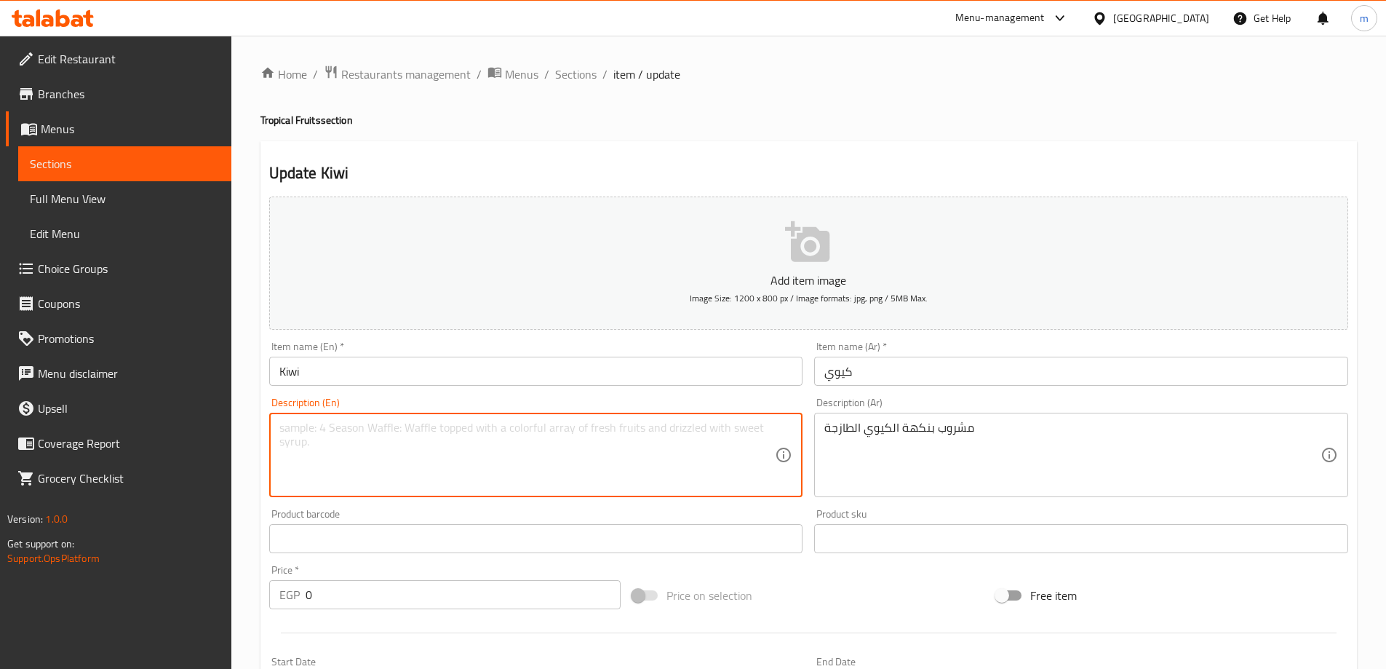
paste textarea "Fresh kiwi flavored drink"
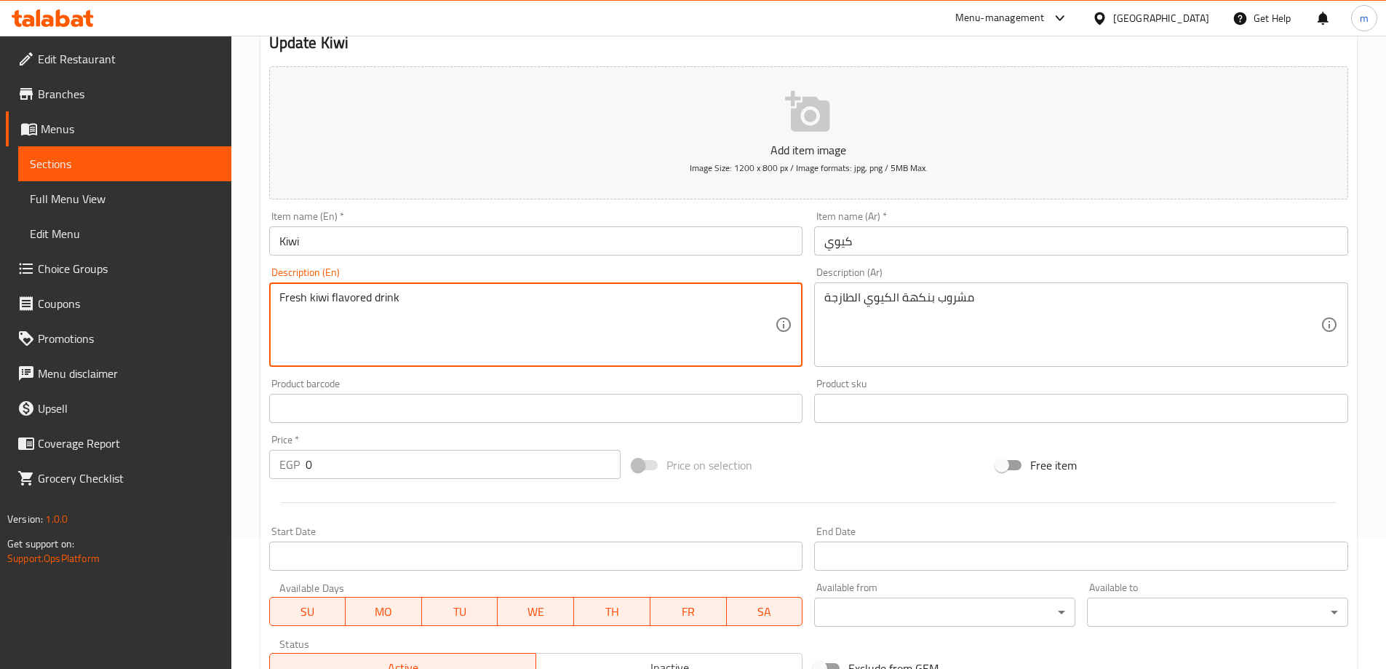
scroll to position [364, 0]
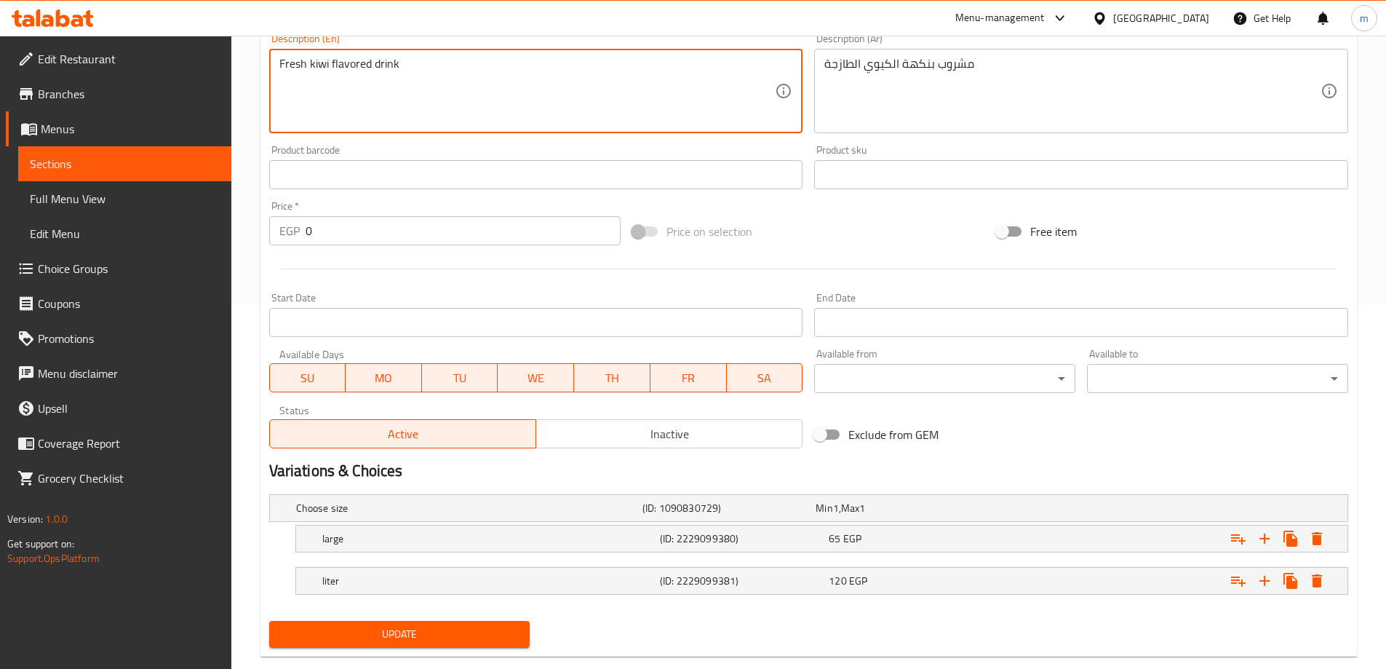
type textarea "Fresh kiwi flavored drink"
click at [477, 645] on button "Update" at bounding box center [399, 634] width 261 height 27
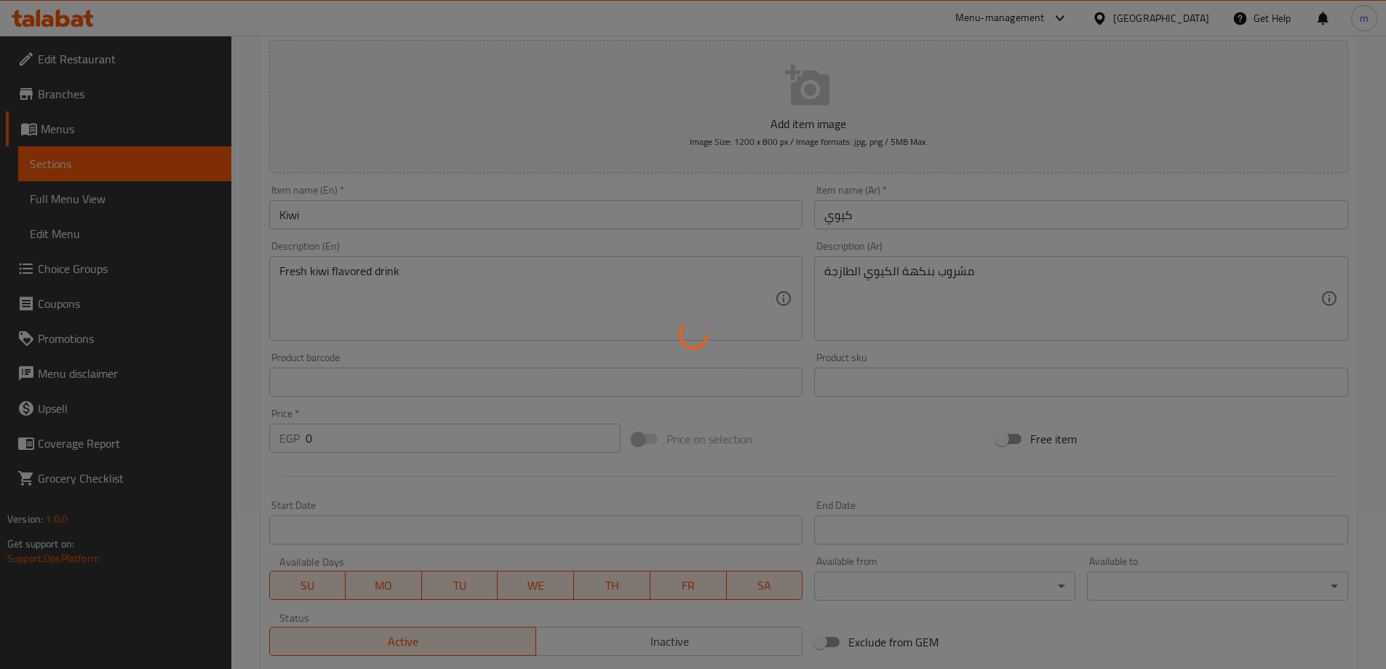
scroll to position [0, 0]
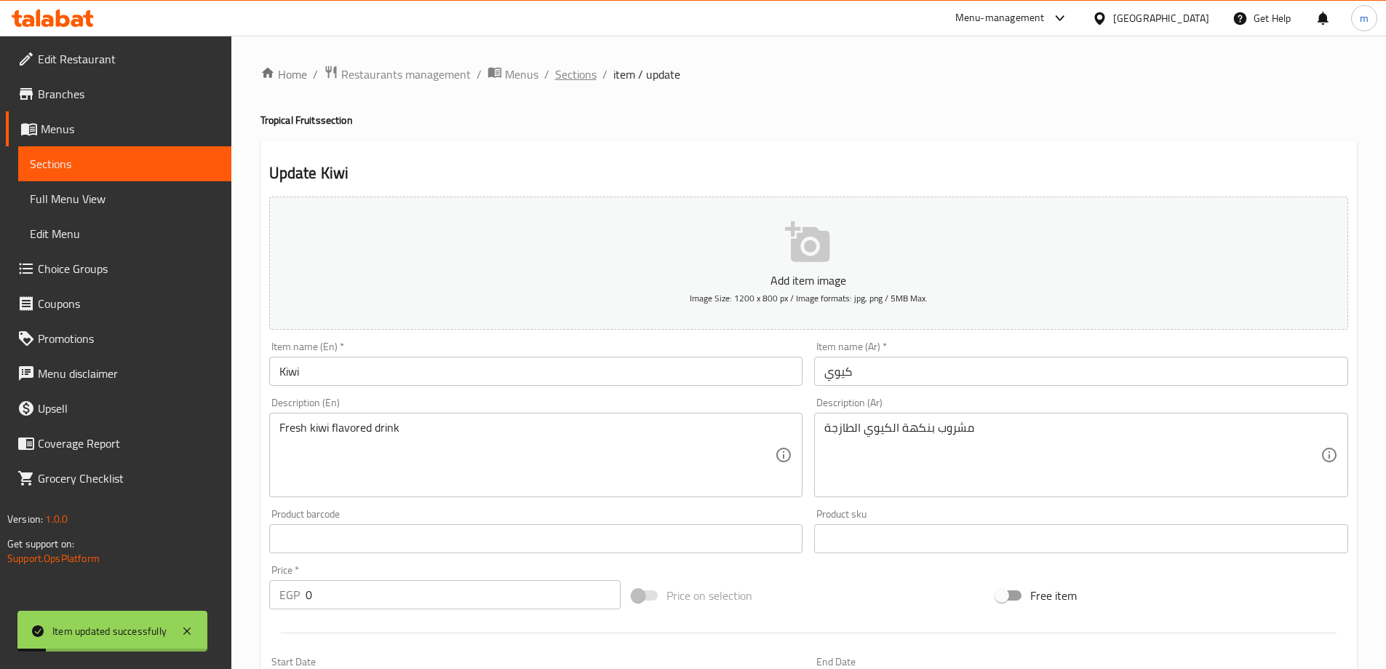
click at [584, 73] on span "Sections" at bounding box center [575, 74] width 41 height 17
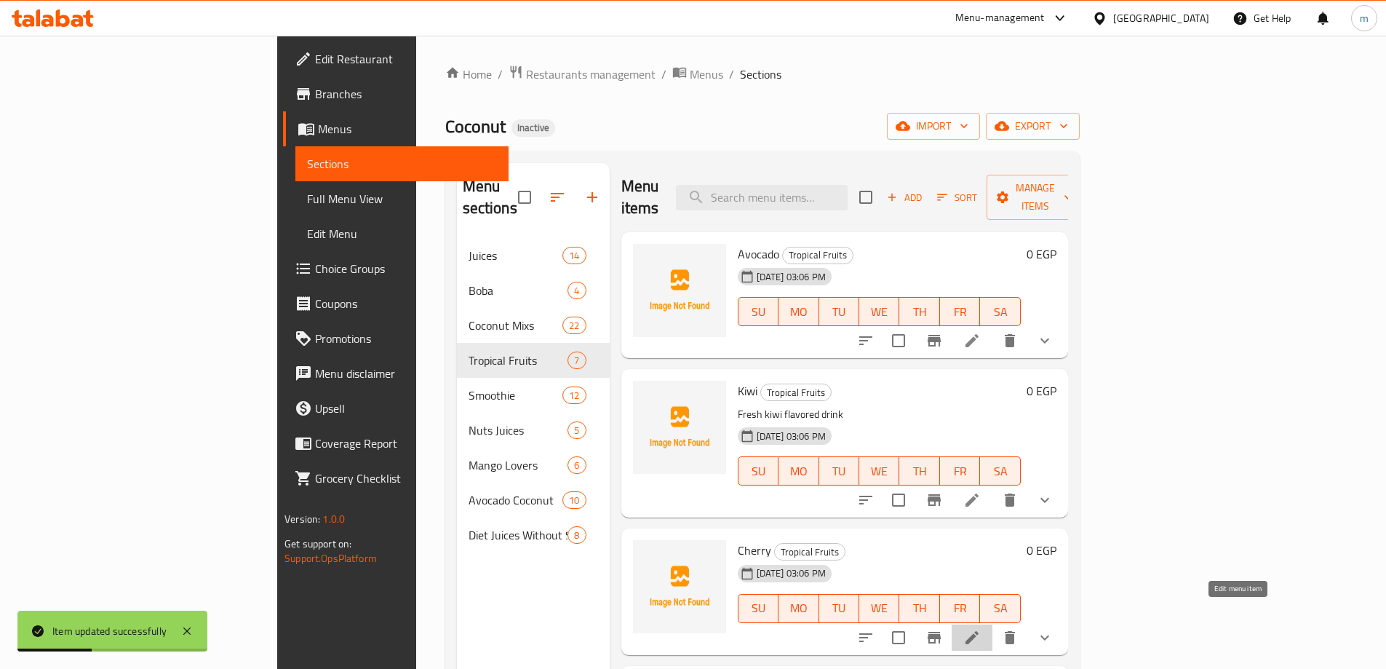
click at [981, 629] on icon at bounding box center [972, 637] width 17 height 17
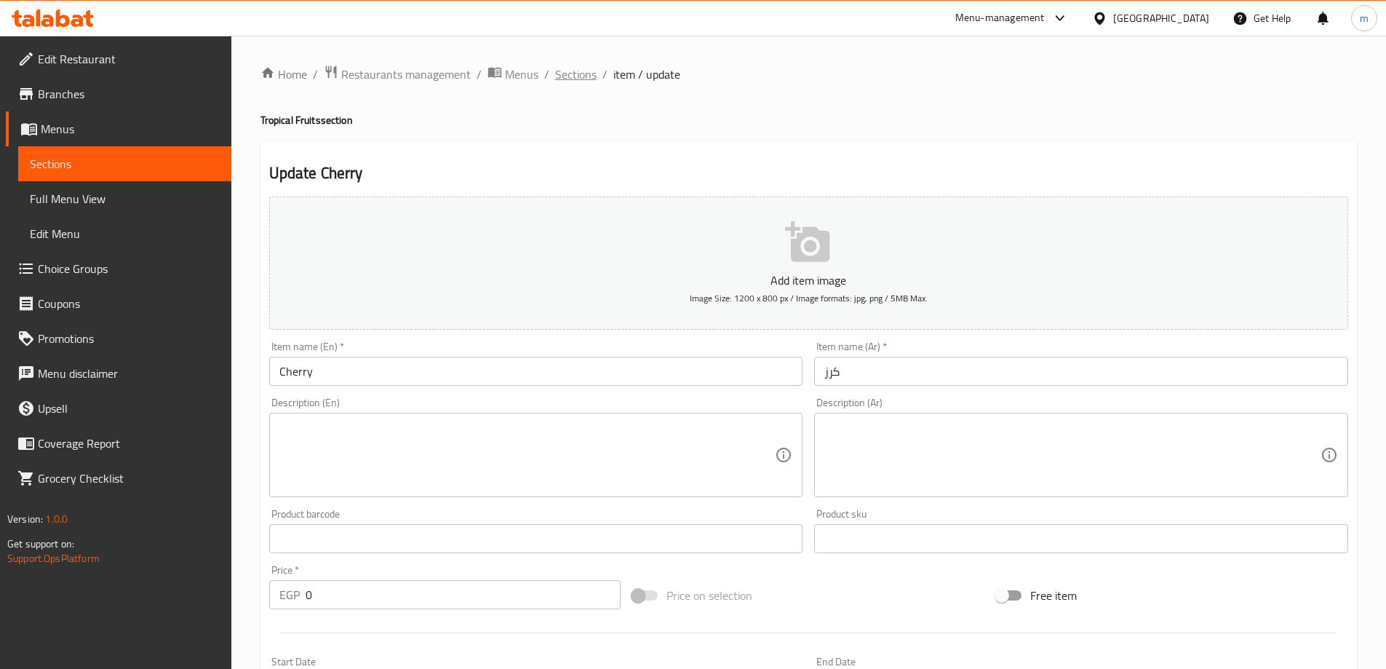
click at [587, 79] on span "Sections" at bounding box center [575, 74] width 41 height 17
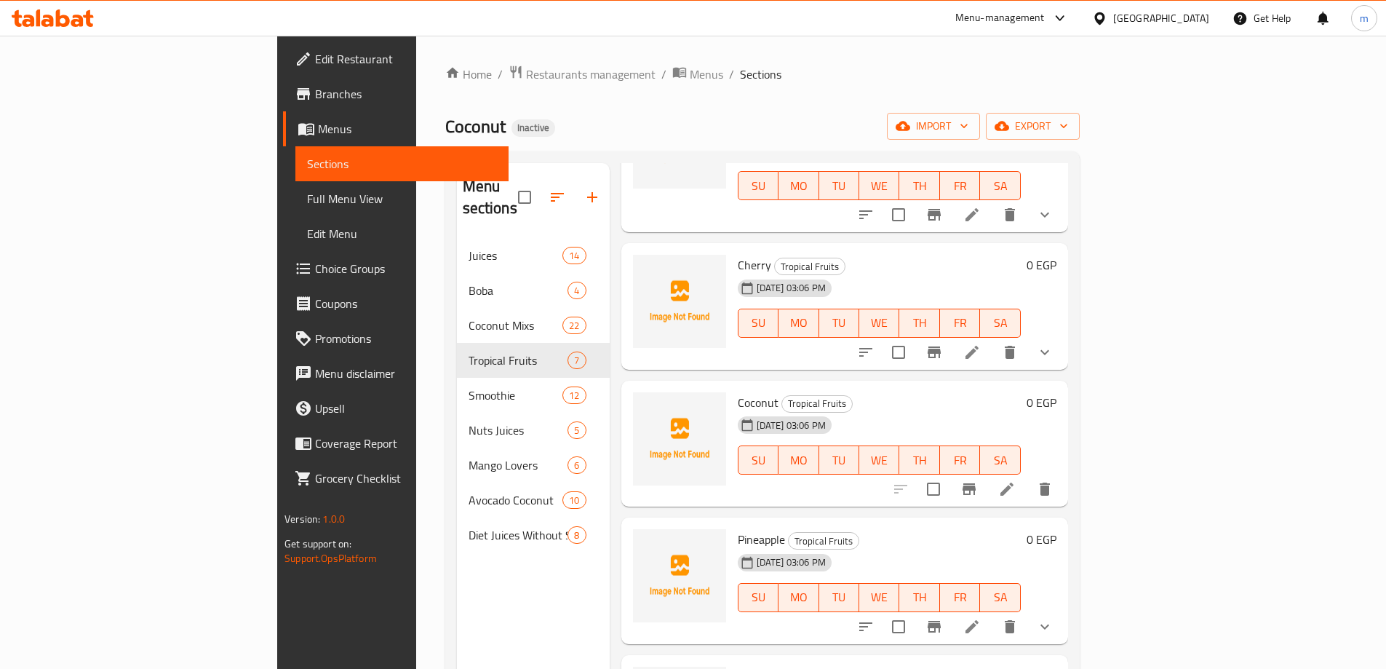
scroll to position [291, 0]
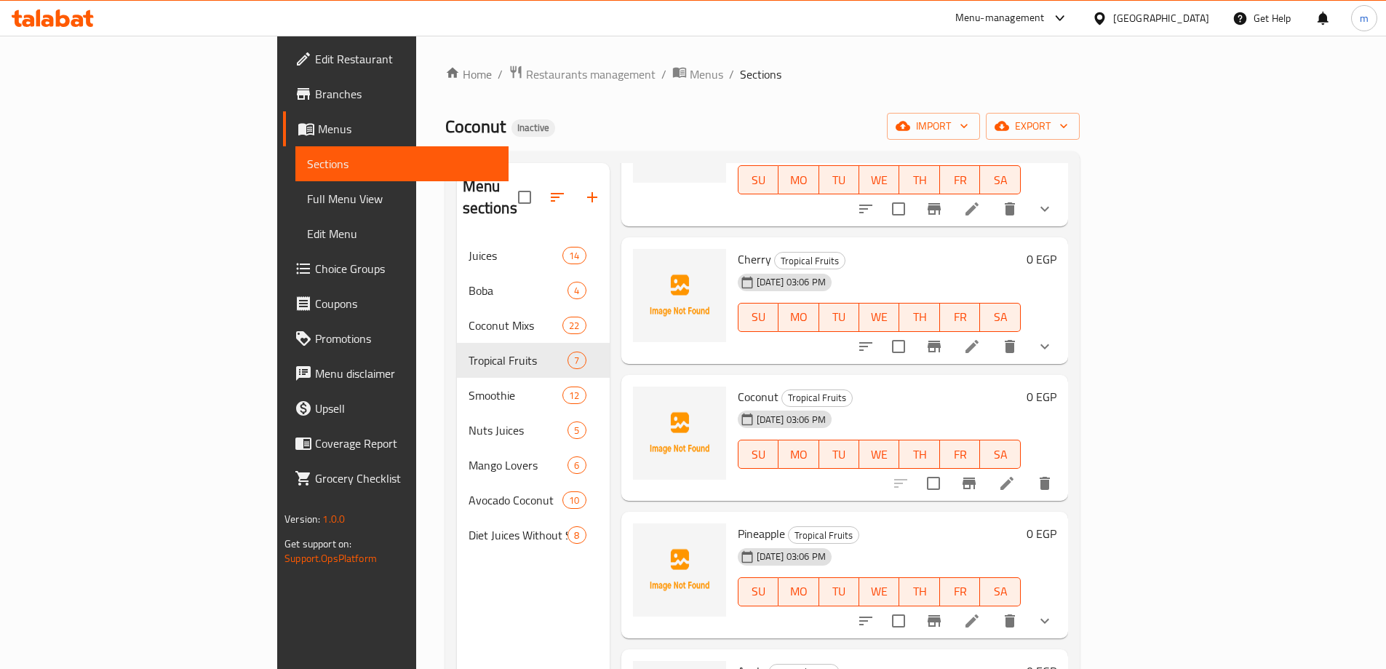
click at [1028, 471] on li at bounding box center [1007, 483] width 41 height 26
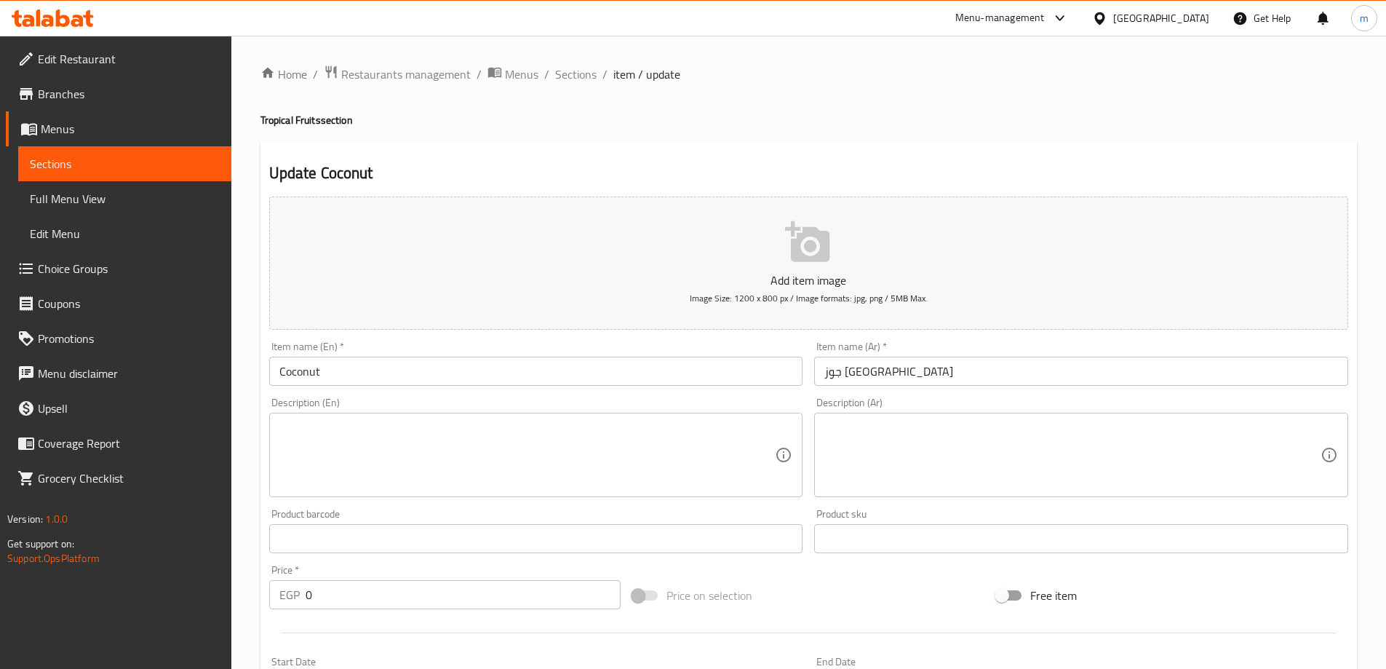
drag, startPoint x: 574, startPoint y: 75, endPoint x: 587, endPoint y: 103, distance: 30.6
click at [574, 75] on span "Sections" at bounding box center [575, 74] width 41 height 17
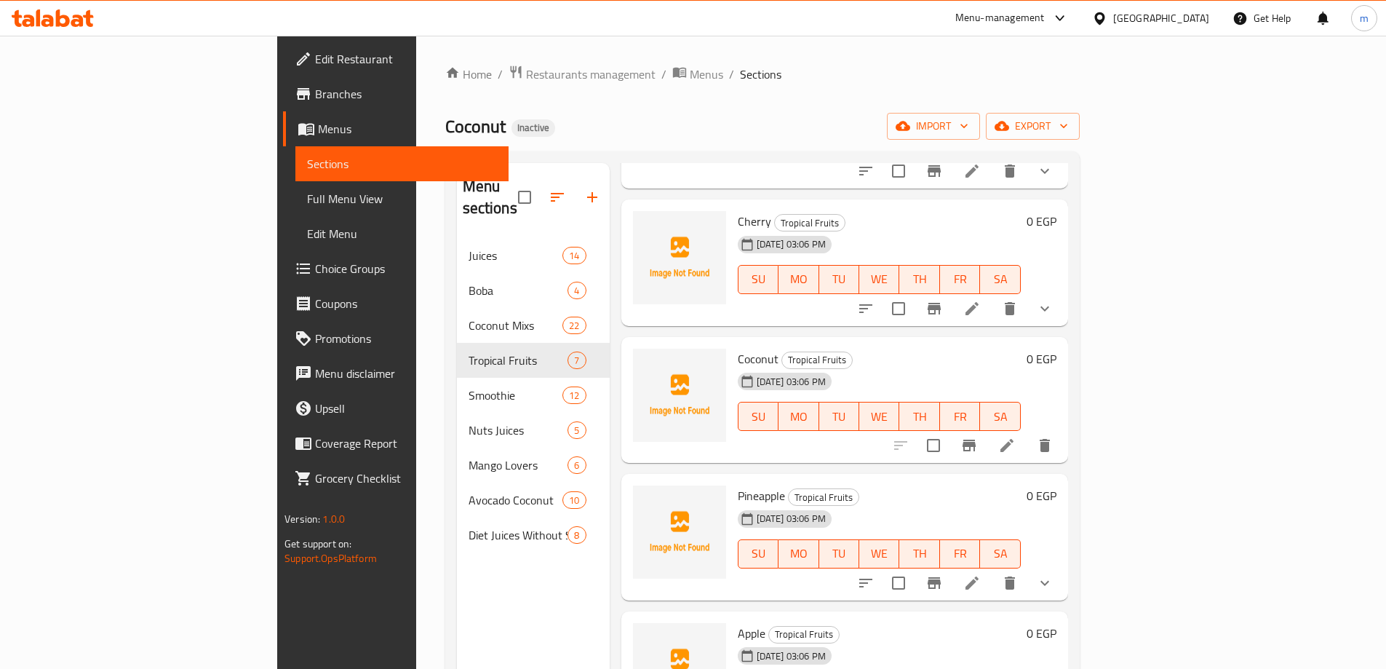
scroll to position [350, 0]
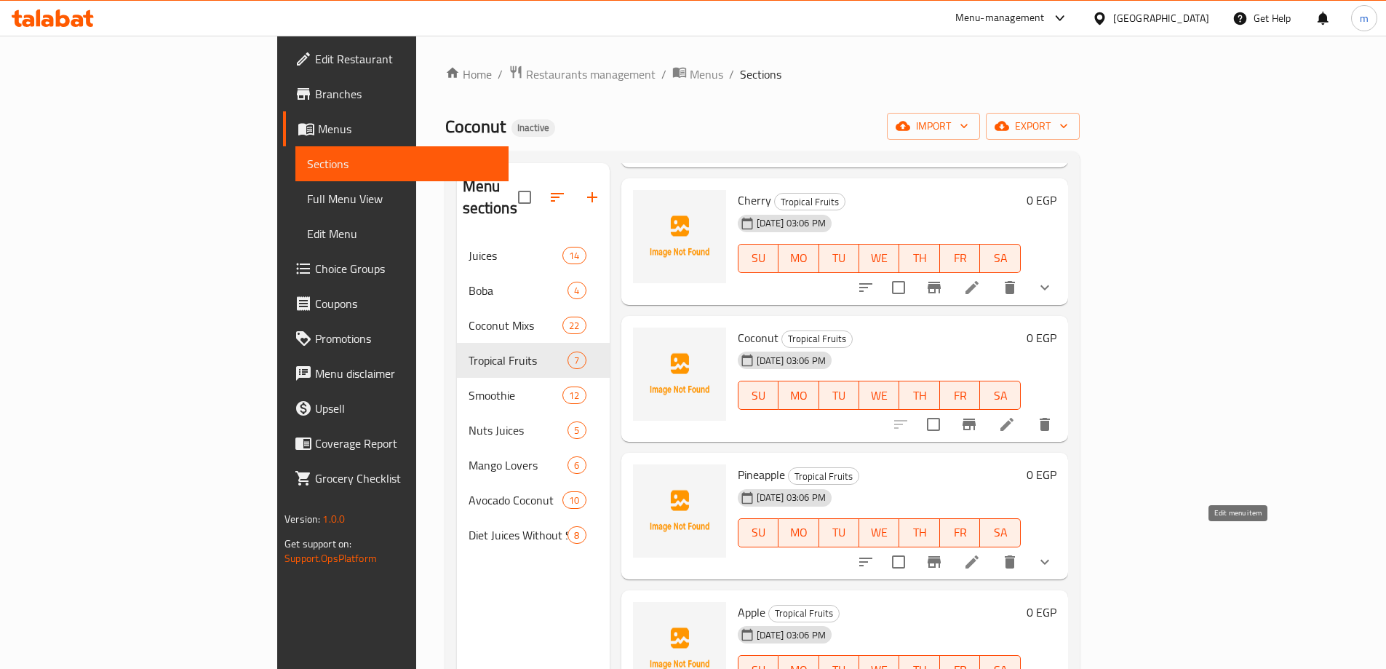
click at [979, 555] on icon at bounding box center [972, 561] width 13 height 13
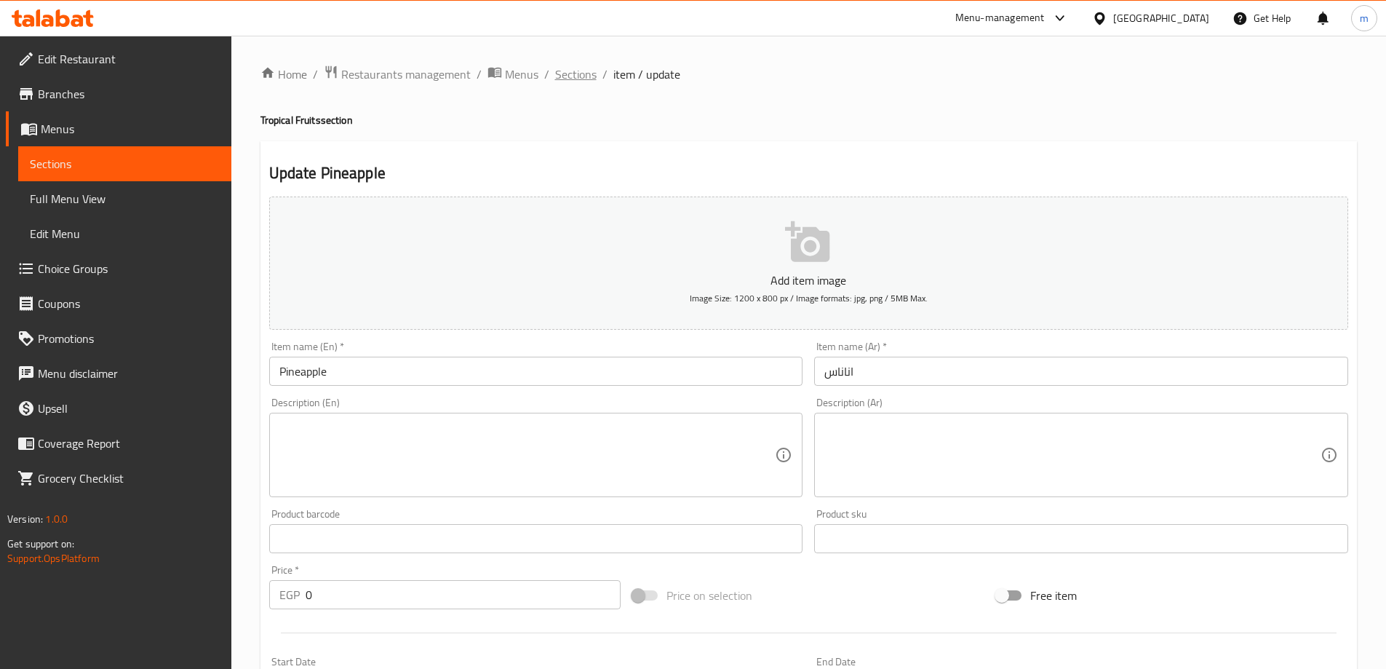
click at [567, 78] on span "Sections" at bounding box center [575, 74] width 41 height 17
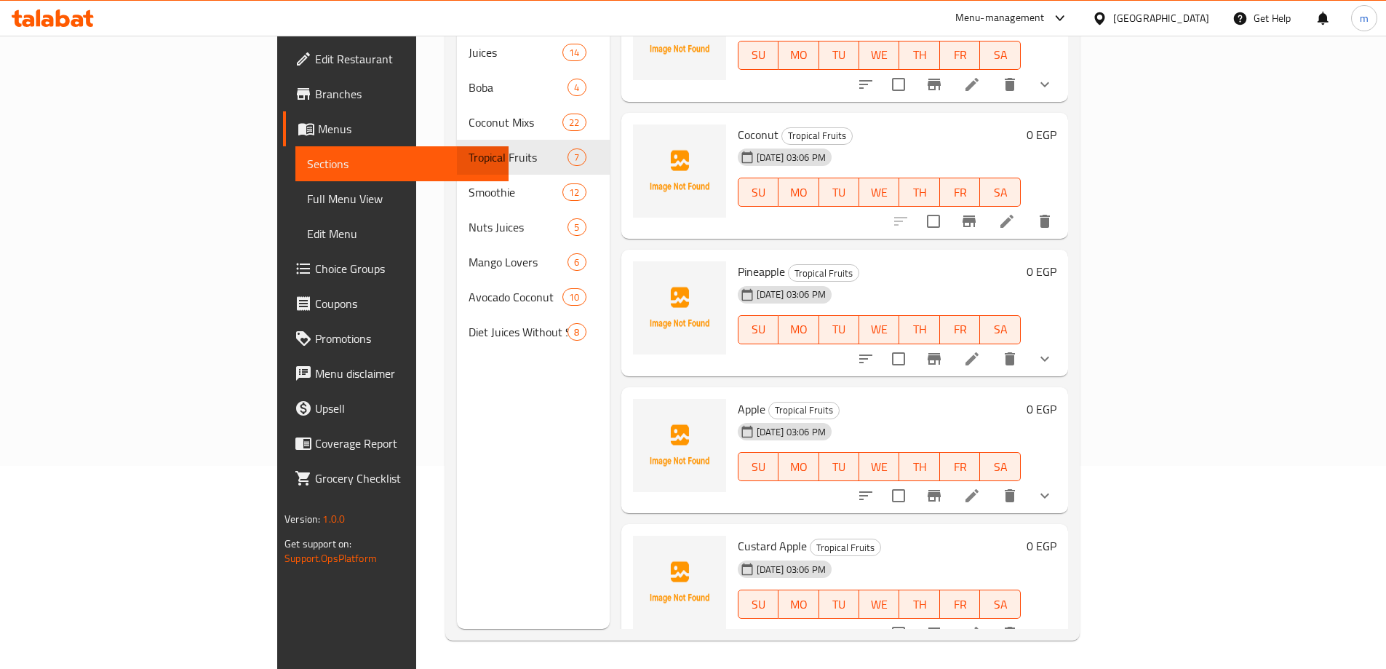
scroll to position [204, 0]
click at [981, 486] on icon at bounding box center [972, 494] width 17 height 17
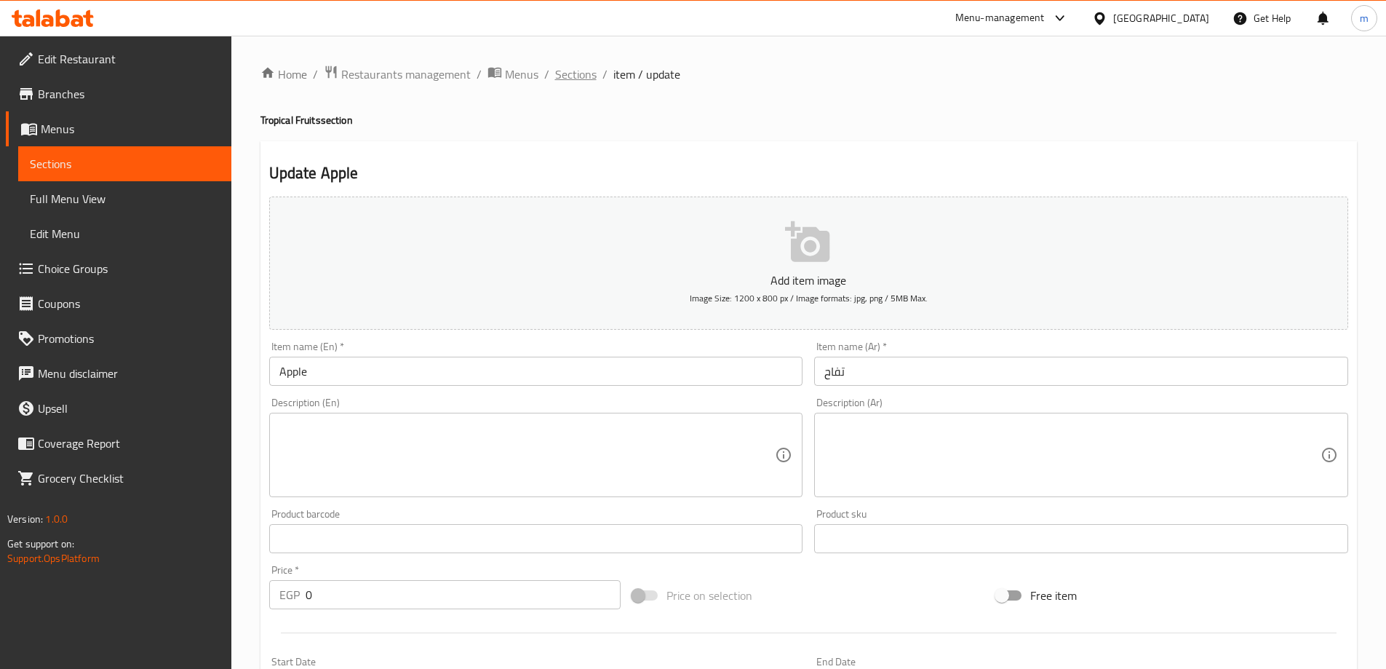
click at [563, 72] on span "Sections" at bounding box center [575, 74] width 41 height 17
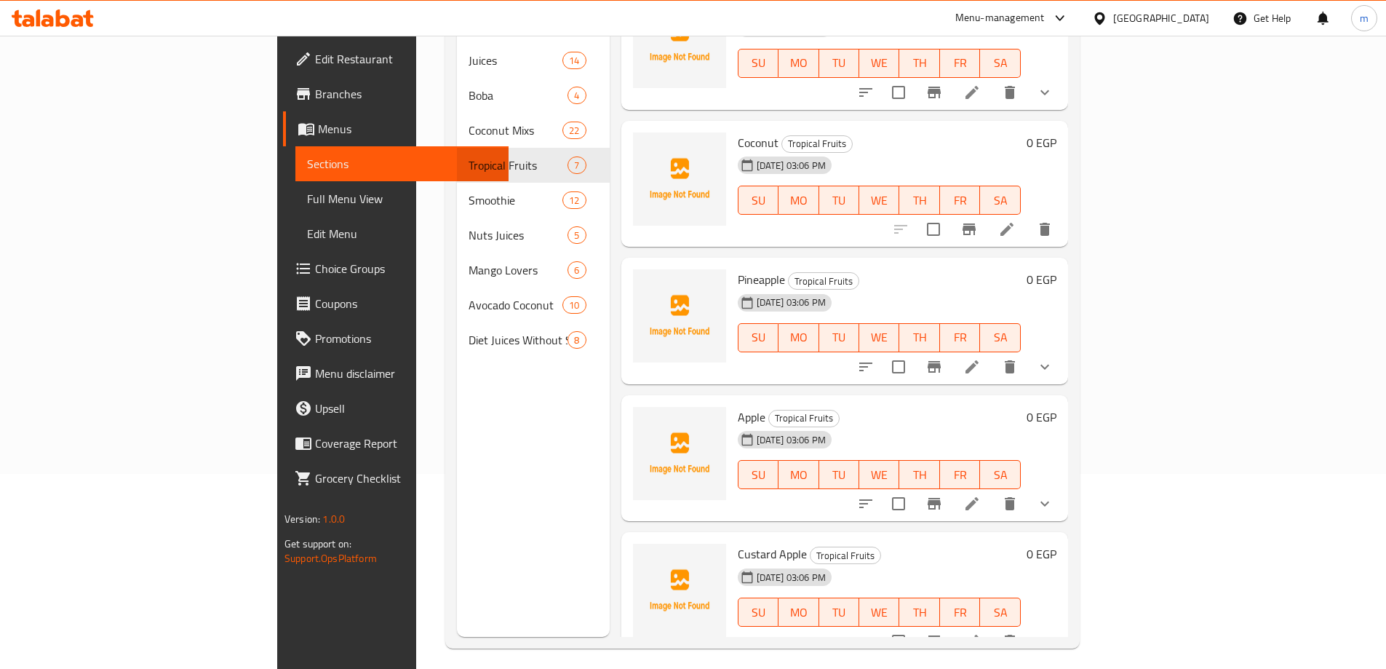
scroll to position [204, 0]
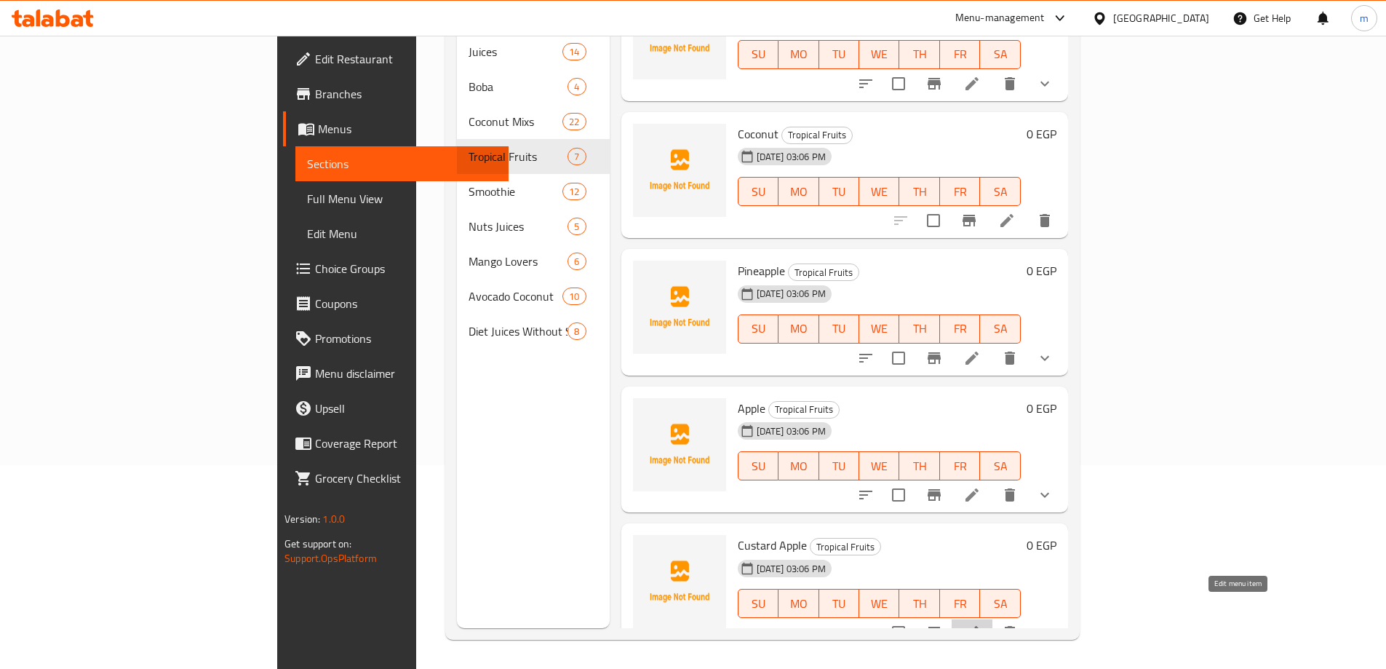
click at [981, 624] on icon at bounding box center [972, 632] width 17 height 17
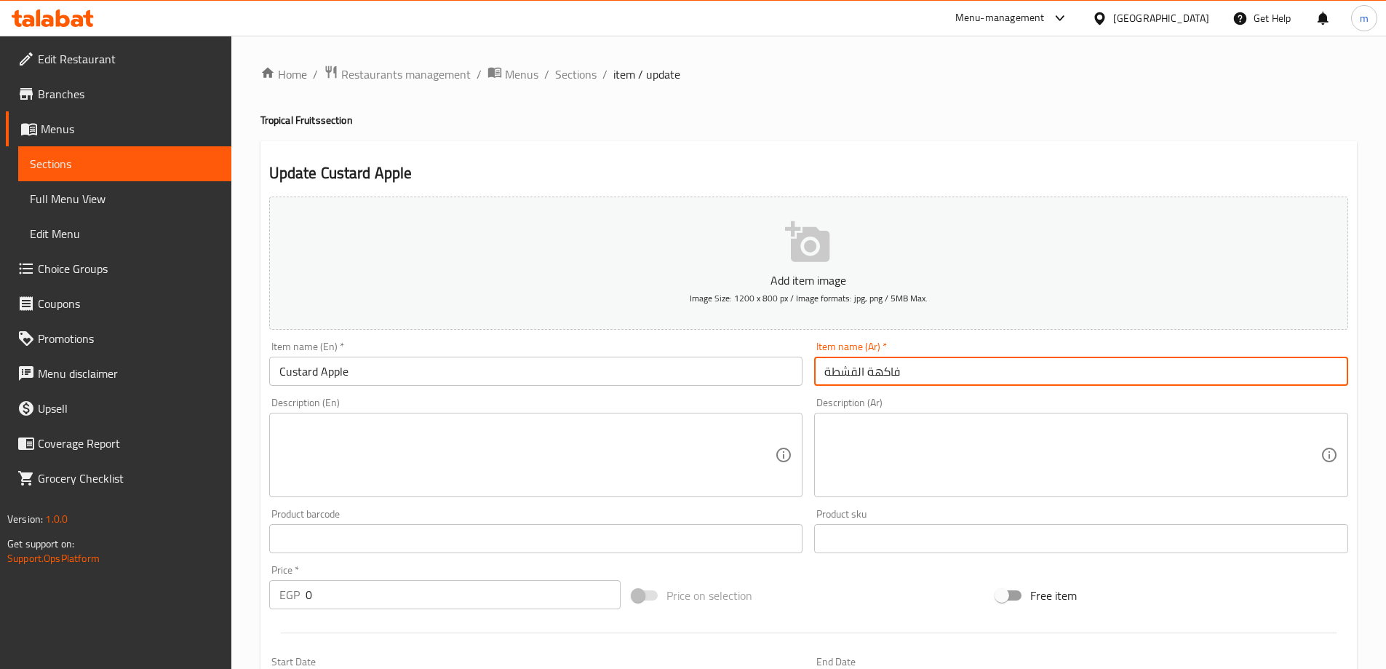
drag, startPoint x: 858, startPoint y: 375, endPoint x: 833, endPoint y: 372, distance: 25.6
click at [833, 372] on input "فاكهة القشطة" at bounding box center [1081, 371] width 534 height 29
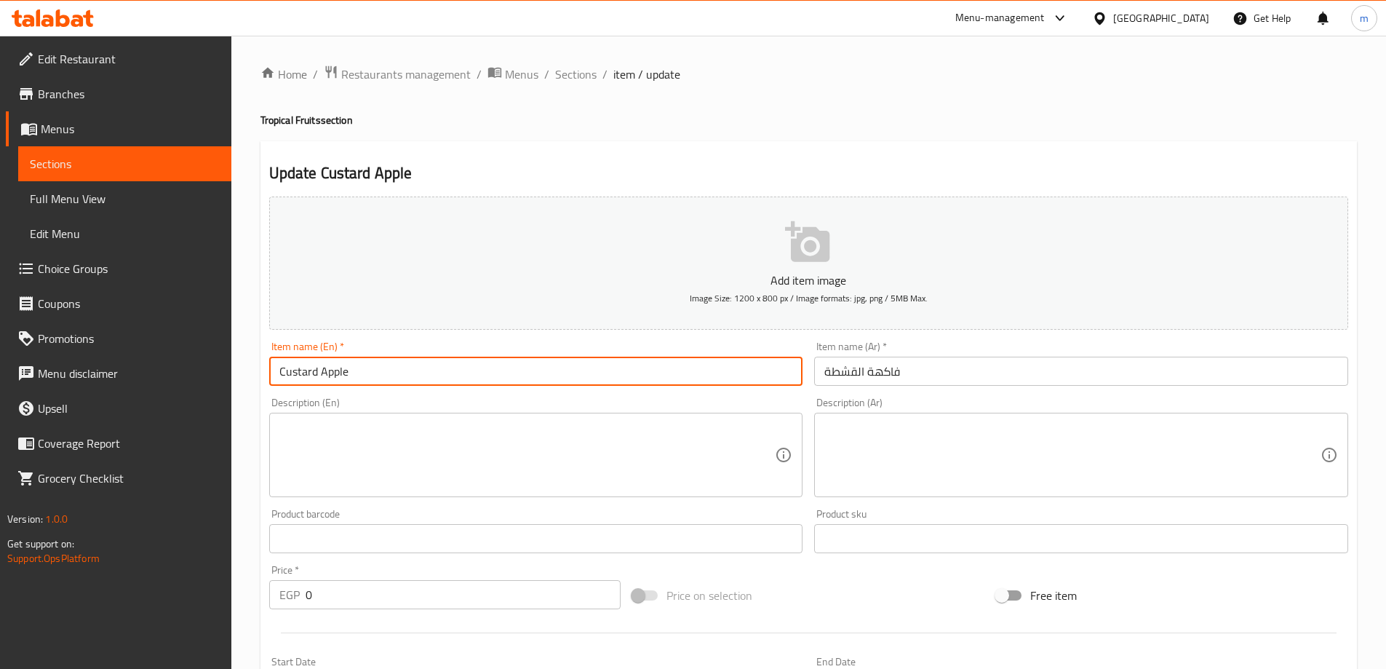
drag, startPoint x: 315, startPoint y: 376, endPoint x: 260, endPoint y: 374, distance: 55.3
click at [261, 374] on div "Update Custard Apple Add item image Image Size: 1200 x 800 px / Image formats: …" at bounding box center [809, 580] width 1097 height 879
paste input "Qeshta"
click at [890, 375] on input "فاكهة القشطة" at bounding box center [1081, 371] width 534 height 29
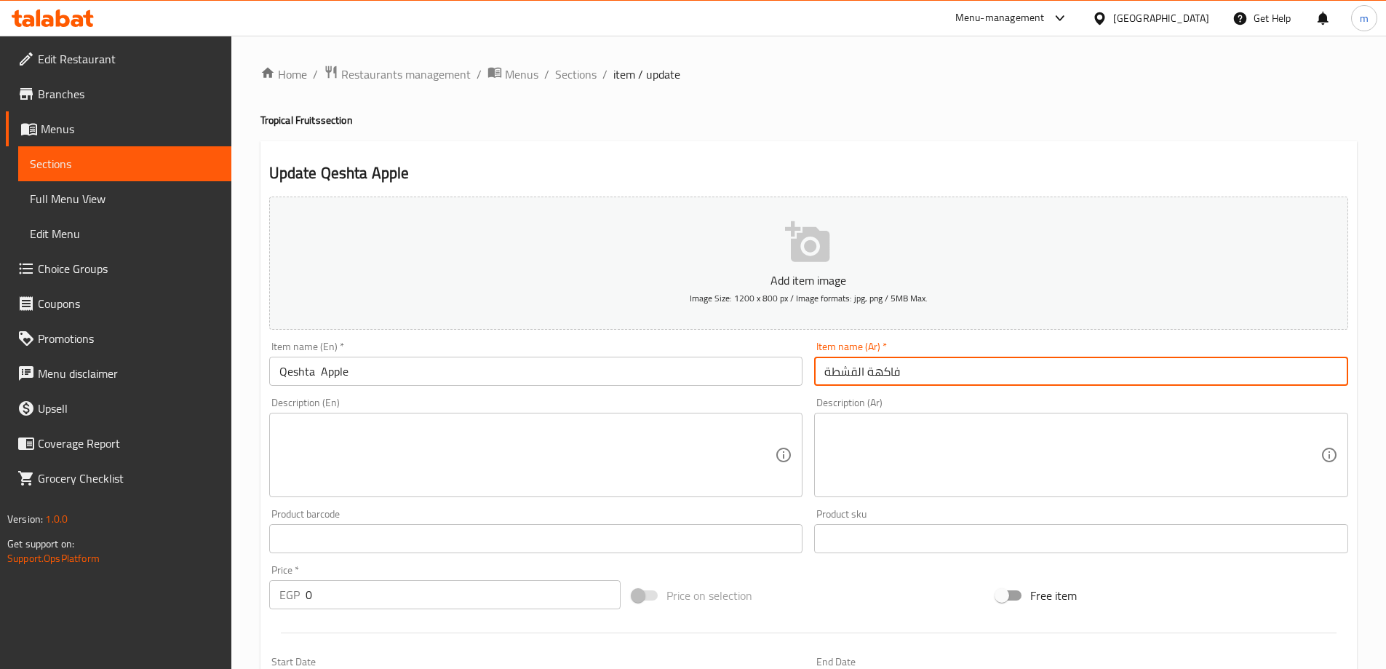
click at [890, 375] on input "فاكهة القشطة" at bounding box center [1081, 371] width 534 height 29
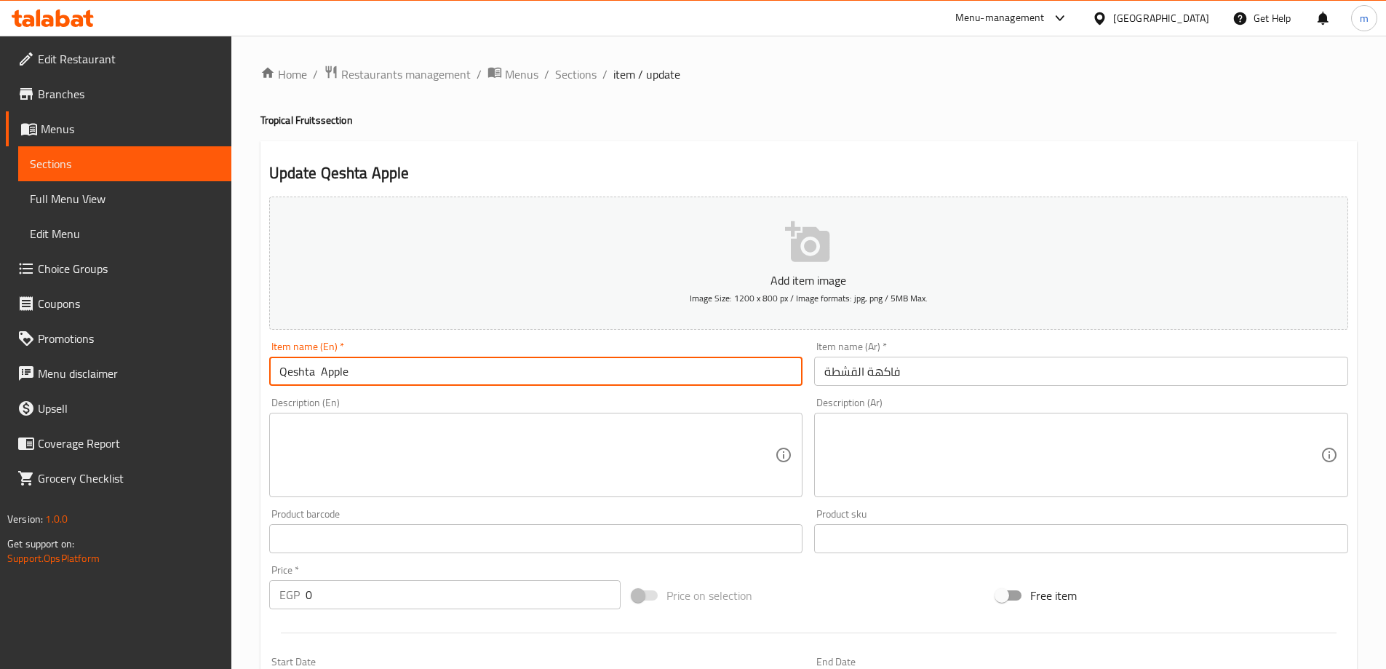
drag, startPoint x: 357, startPoint y: 380, endPoint x: 319, endPoint y: 376, distance: 38.8
click at [319, 376] on input "Qeshta Apple" at bounding box center [536, 371] width 534 height 29
paste input "fruit"
click at [318, 375] on input "Qeshta fruit" at bounding box center [536, 371] width 534 height 29
click at [348, 362] on input "Qeshta fruit" at bounding box center [536, 371] width 534 height 29
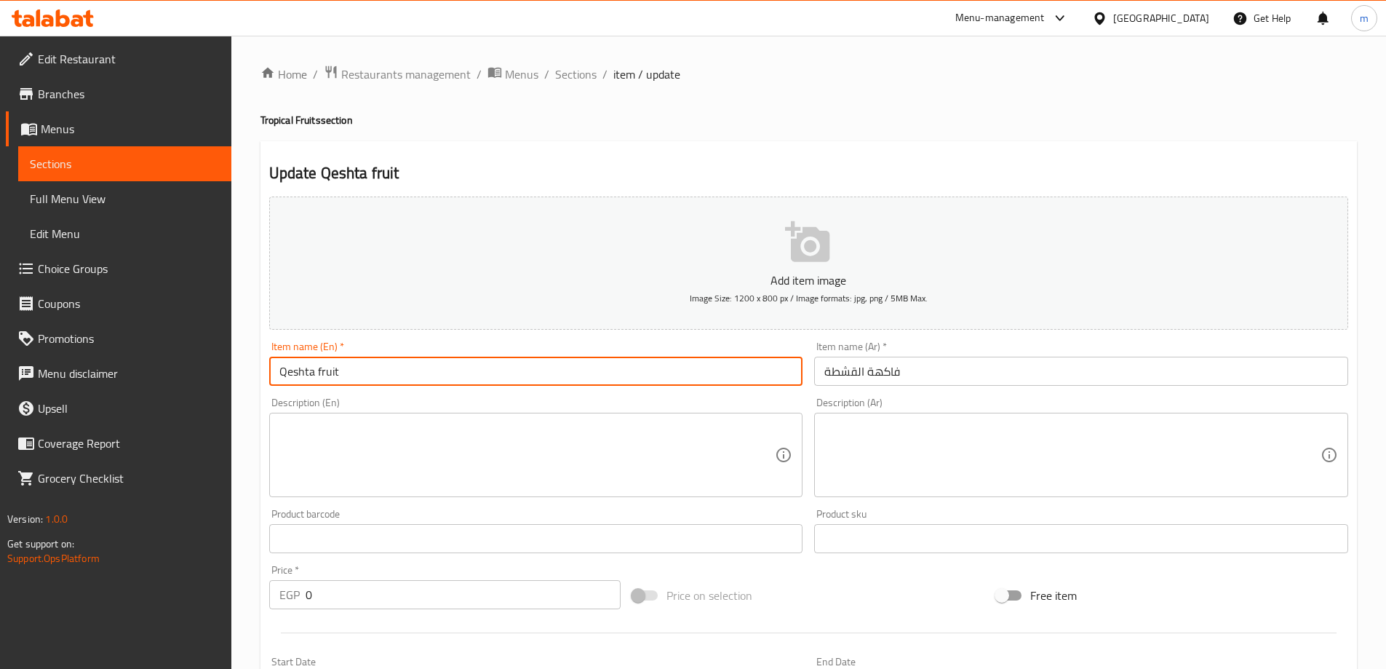
click at [348, 362] on input "Qeshta fruit" at bounding box center [536, 371] width 534 height 29
click at [406, 365] on input "Qeshta Fruit" at bounding box center [536, 371] width 534 height 29
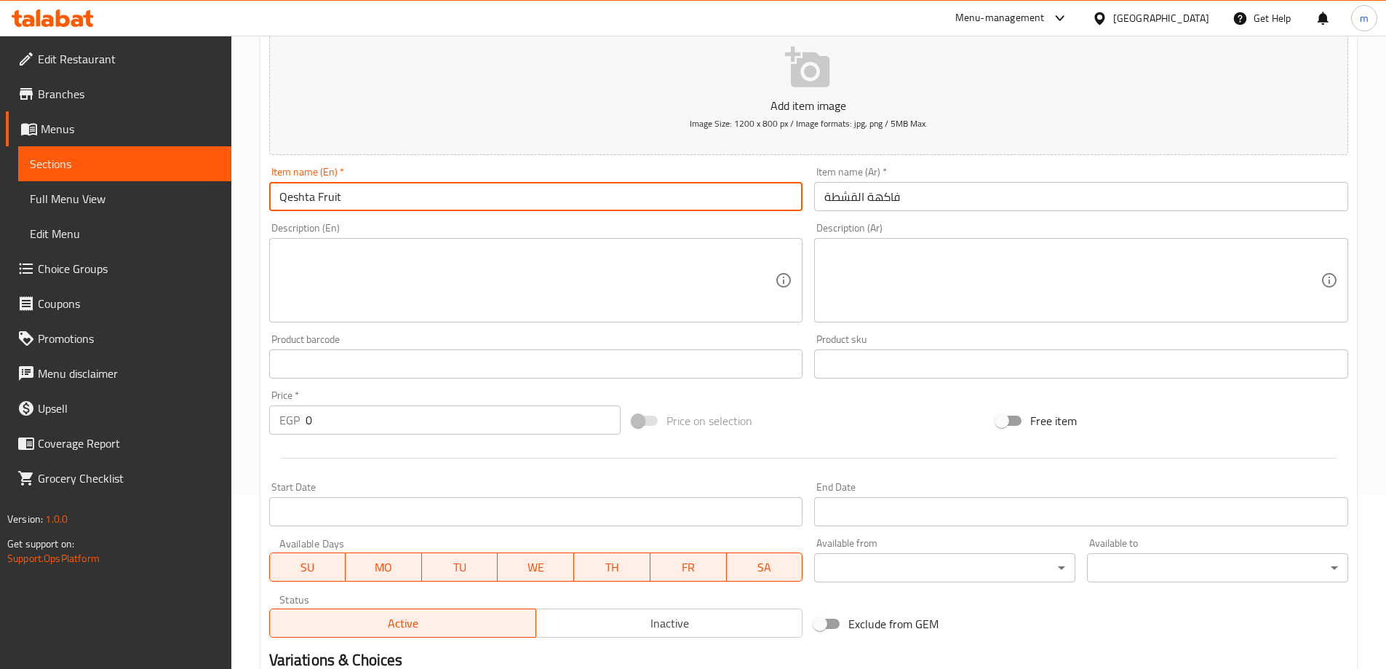
scroll to position [392, 0]
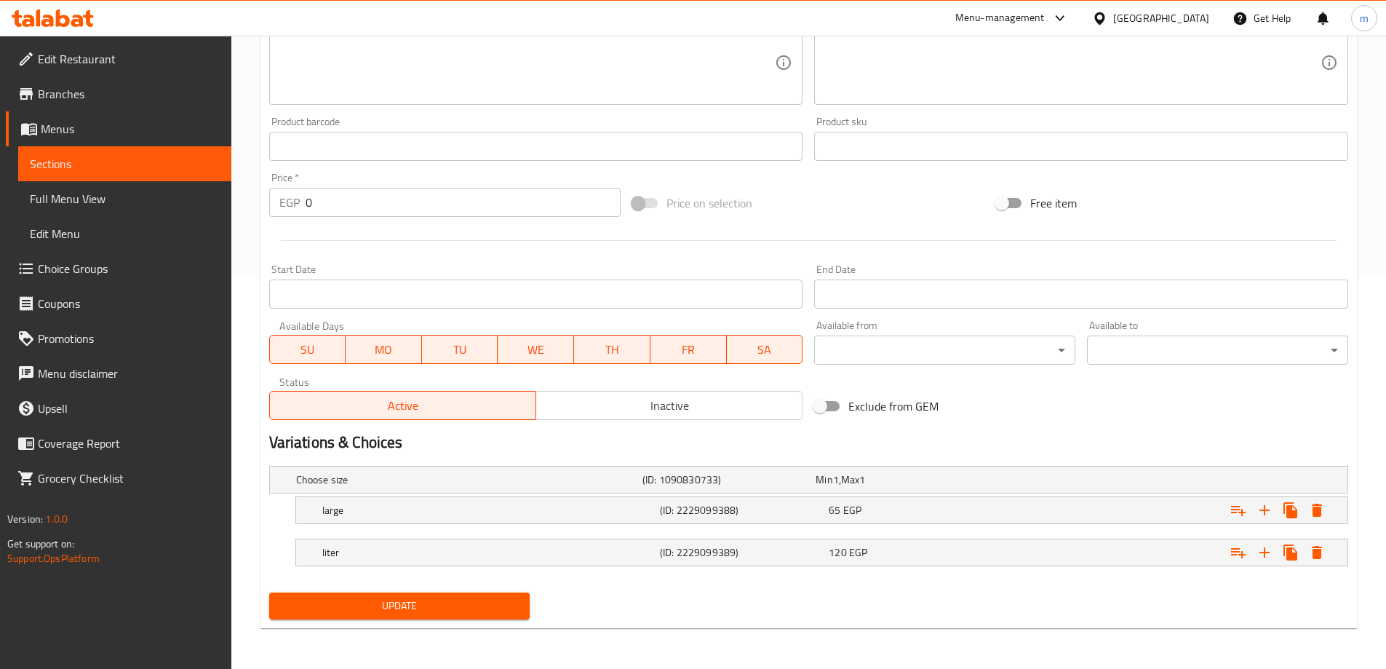
type input "Qeshta Fruit"
click at [412, 612] on span "Update" at bounding box center [400, 606] width 238 height 18
click at [448, 604] on span "Update" at bounding box center [400, 606] width 238 height 18
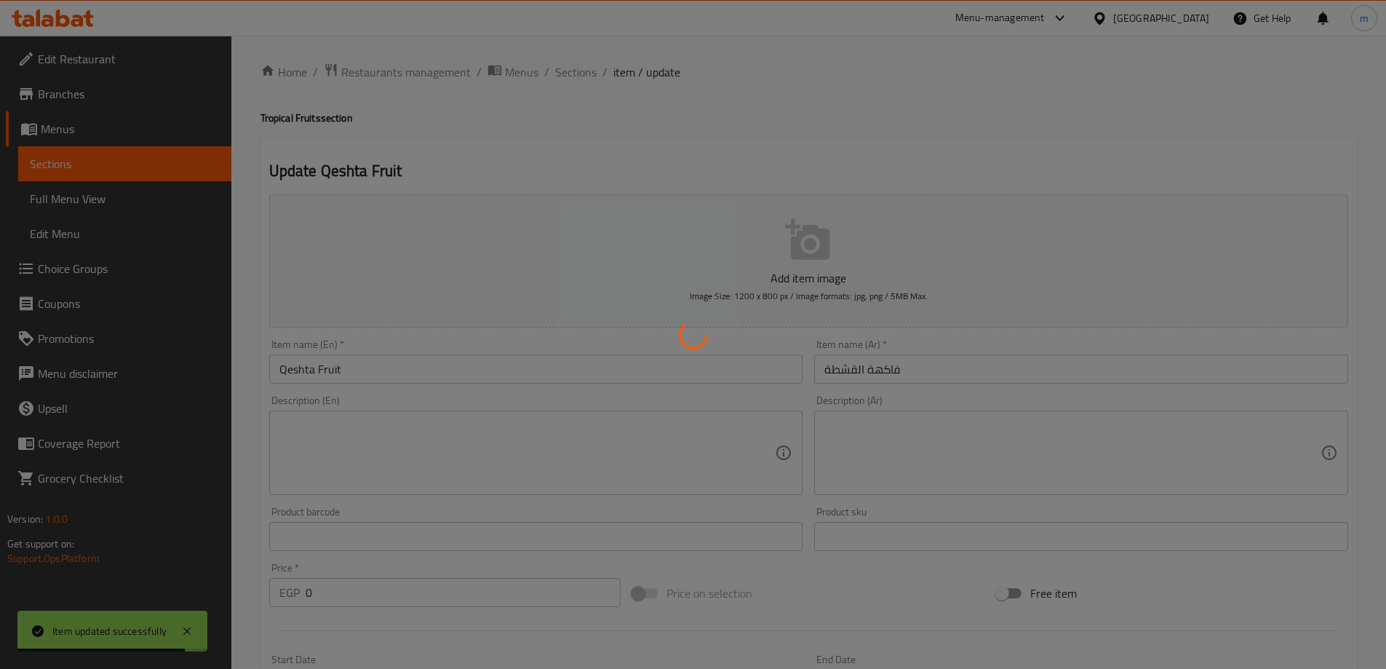
scroll to position [0, 0]
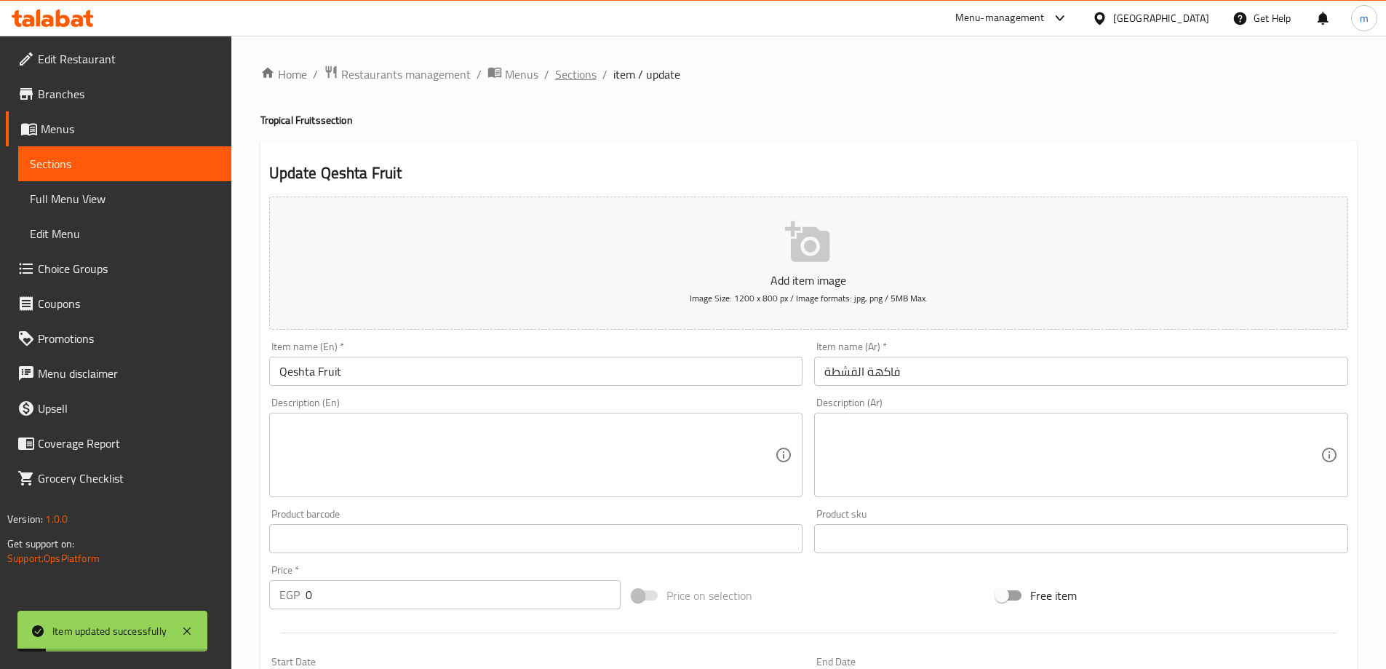
click at [580, 68] on span "Sections" at bounding box center [575, 74] width 41 height 17
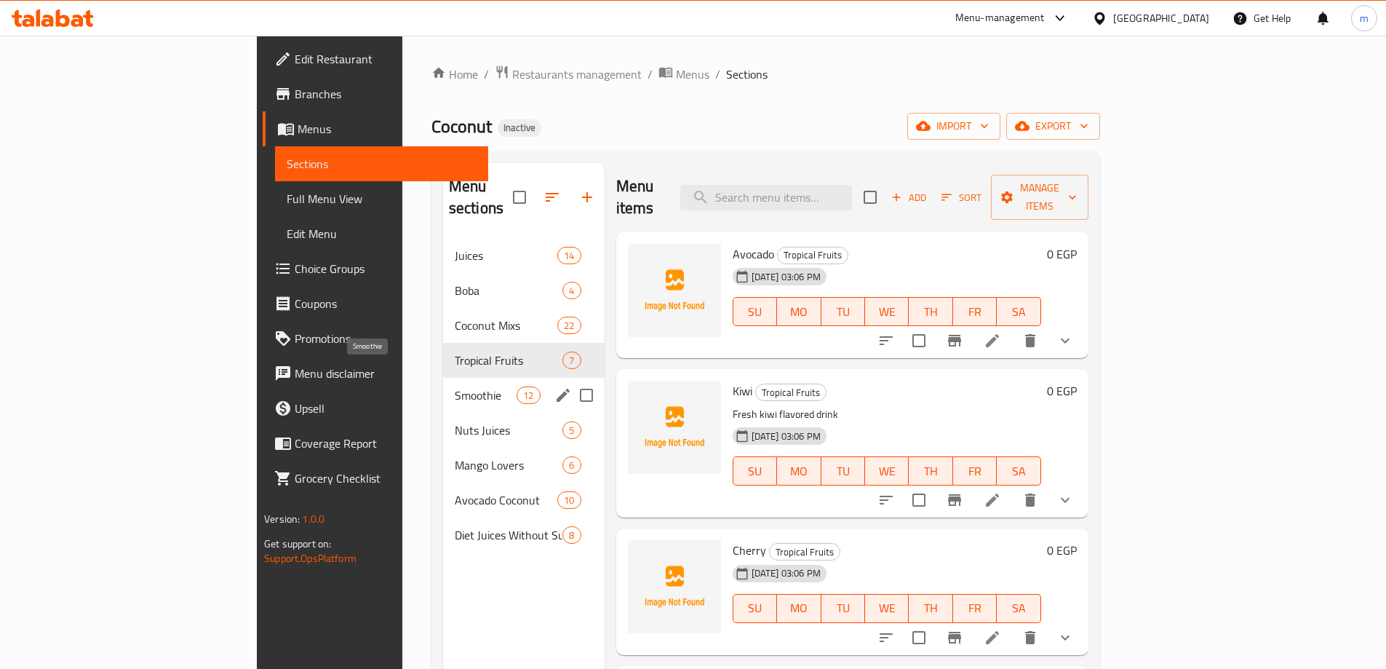
click at [455, 386] on span "Smoothie" at bounding box center [486, 394] width 62 height 17
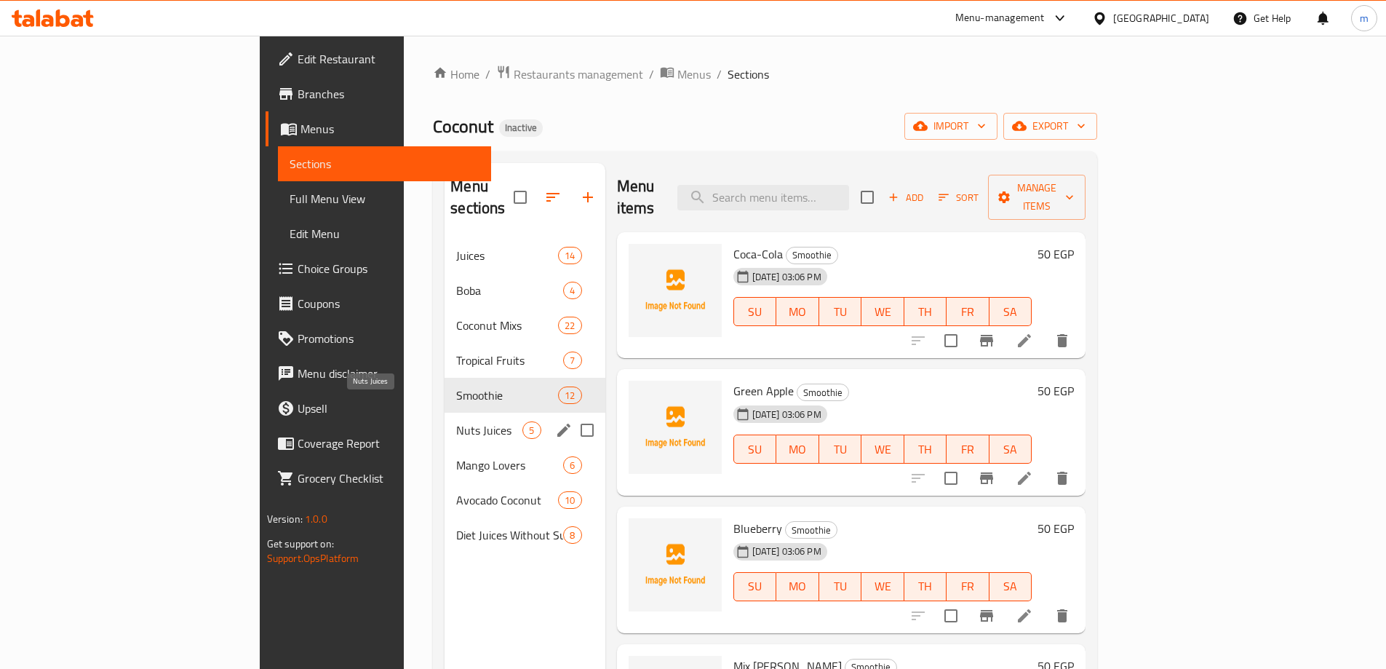
click at [456, 421] on span "Nuts Juices" at bounding box center [489, 429] width 66 height 17
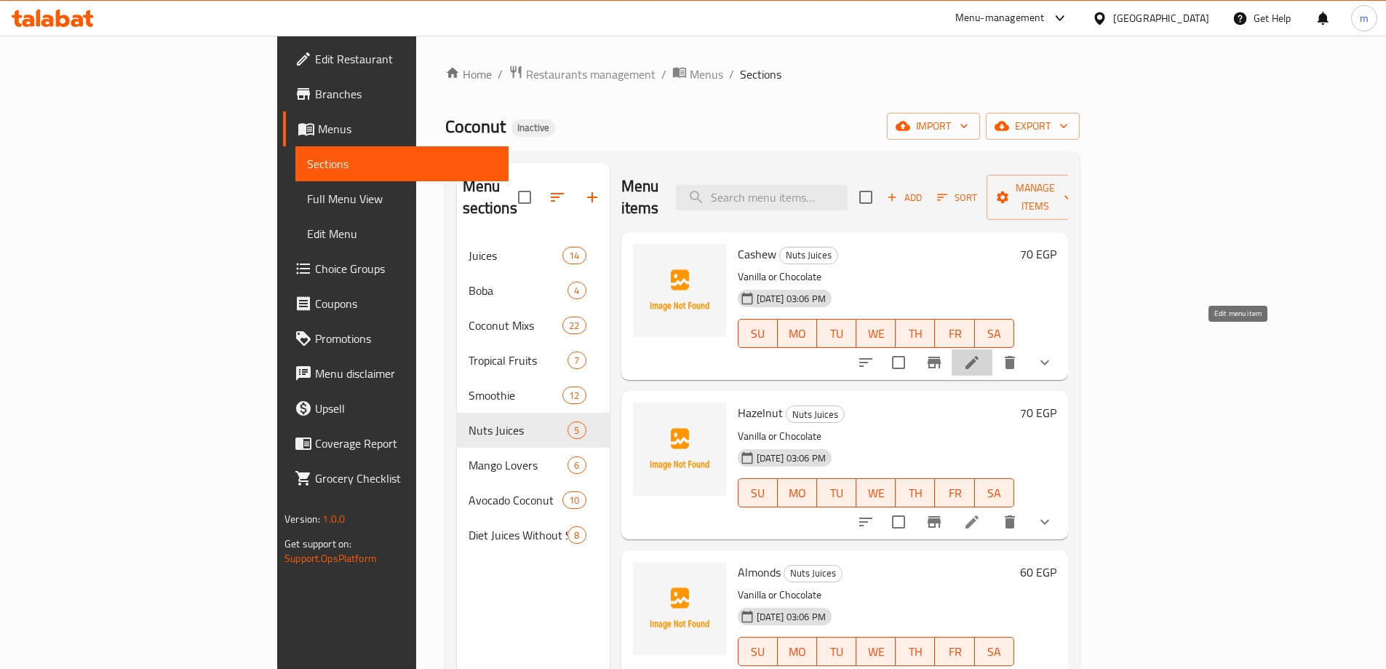
click at [981, 354] on icon at bounding box center [972, 362] width 17 height 17
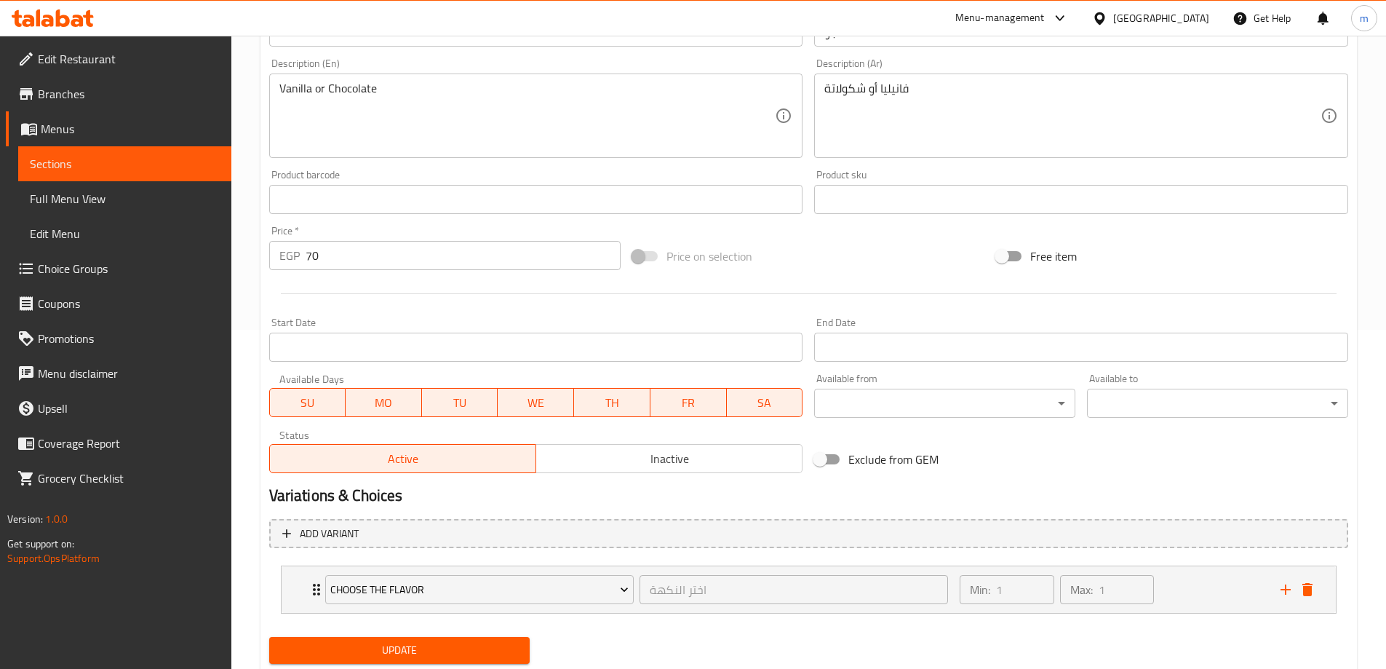
scroll to position [384, 0]
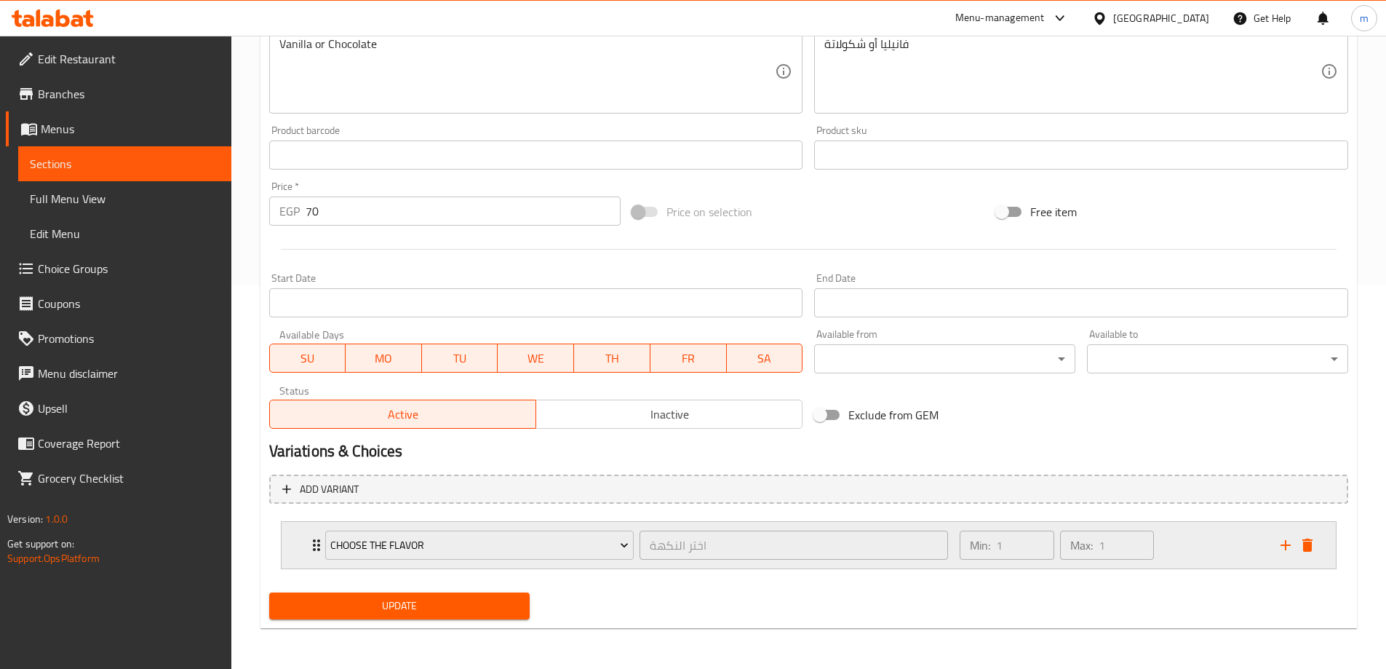
click at [317, 541] on div "Choose the flavor اختر النكهة ​" at bounding box center [637, 545] width 641 height 47
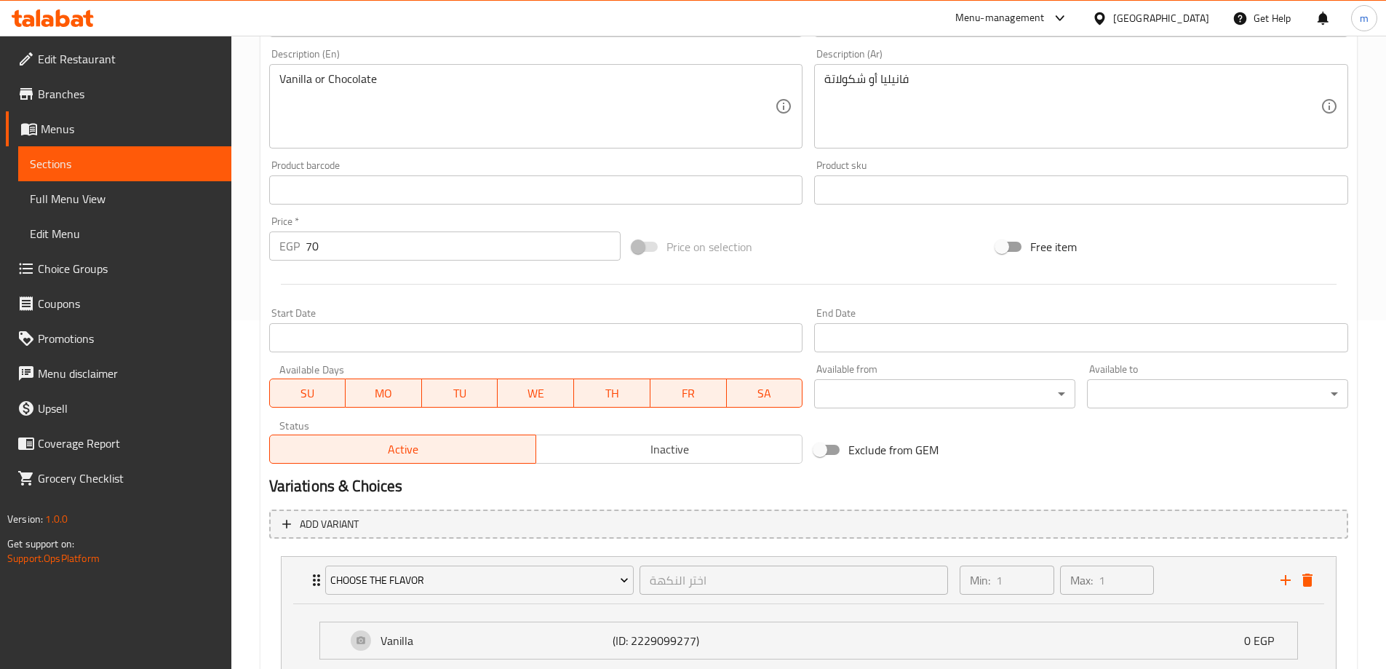
scroll to position [148, 0]
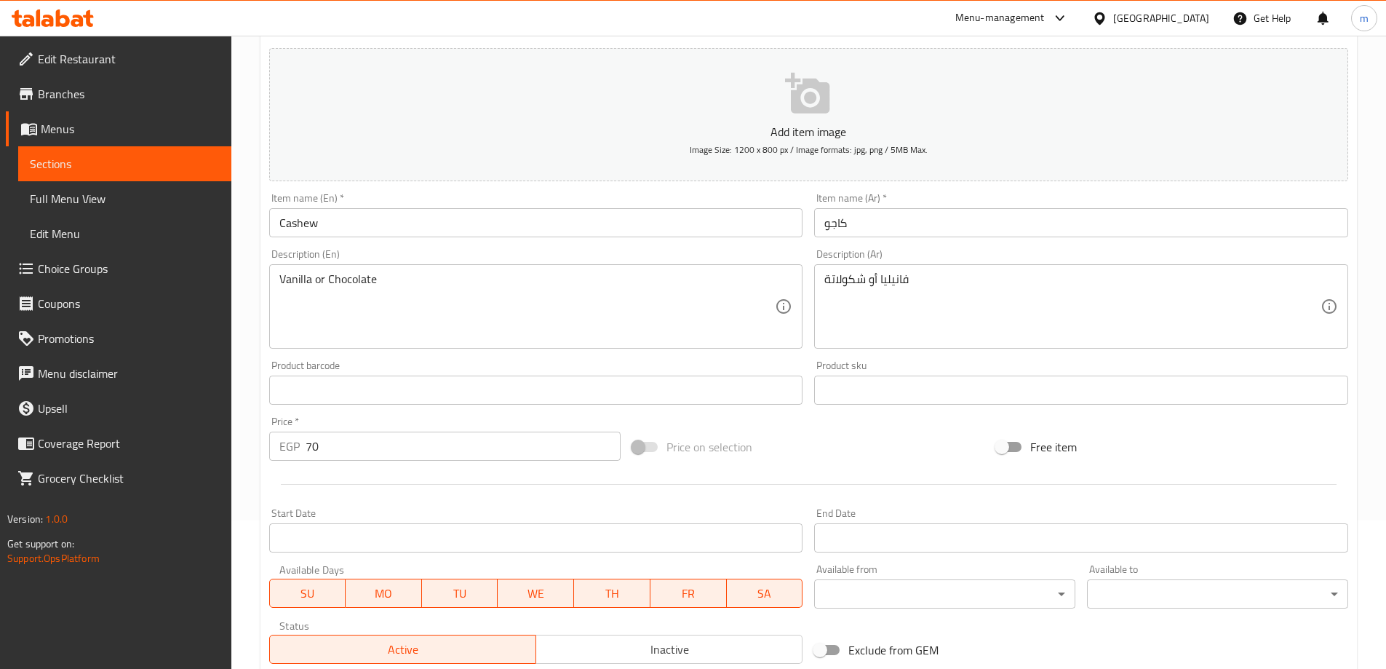
click at [337, 225] on input "Cashew" at bounding box center [536, 222] width 534 height 29
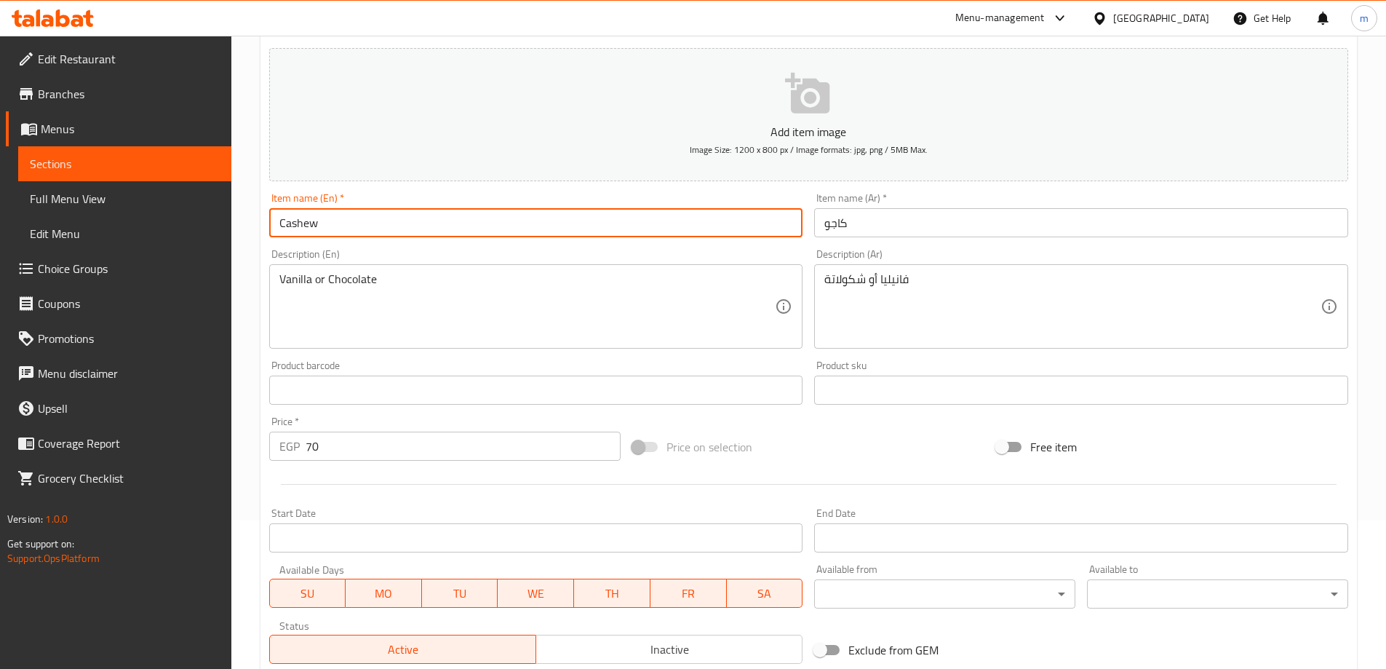
click at [337, 225] on input "Cashew" at bounding box center [536, 222] width 534 height 29
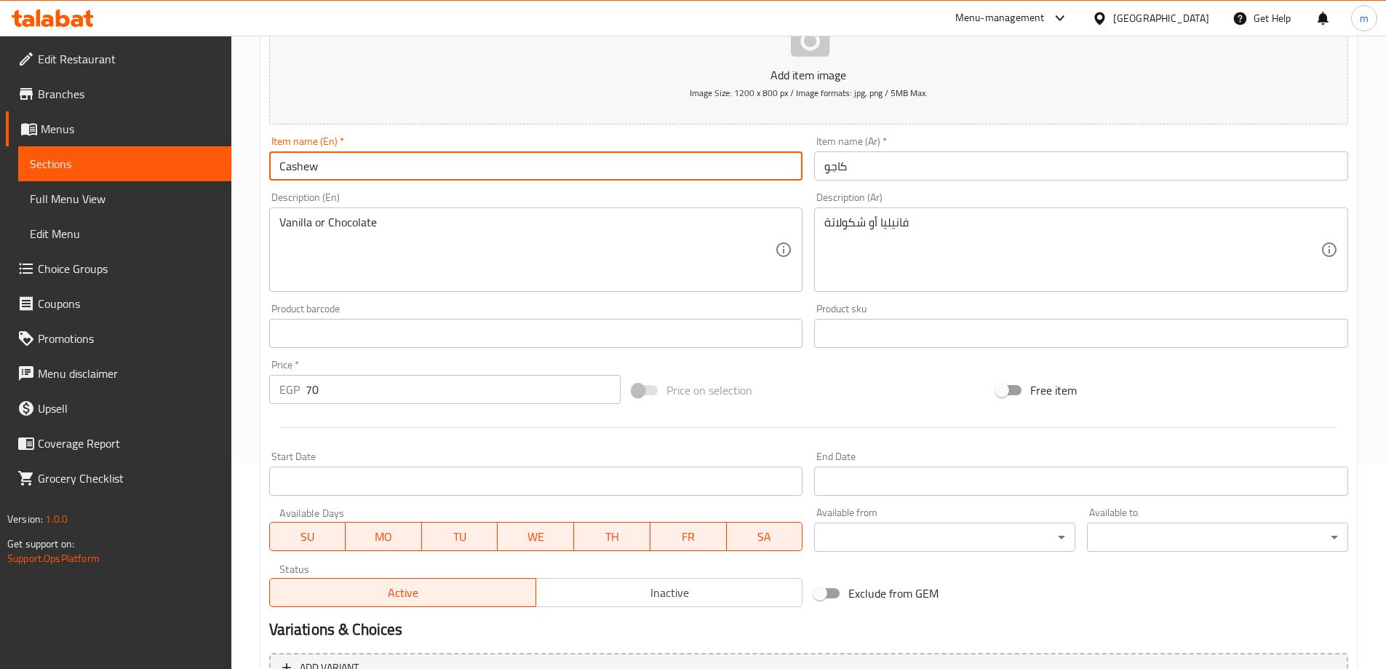
scroll to position [512, 0]
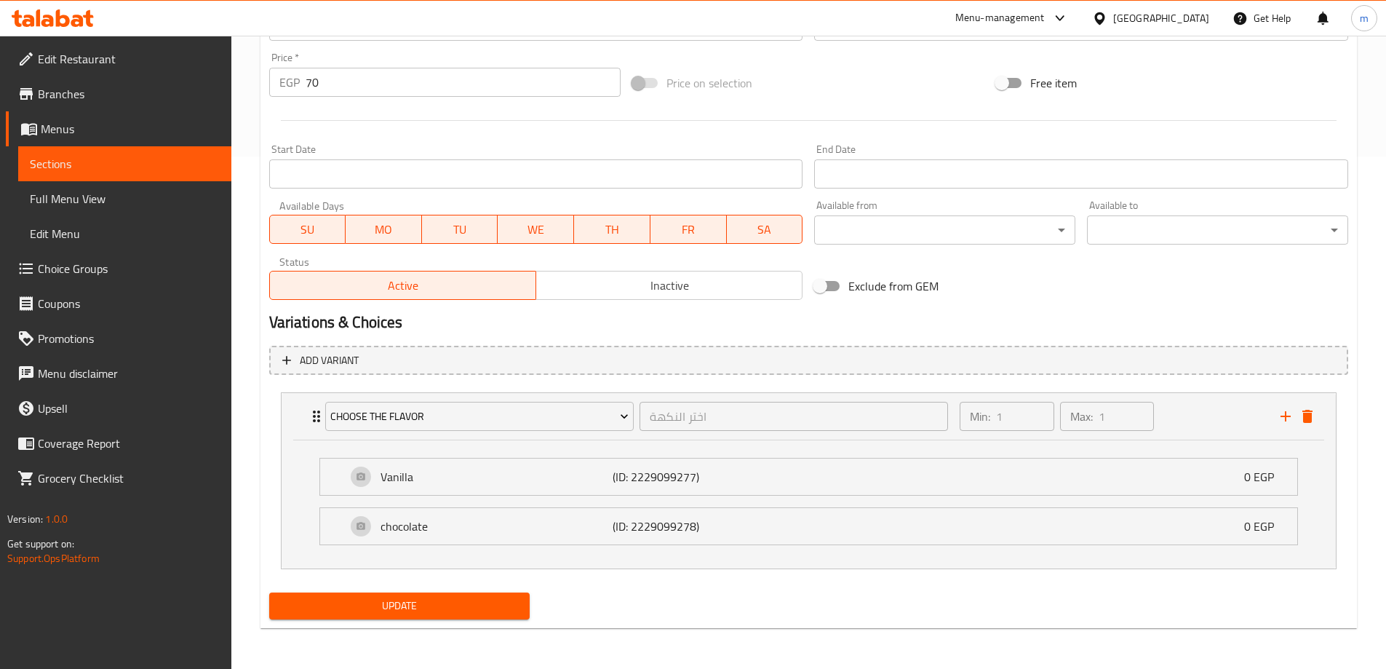
click at [473, 613] on span "Update" at bounding box center [400, 606] width 238 height 18
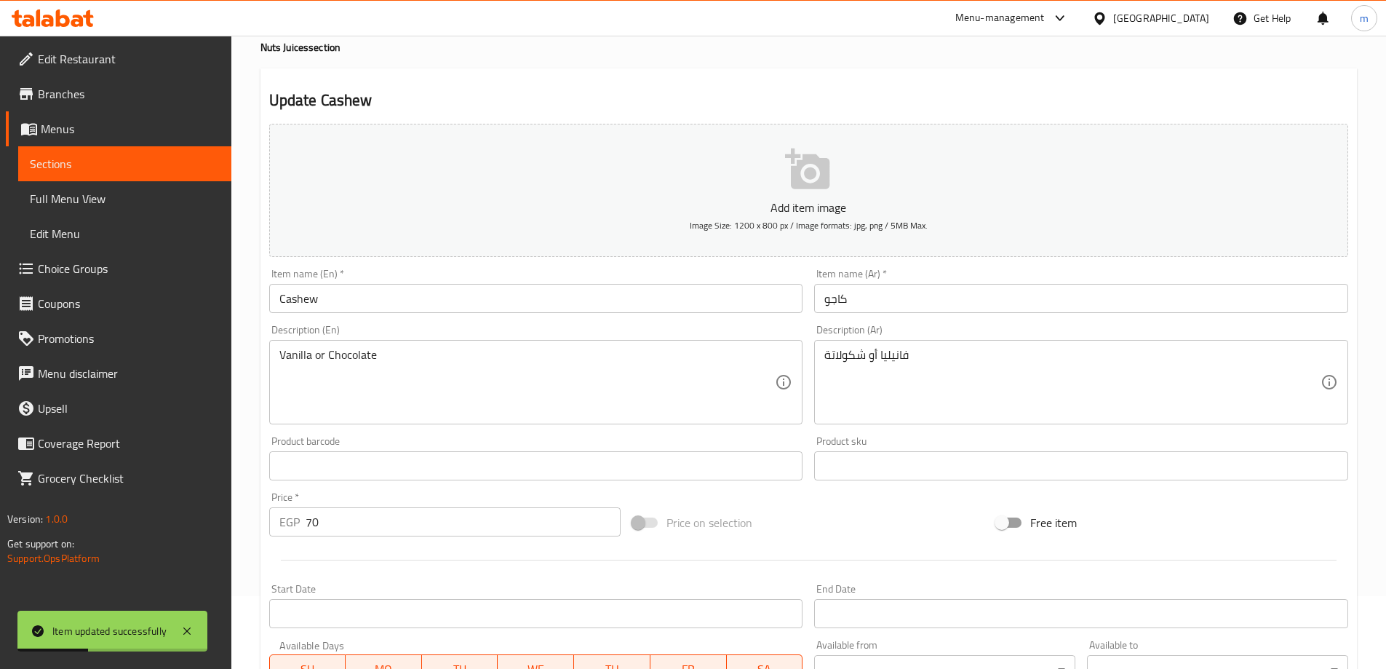
scroll to position [0, 0]
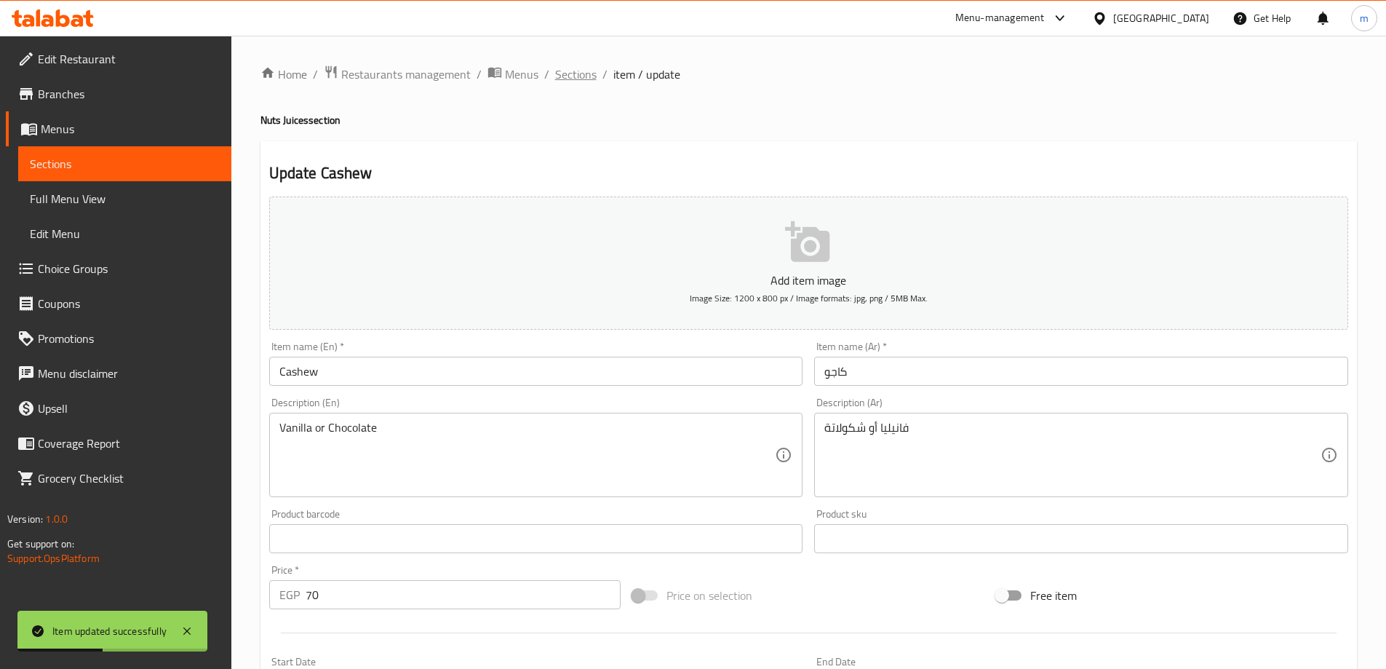
click at [561, 78] on span "Sections" at bounding box center [575, 74] width 41 height 17
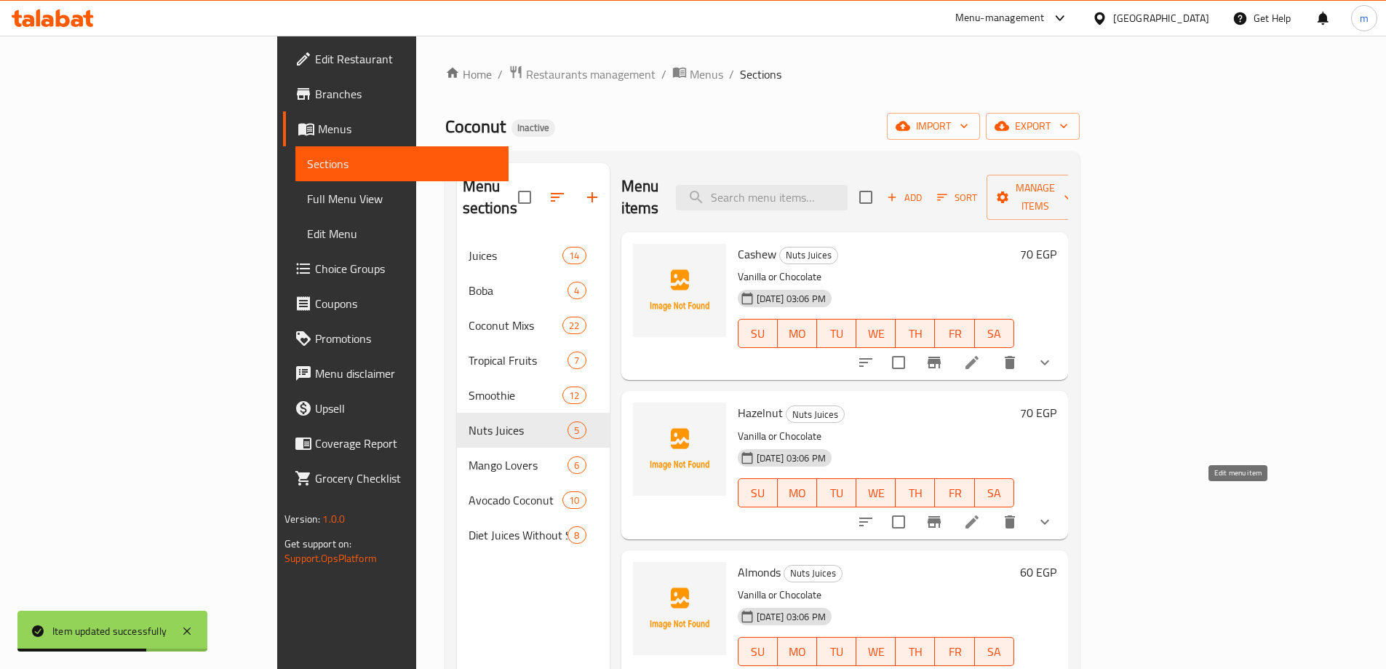
click at [981, 513] on icon at bounding box center [972, 521] width 17 height 17
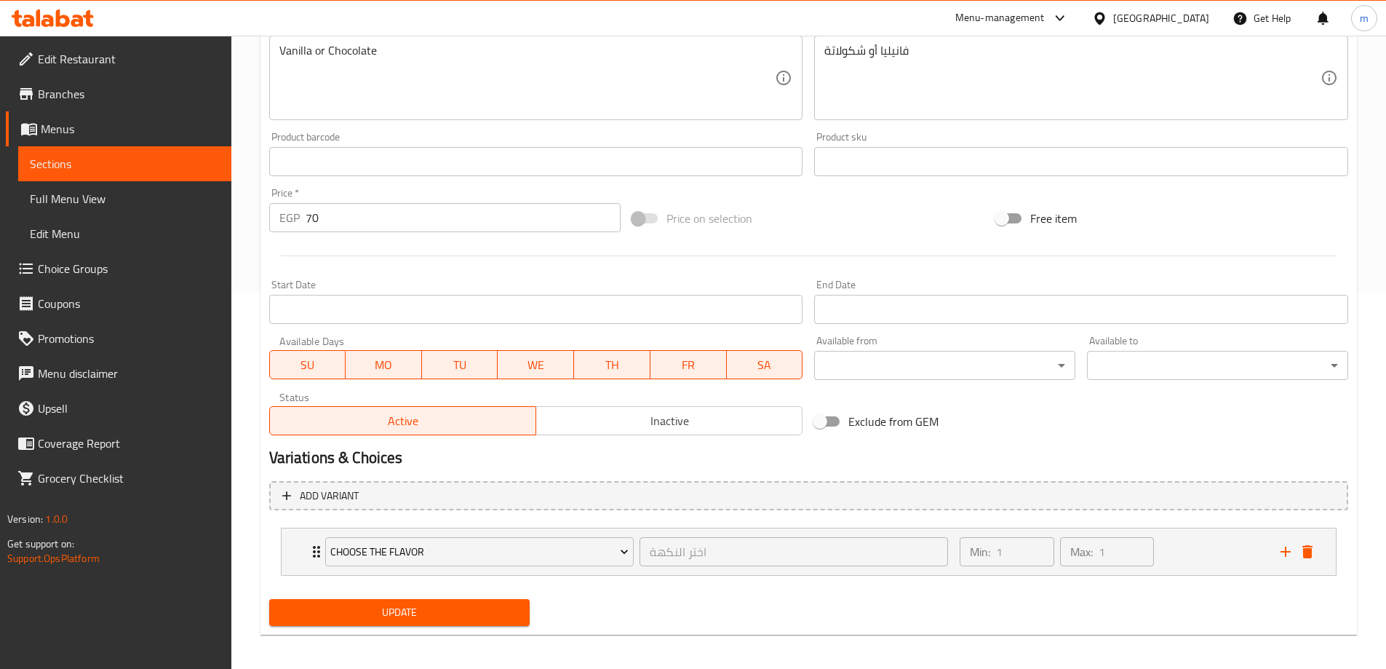
scroll to position [384, 0]
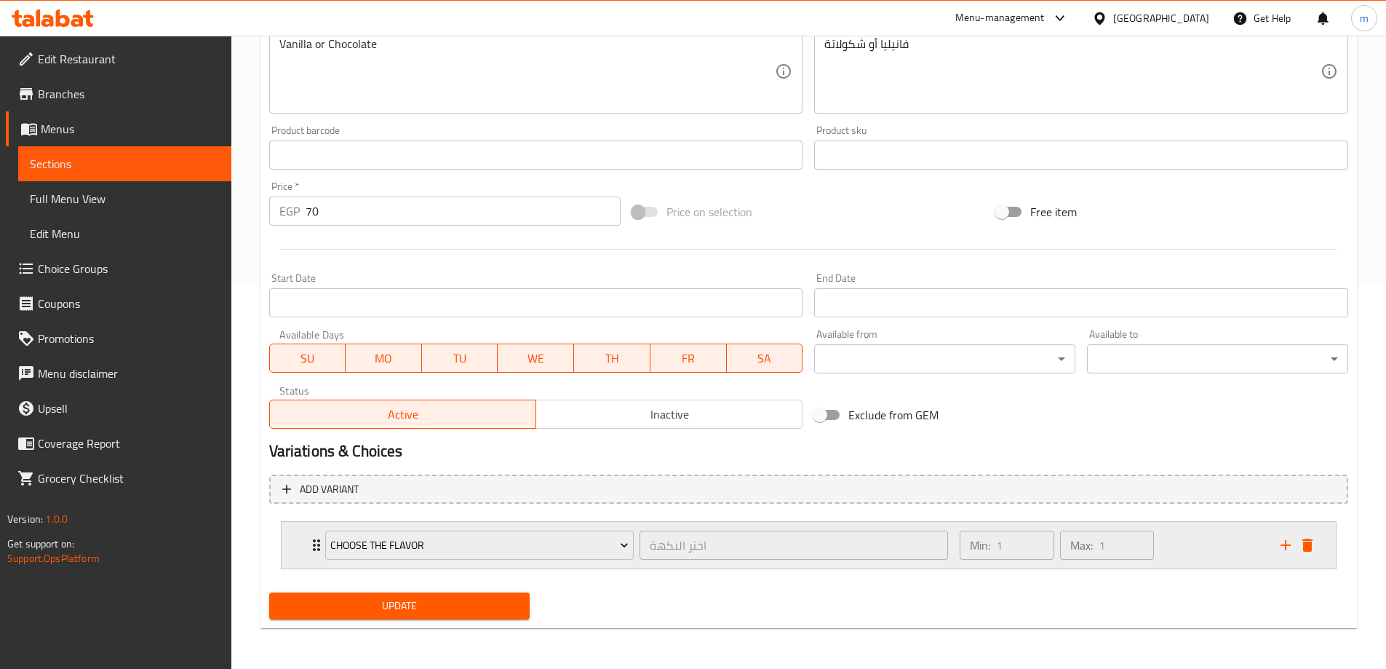
click at [313, 549] on icon "Expand" at bounding box center [316, 544] width 17 height 17
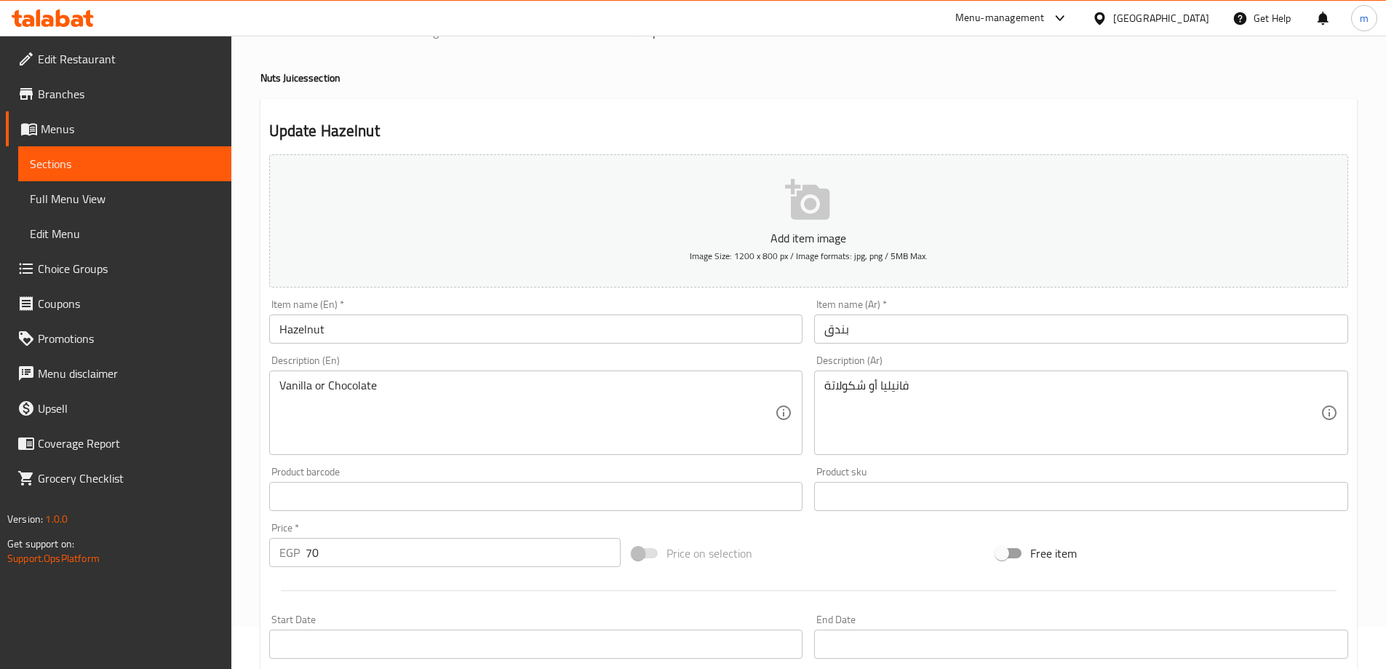
scroll to position [3, 0]
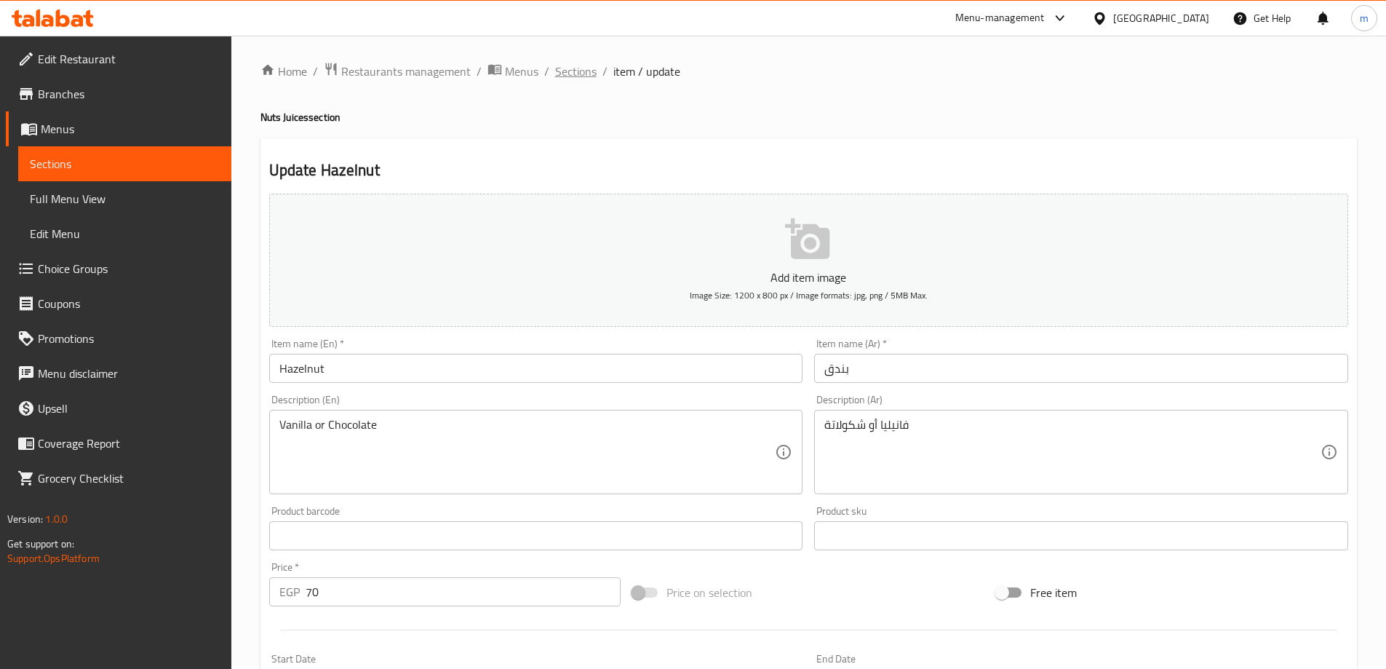
click at [579, 64] on span "Sections" at bounding box center [575, 71] width 41 height 17
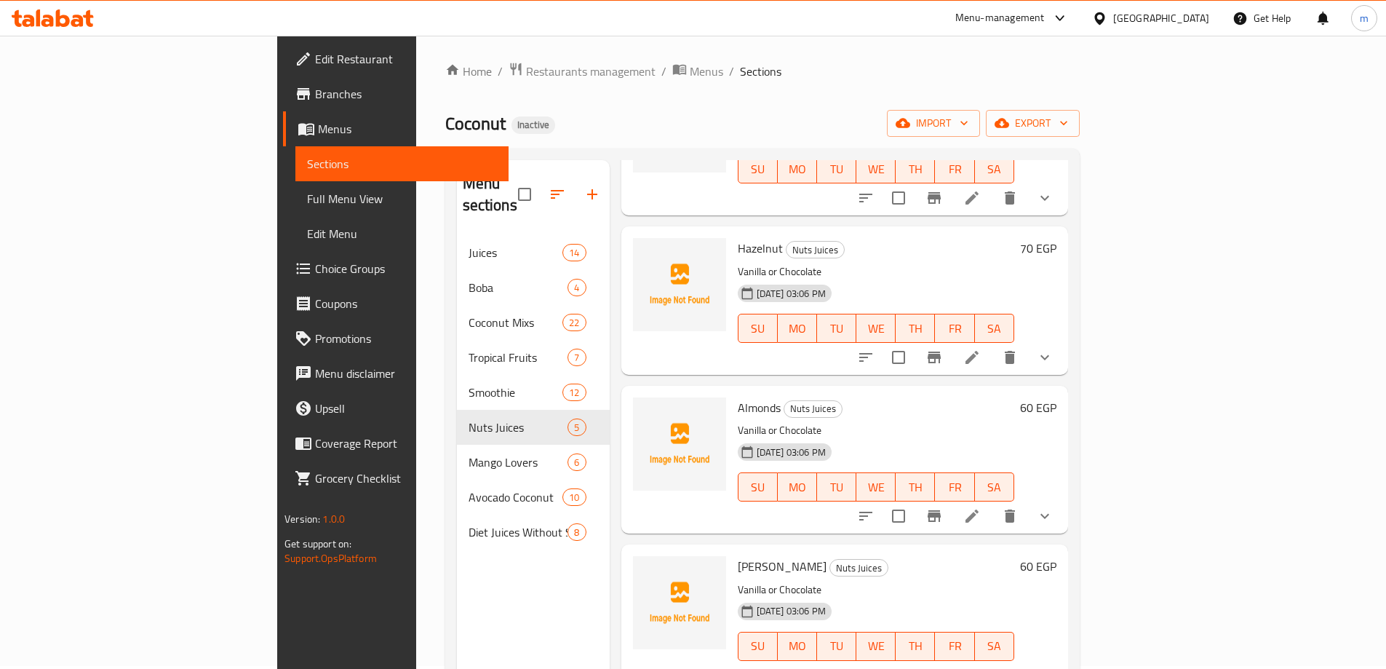
scroll to position [162, 0]
click at [981, 507] on icon at bounding box center [972, 515] width 17 height 17
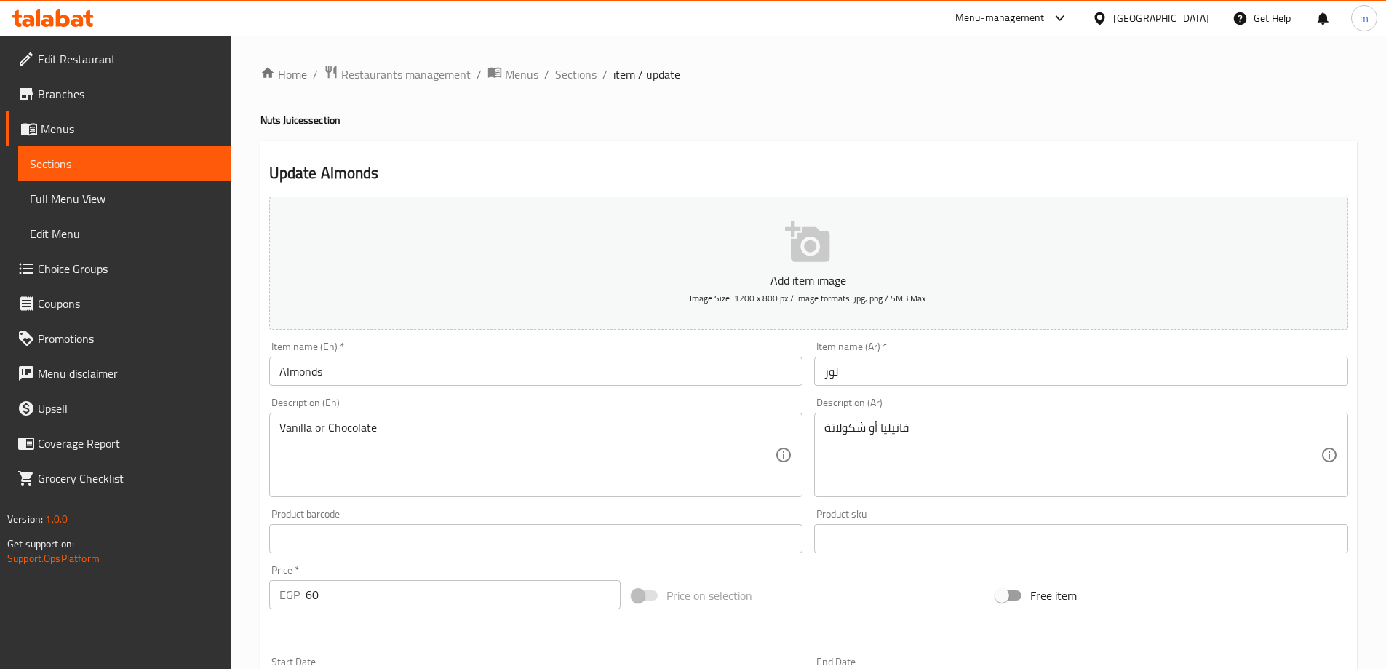
click at [317, 373] on input "Almonds" at bounding box center [536, 371] width 534 height 29
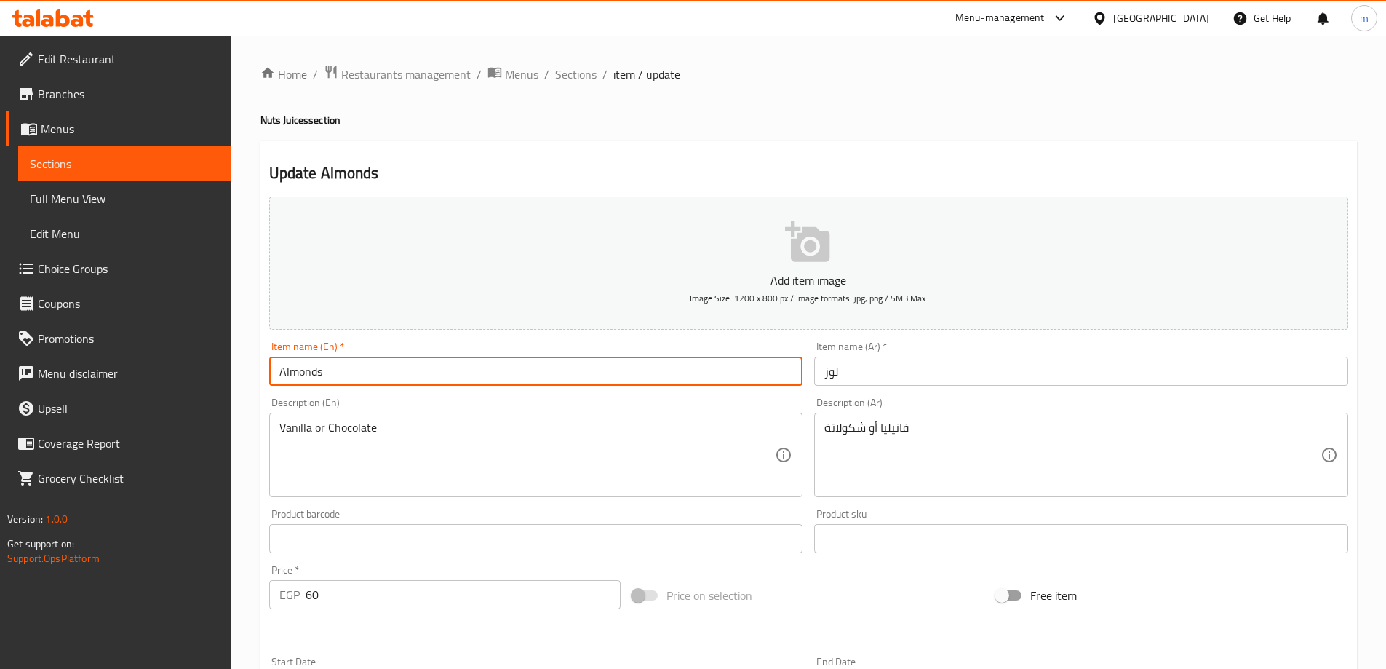
click at [317, 373] on input "Almonds" at bounding box center [536, 371] width 534 height 29
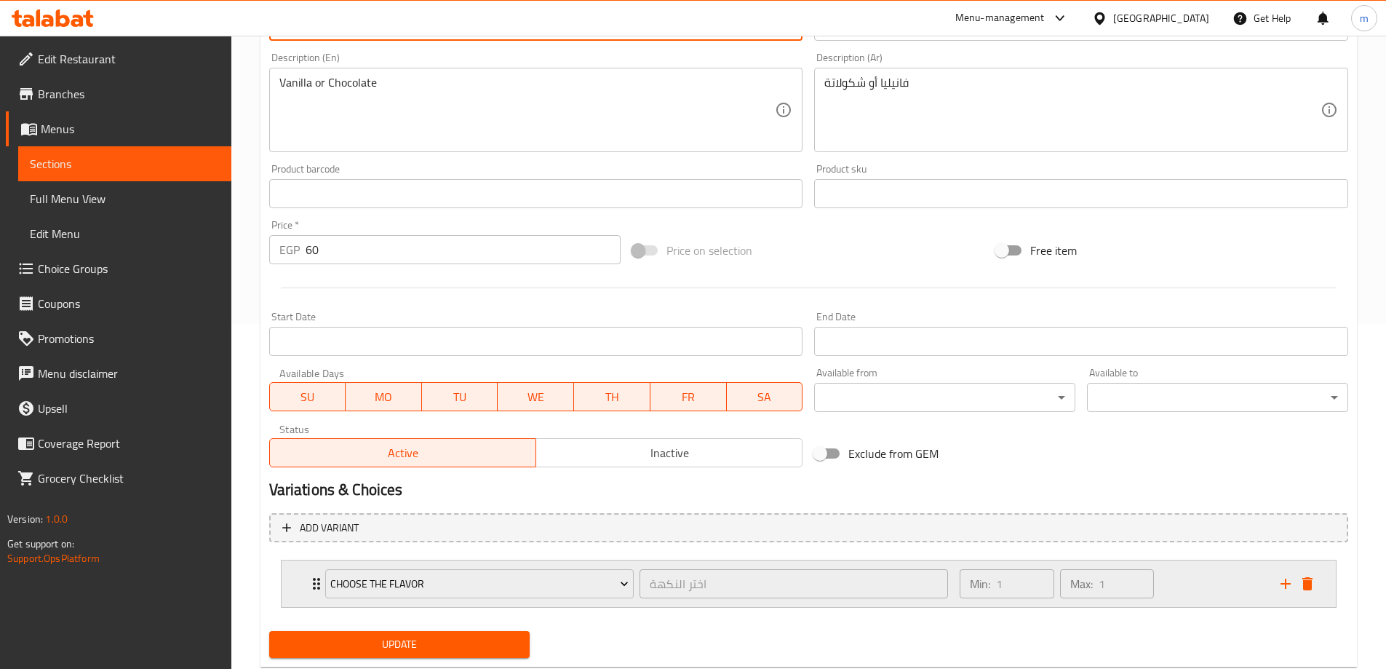
scroll to position [384, 0]
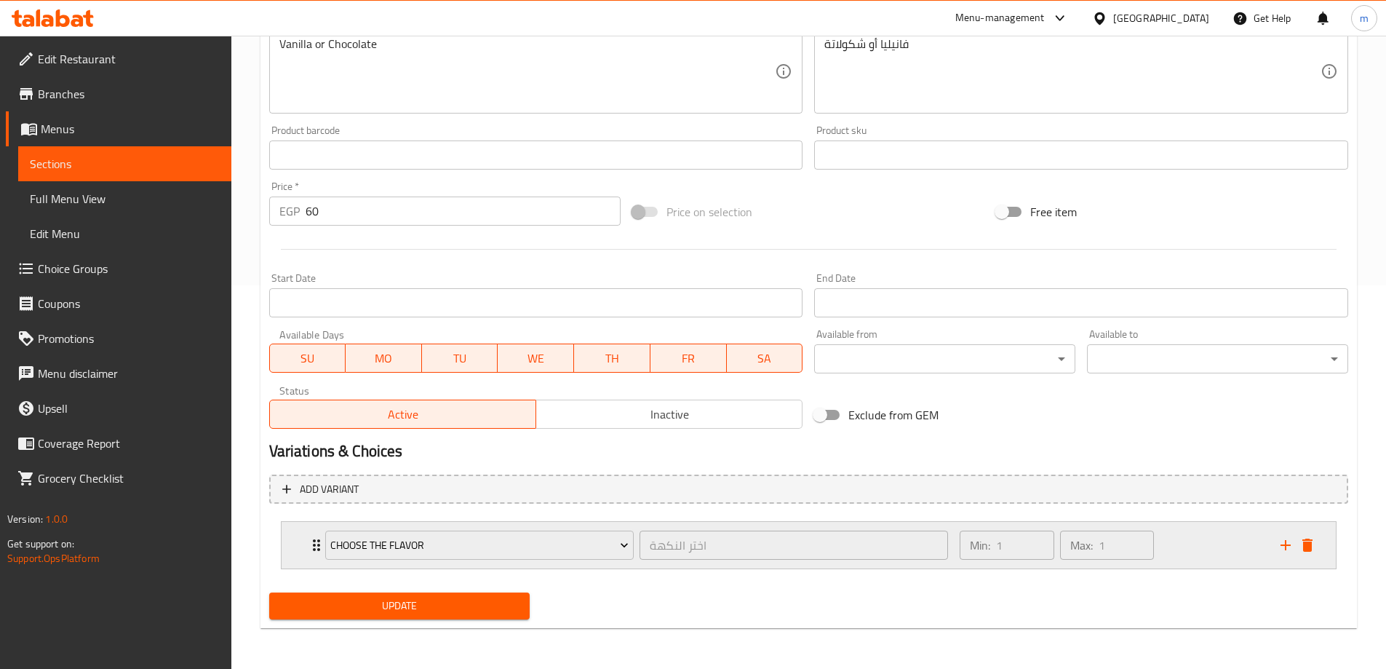
click at [317, 547] on div "Choose the flavor اختر النكهة ​" at bounding box center [637, 545] width 641 height 47
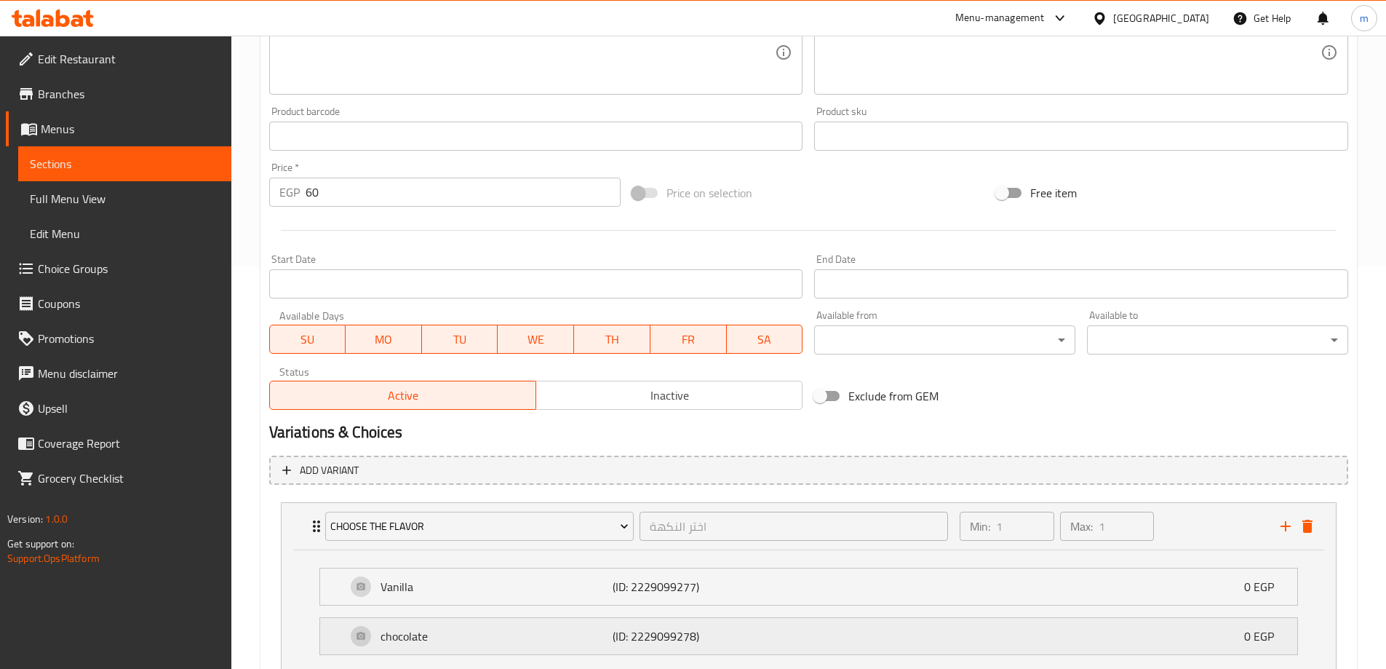
scroll to position [512, 0]
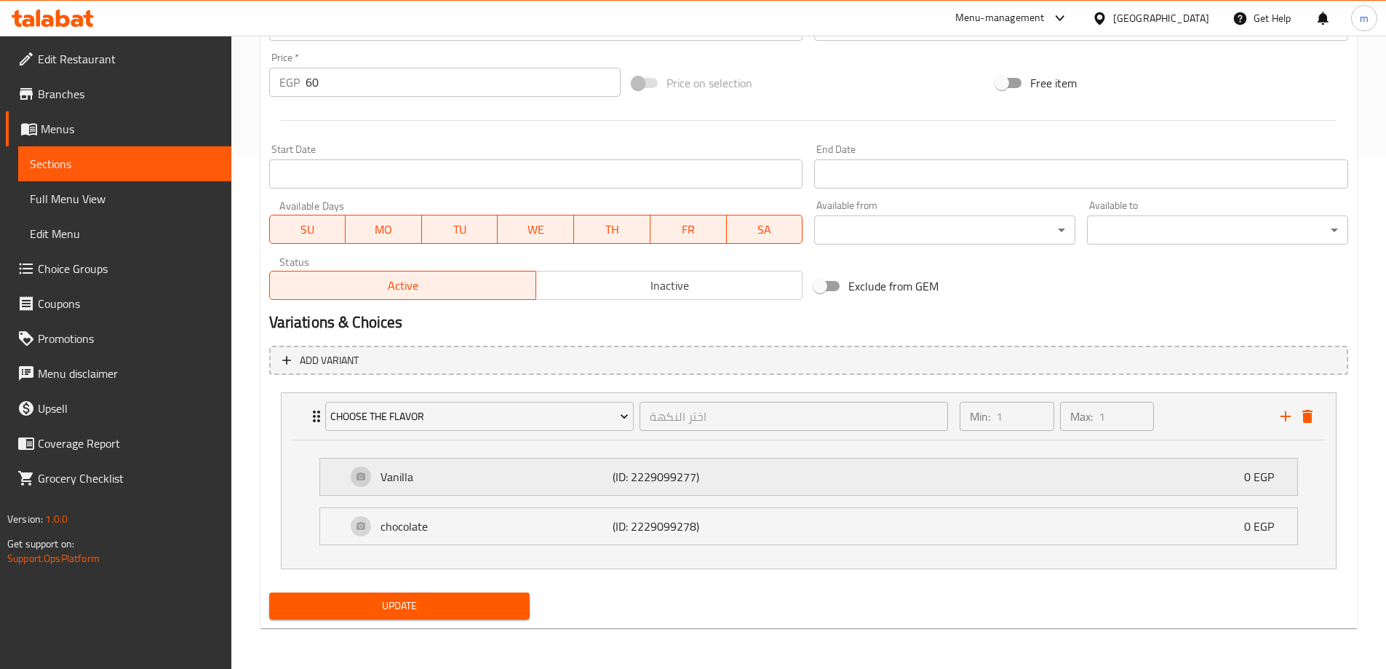
click at [519, 481] on p "Vanilla" at bounding box center [497, 476] width 233 height 17
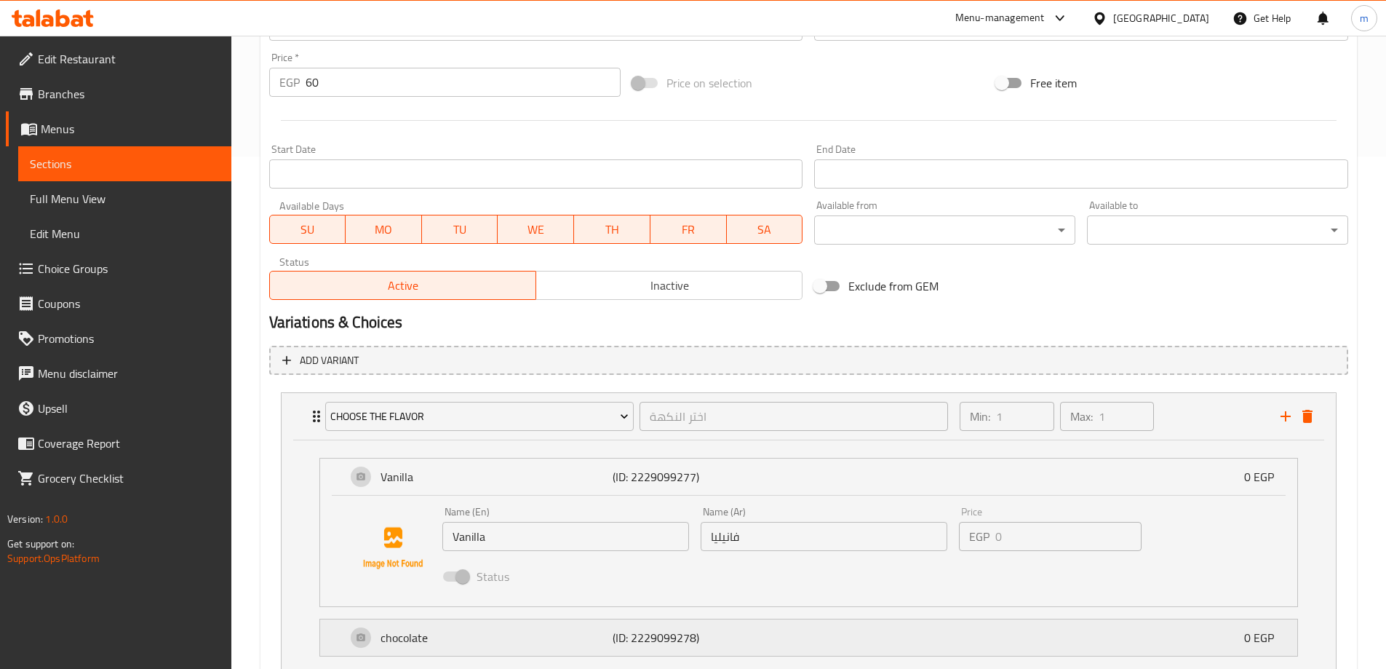
click at [553, 651] on div "chocolate (ID: 2229099278) 0 EGP" at bounding box center [813, 637] width 934 height 36
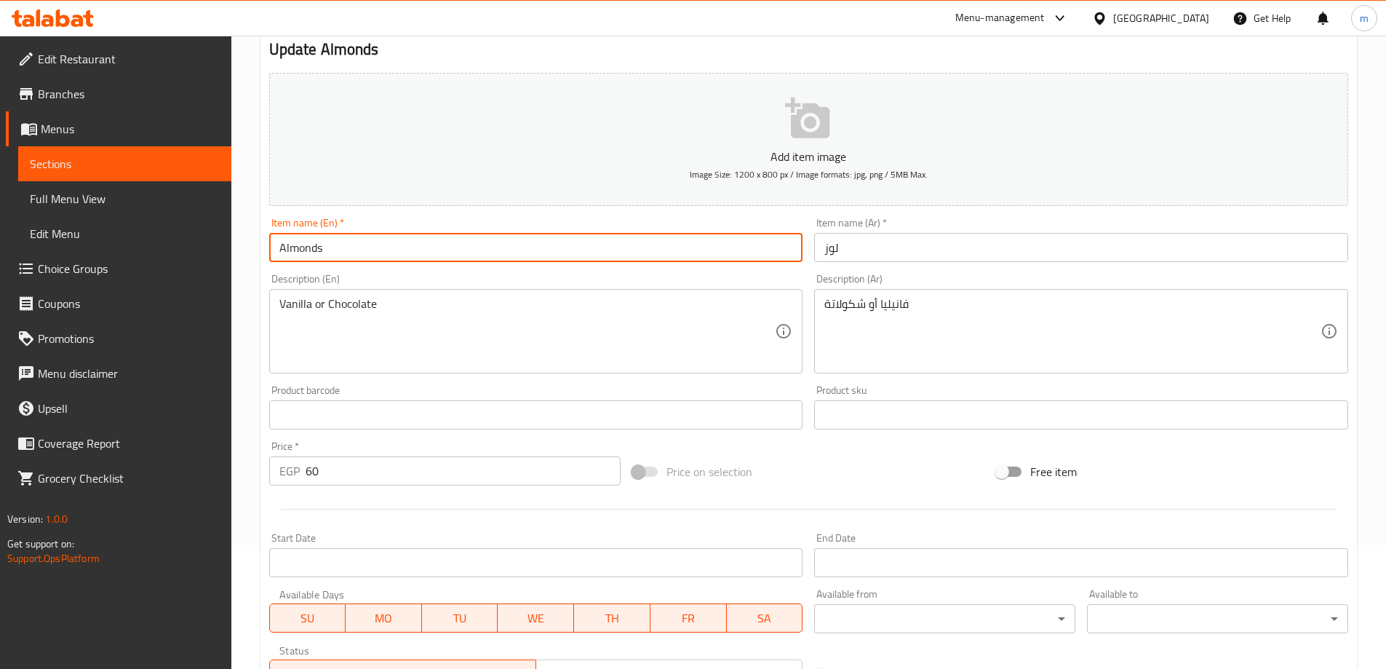
scroll to position [0, 0]
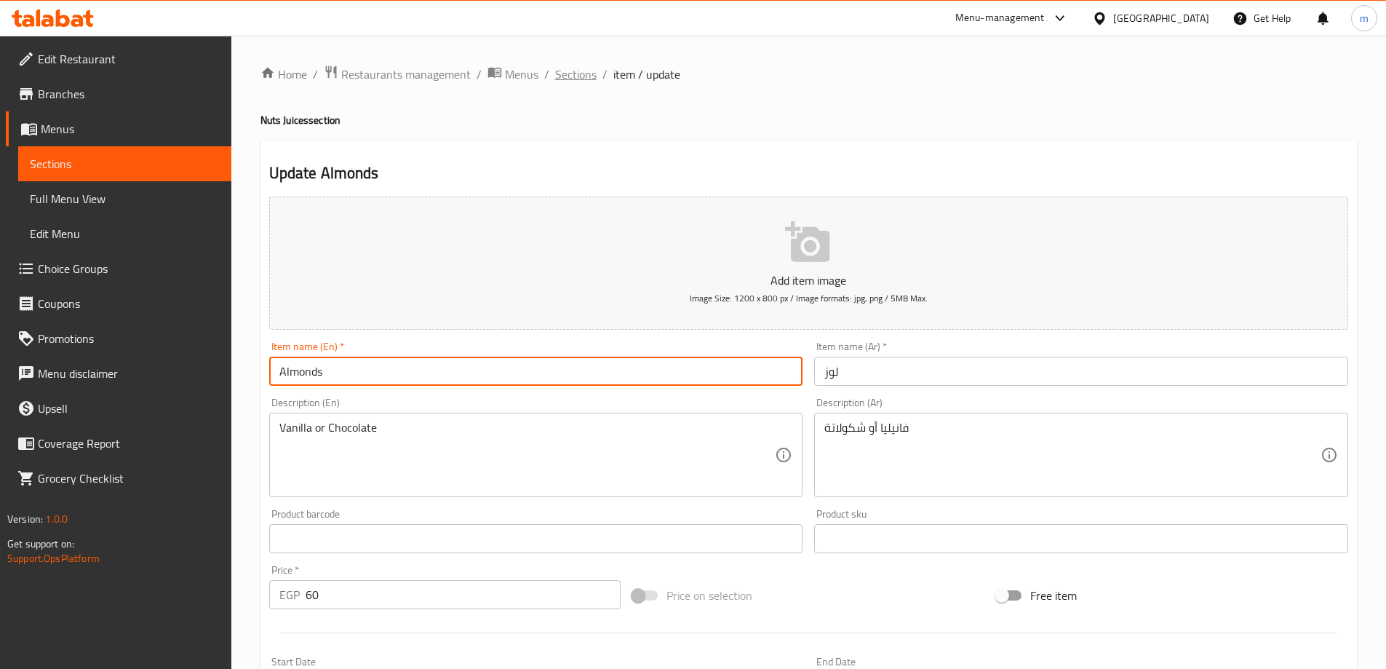
click at [568, 81] on span "Sections" at bounding box center [575, 74] width 41 height 17
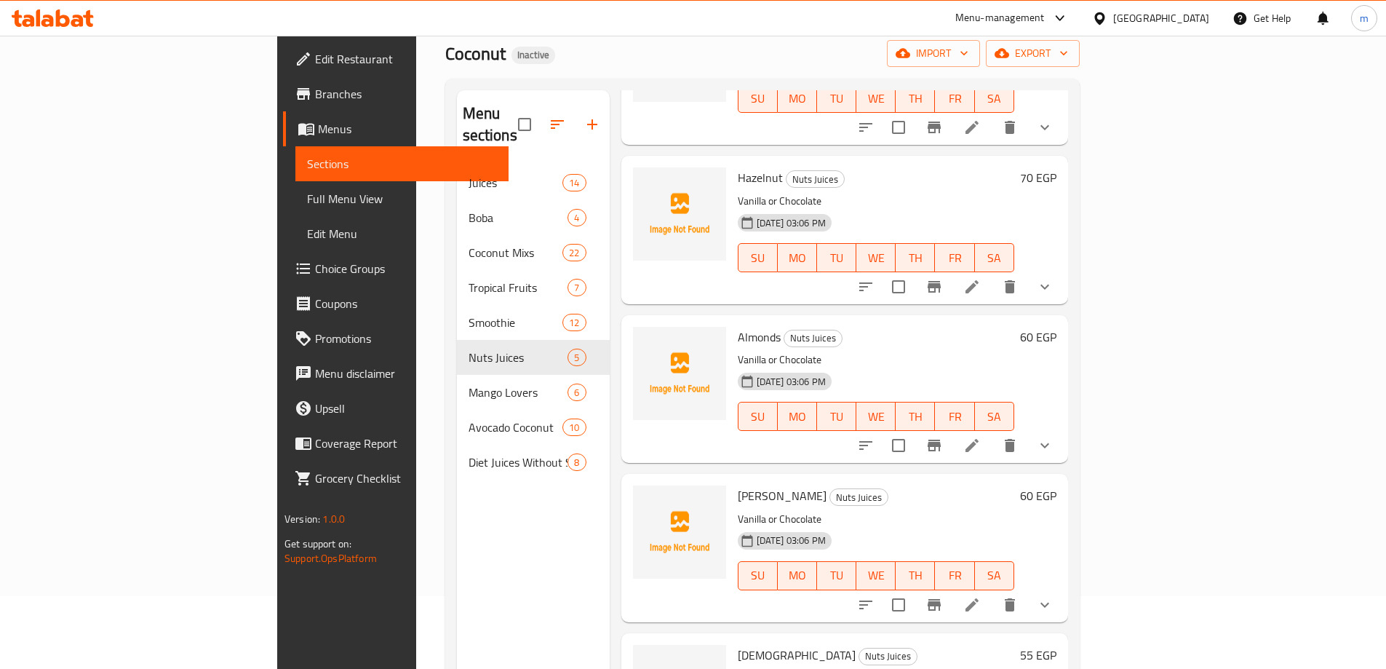
scroll to position [204, 0]
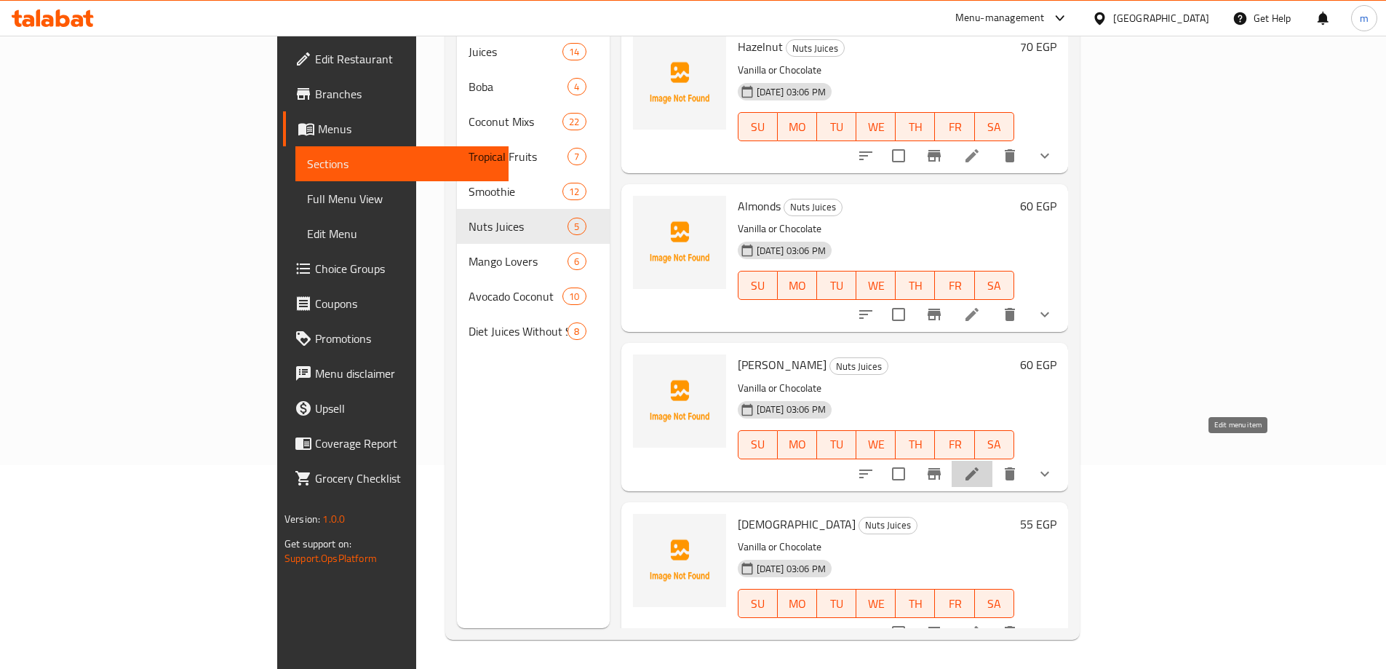
click at [981, 465] on icon at bounding box center [972, 473] width 17 height 17
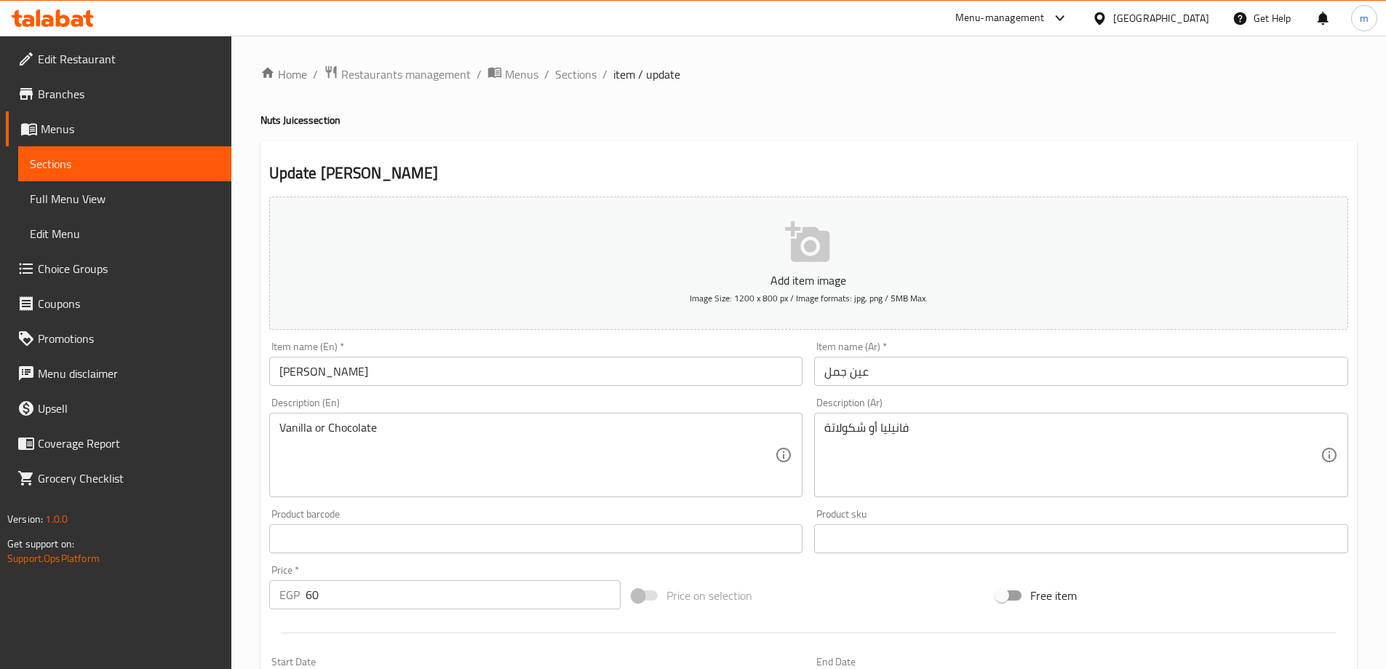
click at [880, 374] on input "عين جمل" at bounding box center [1081, 371] width 534 height 29
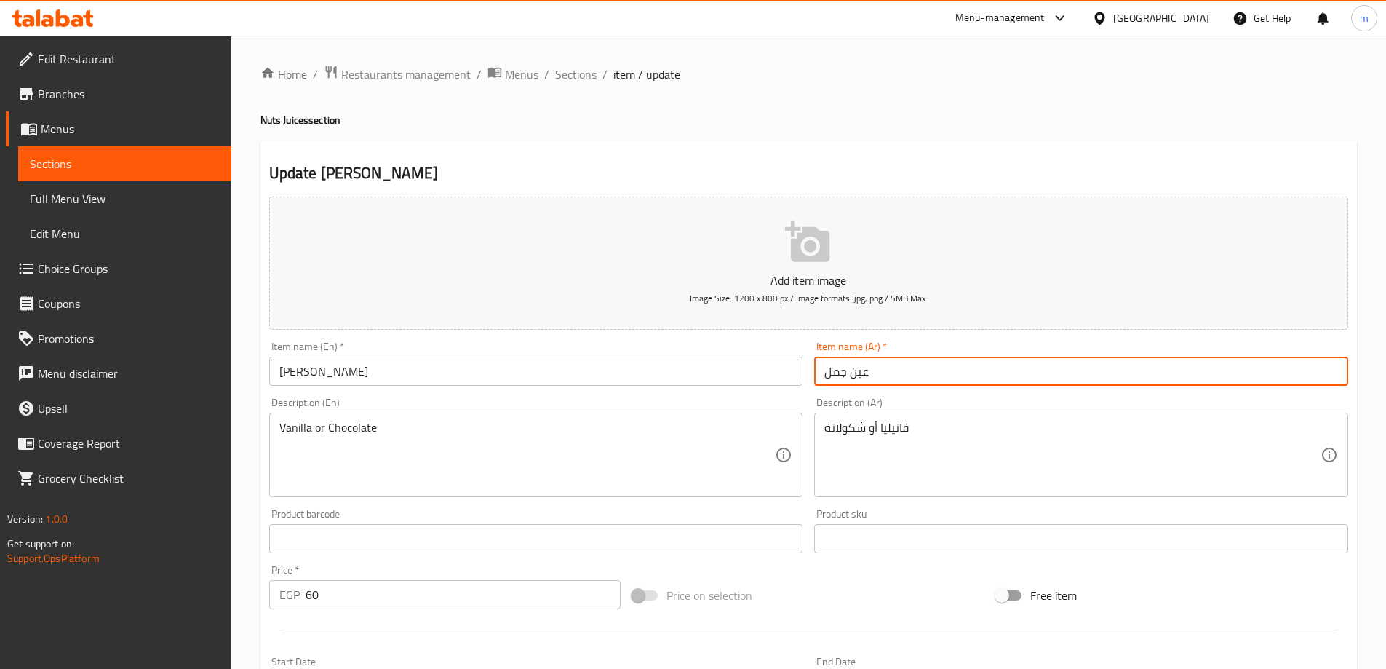
click at [880, 374] on input "عين جمل" at bounding box center [1081, 371] width 534 height 29
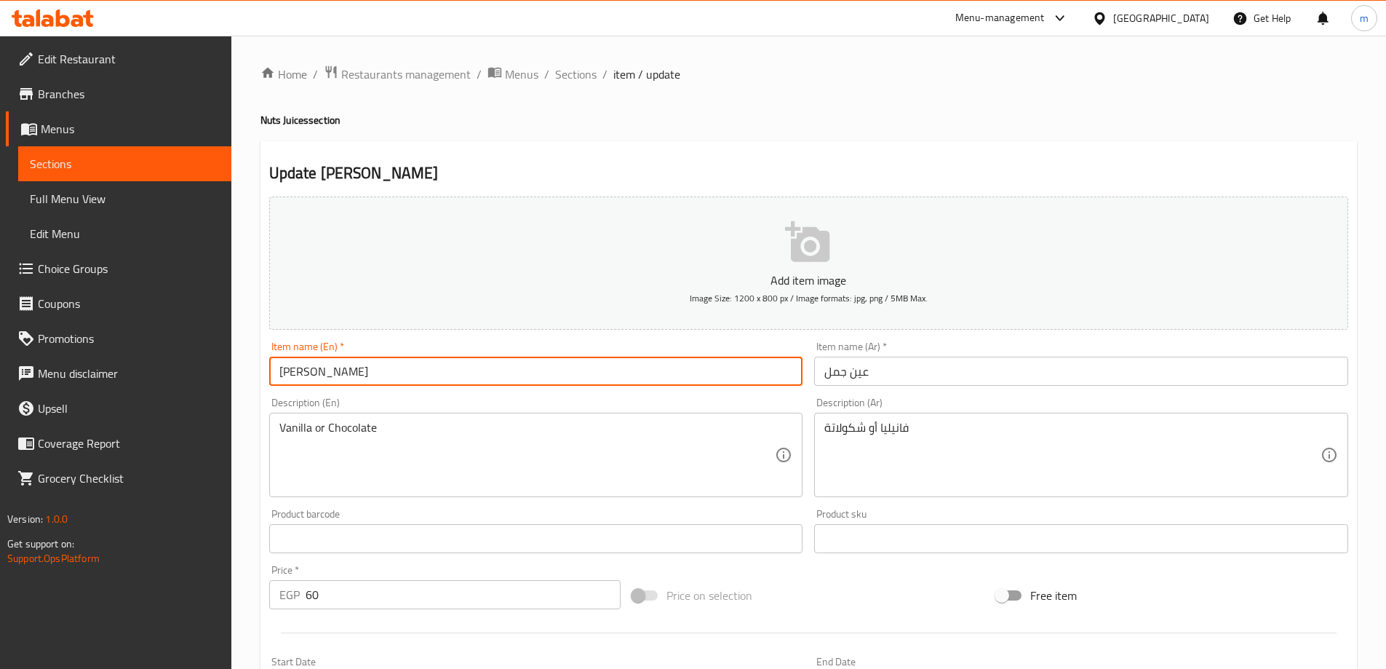
click at [315, 371] on input "Ain Jamal" at bounding box center [536, 371] width 534 height 29
paste input "Walnut"
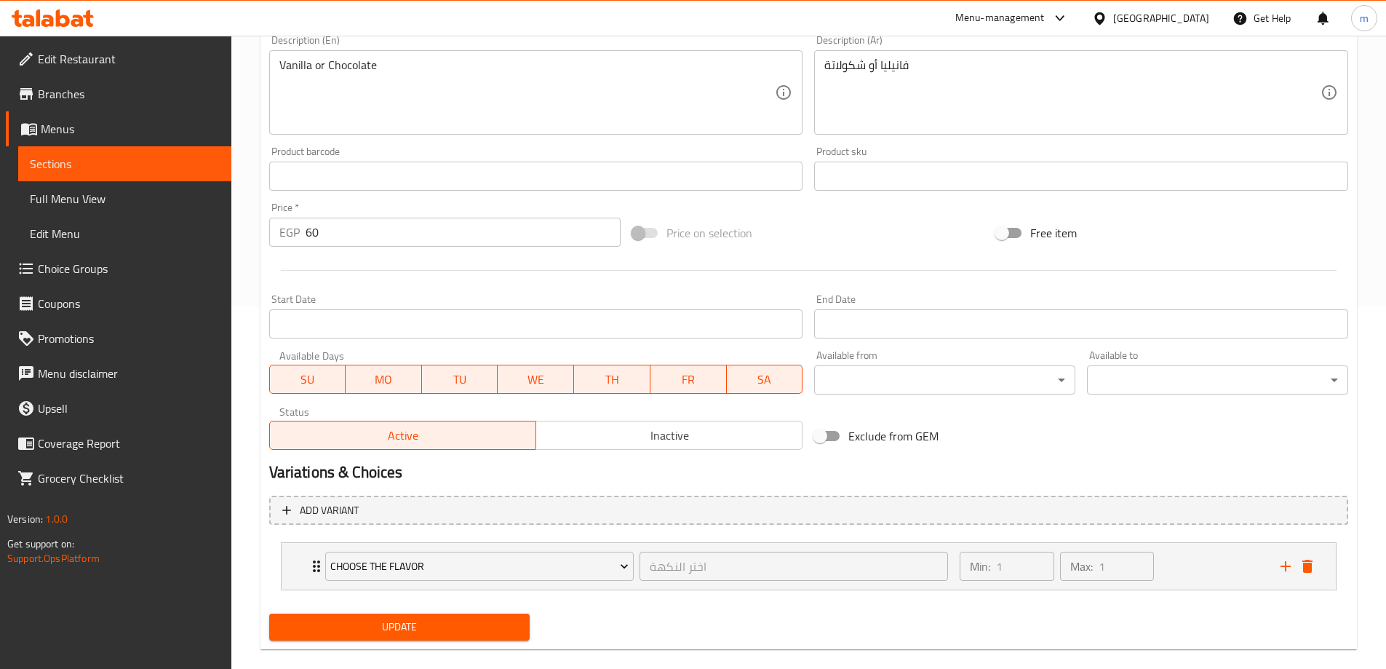
scroll to position [384, 0]
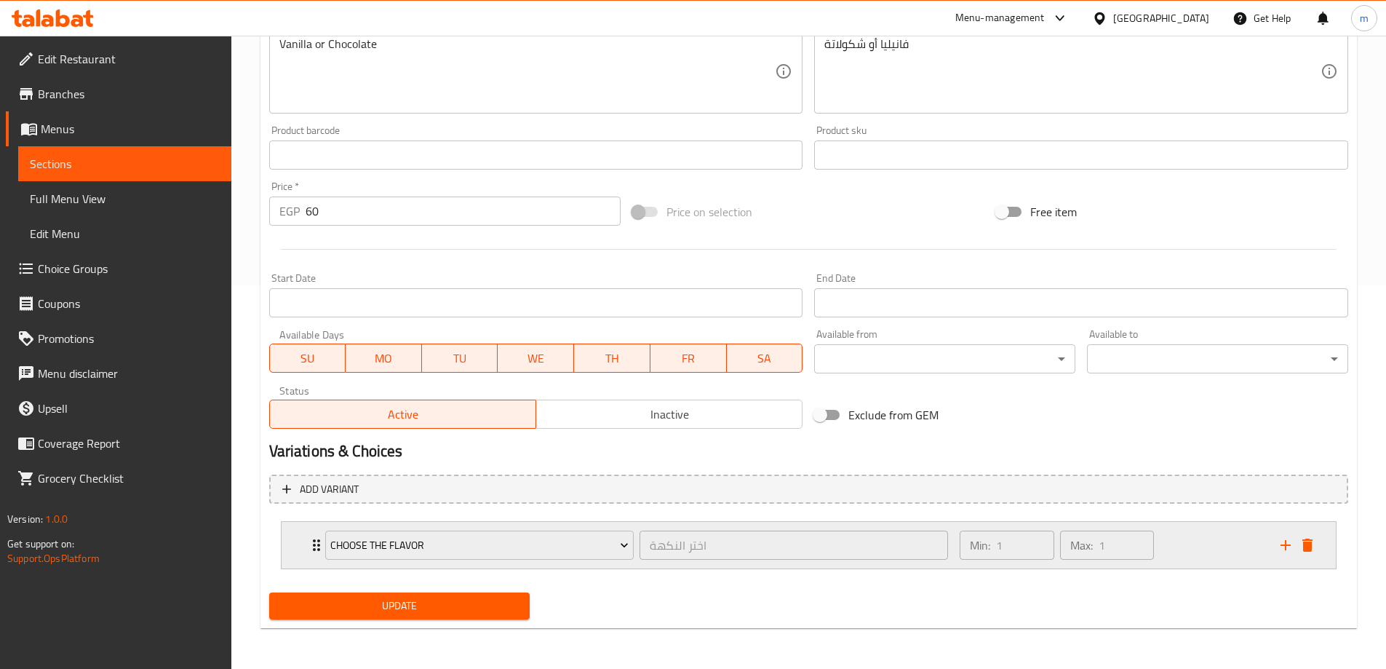
click at [314, 537] on icon "Expand" at bounding box center [316, 544] width 17 height 17
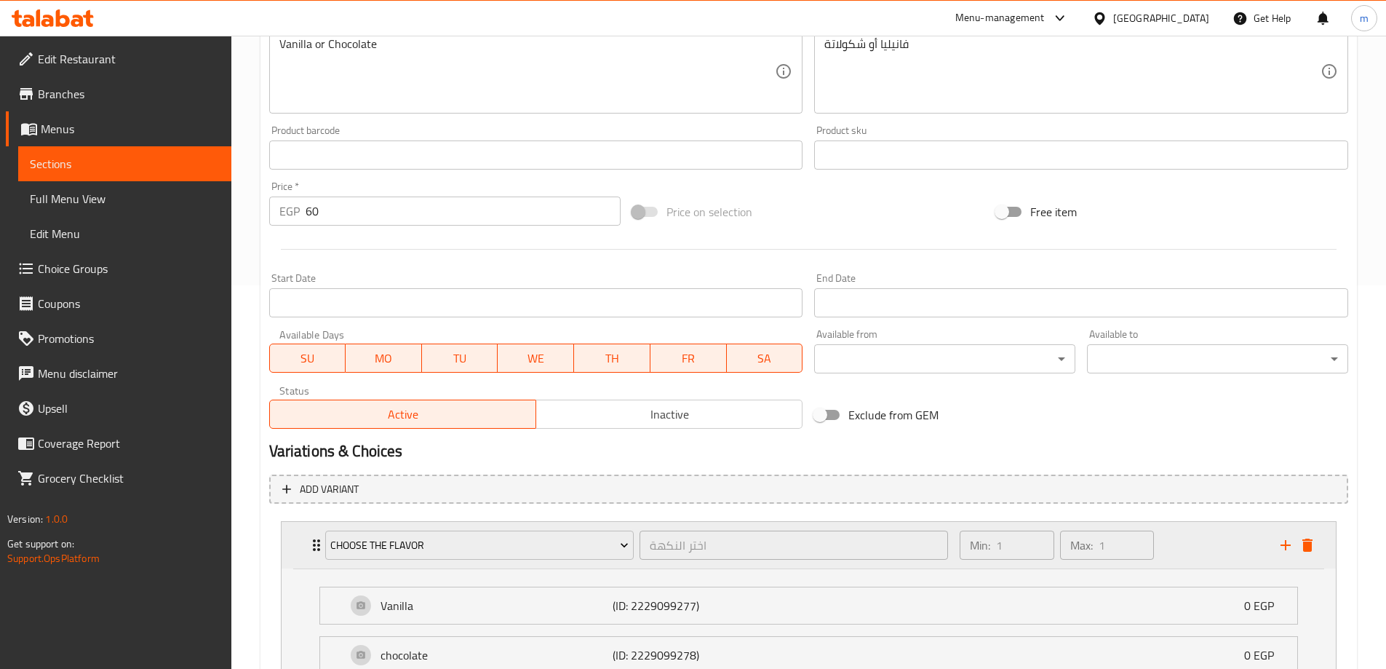
scroll to position [512, 0]
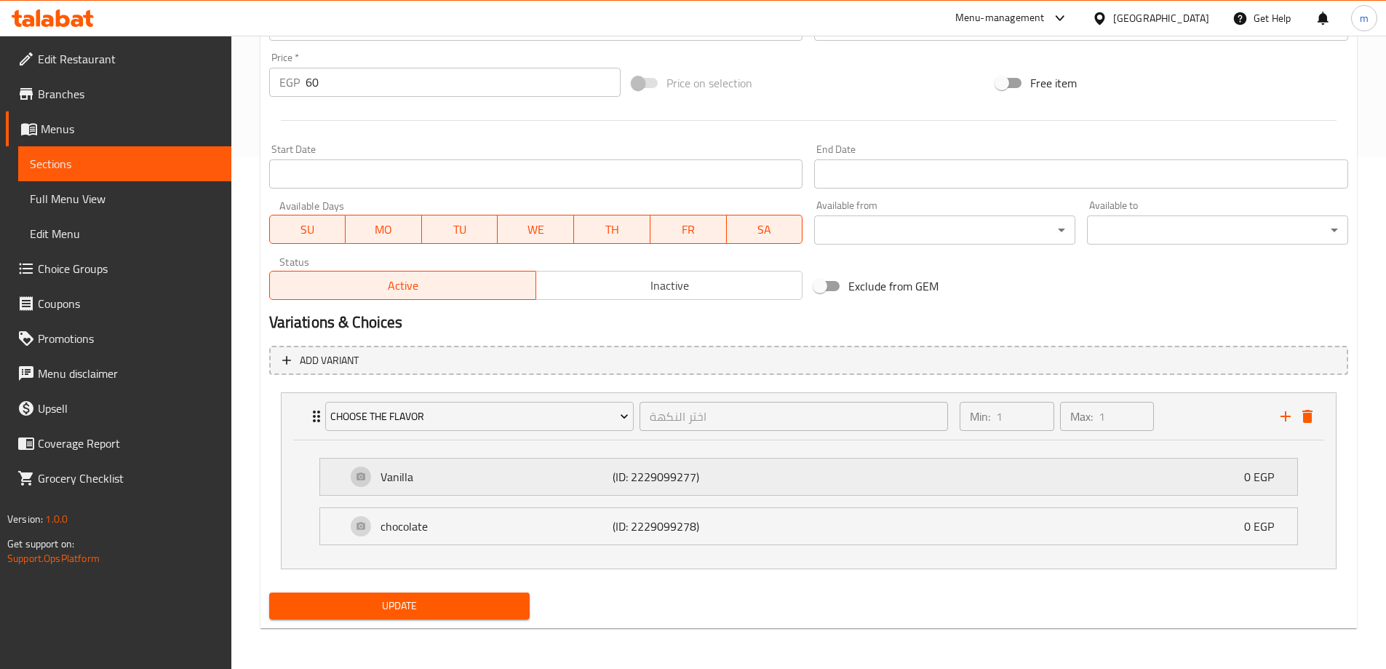
click at [467, 483] on p "Vanilla" at bounding box center [497, 476] width 233 height 17
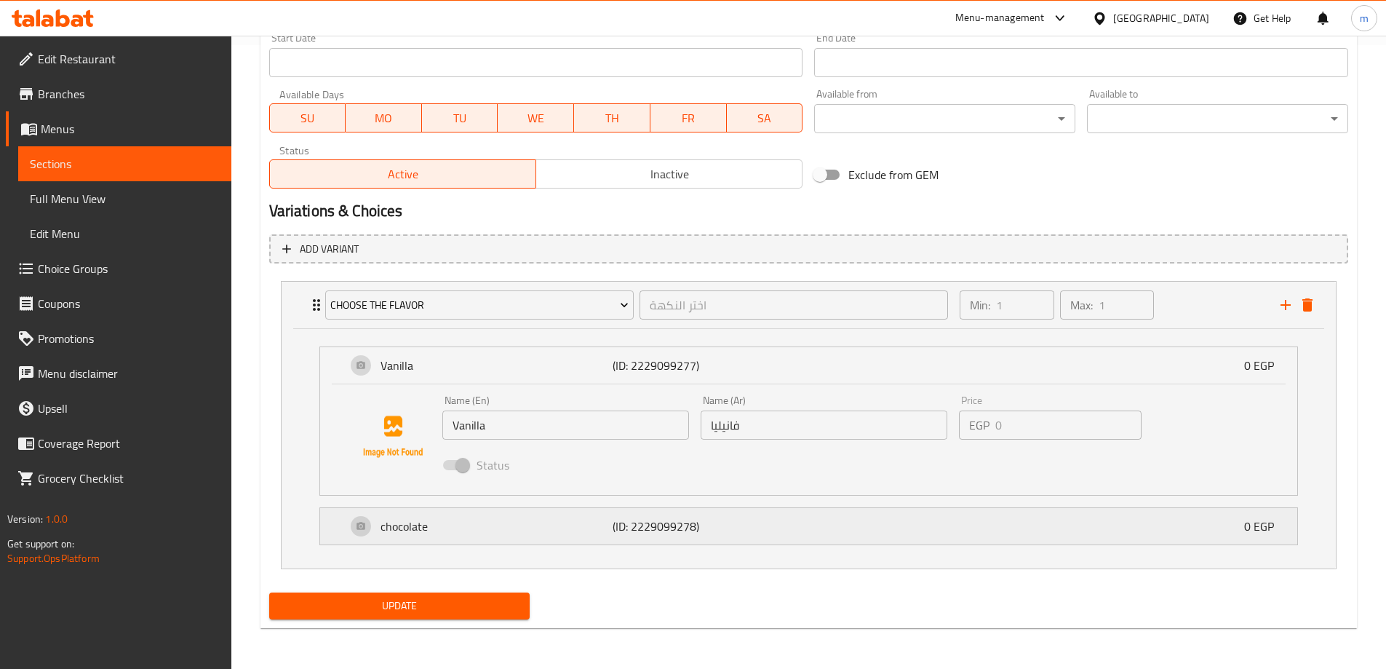
click at [532, 539] on div "chocolate (ID: 2229099278) 0 EGP" at bounding box center [813, 526] width 934 height 36
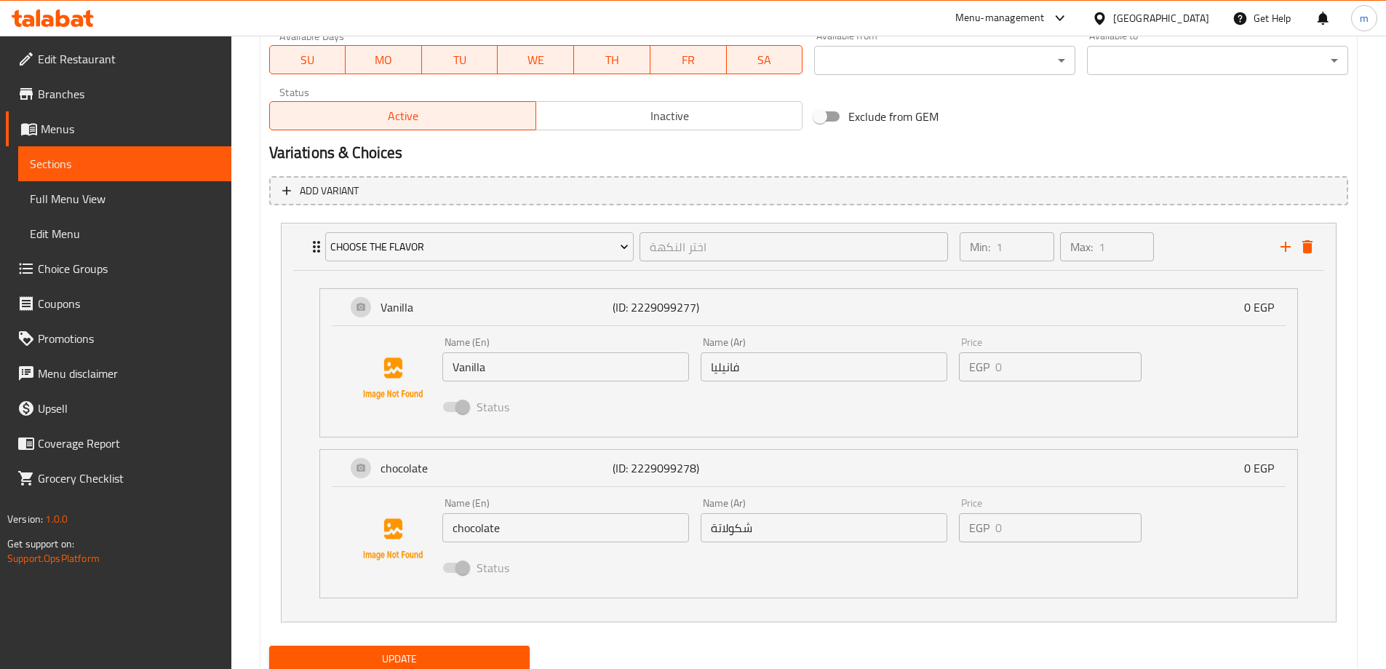
scroll to position [735, 0]
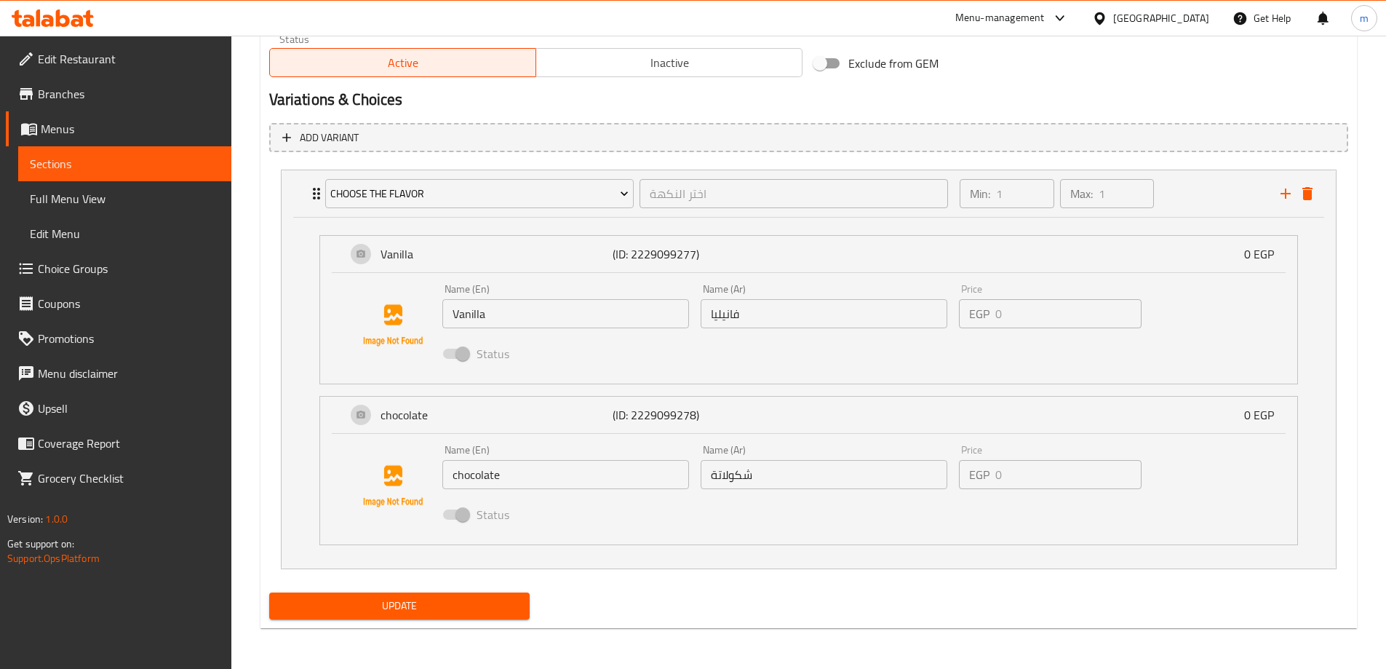
type input "Walnut"
click at [443, 602] on span "Update" at bounding box center [400, 606] width 238 height 18
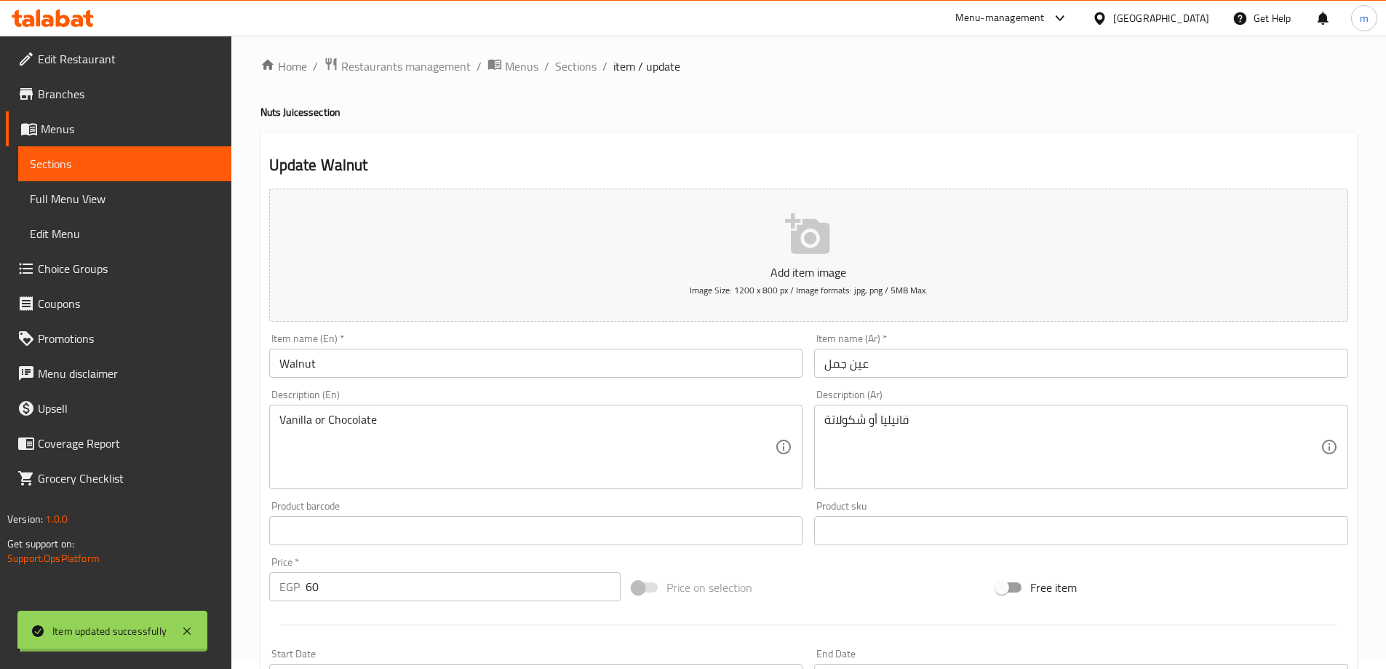
scroll to position [0, 0]
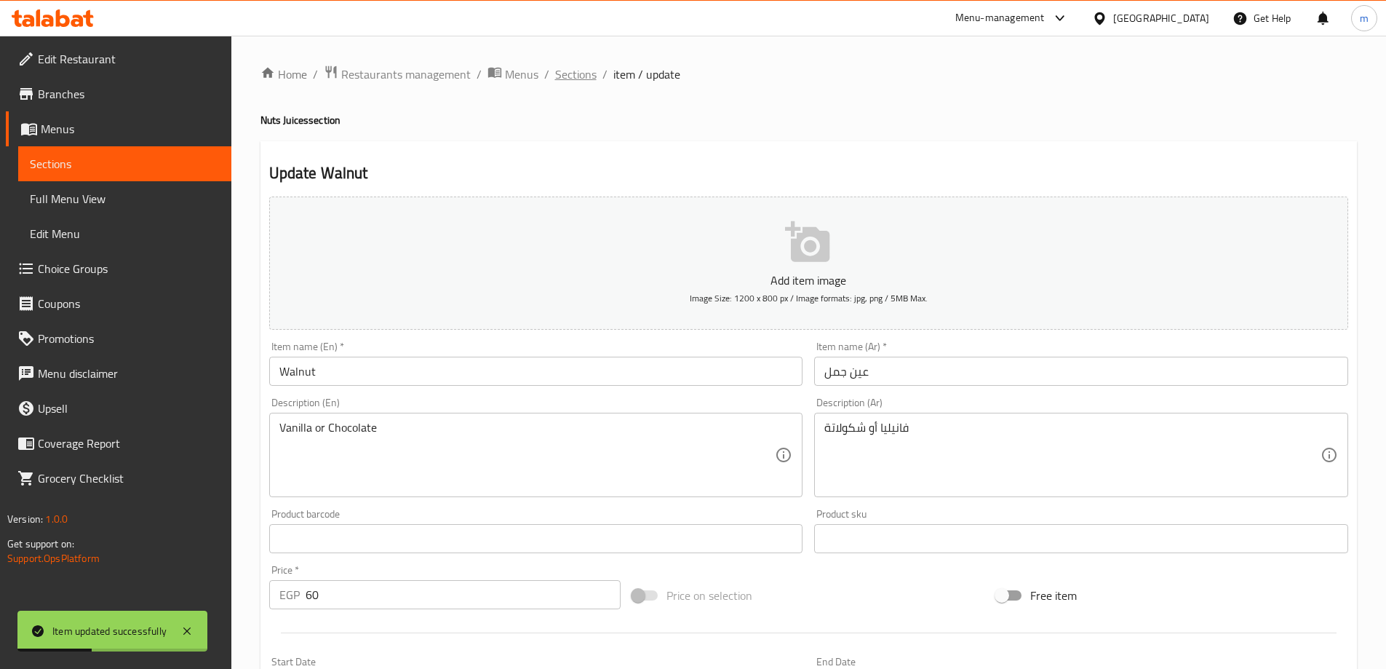
click at [587, 80] on span "Sections" at bounding box center [575, 74] width 41 height 17
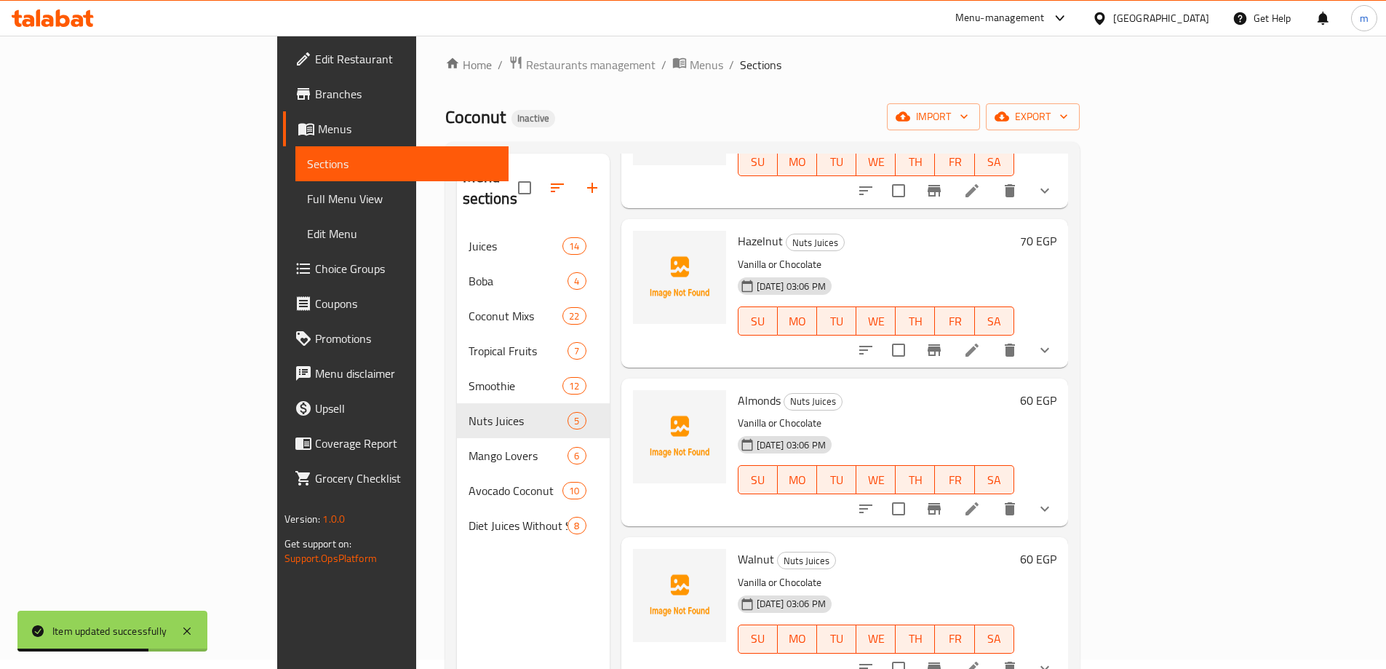
scroll to position [204, 0]
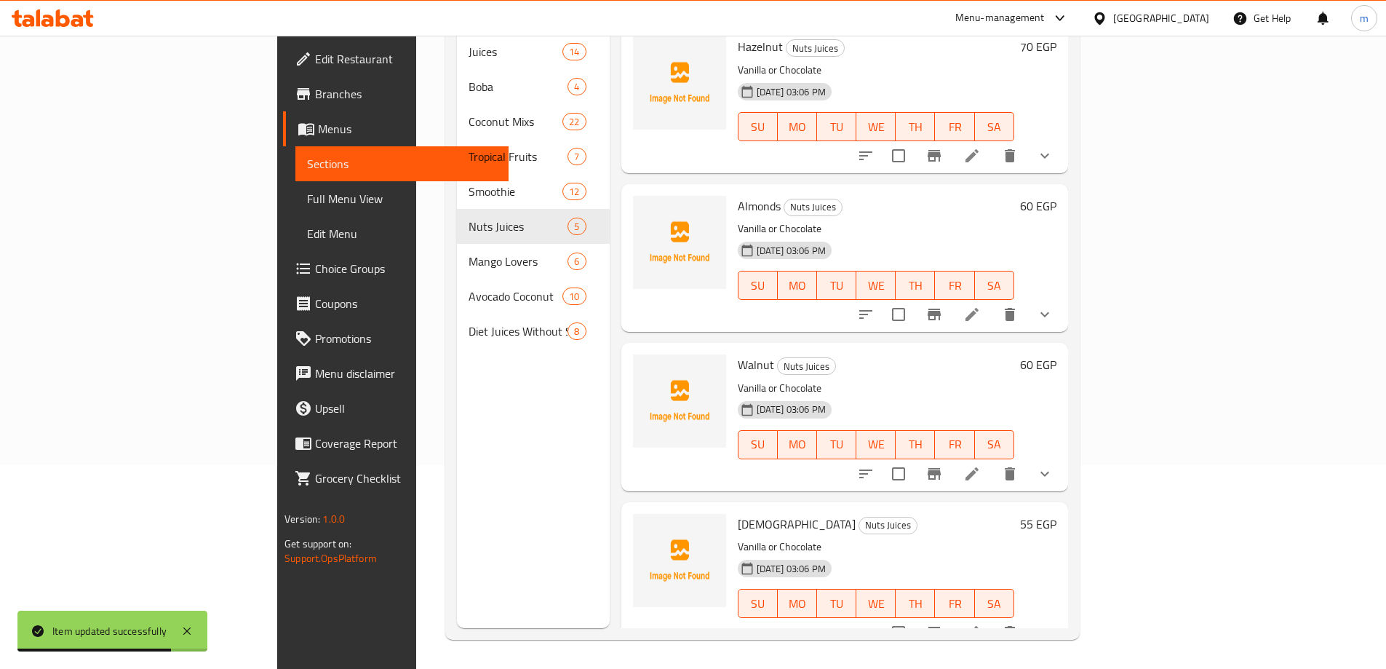
click at [993, 619] on li at bounding box center [972, 632] width 41 height 26
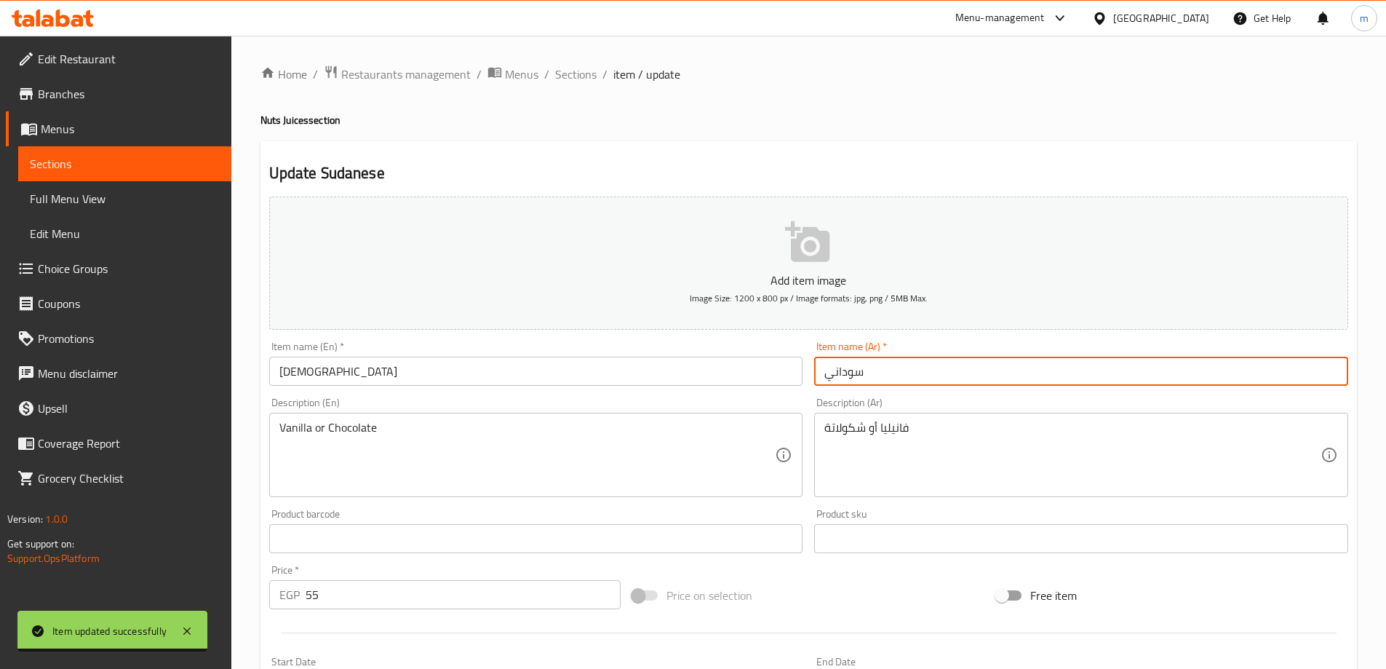
click at [845, 374] on input "سوداني" at bounding box center [1081, 371] width 534 height 29
click at [346, 376] on input "Sudanese" at bounding box center [536, 371] width 534 height 29
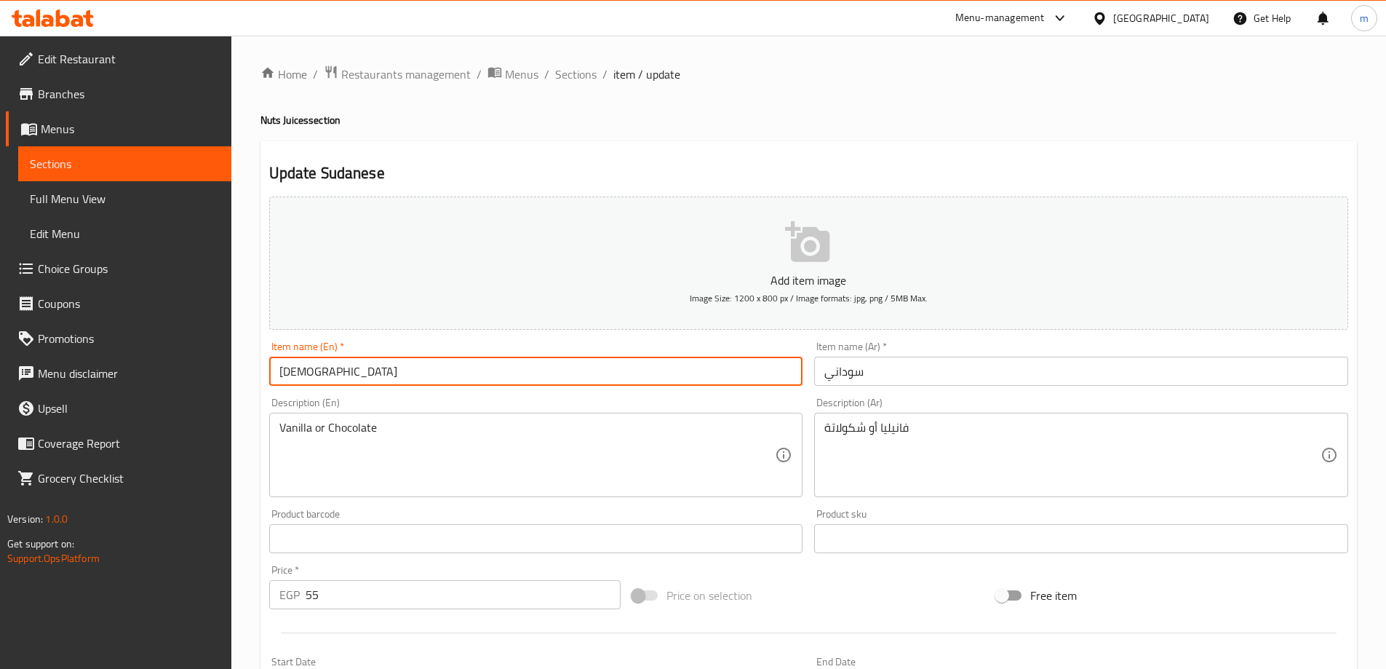
click at [346, 376] on input "Sudanese" at bounding box center [536, 371] width 534 height 29
paste input "Peanut"
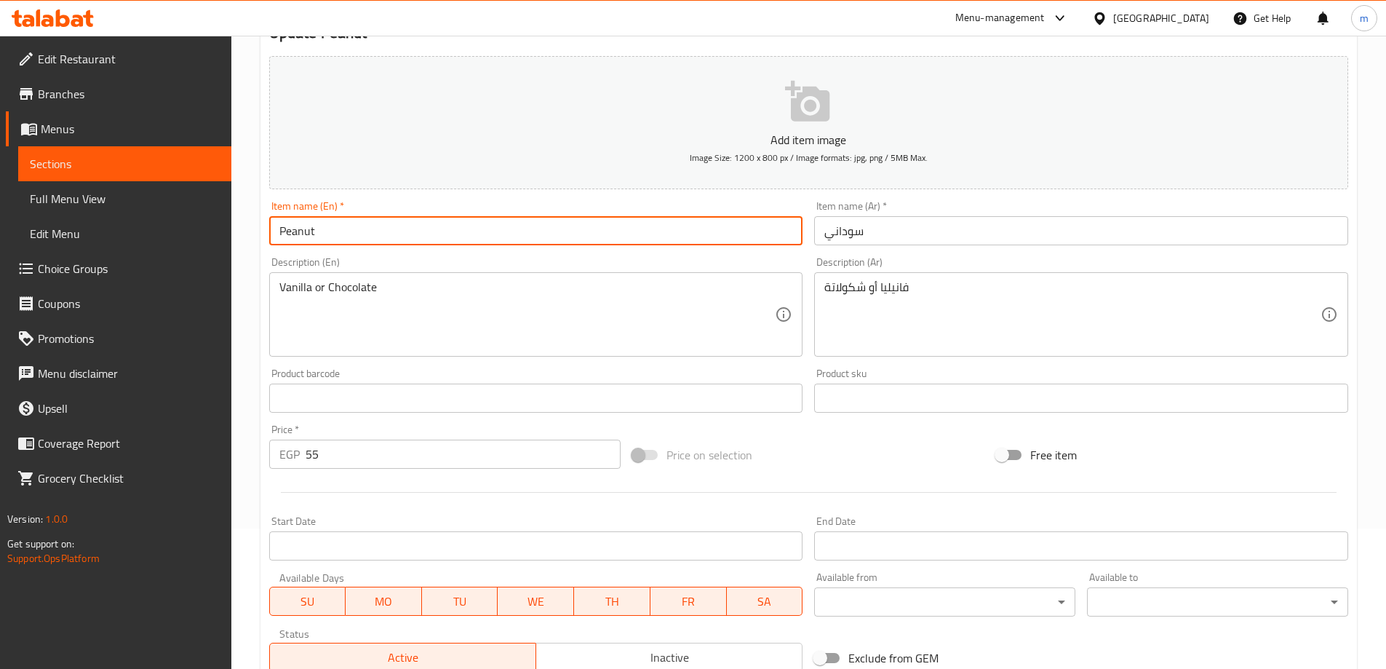
scroll to position [384, 0]
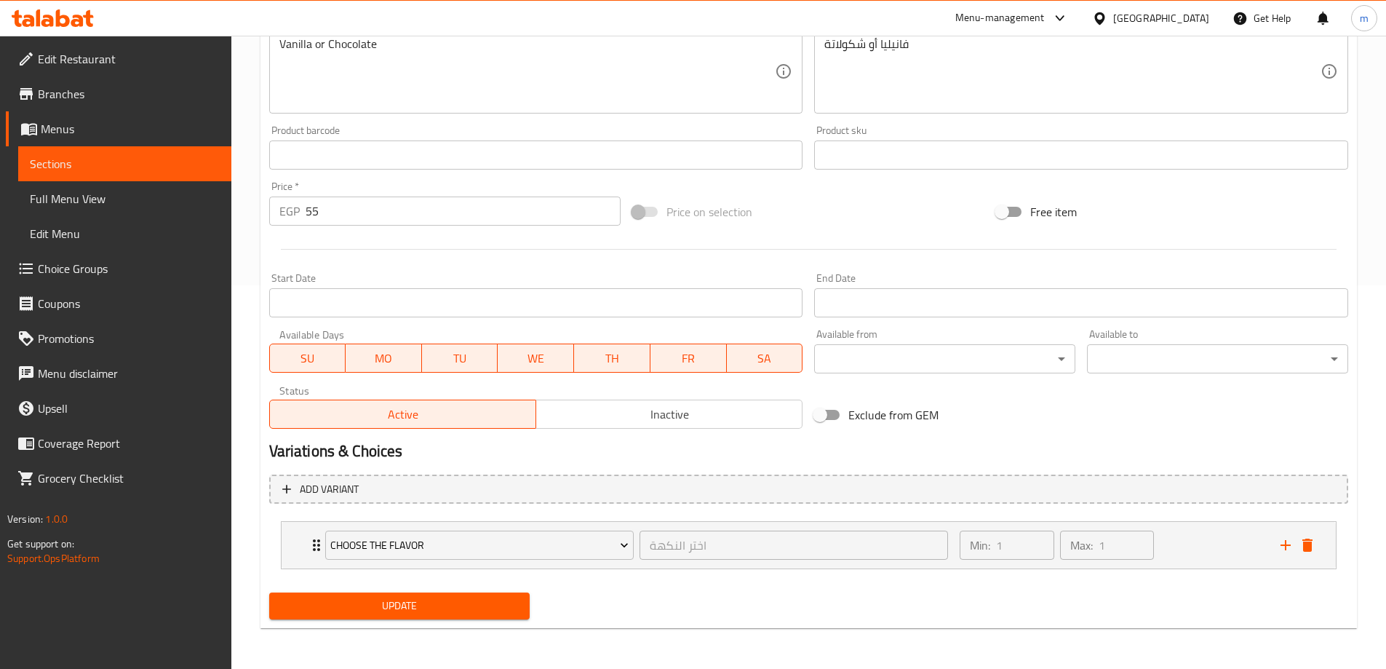
type input "Peanut"
click at [373, 601] on span "Update" at bounding box center [400, 606] width 238 height 18
click at [317, 549] on div "Choose the flavor اختر النكهة ​" at bounding box center [637, 545] width 641 height 47
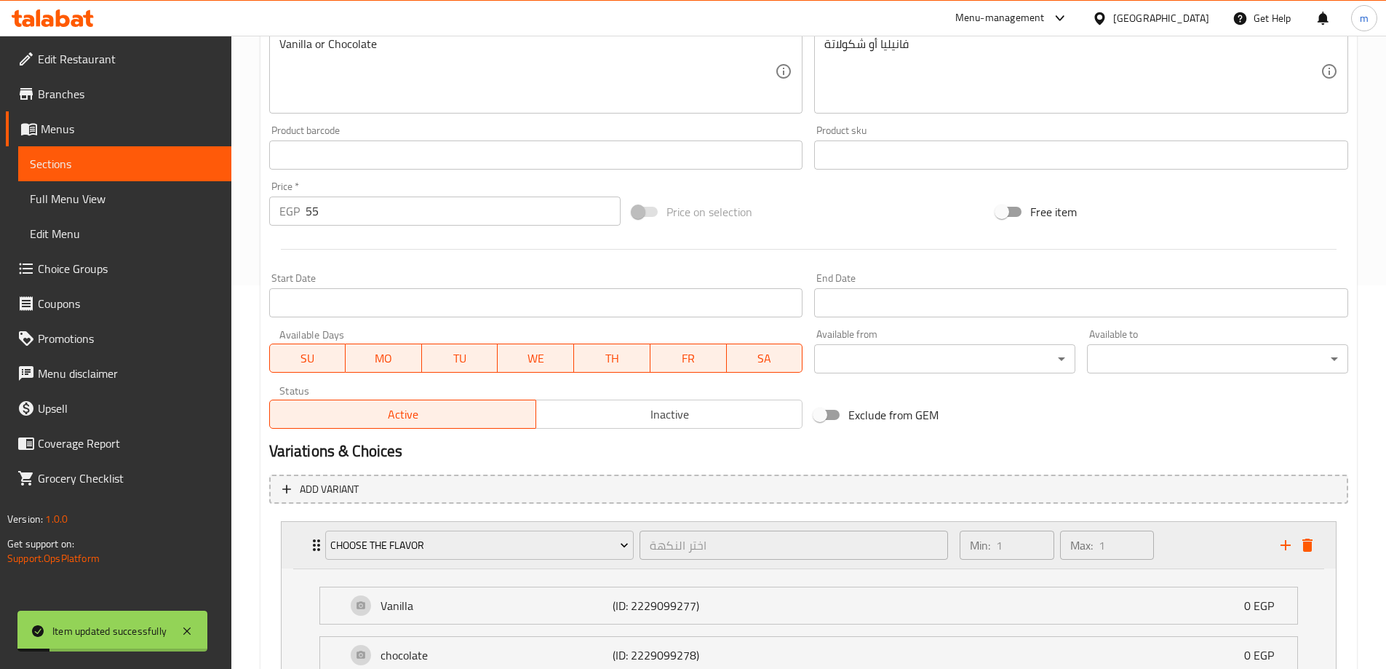
scroll to position [512, 0]
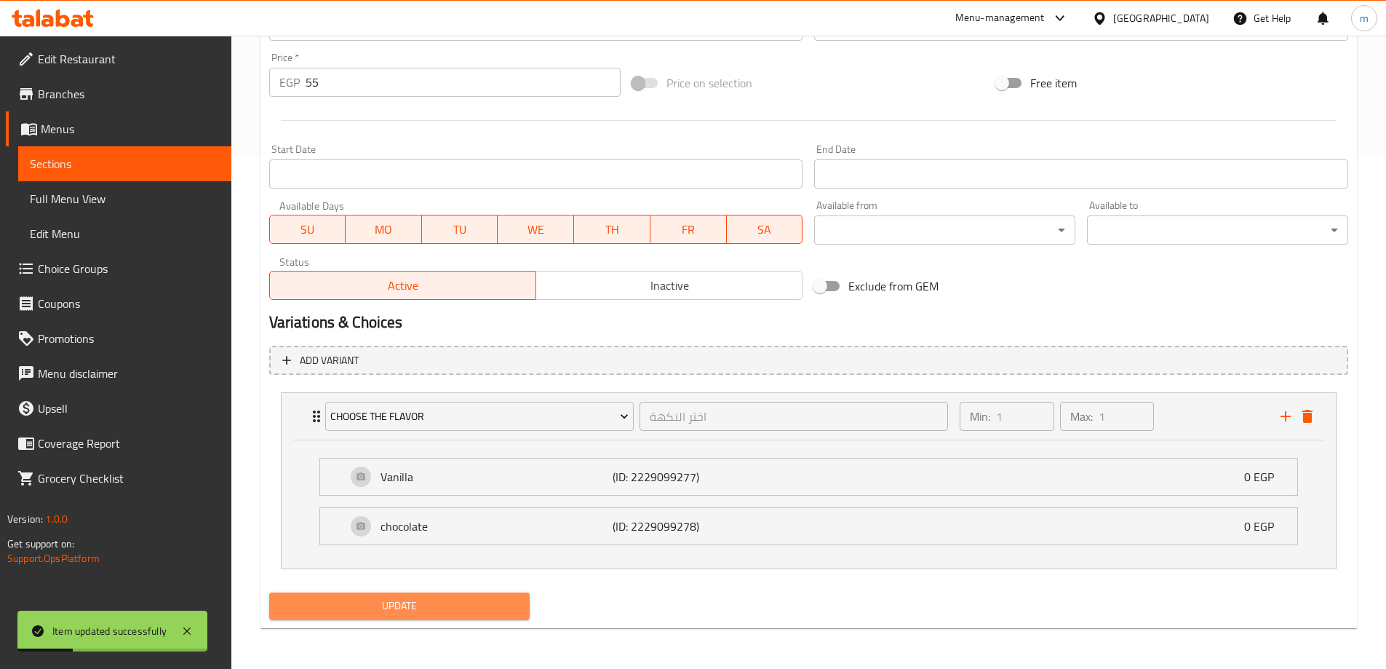
click at [433, 611] on span "Update" at bounding box center [400, 606] width 238 height 18
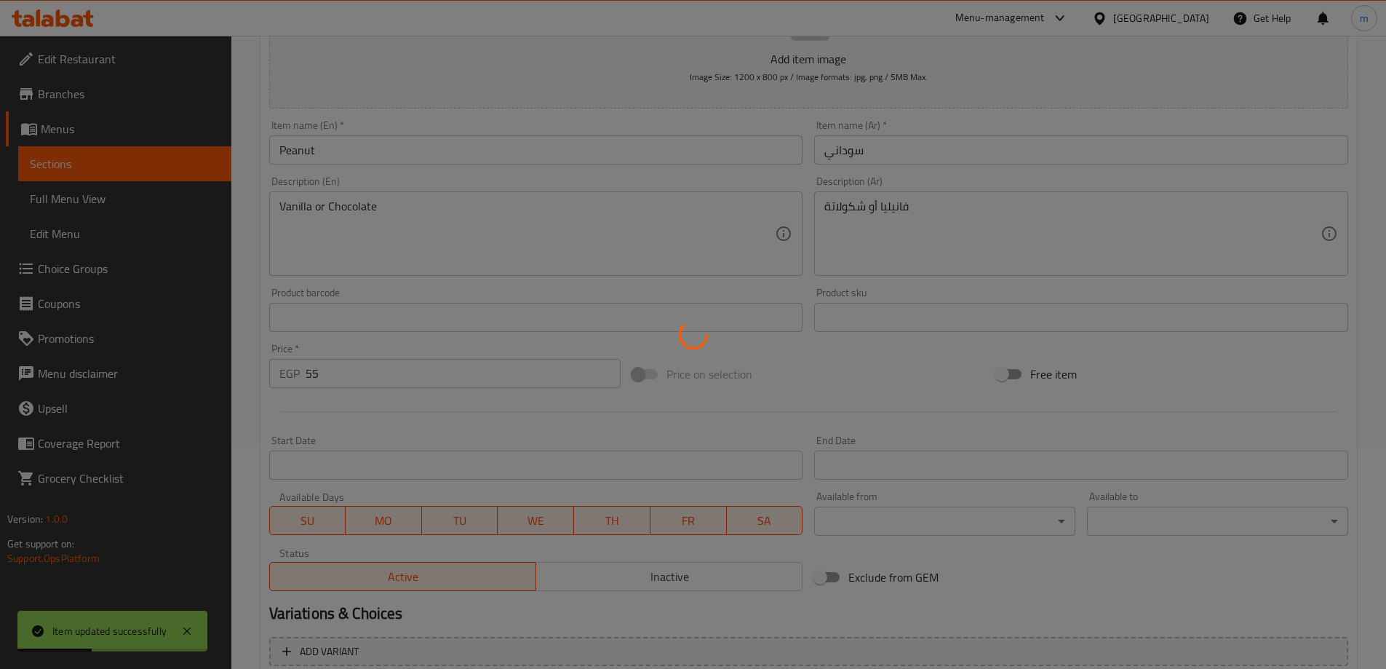
scroll to position [0, 0]
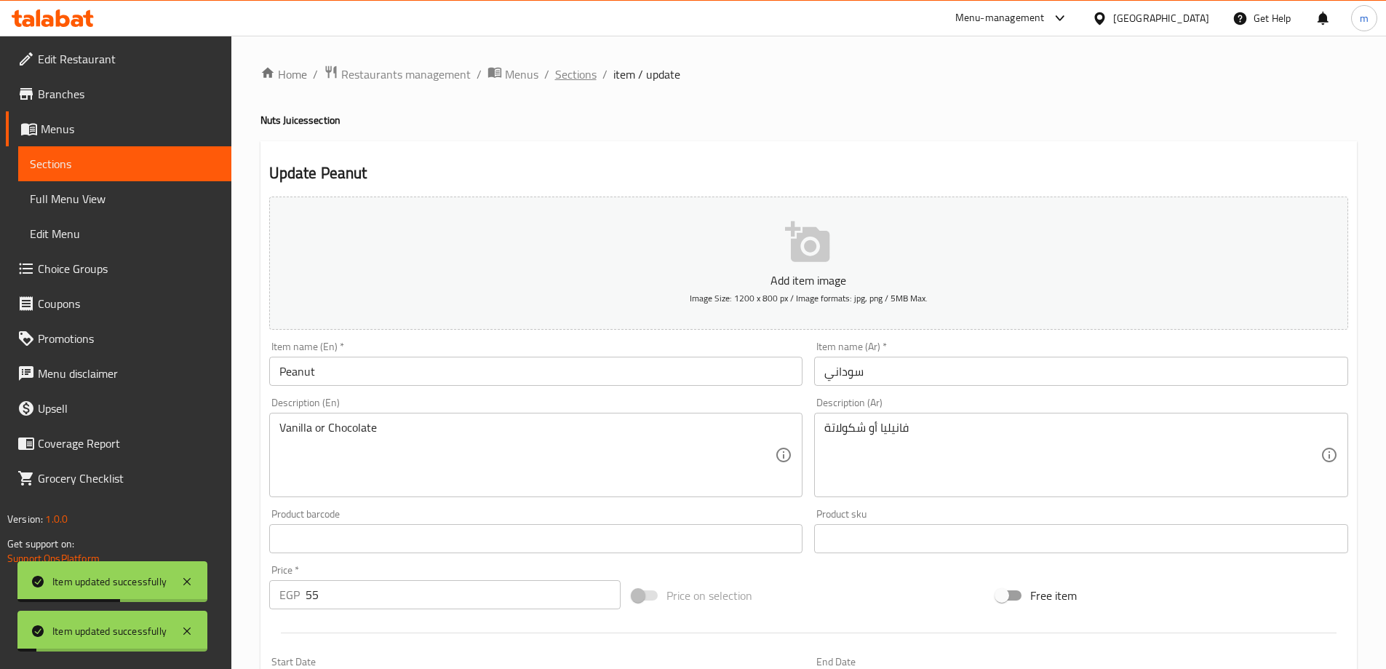
click at [568, 79] on span "Sections" at bounding box center [575, 74] width 41 height 17
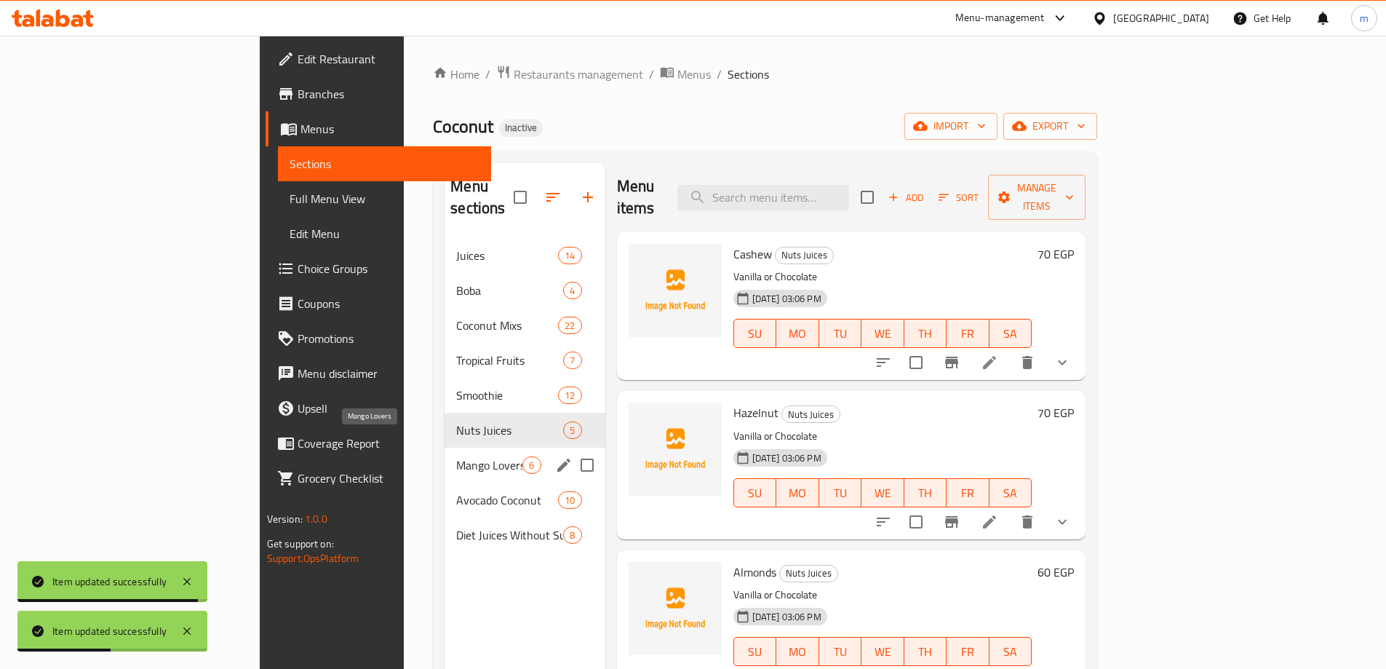
click at [456, 456] on span "Mango Lovers" at bounding box center [489, 464] width 66 height 17
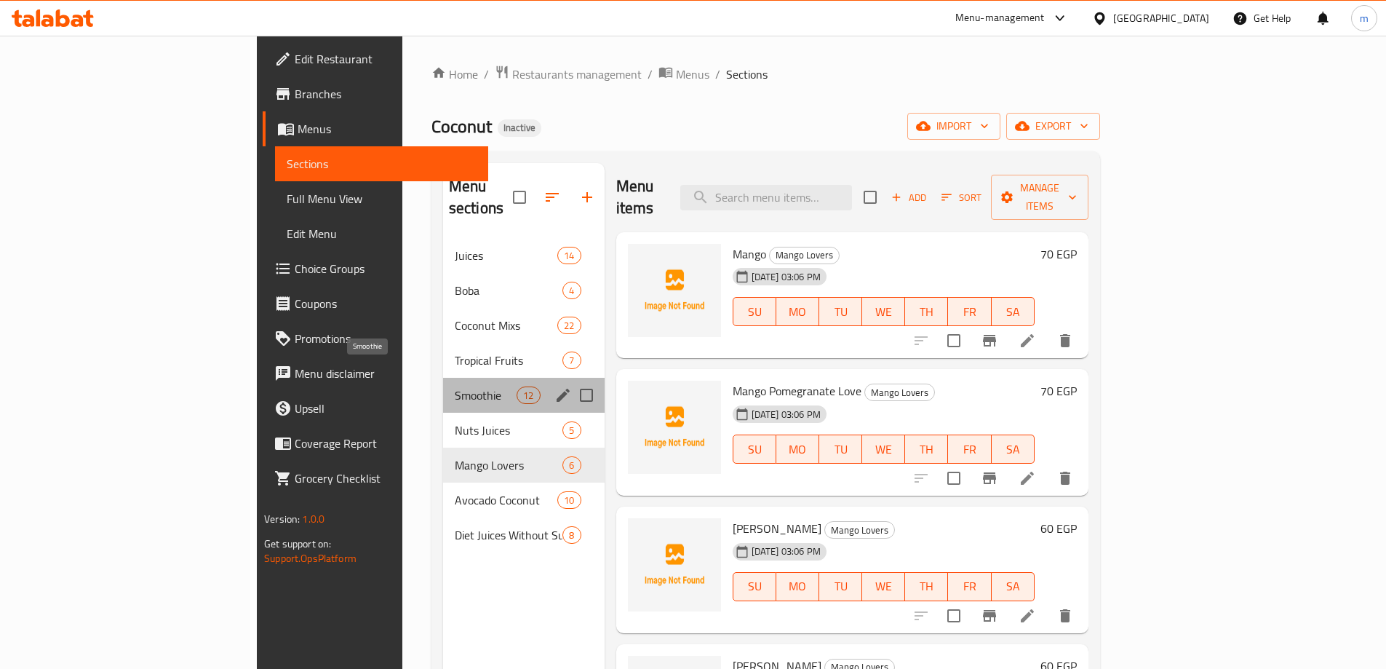
click at [455, 386] on span "Smoothie" at bounding box center [486, 394] width 62 height 17
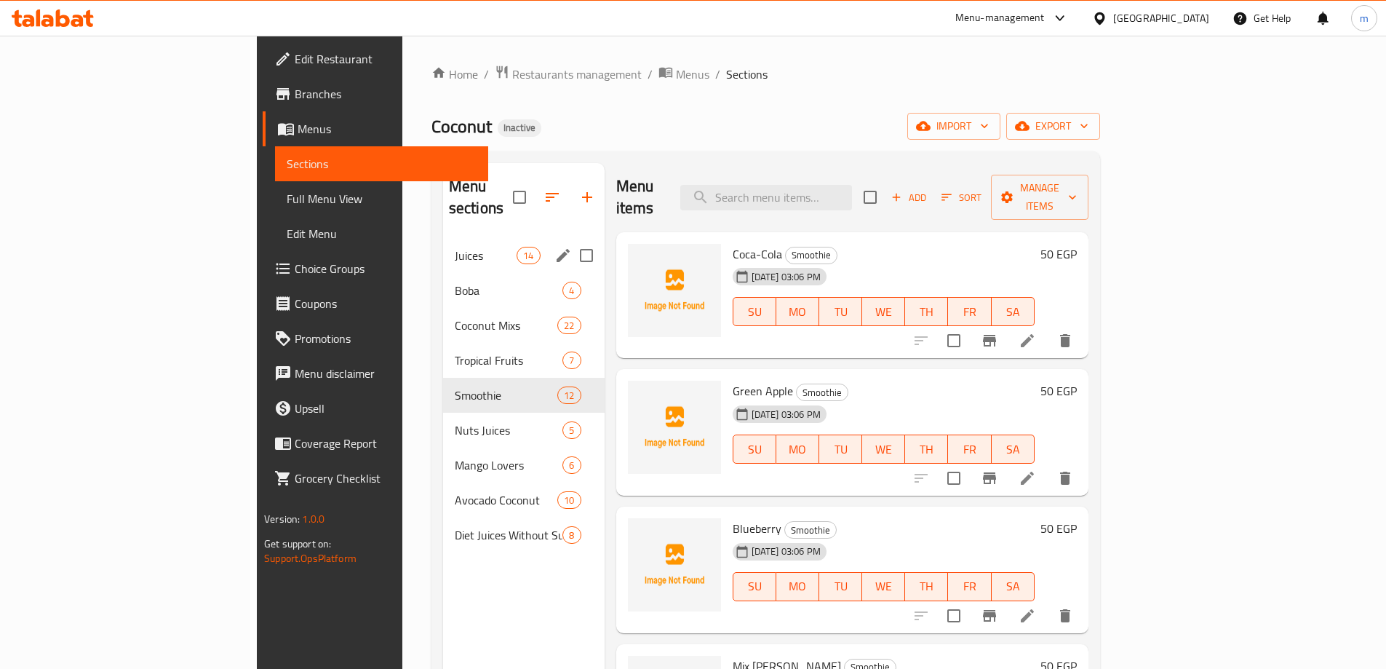
click at [443, 238] on div "Juices 14" at bounding box center [524, 255] width 162 height 35
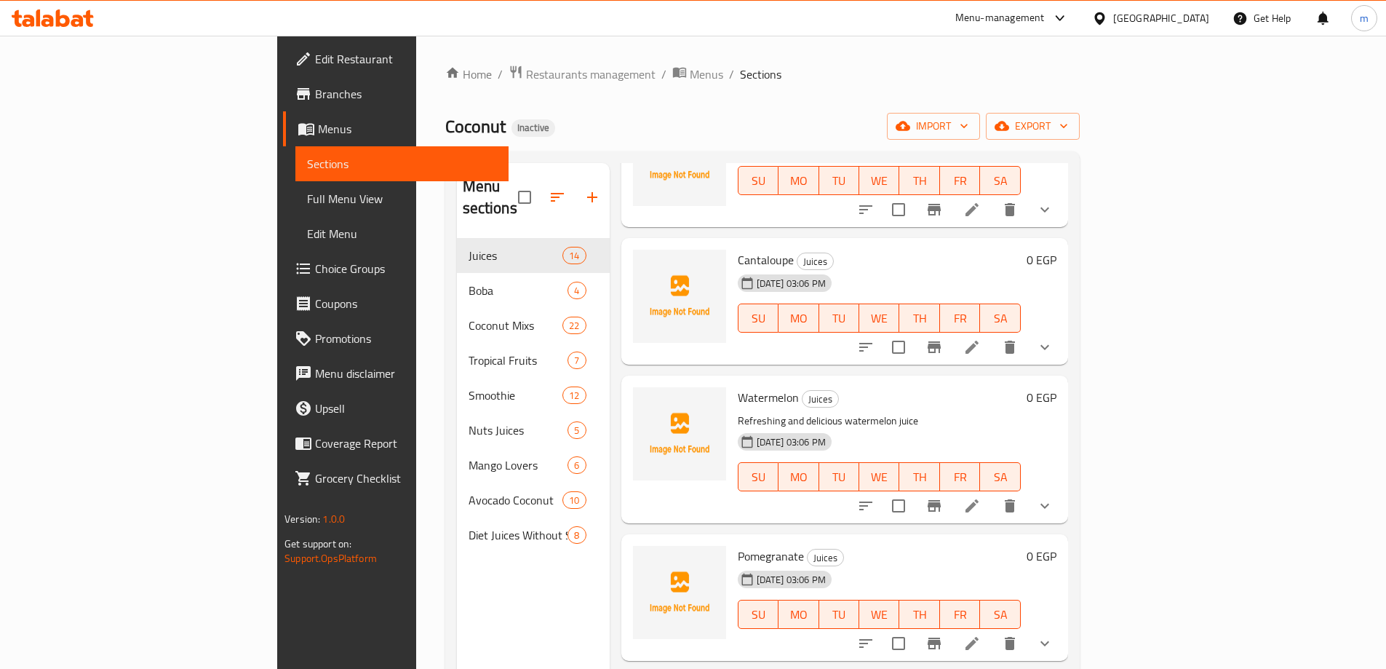
scroll to position [873, 0]
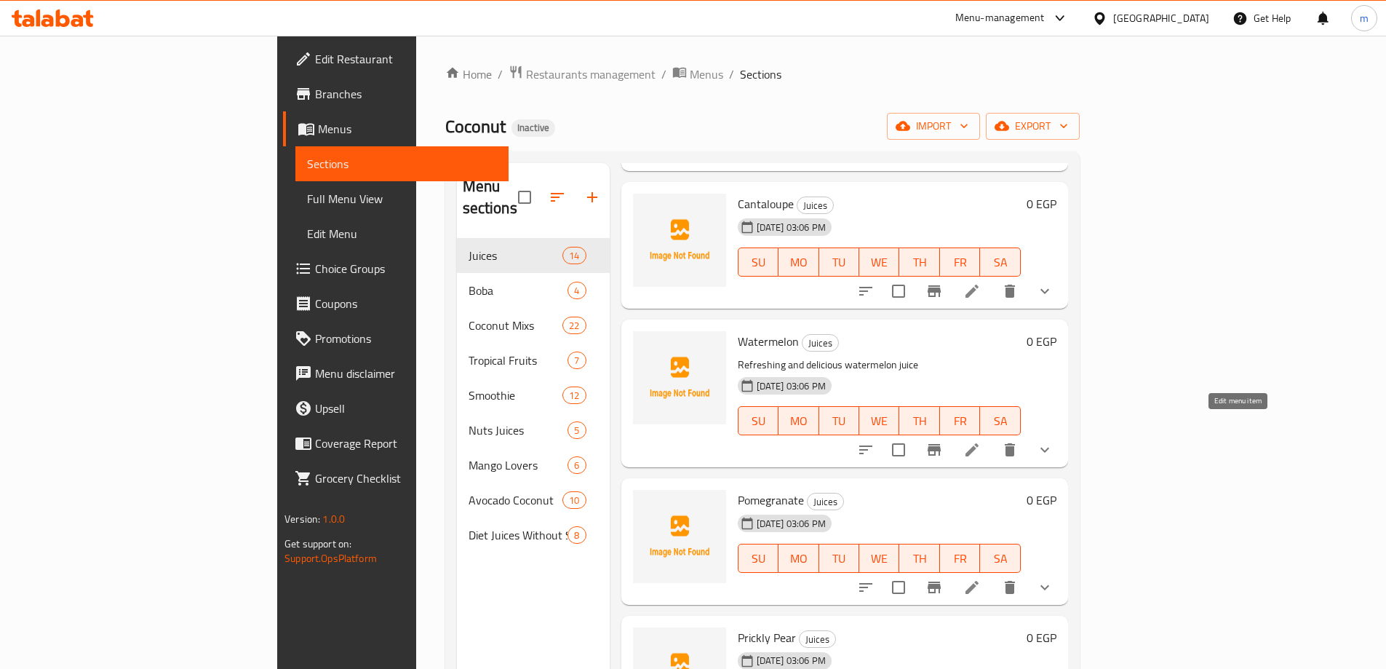
click at [981, 441] on icon at bounding box center [972, 449] width 17 height 17
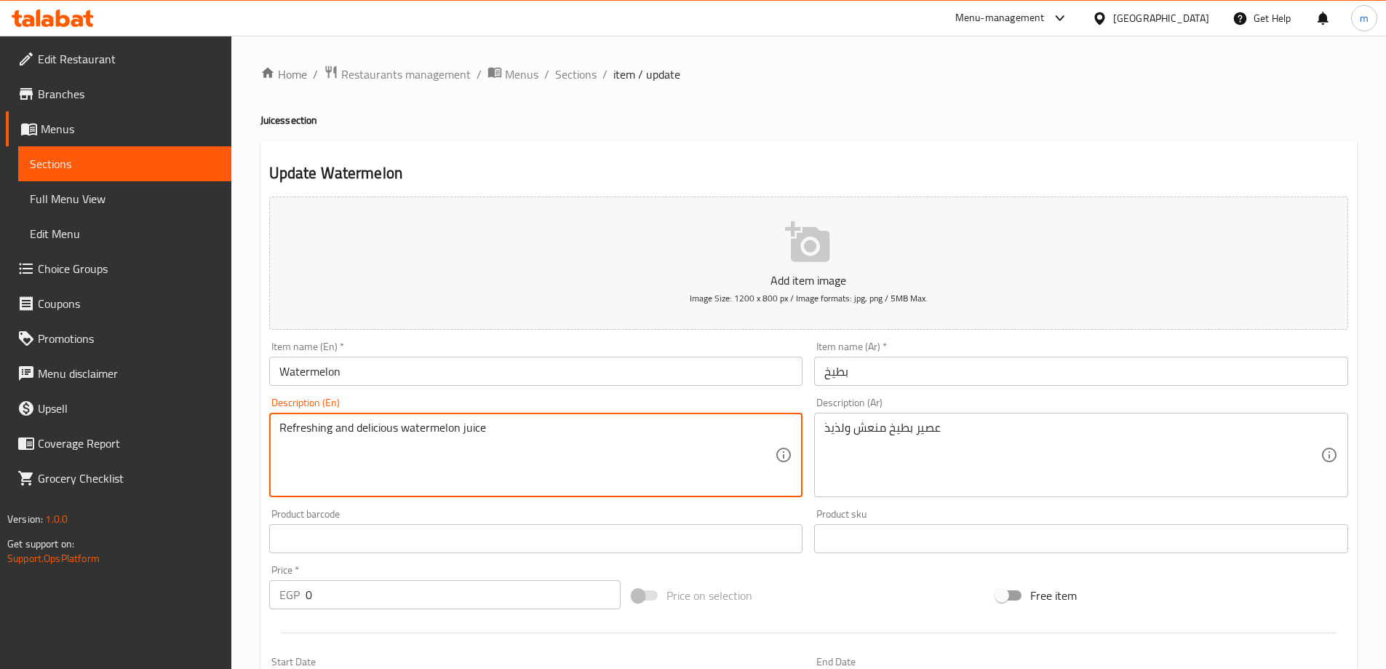
click at [361, 440] on textarea "Refreshing and delicious watermelon juice" at bounding box center [527, 455] width 496 height 69
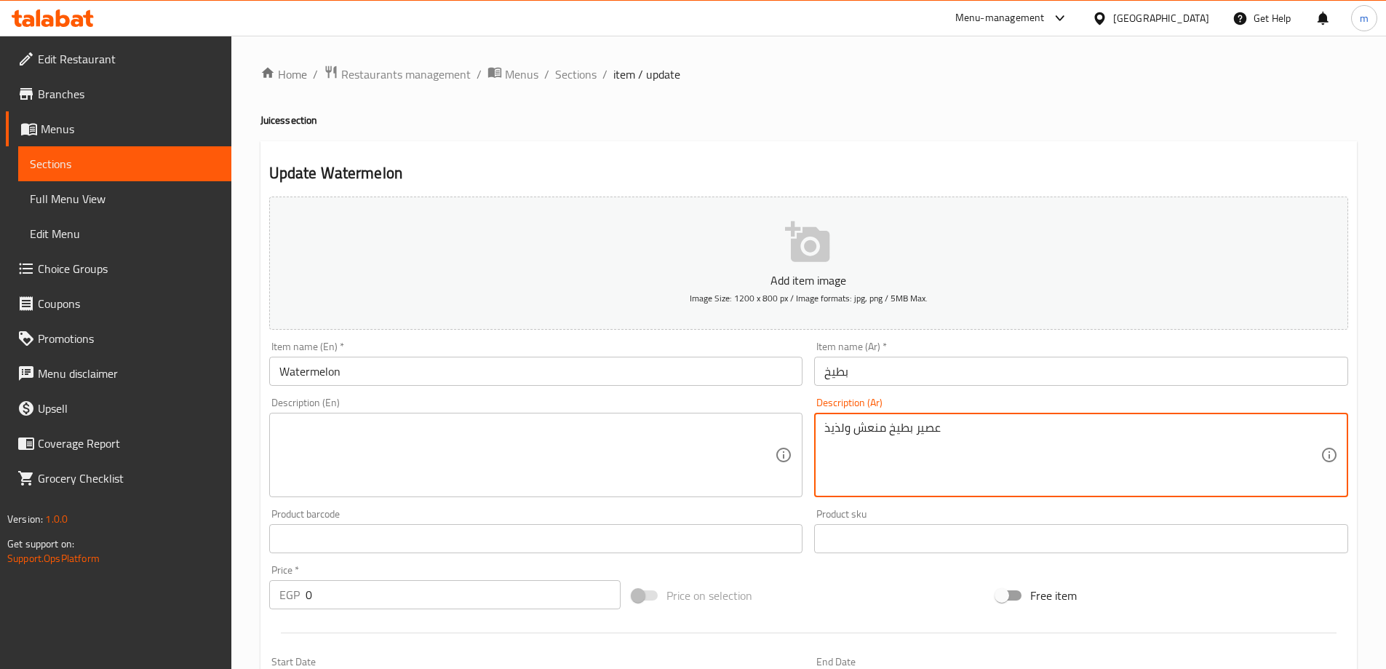
click at [929, 448] on textarea "عصير بطيخ منعش ولذيذ" at bounding box center [1073, 455] width 496 height 69
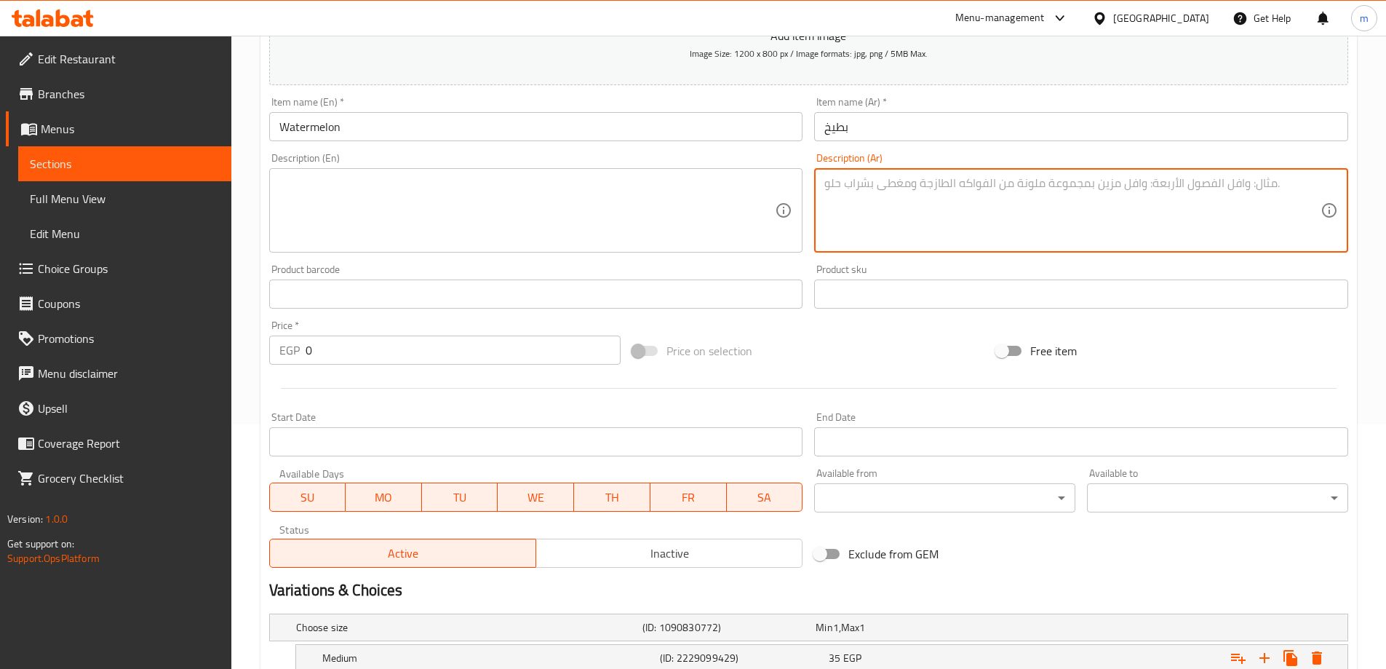
scroll to position [434, 0]
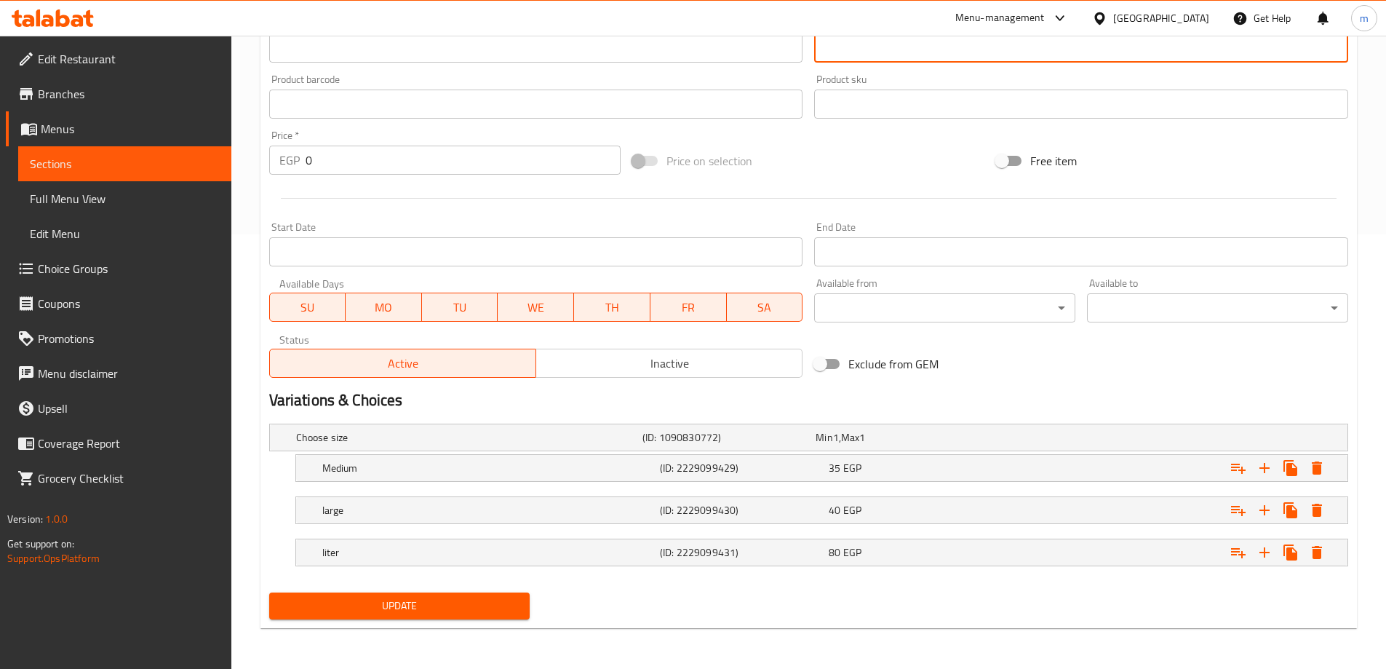
click at [378, 608] on span "Update" at bounding box center [400, 606] width 238 height 18
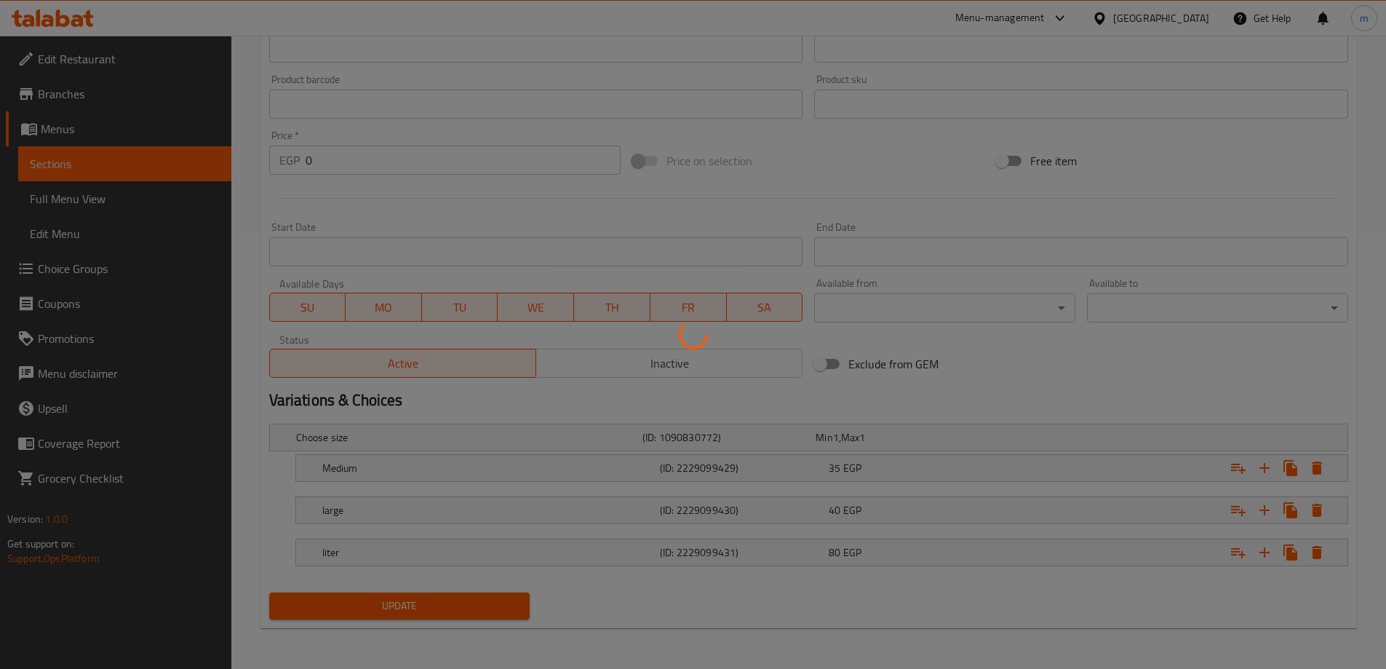
scroll to position [0, 0]
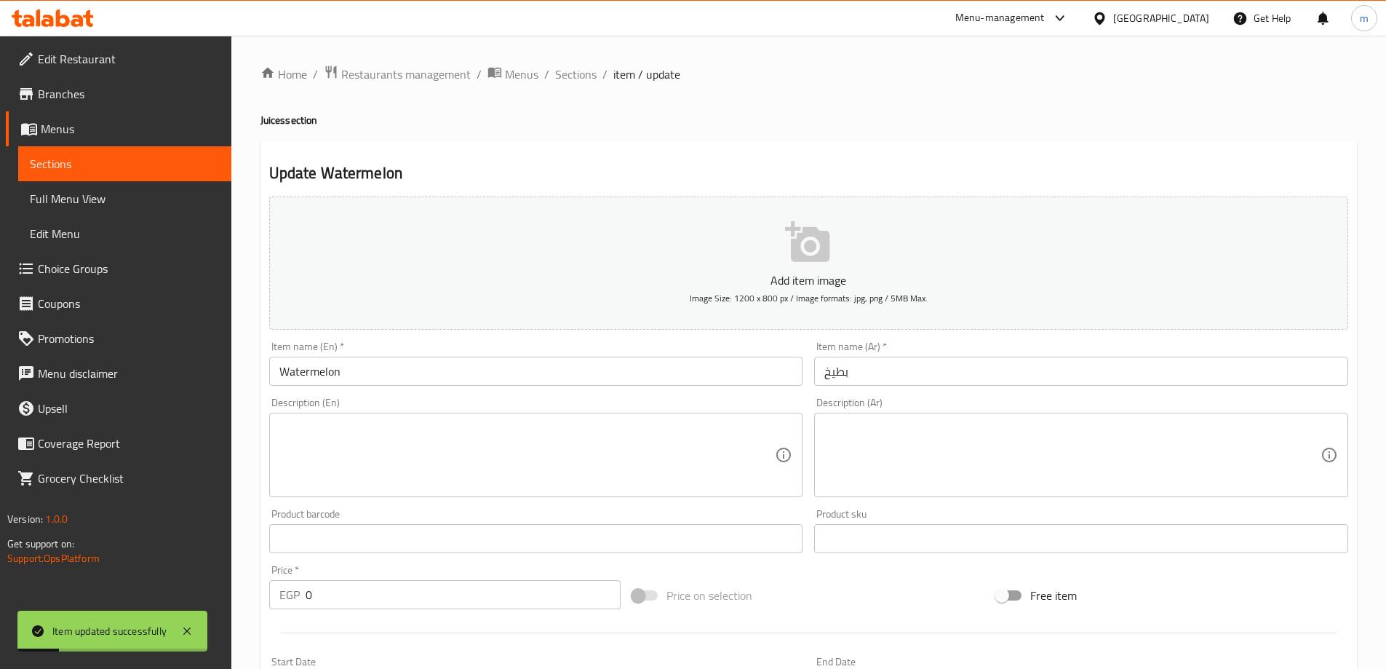
click at [569, 68] on span "Sections" at bounding box center [575, 74] width 41 height 17
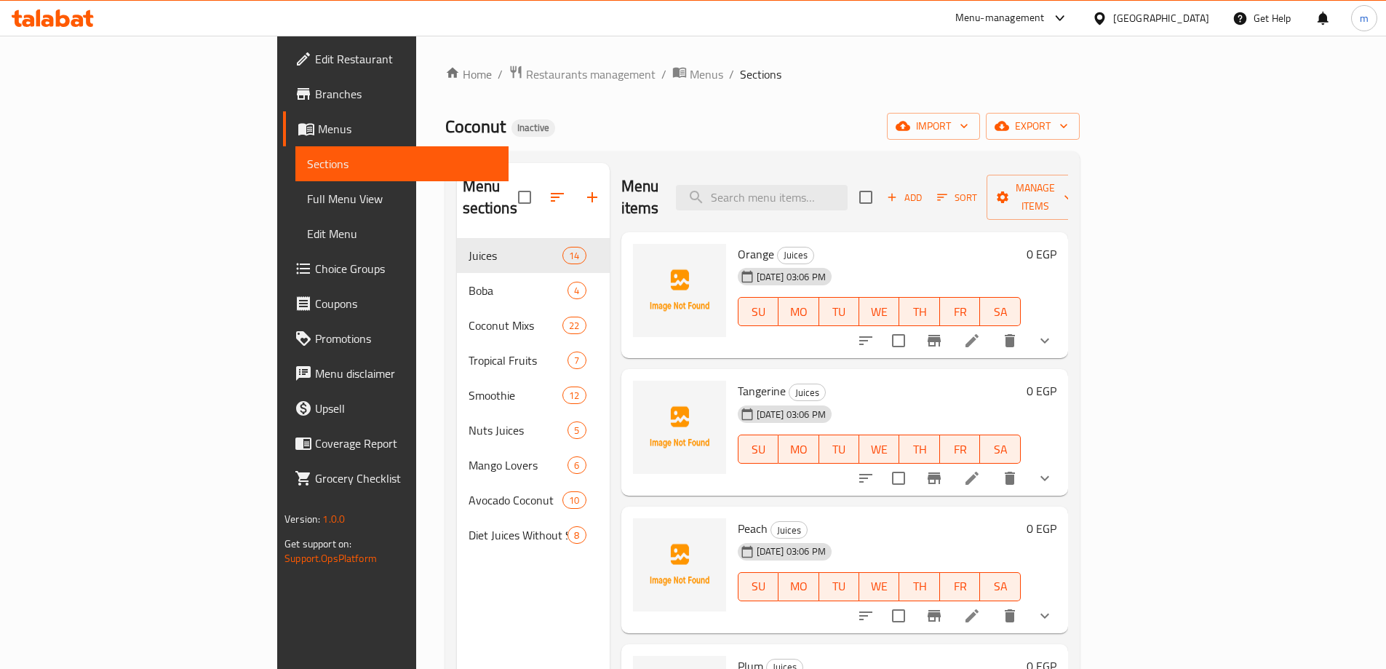
click at [623, 147] on div "Home / Restaurants management / Menus / Sections Coconut Inactive import export…" at bounding box center [762, 454] width 635 height 779
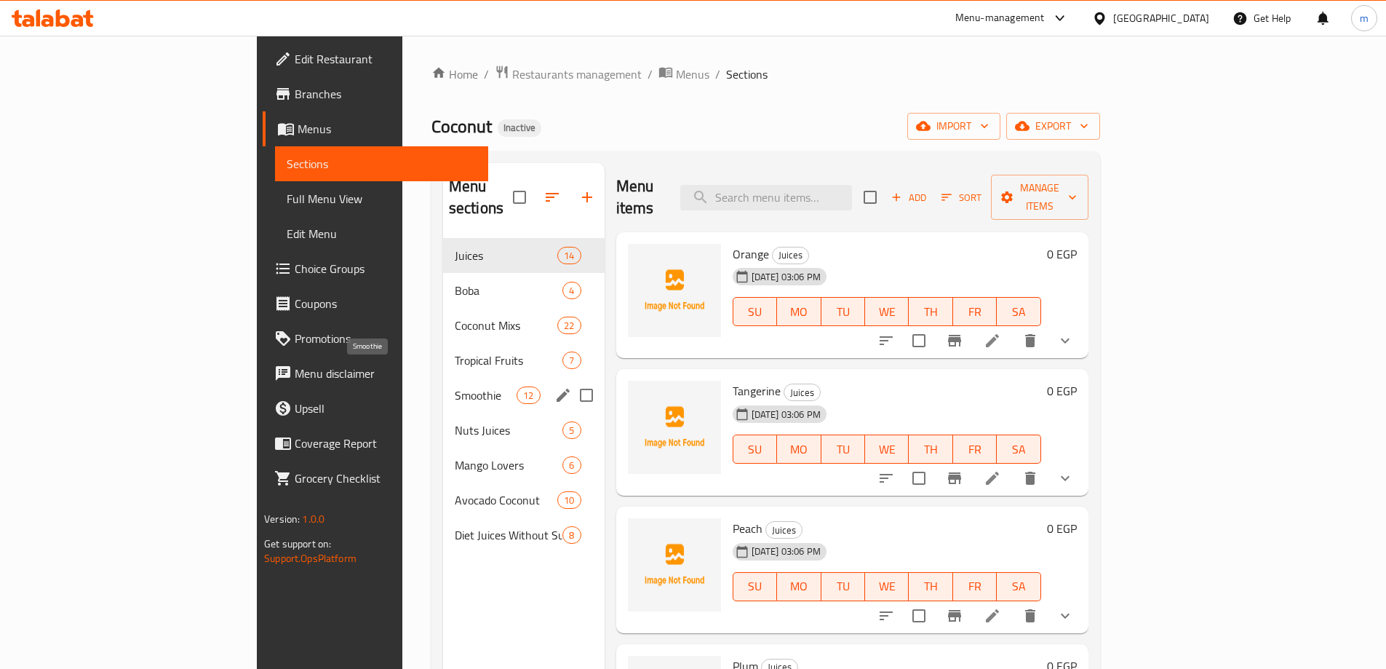
click at [455, 386] on span "Smoothie" at bounding box center [486, 394] width 62 height 17
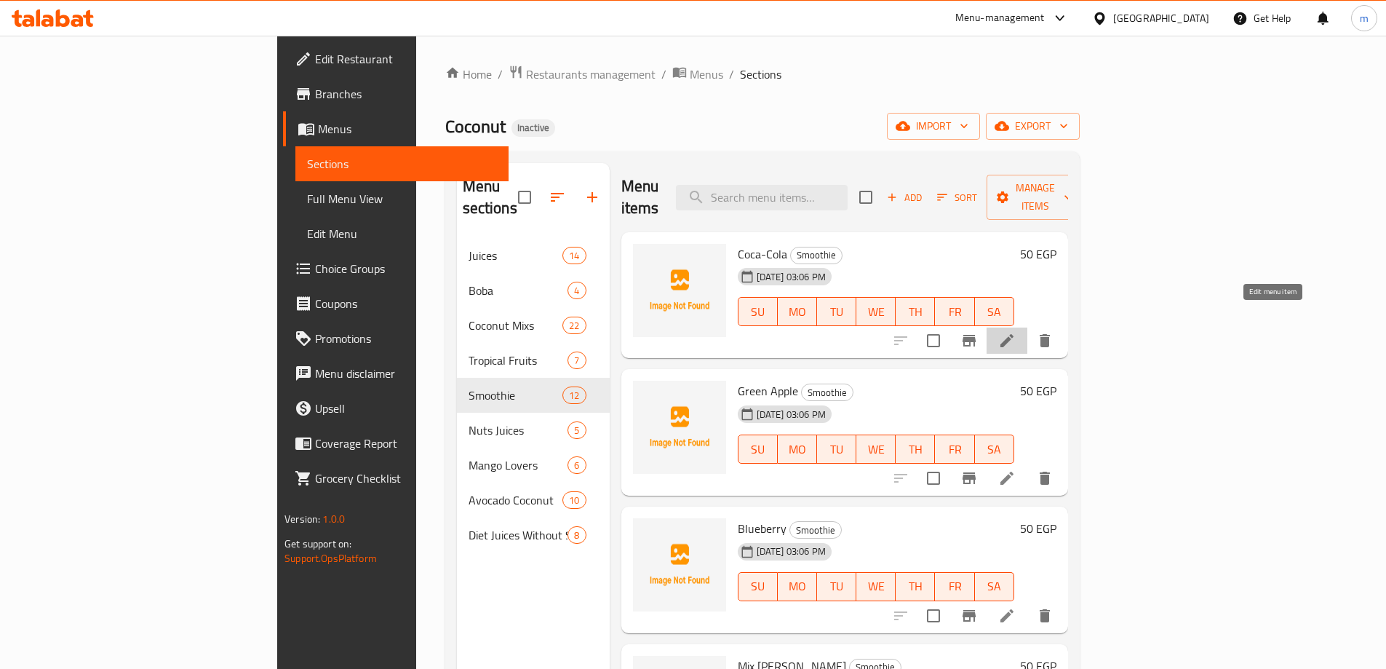
click at [1014, 334] on icon at bounding box center [1007, 340] width 13 height 13
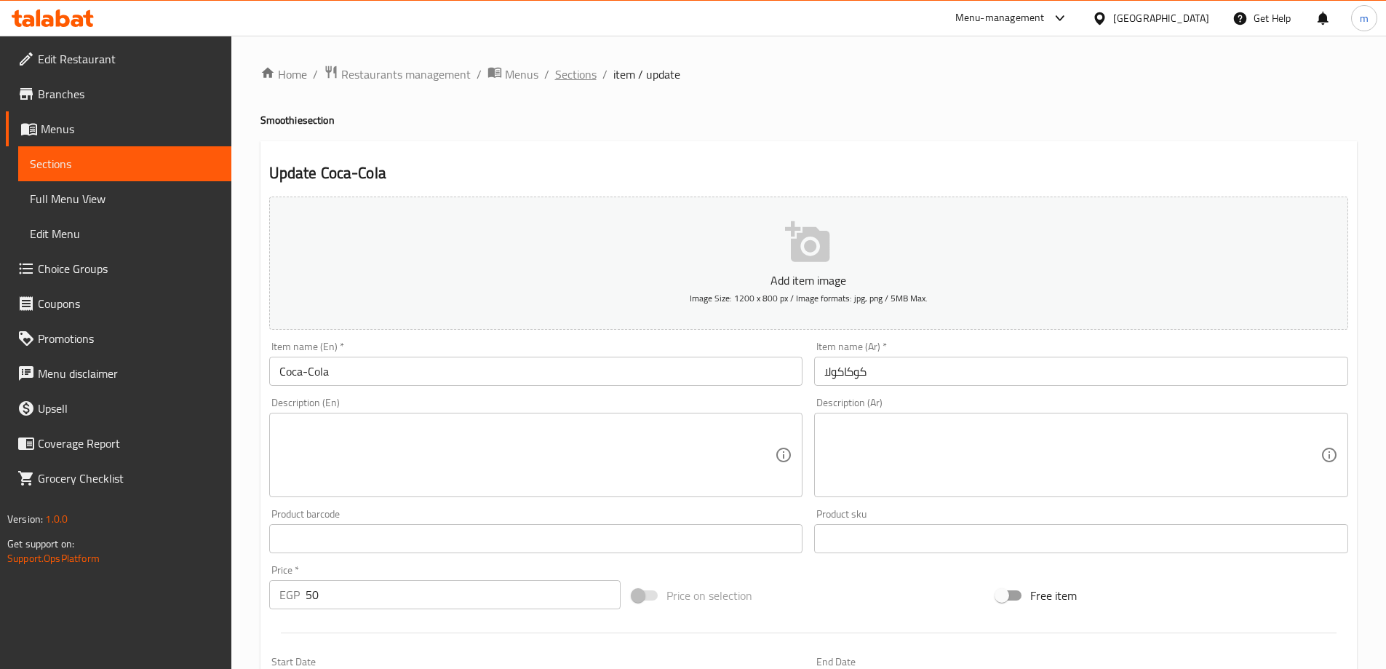
click at [569, 74] on span "Sections" at bounding box center [575, 74] width 41 height 17
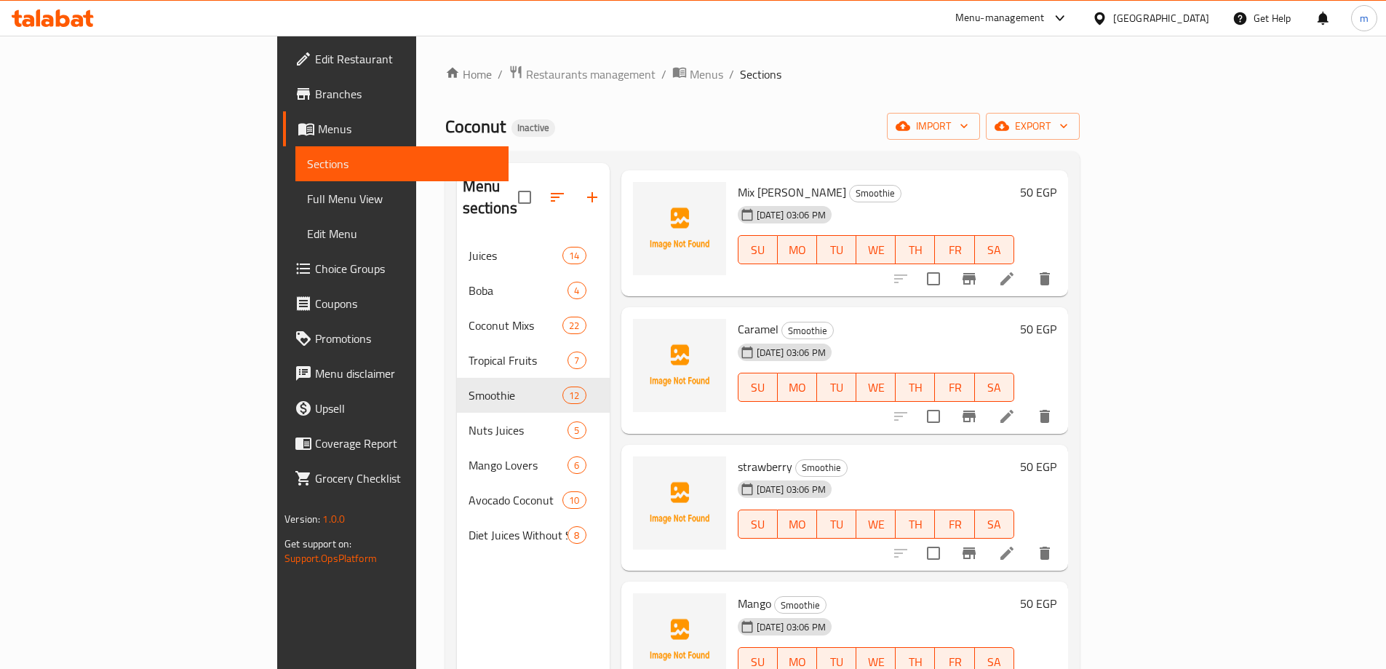
scroll to position [509, 0]
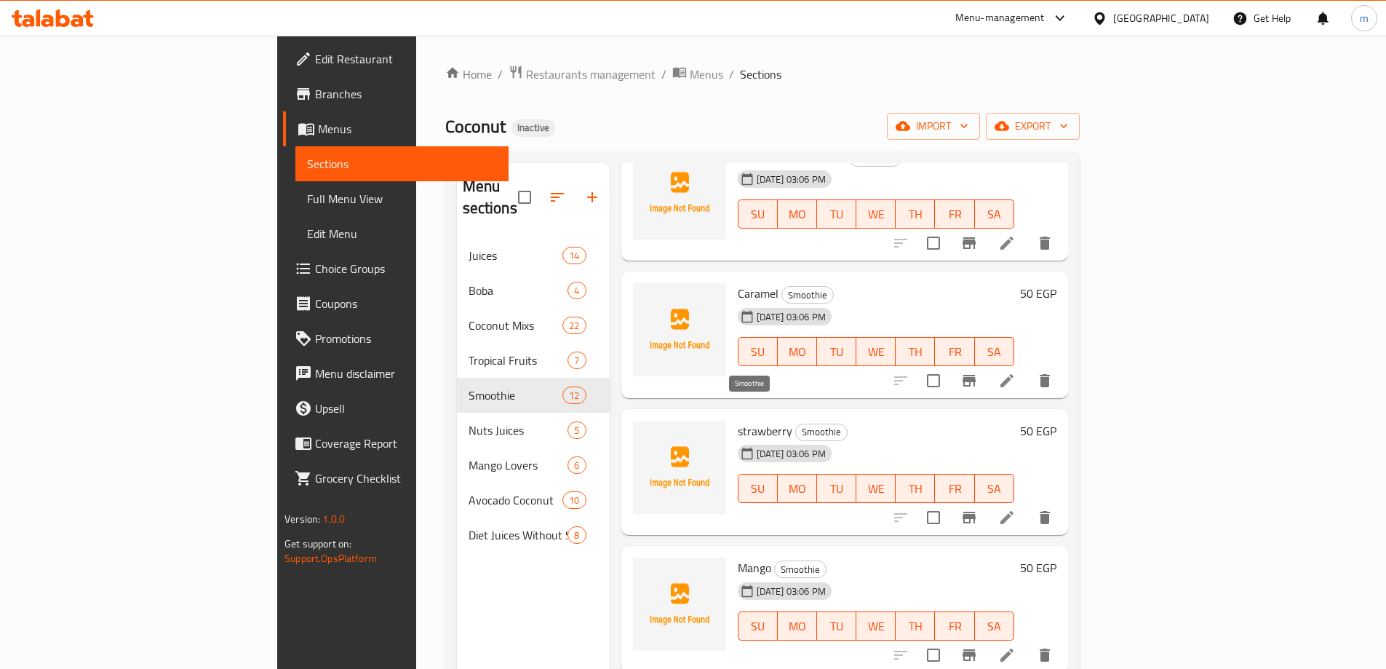
click at [796, 424] on span "Smoothie" at bounding box center [821, 432] width 51 height 17
copy span "Smoothie"
click at [1014, 511] on icon at bounding box center [1007, 517] width 13 height 13
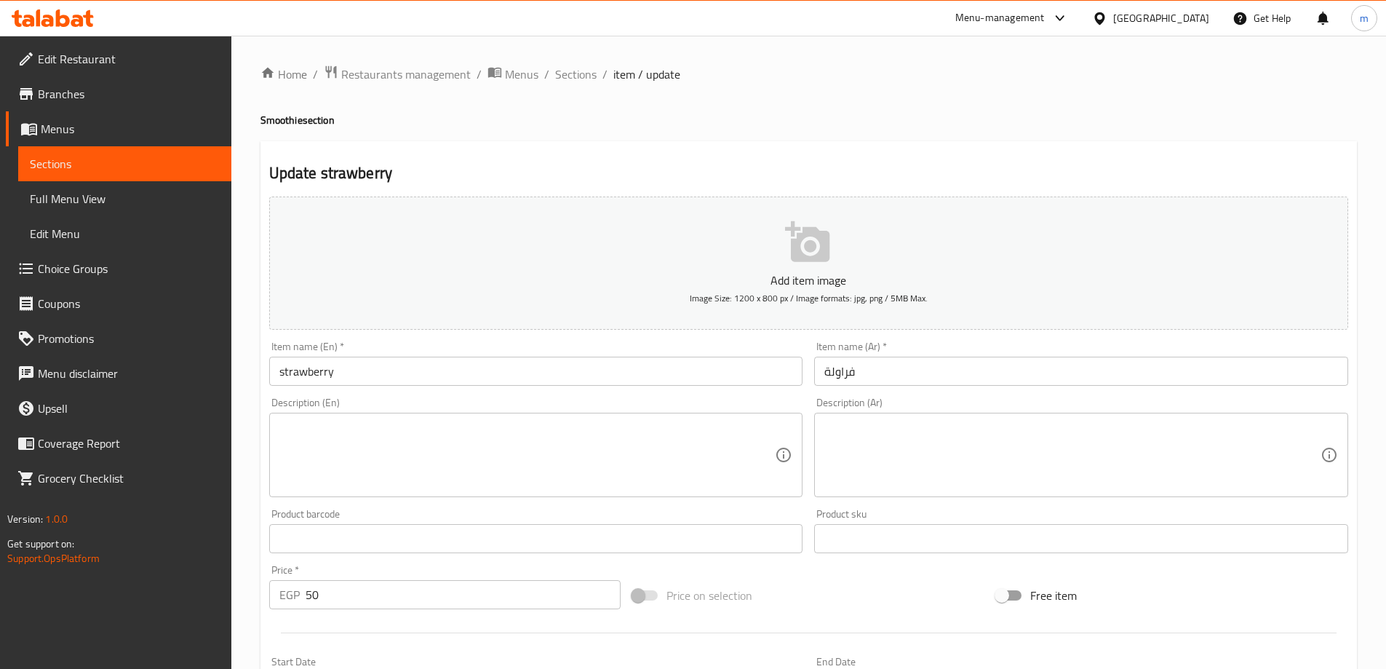
click at [353, 378] on input "strawberry" at bounding box center [536, 371] width 534 height 29
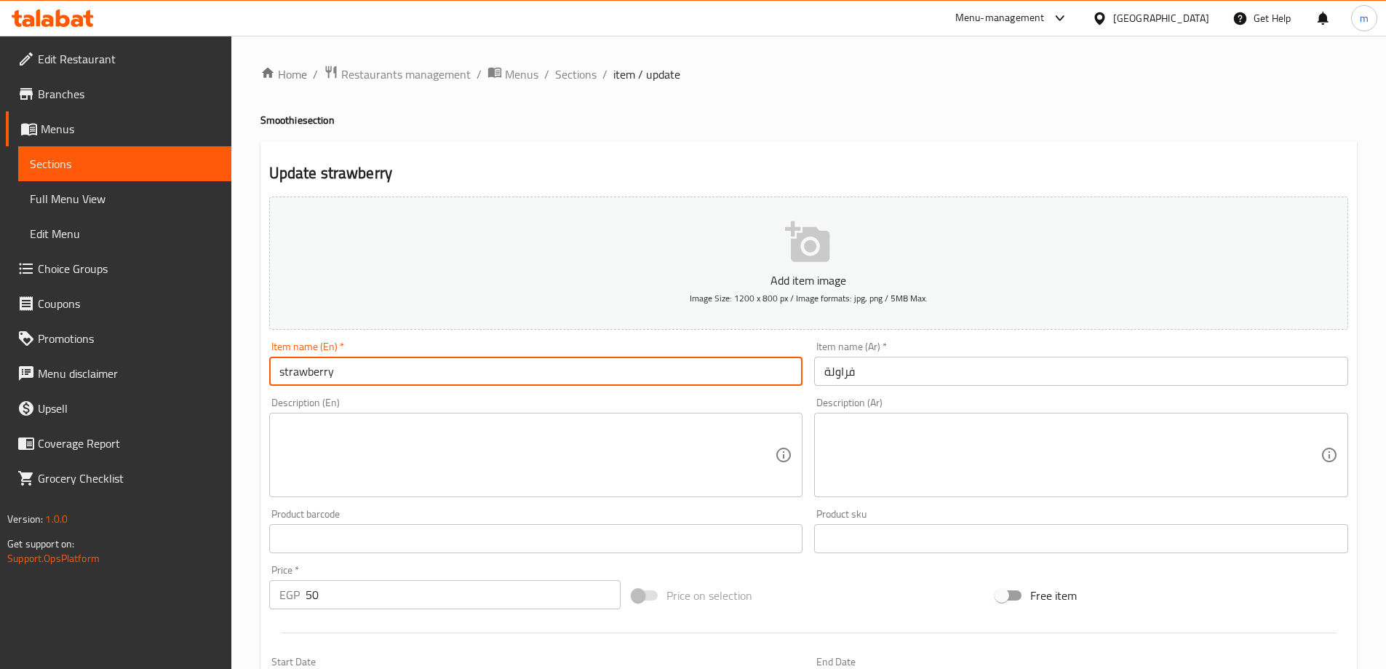
paste input "Smoothie"
type input "strawberry Smoothie"
click at [413, 372] on input "strawberry Smoothie" at bounding box center [536, 371] width 534 height 29
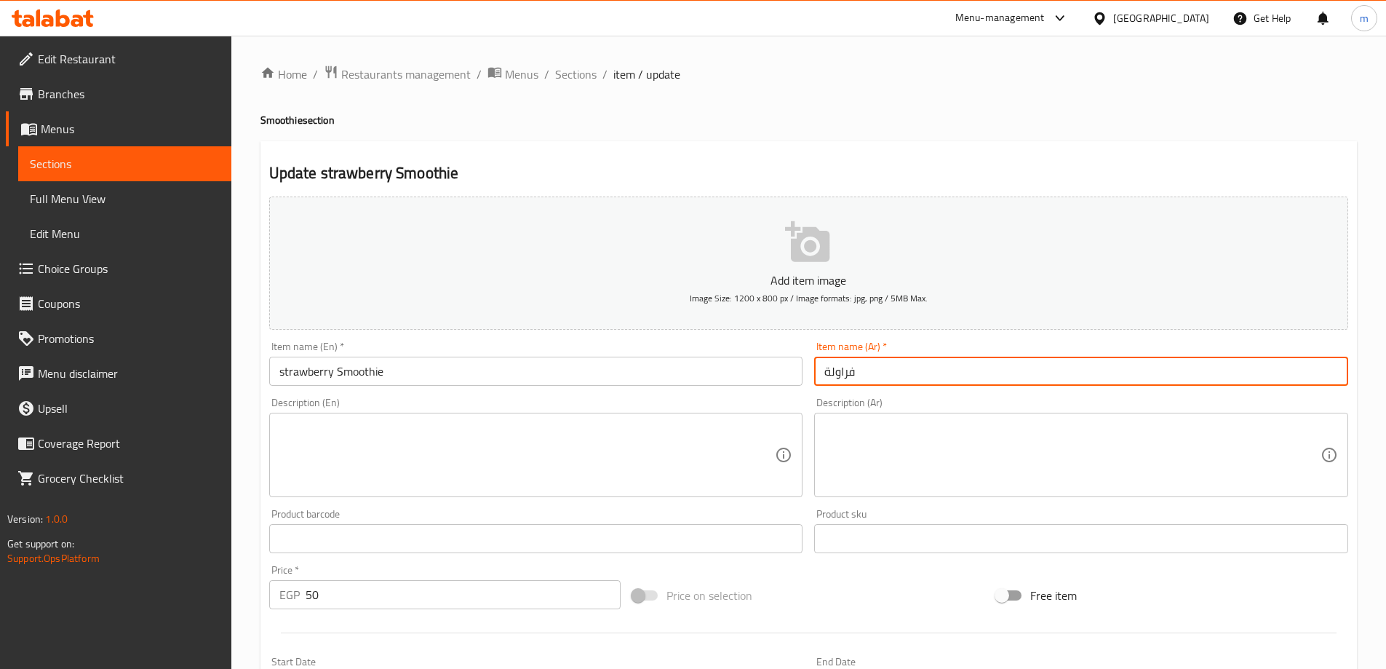
drag, startPoint x: 0, startPoint y: 0, endPoint x: 956, endPoint y: 381, distance: 1028.6
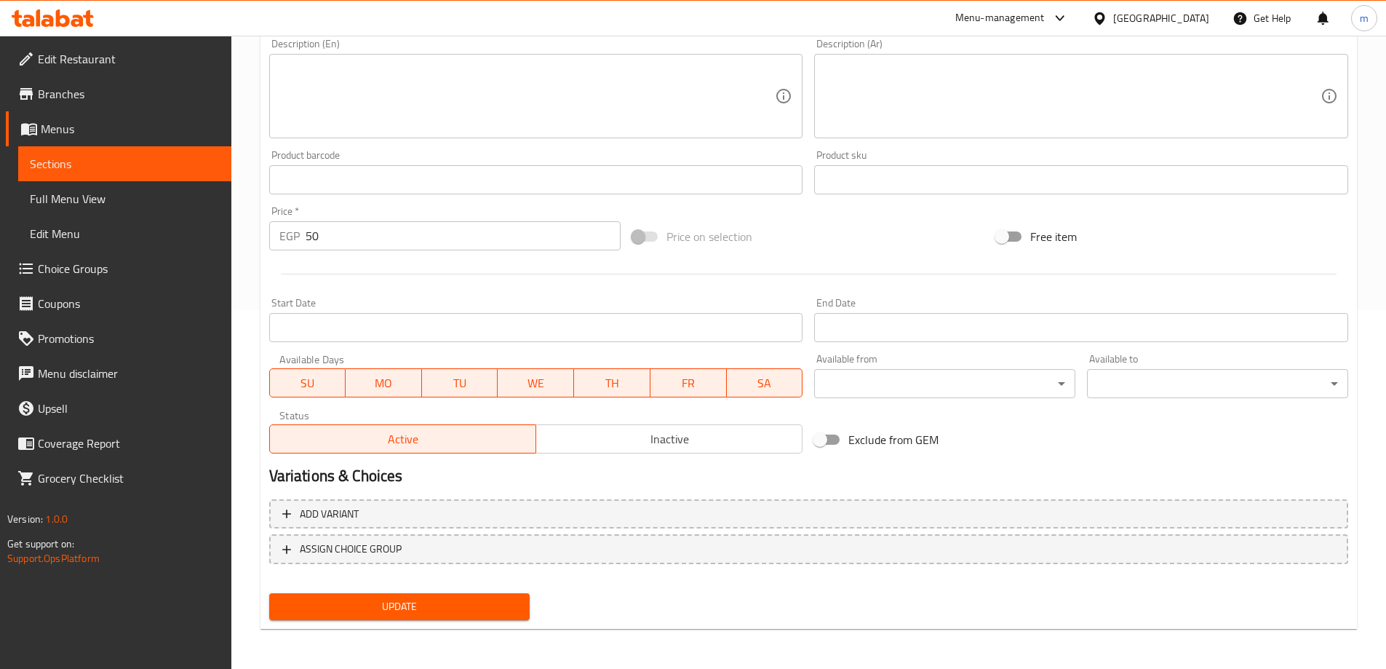
scroll to position [360, 0]
type input "سموزي فراولة"
click at [420, 616] on button "Update" at bounding box center [399, 605] width 261 height 27
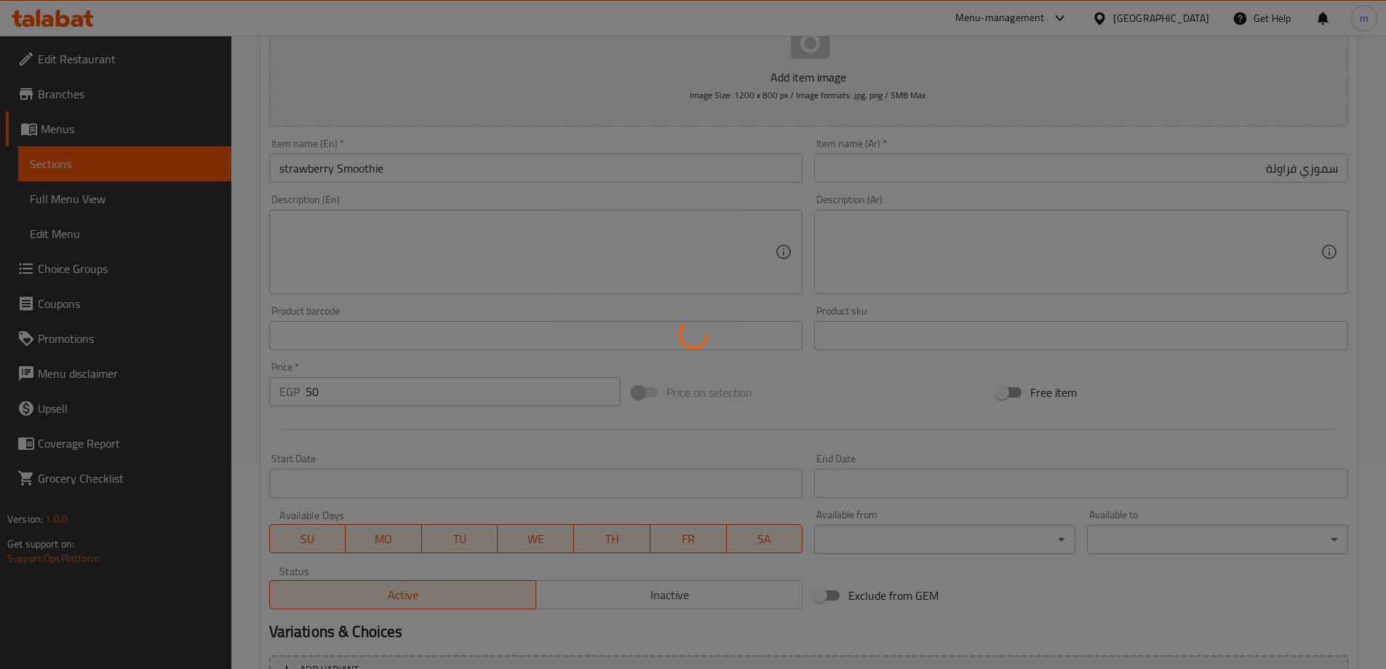
scroll to position [0, 0]
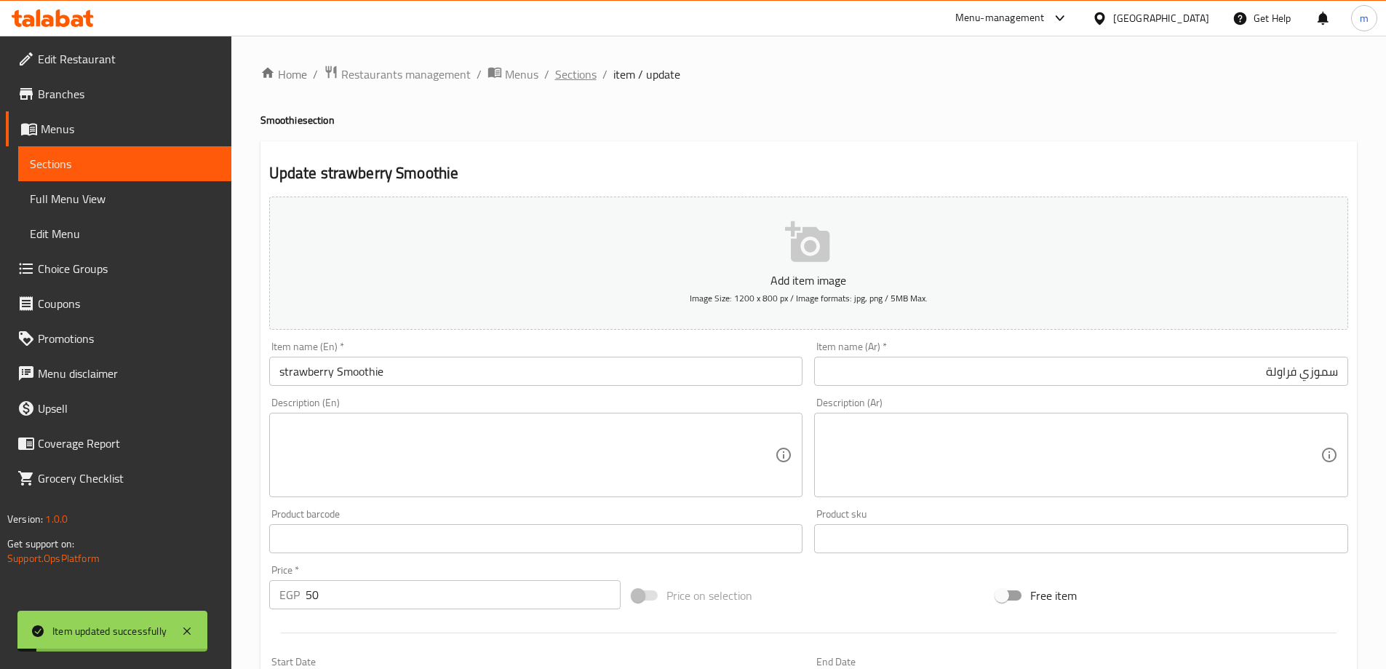
click at [585, 75] on span "Sections" at bounding box center [575, 74] width 41 height 17
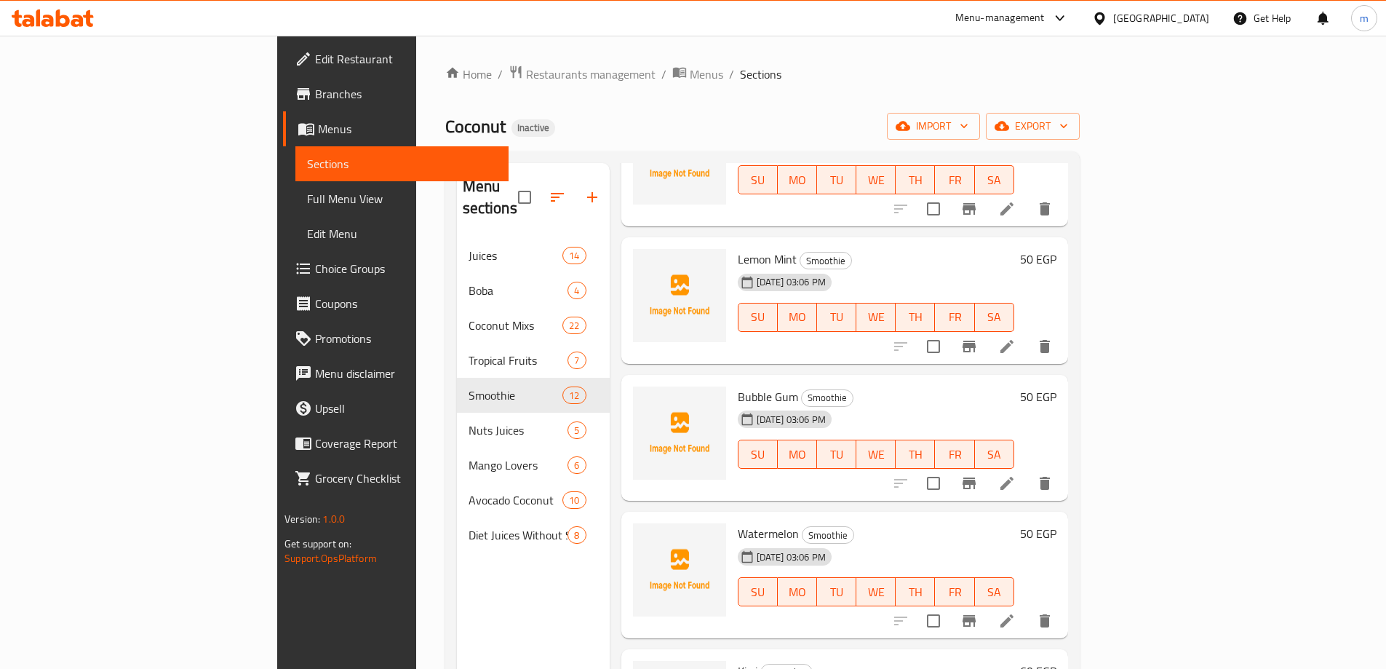
scroll to position [1015, 0]
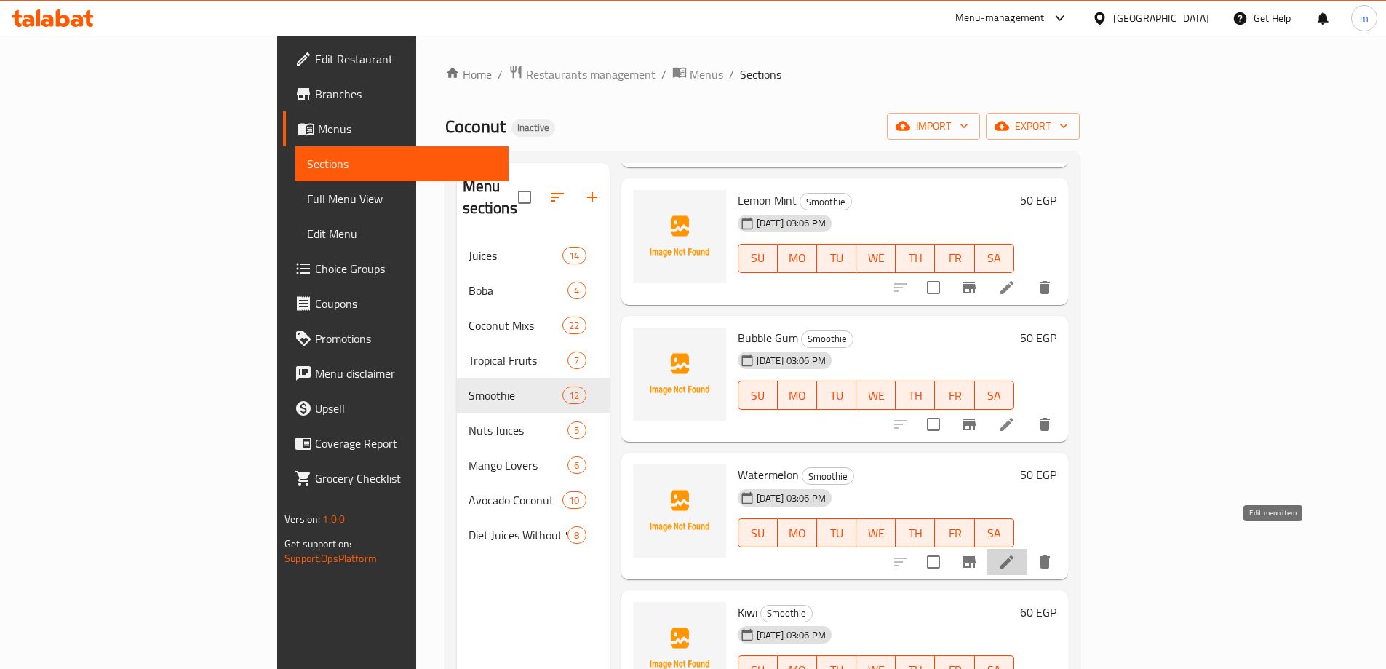
click at [1016, 553] on icon at bounding box center [1007, 561] width 17 height 17
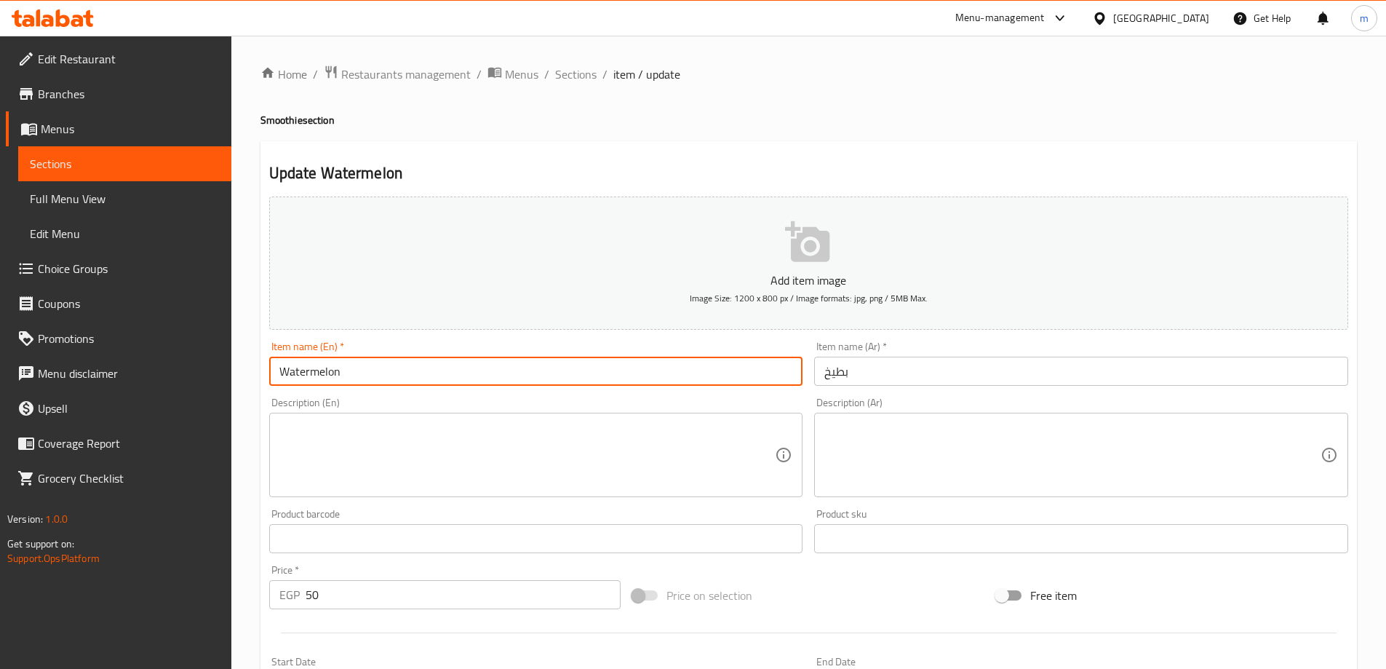
click at [418, 378] on input "Watermelon" at bounding box center [536, 371] width 534 height 29
paste input "Smoothie"
type input "Watermelon Smoothie"
click at [854, 368] on input "بطيخ" at bounding box center [1081, 371] width 534 height 29
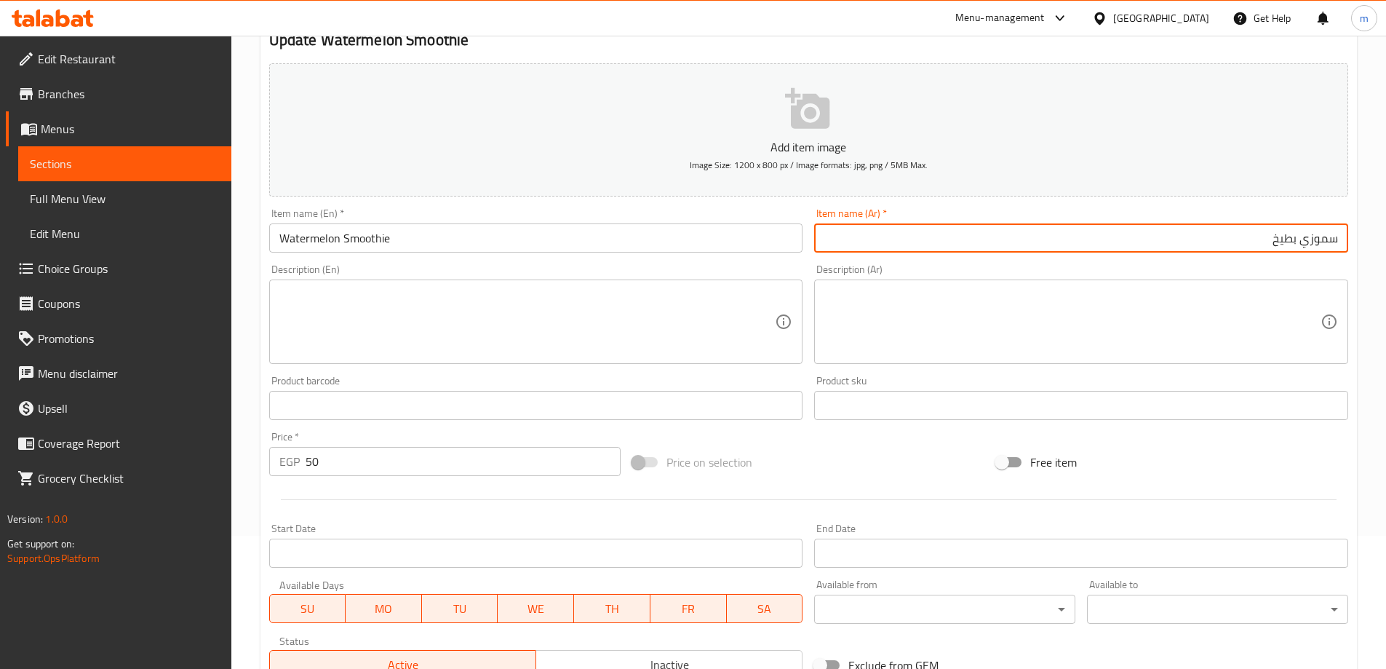
scroll to position [360, 0]
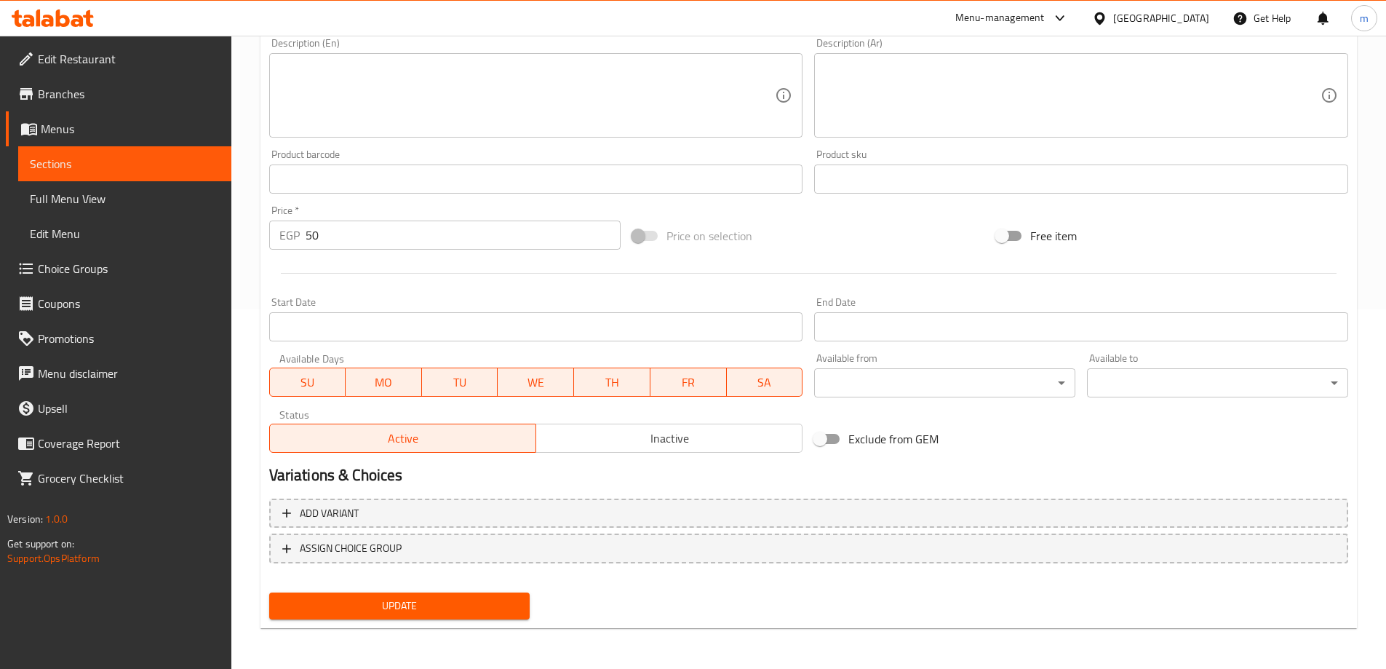
type input "سموزي بطيخ"
click at [480, 607] on span "Update" at bounding box center [400, 606] width 238 height 18
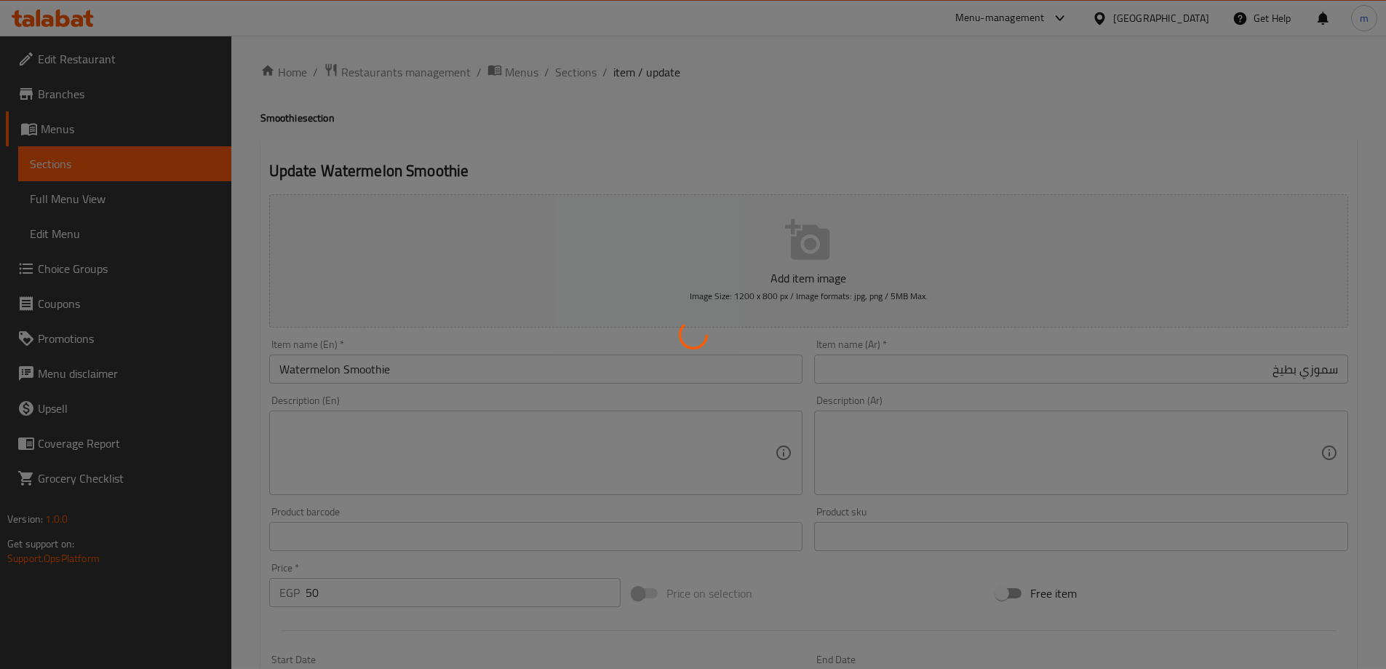
scroll to position [0, 0]
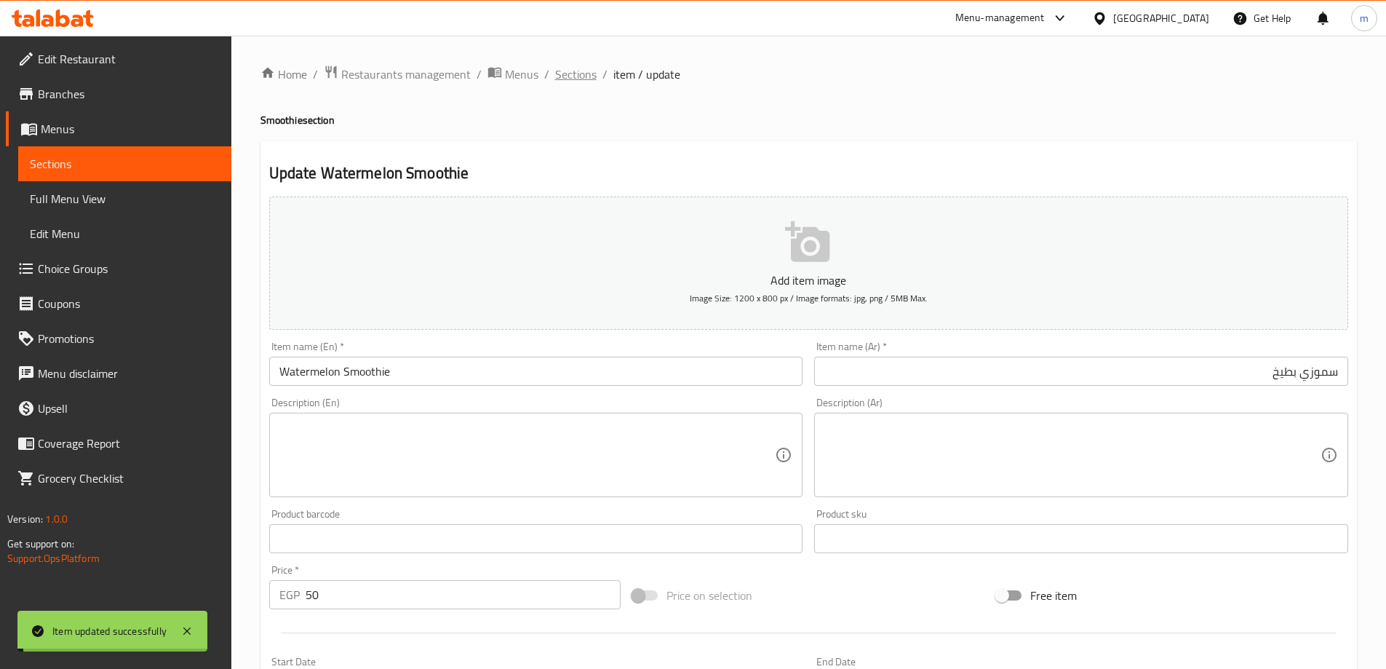
click at [574, 77] on span "Sections" at bounding box center [575, 74] width 41 height 17
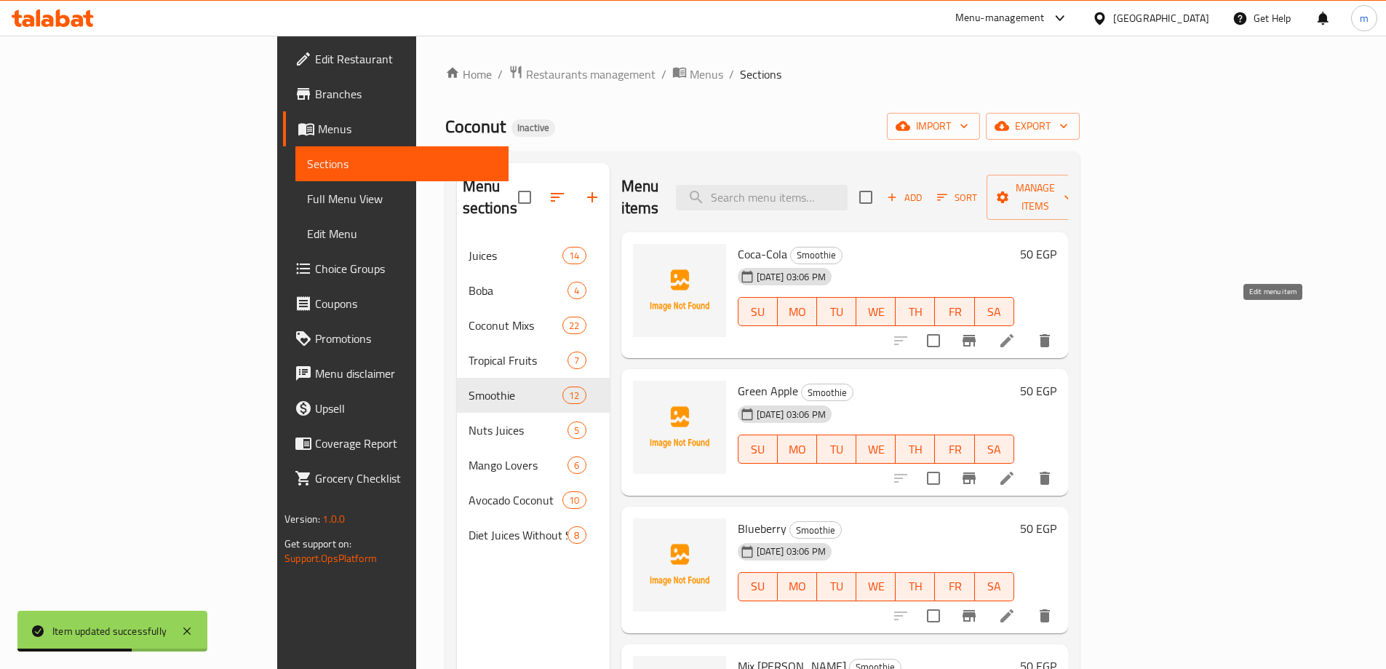
click at [1014, 334] on icon at bounding box center [1007, 340] width 13 height 13
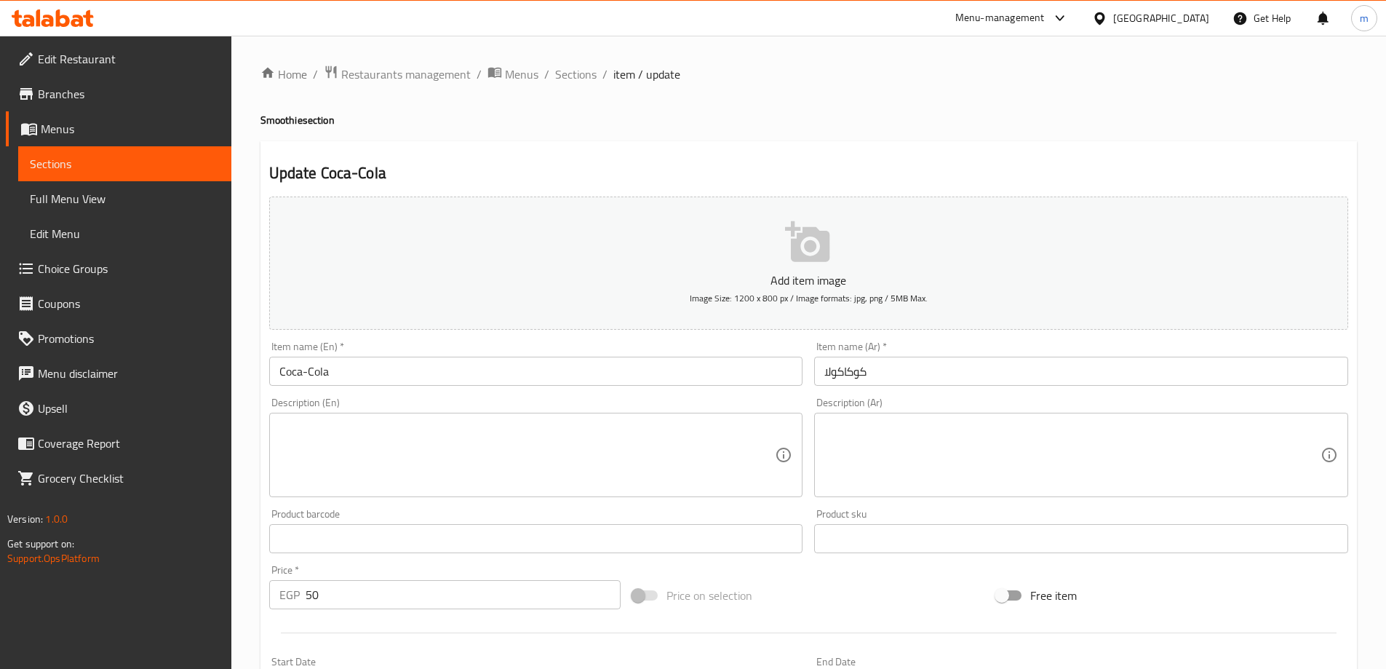
click at [833, 459] on textarea at bounding box center [1073, 455] width 496 height 69
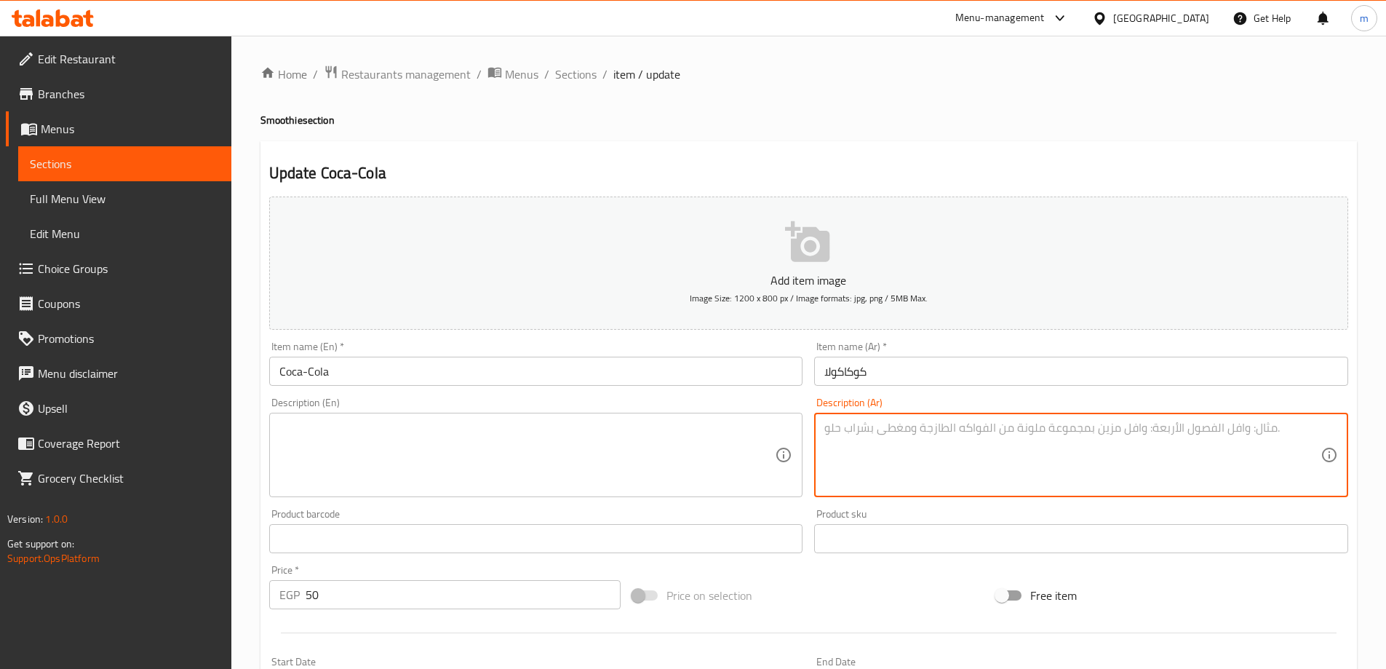
paste textarea "المشروب الغازي الكالسيكي بنكهة الكوال"
type textarea "المشروب الغازي الكالسيكي بنكهة الكوال"
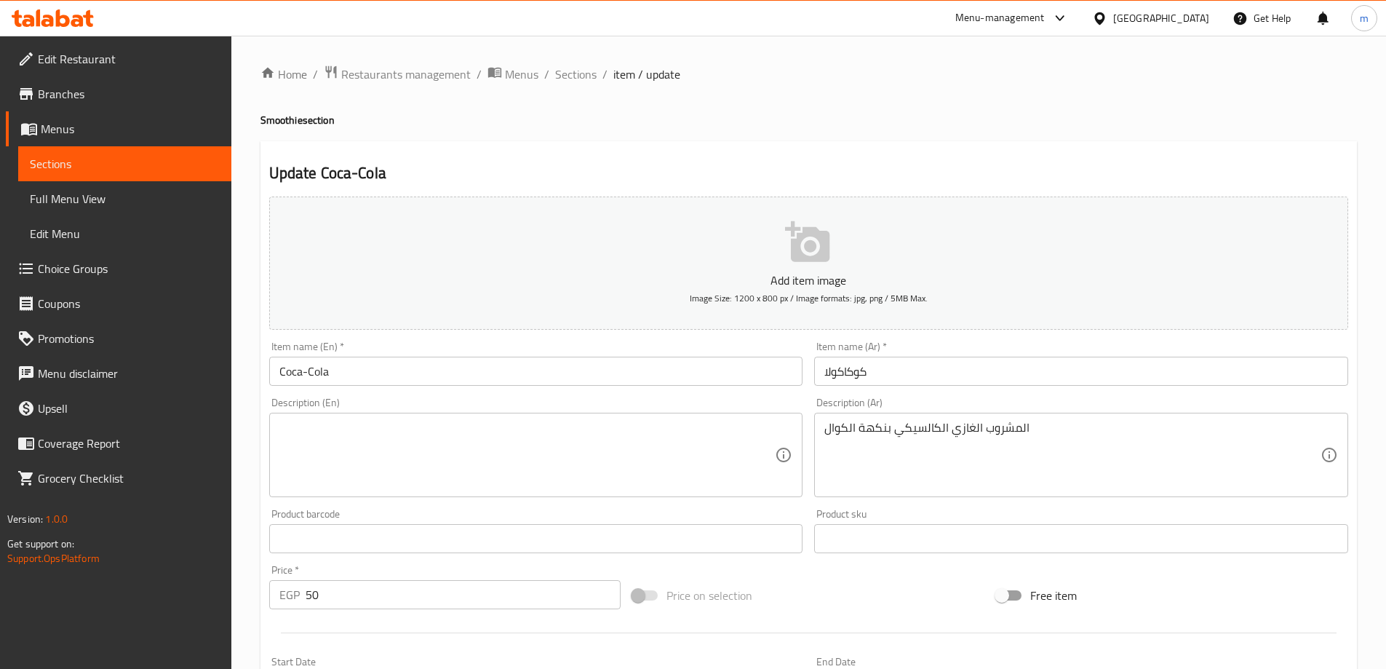
click at [598, 448] on textarea at bounding box center [527, 455] width 496 height 69
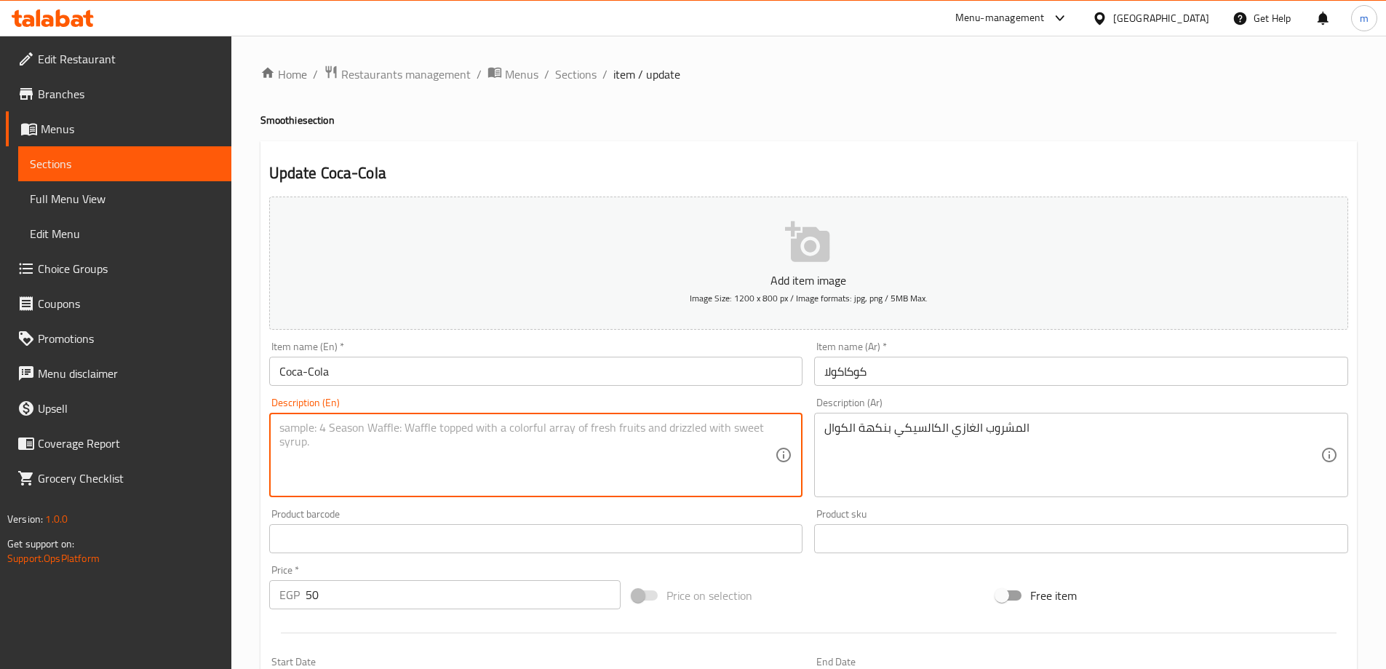
paste textarea "Calsecan soft drink flavored with koal"
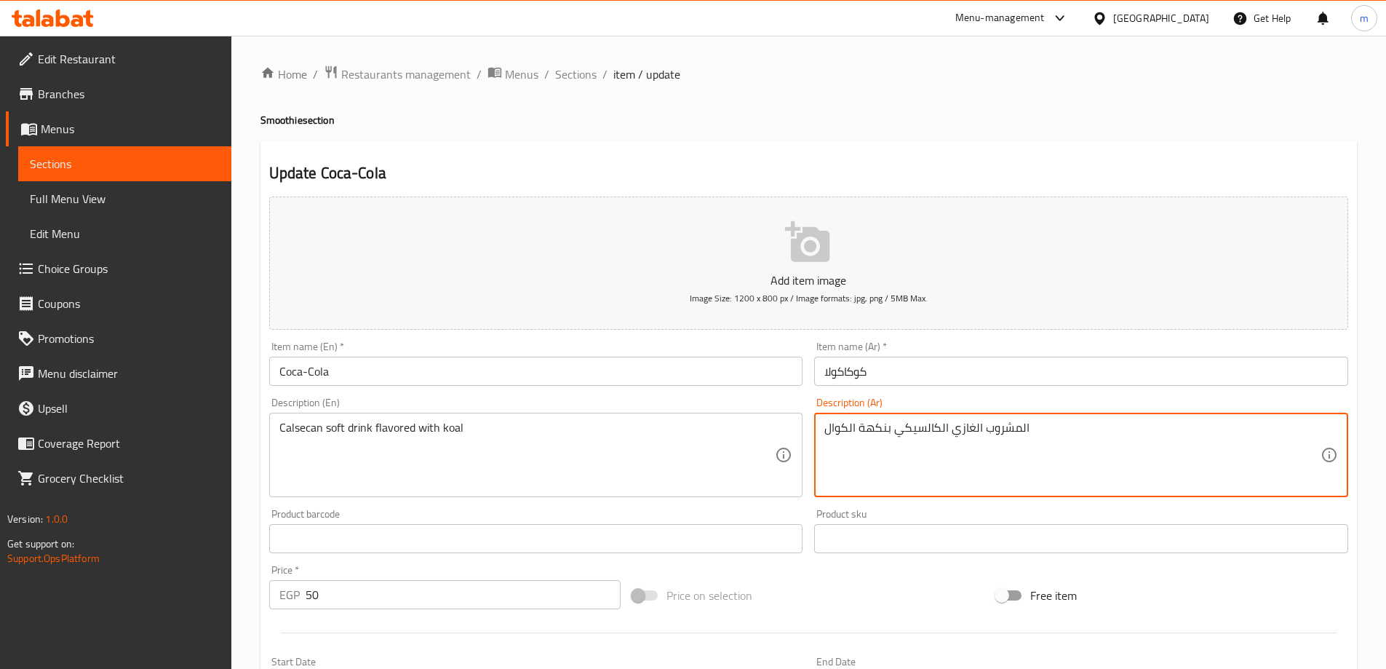
drag, startPoint x: 887, startPoint y: 430, endPoint x: 795, endPoint y: 432, distance: 92.4
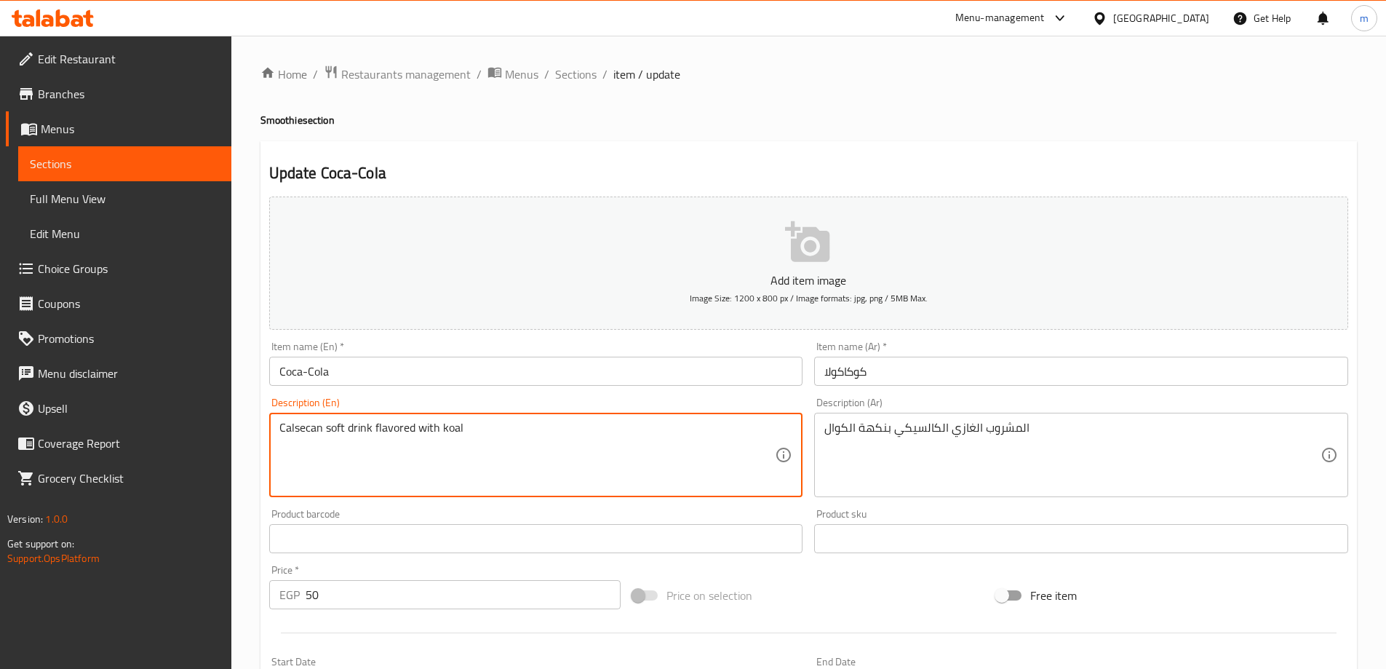
drag, startPoint x: 374, startPoint y: 425, endPoint x: 509, endPoint y: 447, distance: 137.1
click at [445, 426] on textarea "Calsecan soft drink flavored with koal" at bounding box center [527, 455] width 496 height 69
paste textarea "c"
drag, startPoint x: 370, startPoint y: 429, endPoint x: 466, endPoint y: 431, distance: 95.4
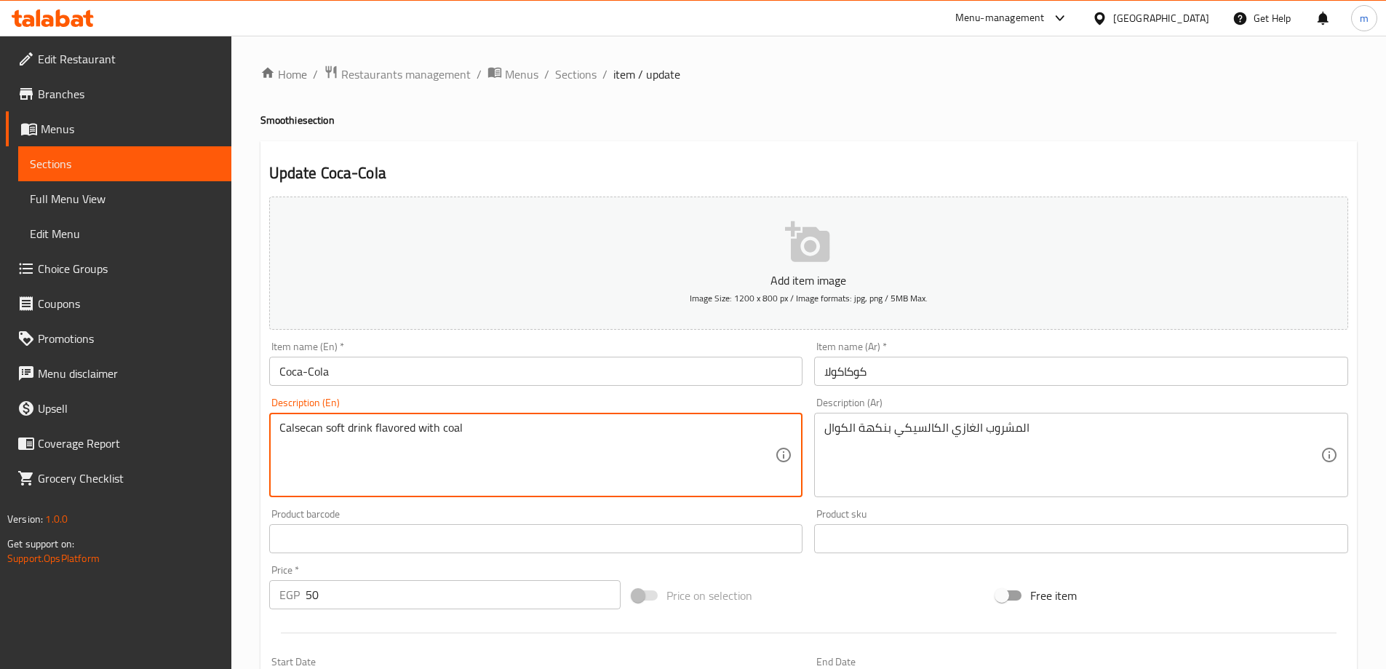
click at [466, 431] on textarea "Calsecan soft drink flavored with coal" at bounding box center [527, 455] width 496 height 69
type textarea "Calsecan soft drink flavored with coal"
drag, startPoint x: 330, startPoint y: 431, endPoint x: 369, endPoint y: 432, distance: 39.3
click at [369, 432] on textarea "Calsecan soft drink flavored with coal" at bounding box center [527, 455] width 496 height 69
drag, startPoint x: 327, startPoint y: 429, endPoint x: 499, endPoint y: 434, distance: 171.8
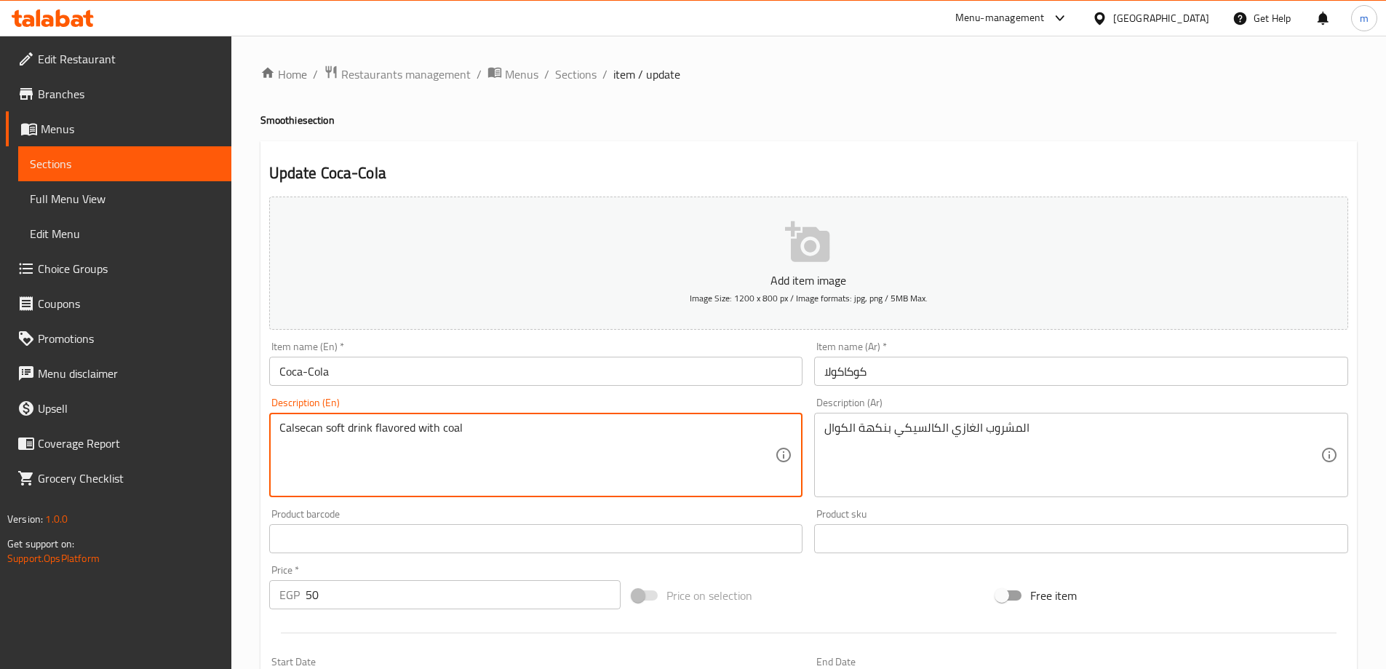
click at [499, 434] on textarea "Calsecan soft drink flavored with coal" at bounding box center [527, 455] width 496 height 69
click at [579, 76] on span "Sections" at bounding box center [575, 74] width 41 height 17
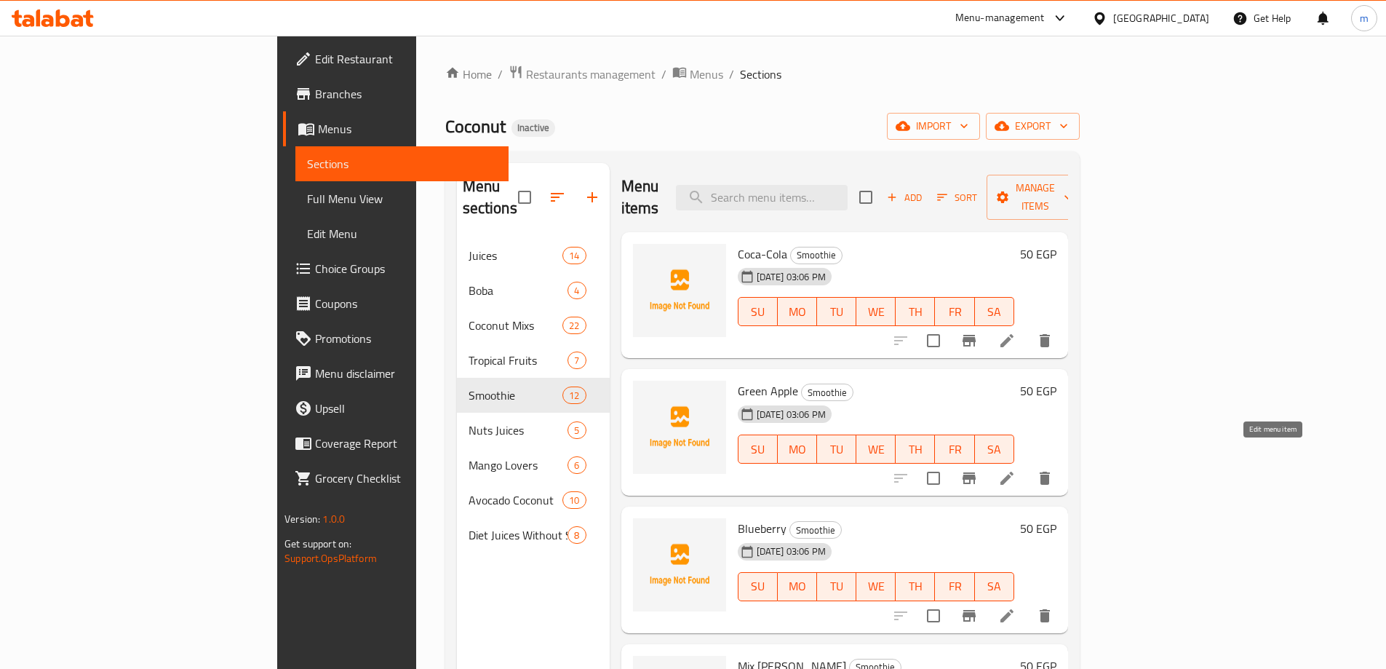
click at [1014, 472] on icon at bounding box center [1007, 478] width 13 height 13
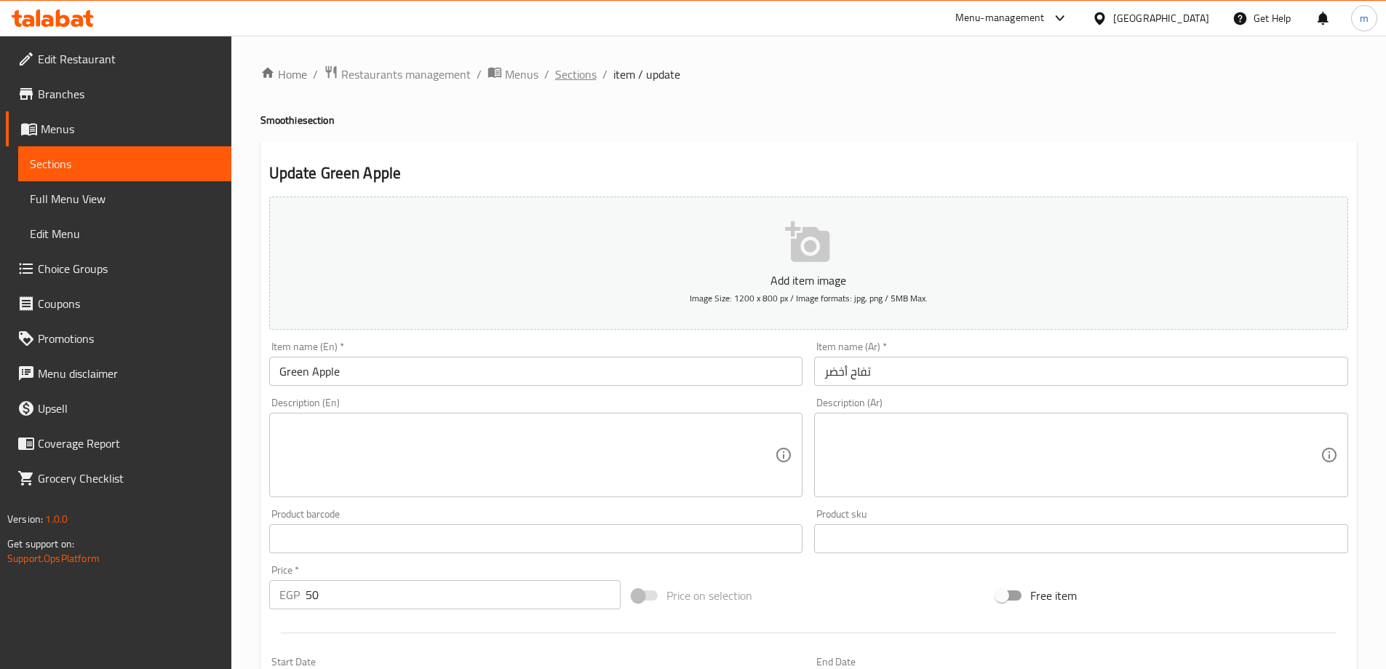
click at [585, 76] on span "Sections" at bounding box center [575, 74] width 41 height 17
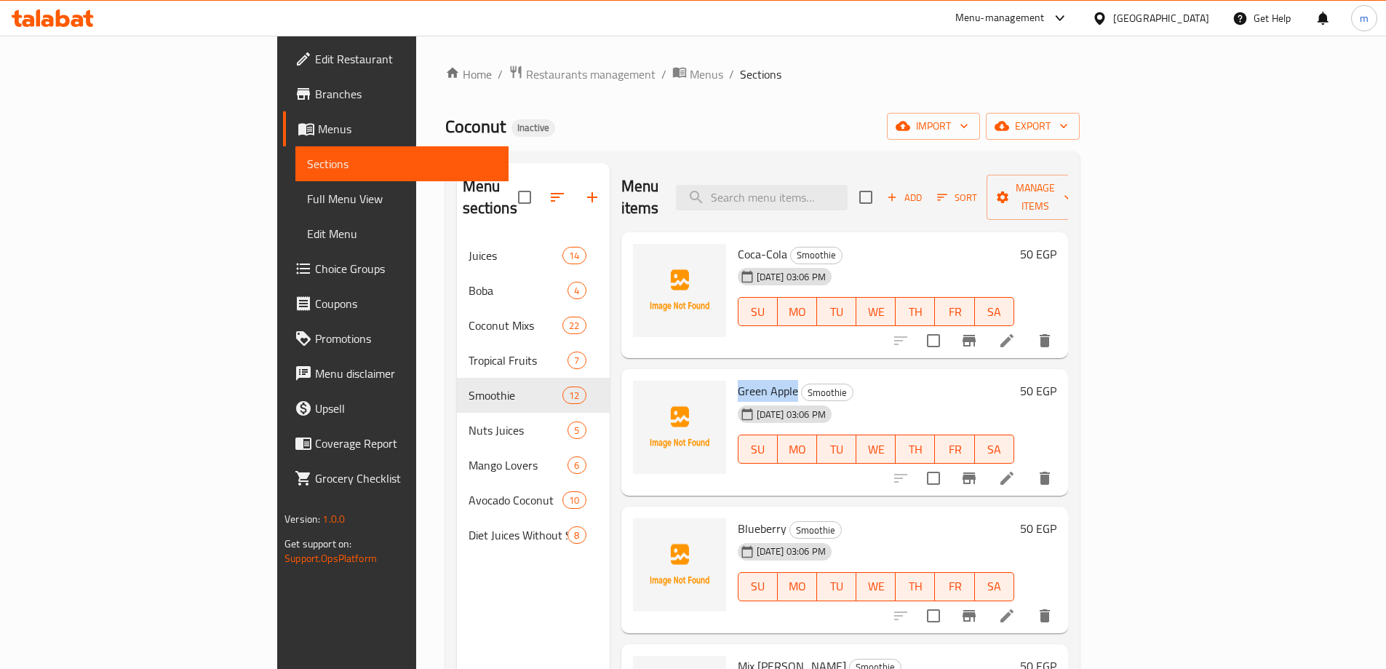
drag, startPoint x: 667, startPoint y: 367, endPoint x: 726, endPoint y: 367, distance: 59.0
click at [732, 375] on div "Green Apple Smoothie [DATE] 03:06 PM SU MO TU WE TH FR SA" at bounding box center [876, 432] width 288 height 115
copy span "Green Apple"
click at [669, 151] on div "Menu sections Juices 14 Boba 4 Coconut Mixs 22 Tropical Fruits 7 Smoothie 12 Nu…" at bounding box center [762, 497] width 635 height 692
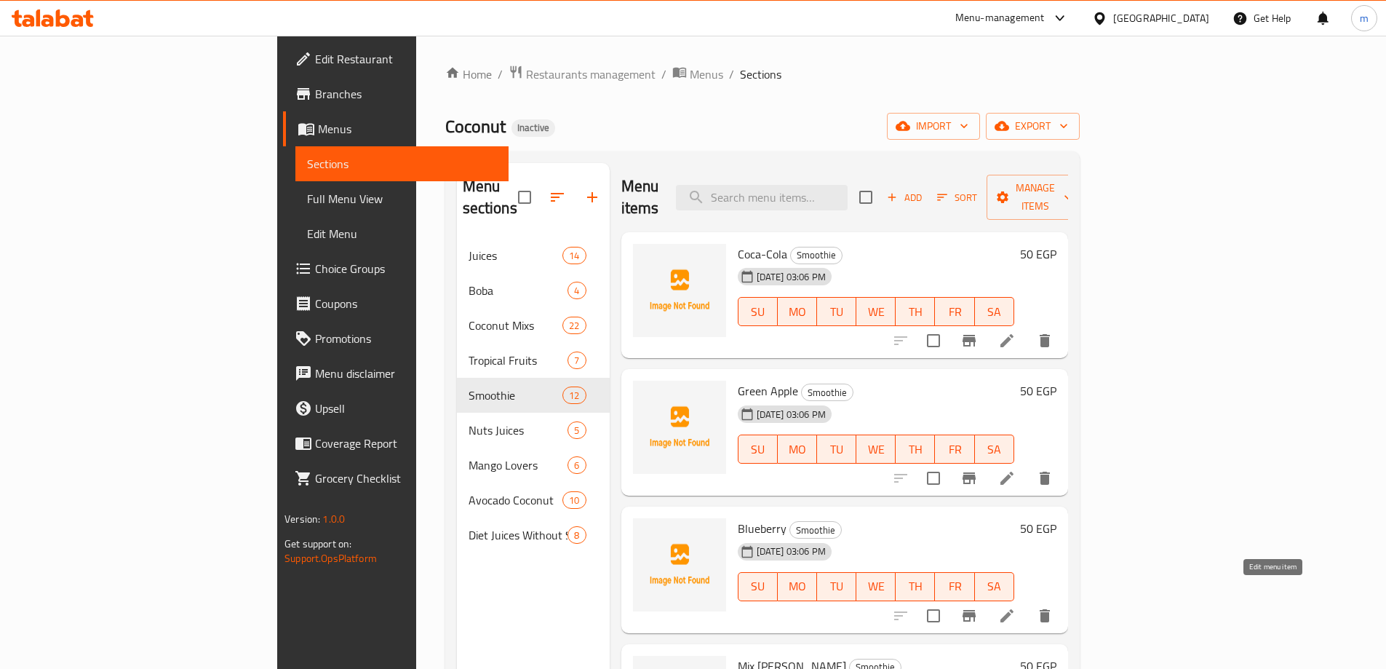
click at [1016, 607] on icon at bounding box center [1007, 615] width 17 height 17
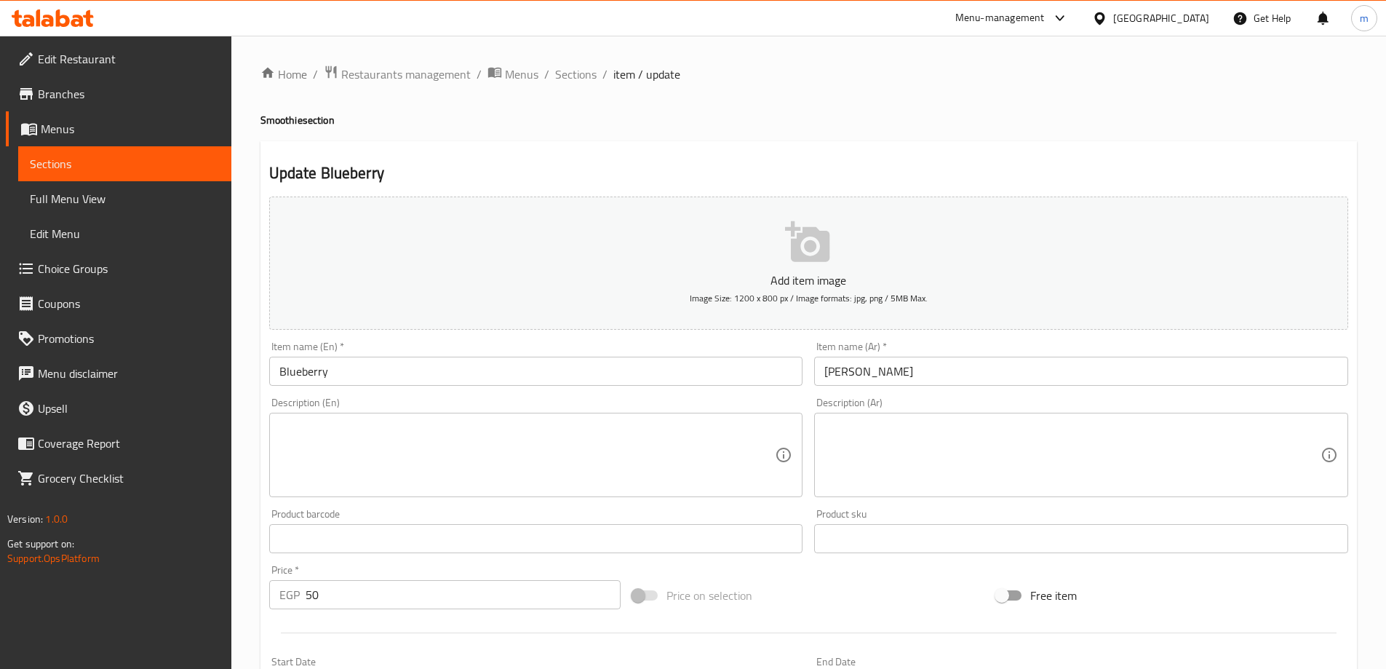
click at [881, 432] on textarea at bounding box center [1073, 455] width 496 height 69
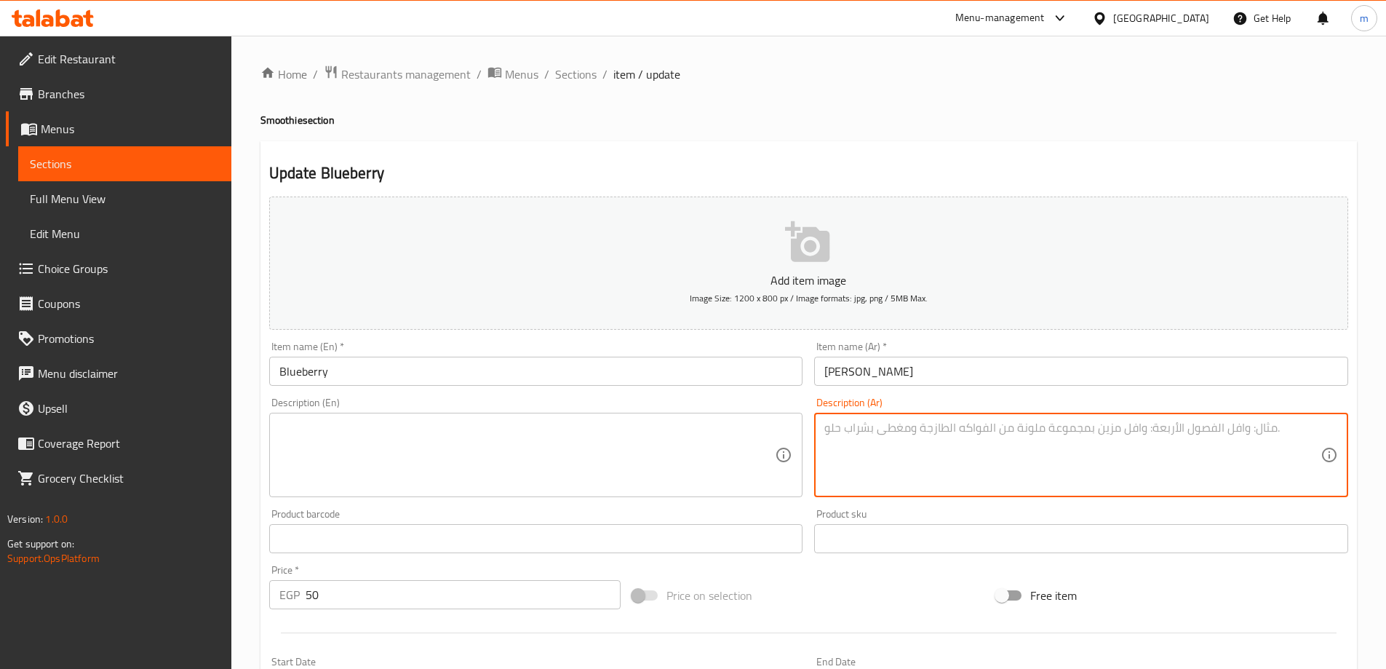
paste textarea "مشروب بنكهة التوت األزرق، لونه أزرق جذاب"
type textarea "مشروب بنكهة التوت األزرق، لونه أزرق جذاب"
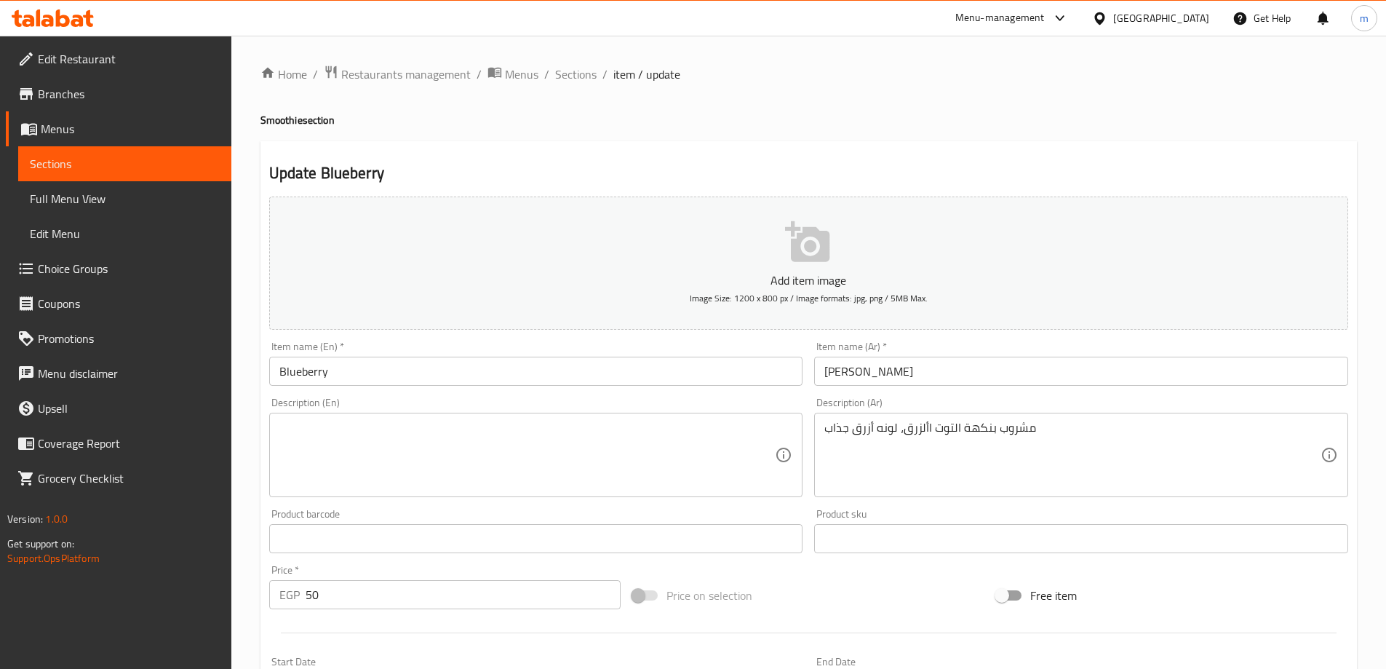
click at [558, 443] on textarea at bounding box center [527, 455] width 496 height 69
paste textarea "Blueberry flavored drink, attractive blue color"
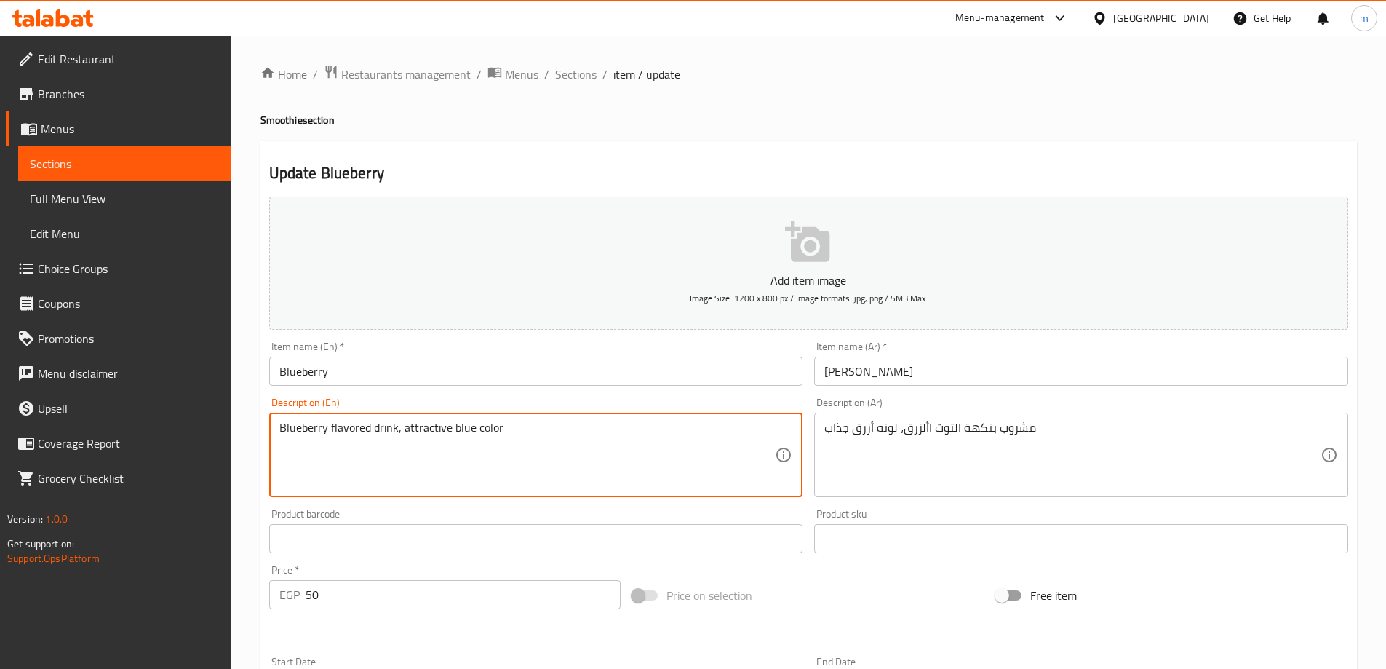
drag, startPoint x: 402, startPoint y: 434, endPoint x: 541, endPoint y: 432, distance: 139.0
click at [541, 432] on textarea "Blueberry flavored drink, attractive blue color" at bounding box center [527, 455] width 496 height 69
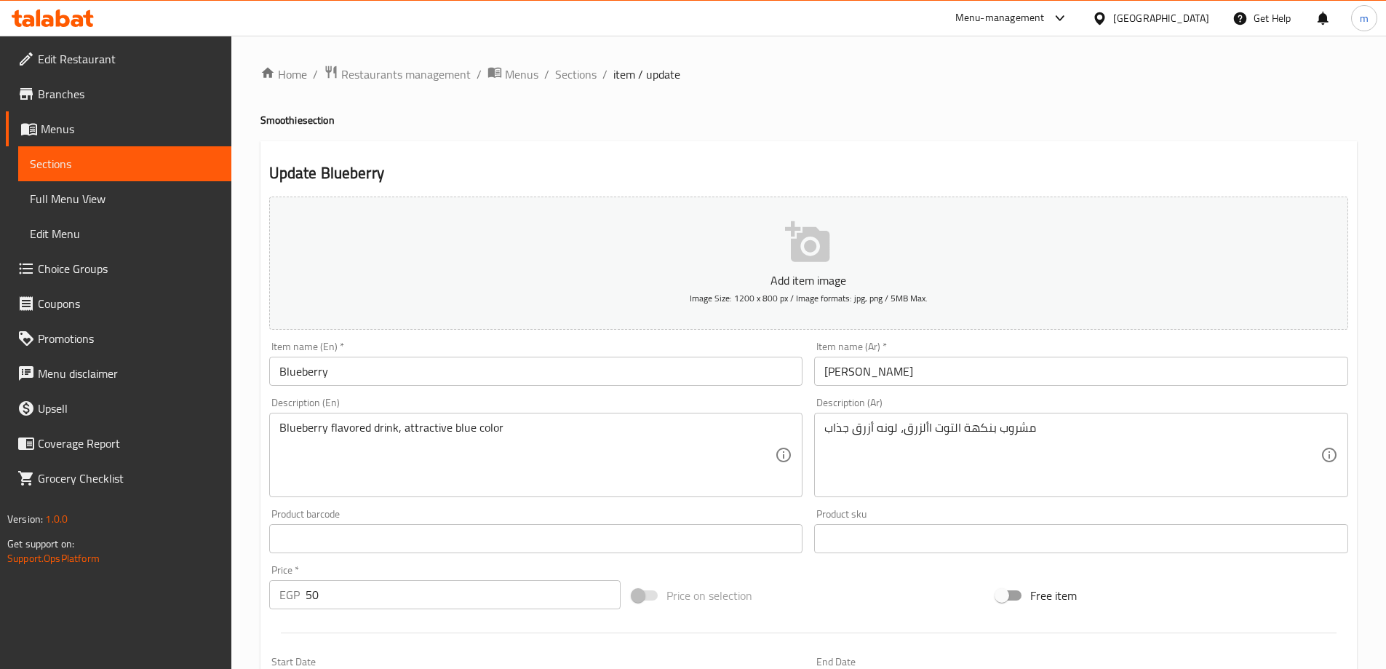
click at [404, 432] on textarea "Blueberry flavored drink, attractive blue color" at bounding box center [527, 455] width 496 height 69
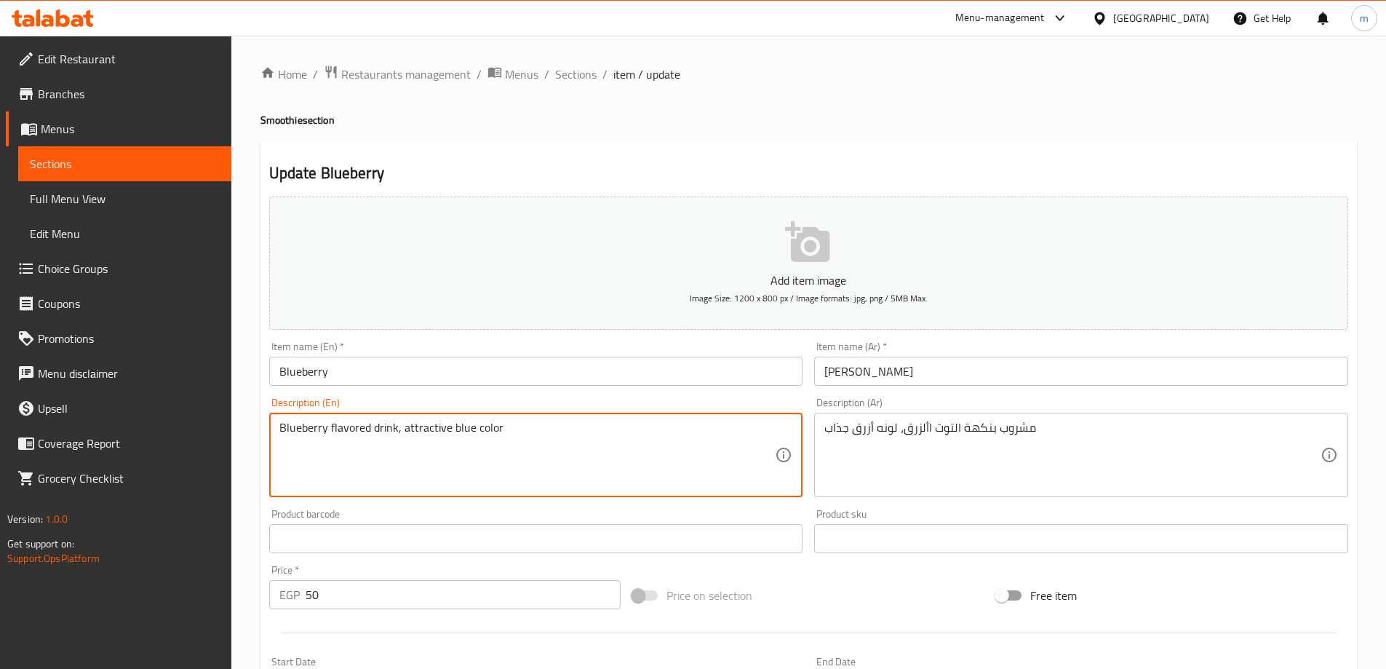
drag, startPoint x: 404, startPoint y: 432, endPoint x: 548, endPoint y: 432, distance: 144.1
click at [548, 432] on textarea "Blueberry flavored drink, attractive blue color" at bounding box center [527, 455] width 496 height 69
paste textarea "Its color is attractive blue"
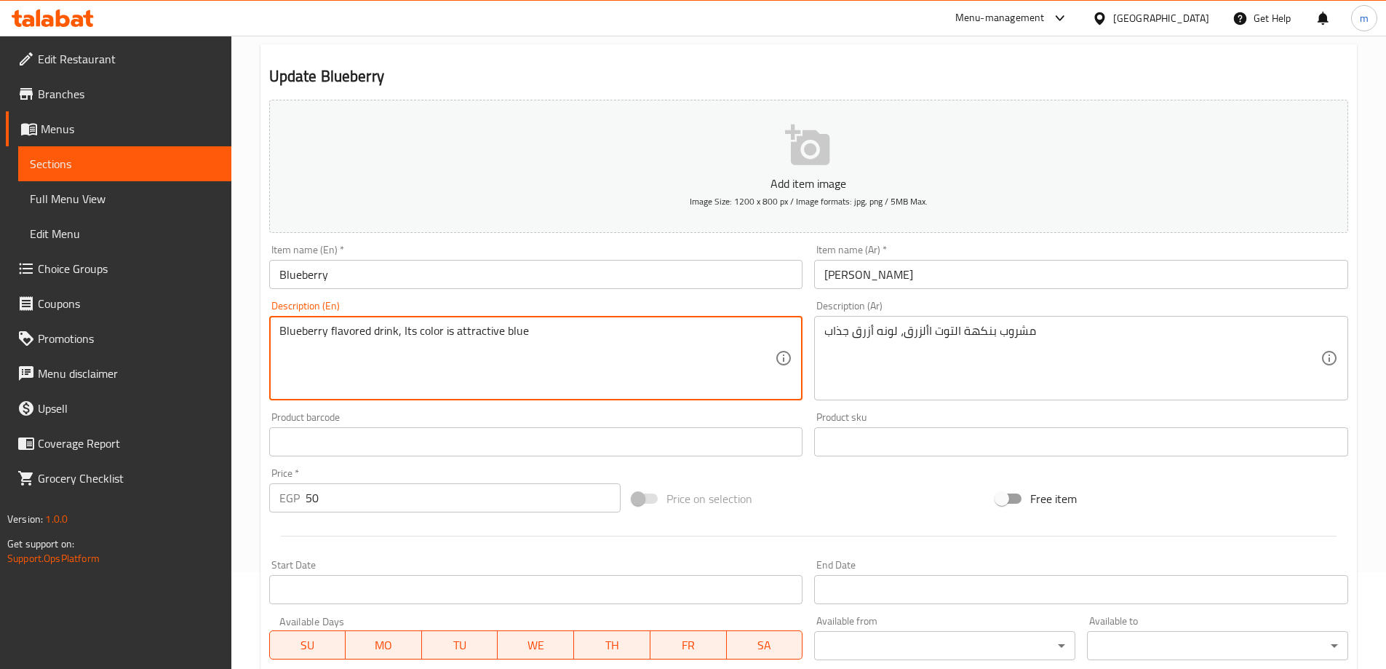
scroll to position [360, 0]
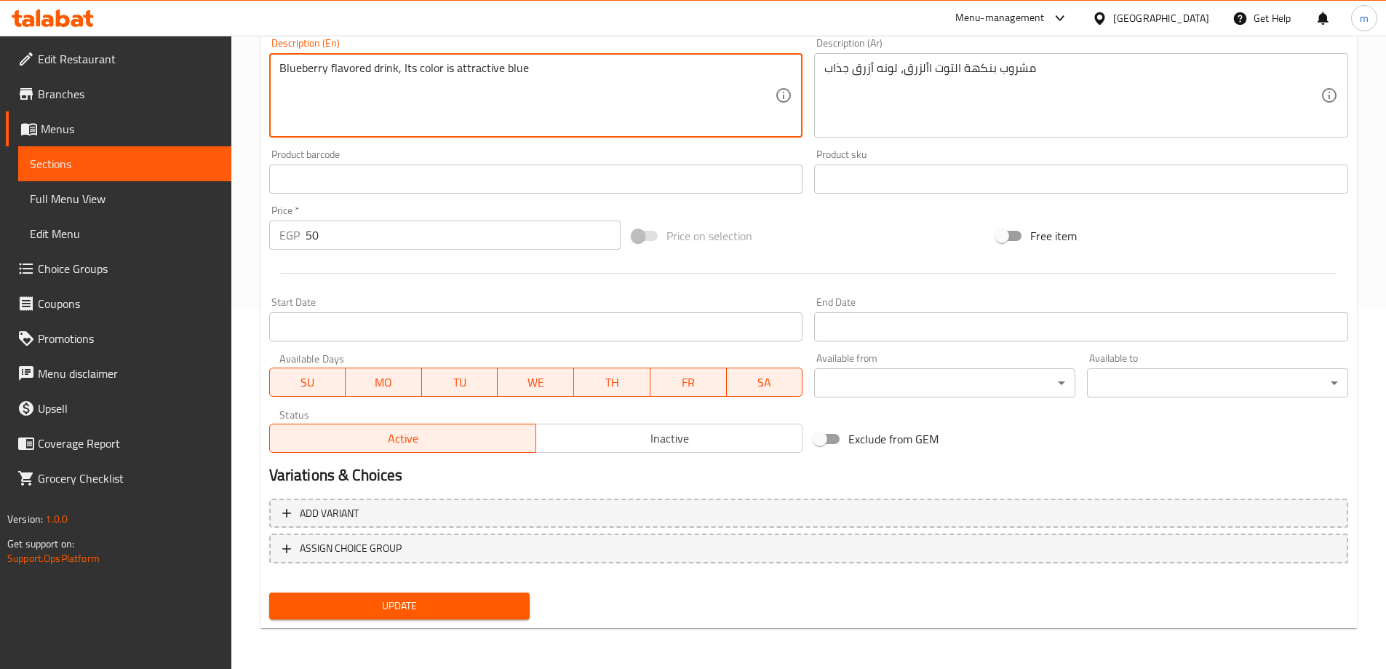
type textarea "Blueberry flavored drink, Its color is attractive blue"
click at [464, 615] on span "Update" at bounding box center [400, 606] width 238 height 18
click at [400, 88] on textarea "Blueberry flavored drink, Its color is attractive blue" at bounding box center [527, 95] width 496 height 69
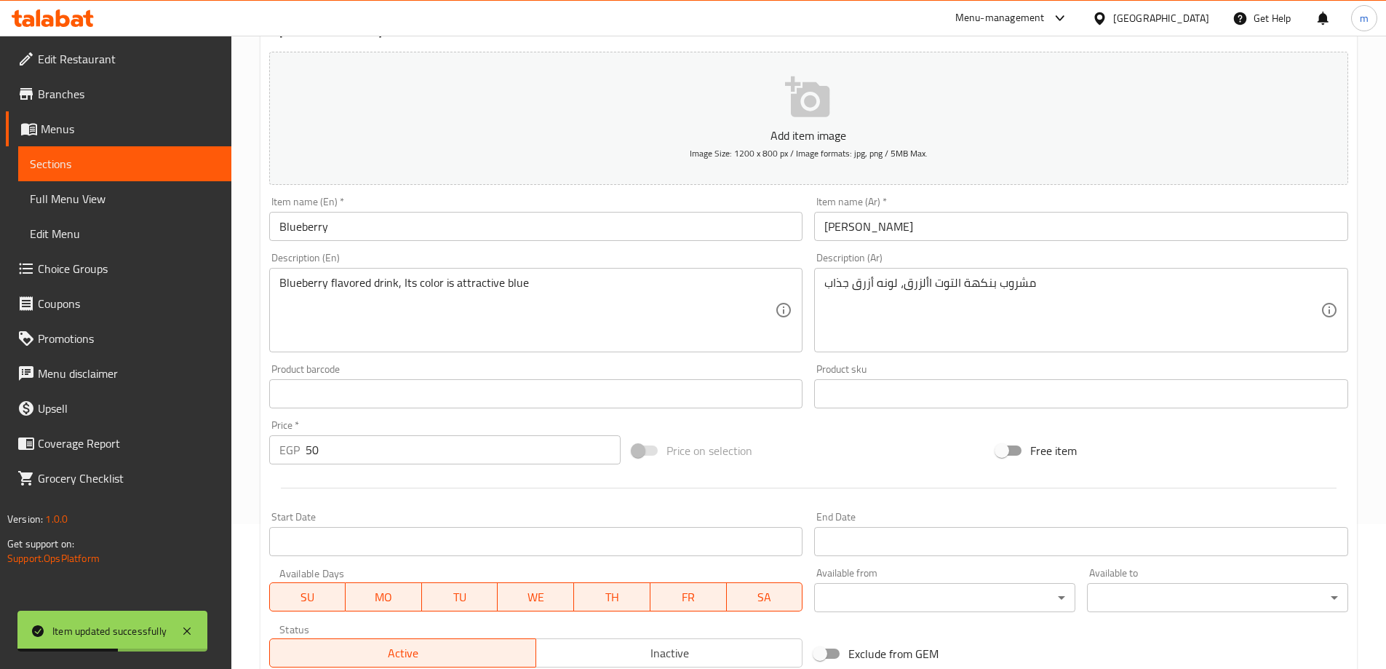
scroll to position [141, 0]
click at [633, 317] on textarea "Blueberry flavored drink, Its color is attractive blue" at bounding box center [527, 313] width 496 height 69
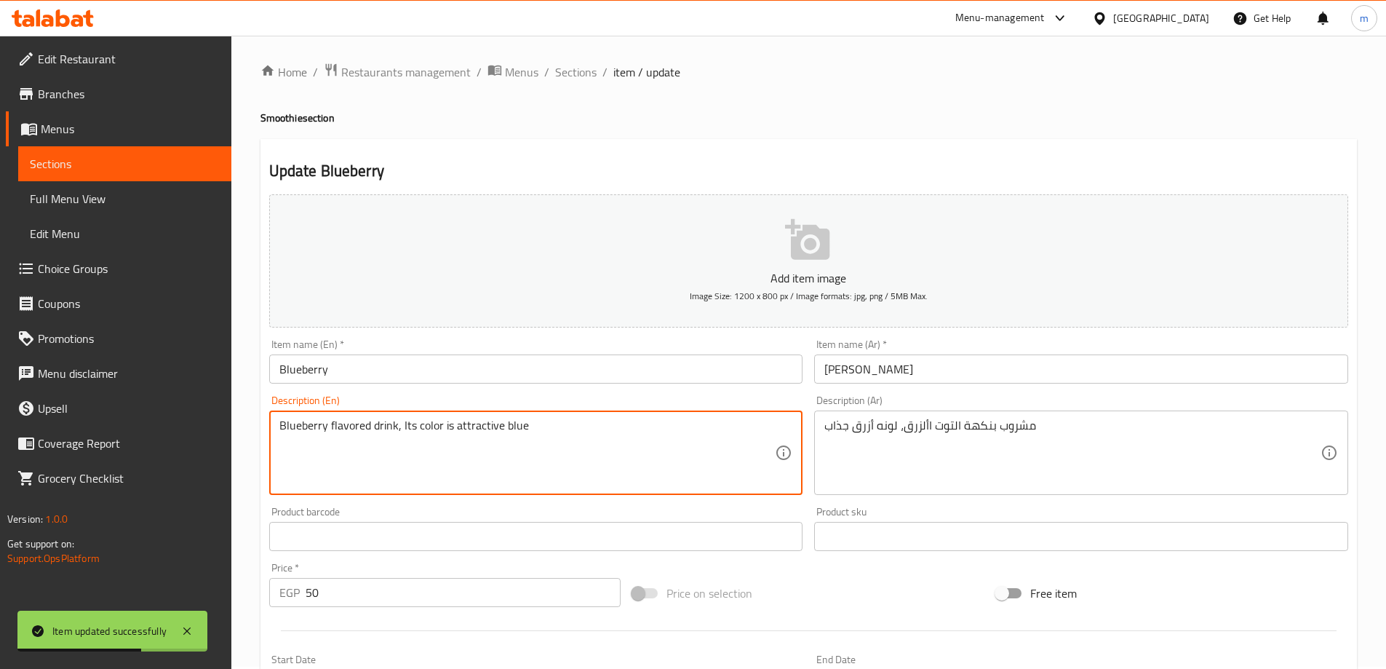
scroll to position [0, 0]
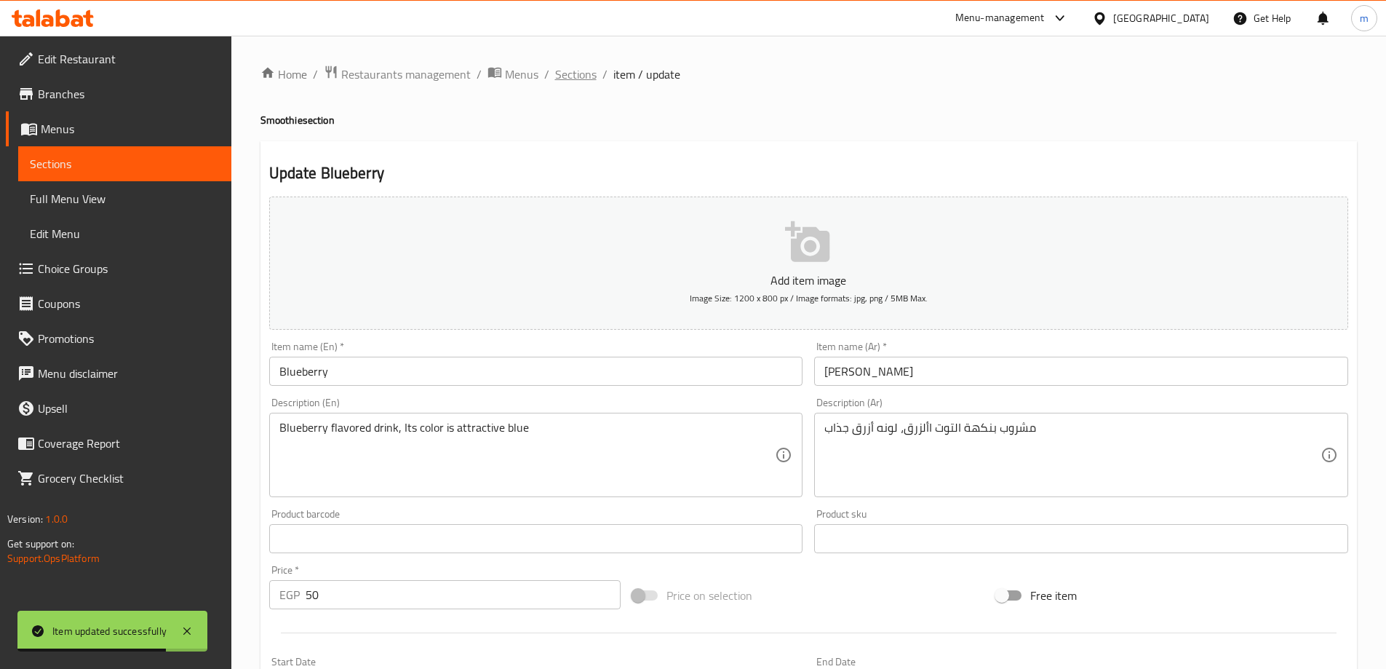
click at [578, 71] on span "Sections" at bounding box center [575, 74] width 41 height 17
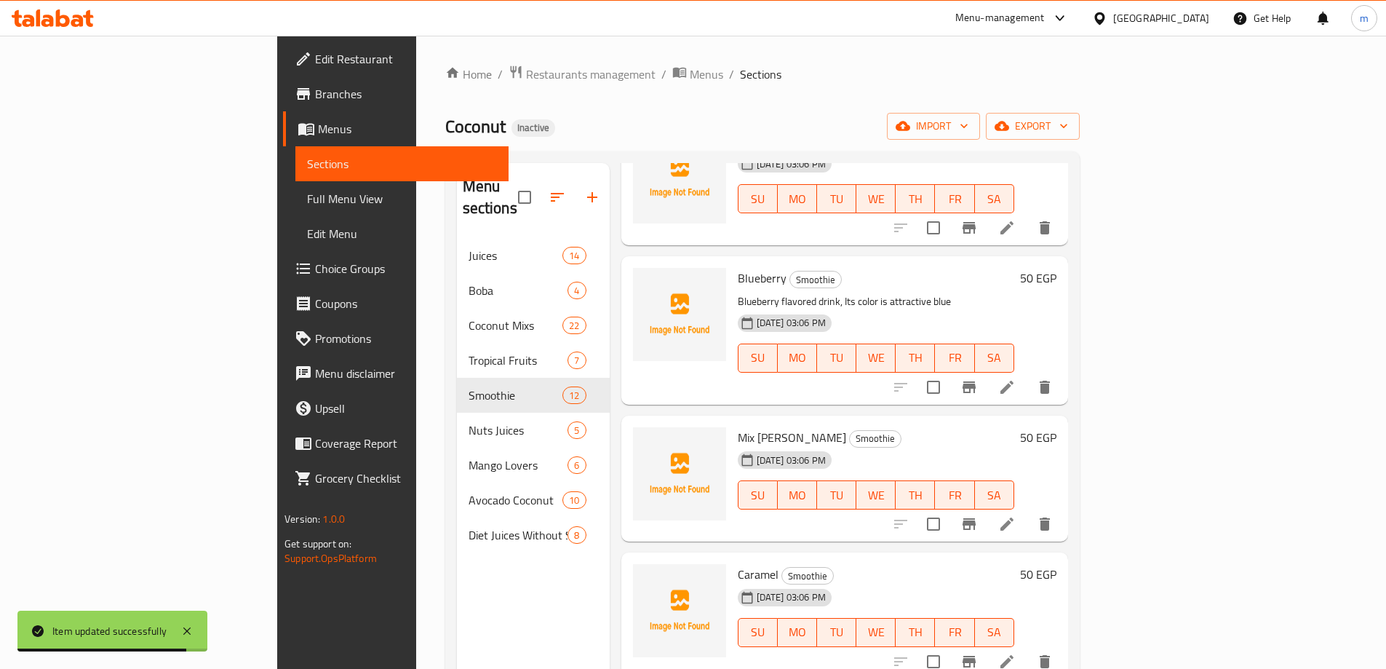
scroll to position [291, 0]
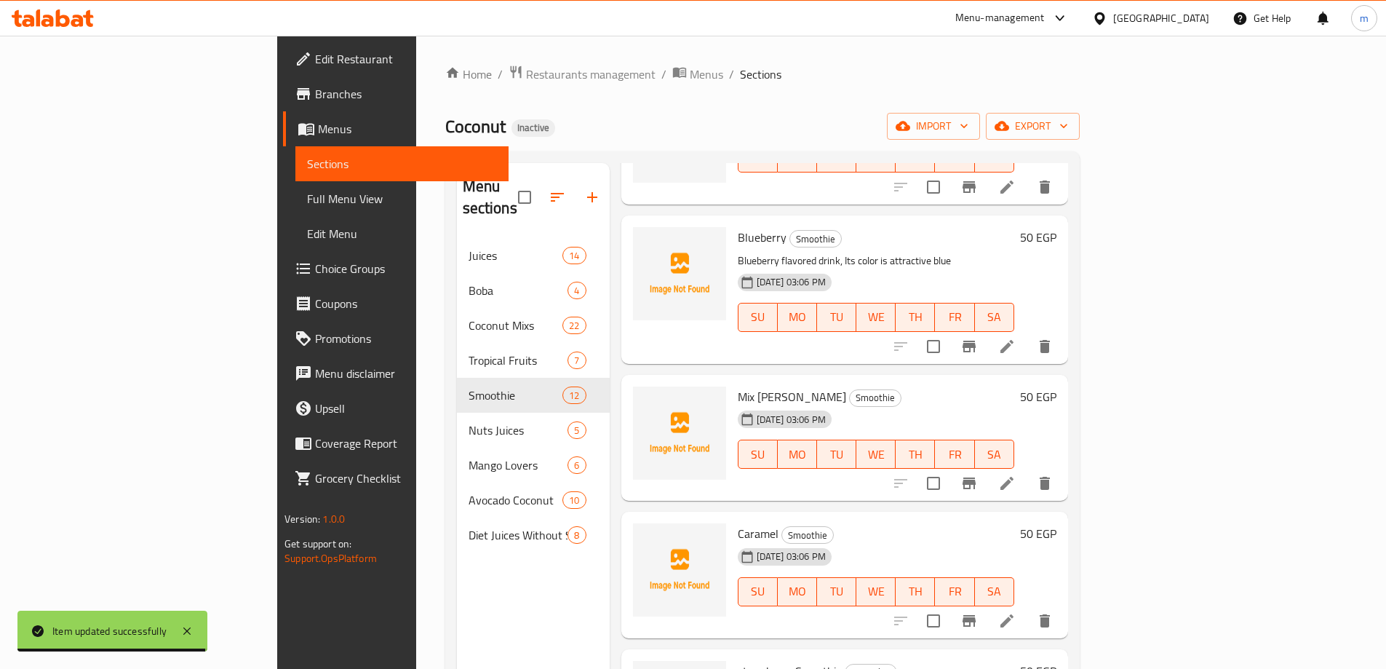
click at [1028, 470] on li at bounding box center [1007, 483] width 41 height 26
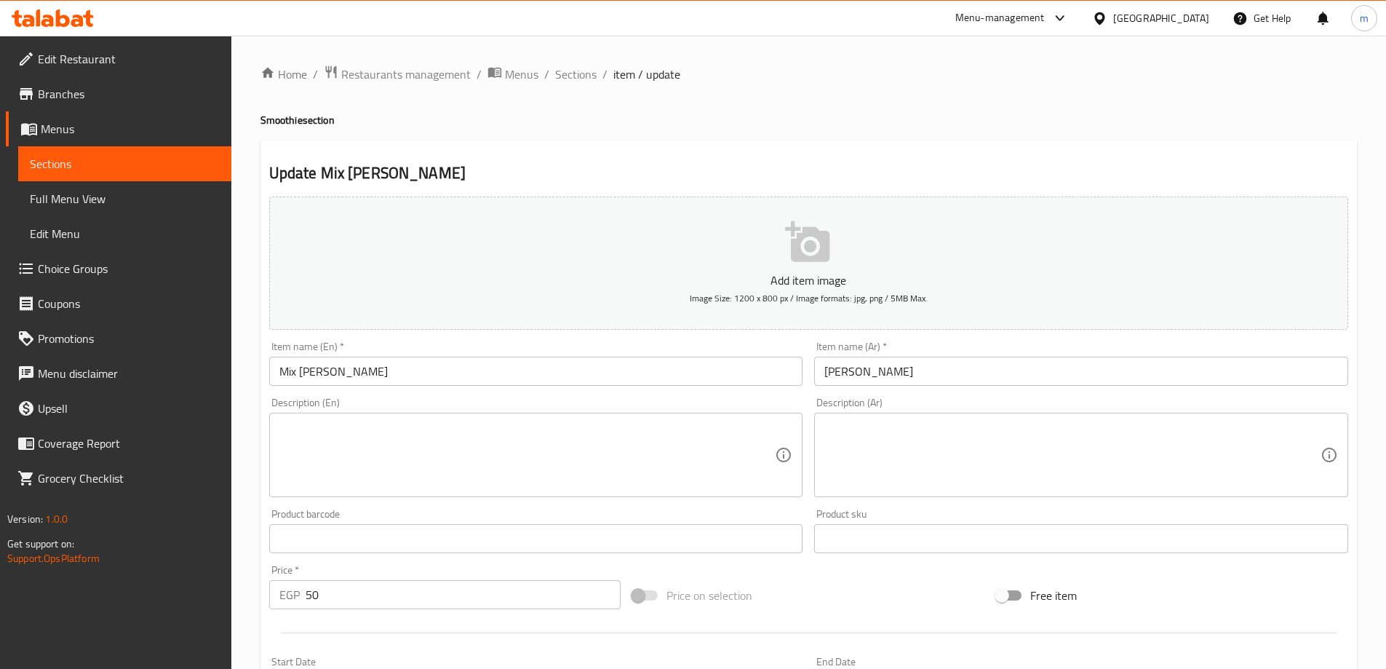
click at [917, 443] on textarea at bounding box center [1073, 455] width 496 height 69
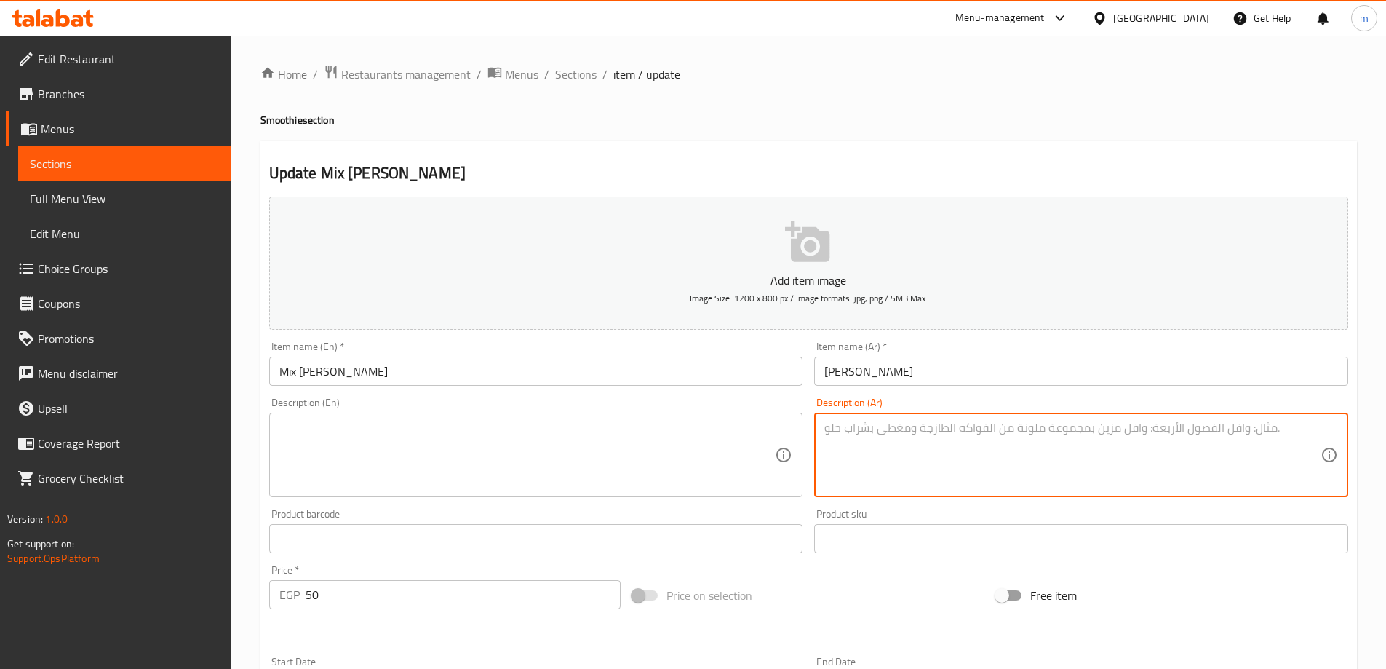
paste textarea "مزيج من عدة أنواع من التوت والفواكه، مشروب لذيذ"
type textarea "مزيج من عدة أنواع من التوت والفواكه، مشروب لذيذ"
click at [559, 74] on span "Sections" at bounding box center [575, 74] width 41 height 17
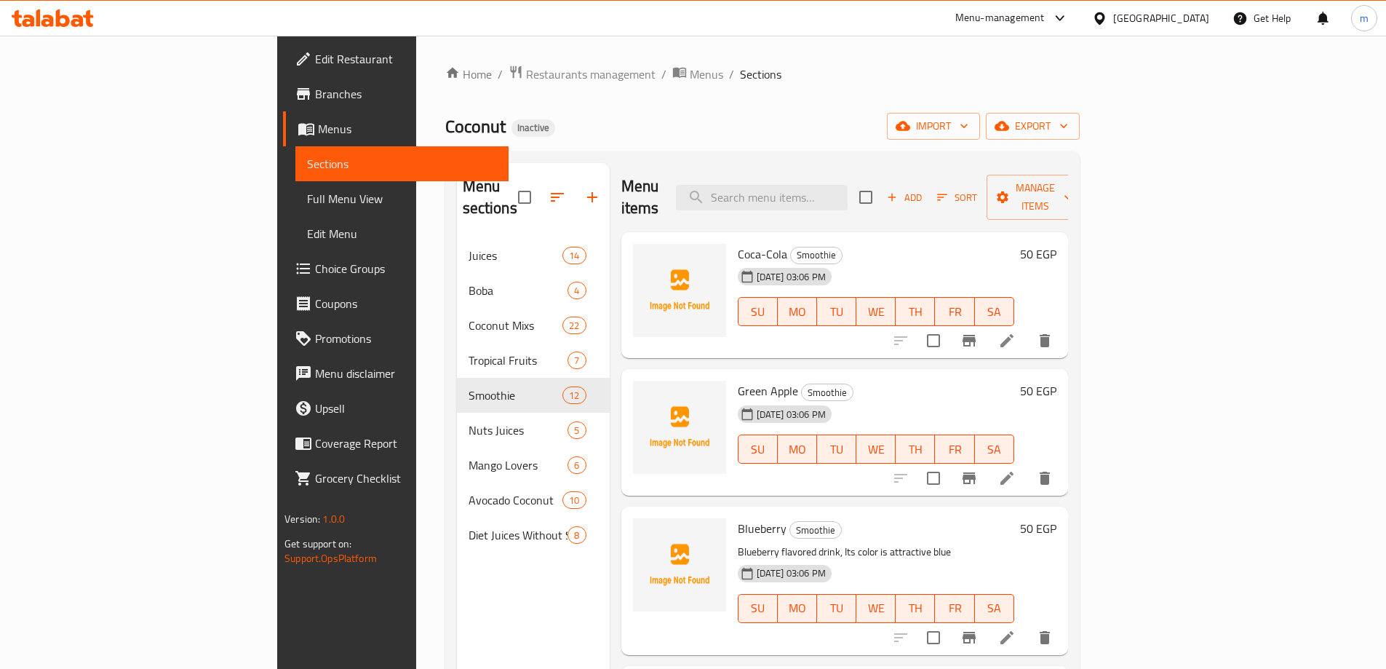
click at [1014, 334] on icon at bounding box center [1007, 340] width 13 height 13
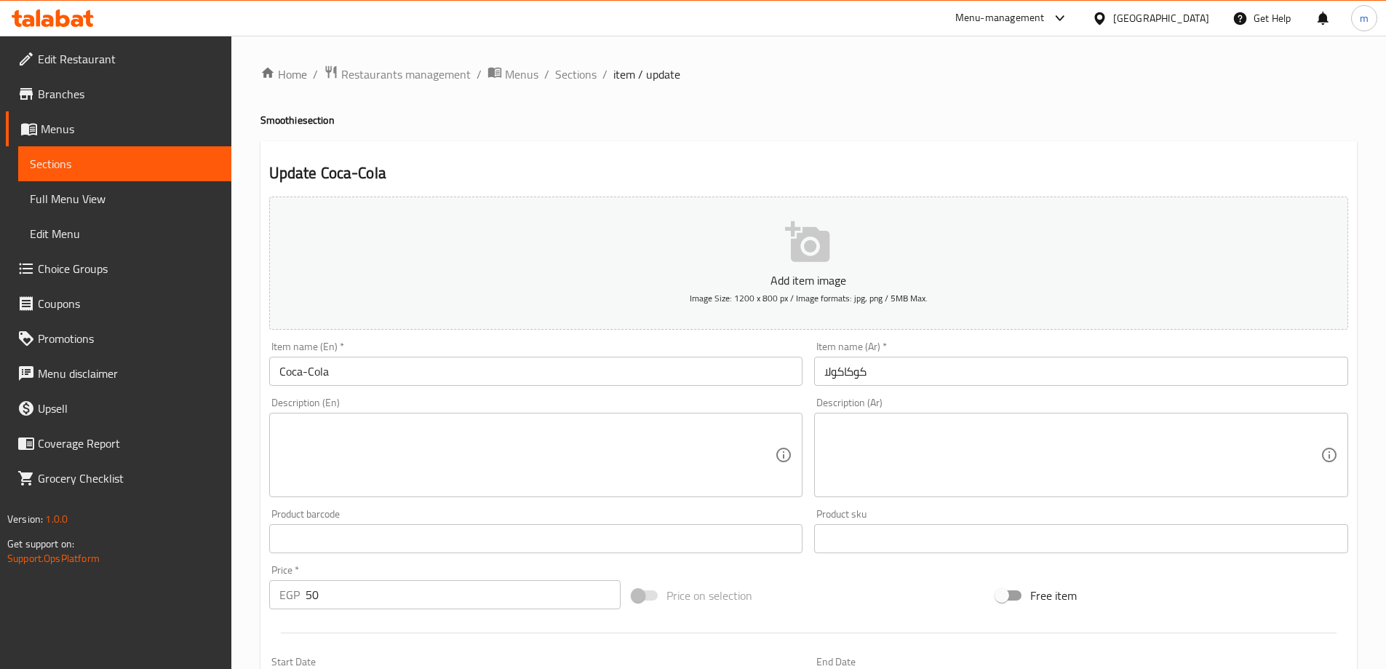
click at [1039, 461] on textarea at bounding box center [1073, 455] width 496 height 69
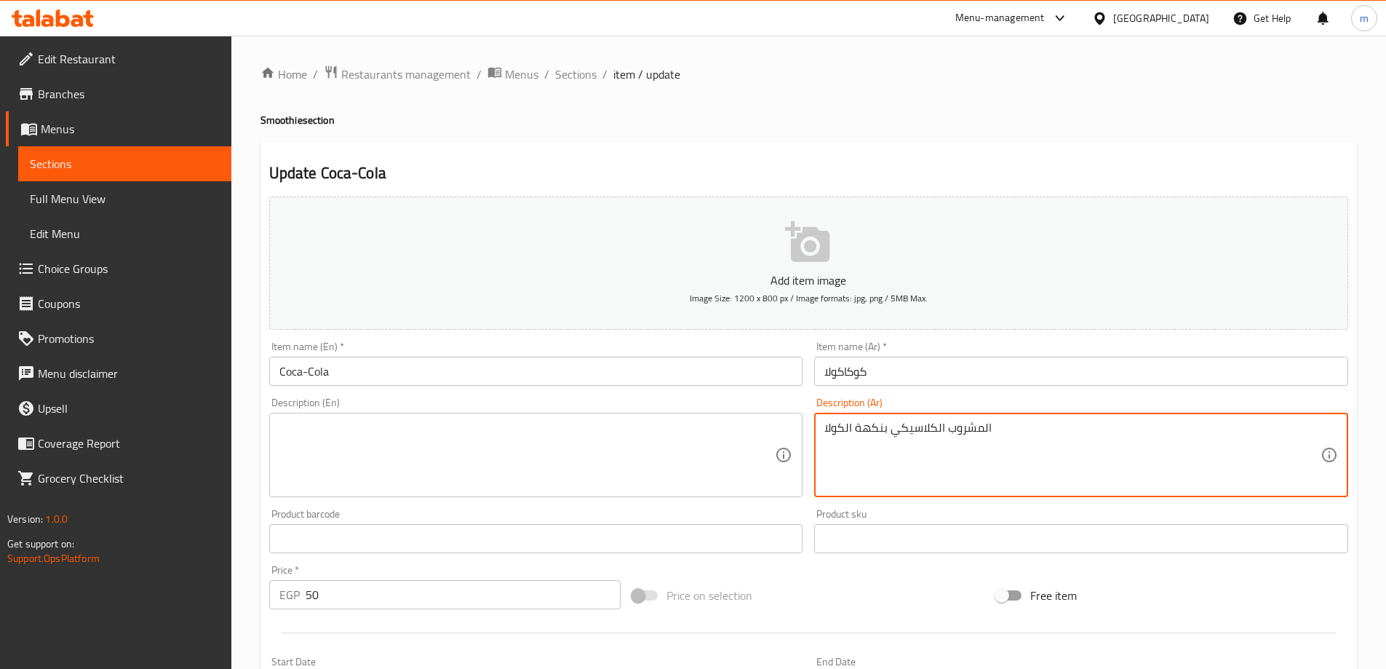
click at [1039, 461] on textarea "المشروب الكلاسيكي بنكهة الكولا" at bounding box center [1073, 455] width 496 height 69
type textarea "المشروب الكلاسيكي بنكهة الكولا"
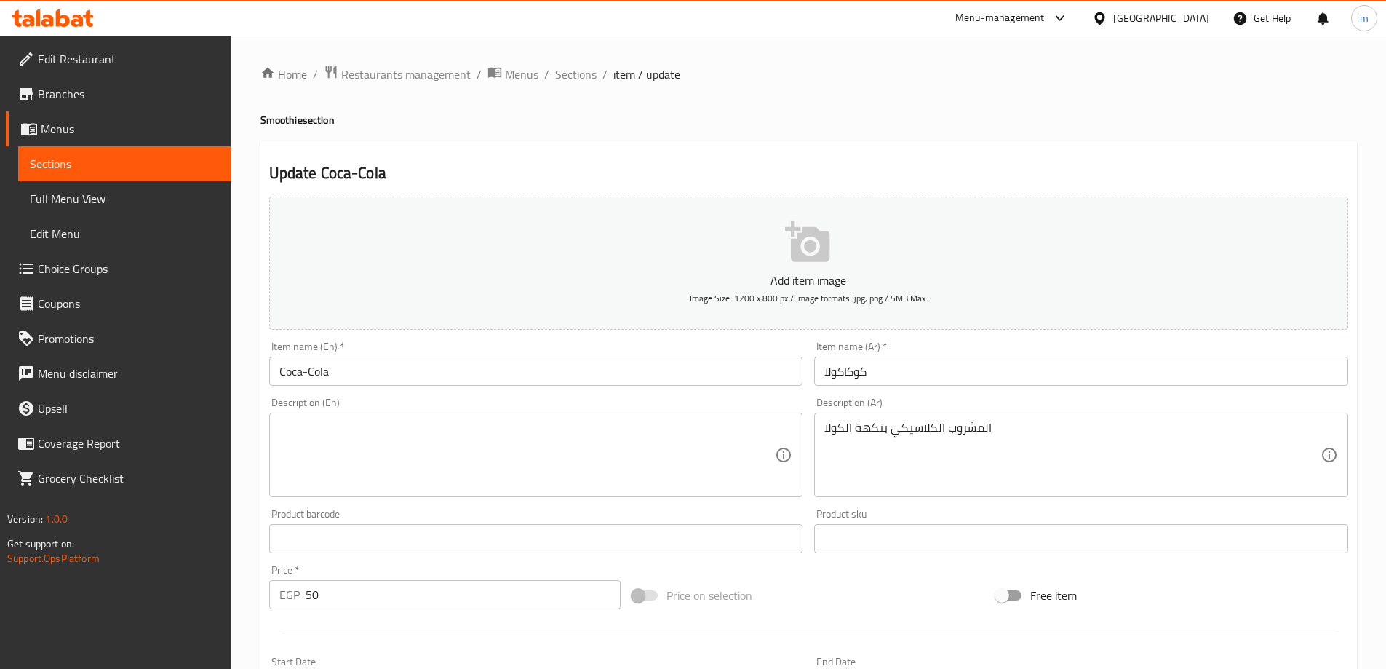
click at [504, 467] on textarea at bounding box center [527, 455] width 496 height 69
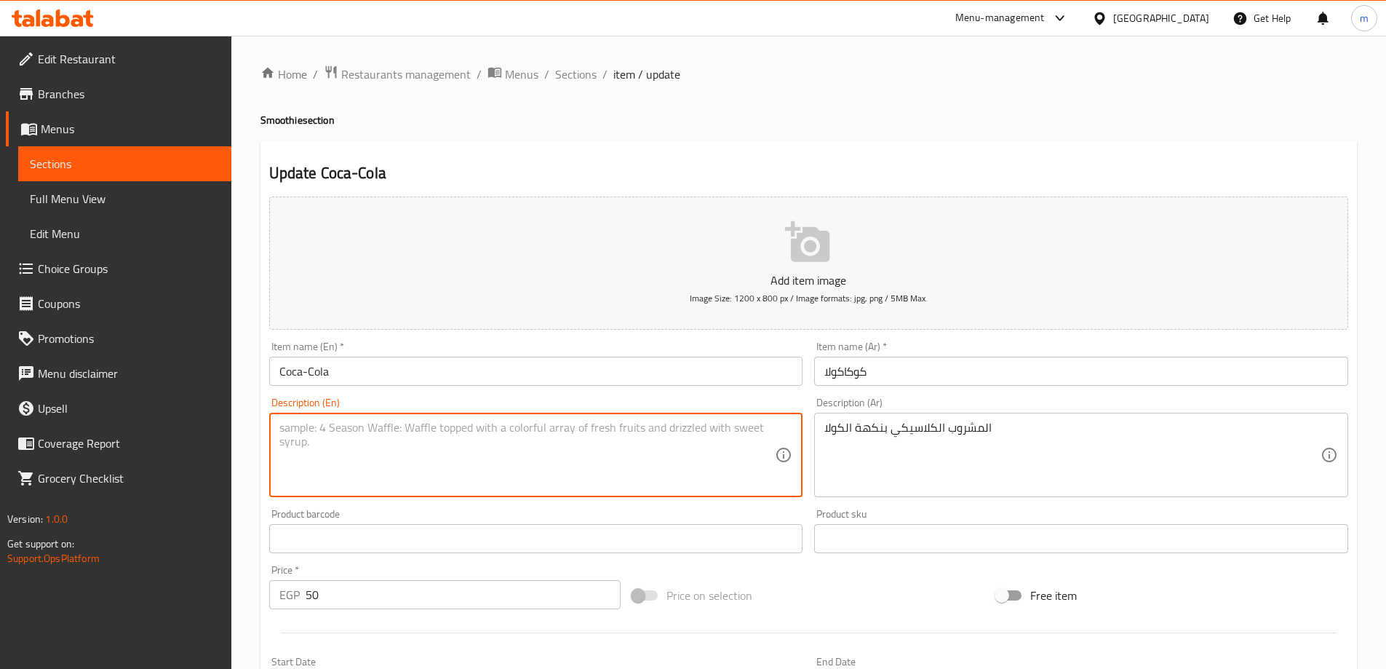
paste textarea "Classic cola flavored drink"
click at [504, 467] on textarea "Classic cola flavored drink" at bounding box center [527, 455] width 496 height 69
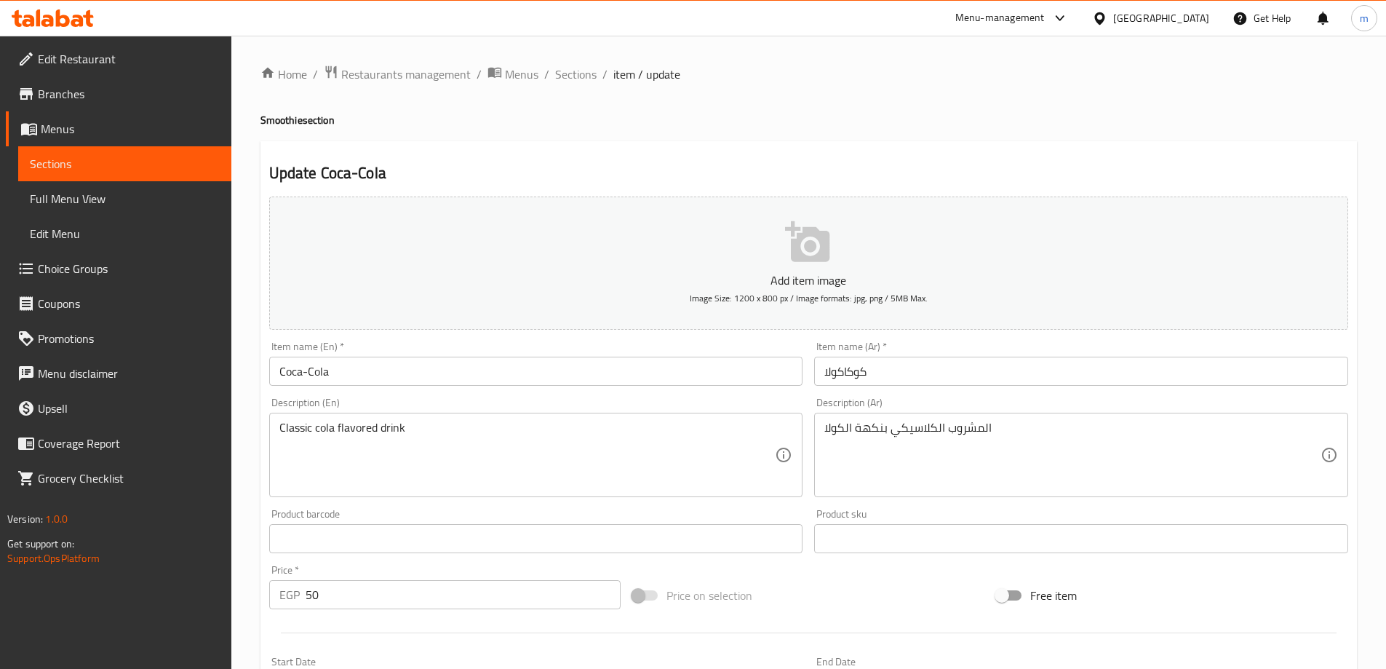
click at [937, 113] on h4 "Smoothie section" at bounding box center [809, 120] width 1097 height 15
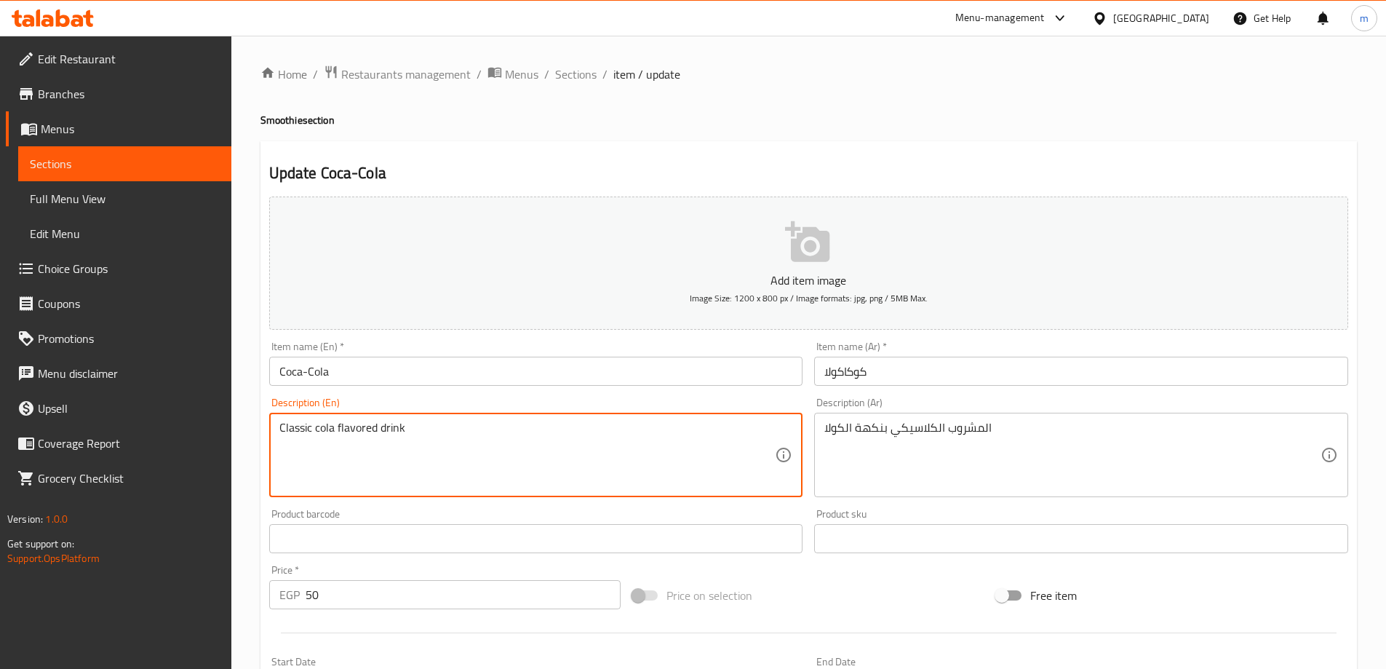
drag, startPoint x: 409, startPoint y: 431, endPoint x: 376, endPoint y: 430, distance: 32.8
click at [311, 429] on textarea "Classic cola flavored" at bounding box center [527, 455] width 496 height 69
paste textarea "drink"
click at [541, 432] on textarea "Classic drink cola flavored" at bounding box center [527, 455] width 496 height 69
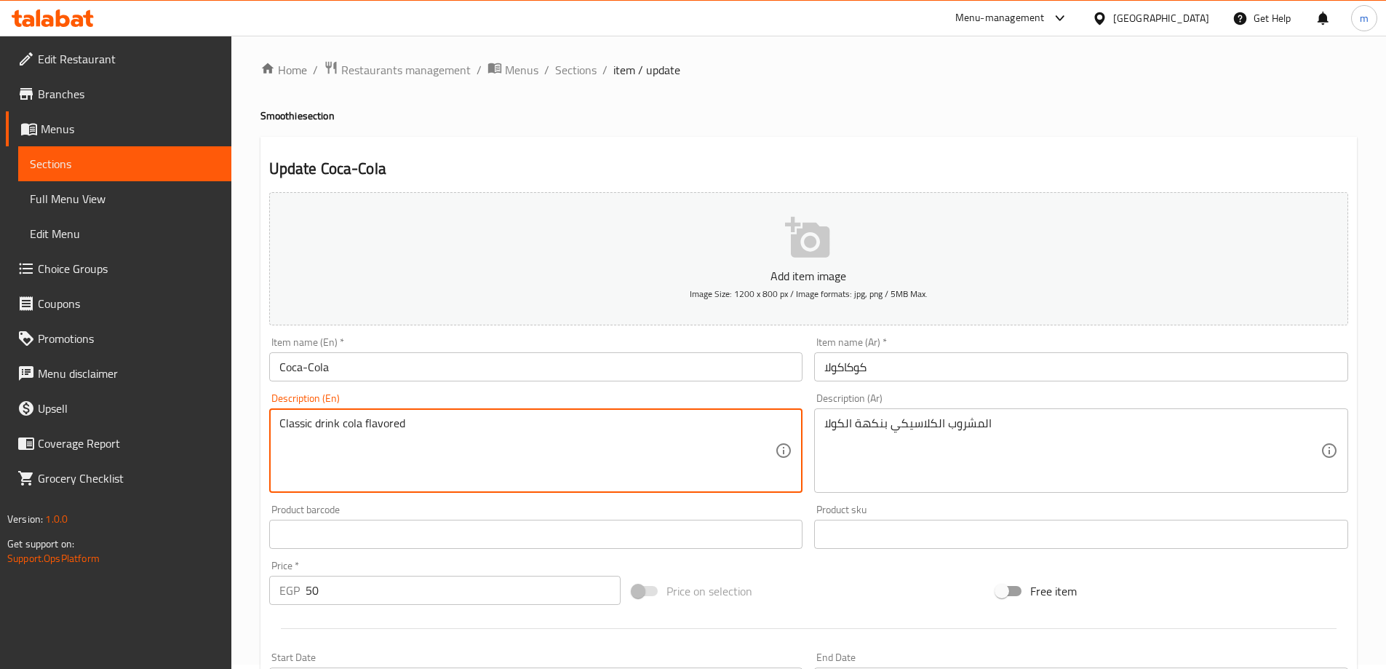
scroll to position [360, 0]
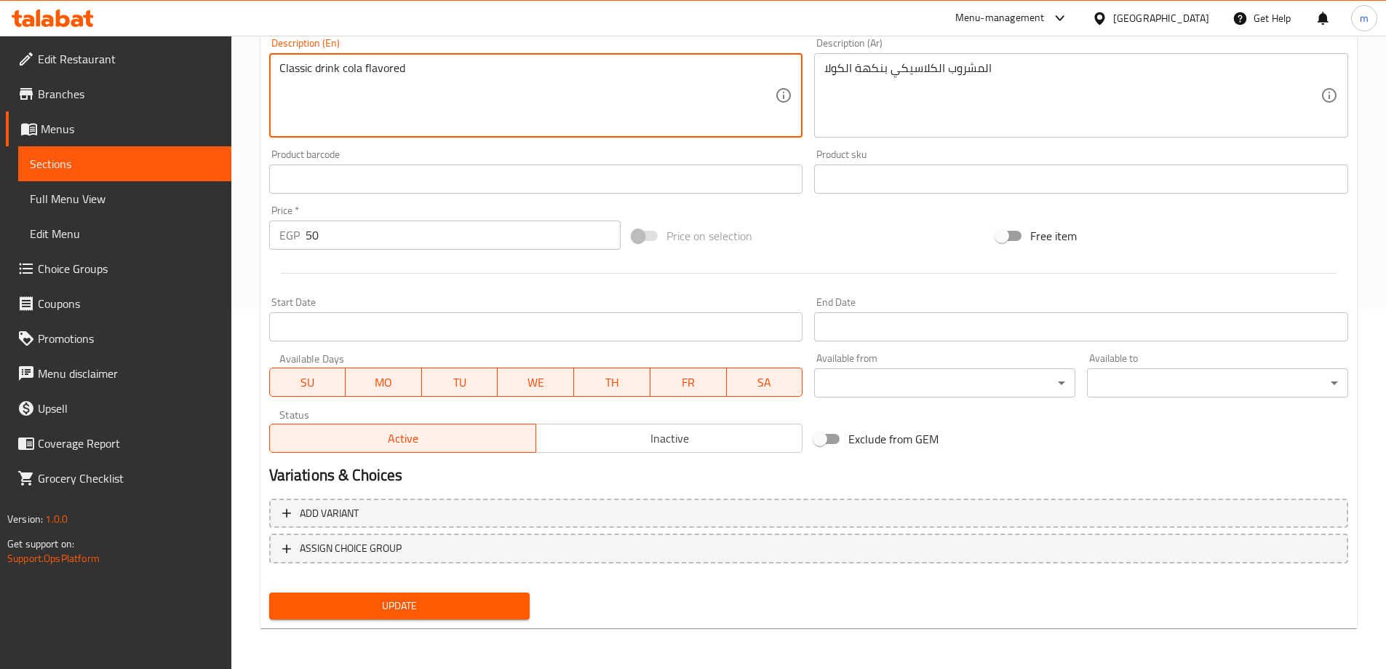
type textarea "Classic drink cola flavored"
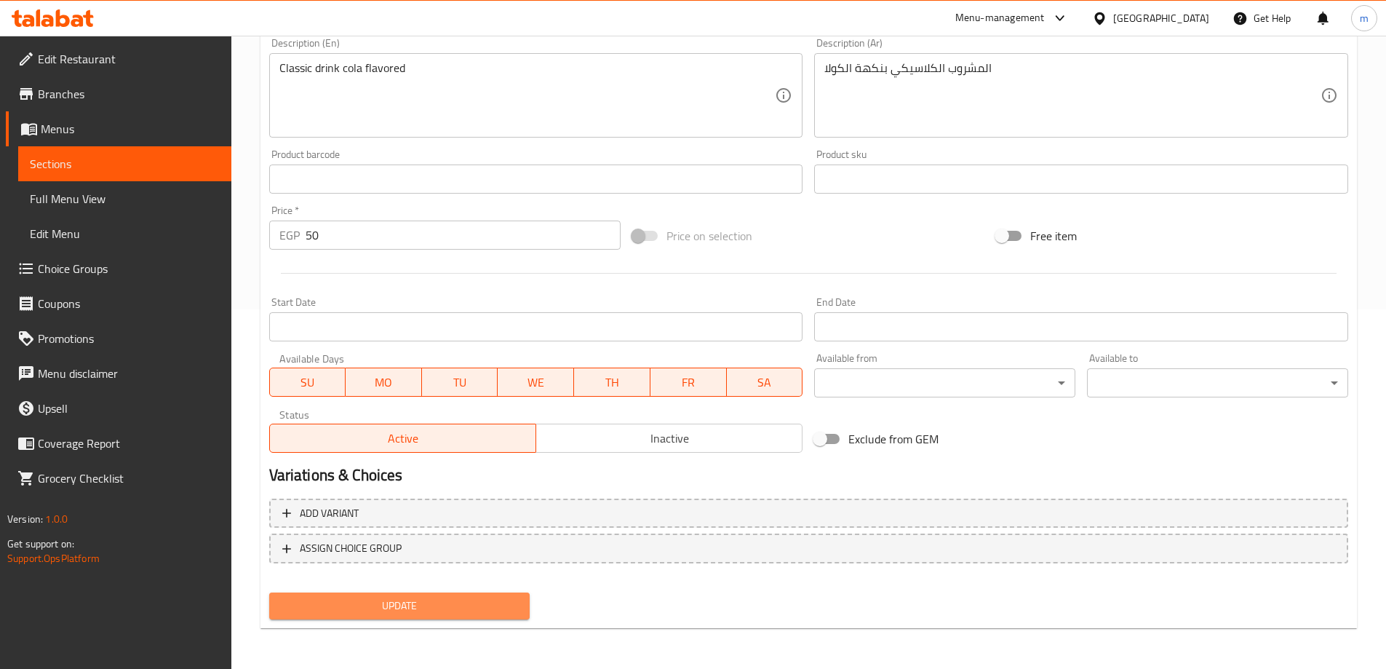
click at [424, 613] on span "Update" at bounding box center [400, 606] width 238 height 18
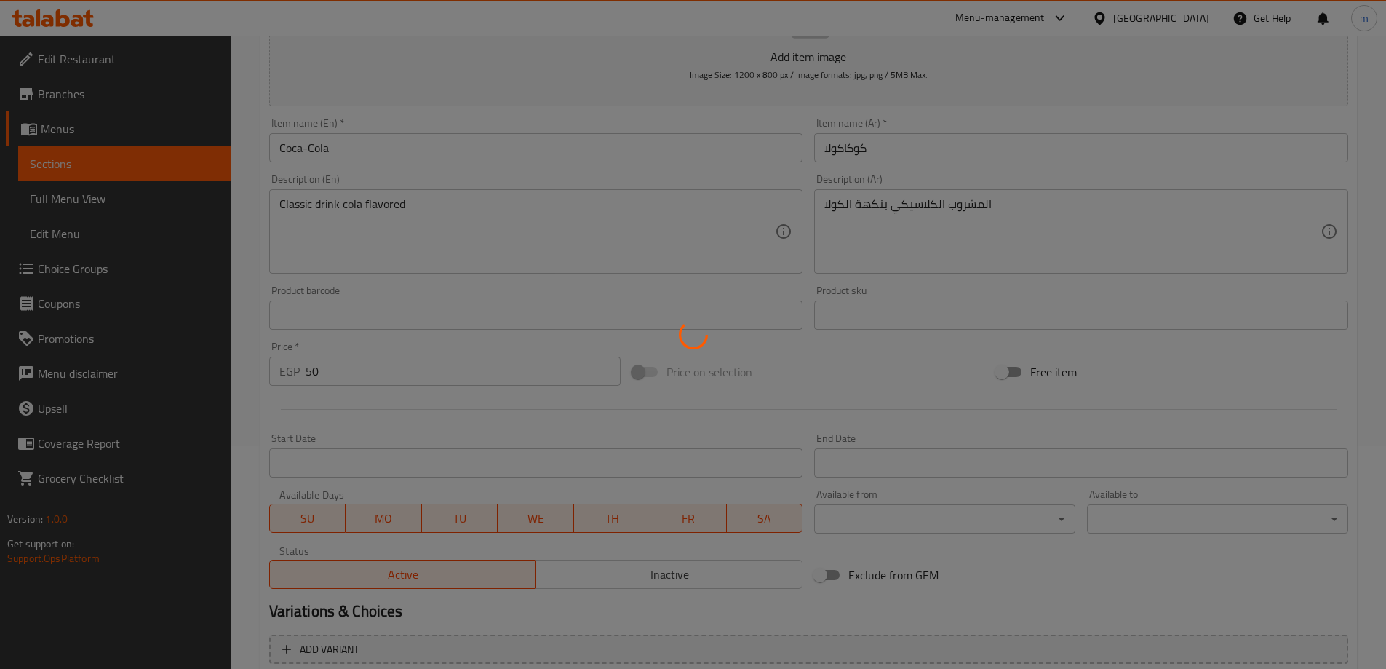
scroll to position [0, 0]
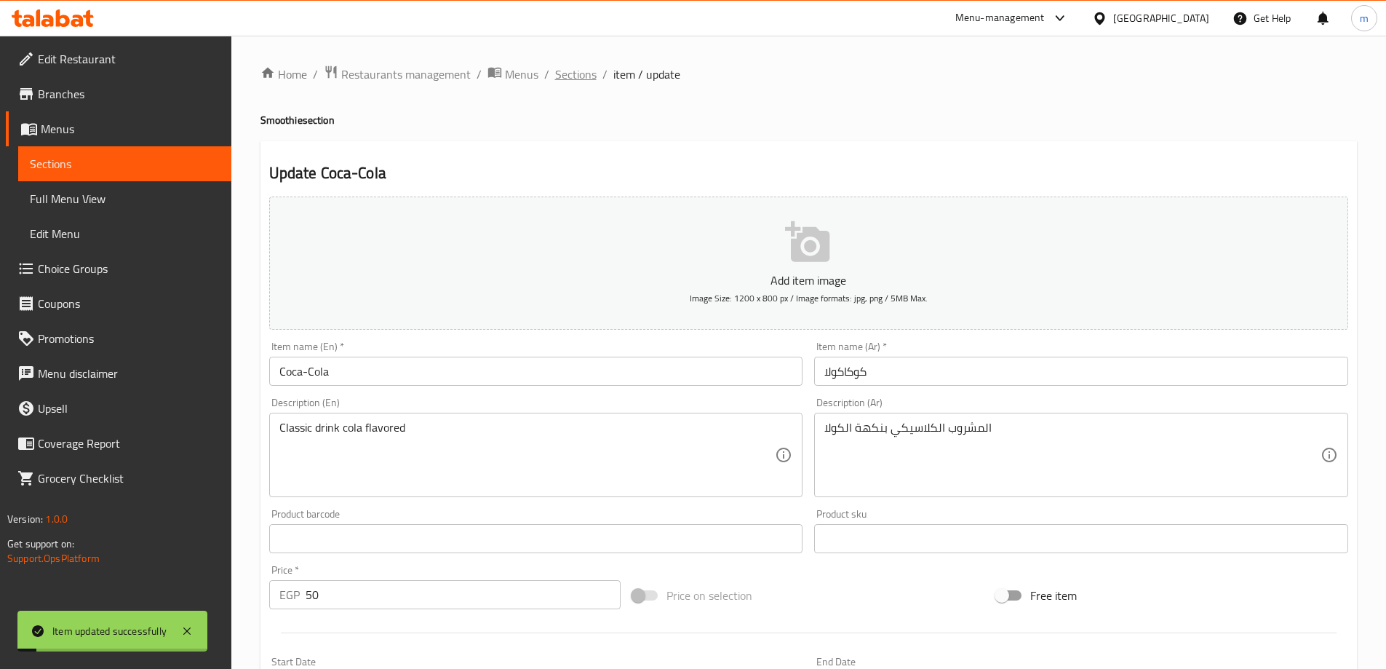
click at [571, 66] on span "Sections" at bounding box center [575, 74] width 41 height 17
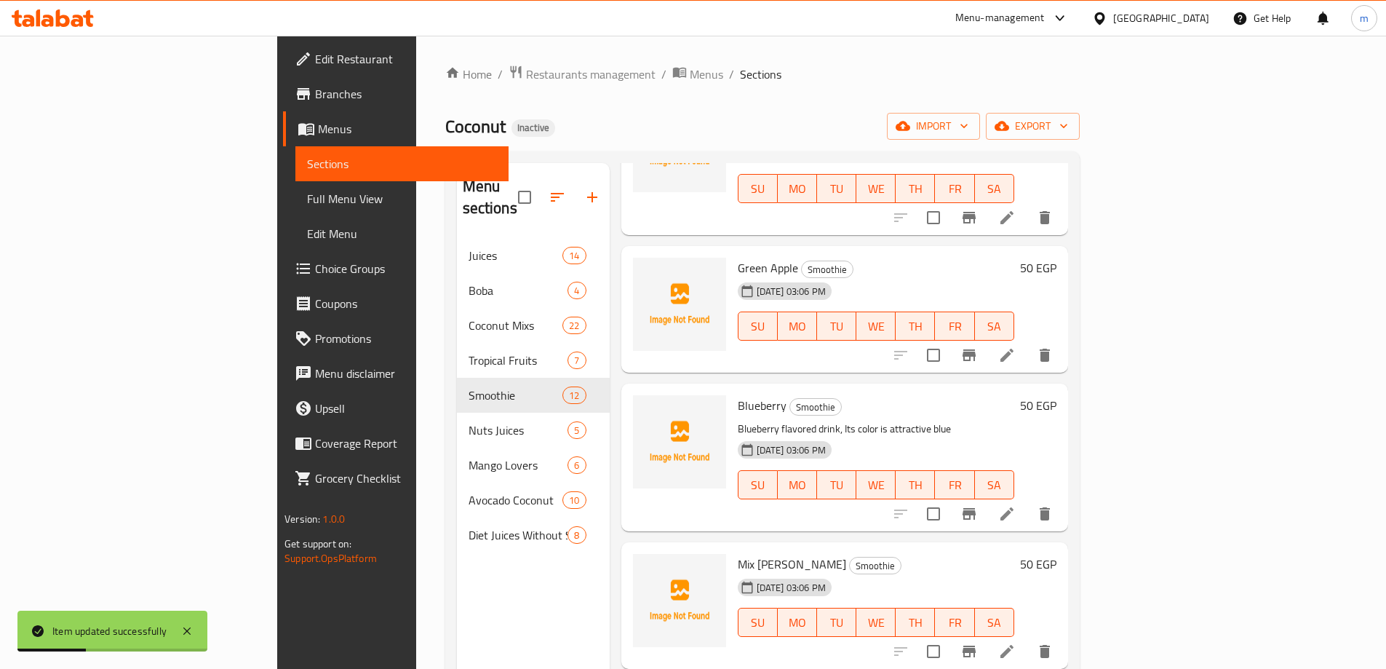
scroll to position [146, 0]
click at [1016, 504] on icon at bounding box center [1007, 512] width 17 height 17
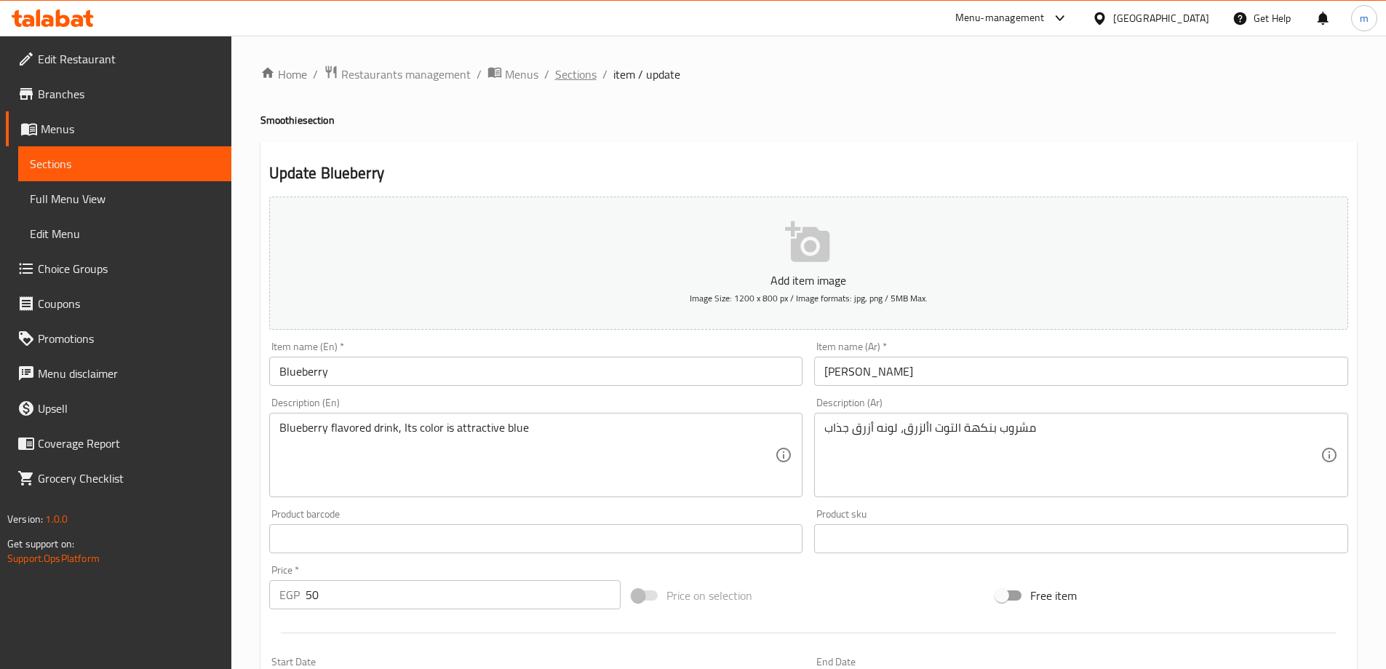
click at [586, 76] on span "Sections" at bounding box center [575, 74] width 41 height 17
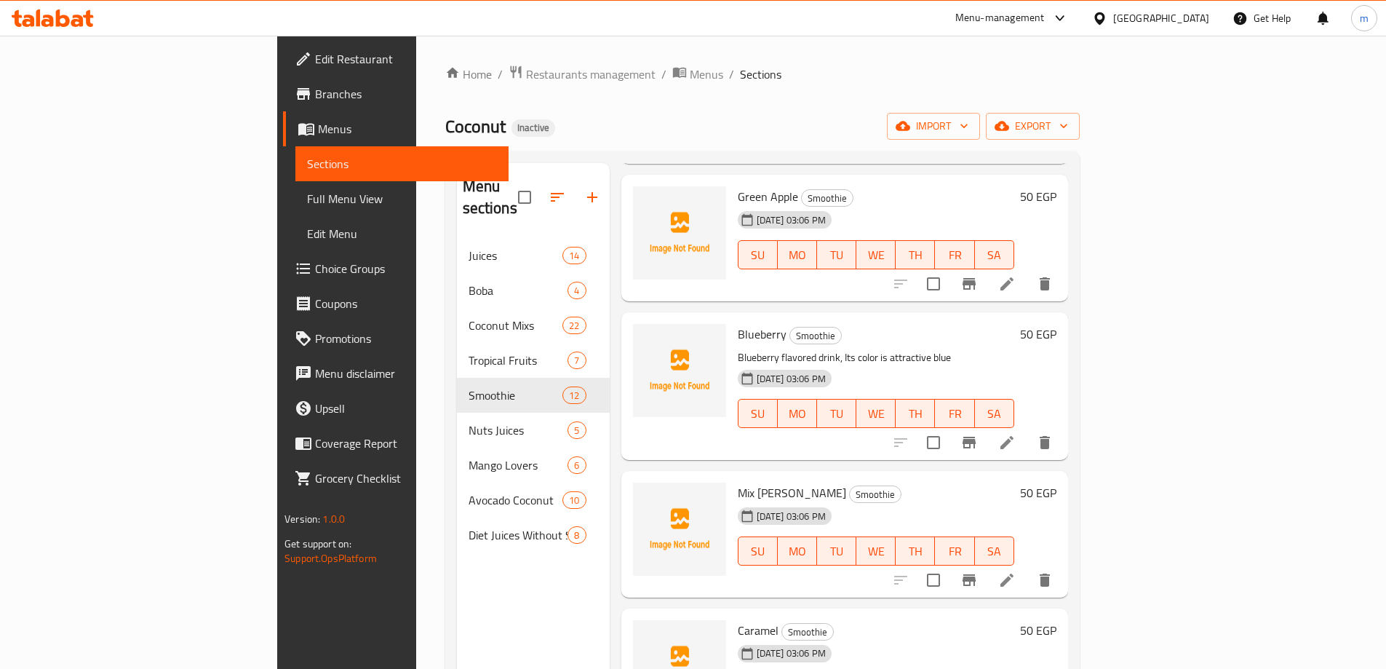
scroll to position [291, 0]
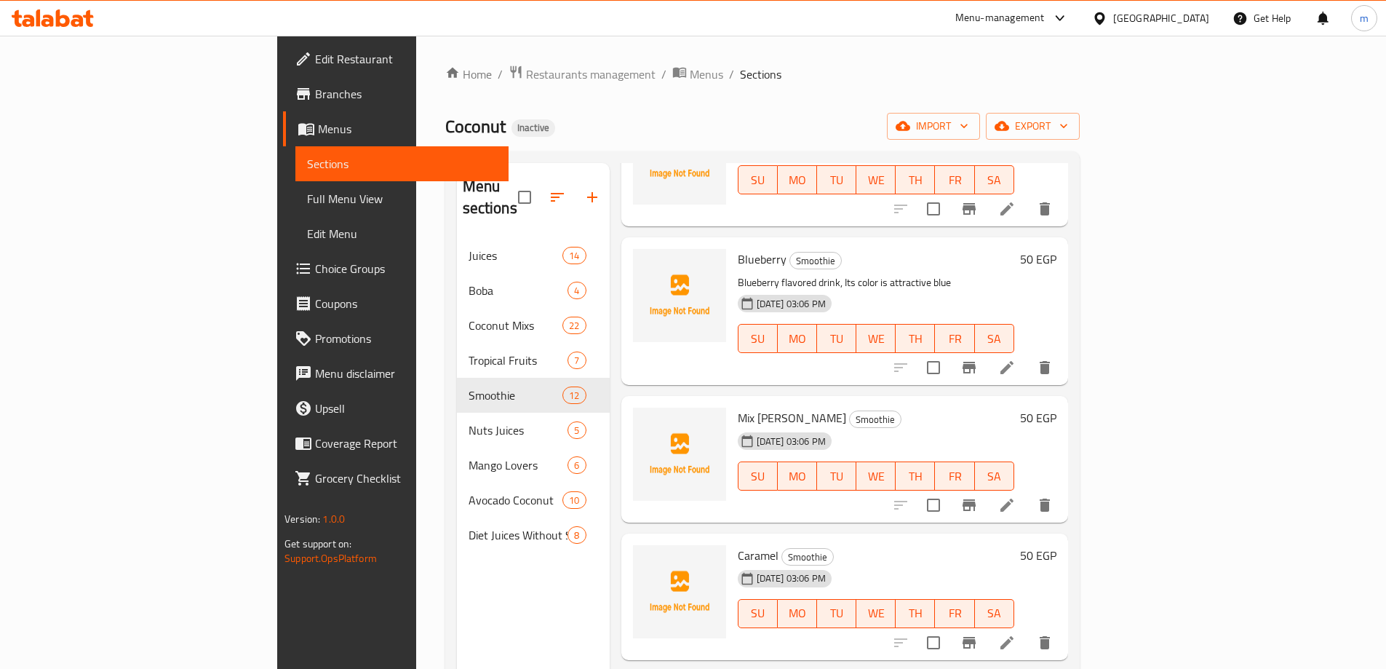
click at [1028, 492] on li at bounding box center [1007, 505] width 41 height 26
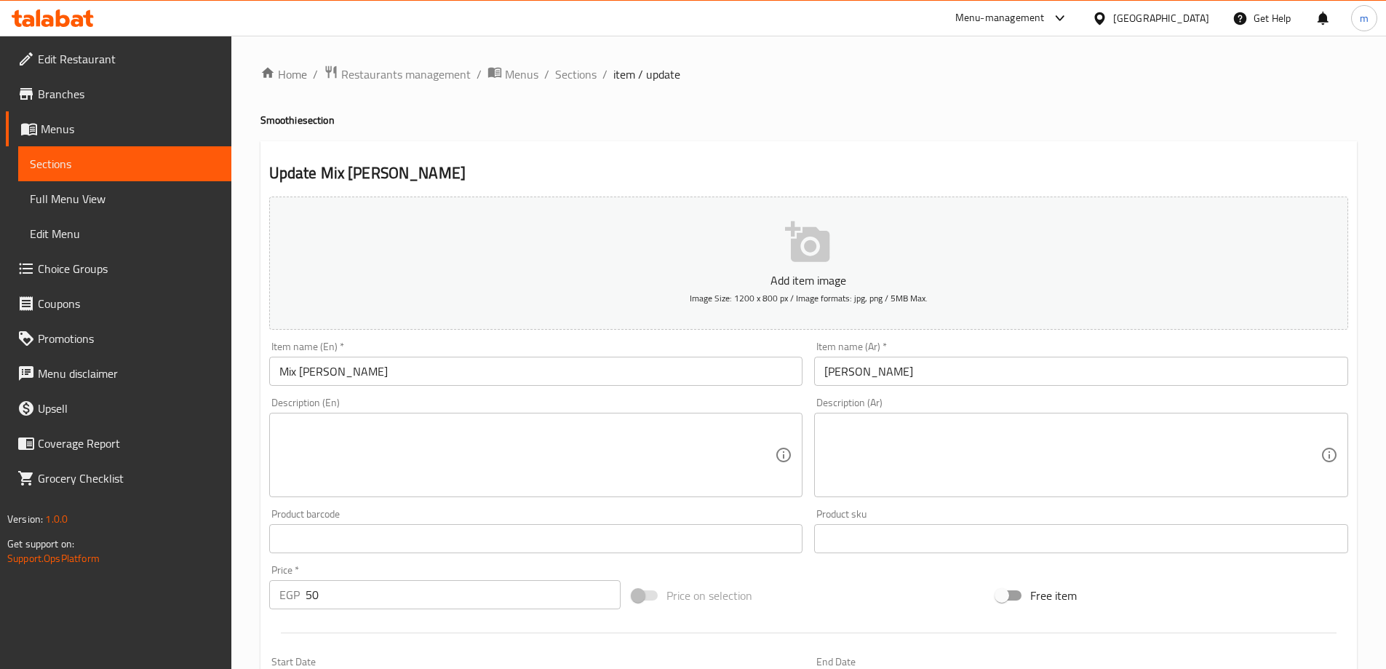
click at [691, 156] on div "Update Mix [PERSON_NAME] Add item image Image Size: 1200 x 800 px / Image forma…" at bounding box center [809, 564] width 1097 height 847
click at [588, 70] on span "Sections" at bounding box center [575, 74] width 41 height 17
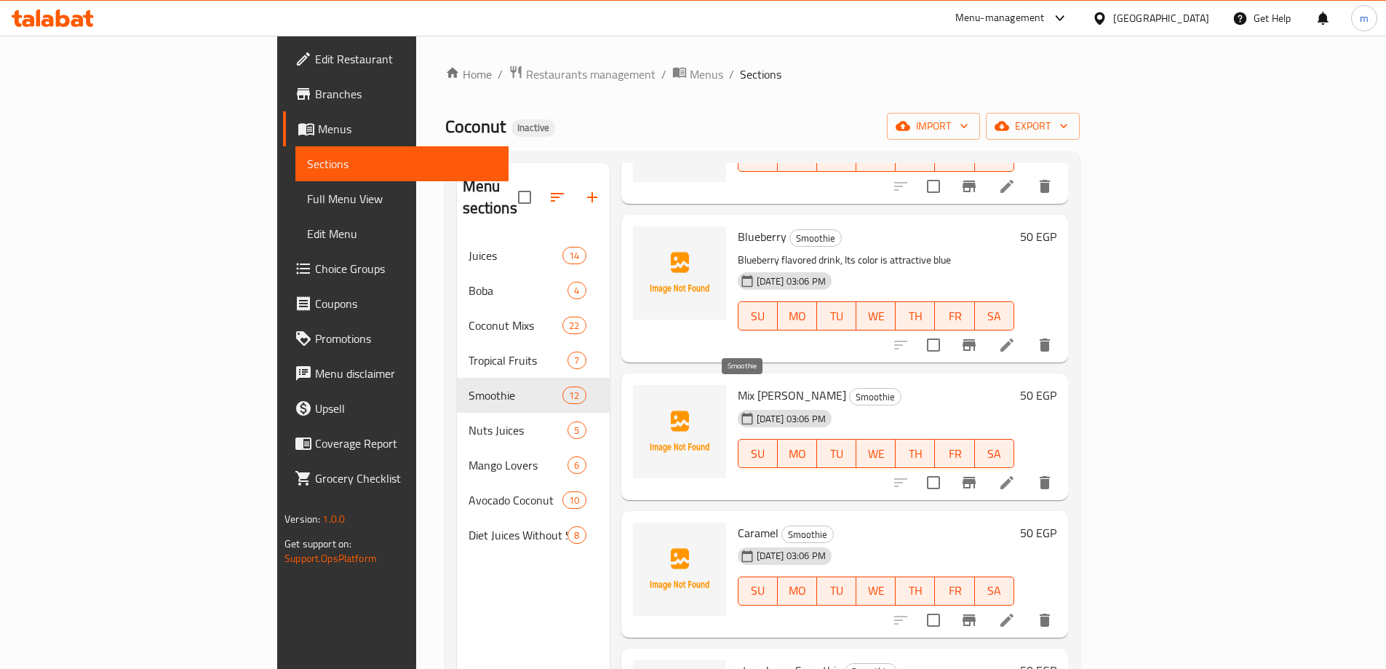
scroll to position [364, 0]
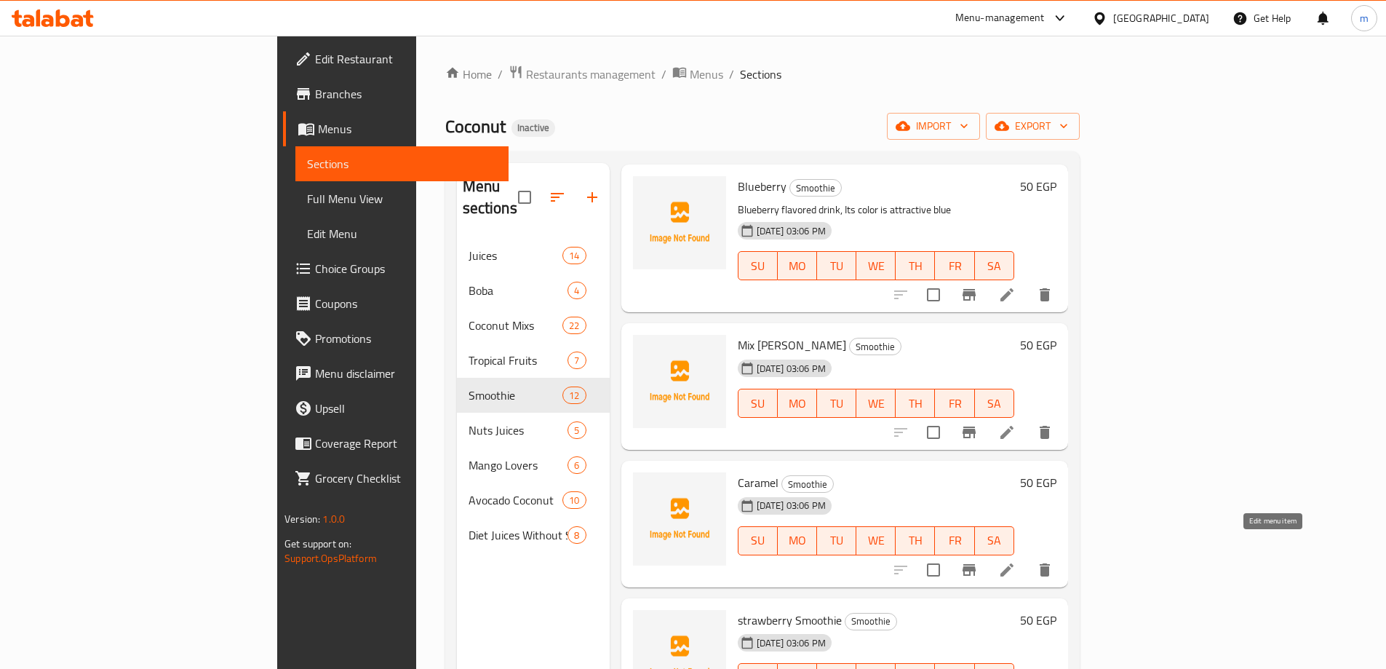
click at [1016, 561] on icon at bounding box center [1007, 569] width 17 height 17
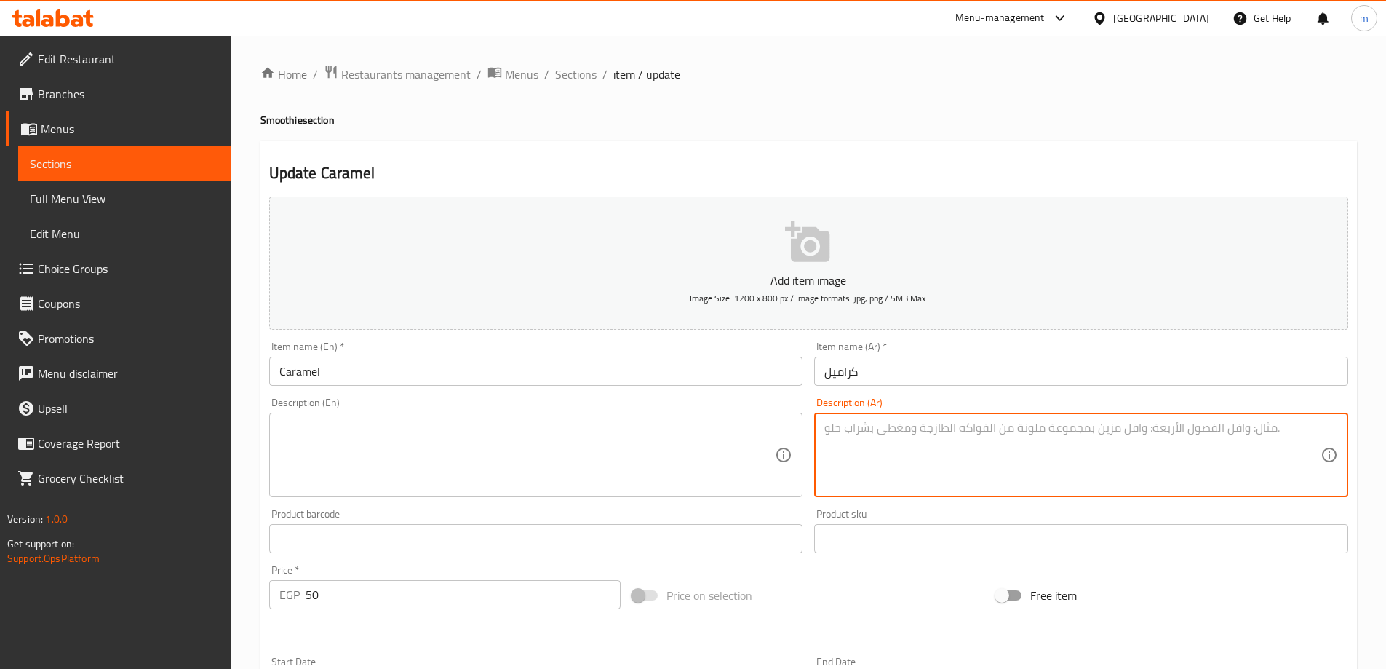
click at [860, 437] on textarea at bounding box center [1073, 455] width 496 height 69
paste textarea "مشروب بنكهة الكراميل الغنية"
type textarea "مشروب بنكهة الكراميل الغنية"
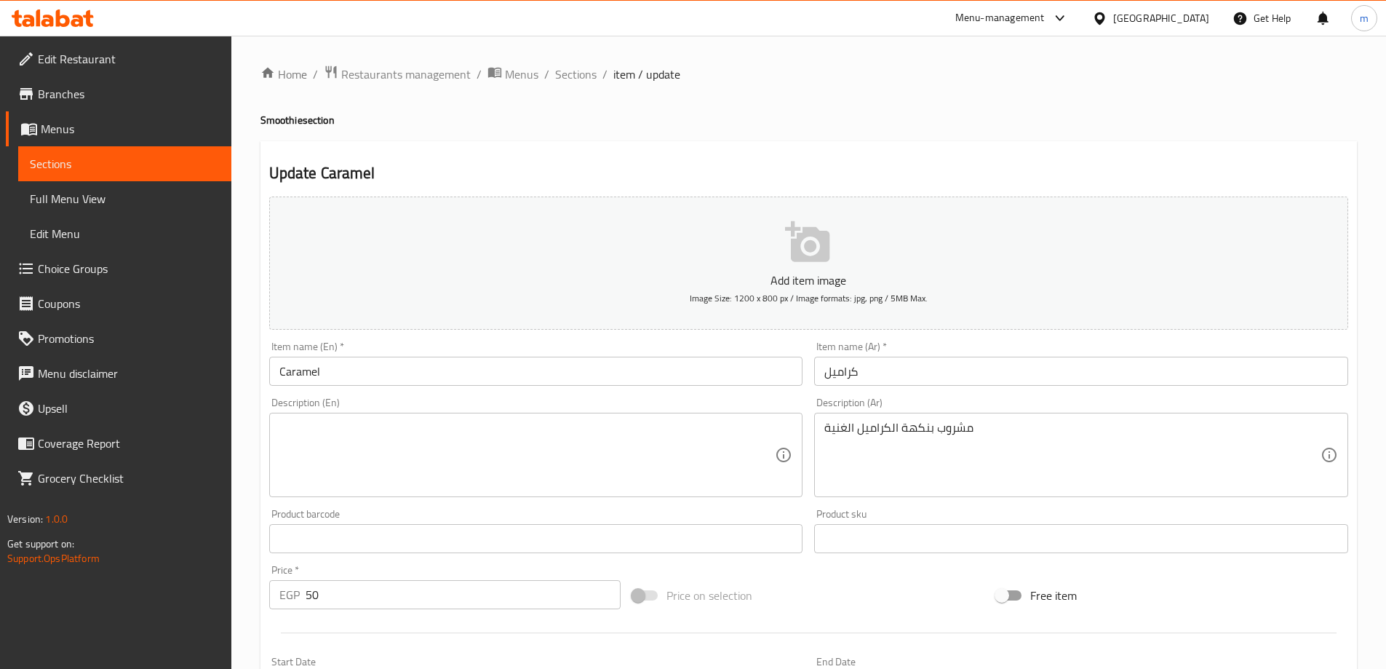
click at [397, 434] on textarea at bounding box center [527, 455] width 496 height 69
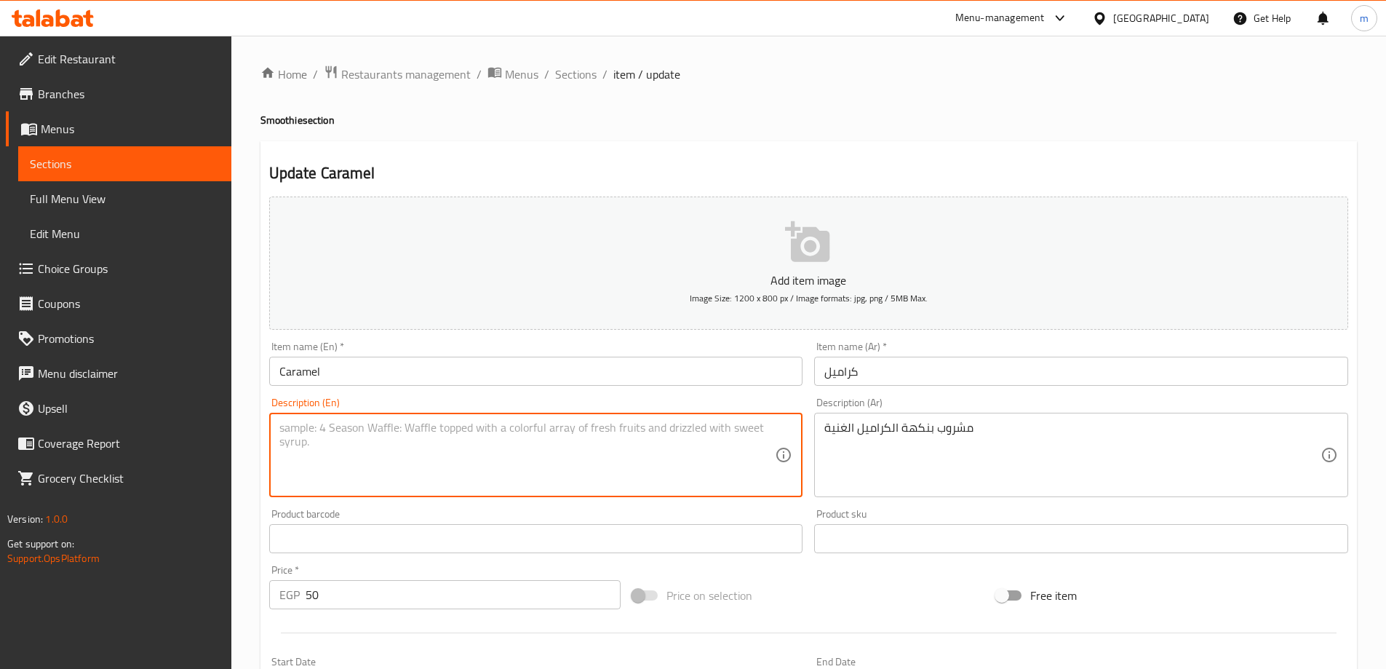
paste textarea "A drink with a rich caramel flavour"
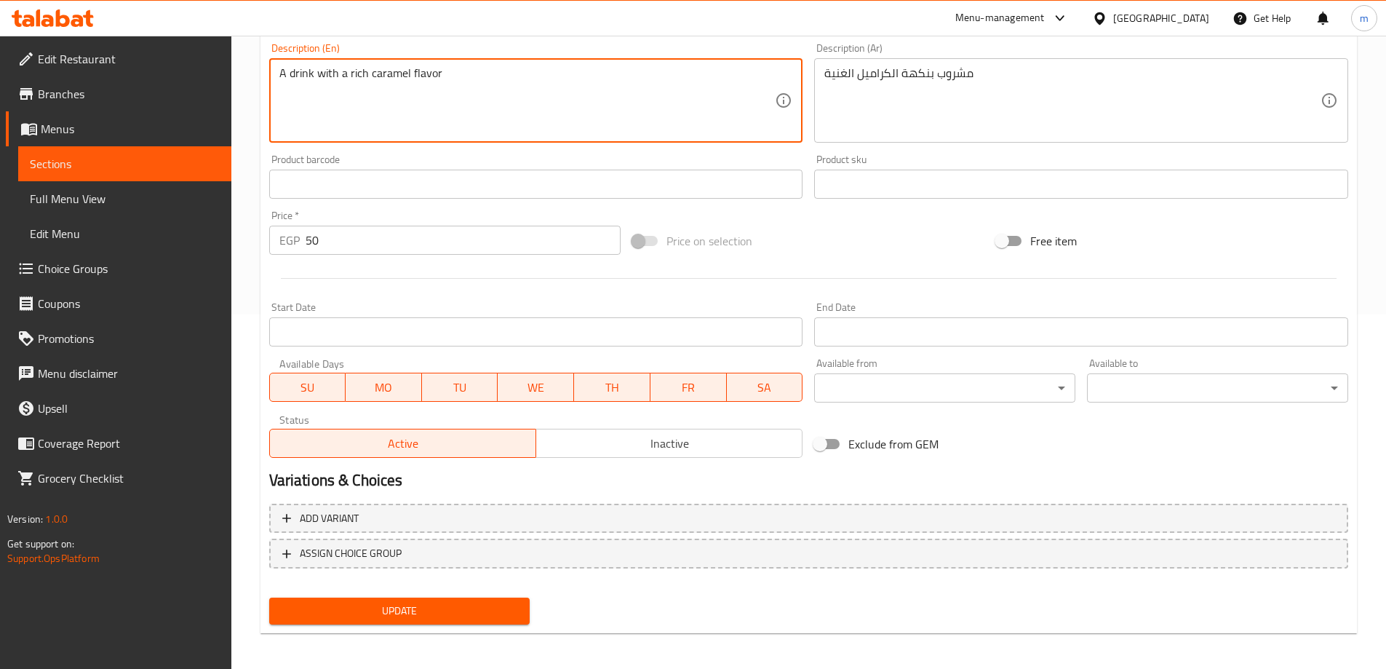
scroll to position [360, 0]
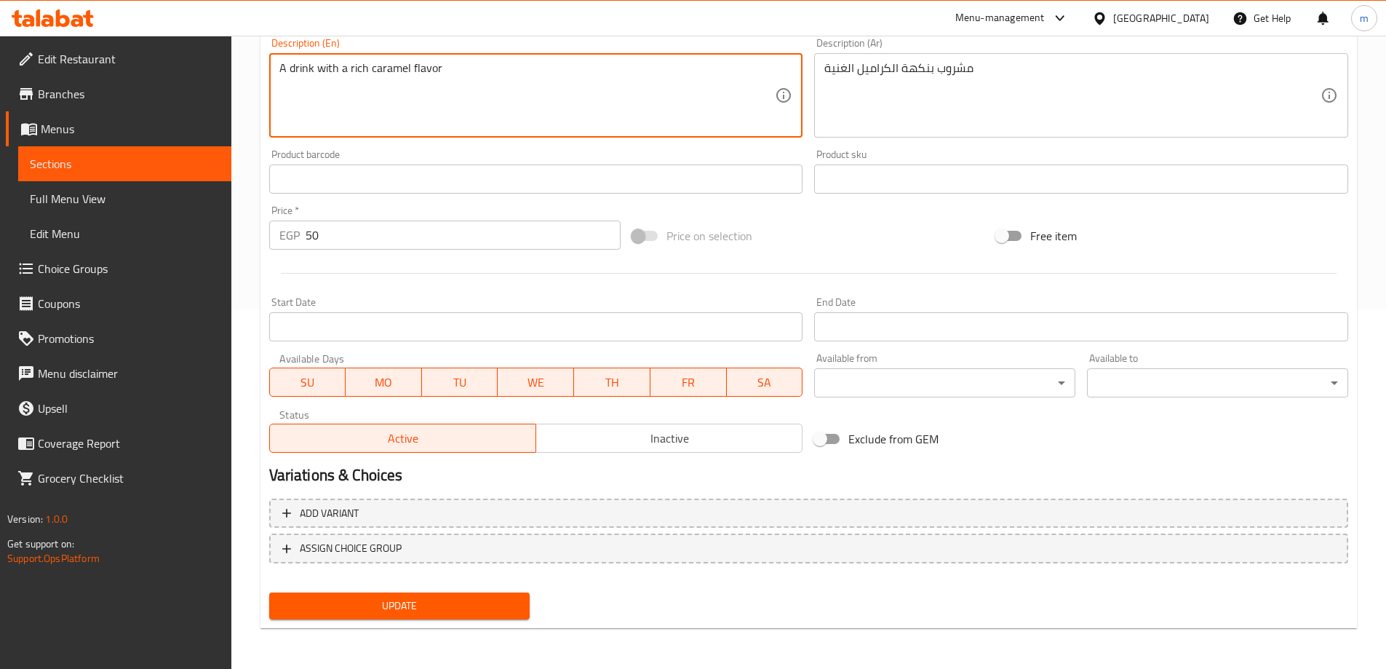
click at [446, 610] on span "Update" at bounding box center [400, 606] width 238 height 18
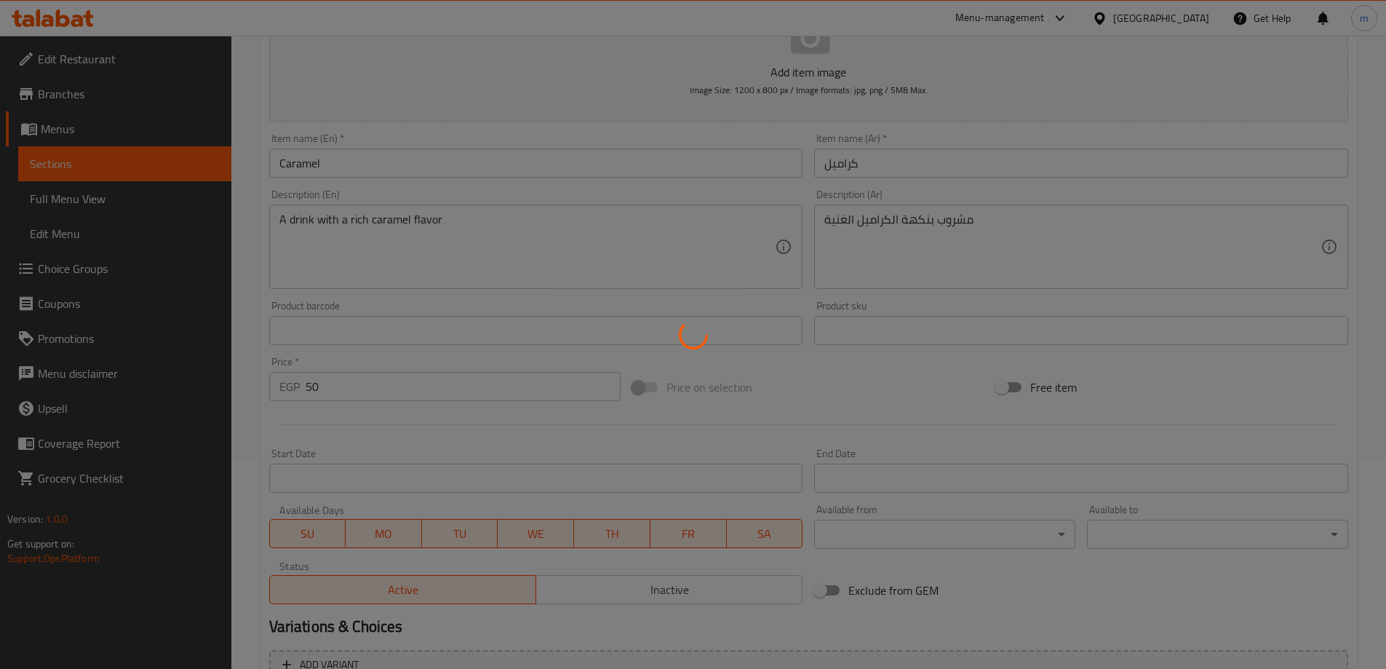
scroll to position [0, 0]
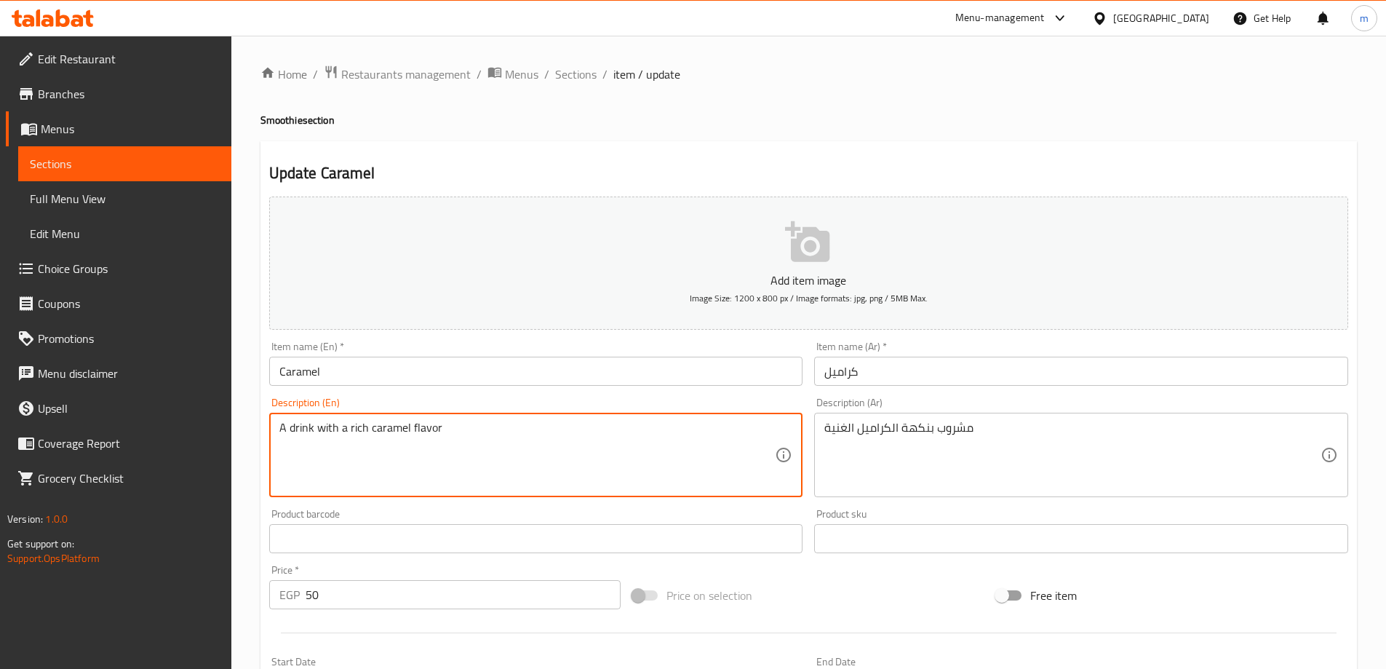
drag, startPoint x: 369, startPoint y: 428, endPoint x: 547, endPoint y: 411, distance: 178.4
paste textarea "Caramel flavored"
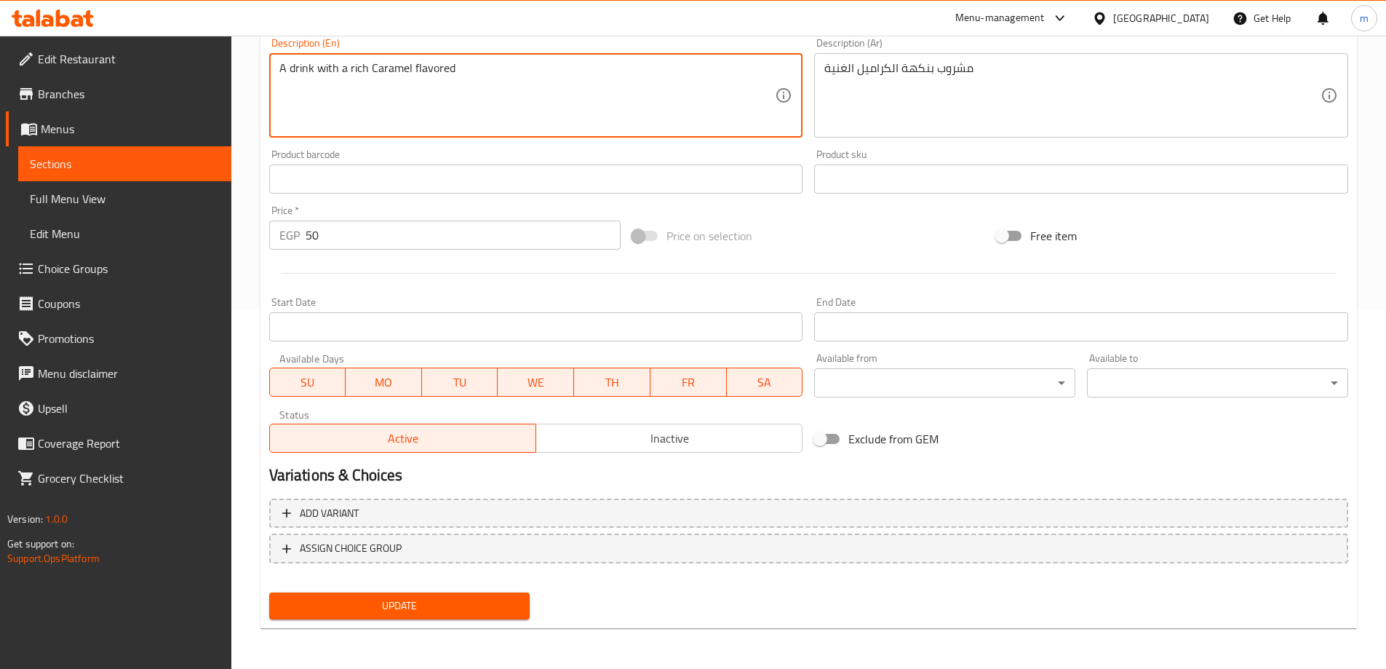
type textarea "A drink with a rich Caramel flavored"
click at [453, 604] on span "Update" at bounding box center [400, 606] width 238 height 18
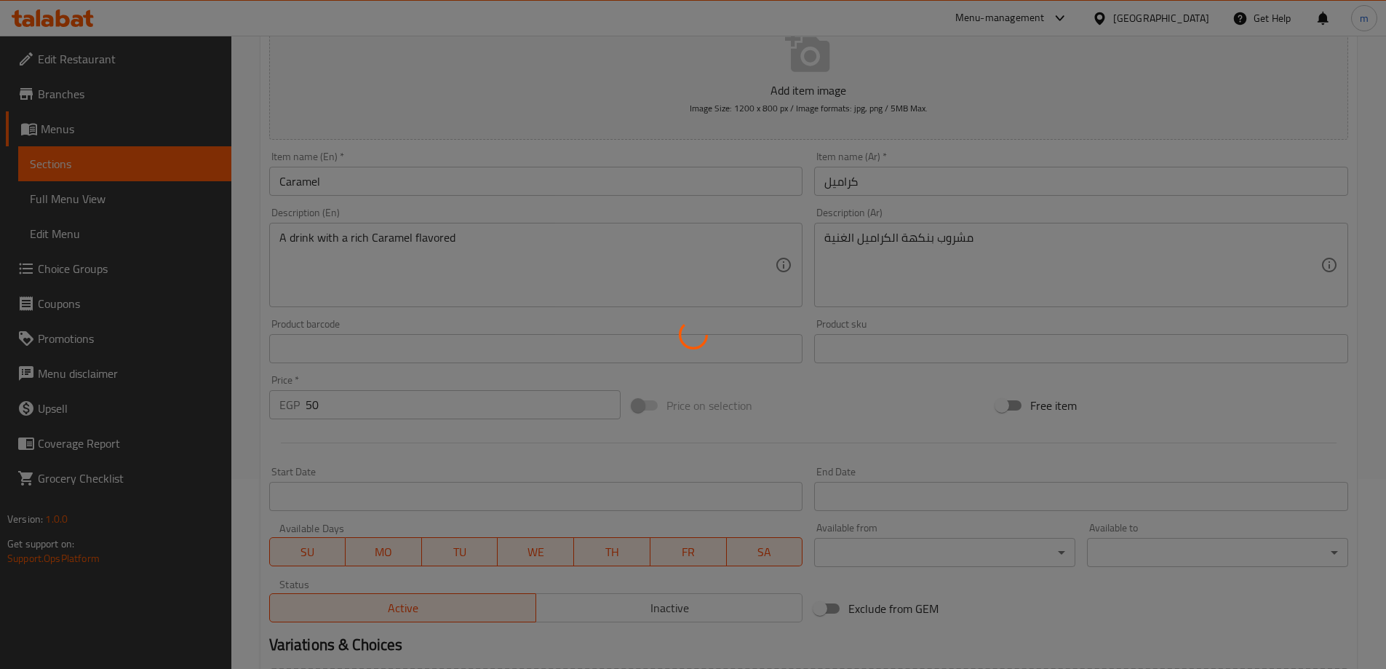
scroll to position [0, 0]
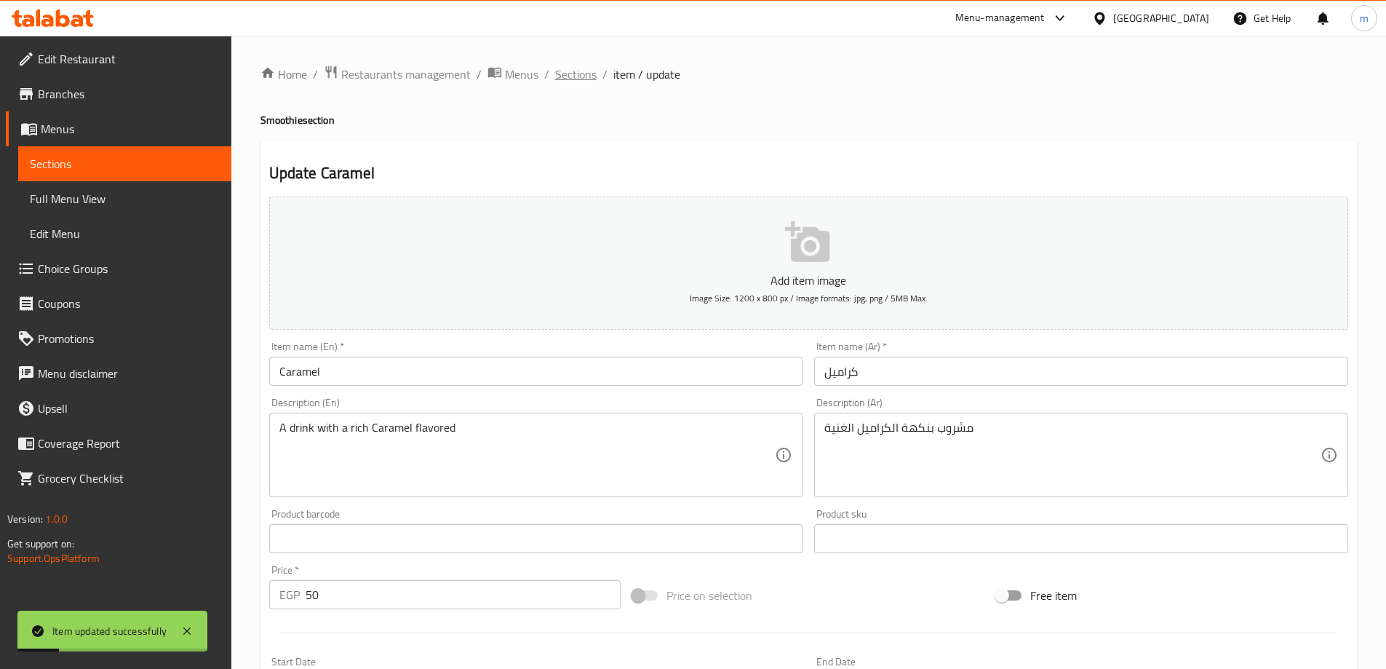
click at [581, 76] on span "Sections" at bounding box center [575, 74] width 41 height 17
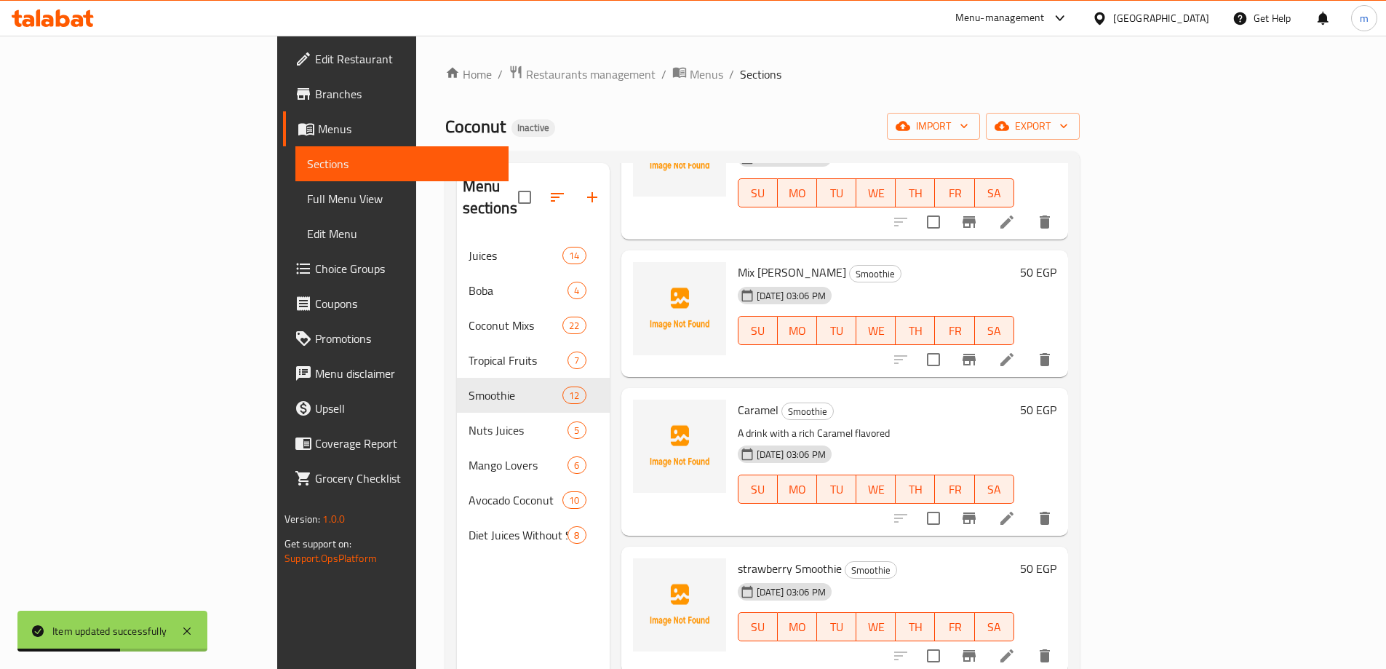
scroll to position [582, 0]
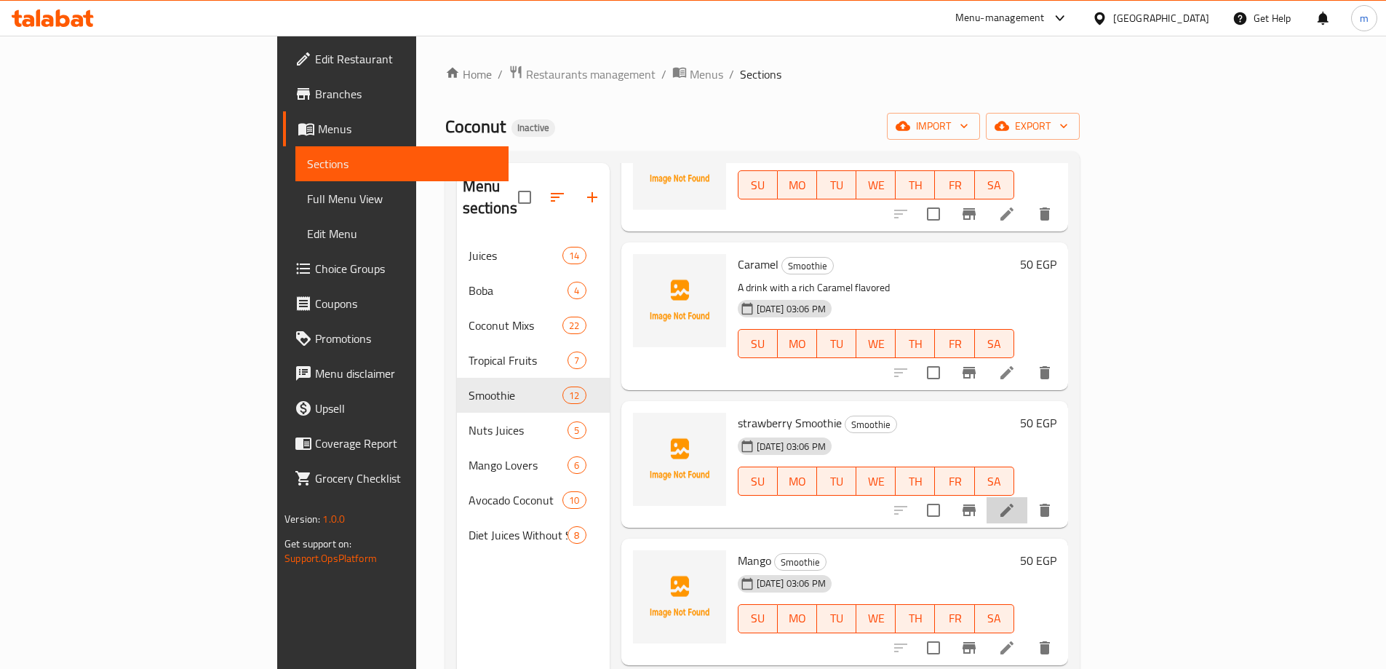
click at [1028, 497] on li at bounding box center [1007, 510] width 41 height 26
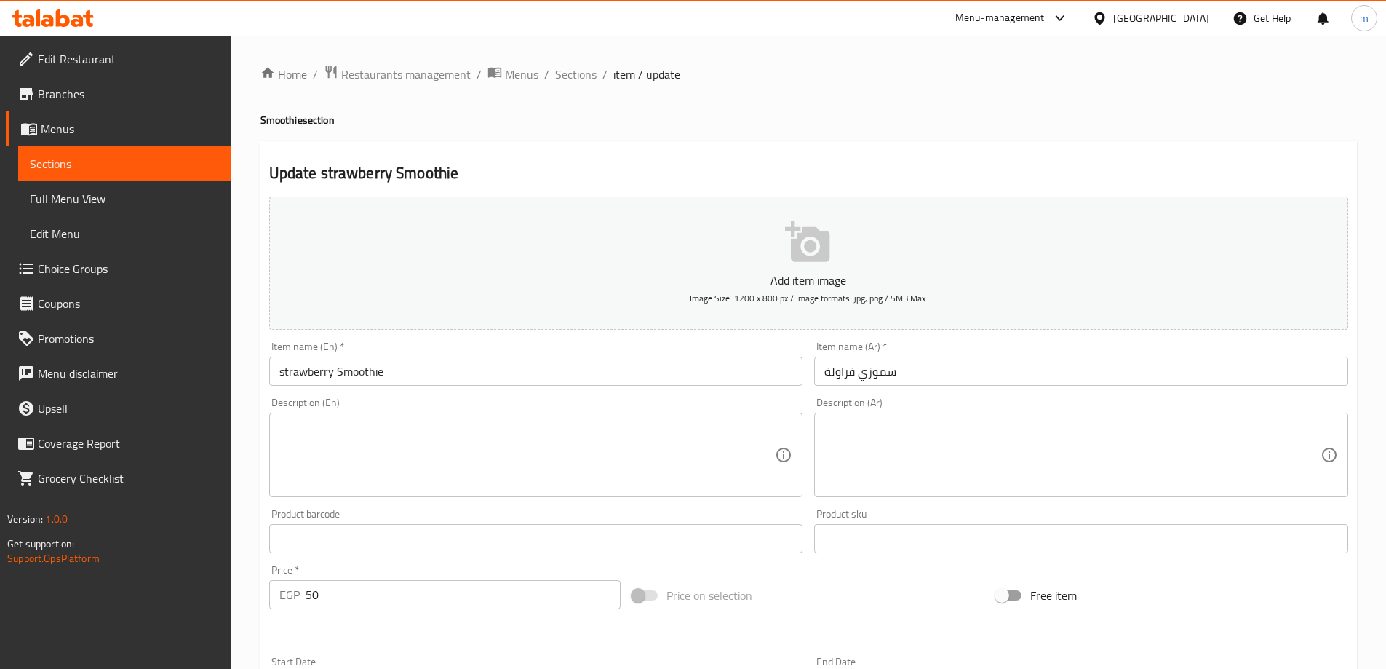
click at [317, 368] on input "strawberry Smoothie" at bounding box center [536, 371] width 534 height 29
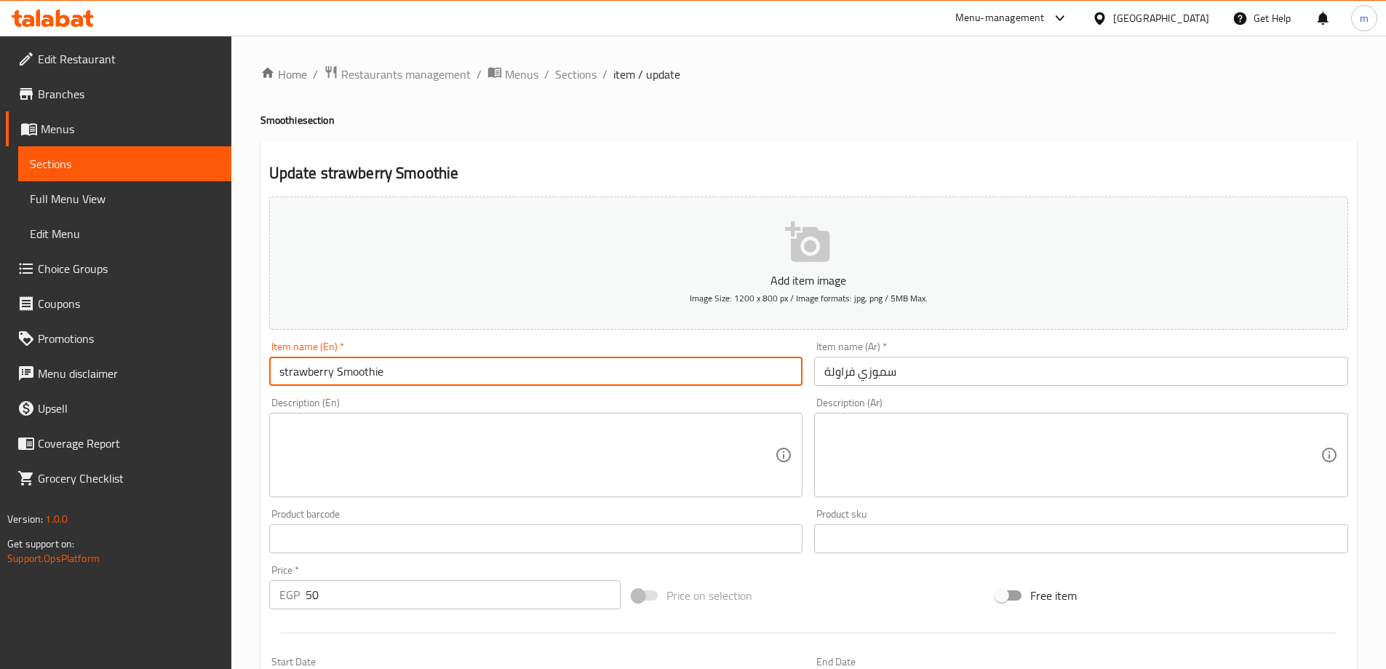
click at [317, 368] on input "strawberry Smoothie" at bounding box center [536, 371] width 534 height 29
type input "Strawberry Smoothie"
click at [320, 454] on textarea at bounding box center [527, 455] width 496 height 69
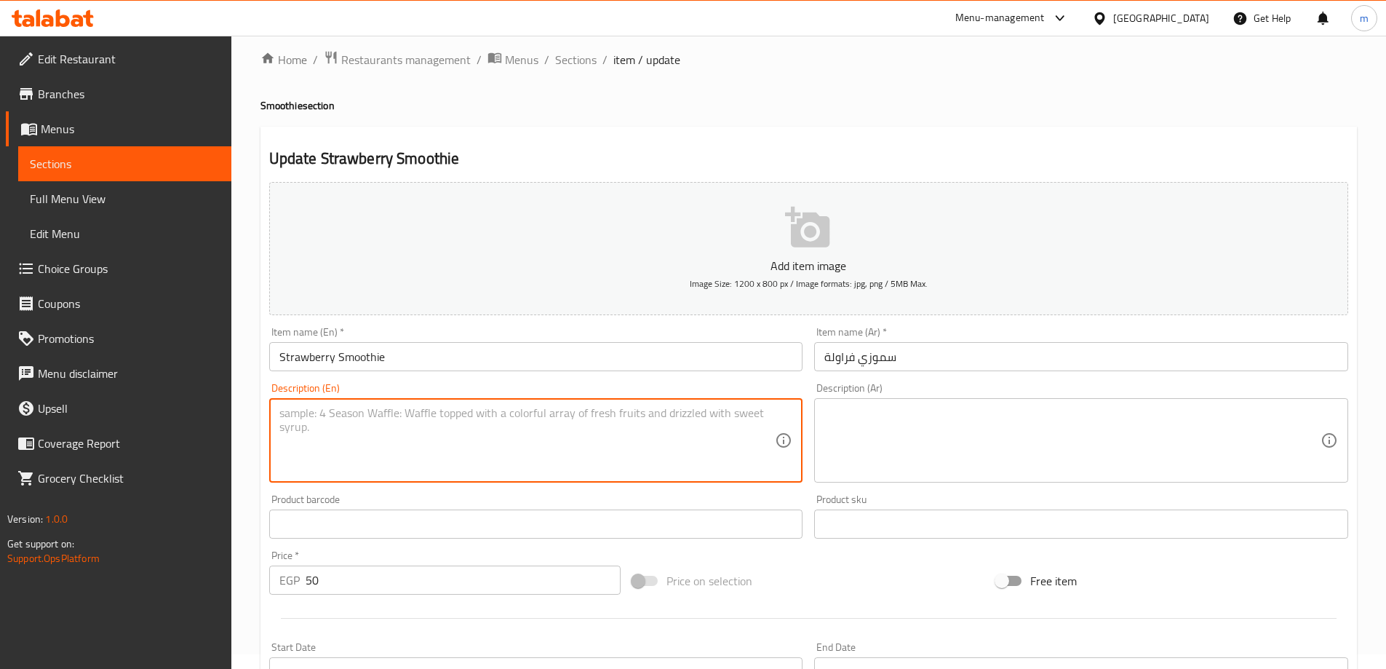
scroll to position [360, 0]
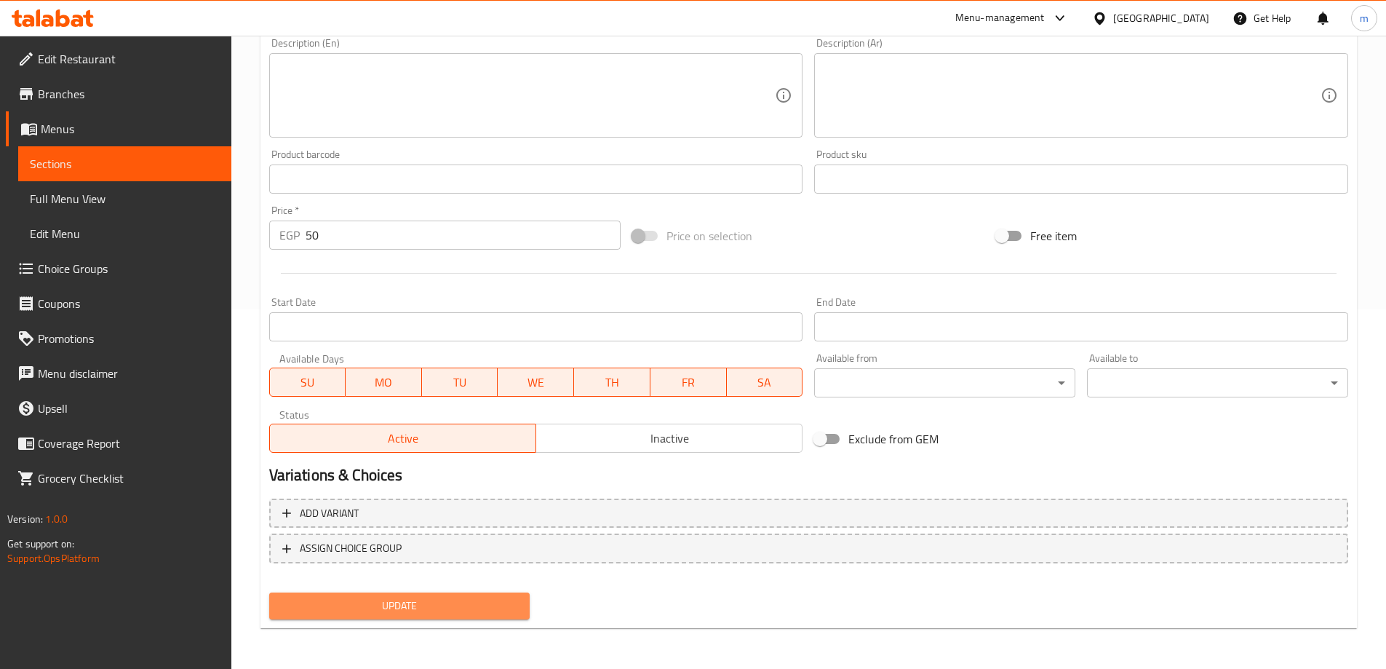
click at [417, 611] on span "Update" at bounding box center [400, 606] width 238 height 18
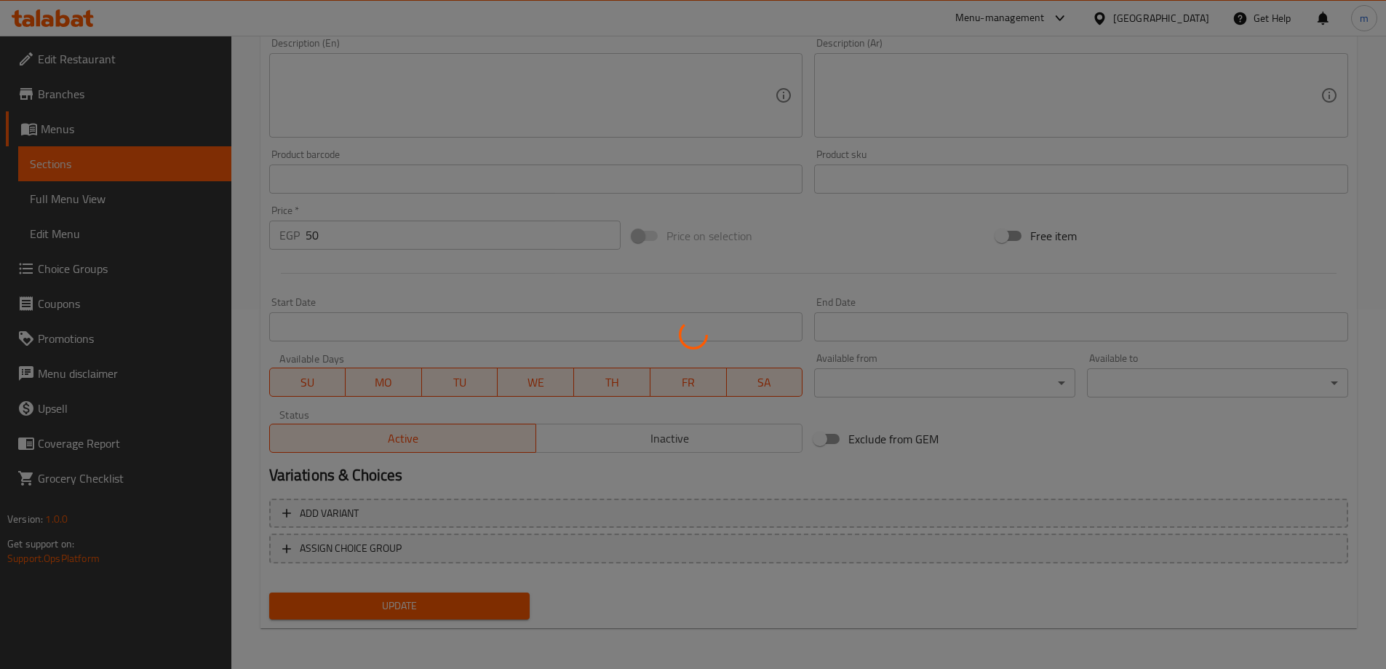
scroll to position [0, 0]
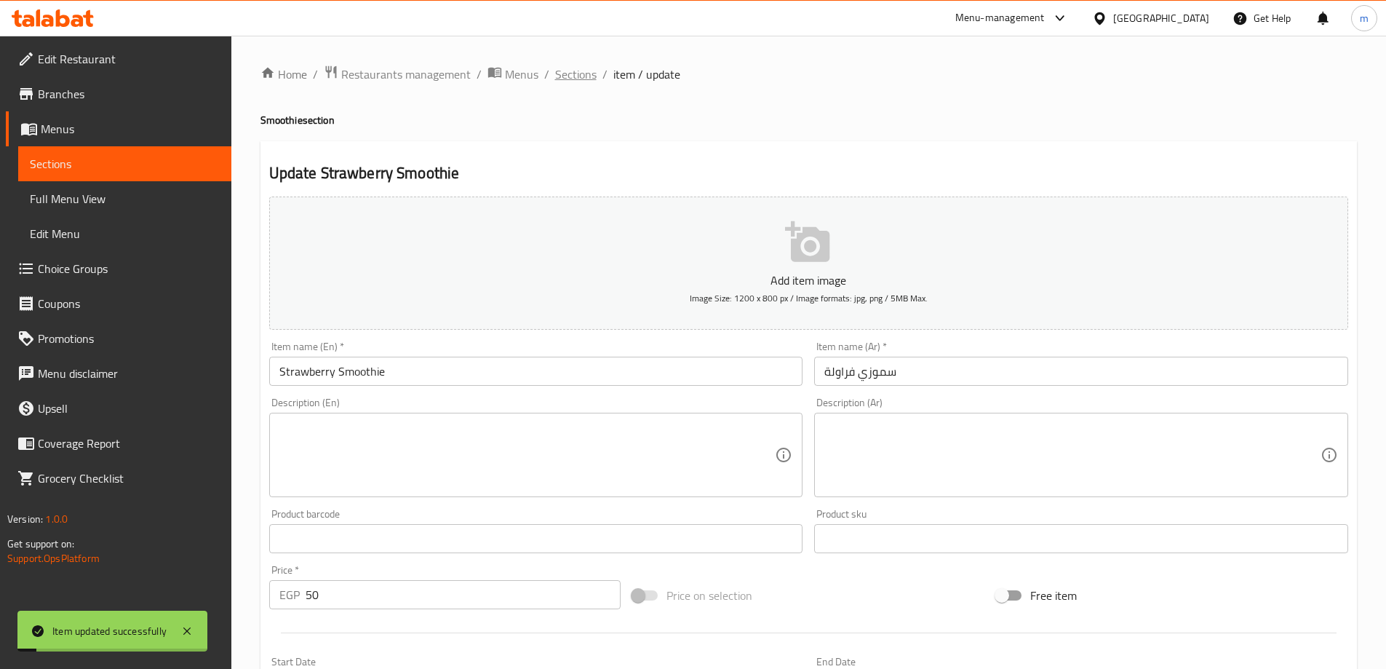
click at [587, 74] on span "Sections" at bounding box center [575, 74] width 41 height 17
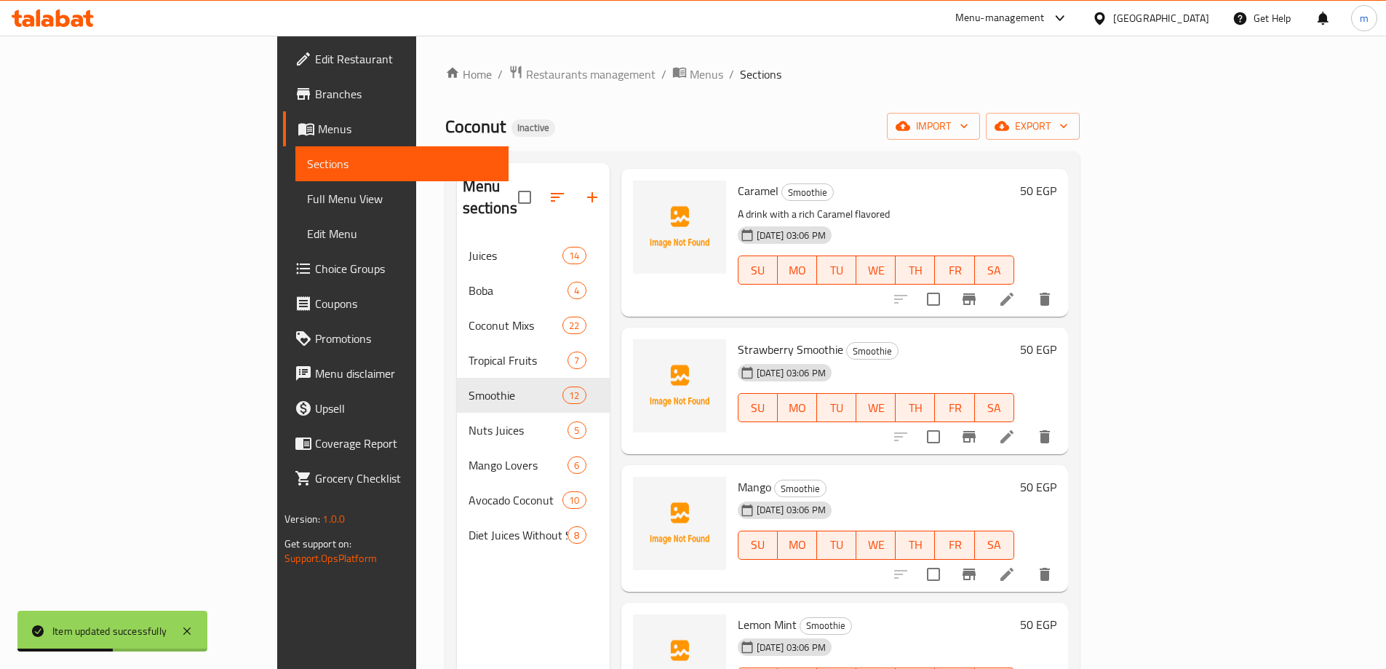
scroll to position [655, 0]
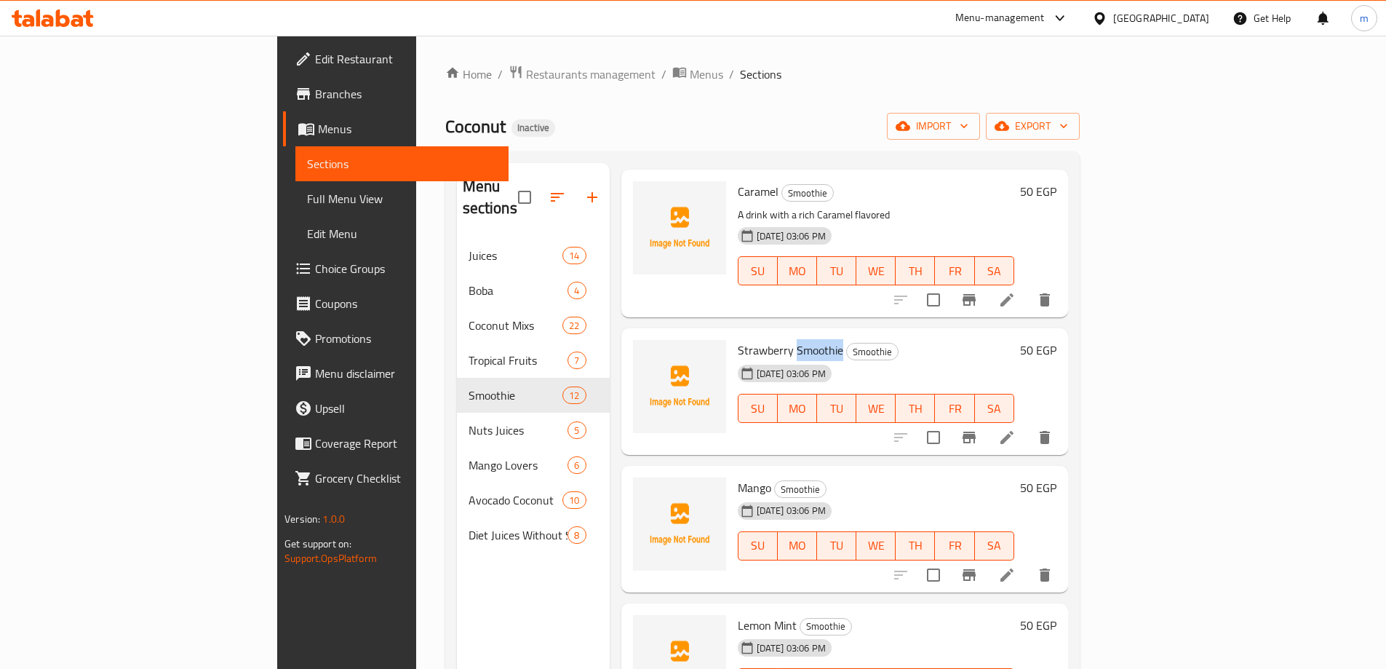
drag, startPoint x: 726, startPoint y: 330, endPoint x: 773, endPoint y: 334, distance: 47.5
click at [773, 340] on h6 "Strawberry Smoothie Smoothie" at bounding box center [876, 350] width 277 height 20
copy span "Smoothie"
click at [1016, 566] on icon at bounding box center [1007, 574] width 17 height 17
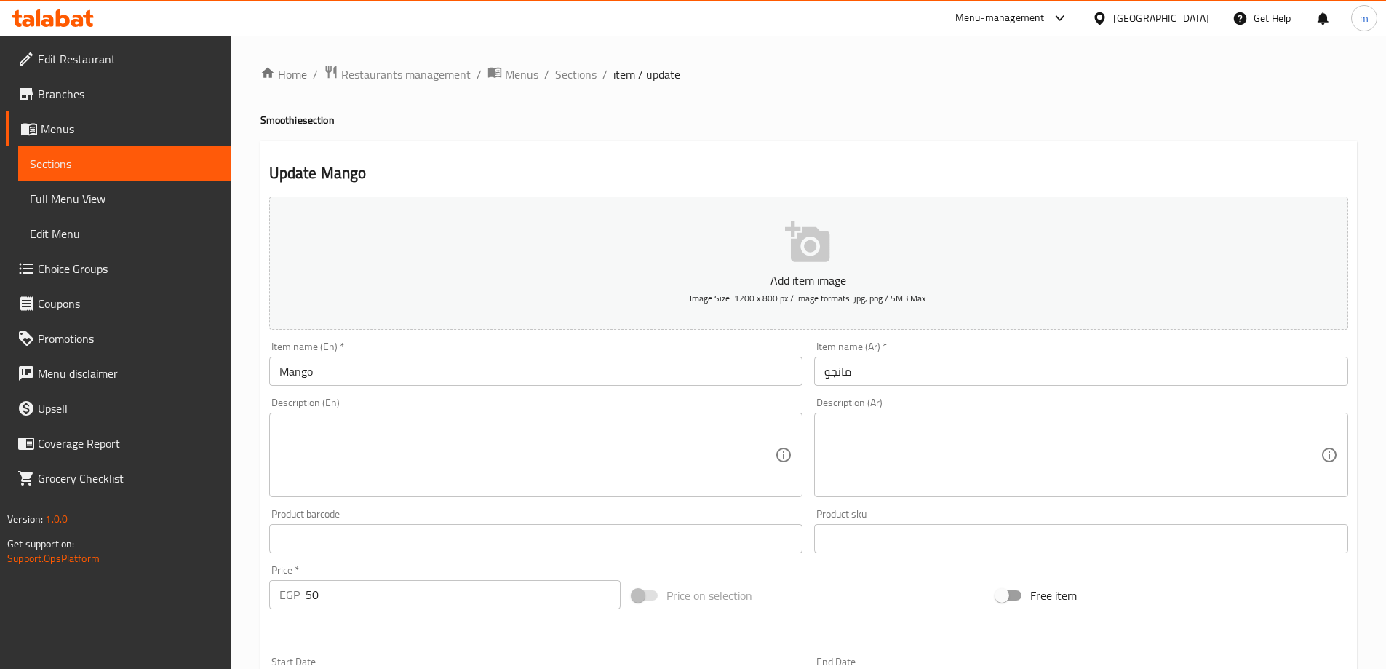
click at [343, 371] on input "Mango" at bounding box center [536, 371] width 534 height 29
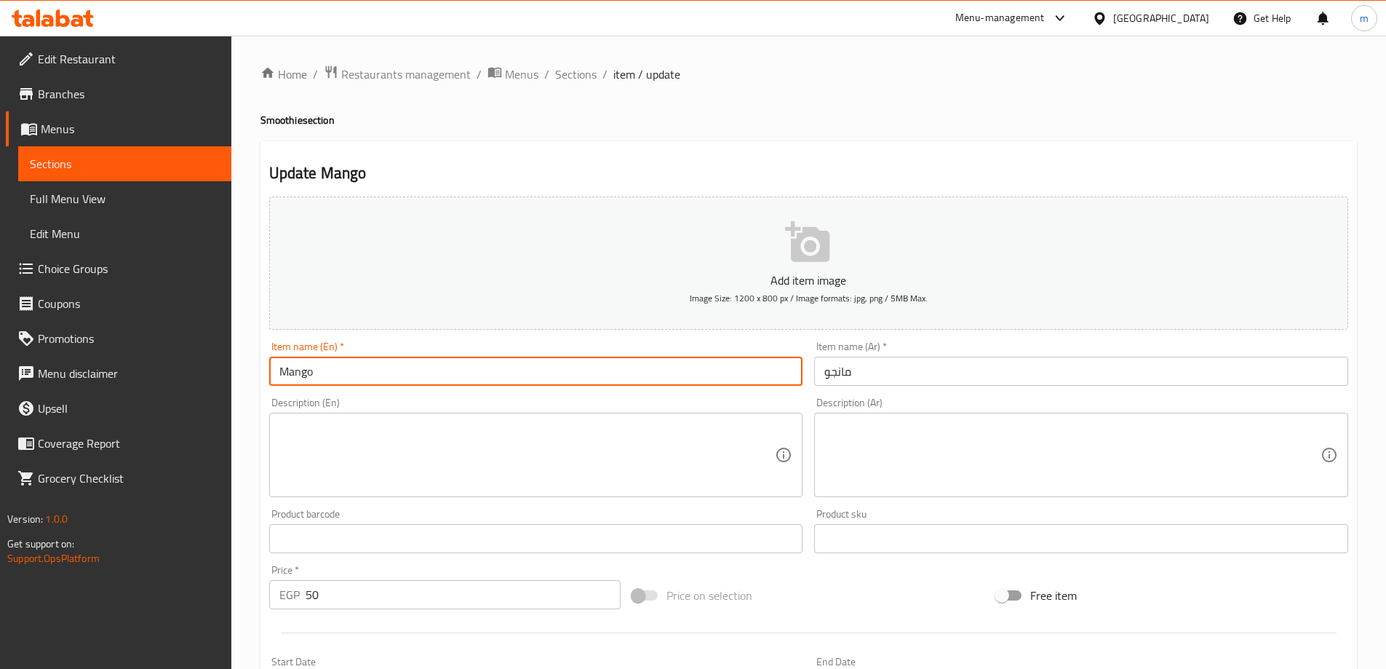
paste input "Smoothie"
type input "[PERSON_NAME]"
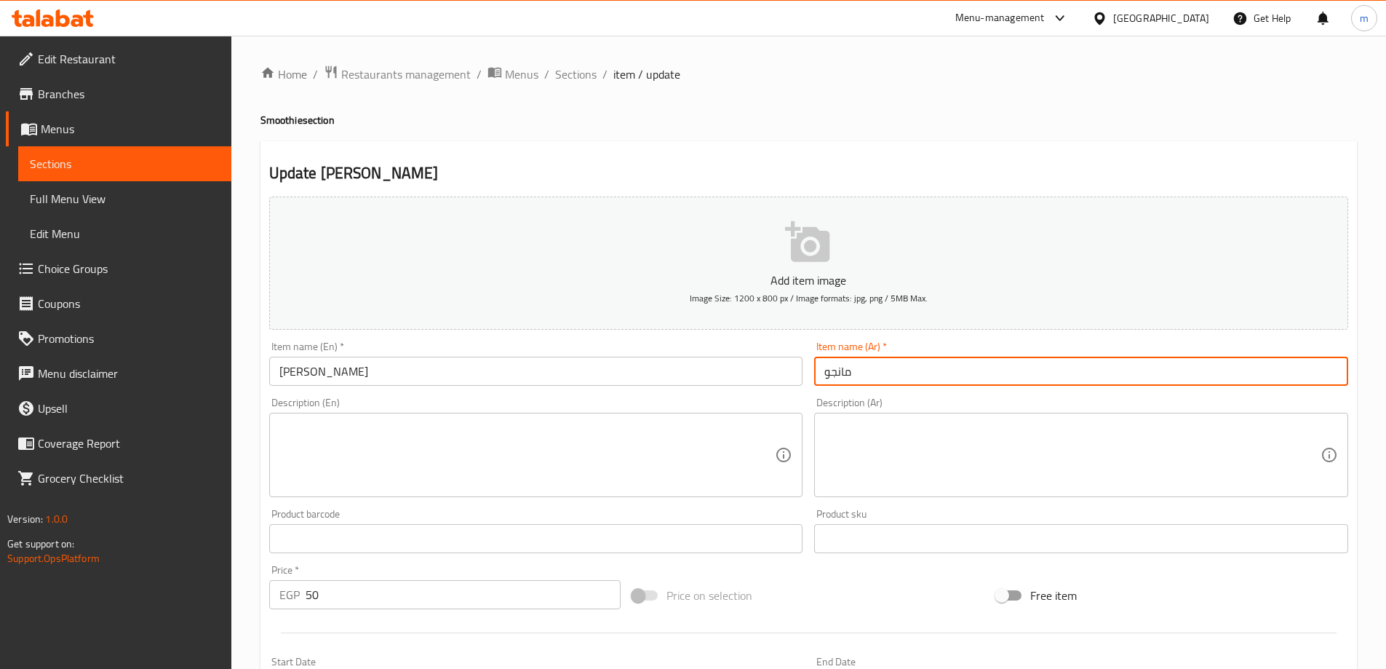
click at [873, 368] on input "مانجو" at bounding box center [1081, 371] width 534 height 29
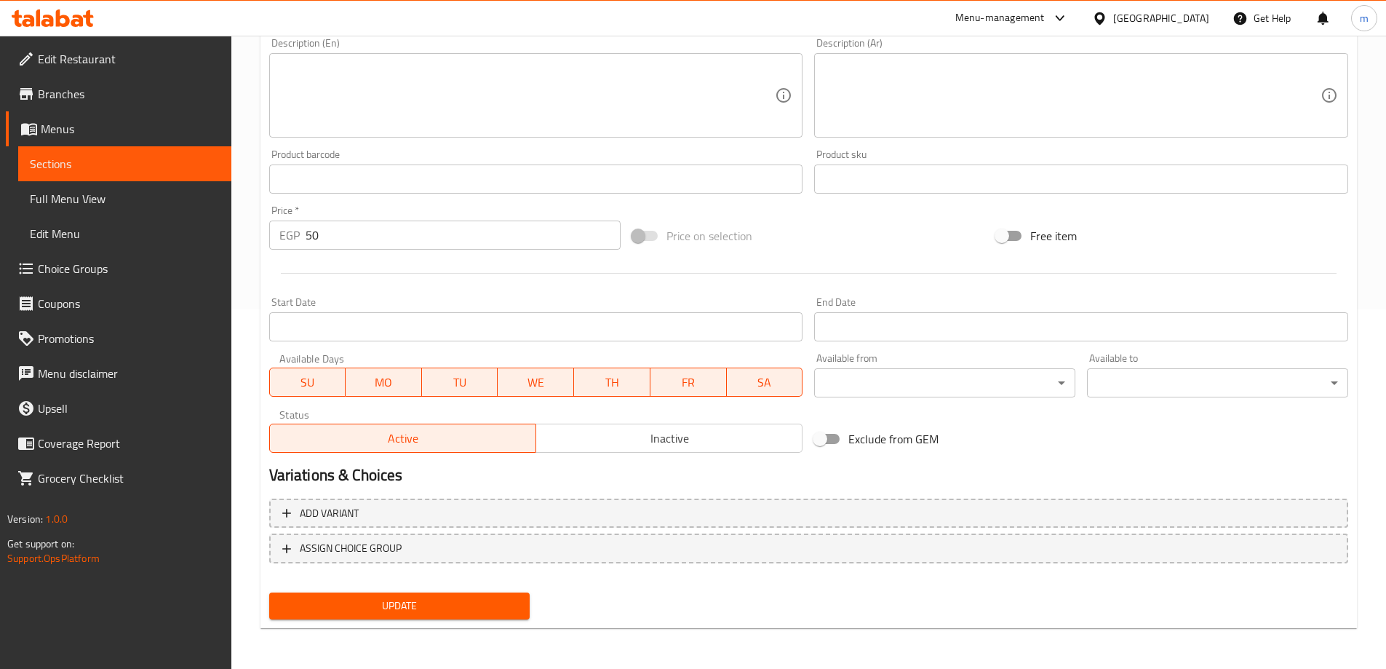
type input "[PERSON_NAME]"
click at [443, 607] on span "Update" at bounding box center [400, 606] width 238 height 18
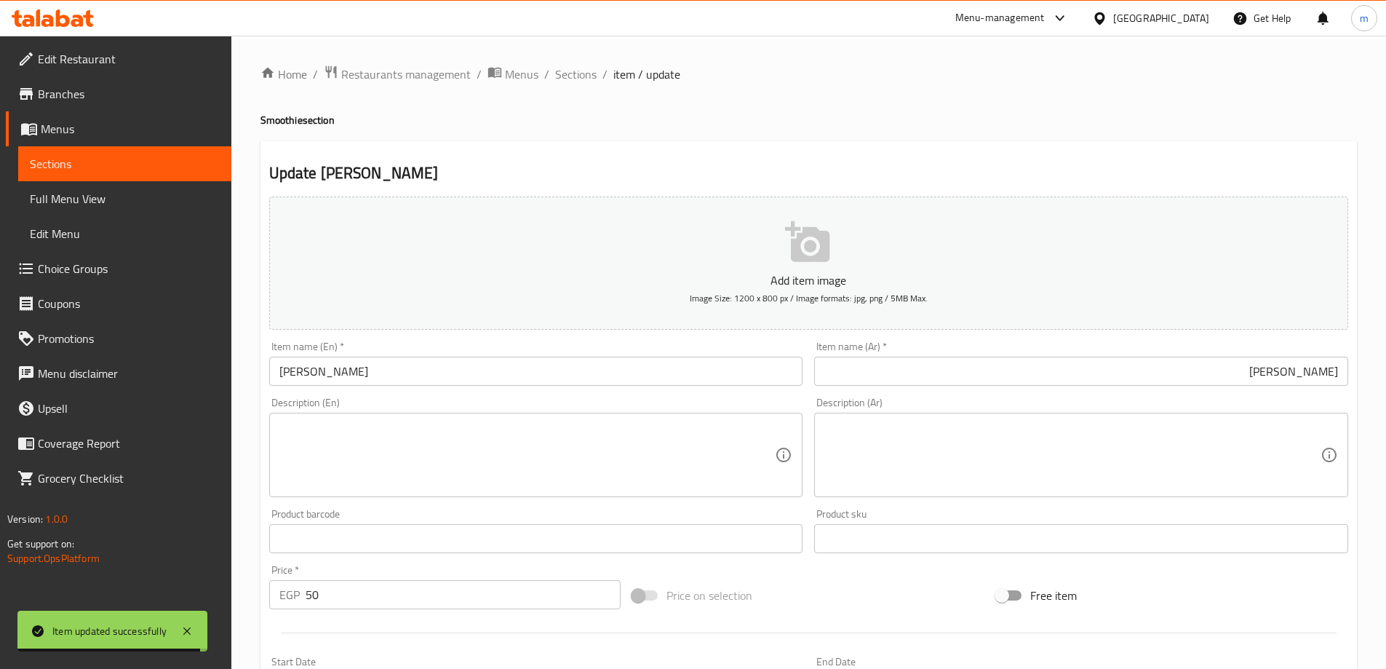
click at [926, 461] on textarea at bounding box center [1073, 455] width 496 height 69
paste textarea "مشروب بنكهة المانجو الطبيعية"
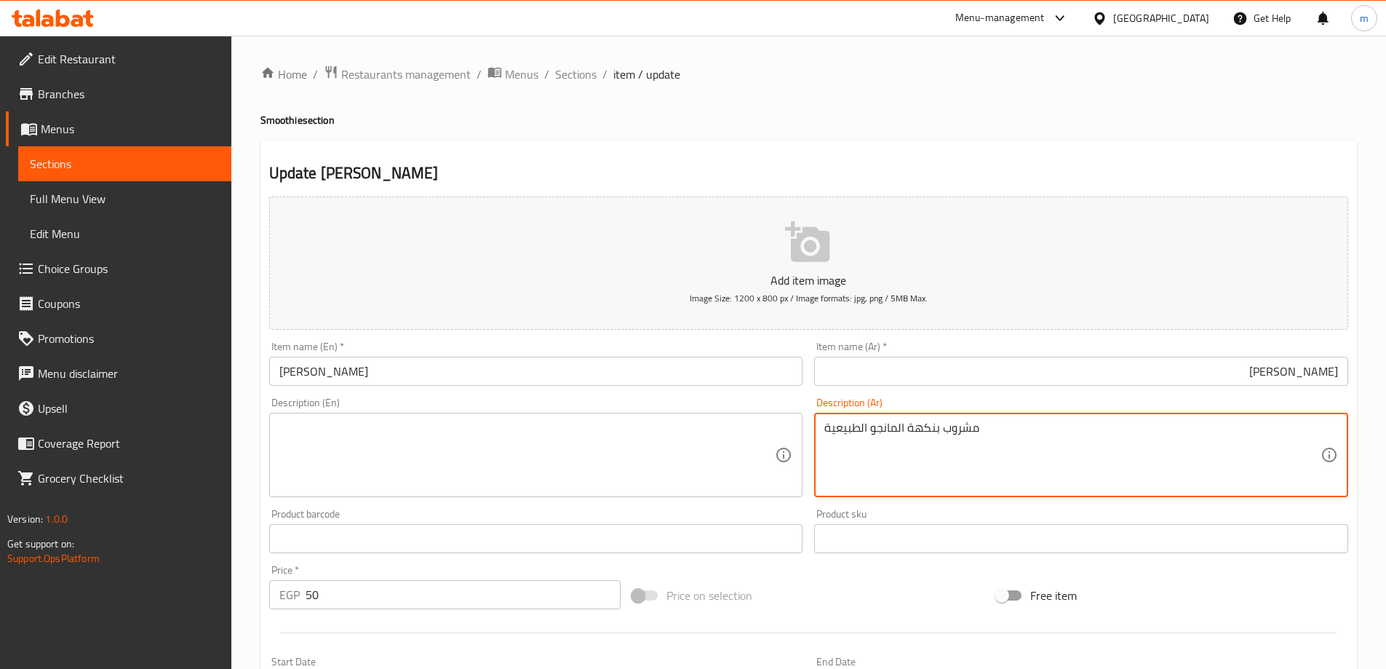
type textarea "مشروب بنكهة المانجو الطبيعية"
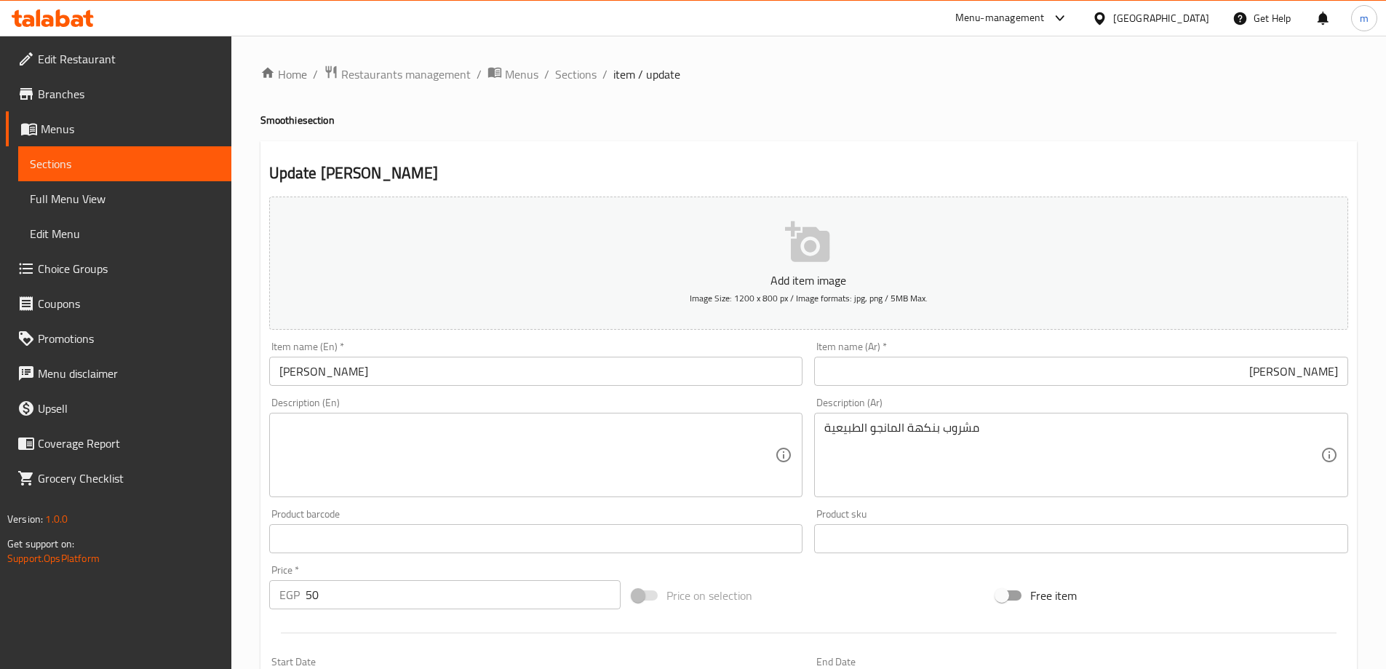
click at [536, 437] on textarea at bounding box center [527, 455] width 496 height 69
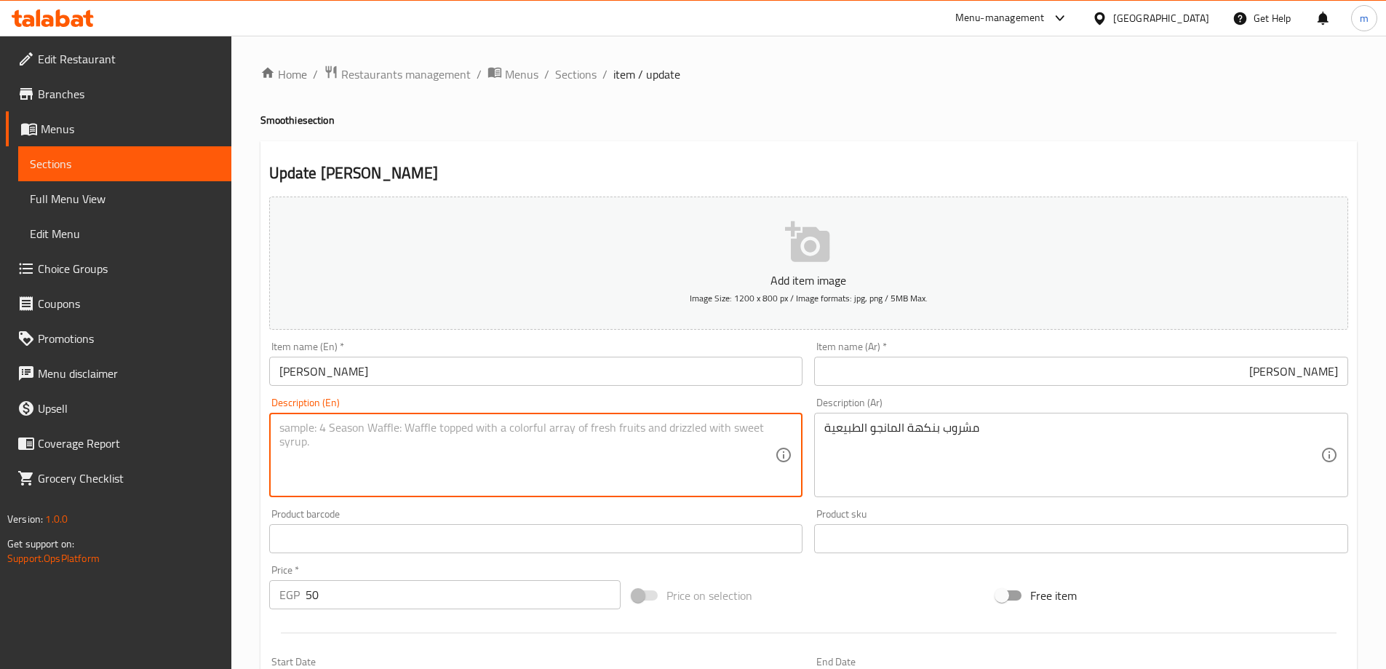
paste textarea "Natural mango flavored drink"
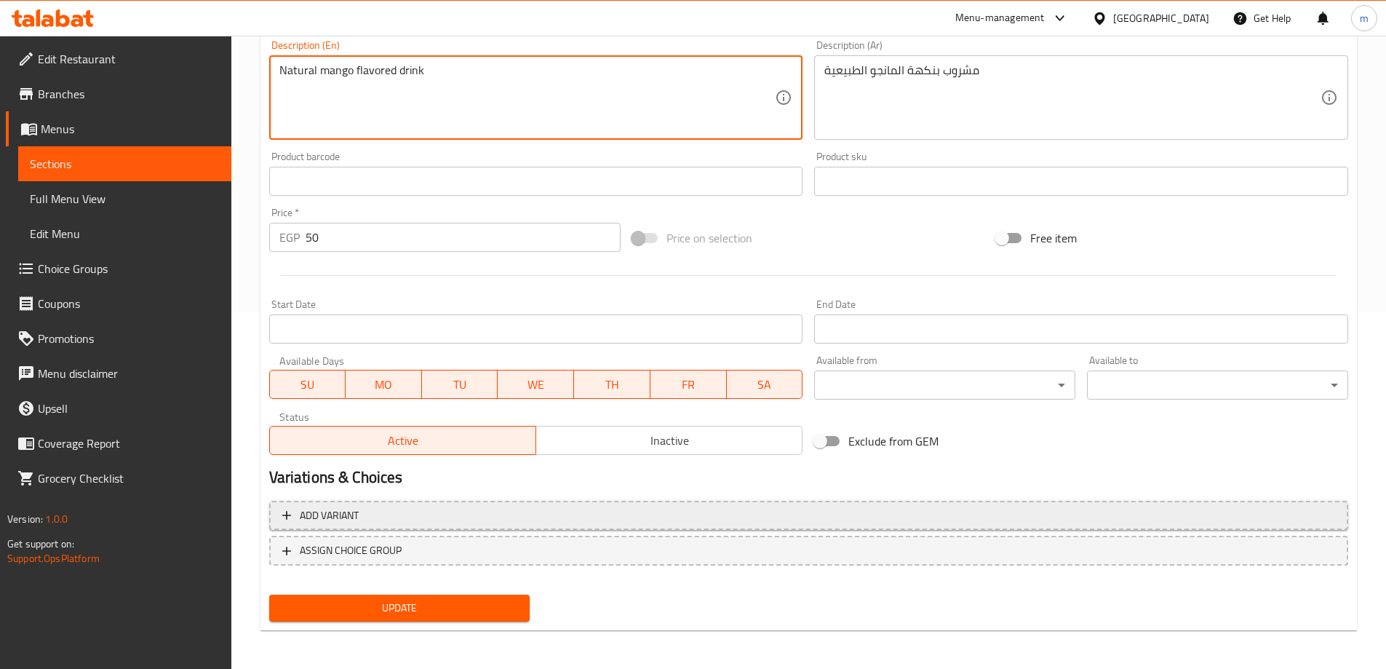
scroll to position [360, 0]
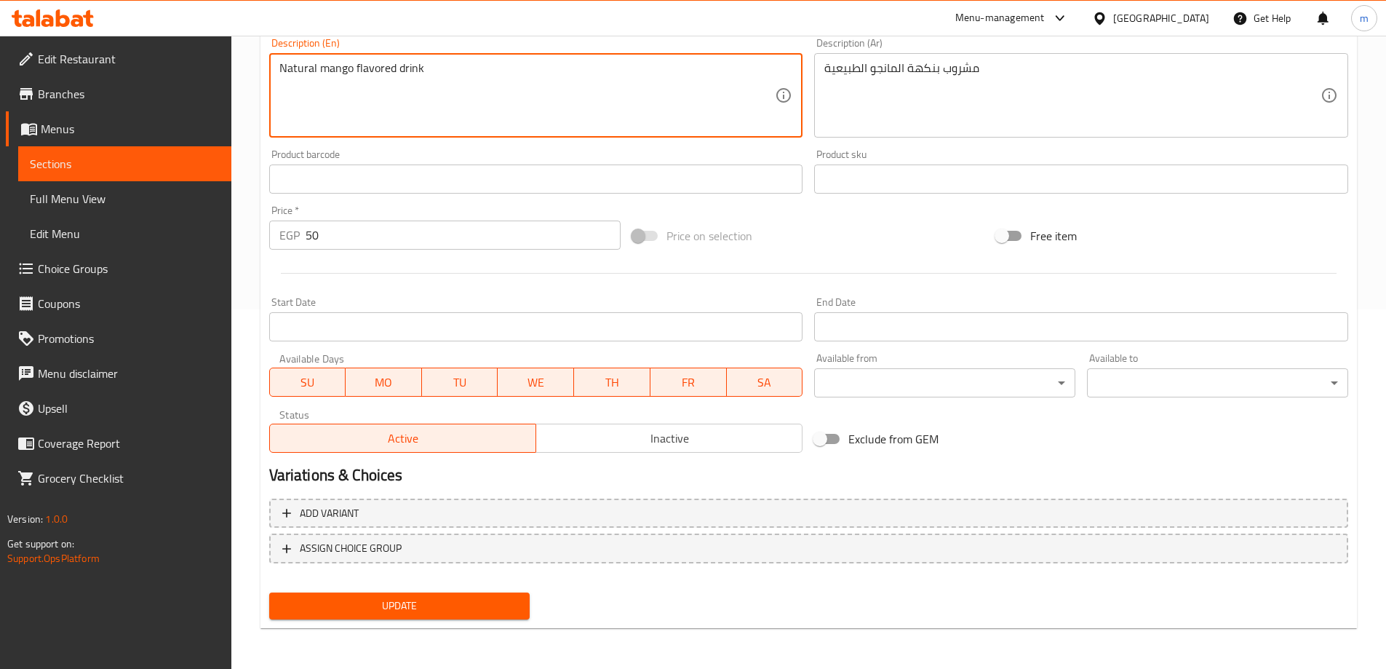
type textarea "Natural mango flavored drink"
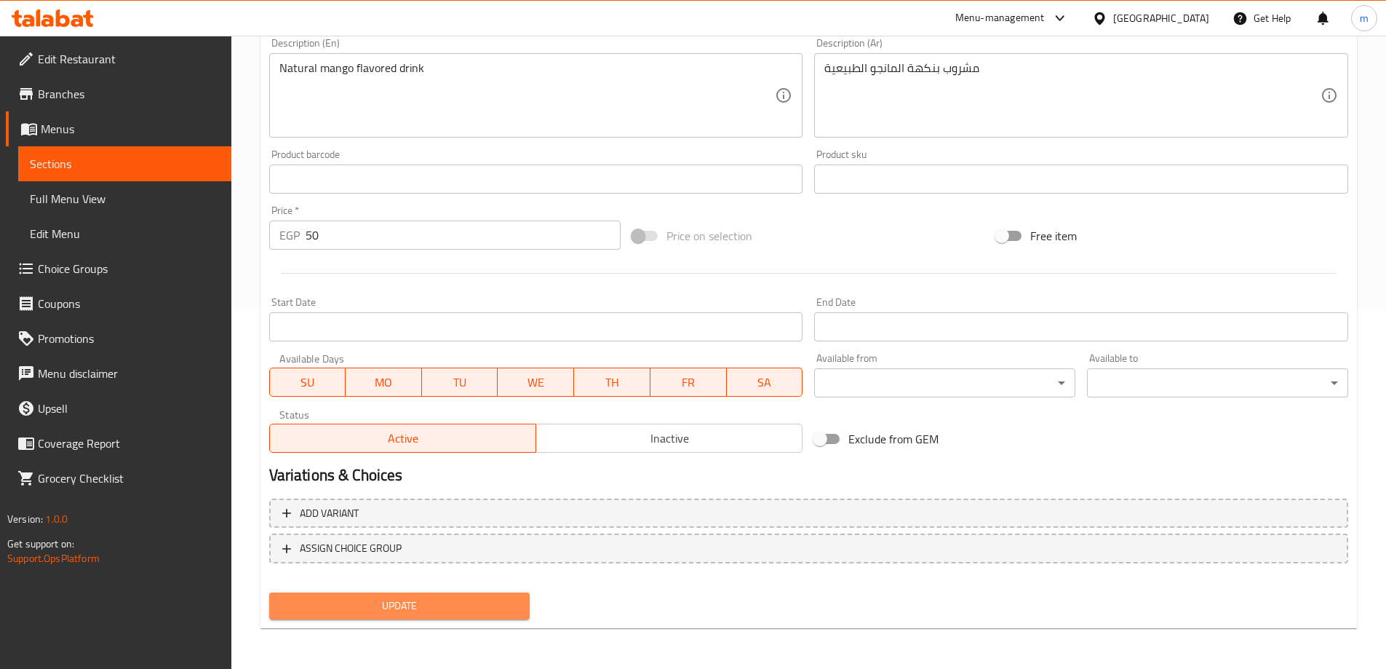
click at [421, 596] on button "Update" at bounding box center [399, 605] width 261 height 27
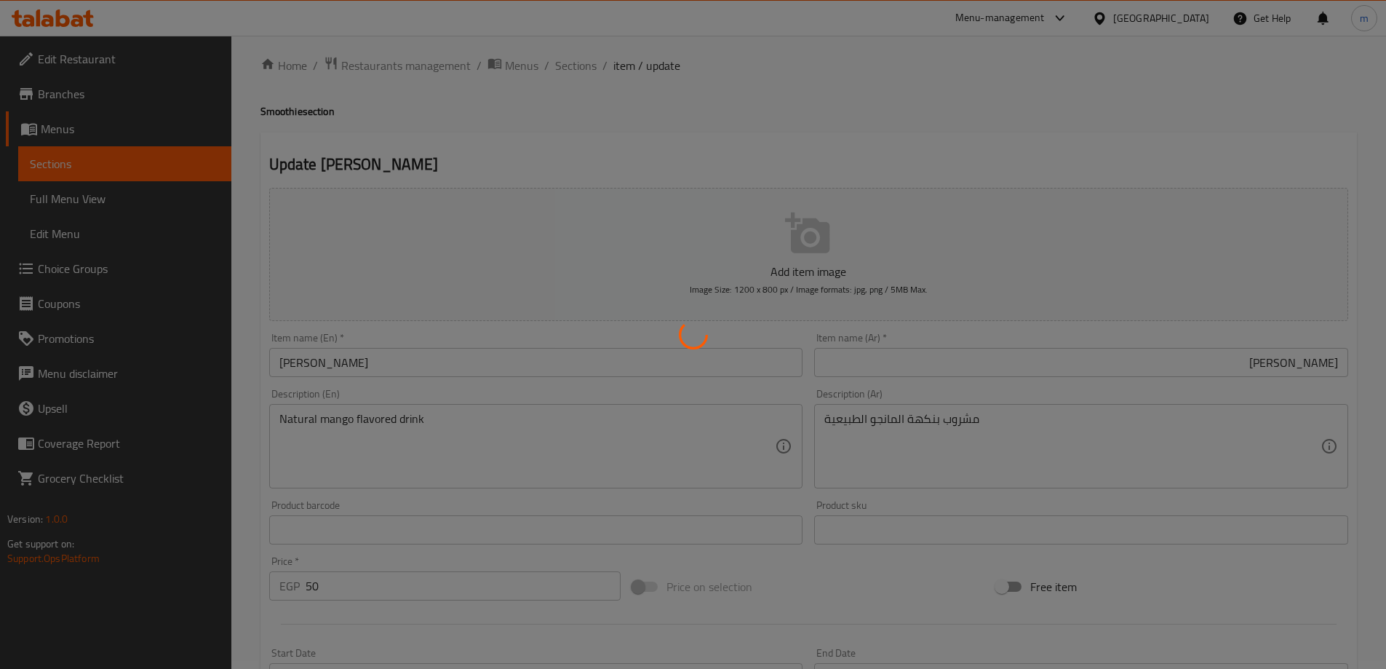
scroll to position [0, 0]
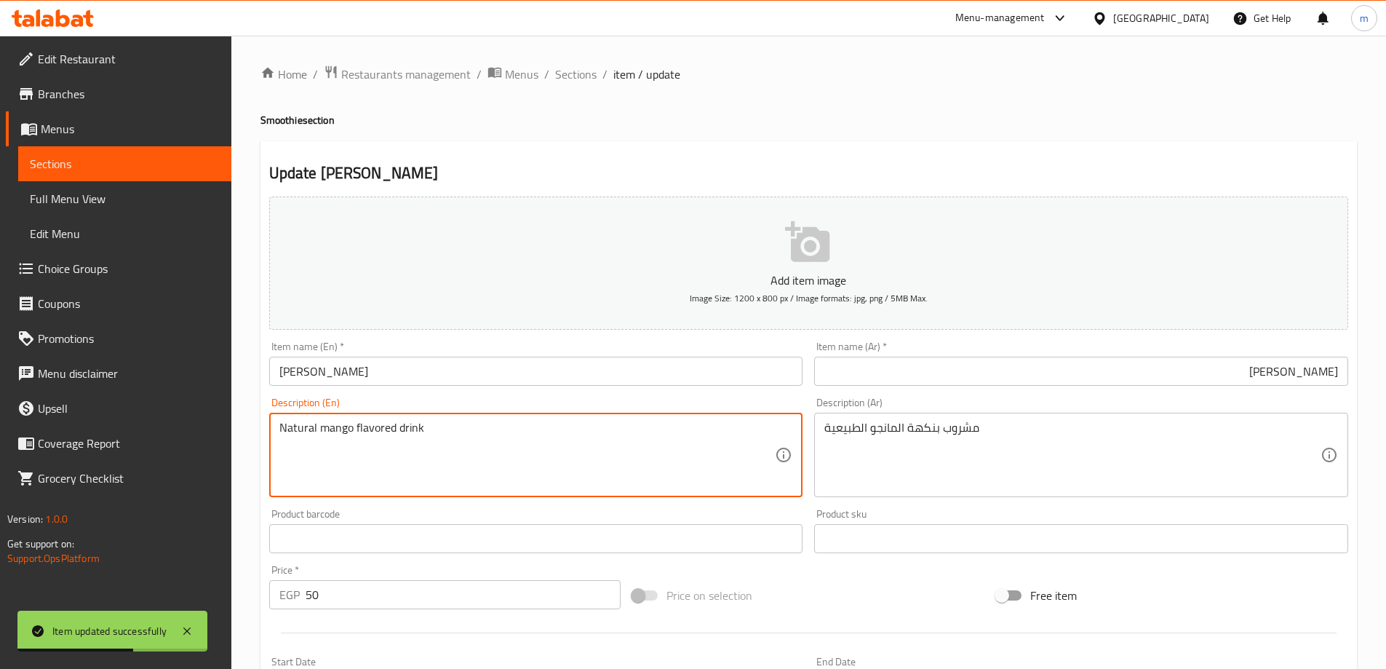
click at [467, 438] on textarea "Natural mango flavored drink" at bounding box center [527, 455] width 496 height 69
click at [521, 445] on textarea "Natural mango flavored drink" at bounding box center [527, 455] width 496 height 69
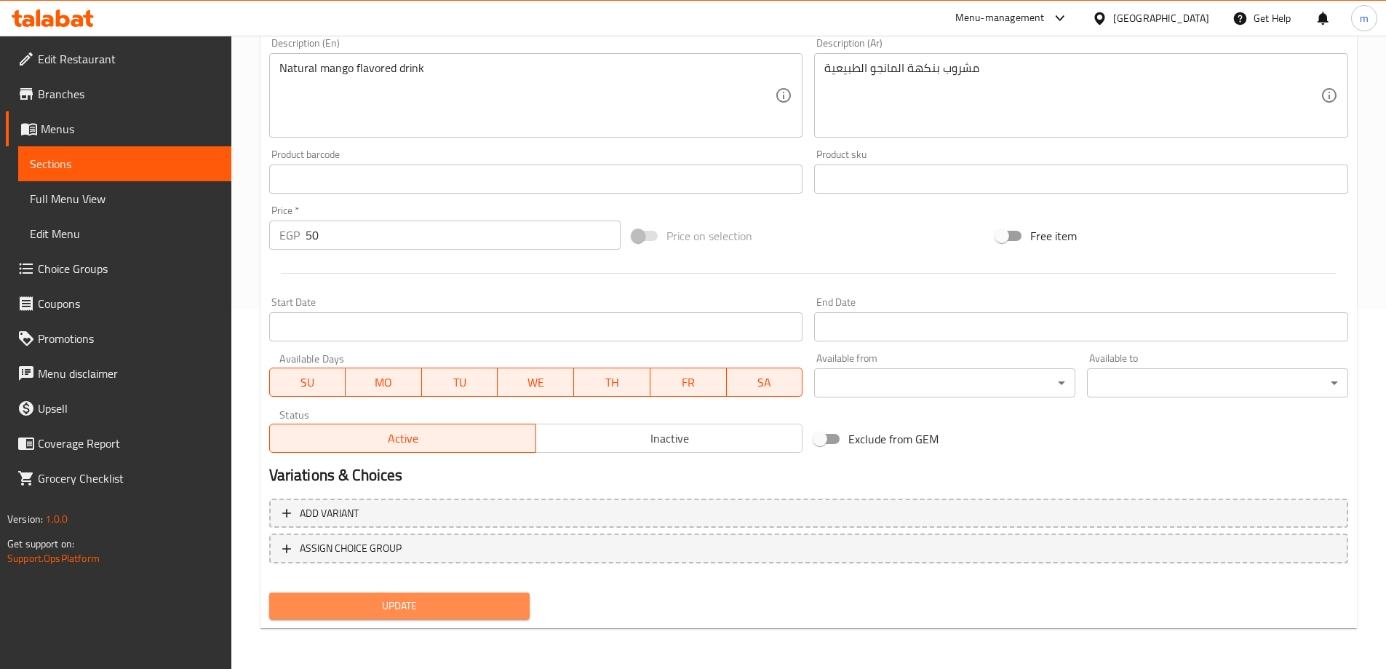
drag, startPoint x: 458, startPoint y: 607, endPoint x: 494, endPoint y: 445, distance: 165.6
click at [458, 606] on span "Update" at bounding box center [400, 606] width 238 height 18
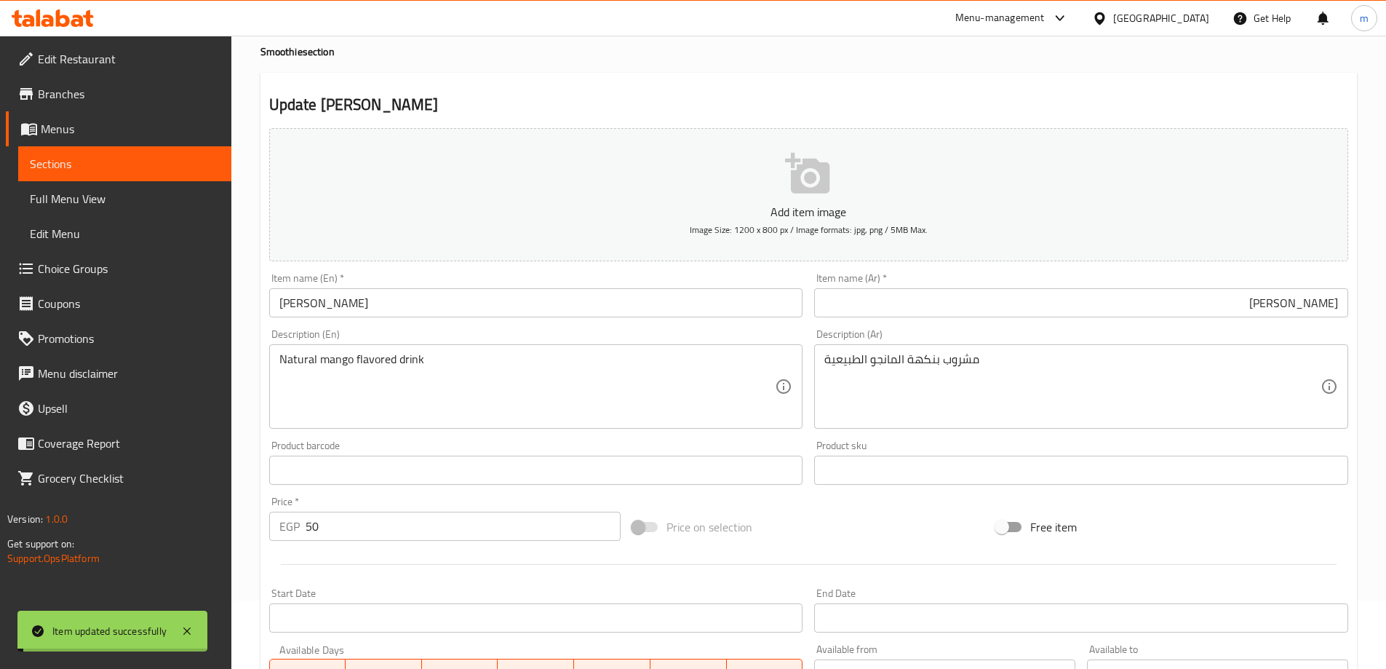
scroll to position [0, 0]
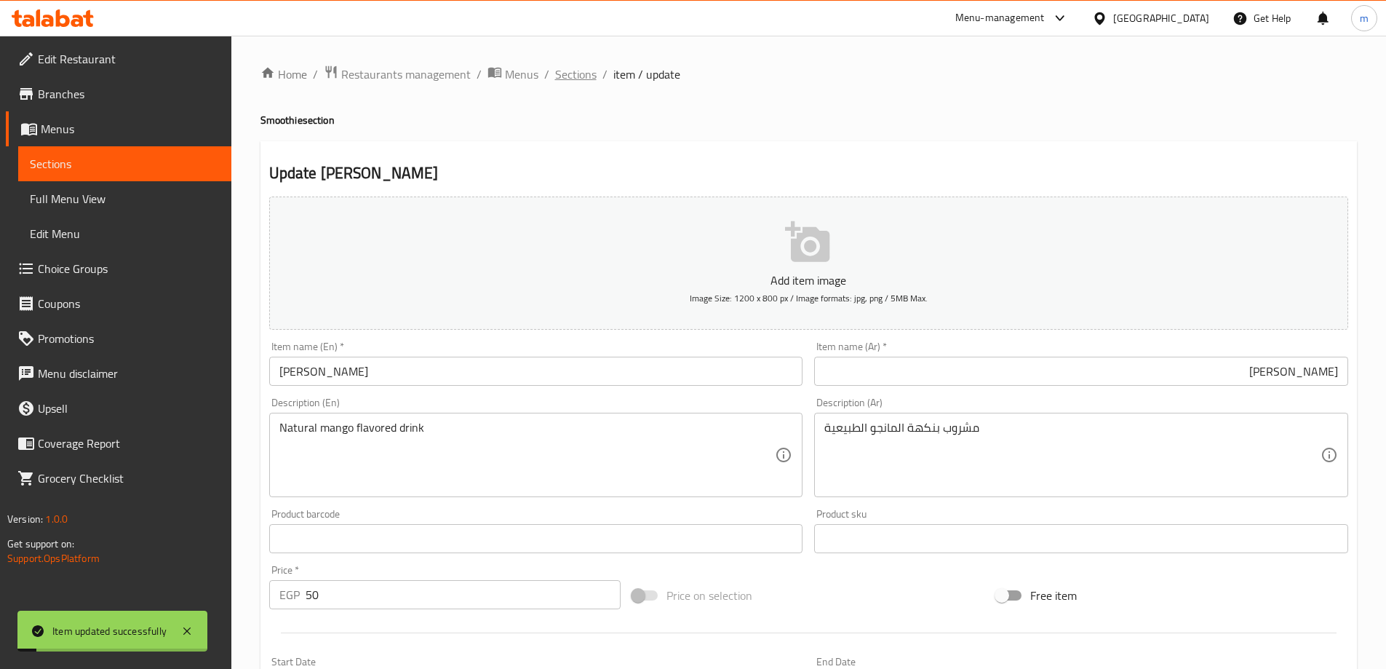
click at [561, 71] on span "Sections" at bounding box center [575, 74] width 41 height 17
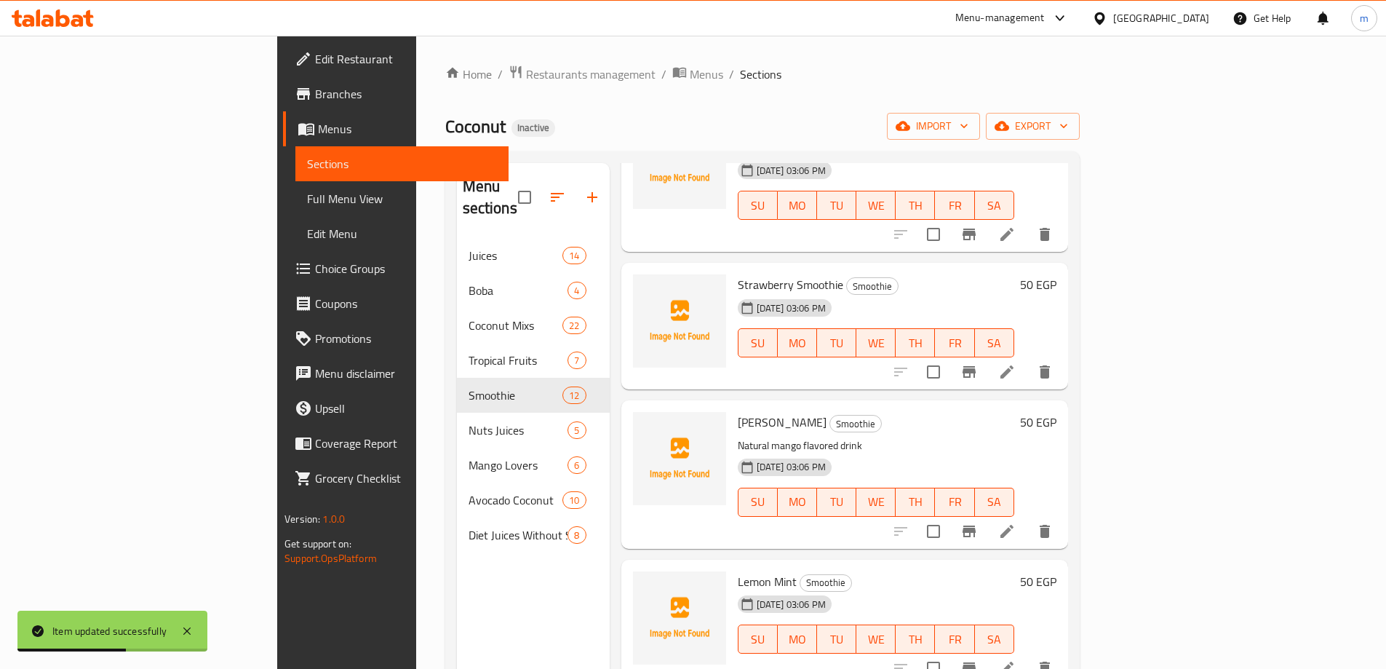
scroll to position [801, 0]
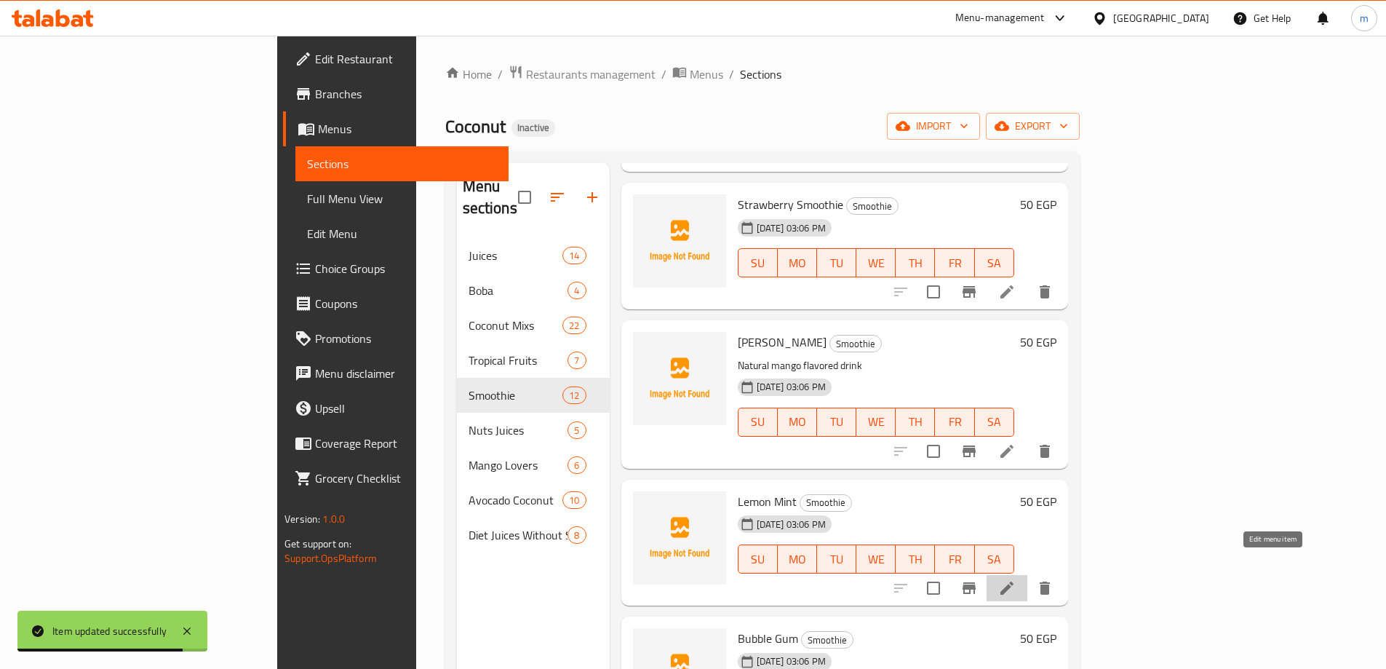
click at [1016, 579] on icon at bounding box center [1007, 587] width 17 height 17
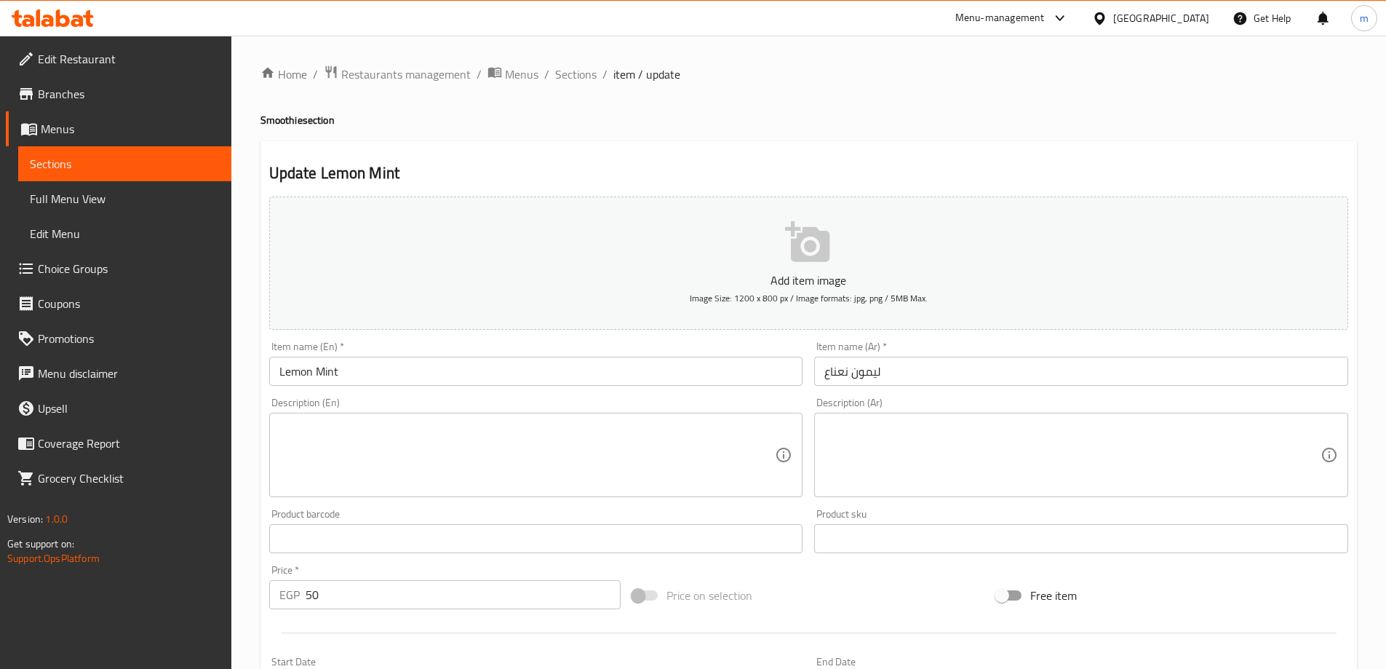
click at [961, 453] on textarea at bounding box center [1073, 455] width 496 height 69
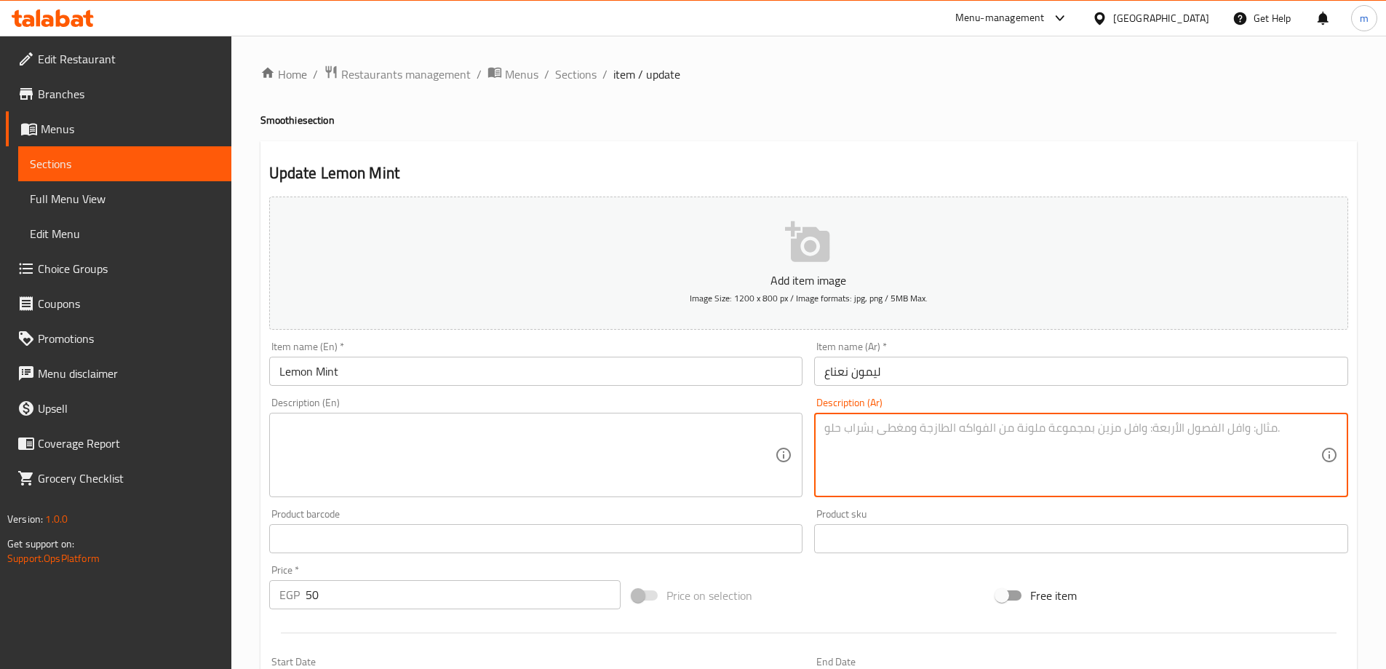
paste textarea "مزيج من الليمون والنعناع، منعش جًدا"
type textarea "مزيج من الليمون والنعناع، منعش جًدا"
click at [1005, 149] on div "Update Lemon Mint Add item image Image Size: 1200 x 800 px / Image formats: jpg…" at bounding box center [809, 564] width 1097 height 847
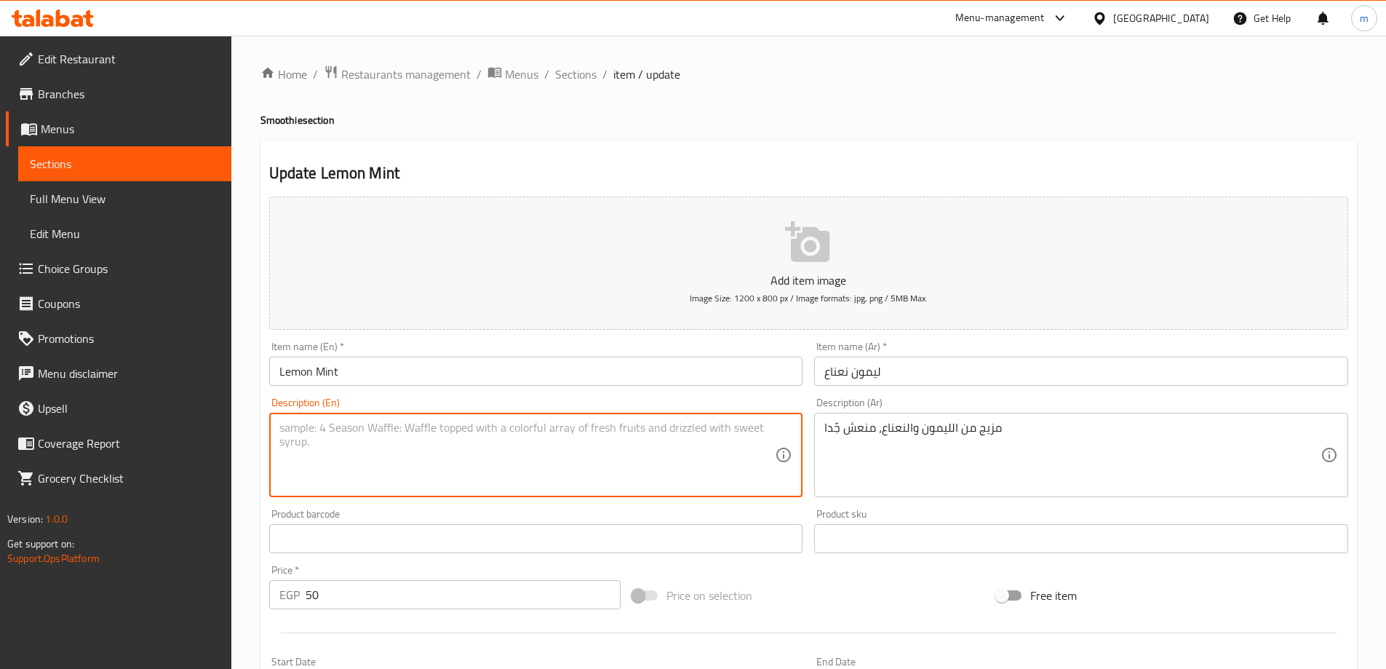
click at [477, 451] on textarea at bounding box center [527, 455] width 496 height 69
paste textarea "A mixture of lemon and mint, very refreshing"
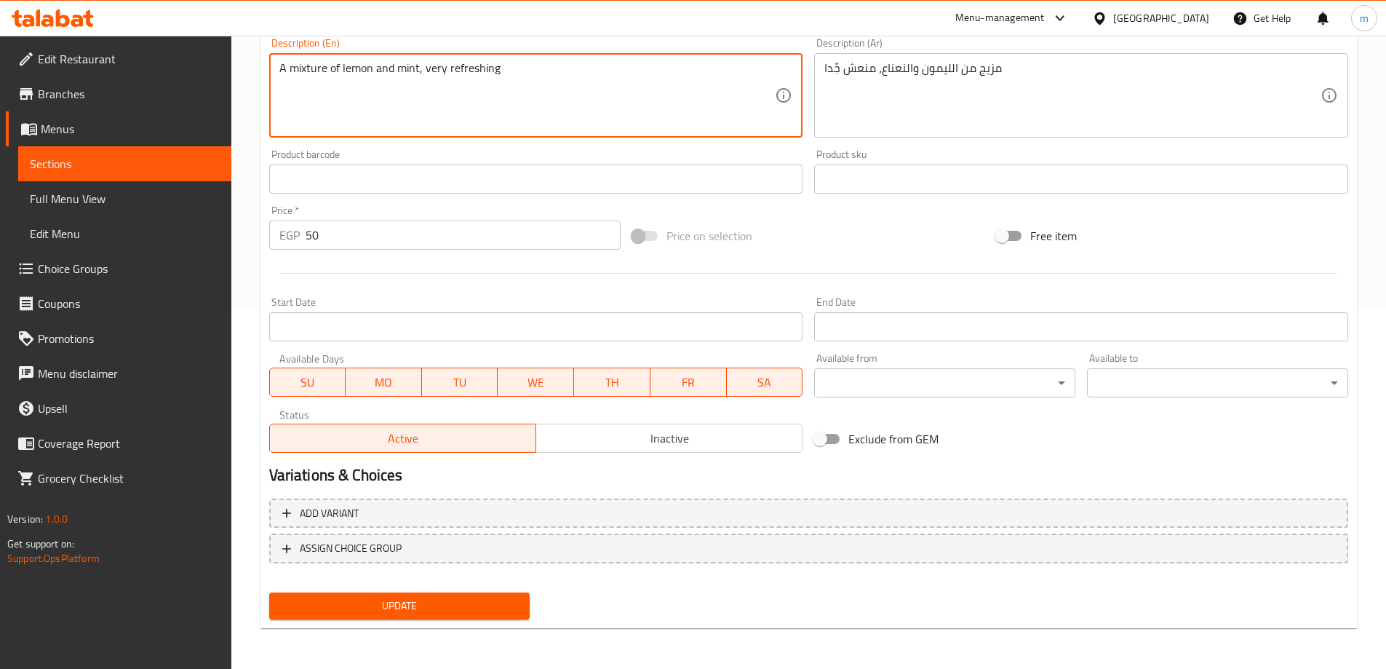
click at [424, 606] on span "Update" at bounding box center [400, 606] width 238 height 18
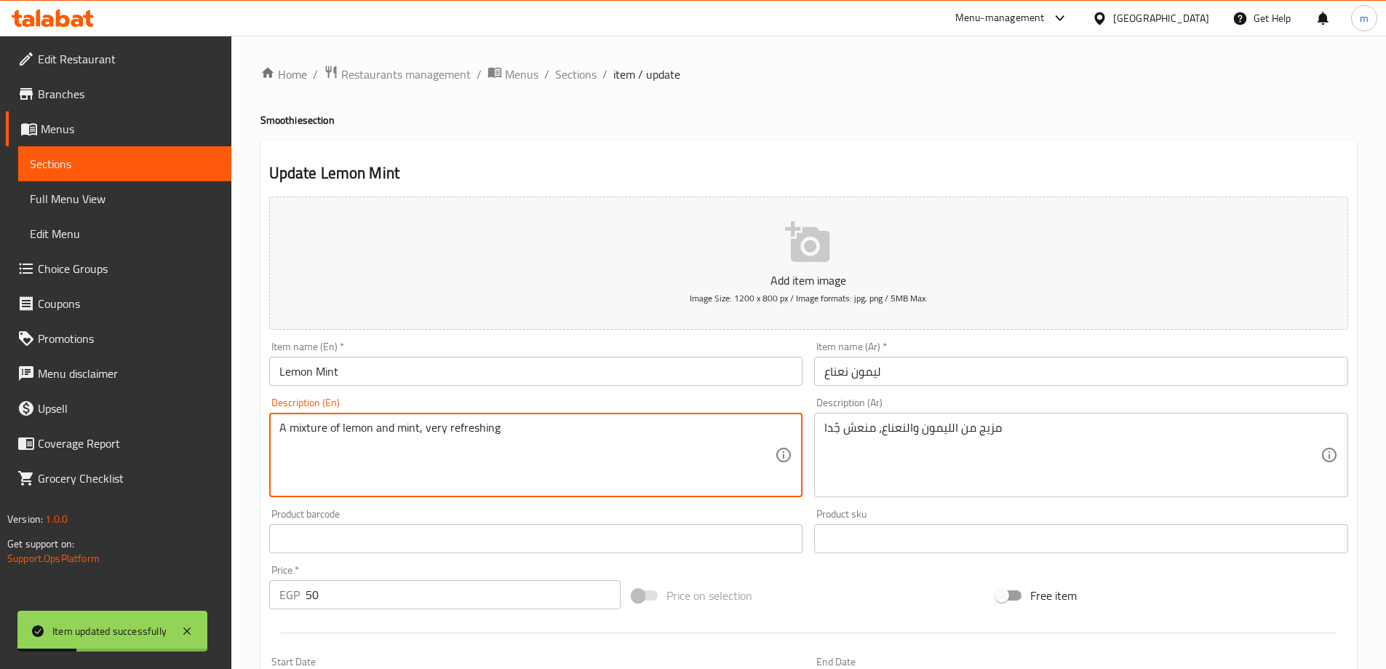
drag, startPoint x: 324, startPoint y: 429, endPoint x: 292, endPoint y: 425, distance: 32.3
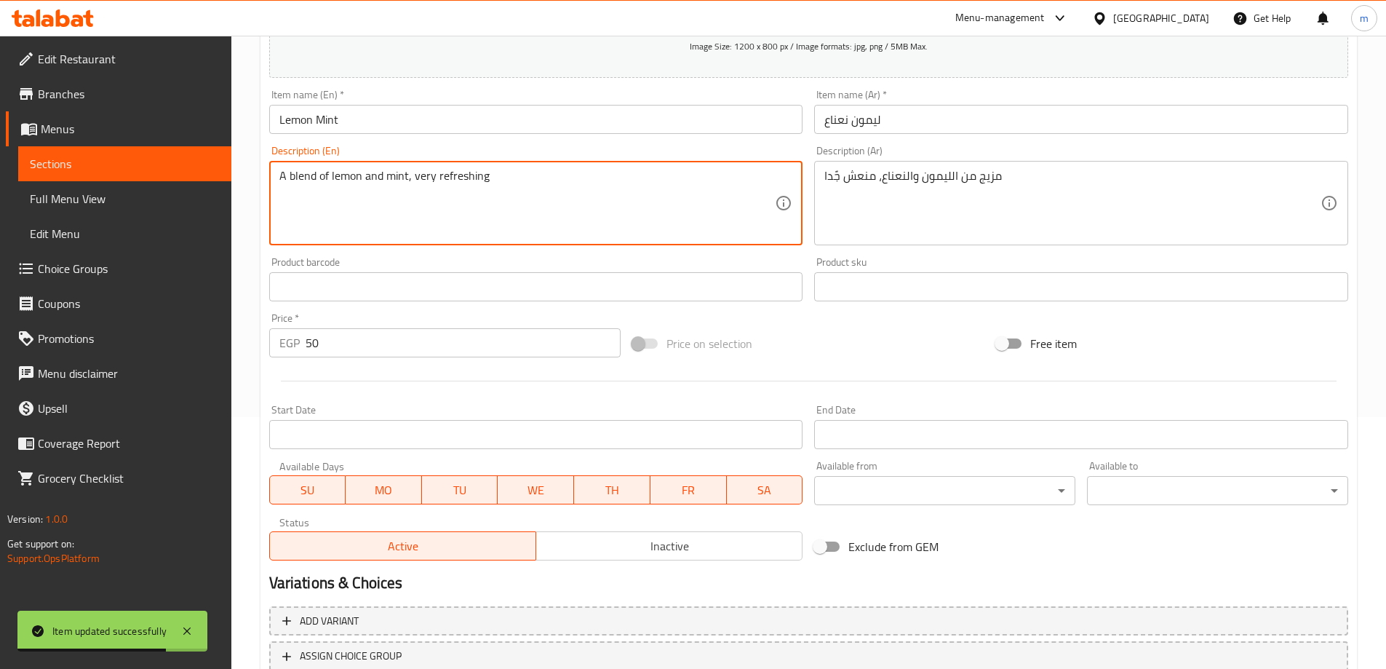
scroll to position [360, 0]
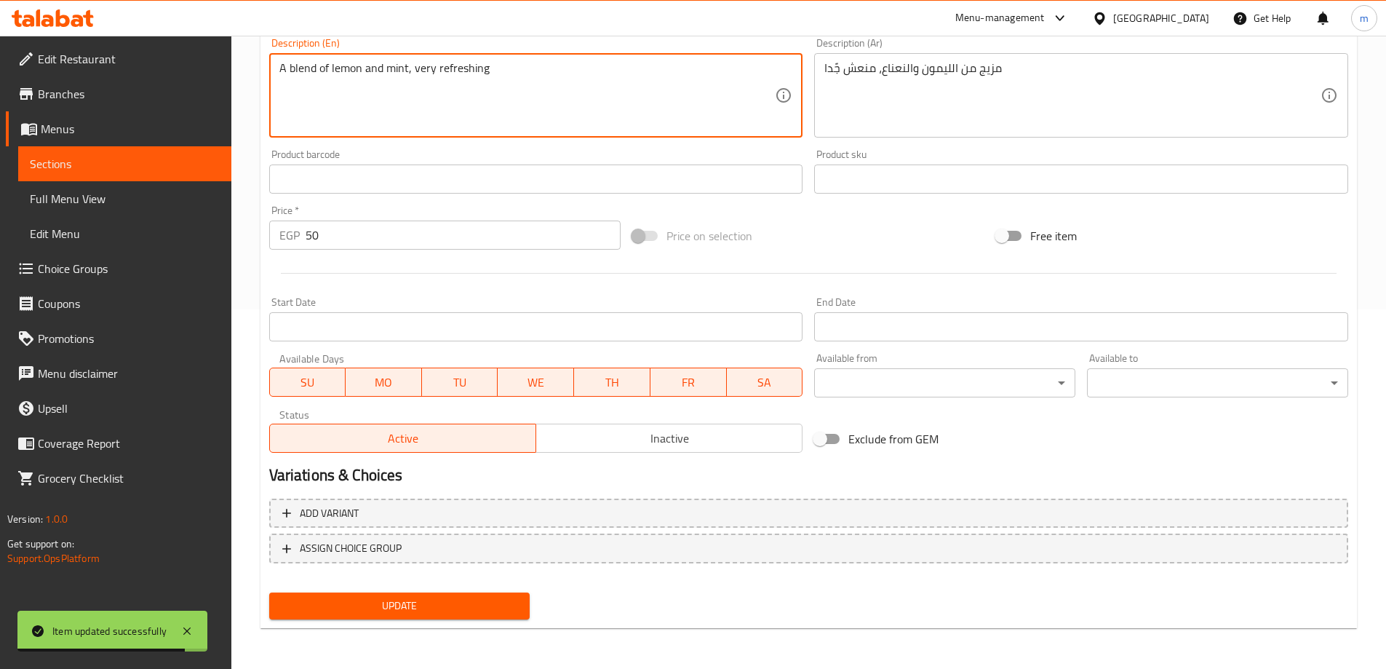
type textarea "A blend of lemon and mint, very refreshing"
click at [370, 619] on button "Update" at bounding box center [399, 605] width 261 height 27
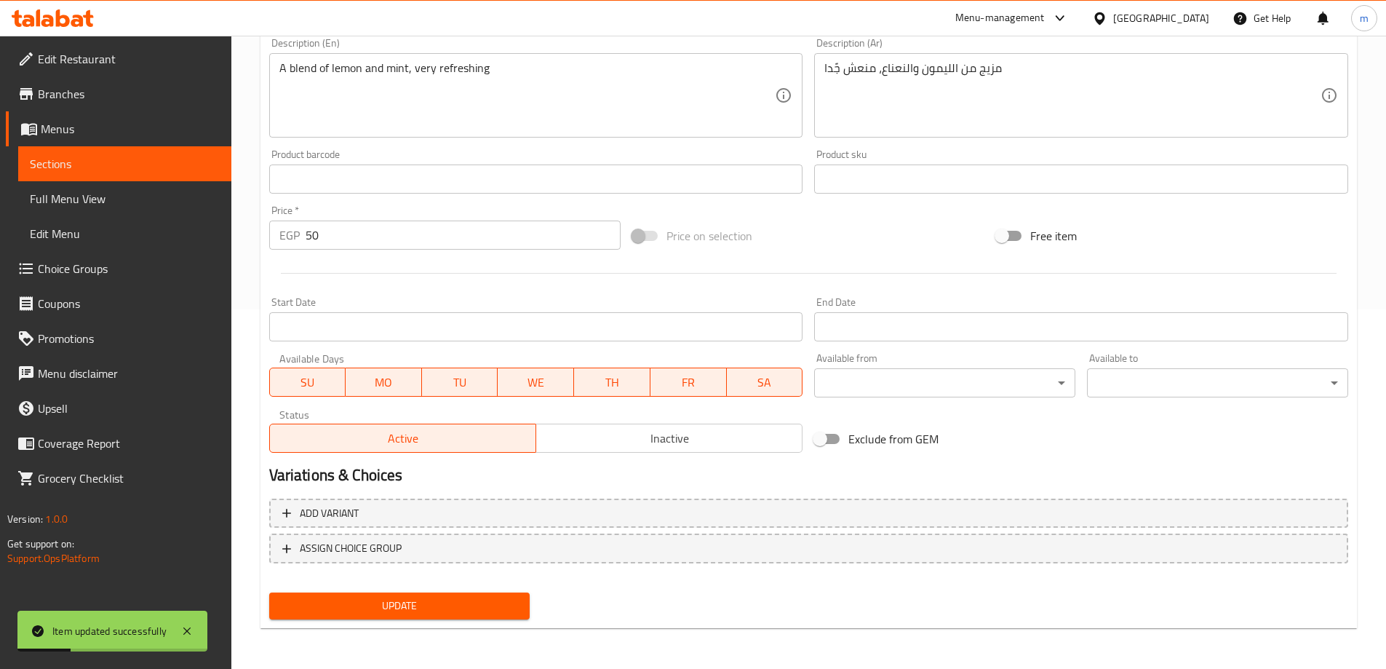
click at [456, 596] on button "Update" at bounding box center [399, 605] width 261 height 27
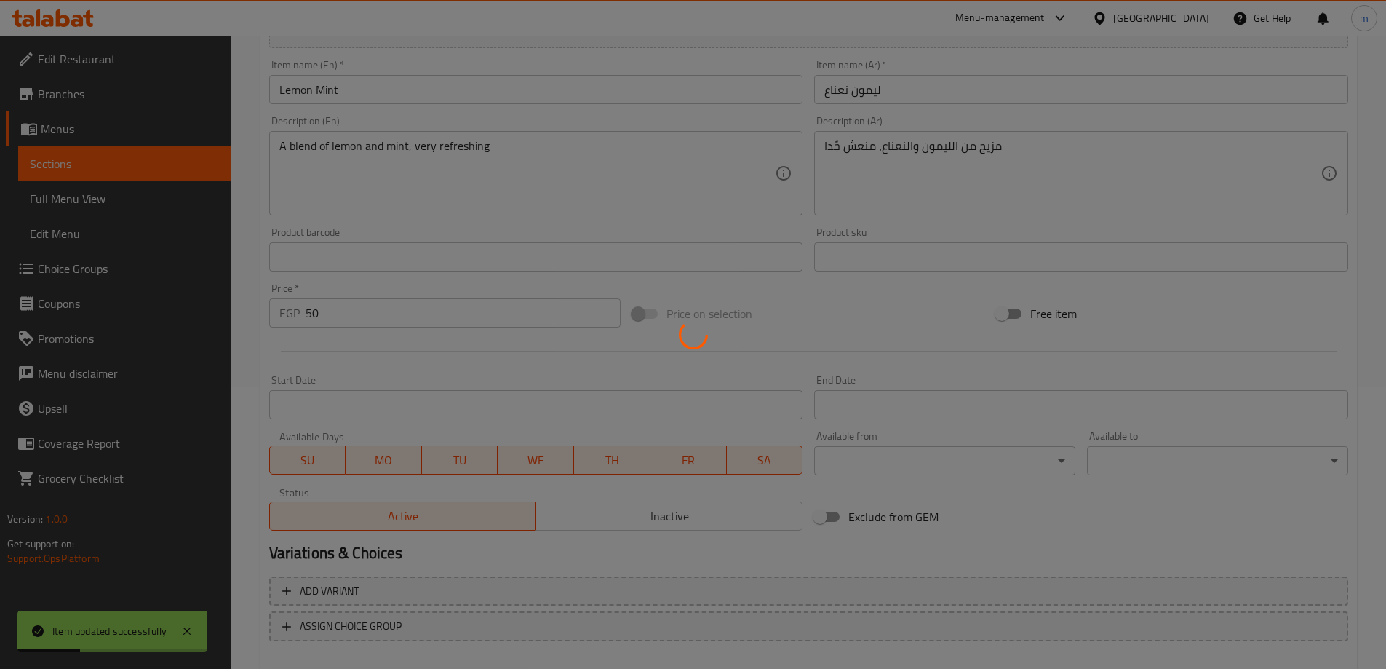
scroll to position [0, 0]
